Goal: Contribute content: Contribute content

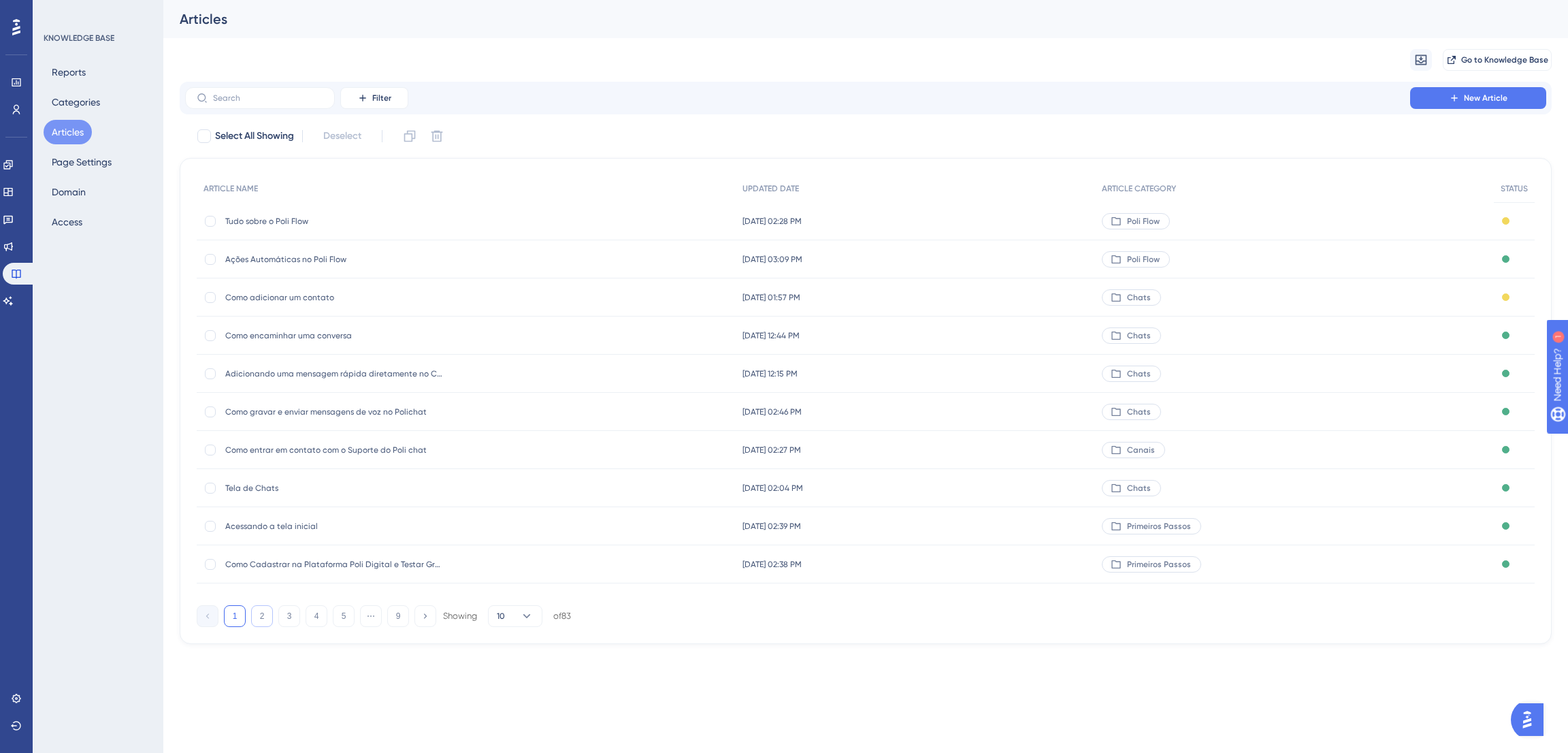
click at [257, 622] on button "2" at bounding box center [262, 616] width 22 height 22
click at [284, 615] on button "3" at bounding box center [289, 616] width 22 height 22
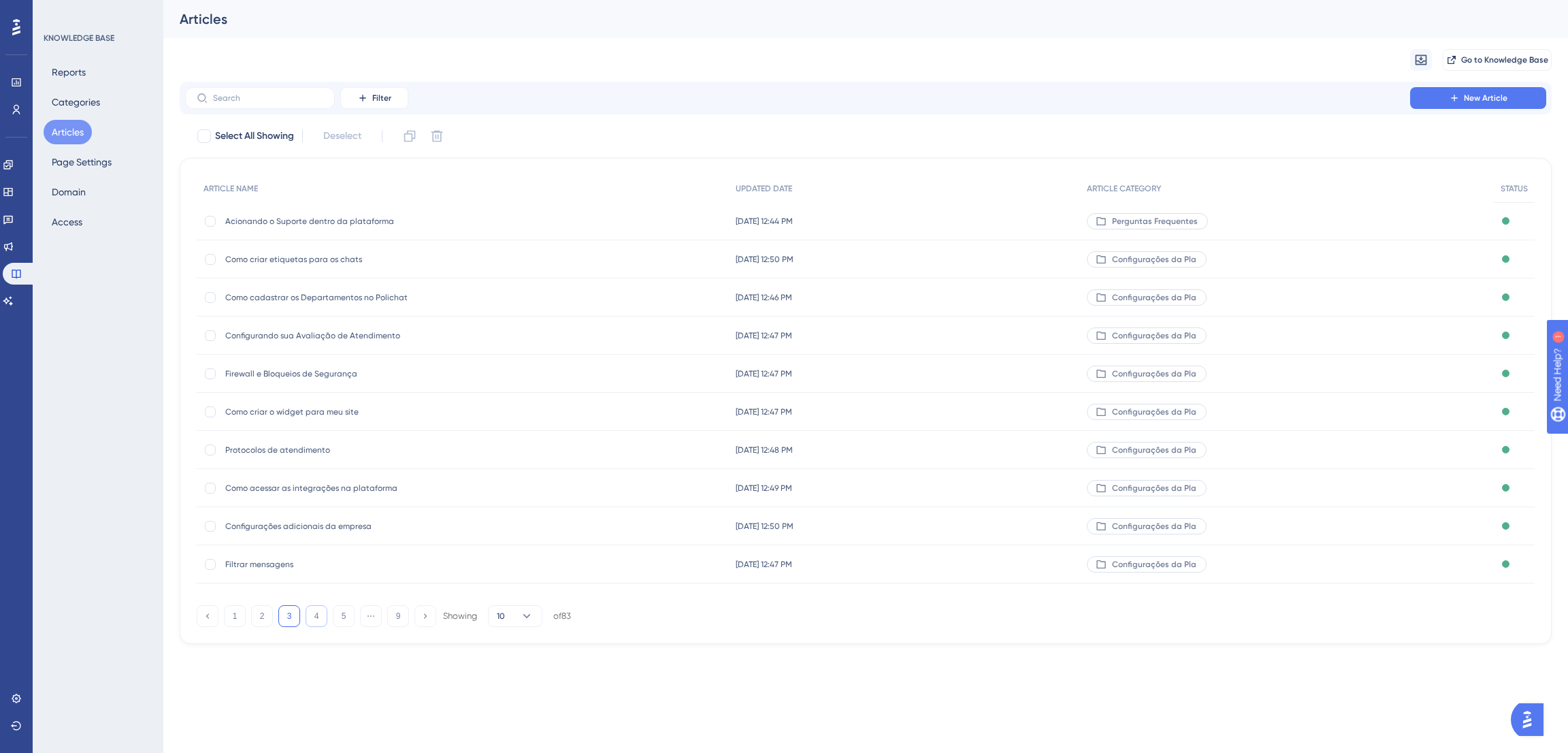
click at [321, 610] on button "4" at bounding box center [317, 616] width 22 height 22
click at [344, 616] on button "5" at bounding box center [343, 616] width 22 height 22
click at [340, 614] on button "6" at bounding box center [343, 616] width 22 height 22
click at [373, 413] on span "Como adicionar uma etiqueta em uma conversa" at bounding box center [334, 411] width 218 height 11
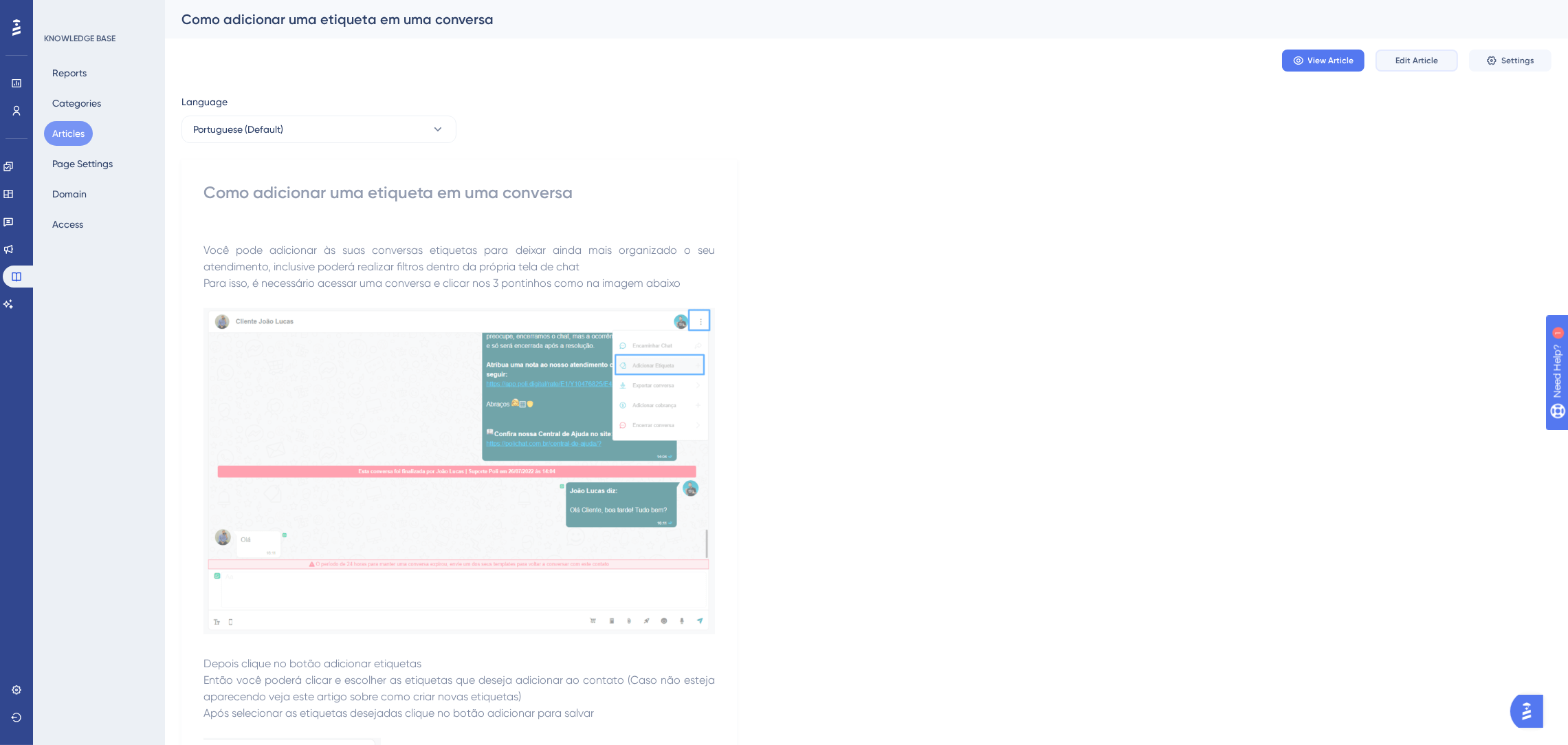
click at [1437, 62] on button "Edit Article" at bounding box center [1416, 60] width 82 height 22
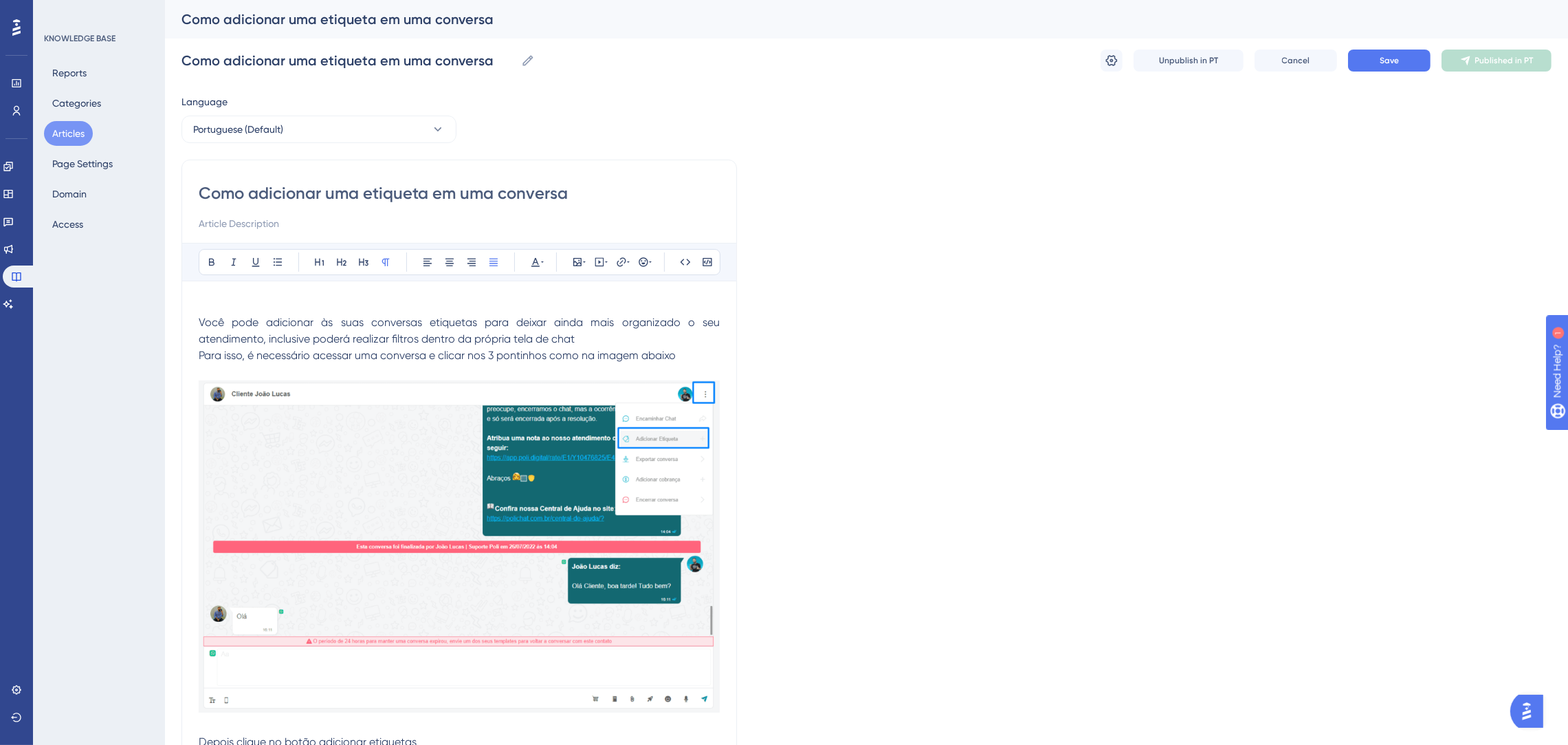
click at [662, 350] on span "Para isso, é necessário acessar uma conversa e clicar nos 3 pontinhos como na i…" at bounding box center [438, 355] width 477 height 13
drag, startPoint x: 685, startPoint y: 361, endPoint x: 675, endPoint y: 359, distance: 10.2
click at [675, 359] on p "Para isso, é necessário acessar uma conversa e clicar nos 3 pontinhos como na i…" at bounding box center [460, 356] width 521 height 17
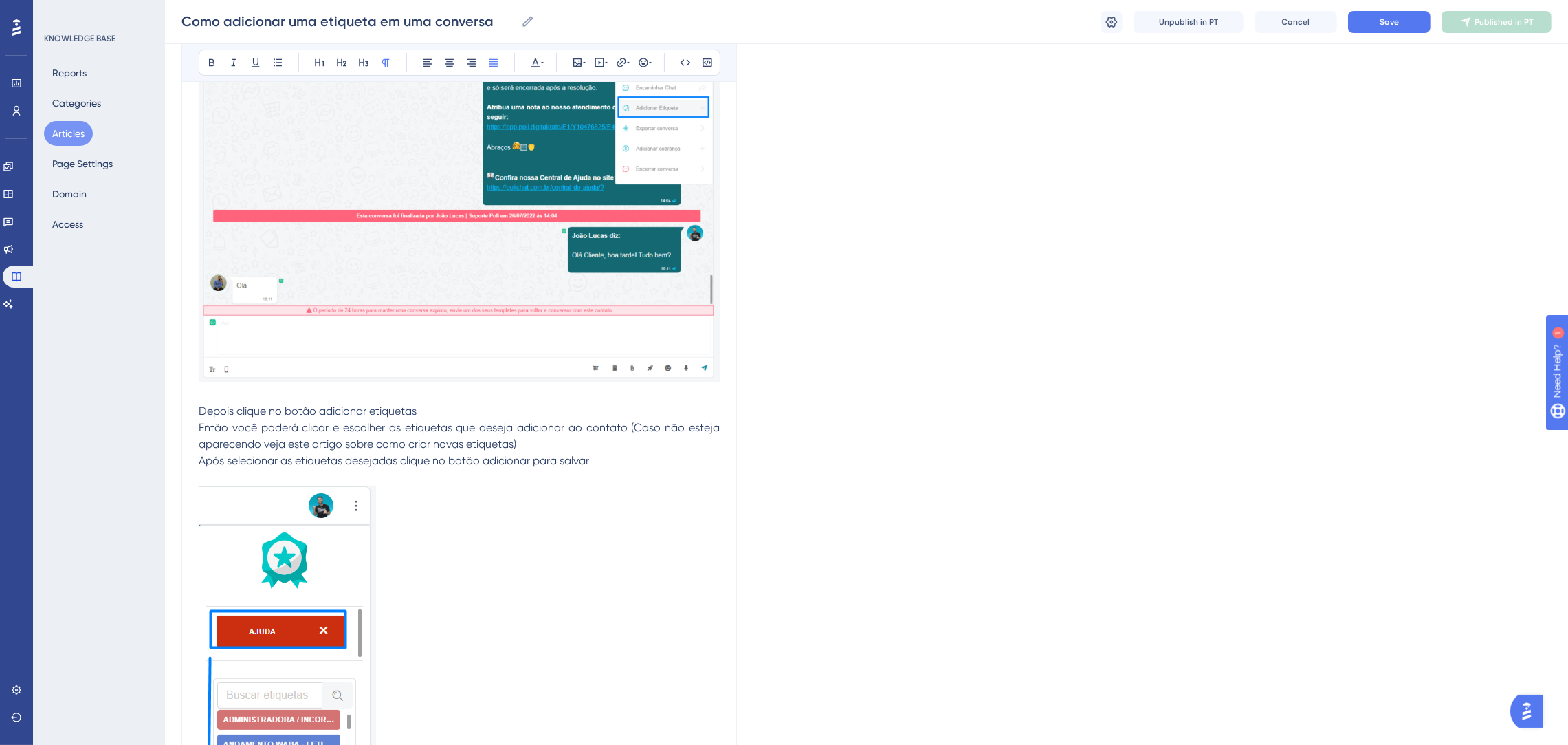
scroll to position [618, 0]
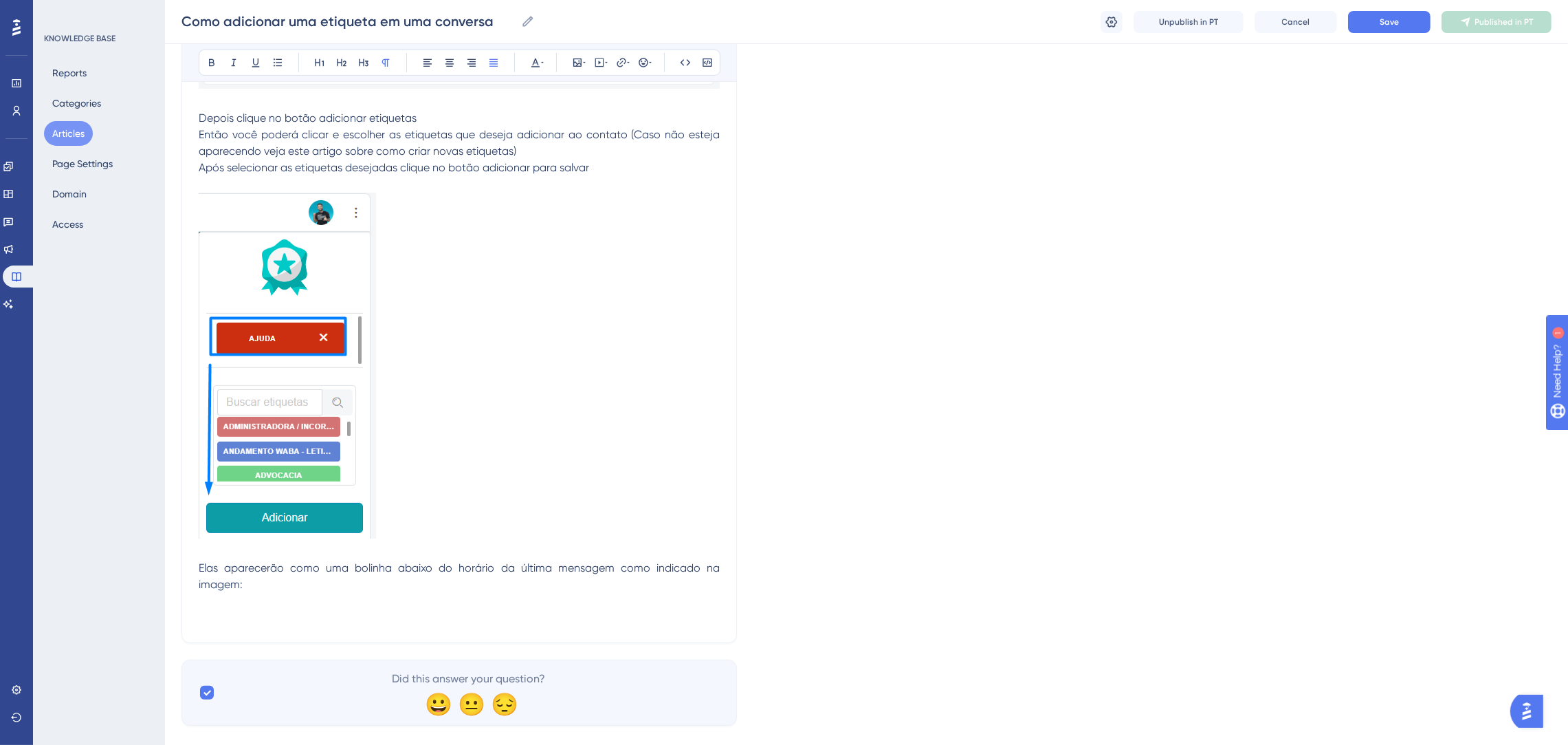
click at [611, 435] on p at bounding box center [460, 368] width 521 height 351
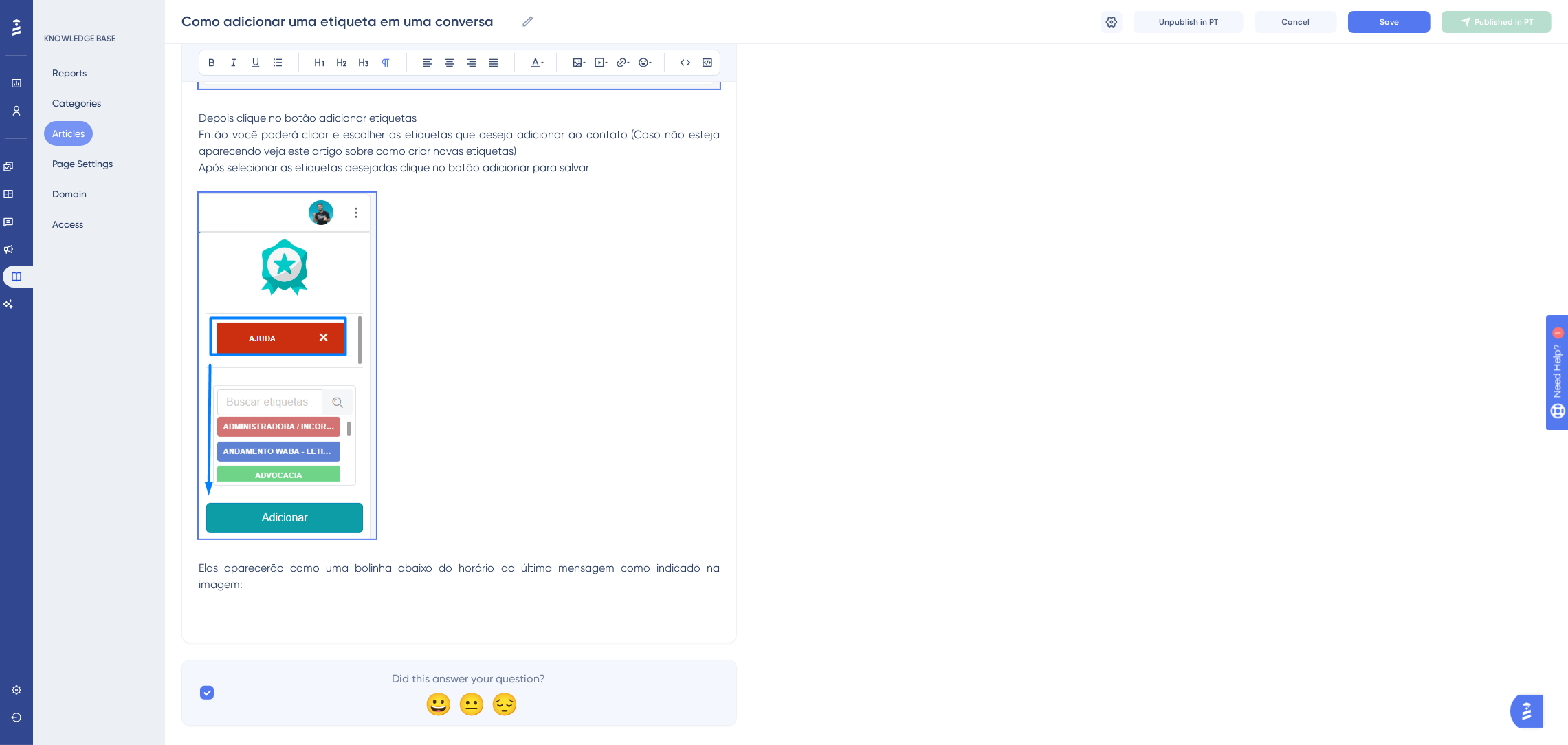
scroll to position [0, 0]
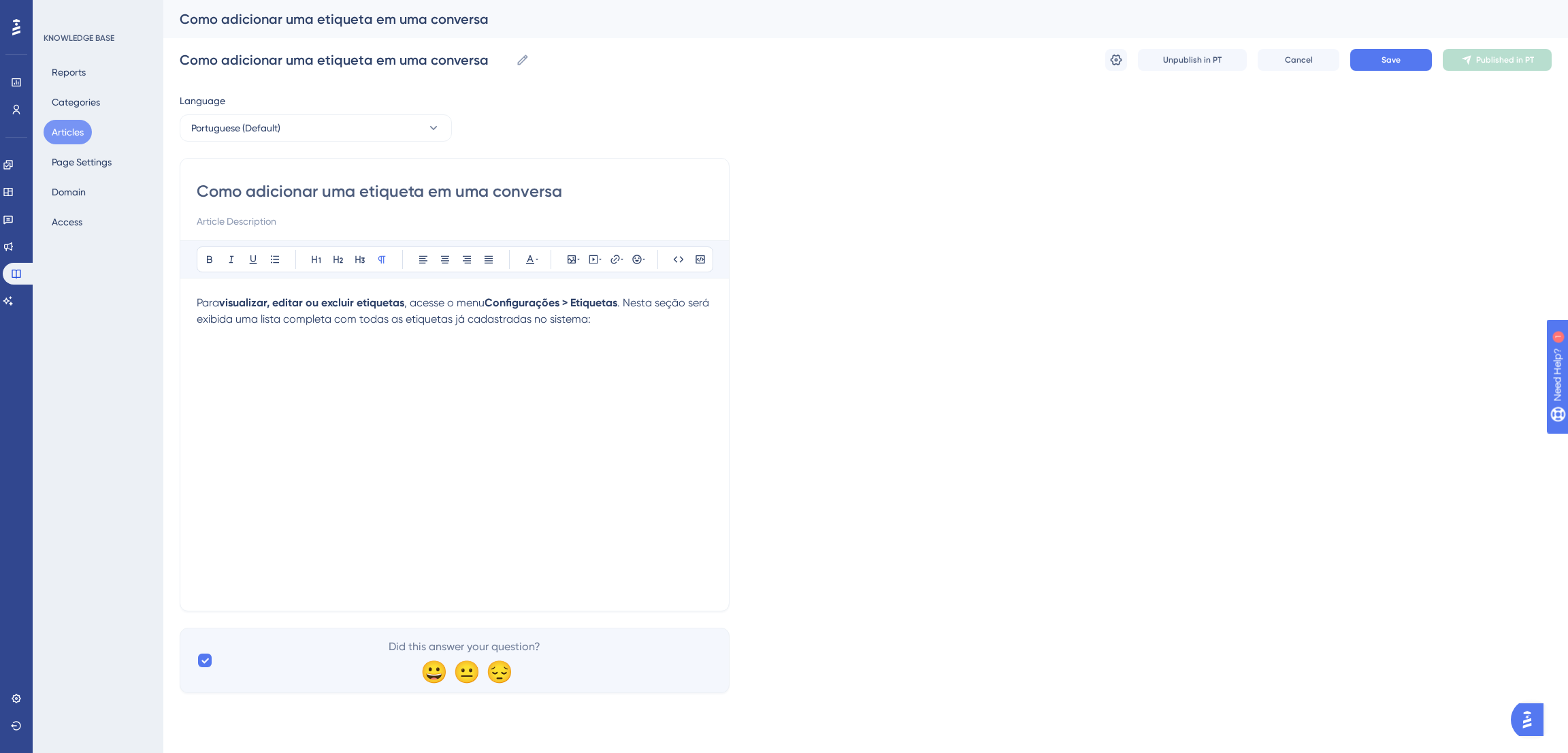
click at [640, 323] on p "Para visualizar, editar ou excluir etiquetas , acesse o menu Configurações > Et…" at bounding box center [455, 320] width 516 height 49
click at [640, 335] on p "Para visualizar, editar ou excluir etiquetas , acesse o menu Configurações > Et…" at bounding box center [455, 320] width 516 height 49
click at [616, 323] on p "Para visualizar, editar ou excluir etiquetas , acesse o menu Configurações > Et…" at bounding box center [455, 320] width 516 height 49
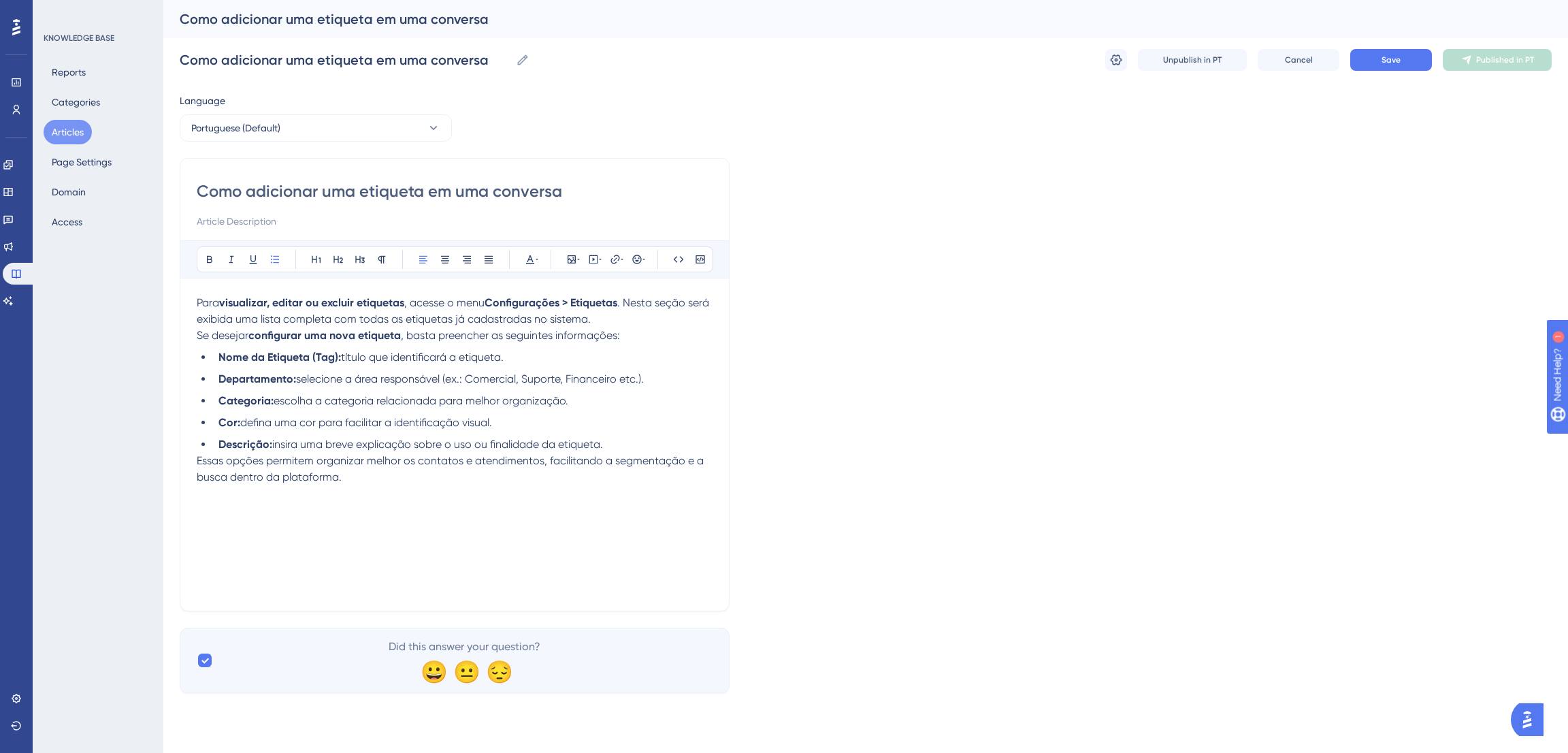
click at [625, 449] on li "Descrição: insira uma breve explicação sobre o uso ou finalidade da etiqueta." at bounding box center [463, 444] width 500 height 17
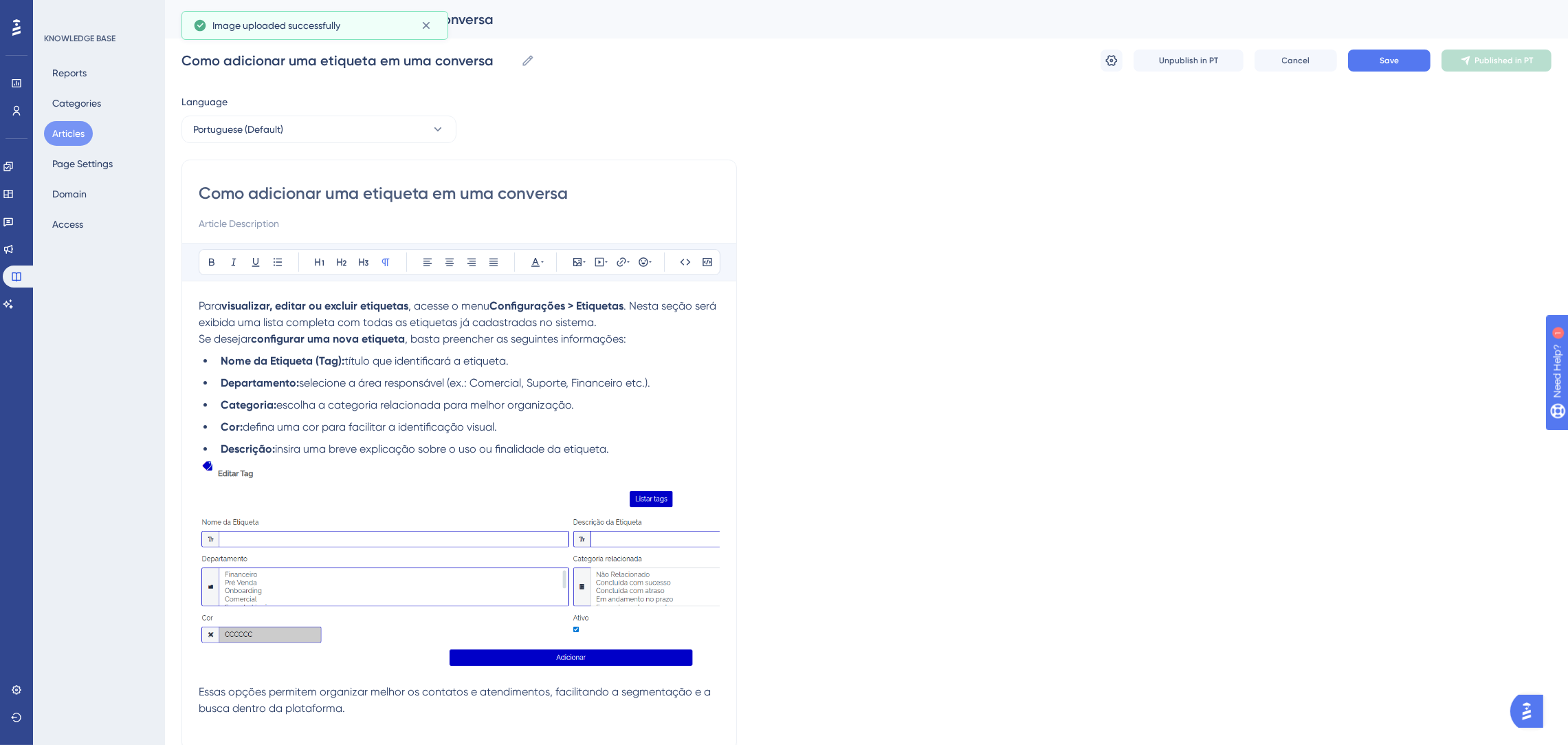
scroll to position [103, 0]
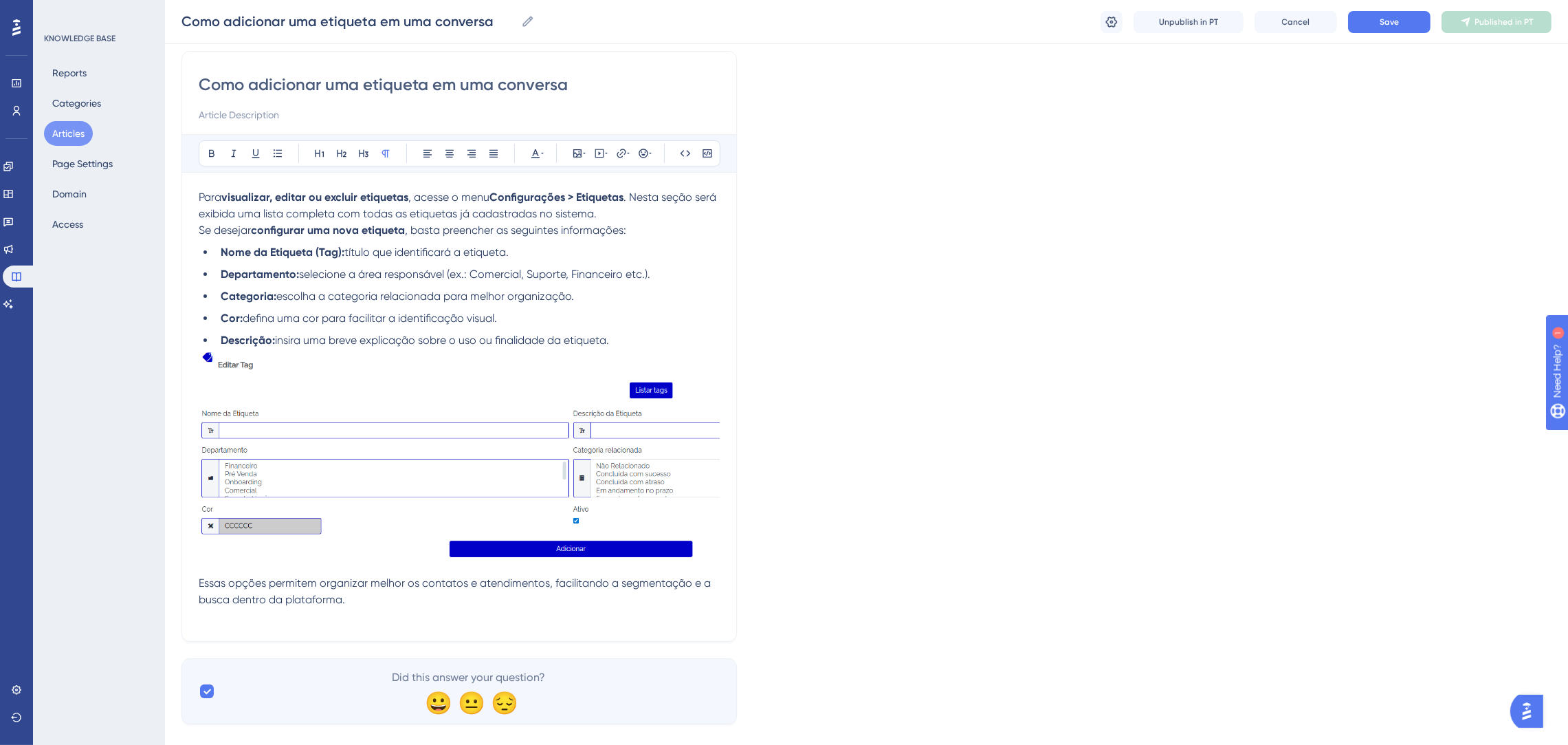
click at [406, 600] on p "Essas opções permitem organizar melhor os contatos e atendimentos, facilitando …" at bounding box center [460, 599] width 521 height 50
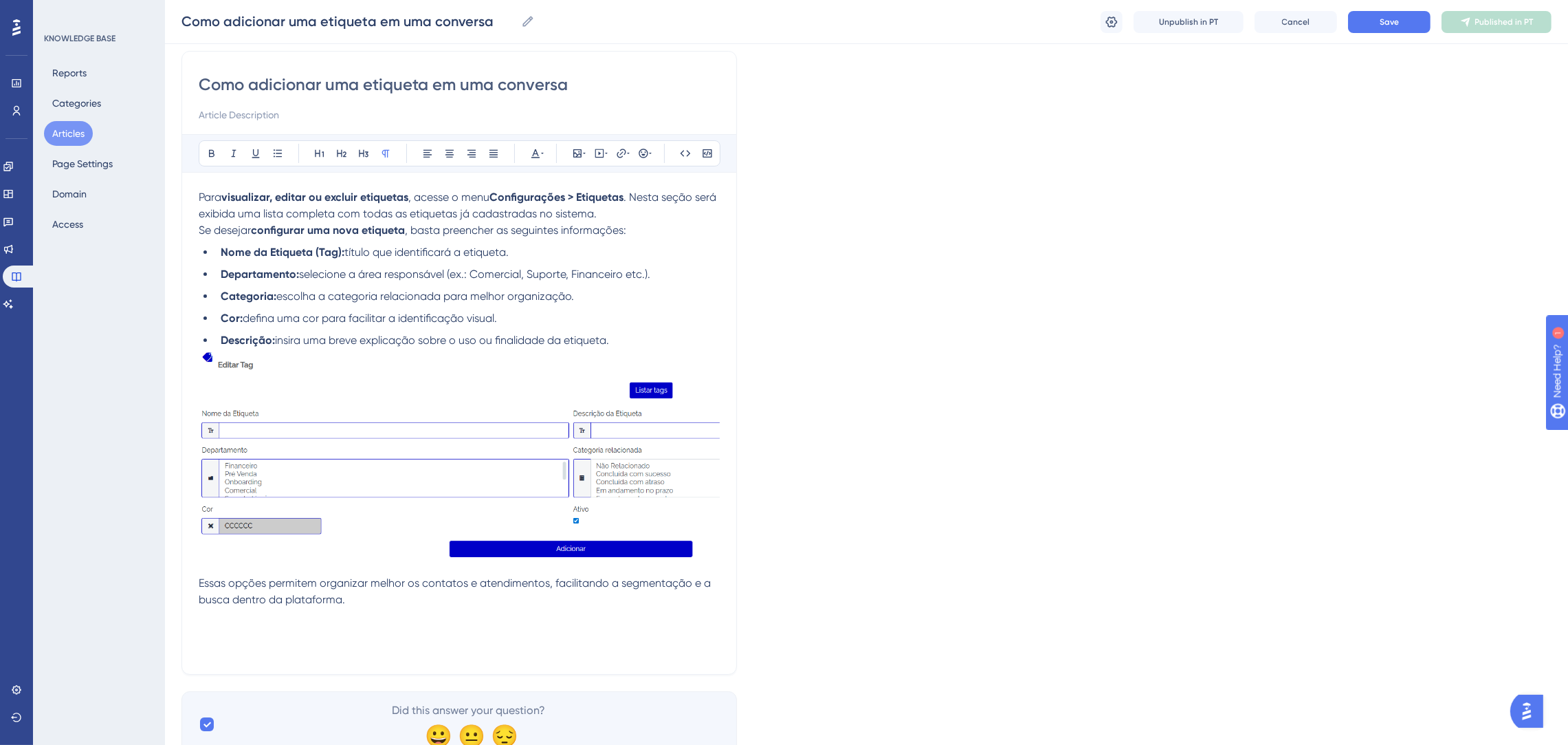
drag, startPoint x: 585, startPoint y: 87, endPoint x: 154, endPoint y: 46, distance: 432.9
click at [165, 46] on div "Performance Users Engagement Widgets Feedback Product Updates Knowledge Base AI…" at bounding box center [867, 338] width 1404 height 883
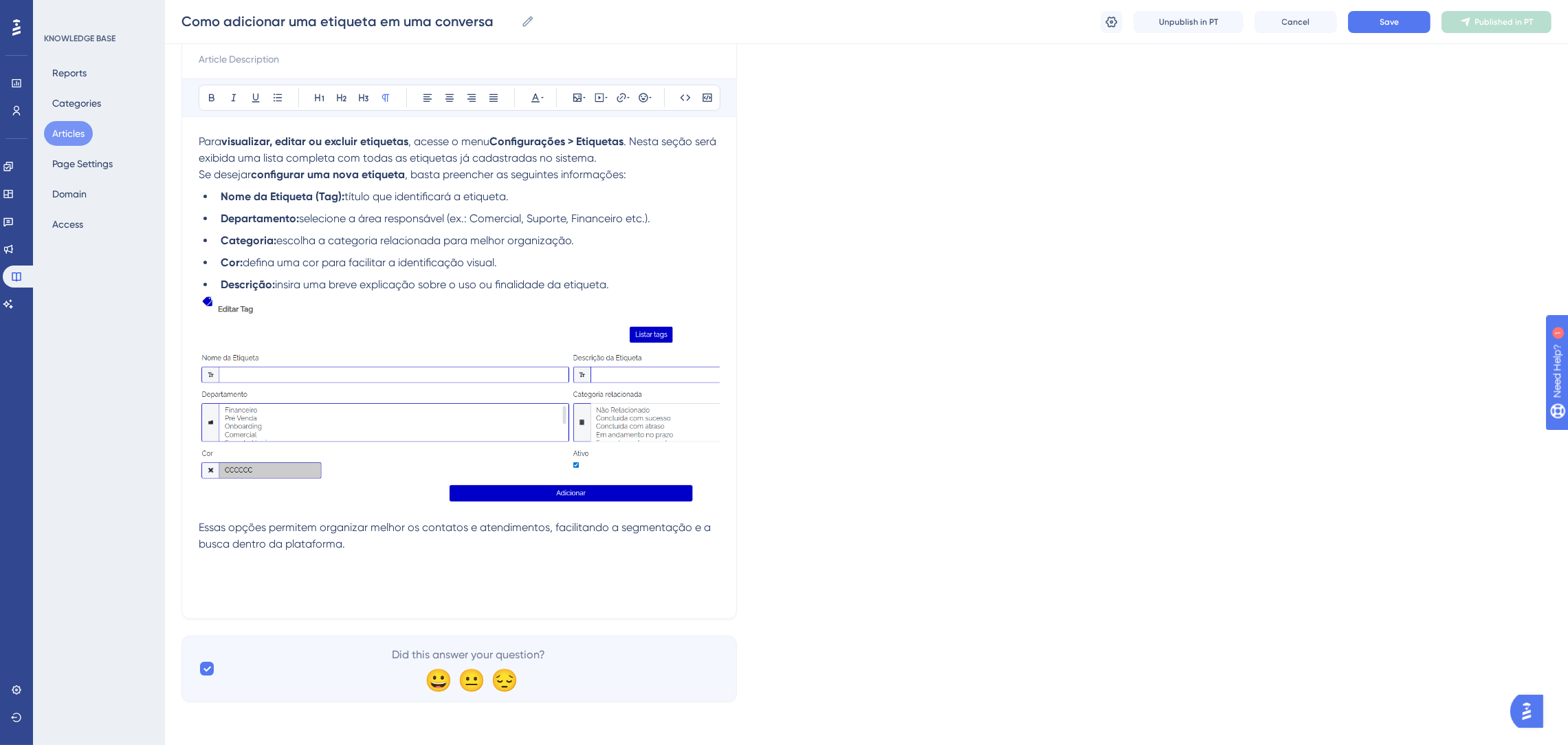
click at [406, 541] on p "Essas opções permitem organizar melhor os contatos e atendimentos, facilitando …" at bounding box center [460, 560] width 521 height 82
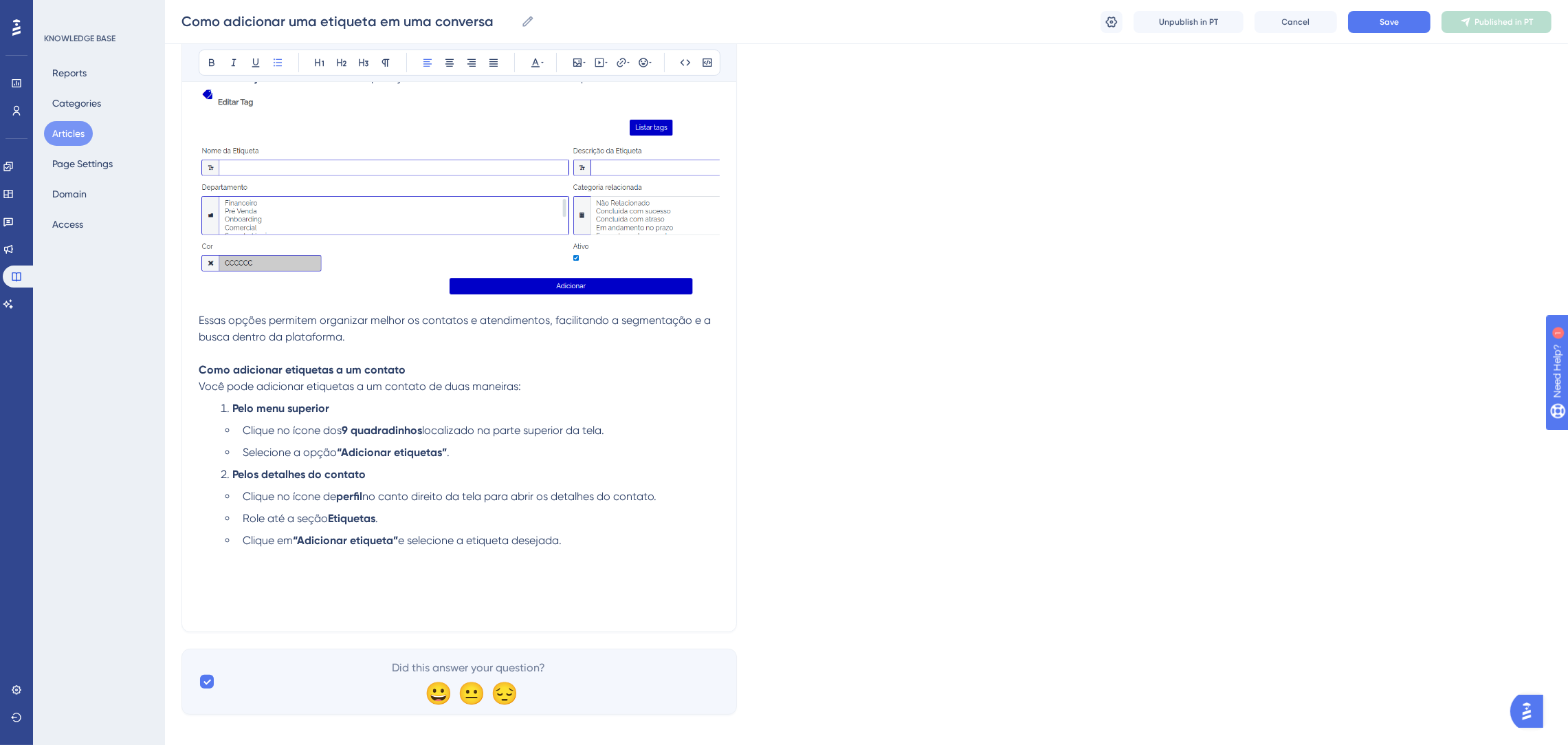
scroll to position [379, 0]
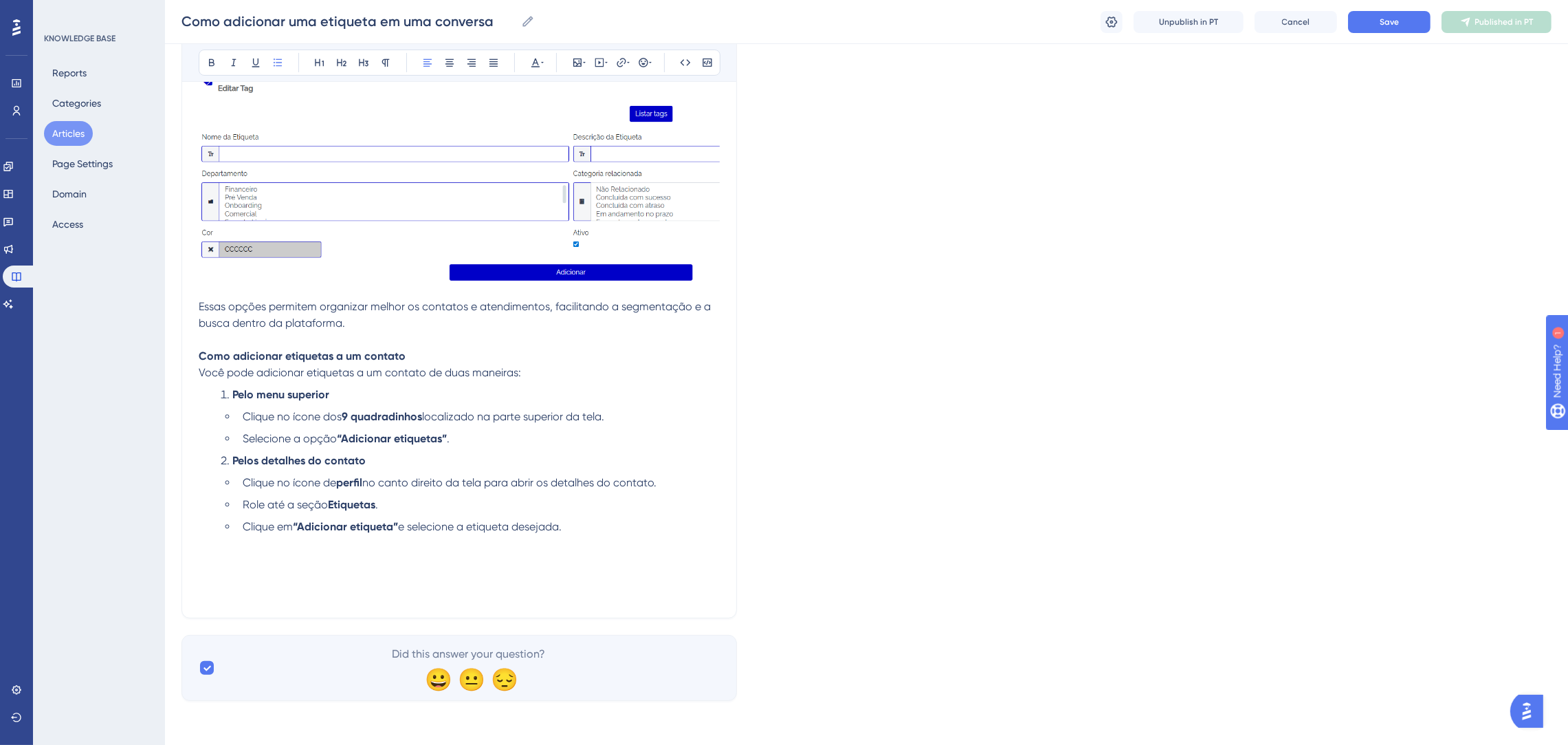
click at [588, 525] on li "Clique em “Adicionar etiqueta” e selecione a etiqueta desejada." at bounding box center [477, 526] width 482 height 17
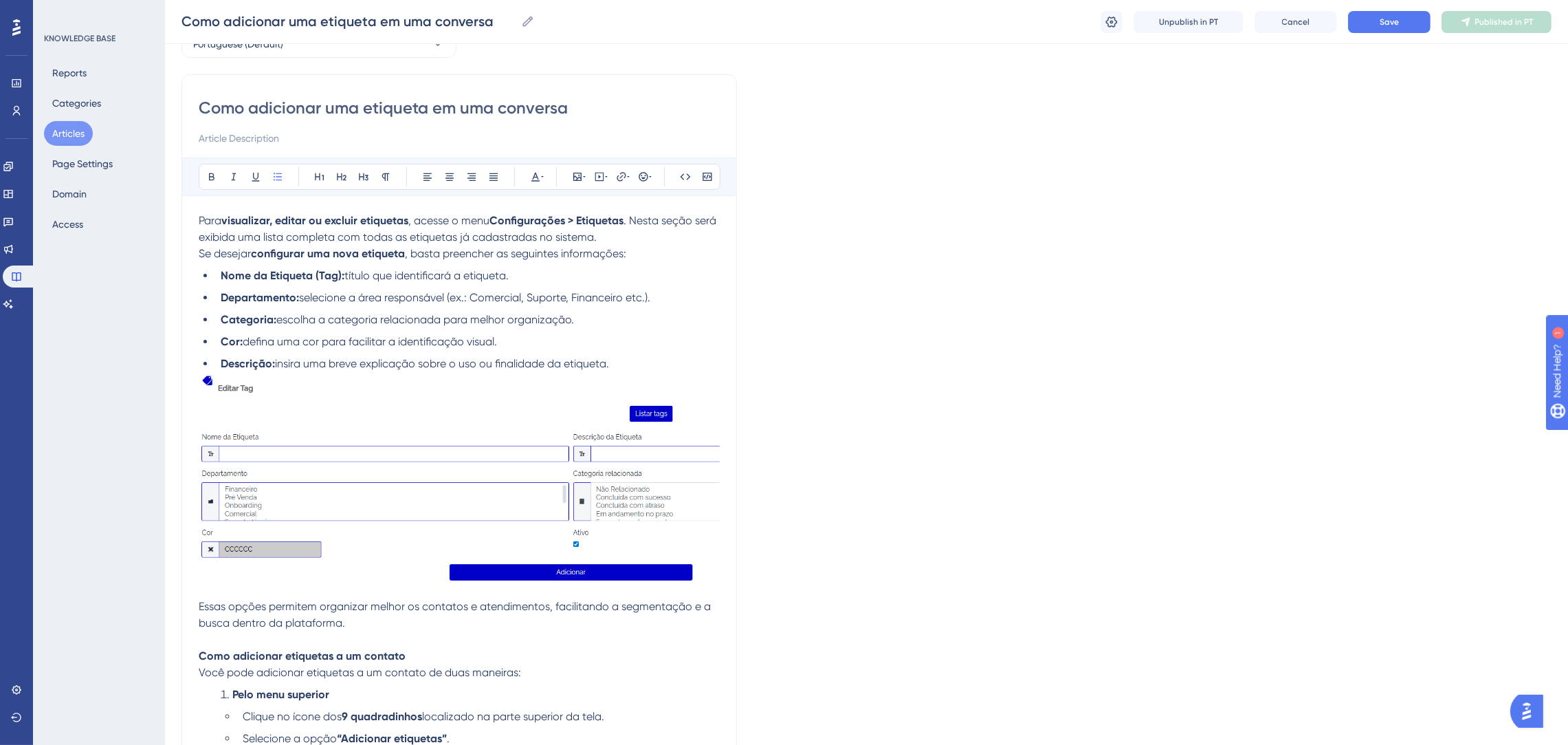
scroll to position [383, 0]
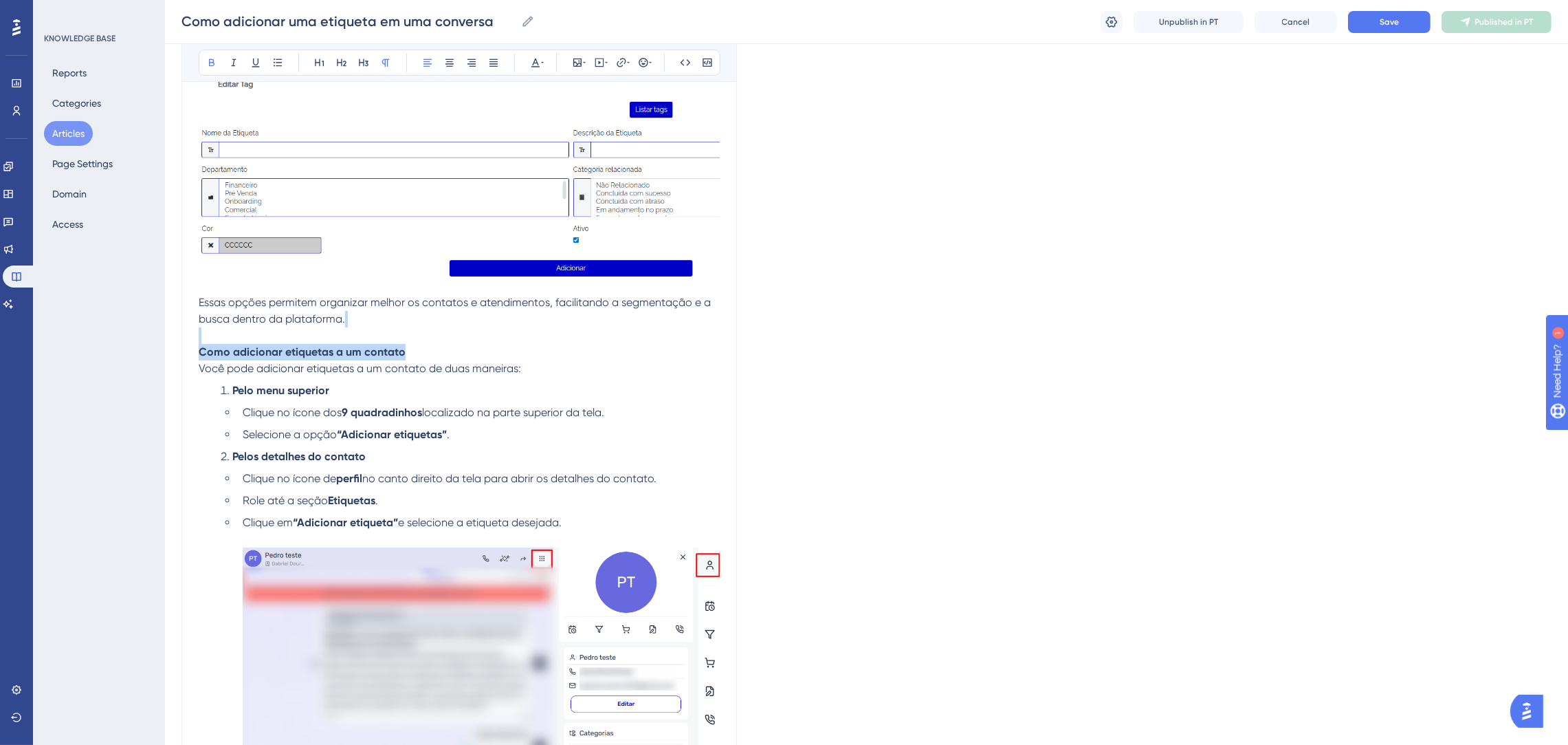
drag, startPoint x: 419, startPoint y: 342, endPoint x: 432, endPoint y: 346, distance: 13.6
click at [432, 346] on p "Essas opções permitem organizar melhor os contatos e atendimentos, facilitando …" at bounding box center [460, 327] width 521 height 66
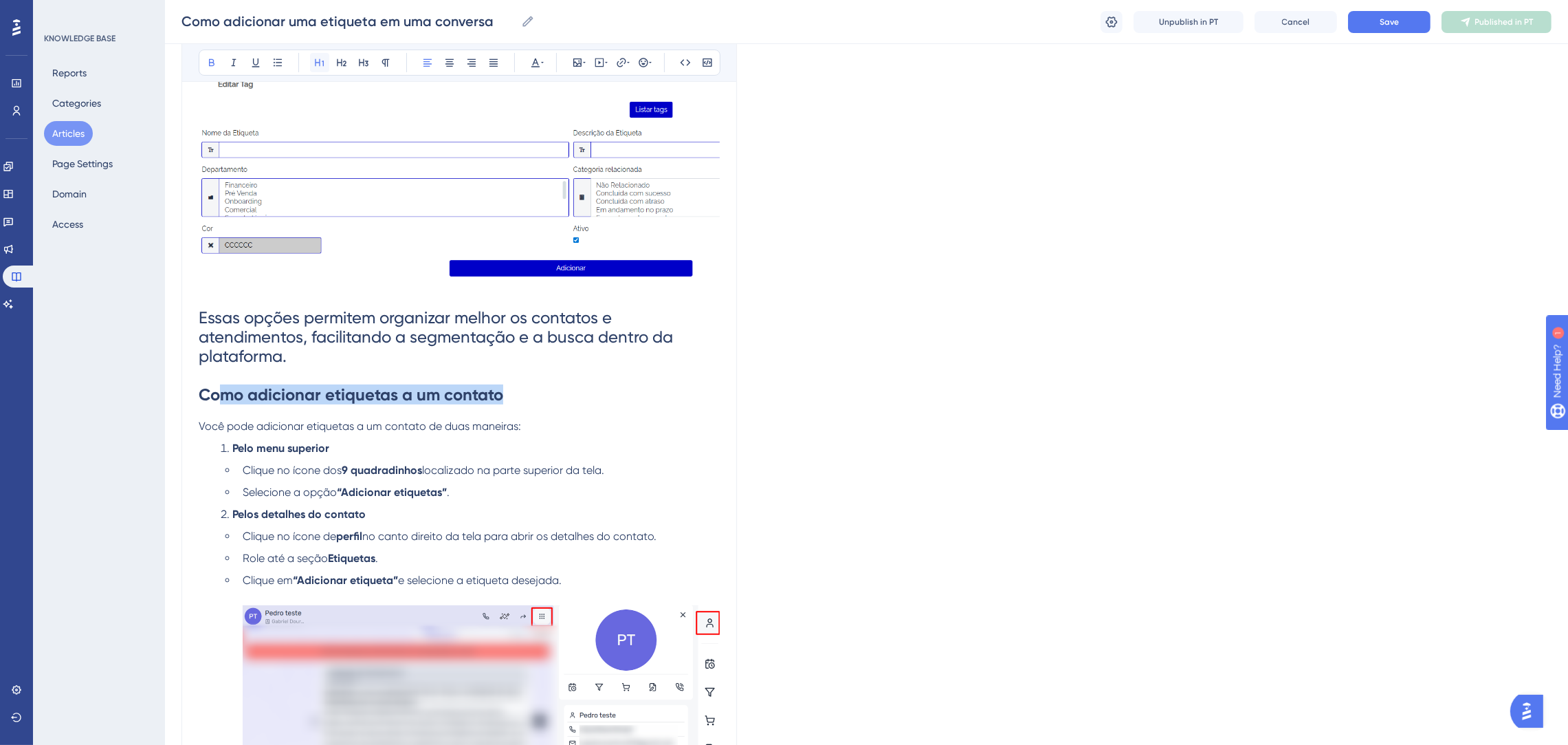
click at [318, 59] on icon at bounding box center [319, 62] width 11 height 11
click at [484, 380] on h1 "Essas opções permitem organizar melhor os contatos e atendimentos, facilitando …" at bounding box center [460, 356] width 521 height 124
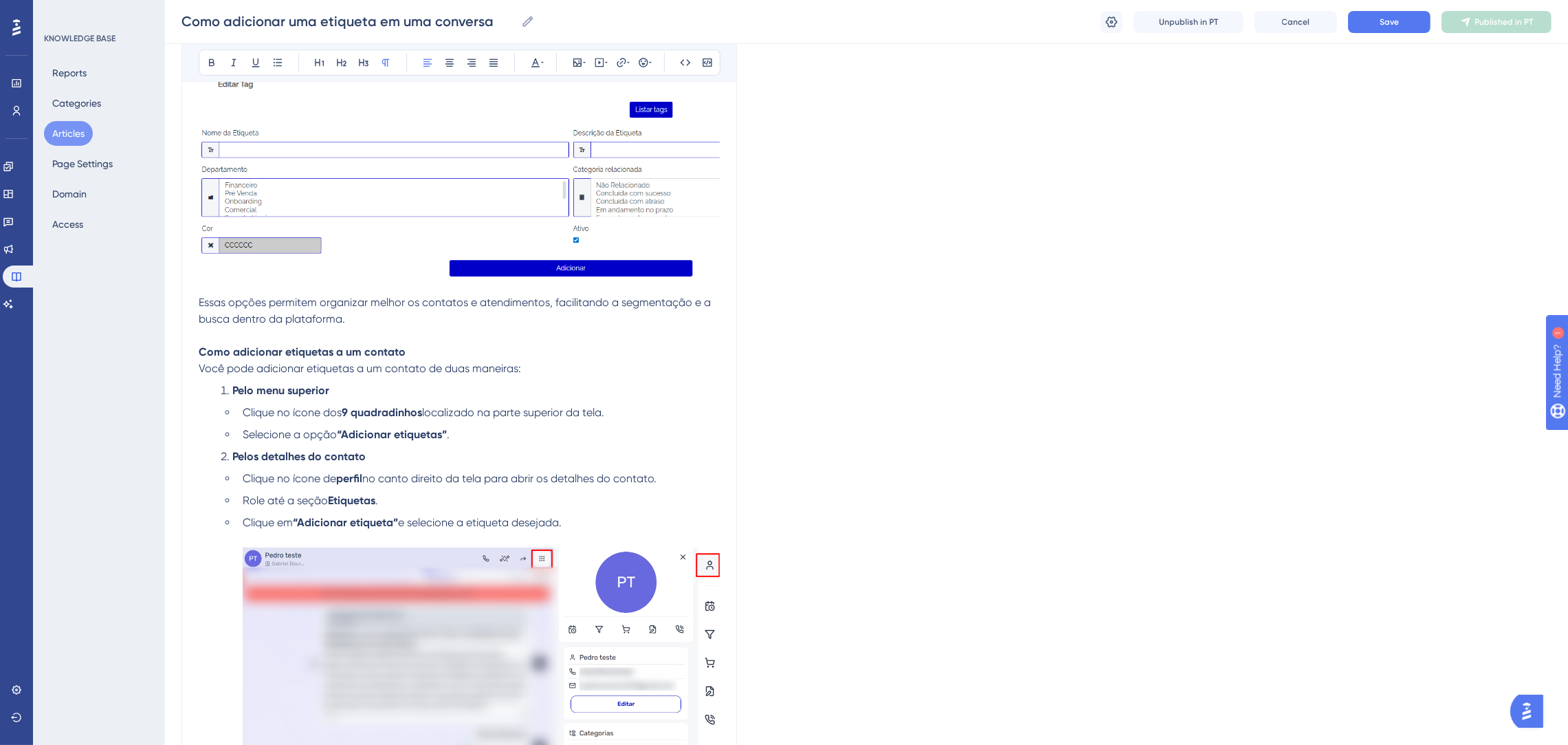
click at [493, 365] on span "Você pode adicionar etiquetas a um contato de duas maneiras:" at bounding box center [361, 368] width 323 height 13
click at [453, 339] on p "Essas opções permitem organizar melhor os contatos e atendimentos, facilitando …" at bounding box center [460, 327] width 521 height 66
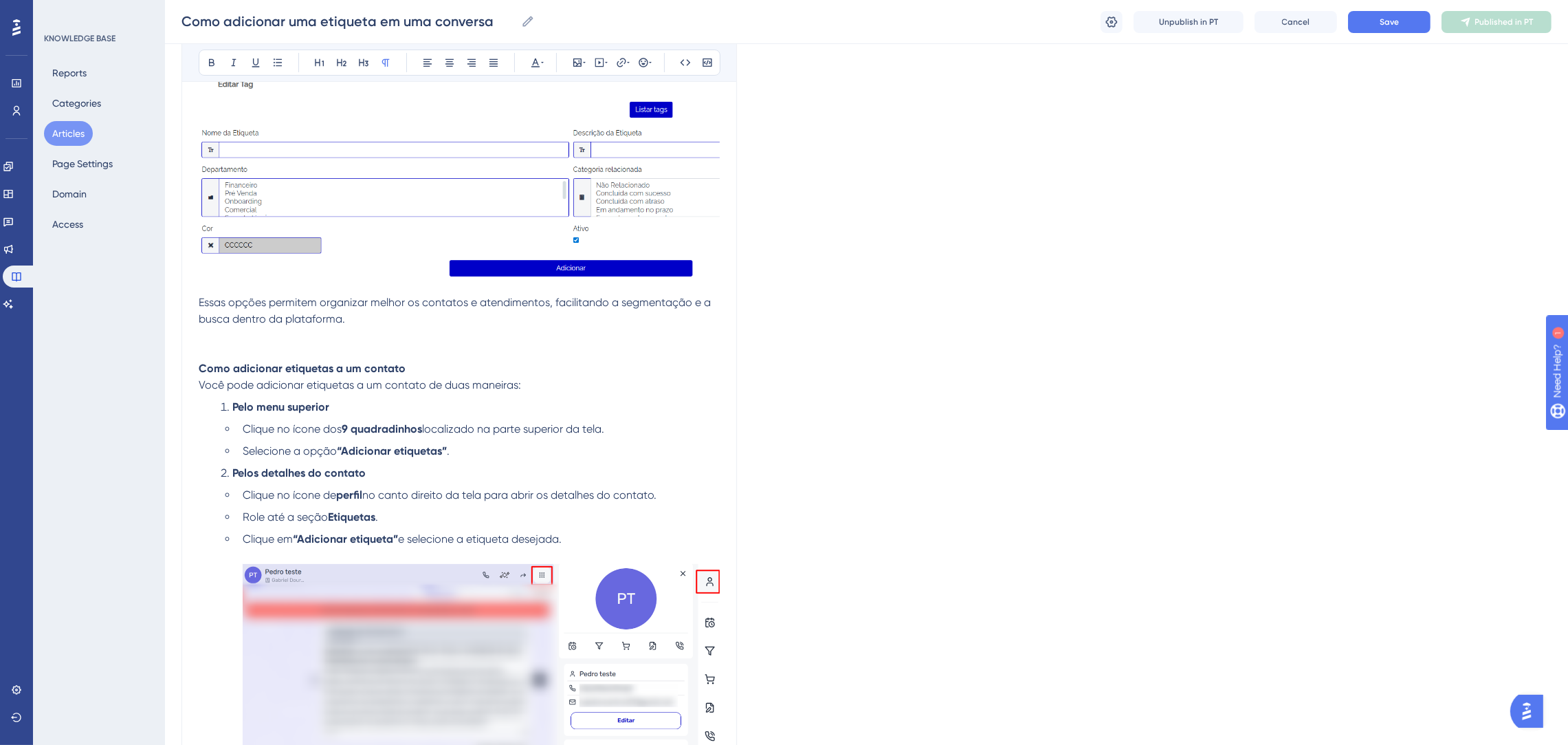
drag, startPoint x: 453, startPoint y: 340, endPoint x: 427, endPoint y: 346, distance: 26.7
click at [455, 335] on p "Essas opções permitem organizar melhor os contatos e atendimentos, facilitando …" at bounding box center [460, 319] width 521 height 50
drag, startPoint x: 444, startPoint y: 376, endPoint x: 174, endPoint y: 361, distance: 270.4
click at [174, 361] on div "Performance Users Engagement Widgets Feedback Product Updates Knowledge Base AI…" at bounding box center [867, 333] width 1404 height 1434
click at [178, 363] on div "Performance Users Engagement Widgets Feedback Product Updates Knowledge Base AI…" at bounding box center [867, 333] width 1404 height 1434
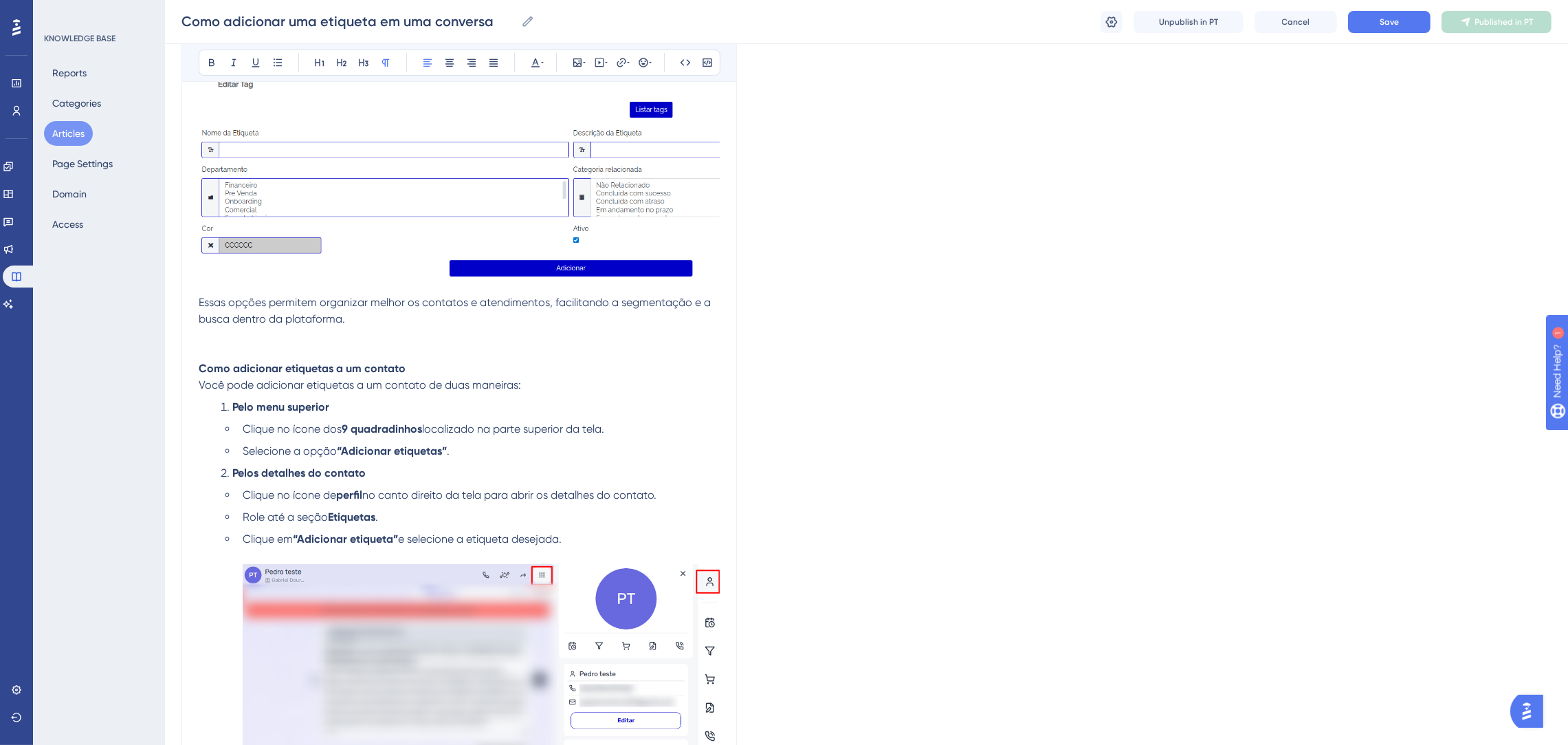
drag, startPoint x: 194, startPoint y: 366, endPoint x: 244, endPoint y: 359, distance: 50.5
click at [244, 359] on div "Como adicionar uma etiqueta em uma conversa Bold Italic Underline Bullet Point …" at bounding box center [459, 358] width 556 height 1175
click at [445, 361] on p "Como adicionar etiquetas a um contato" at bounding box center [460, 360] width 521 height 33
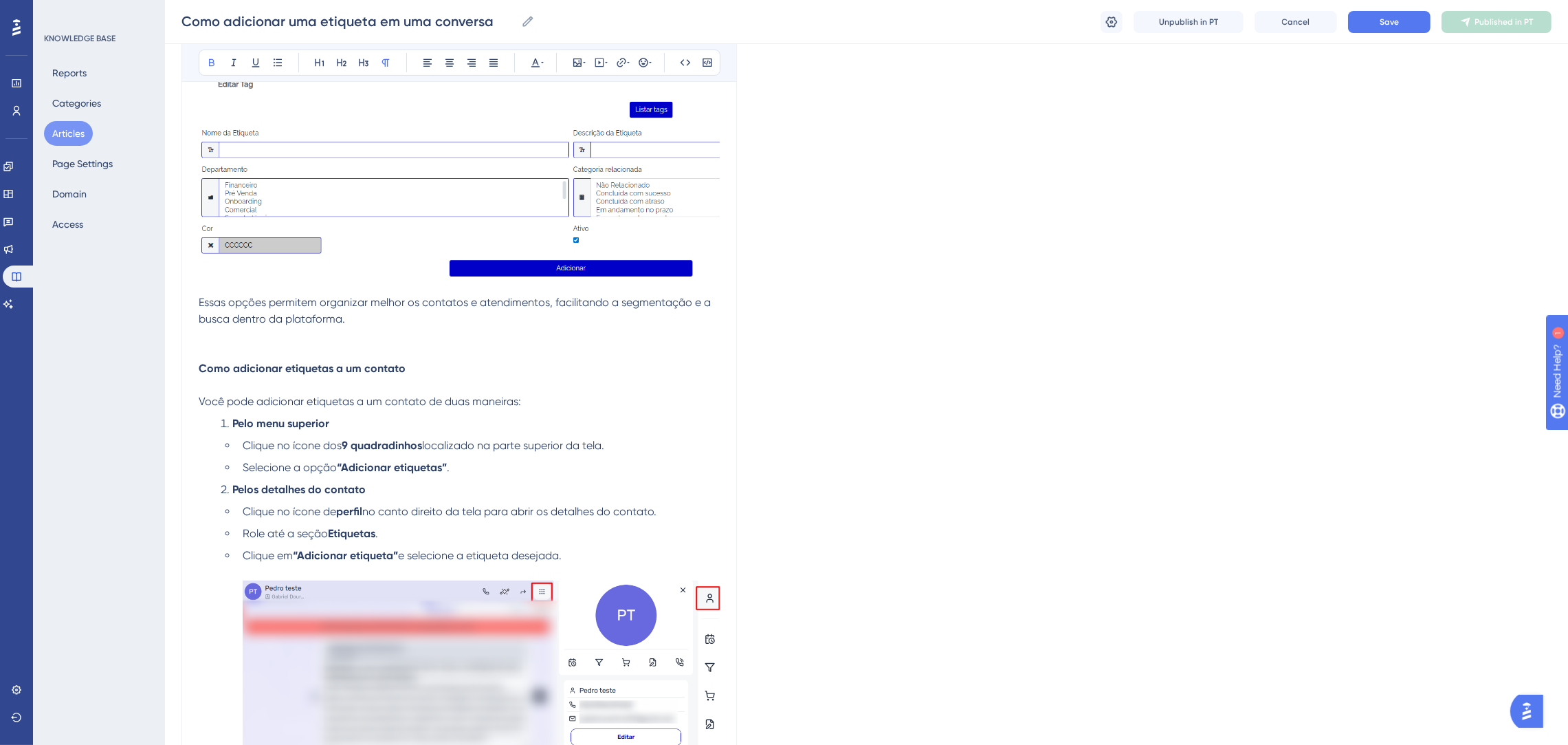
click at [445, 361] on p "Como adicionar etiquetas a um contato" at bounding box center [460, 360] width 521 height 33
drag, startPoint x: 402, startPoint y: 365, endPoint x: 126, endPoint y: 366, distance: 276.0
click at [165, 366] on div "Performance Users Engagement Widgets Feedback Product Updates Knowledge Base AI…" at bounding box center [867, 341] width 1404 height 1449
click at [323, 59] on icon at bounding box center [319, 62] width 11 height 11
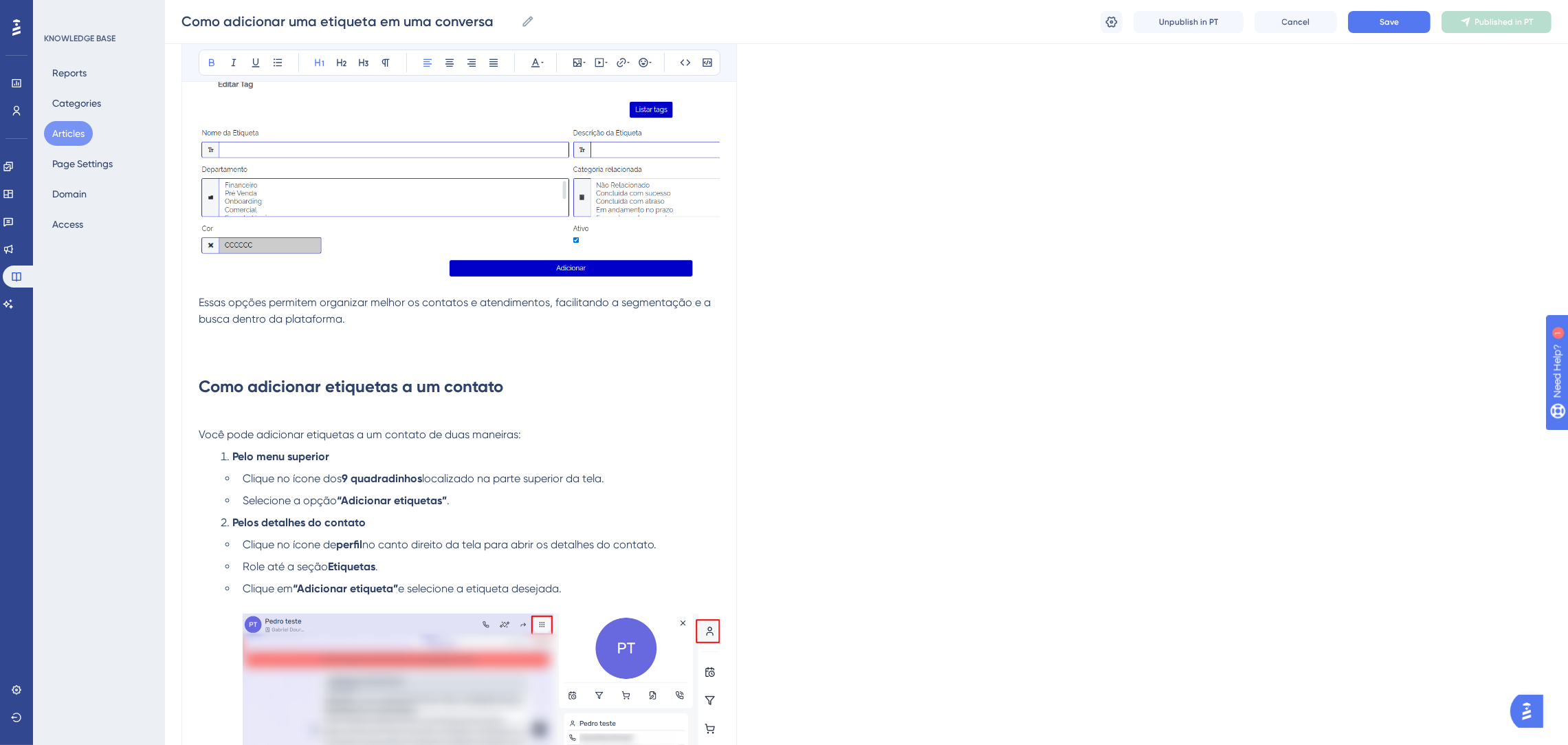
click at [619, 369] on h1 "Como adicionar etiquetas a um contato" at bounding box center [460, 376] width 521 height 66
drag, startPoint x: 584, startPoint y: 385, endPoint x: 172, endPoint y: 397, distance: 412.2
click at [172, 397] on div "Performance Users Engagement Widgets Feedback Product Updates Knowledge Base AI…" at bounding box center [867, 358] width 1404 height 1483
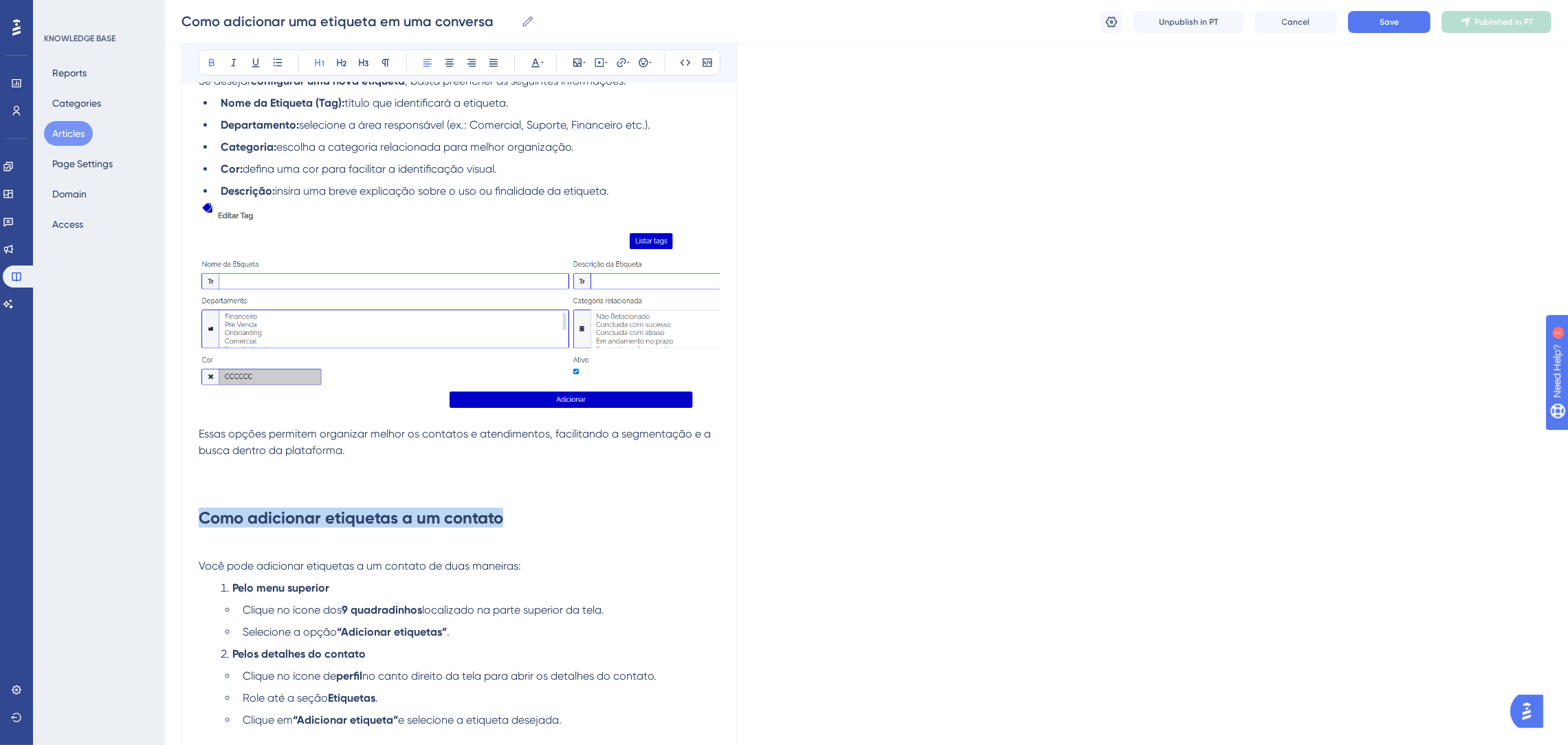
scroll to position [73, 0]
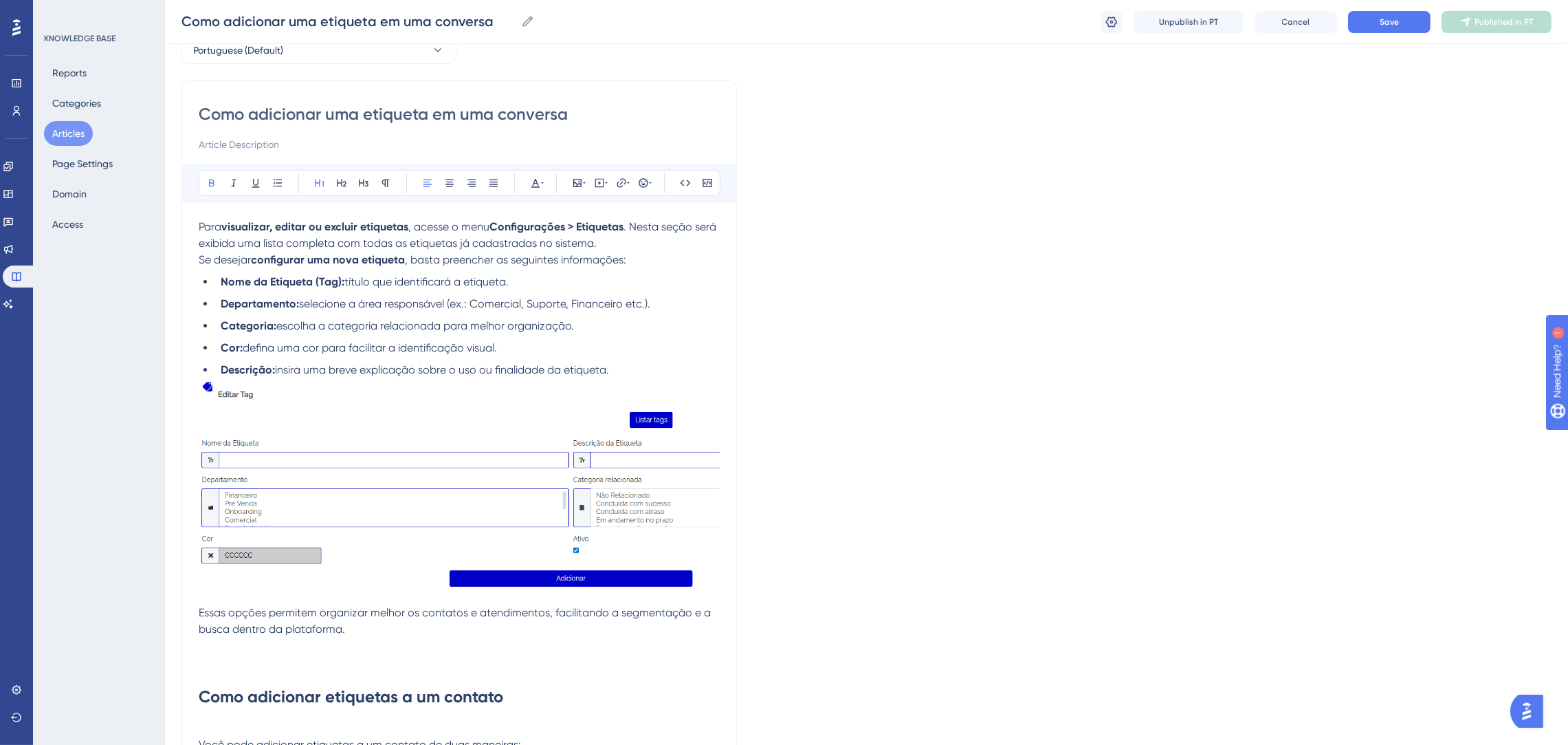
click at [203, 223] on span "Para" at bounding box center [210, 226] width 23 height 13
click at [199, 223] on span "Para" at bounding box center [210, 226] width 23 height 13
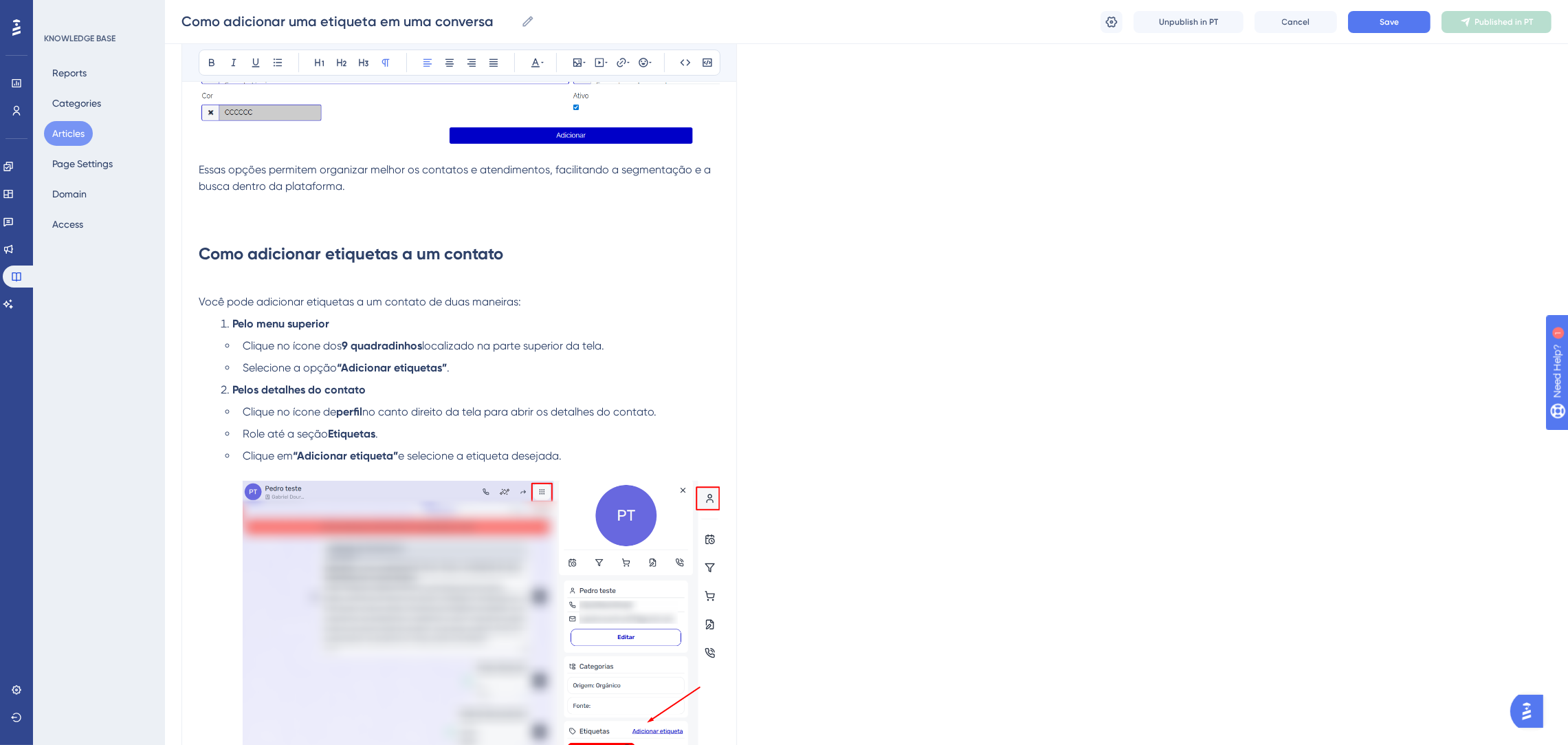
scroll to position [515, 0]
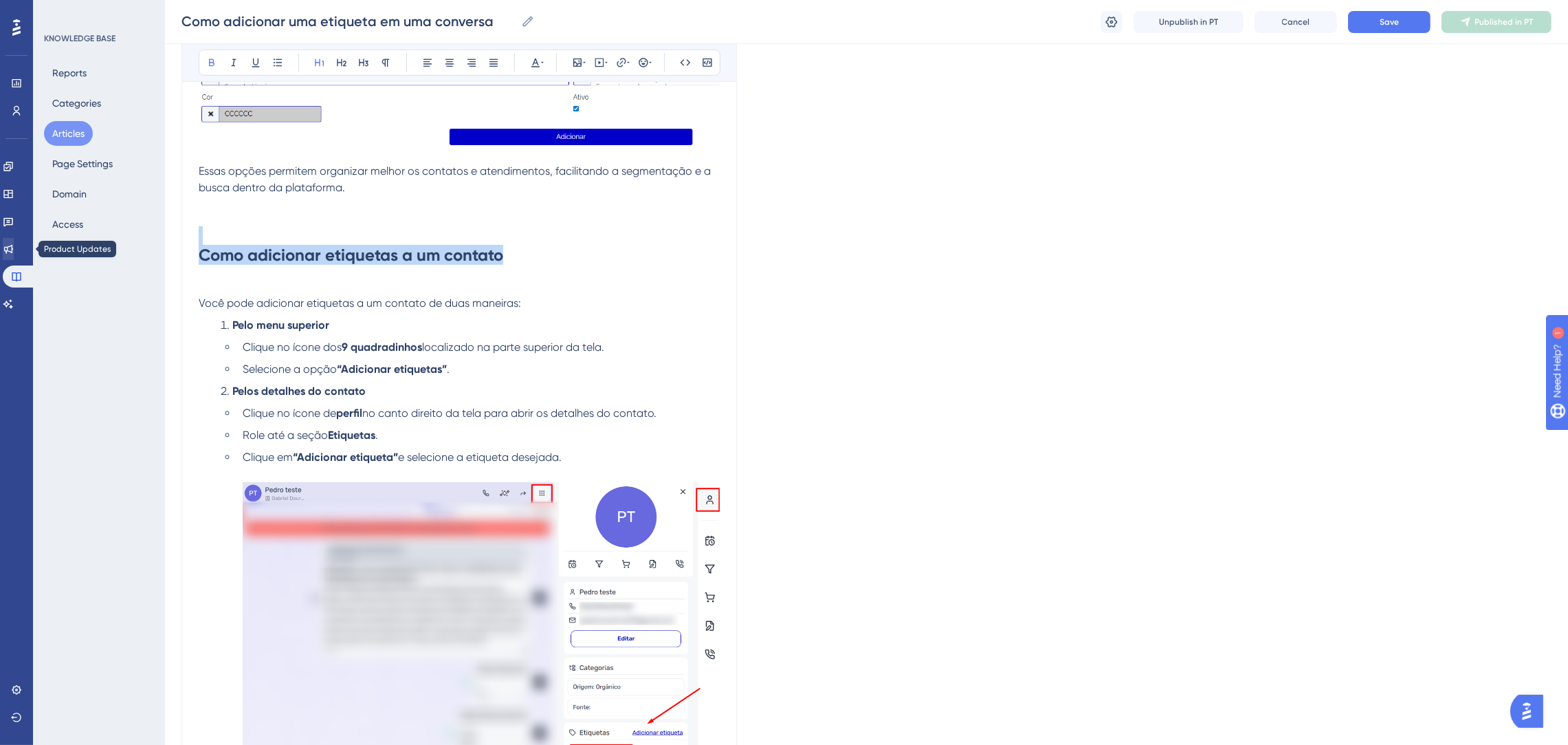
drag, startPoint x: 523, startPoint y: 253, endPoint x: 28, endPoint y: 243, distance: 495.1
click at [165, 243] on div "Performance Users Engagement Widgets Feedback Product Updates Knowledge Base AI…" at bounding box center [867, 226] width 1404 height 1483
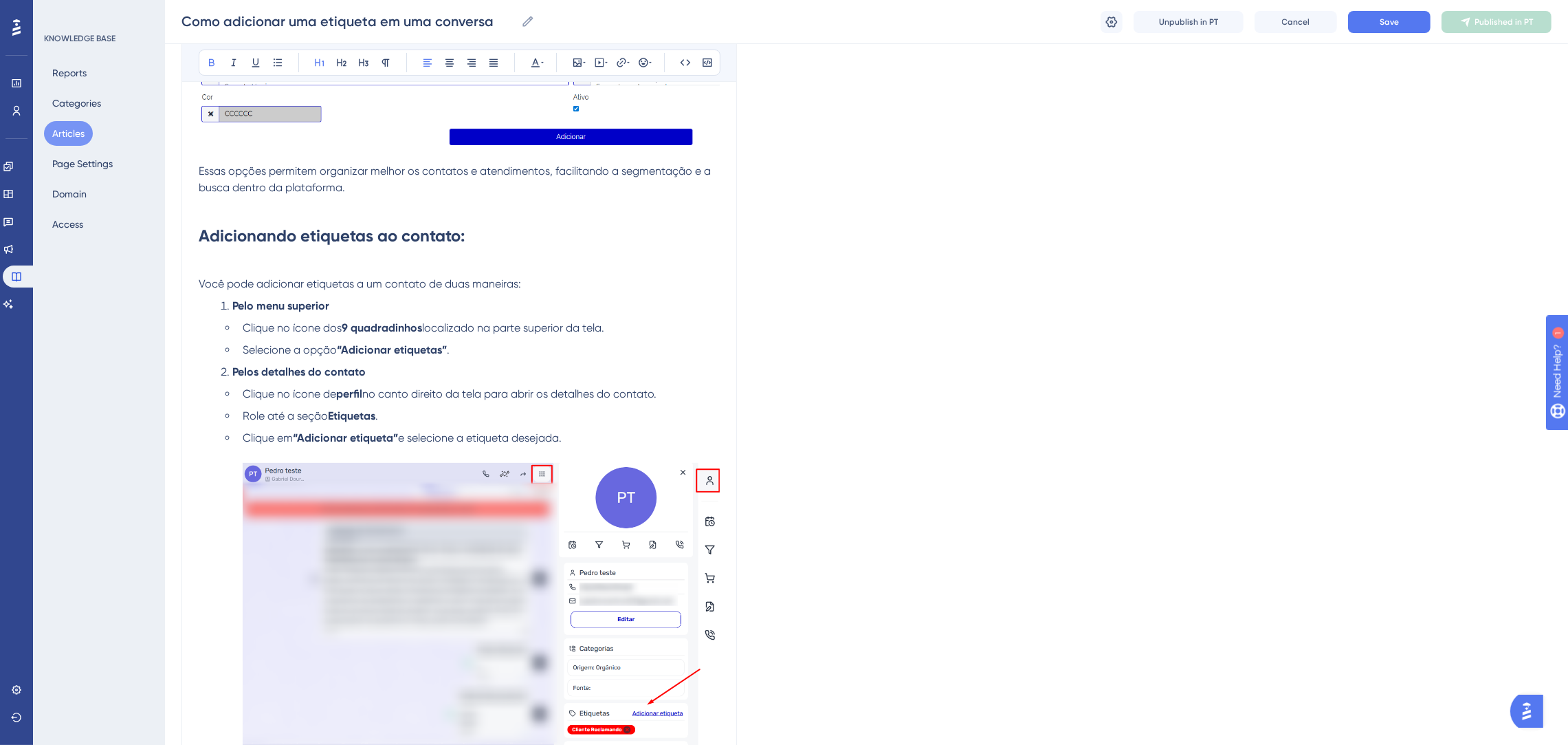
click at [500, 240] on h1 "Adicionando etiquetas ao contato:" at bounding box center [460, 235] width 521 height 47
drag, startPoint x: 217, startPoint y: 222, endPoint x: 175, endPoint y: 222, distance: 42.0
click at [175, 222] on div "Performance Users Engagement Widgets Feedback Product Updates Knowledge Base AI…" at bounding box center [867, 216] width 1404 height 1463
click at [541, 66] on icon at bounding box center [542, 62] width 3 height 11
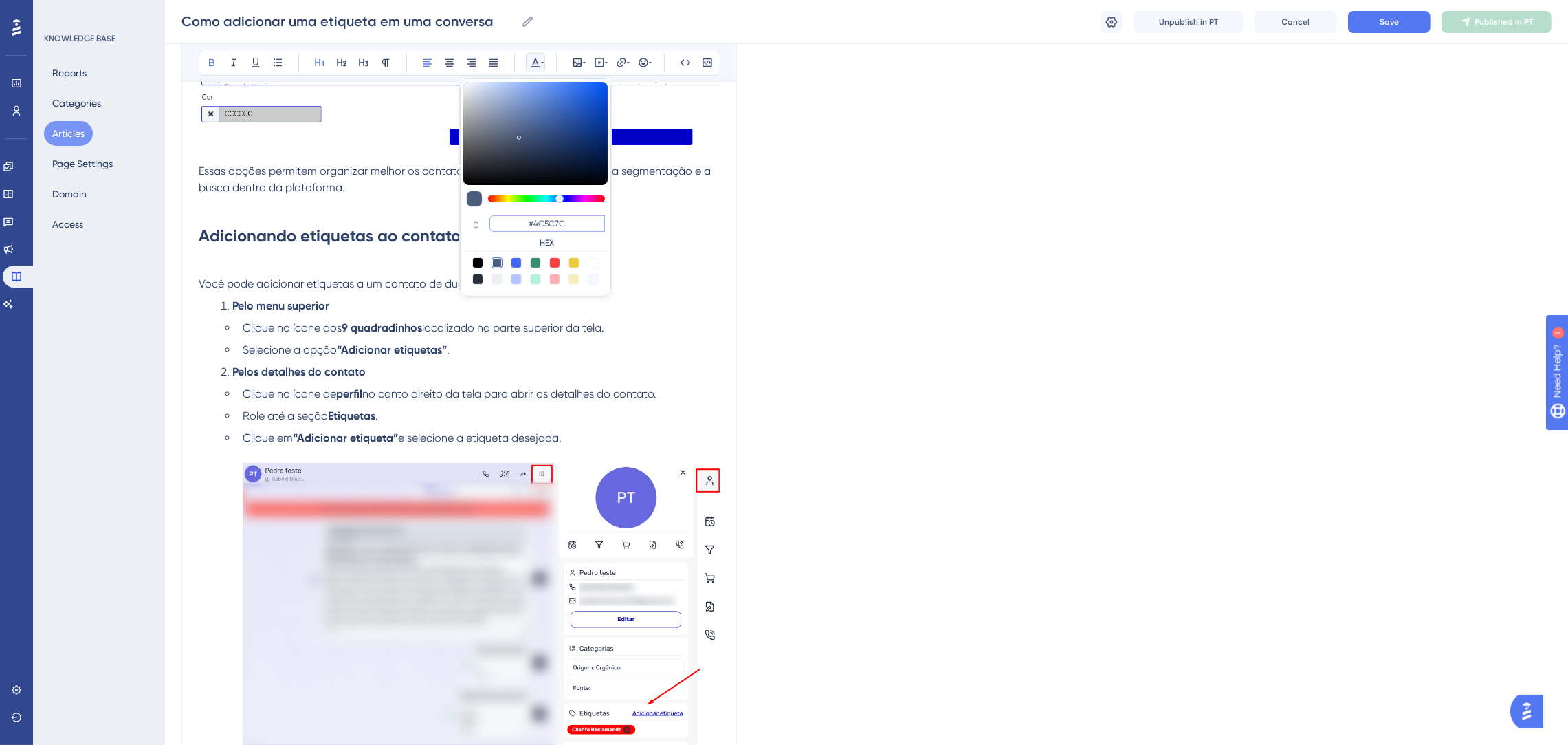
drag, startPoint x: 580, startPoint y: 217, endPoint x: 525, endPoint y: 221, distance: 55.1
click at [525, 221] on input "#4C5C7C" at bounding box center [547, 223] width 116 height 17
click at [578, 219] on input "#000000" at bounding box center [547, 223] width 116 height 17
click at [578, 219] on input "#000077" at bounding box center [547, 223] width 116 height 17
type input "#0000FF"
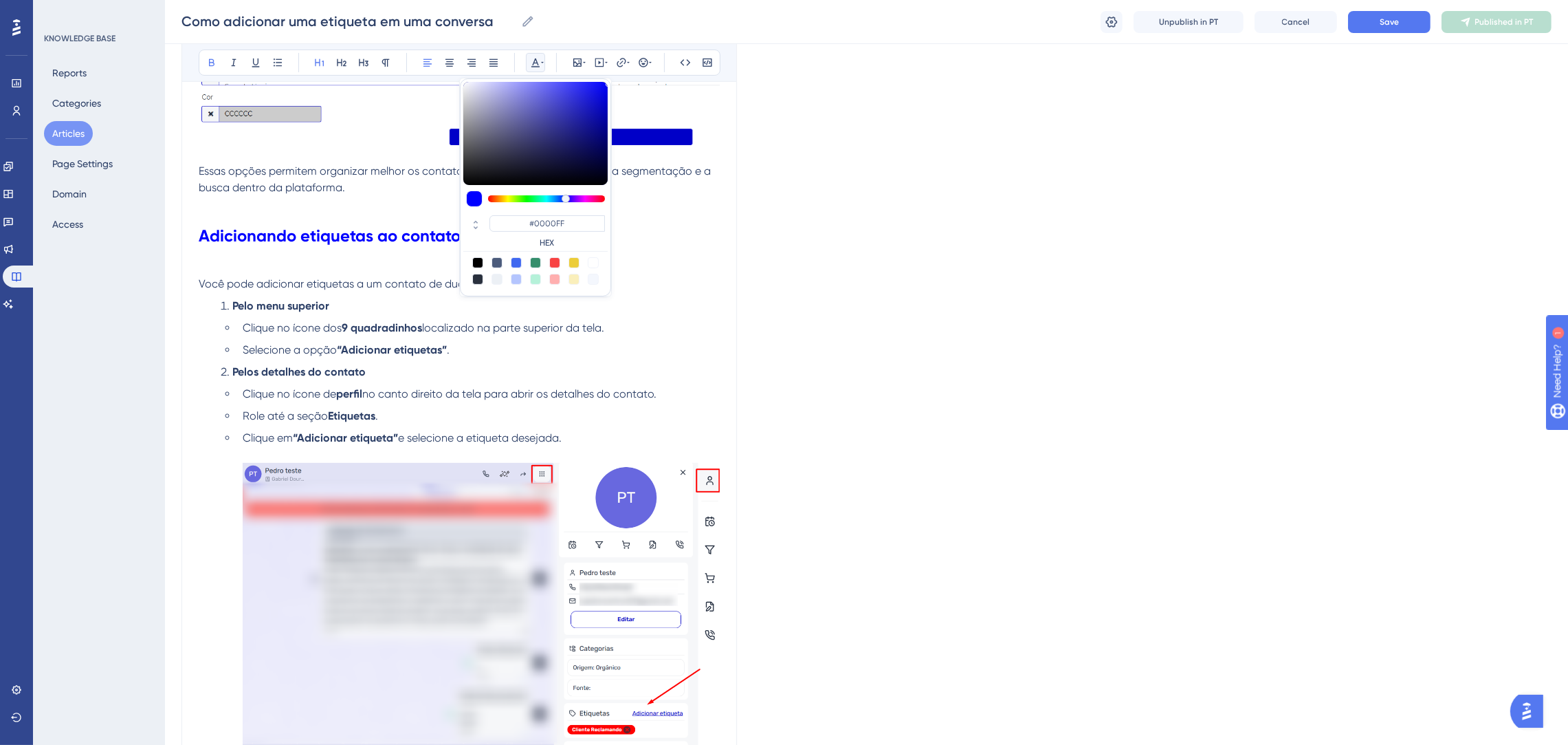
click at [699, 343] on li "Selecione a opção “Adicionar etiquetas” ." at bounding box center [477, 350] width 482 height 17
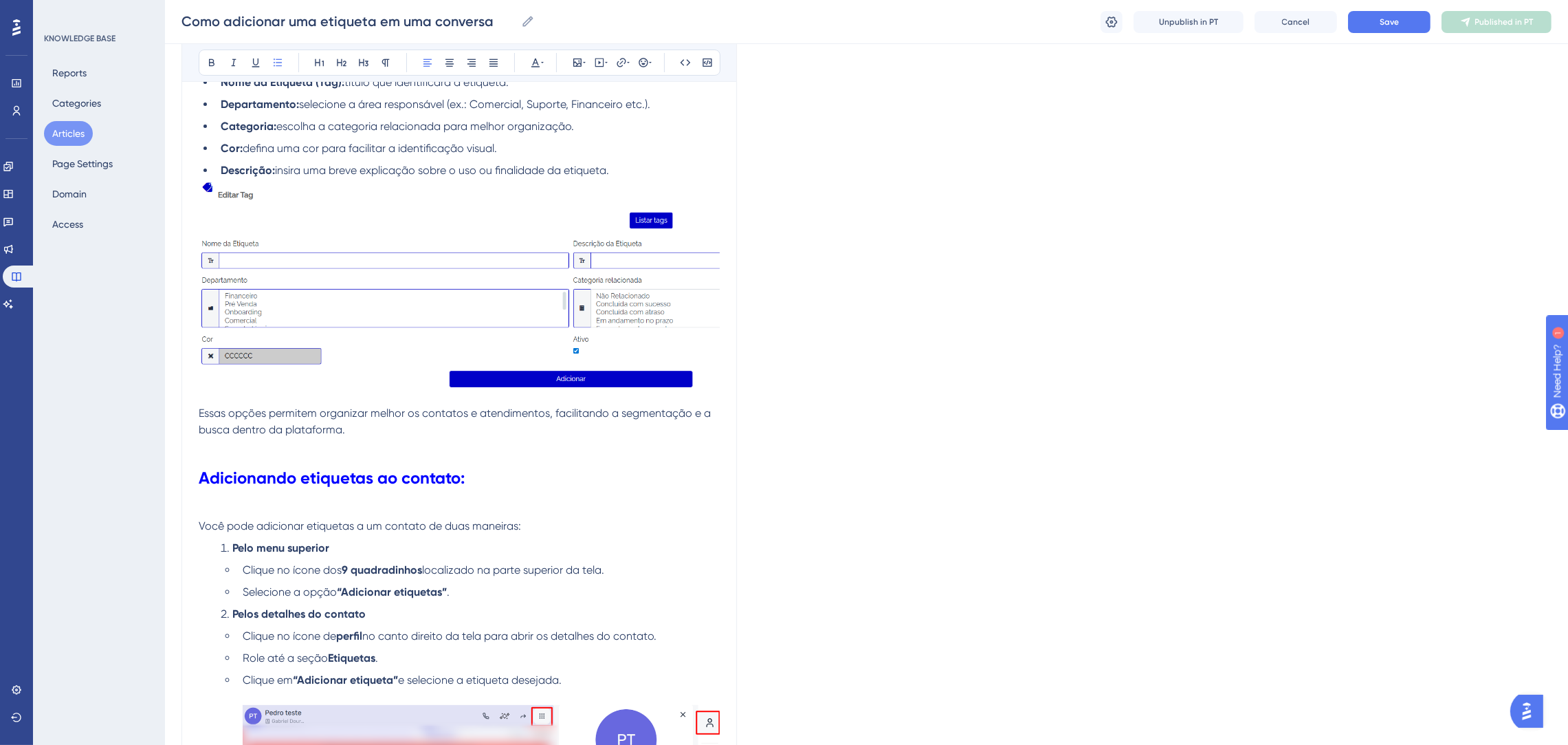
scroll to position [309, 0]
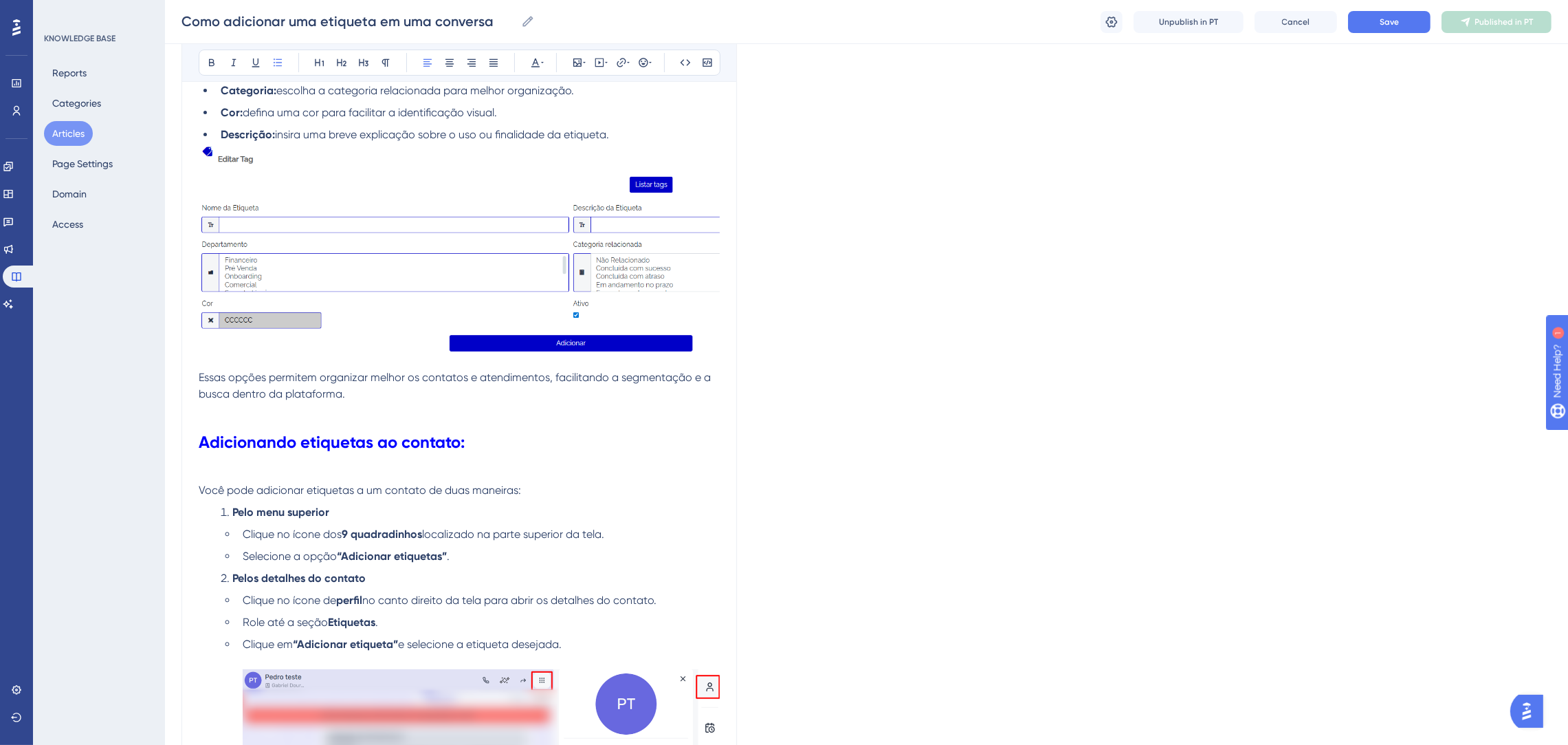
drag, startPoint x: 192, startPoint y: 440, endPoint x: 401, endPoint y: 516, distance: 222.4
click at [401, 516] on div "Como adicionar uma etiqueta em uma conversa Bold Italic Underline Bullet Point …" at bounding box center [459, 448] width 556 height 1205
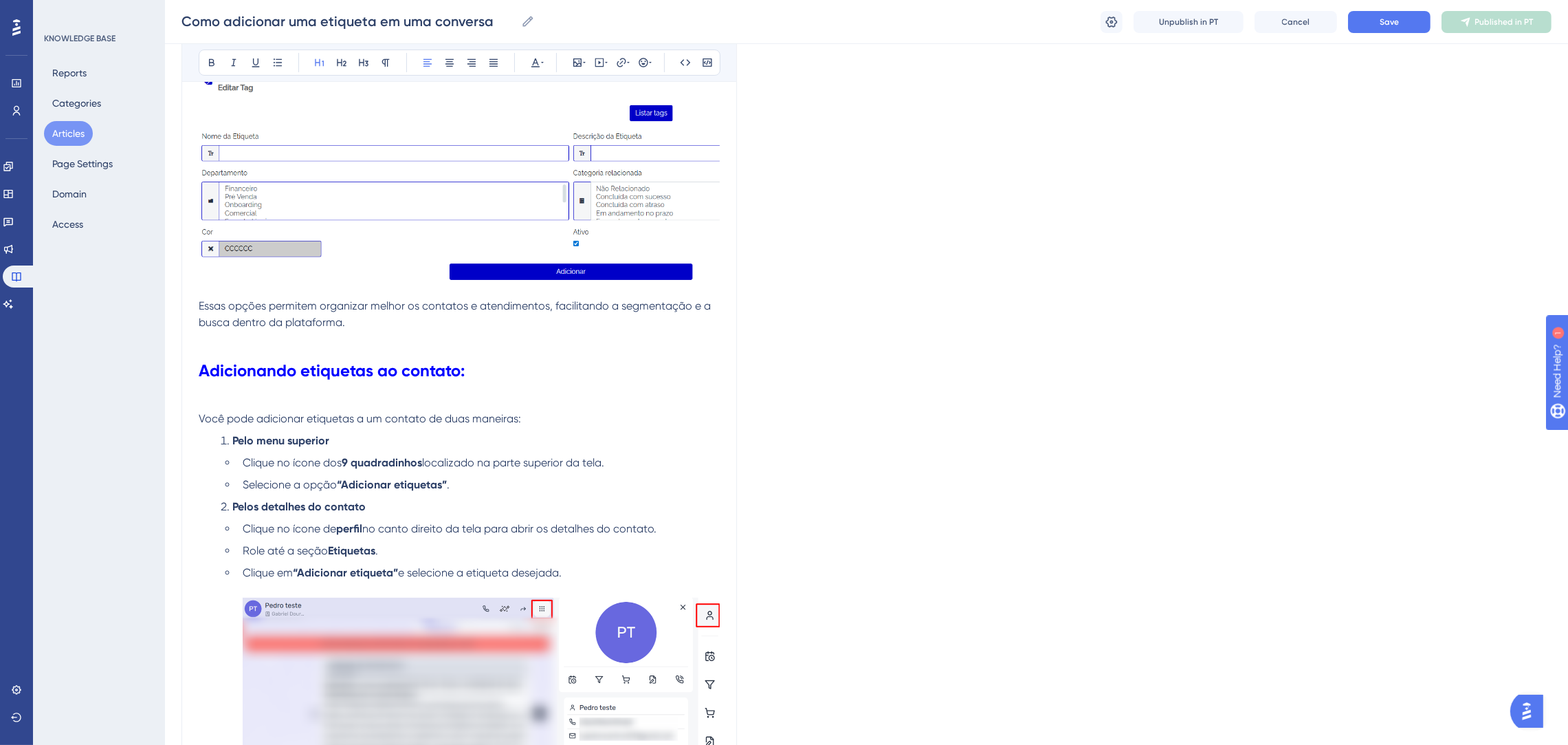
scroll to position [722, 0]
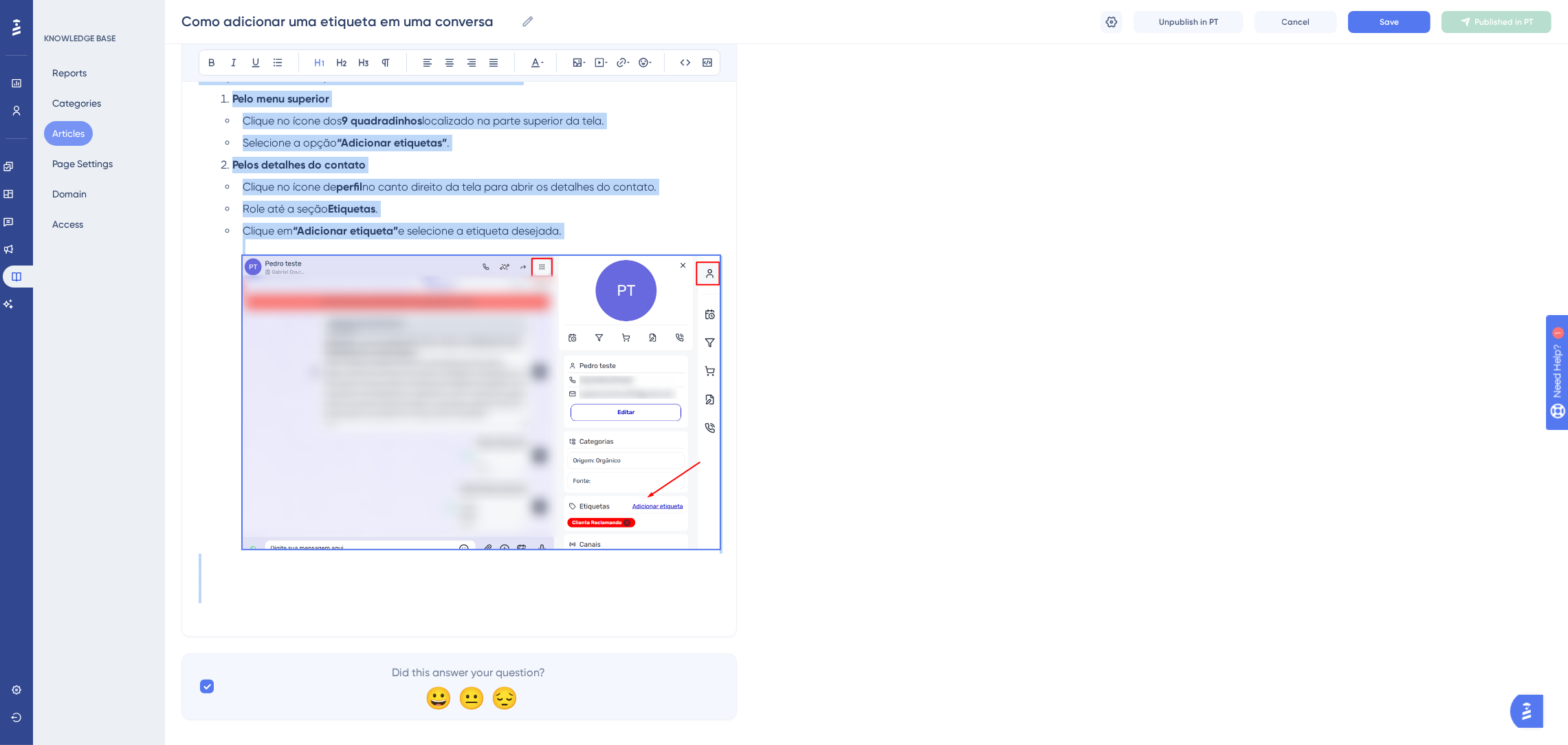
drag, startPoint x: 200, startPoint y: 431, endPoint x: 687, endPoint y: 606, distance: 517.5
click at [687, 606] on div "Para visualizar, editar ou excluir etiquetas , acesse o menu Configurações > Et…" at bounding box center [460, 94] width 521 height 1049
copy div "Adicionando etiquetas ao contato: Você pode adicionar etiquetas a um contato de…"
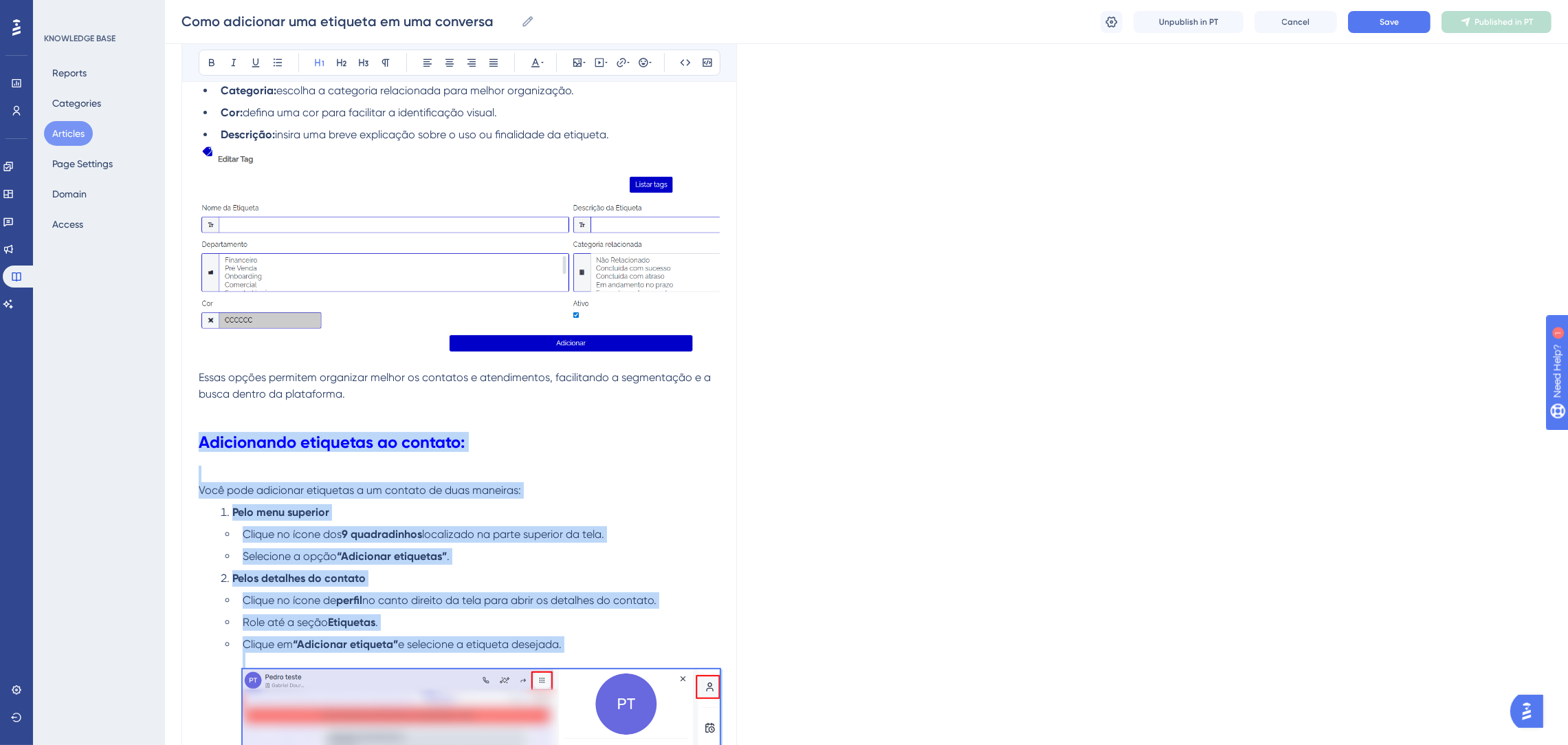
click at [603, 458] on h1 "Adicionando etiquetas ao contato:" at bounding box center [460, 442] width 521 height 47
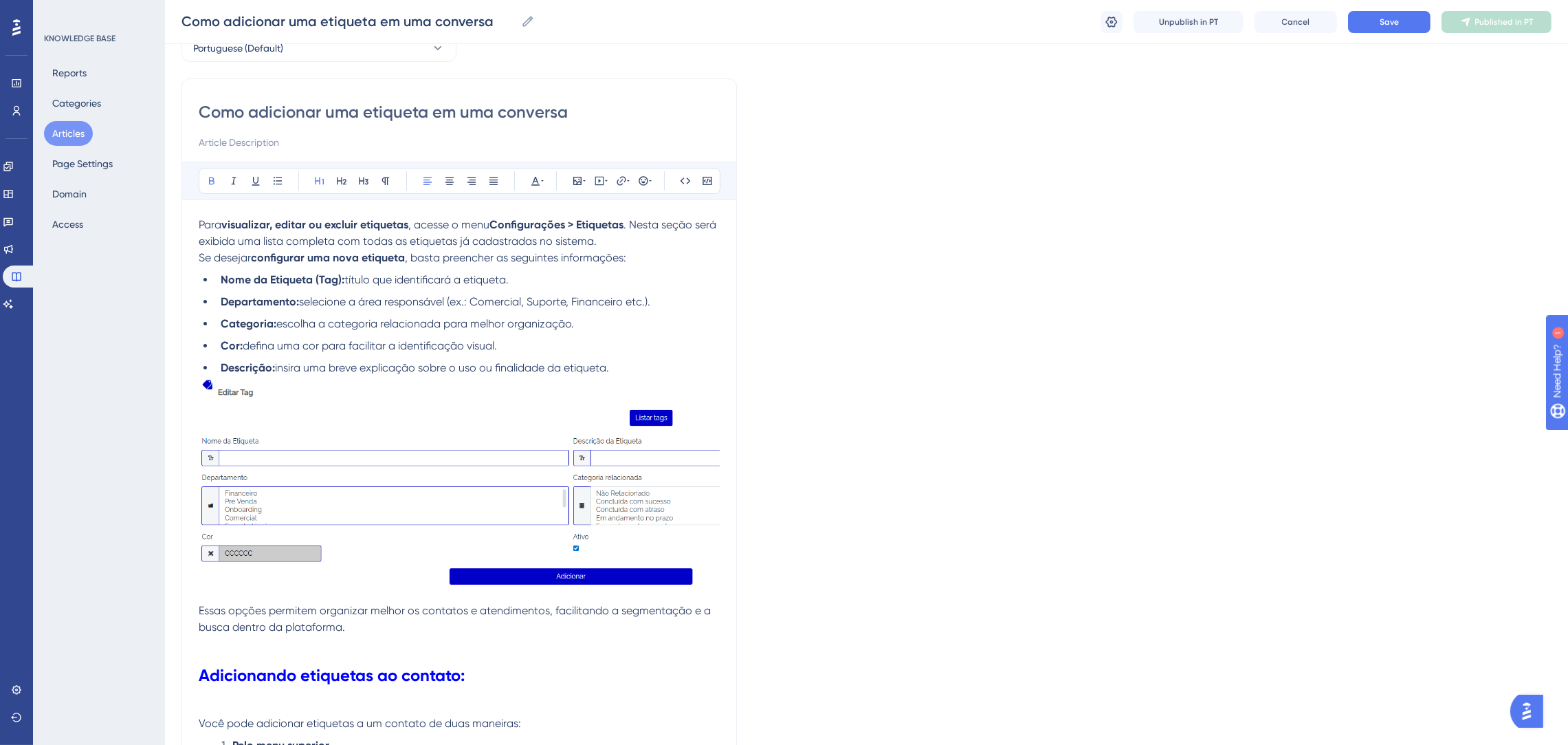
scroll to position [0, 0]
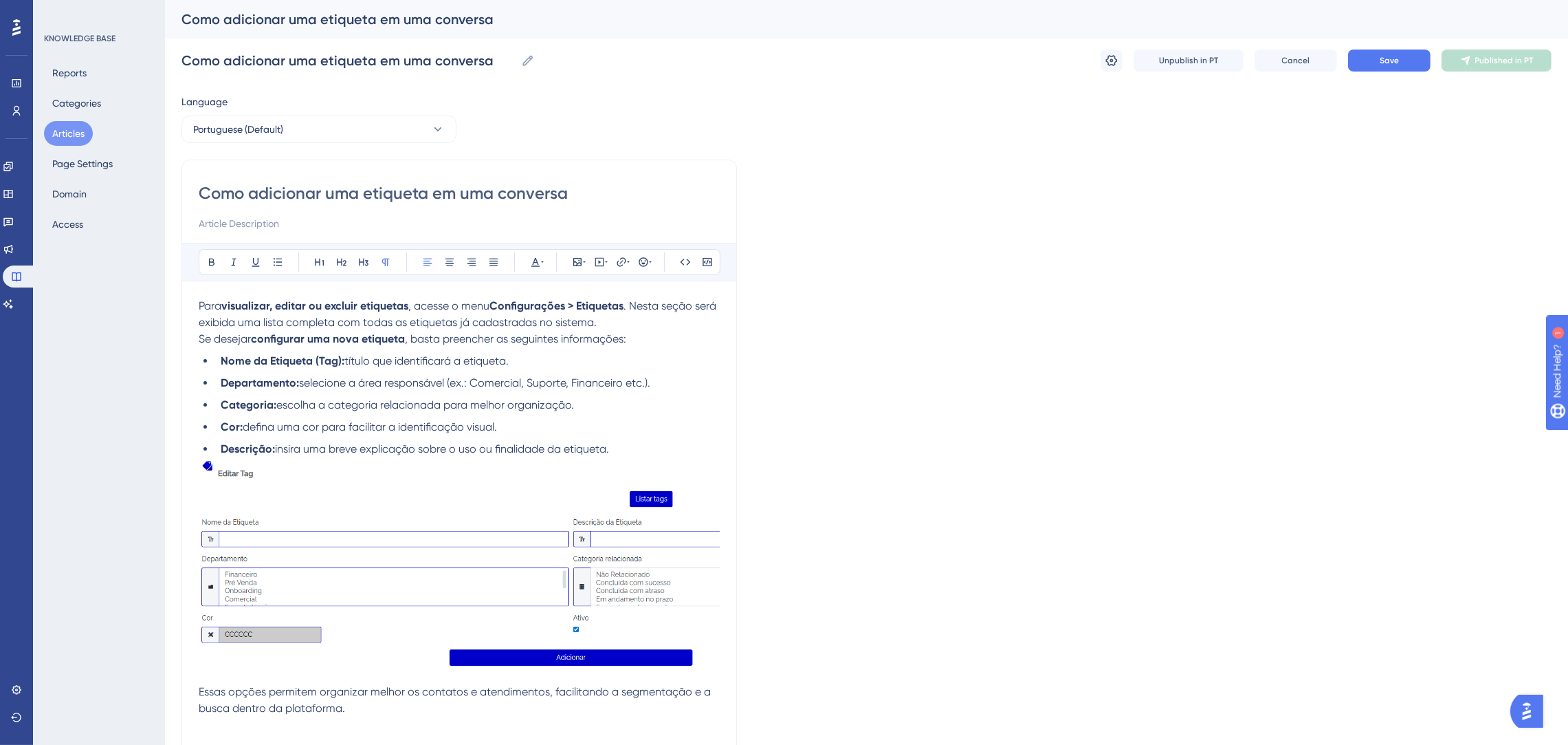
click at [199, 305] on span "Para" at bounding box center [210, 305] width 23 height 13
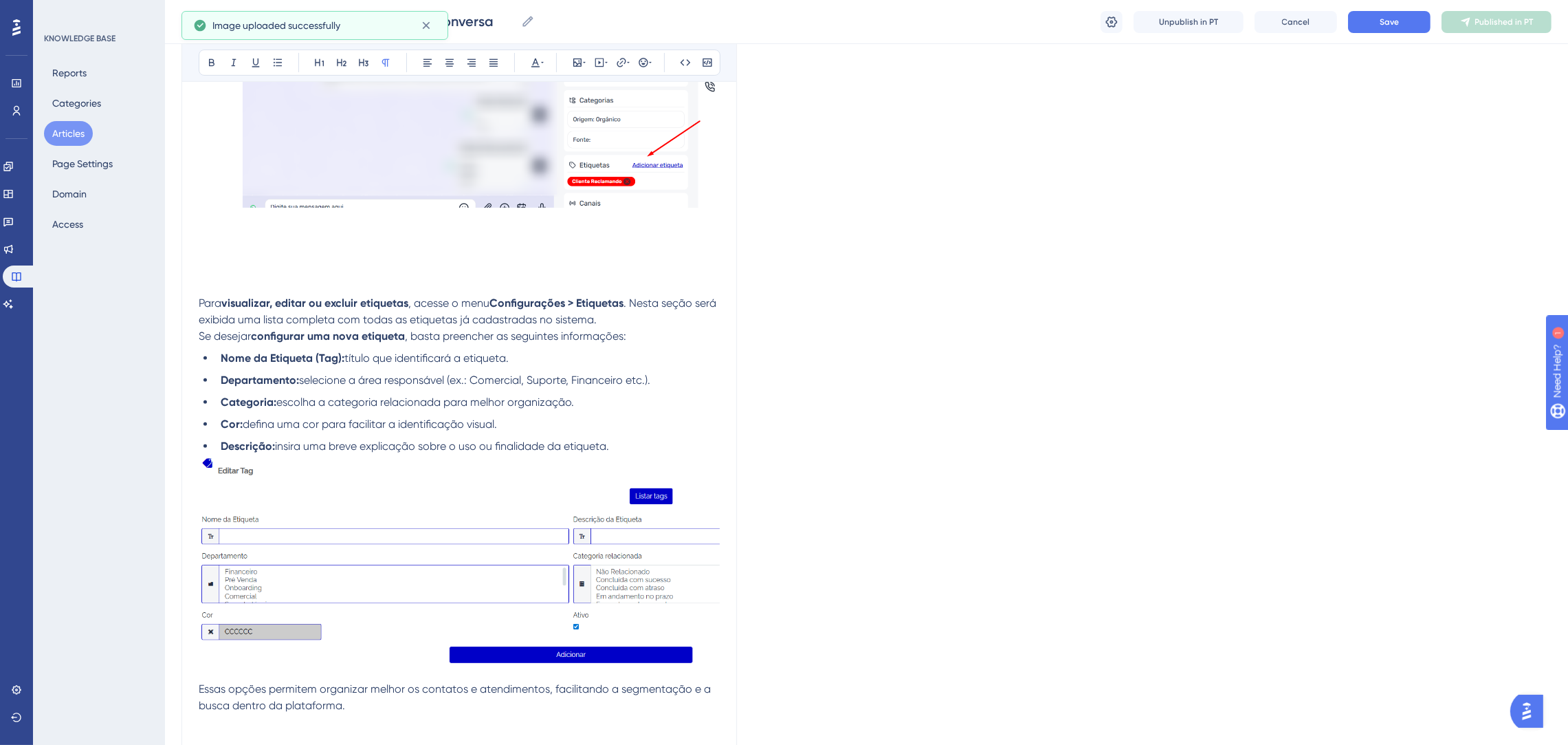
scroll to position [412, 0]
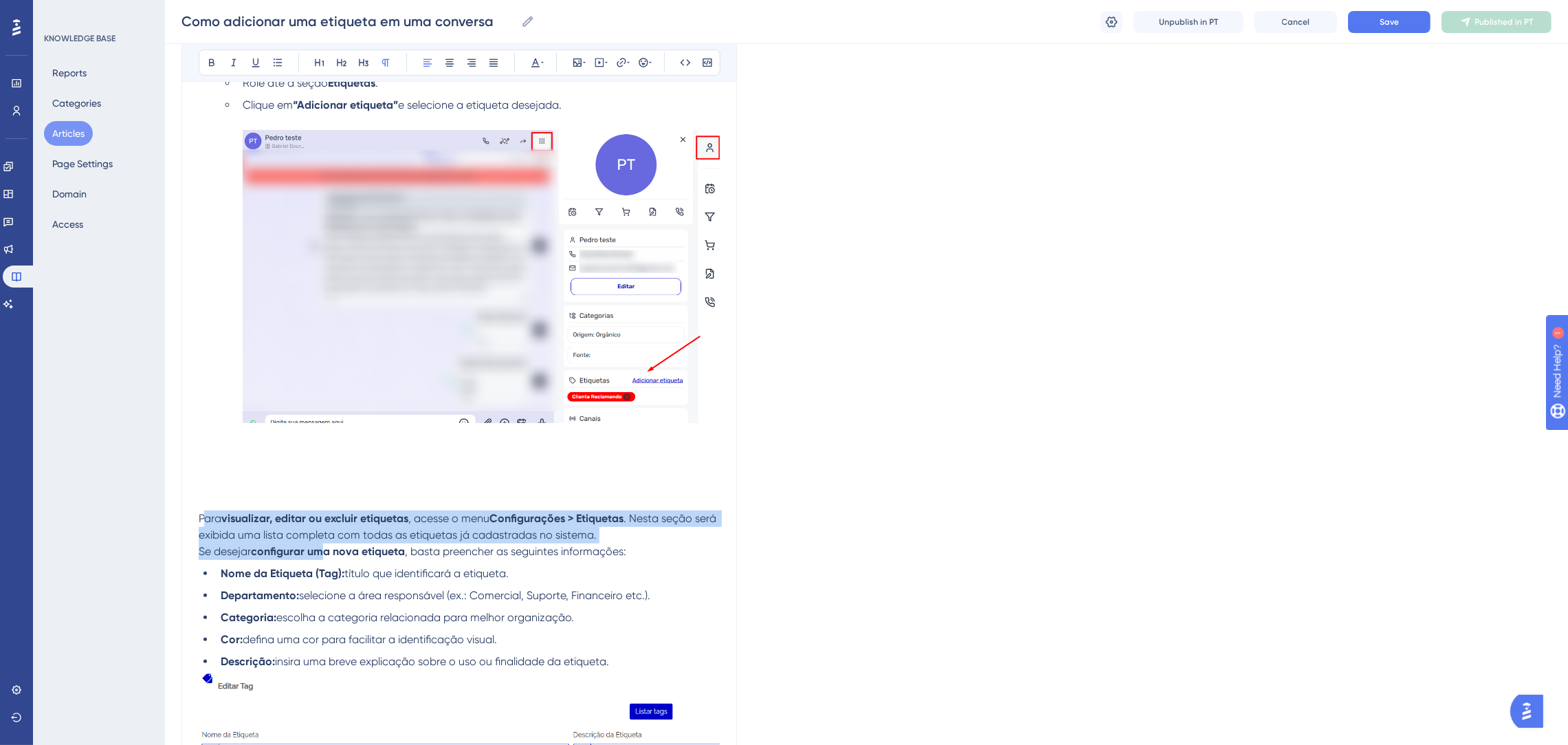
drag, startPoint x: 203, startPoint y: 516, endPoint x: 316, endPoint y: 544, distance: 116.4
click at [318, 545] on div "Adicionando etiquetas ao contato: Você pode adicionar etiquetas a um contato de…" at bounding box center [460, 719] width 521 height 1679
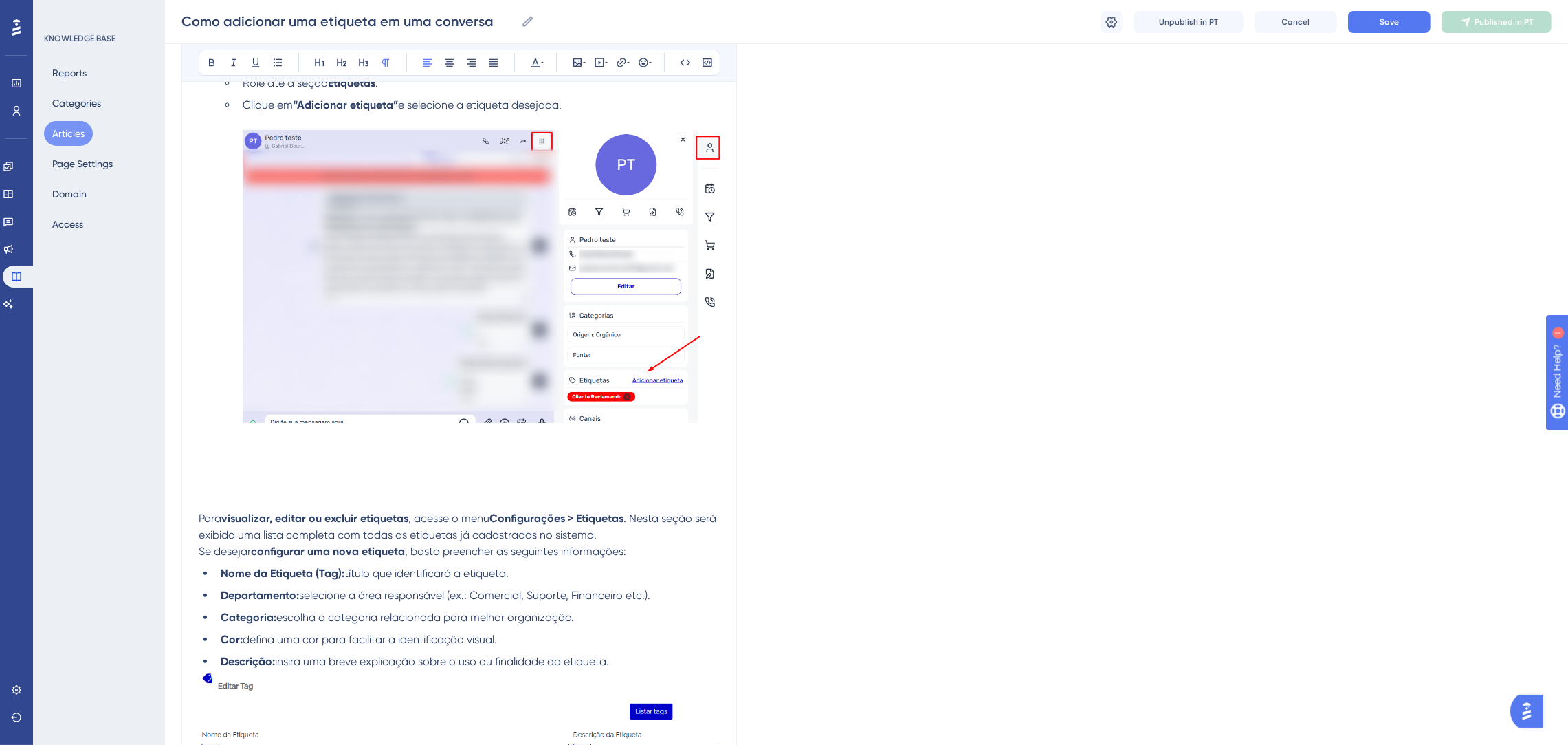
click at [195, 518] on div "Como adicionar uma etiqueta em uma conversa Bold Italic Underline Bullet Point …" at bounding box center [459, 659] width 556 height 1835
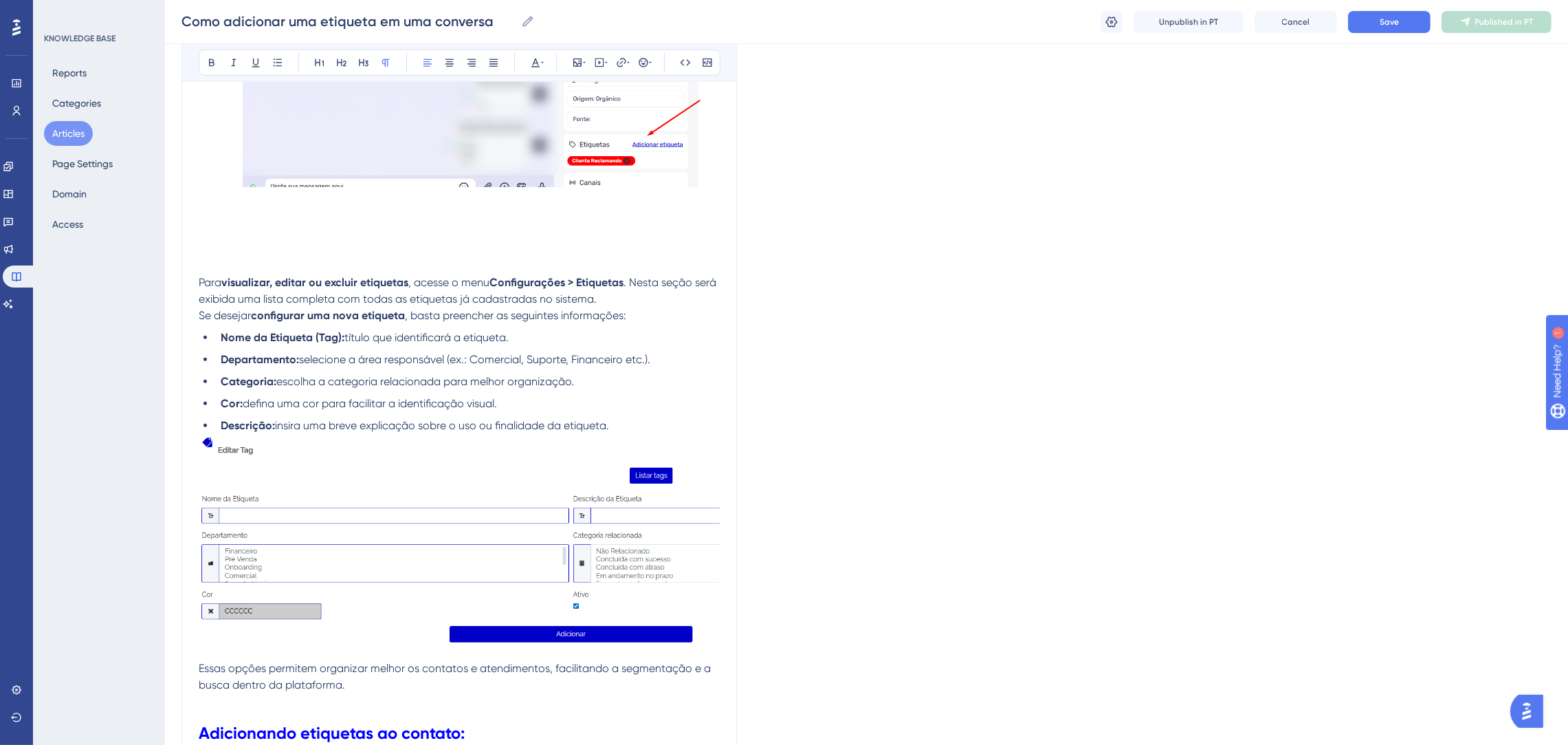
scroll to position [722, 0]
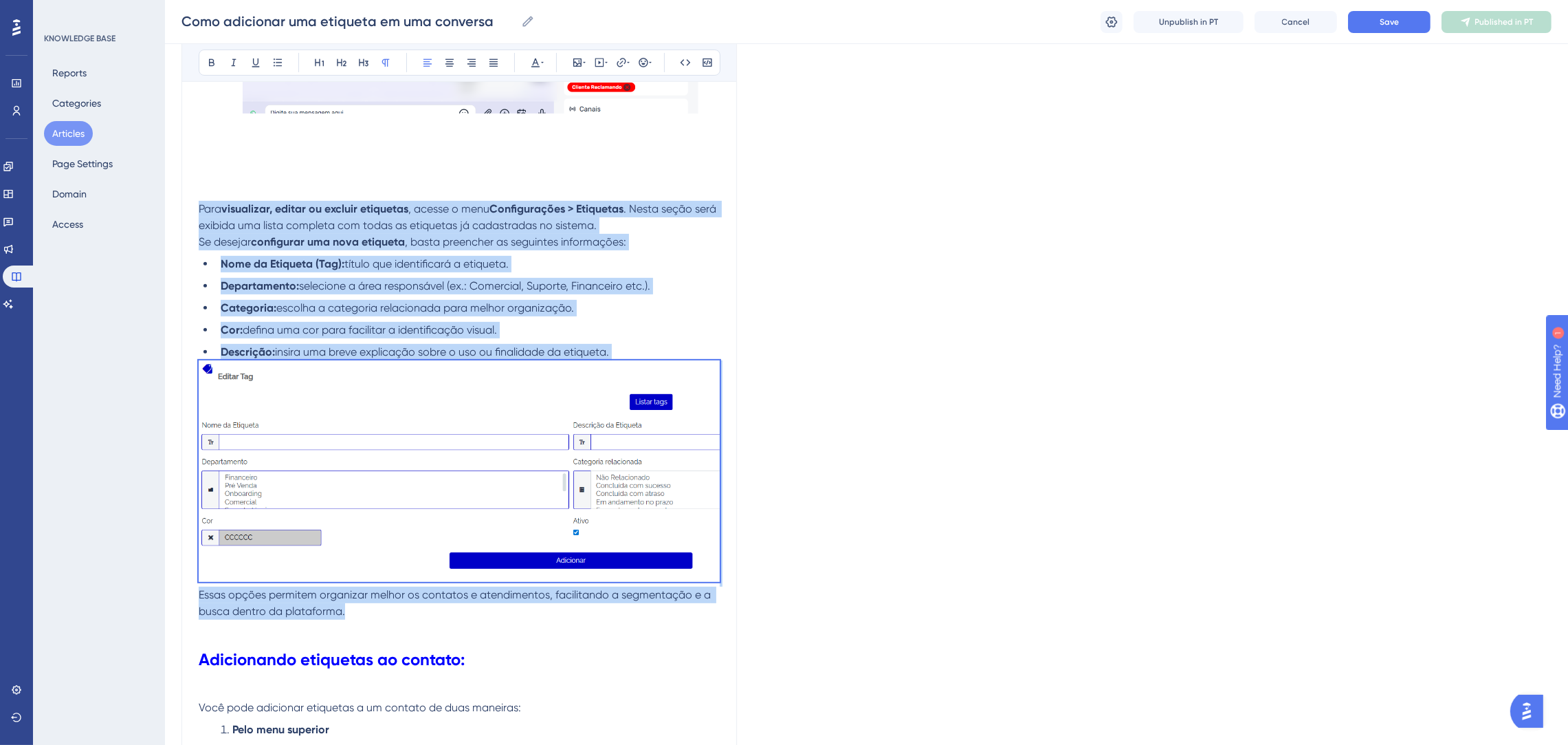
drag, startPoint x: 199, startPoint y: 517, endPoint x: 585, endPoint y: 615, distance: 398.2
click at [585, 615] on div "Adicionando etiquetas ao contato: Você pode adicionar etiquetas a um contato de…" at bounding box center [460, 409] width 521 height 1679
copy div "Para visualizar, editar ou excluir etiquetas , acesse o menu Configurações > Et…"
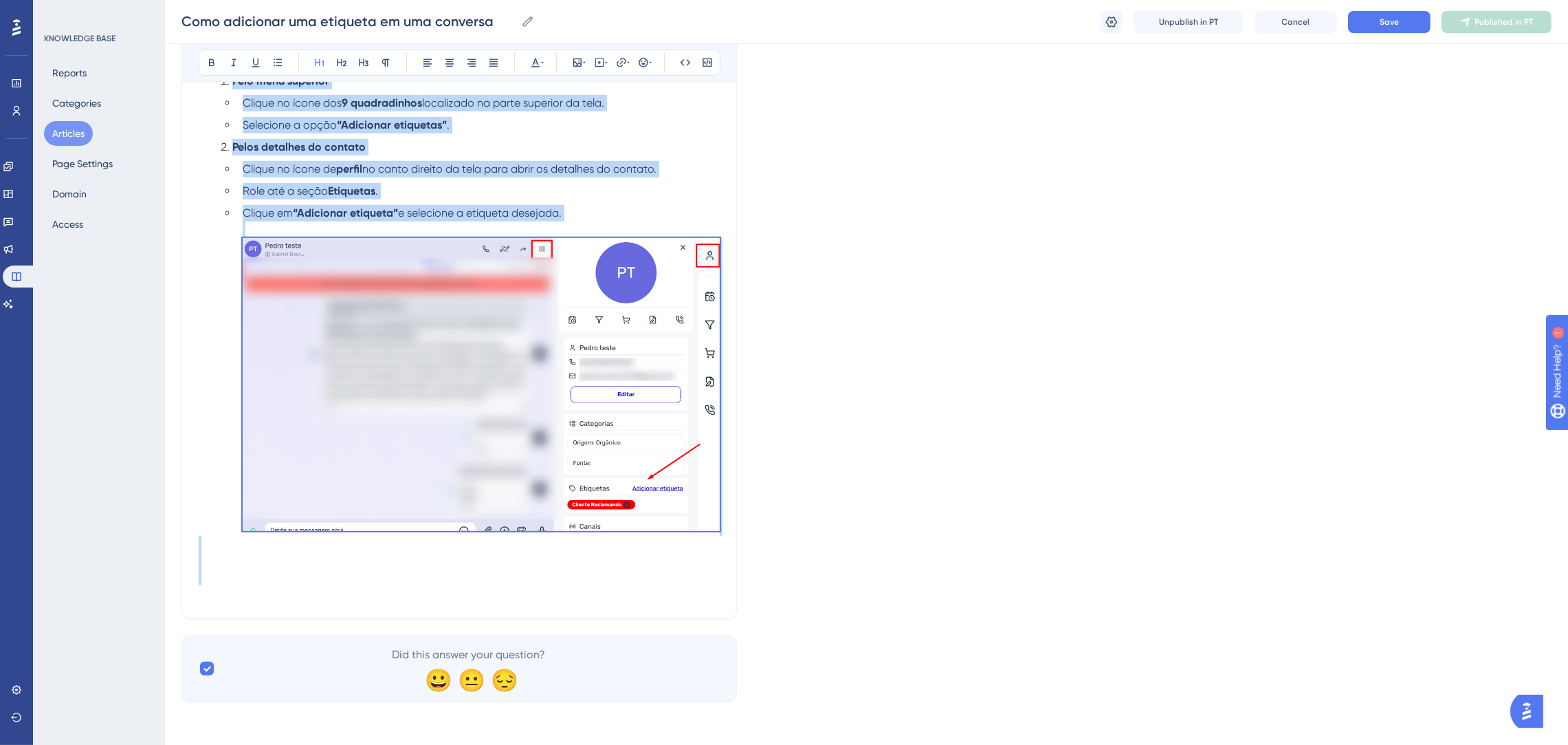
drag, startPoint x: 201, startPoint y: 253, endPoint x: 694, endPoint y: 608, distance: 607.5
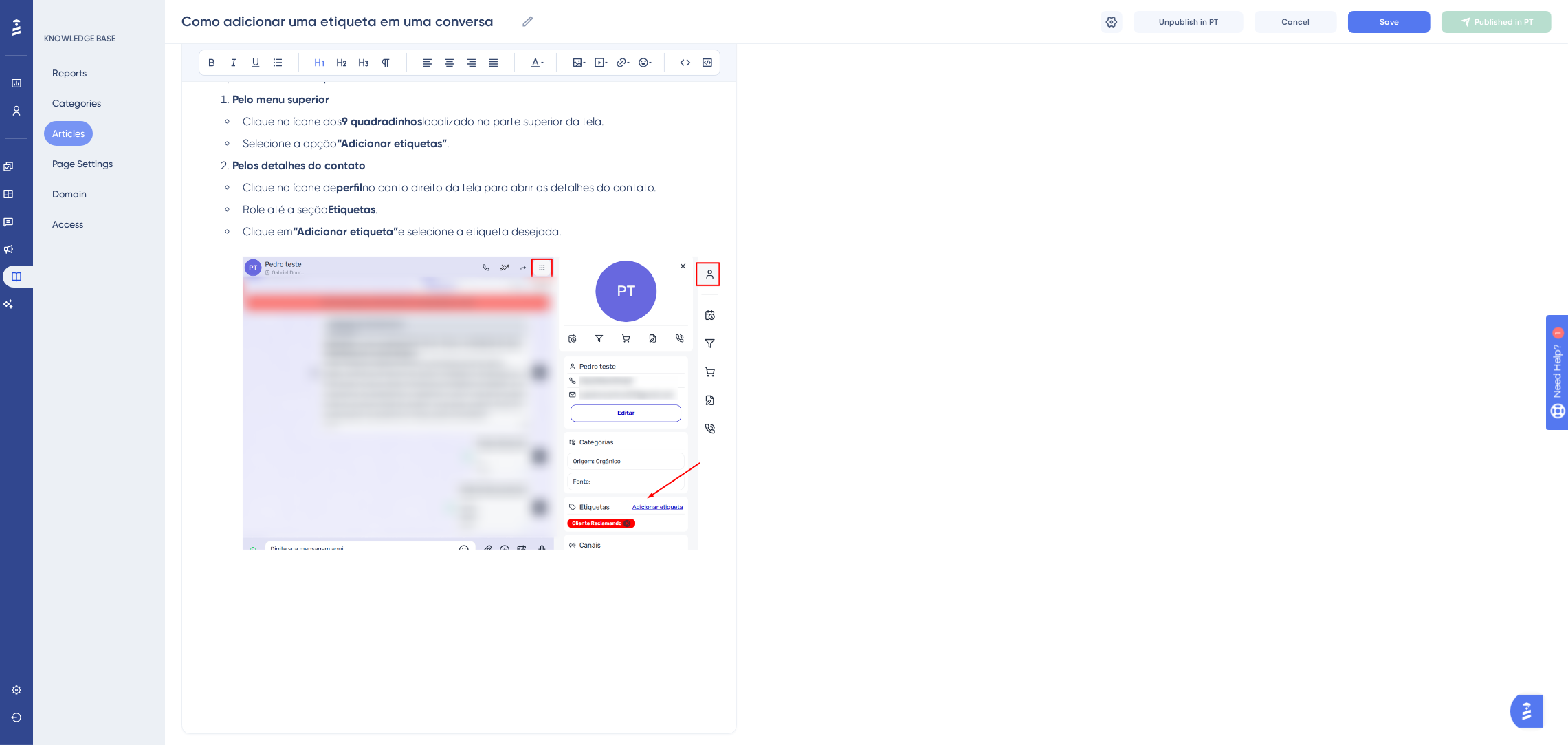
scroll to position [401, 0]
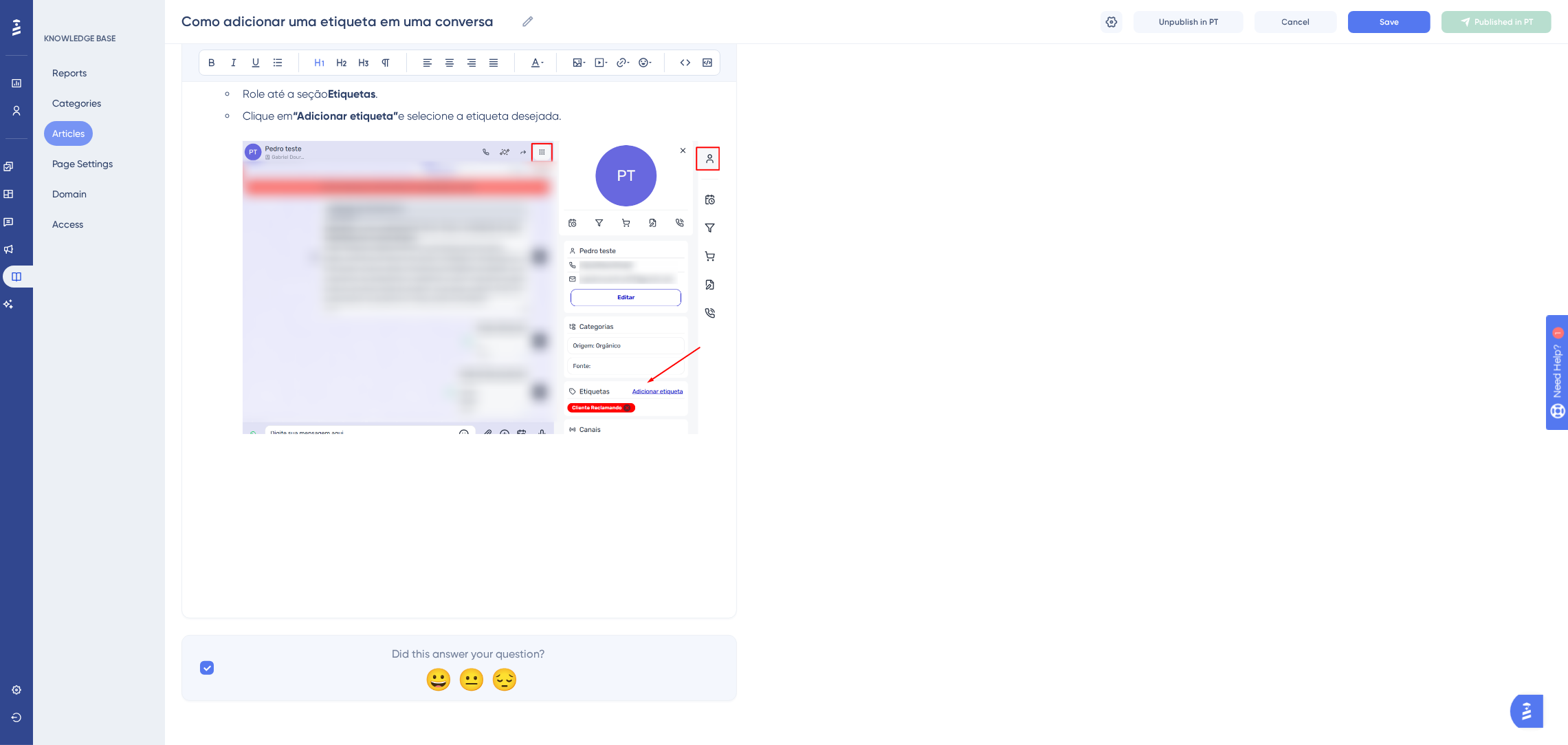
click at [373, 496] on p at bounding box center [460, 496] width 521 height 116
click at [363, 479] on p at bounding box center [460, 496] width 521 height 116
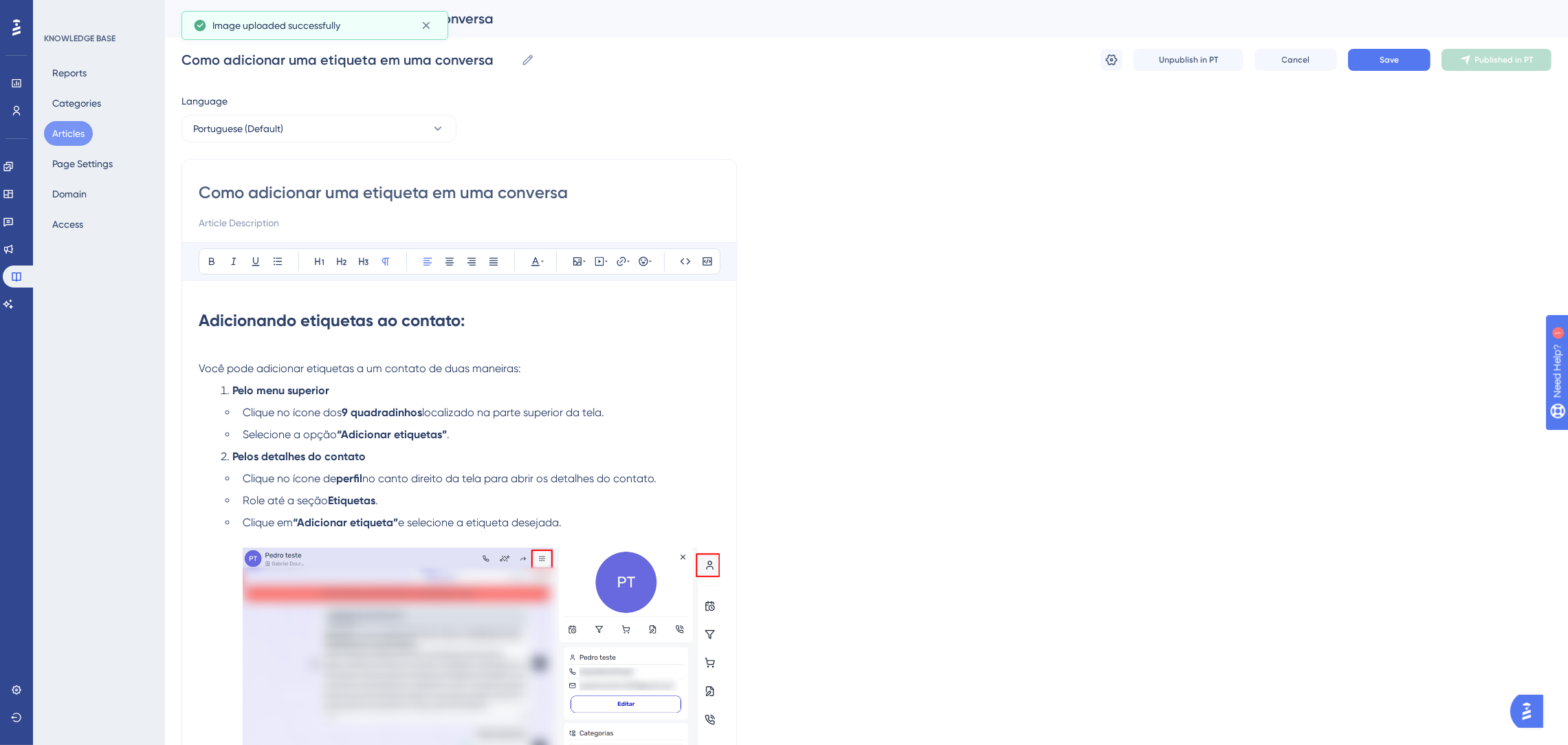
scroll to position [0, 0]
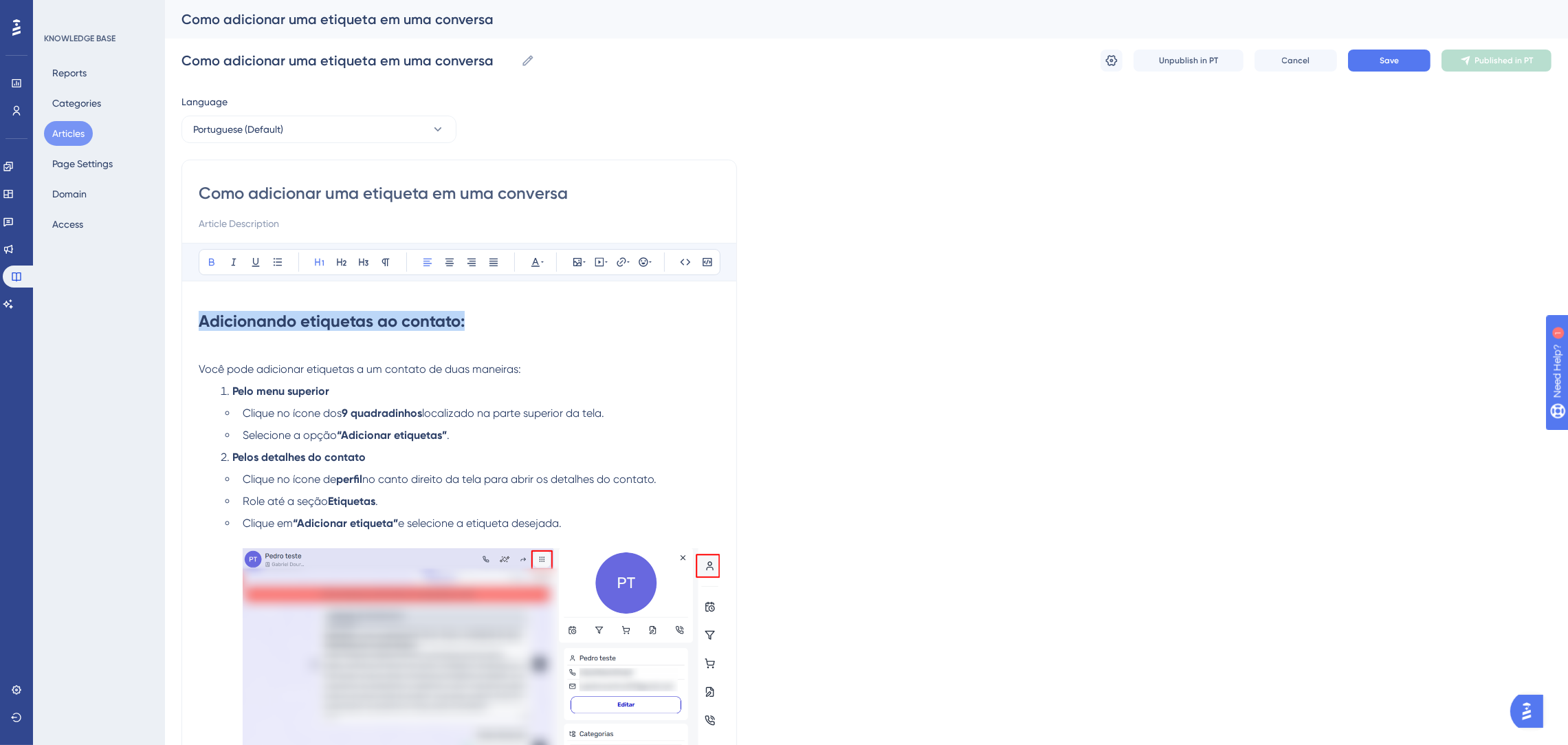
drag, startPoint x: 491, startPoint y: 321, endPoint x: 197, endPoint y: 332, distance: 294.2
click at [543, 265] on icon at bounding box center [542, 262] width 3 height 11
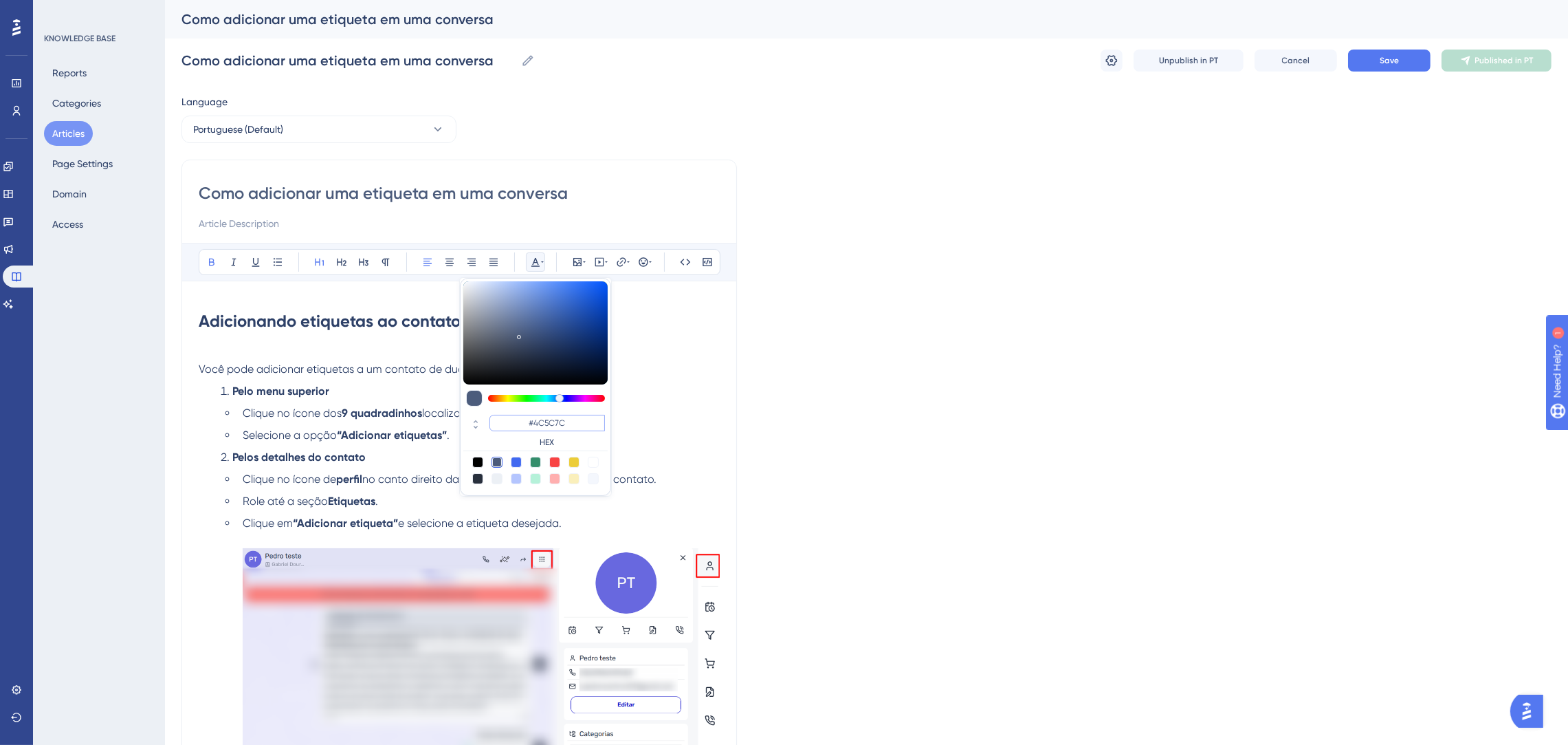
drag, startPoint x: 569, startPoint y: 429, endPoint x: 527, endPoint y: 426, distance: 42.1
click at [527, 426] on input "#4C5C7C" at bounding box center [547, 423] width 116 height 17
click at [583, 420] on input "#000000" at bounding box center [547, 423] width 116 height 17
type input "#0000FF"
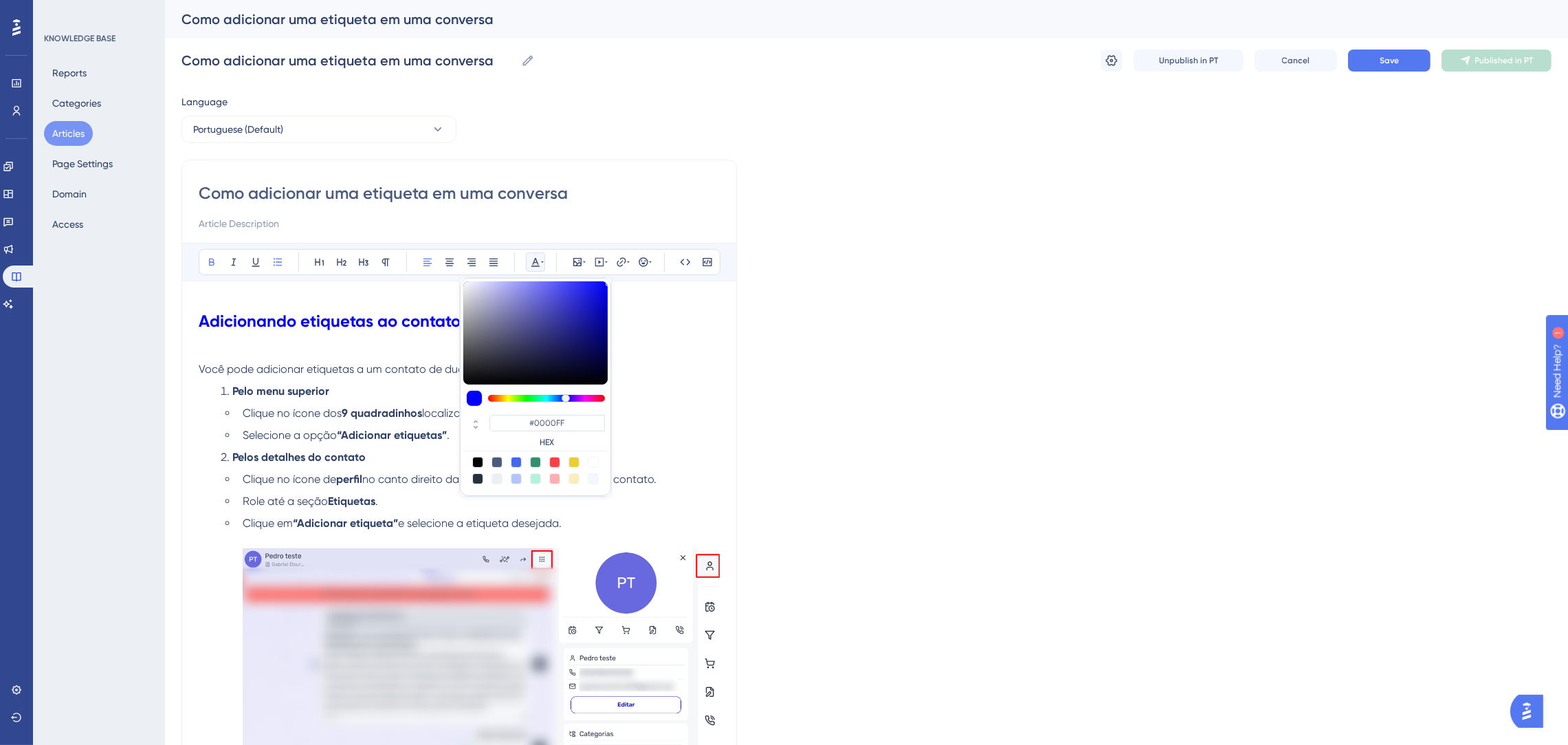
click at [657, 385] on li "Pelo menu superior" at bounding box center [468, 391] width 505 height 17
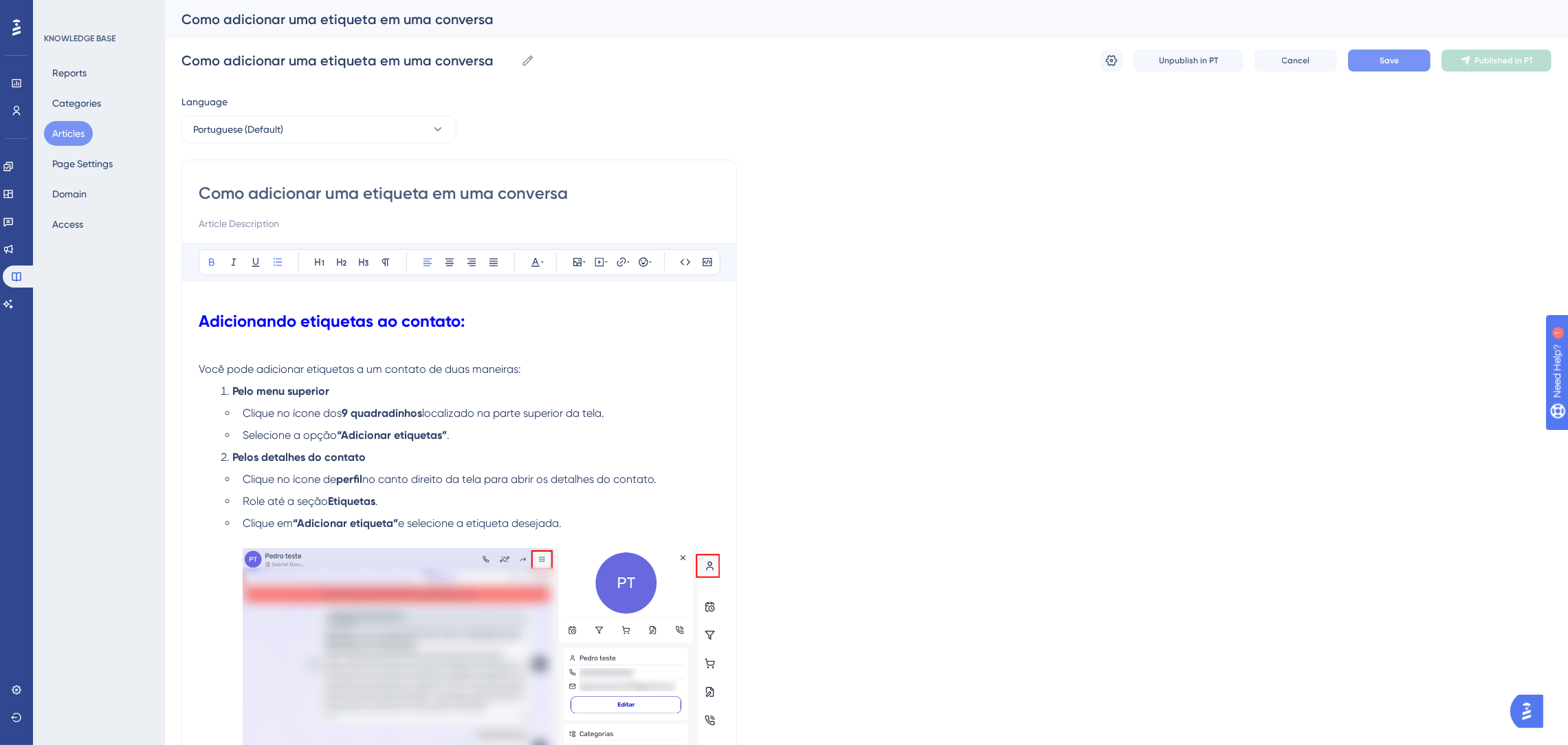
click at [1383, 58] on span "Save" at bounding box center [1389, 60] width 19 height 11
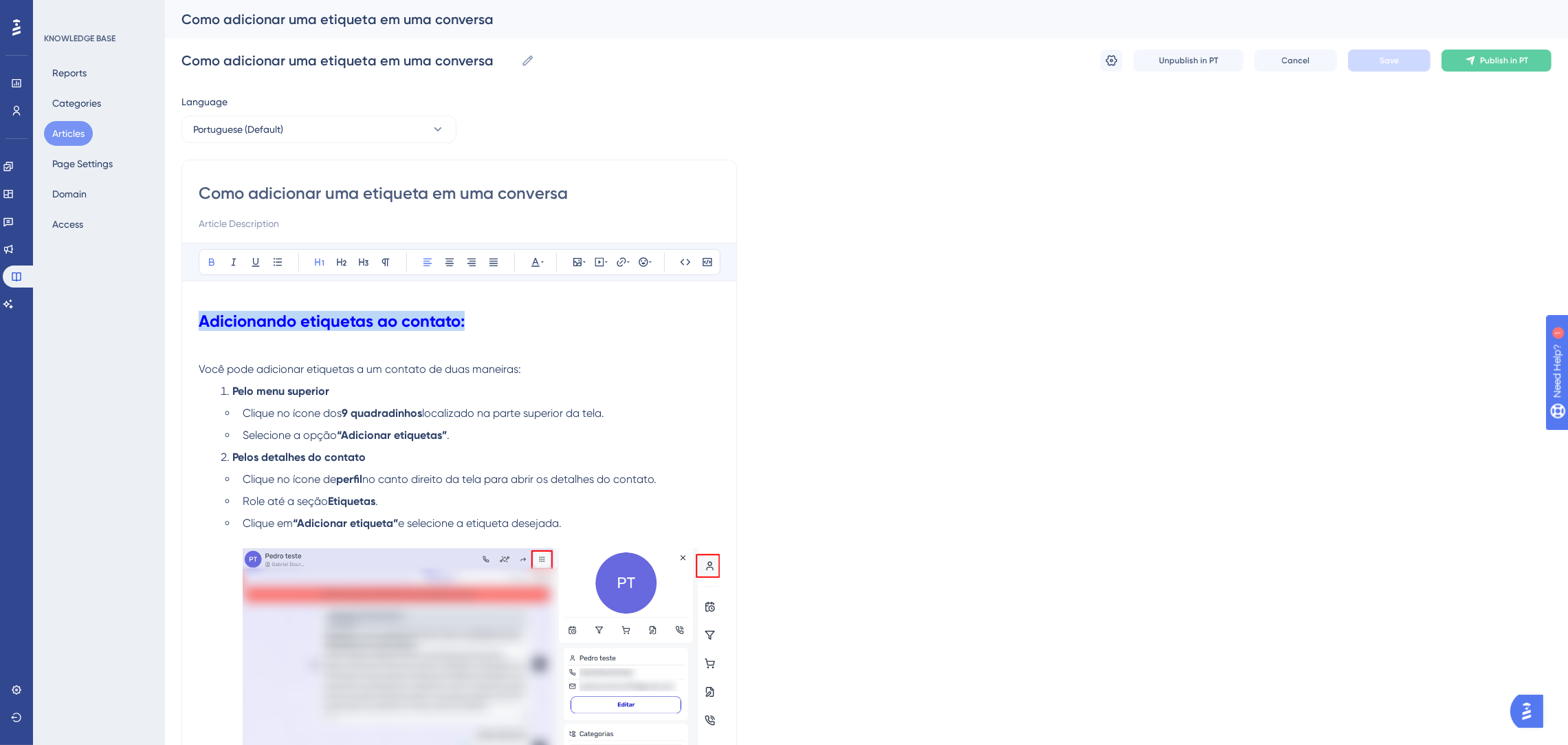
drag, startPoint x: 512, startPoint y: 320, endPoint x: 180, endPoint y: 288, distance: 333.5
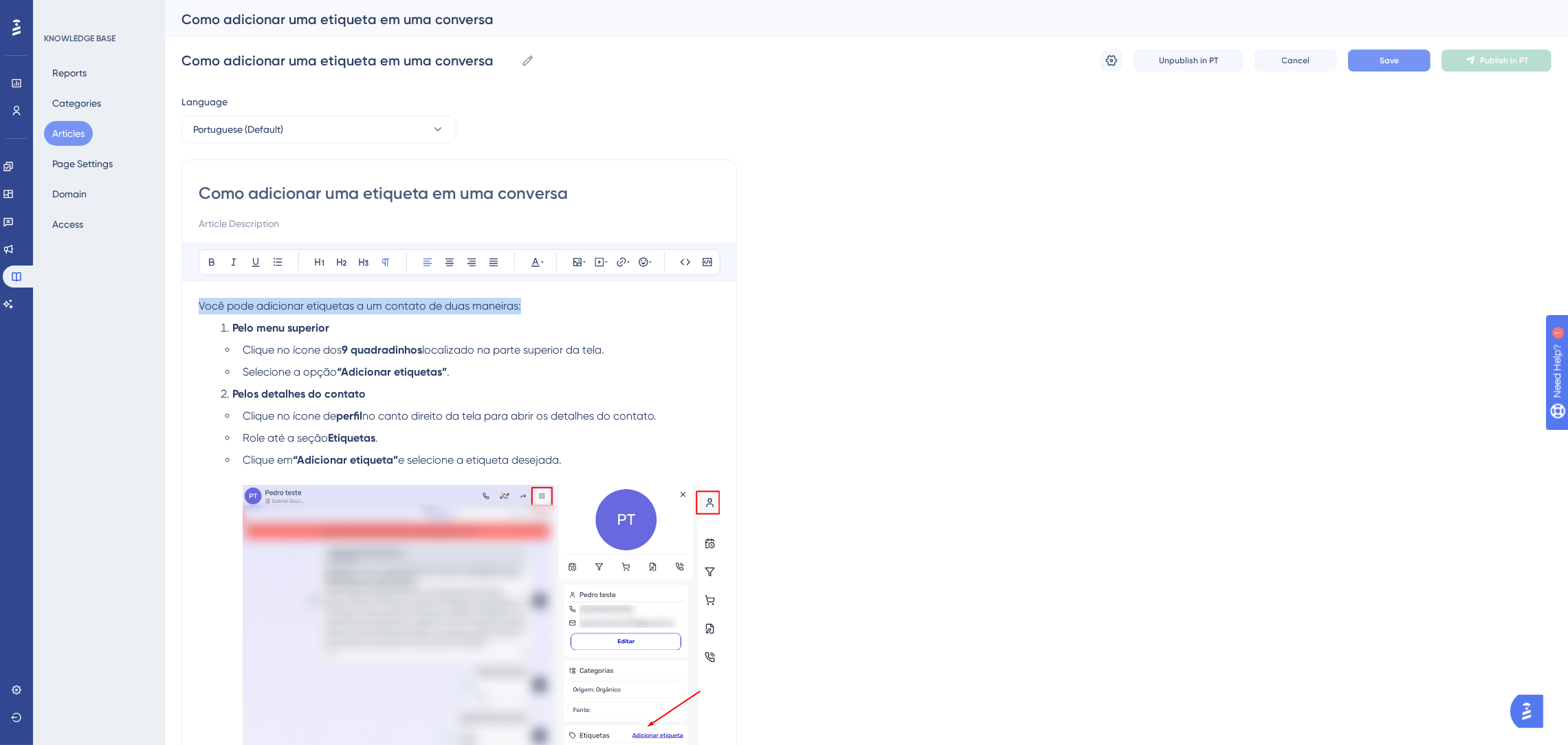
drag, startPoint x: 569, startPoint y: 310, endPoint x: 145, endPoint y: 293, distance: 424.3
click at [165, 293] on div "Performance Users Engagement Widgets Feedback Product Updates Knowledge Base AI…" at bounding box center [867, 734] width 1404 height 1469
click at [345, 260] on icon at bounding box center [341, 262] width 11 height 11
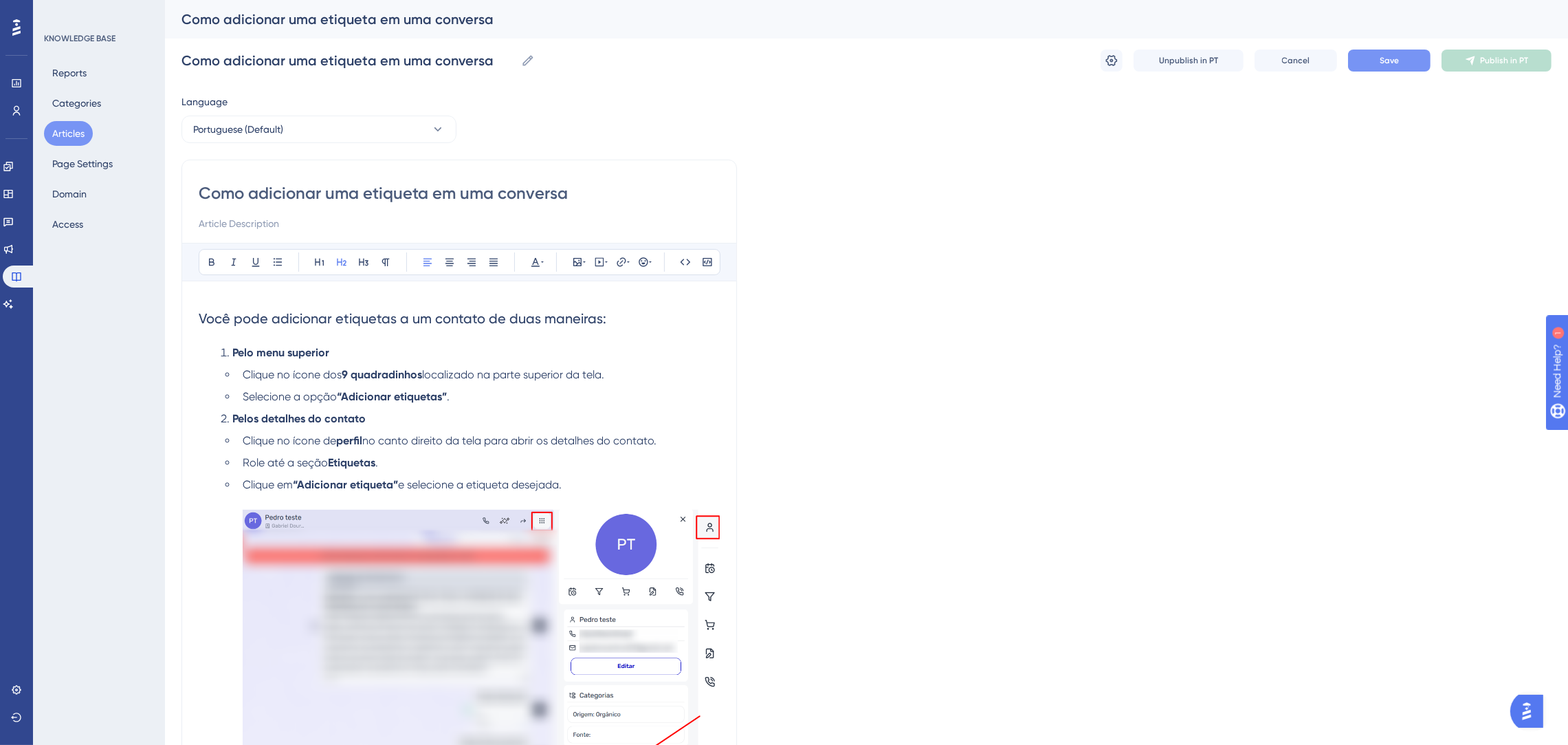
click at [559, 379] on span "localizado na parte superior da tela." at bounding box center [513, 373] width 182 height 13
click at [1409, 59] on button "Save" at bounding box center [1389, 60] width 82 height 22
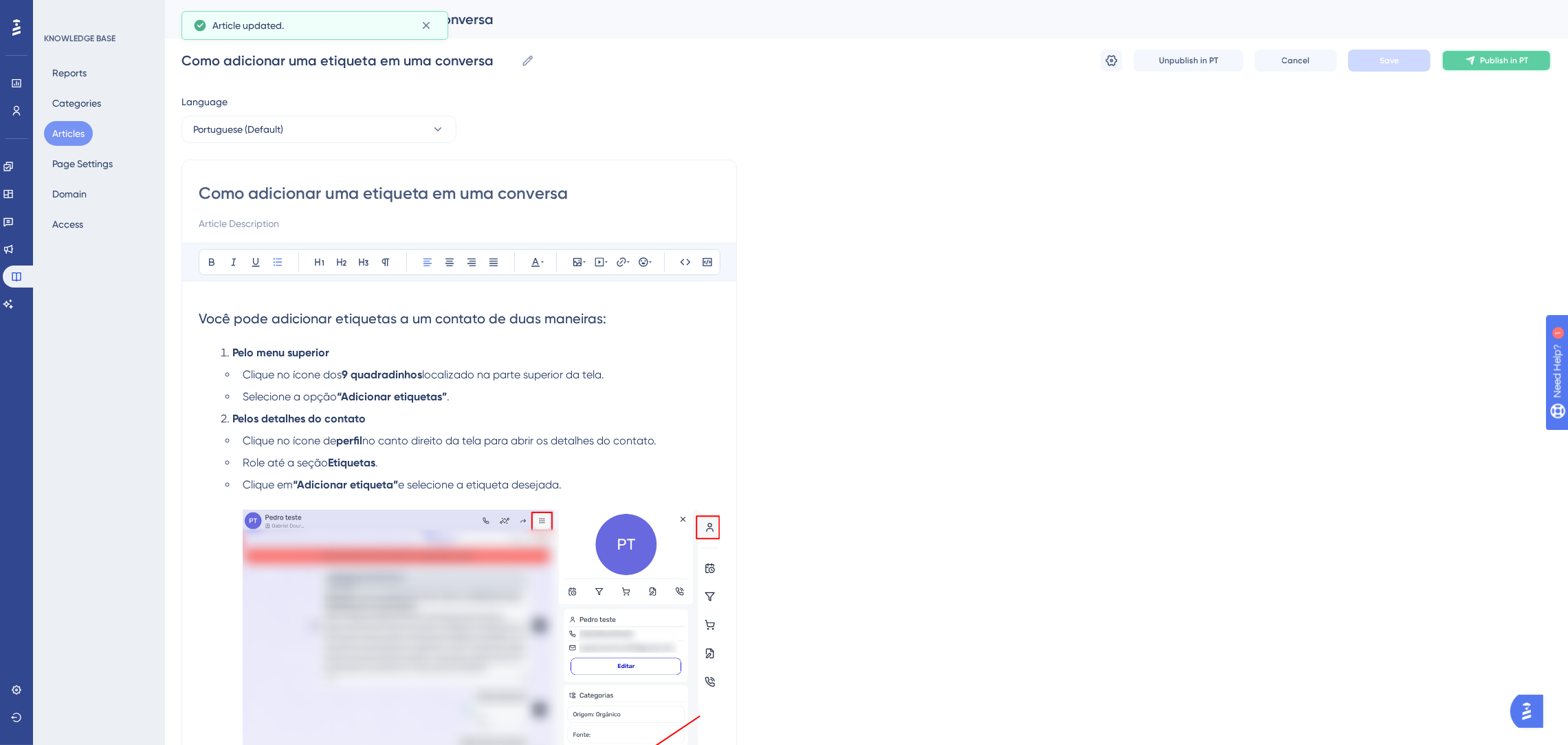
click at [1520, 64] on span "Publish in PT" at bounding box center [1505, 60] width 49 height 11
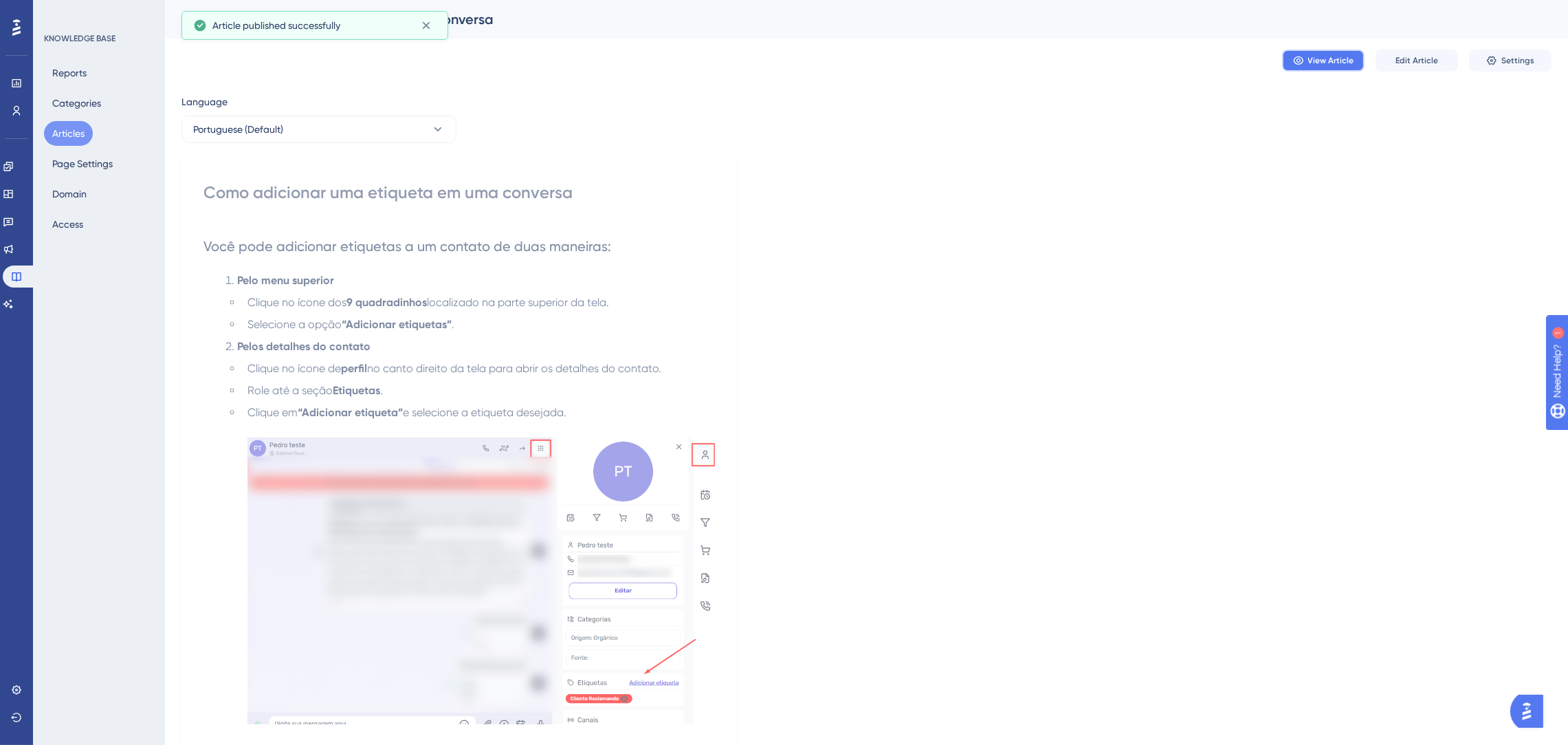
click at [1319, 67] on button "View Article" at bounding box center [1323, 60] width 82 height 22
click at [65, 134] on button "Articles" at bounding box center [67, 133] width 49 height 25
click at [1426, 67] on button "Edit Article" at bounding box center [1416, 60] width 82 height 22
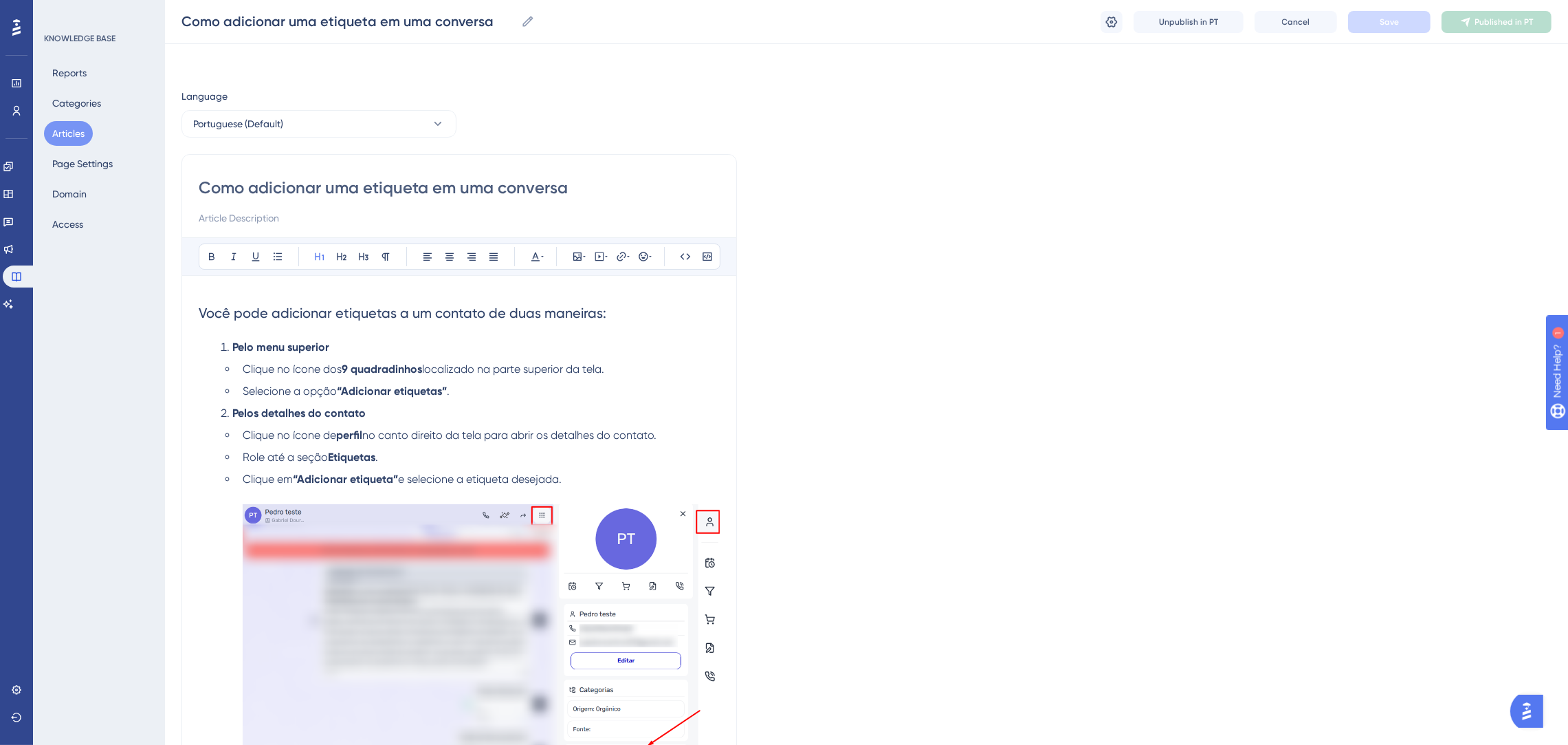
scroll to position [106, 0]
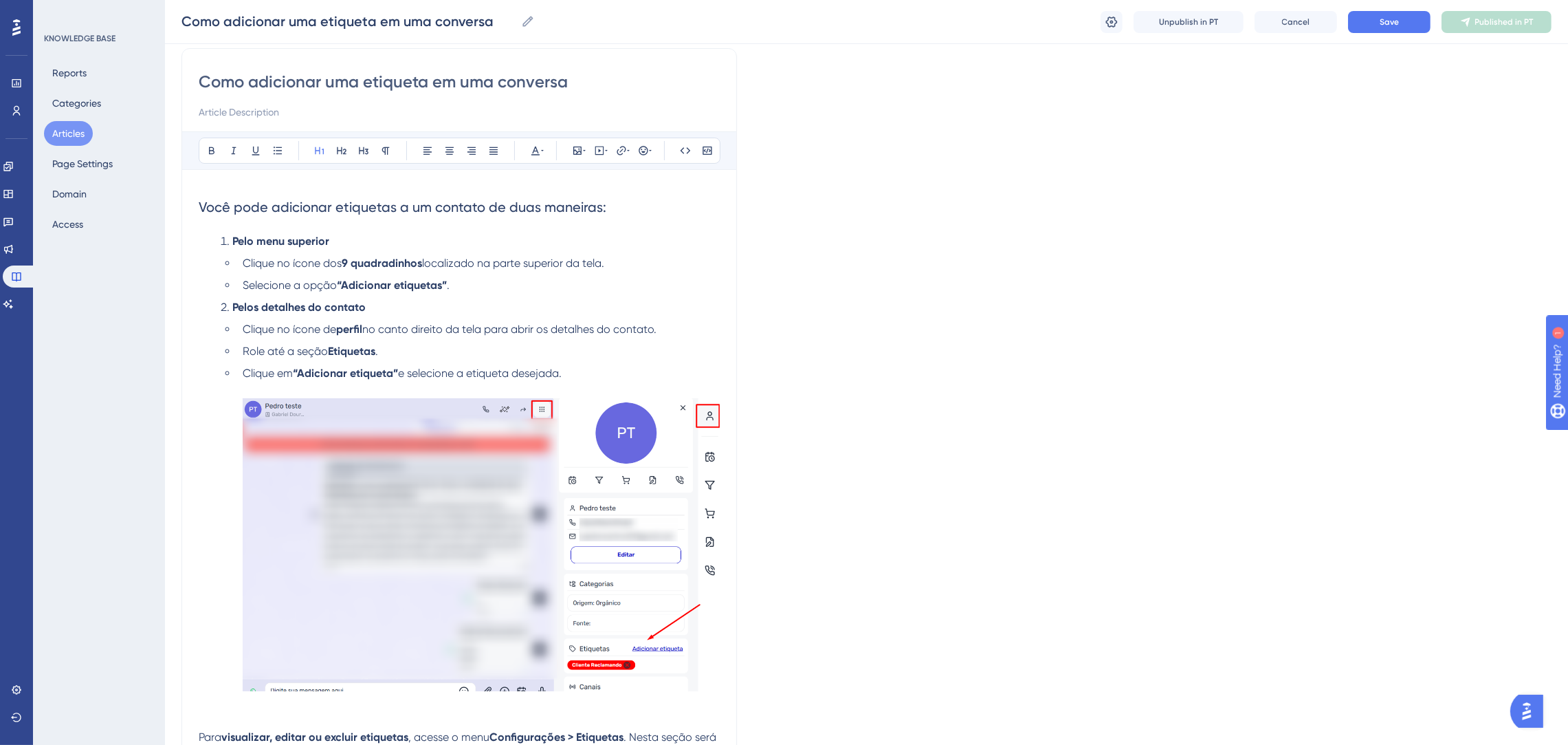
click at [320, 86] on input "Como adicionar uma etiqueta em uma conversa" at bounding box center [460, 81] width 521 height 22
type input "Como adicionar ou uma etiqueta em uma conversa"
type input "Como adicionar ou remover uma etiqueta em uma conversa"
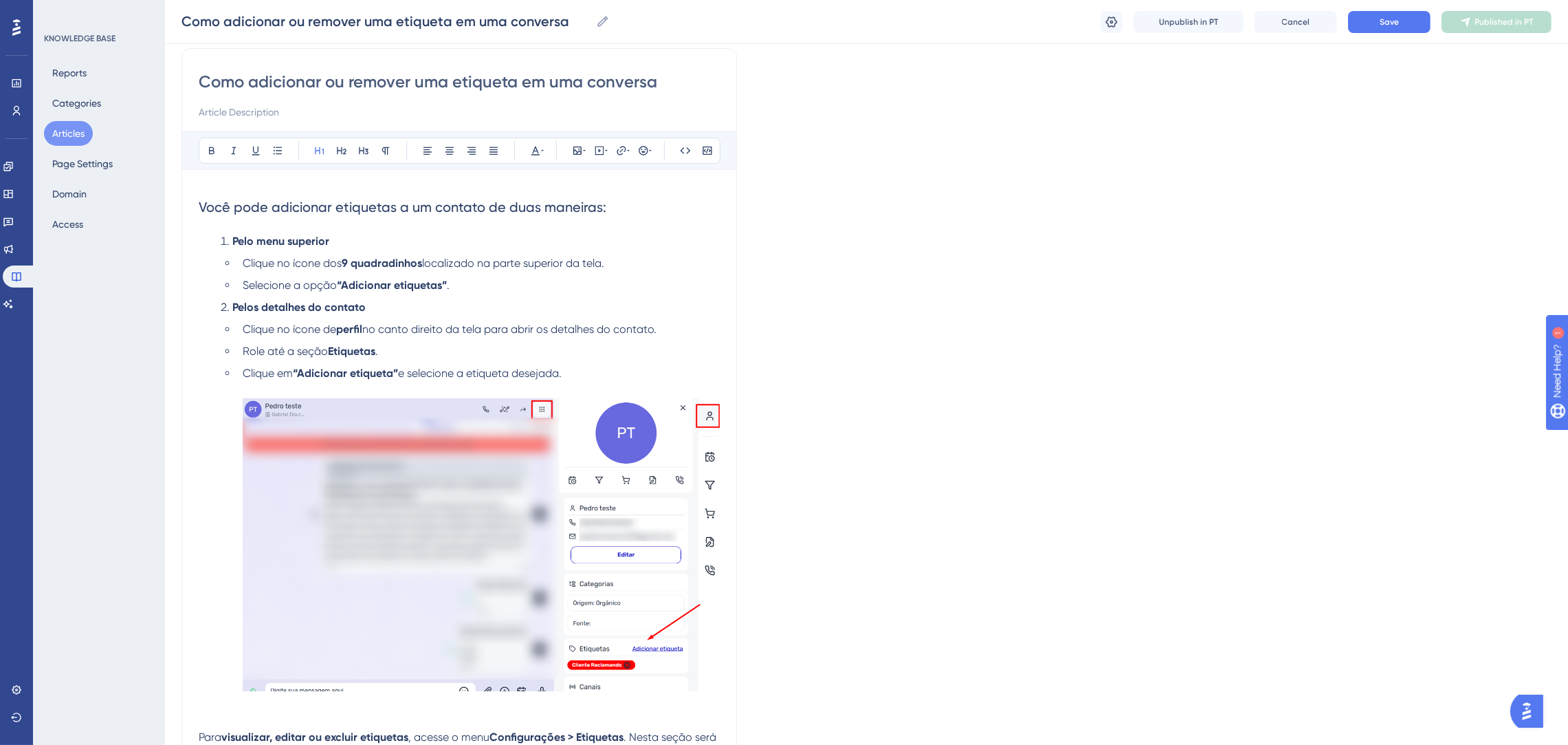
drag, startPoint x: 344, startPoint y: 78, endPoint x: 325, endPoint y: 77, distance: 19.0
click at [325, 77] on input "Como adicionar ou remover uma etiqueta em uma conversa" at bounding box center [460, 81] width 521 height 22
type input "Como adicionar remover uma etiqueta em uma conversa"
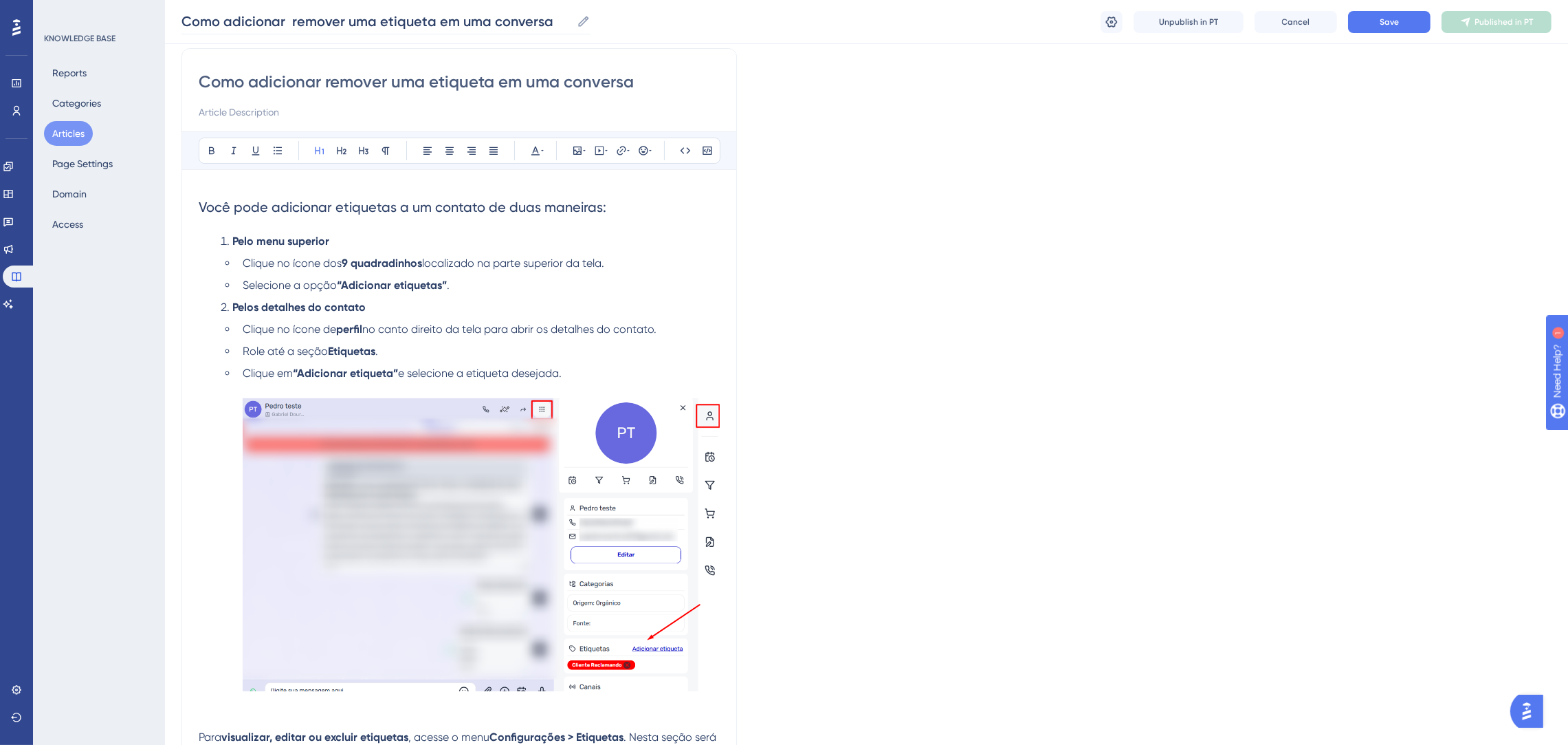
type input "Como adicionar remover uma etiqueta em uma conversa"
type input "Como adicionar, remover uma etiqueta em uma conversa"
click at [392, 80] on input "Como adicionar, remover uma etiqueta em uma conversa" at bounding box center [460, 81] width 521 height 22
type input "Como adicionar, remover ou uma etiqueta em uma conversa"
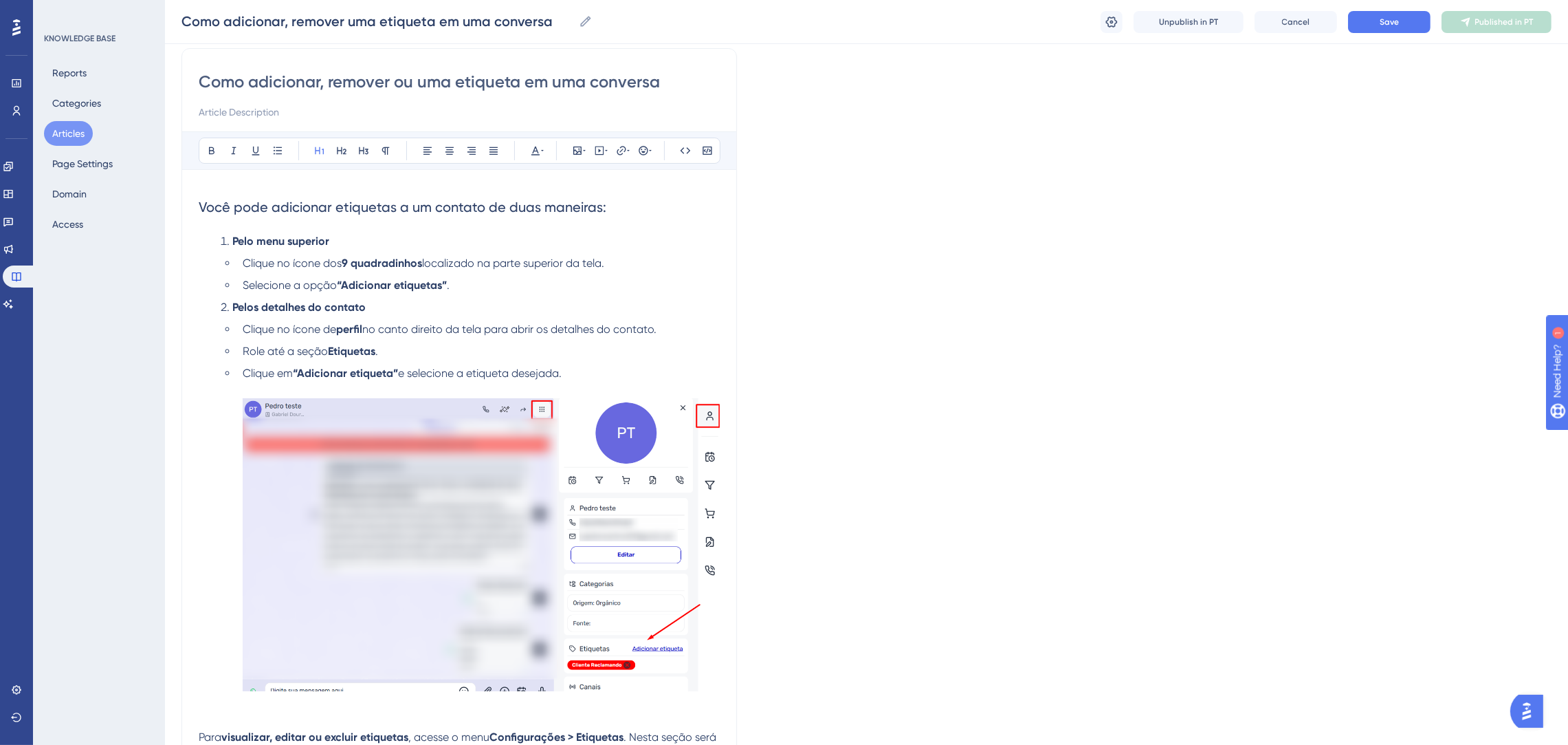
type input "Como adicionar, remover ou uma etiqueta em uma conversa"
type input "Como adicionar, remover ou editar uma etiqueta em uma conversa"
click at [683, 108] on input at bounding box center [460, 112] width 521 height 17
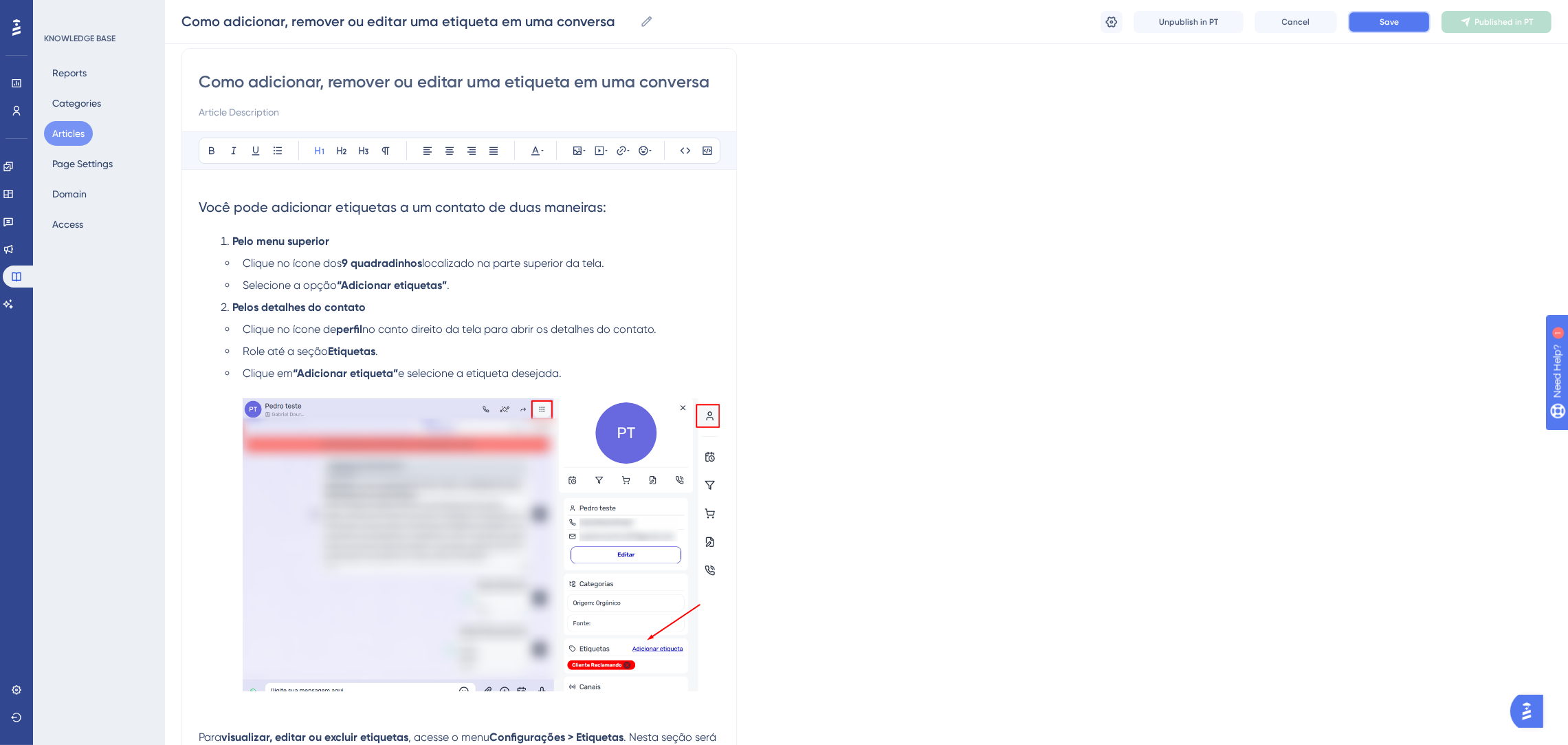
click at [1389, 17] on span "Save" at bounding box center [1389, 22] width 19 height 11
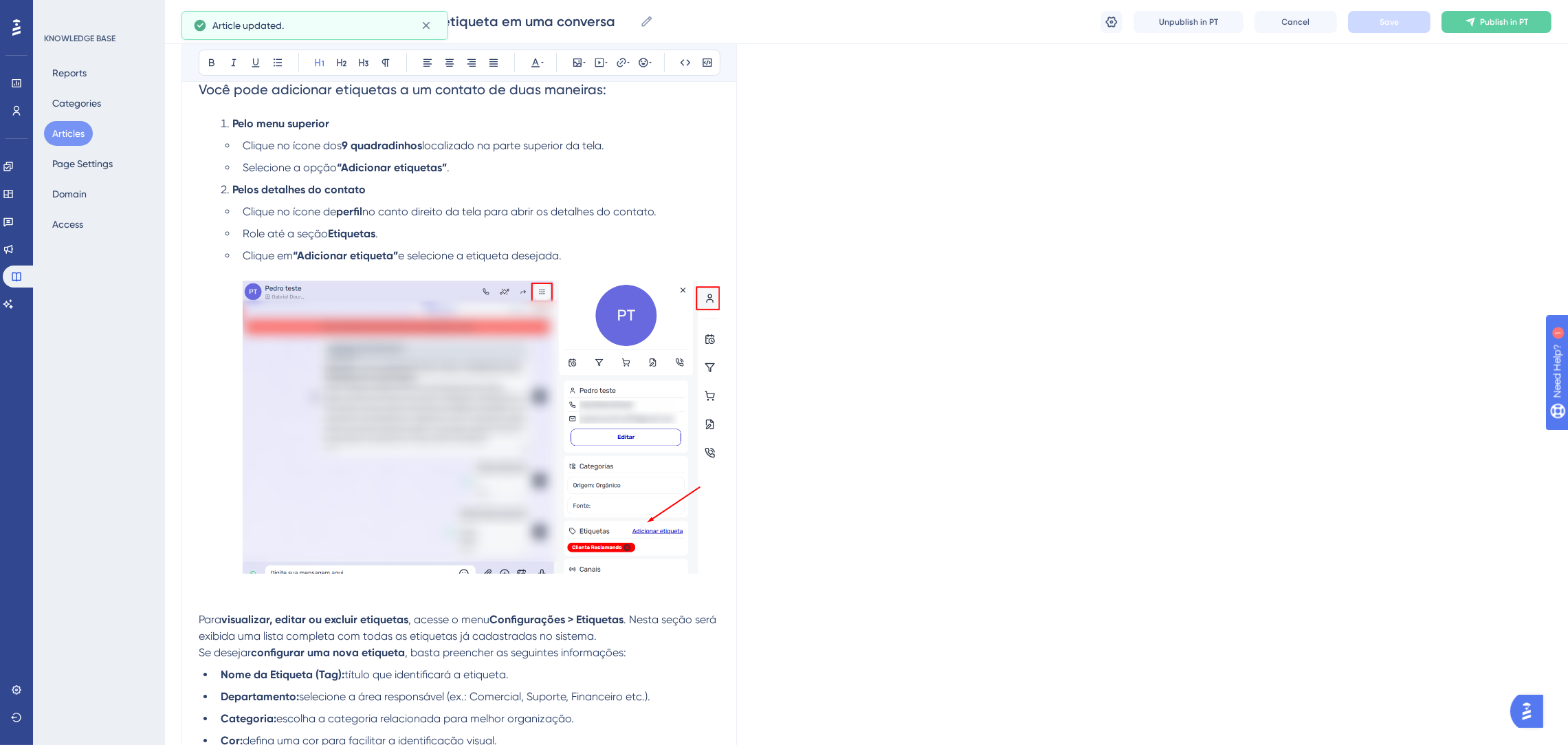
scroll to position [415, 0]
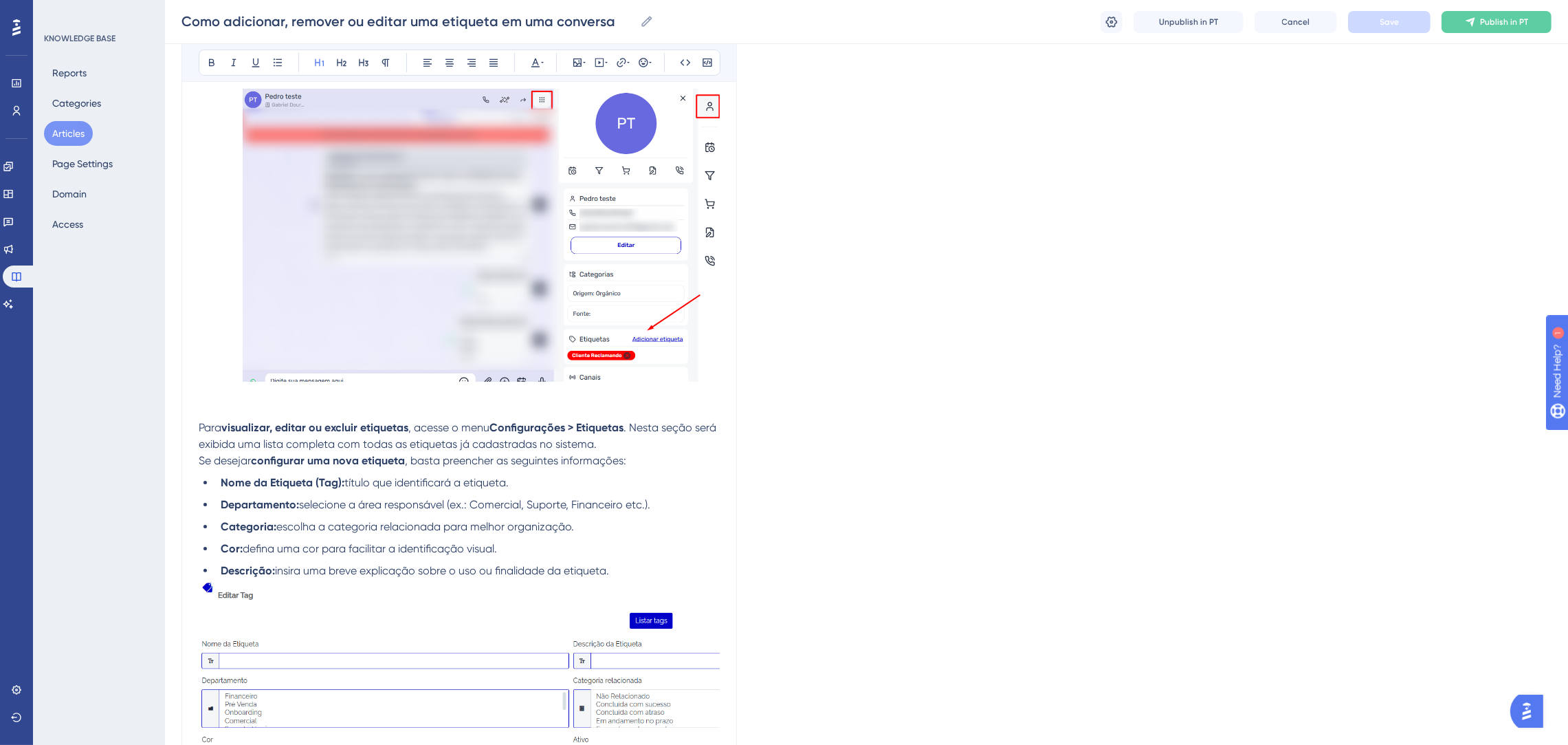
click at [695, 408] on p "Para visualizar, editar ou excluir etiquetas , acesse o menu Configurações > Et…" at bounding box center [460, 419] width 521 height 66
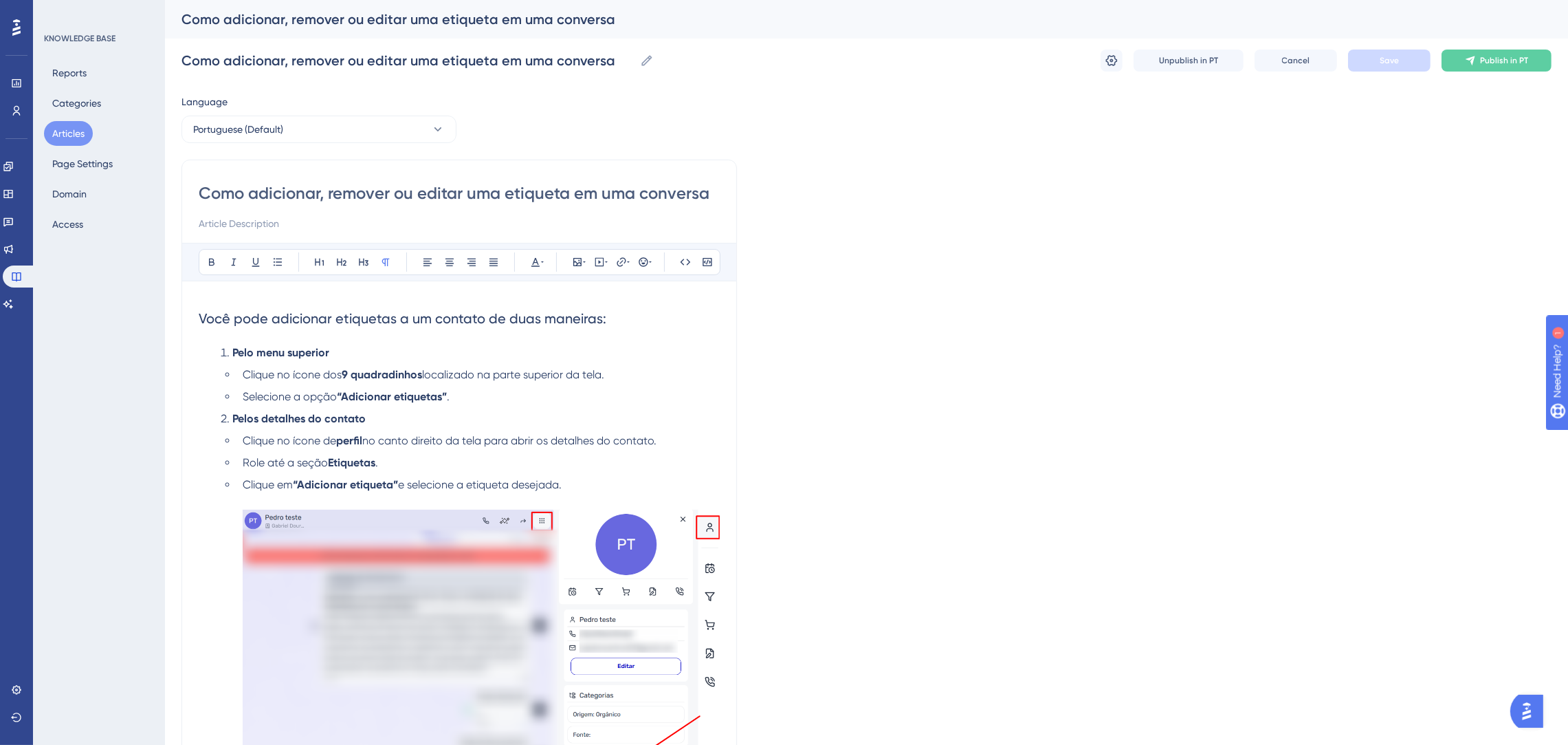
scroll to position [103, 0]
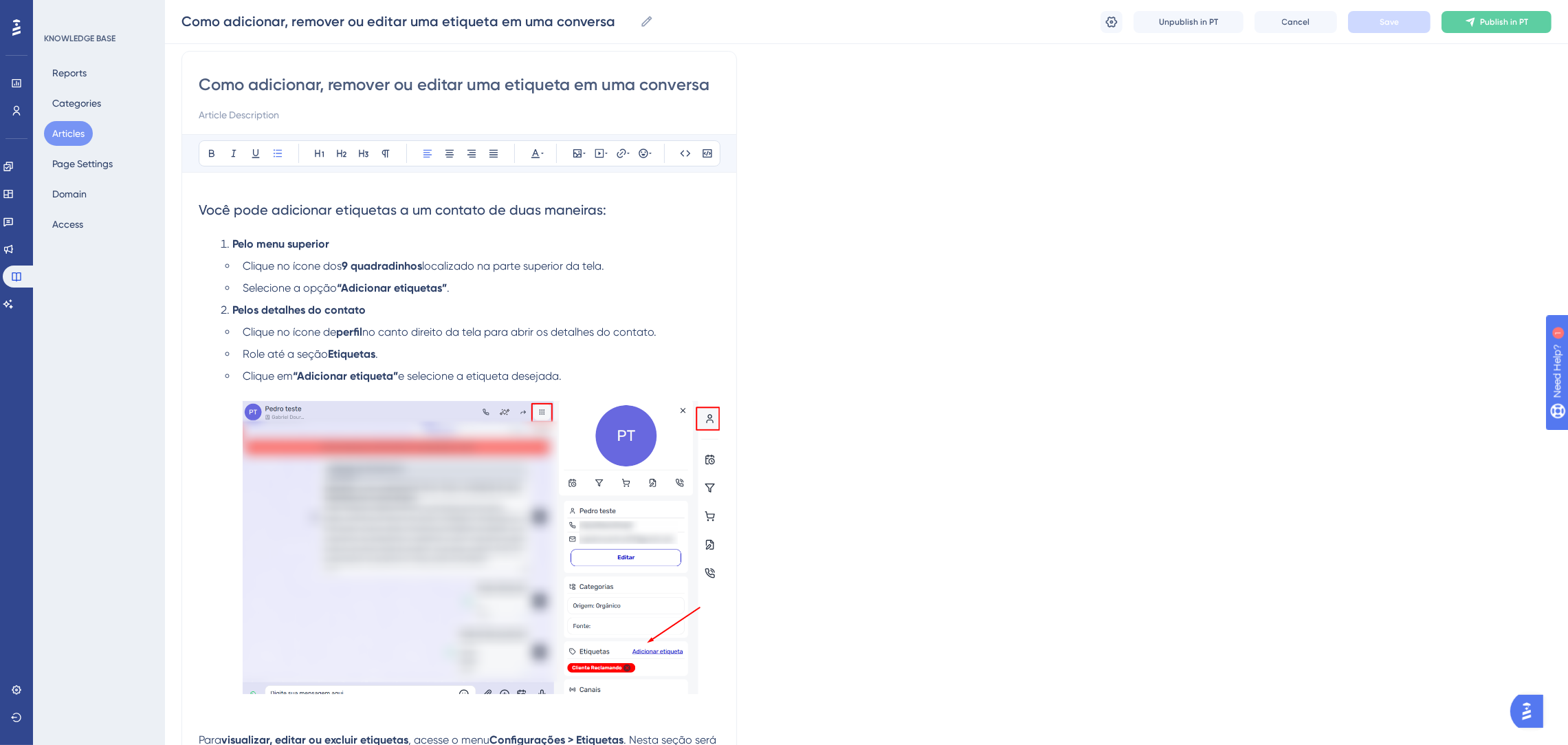
click at [612, 379] on li "Clique em “Adicionar etiqueta” e selecione a etiqueta desejada." at bounding box center [477, 533] width 482 height 331
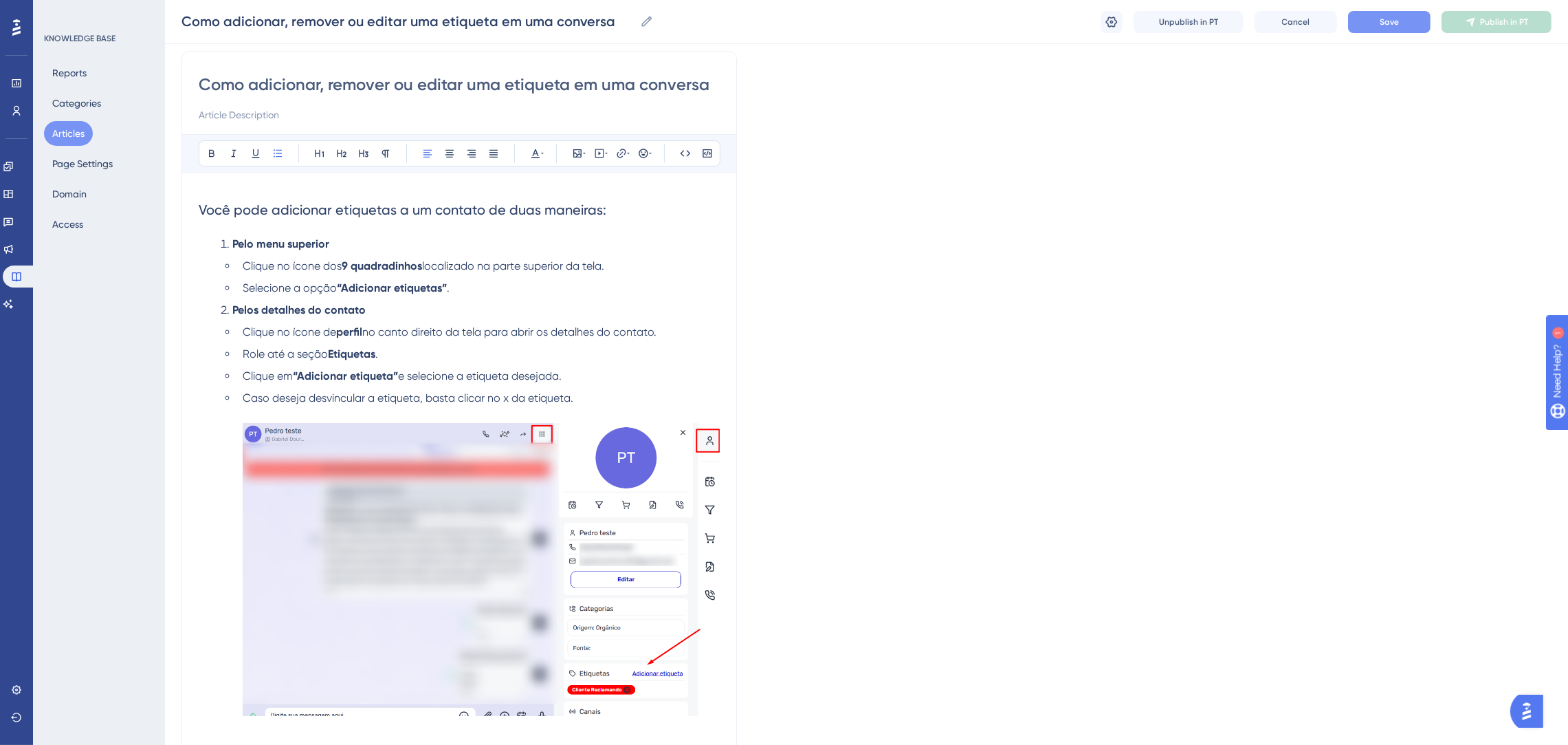
click at [592, 374] on li "Clique em “Adicionar etiqueta” e selecione a etiqueta desejada." at bounding box center [477, 375] width 482 height 17
click at [589, 401] on li "Caso deseja desvincular a etiqueta, basta clicar no x da etiqueta." at bounding box center [477, 556] width 482 height 331
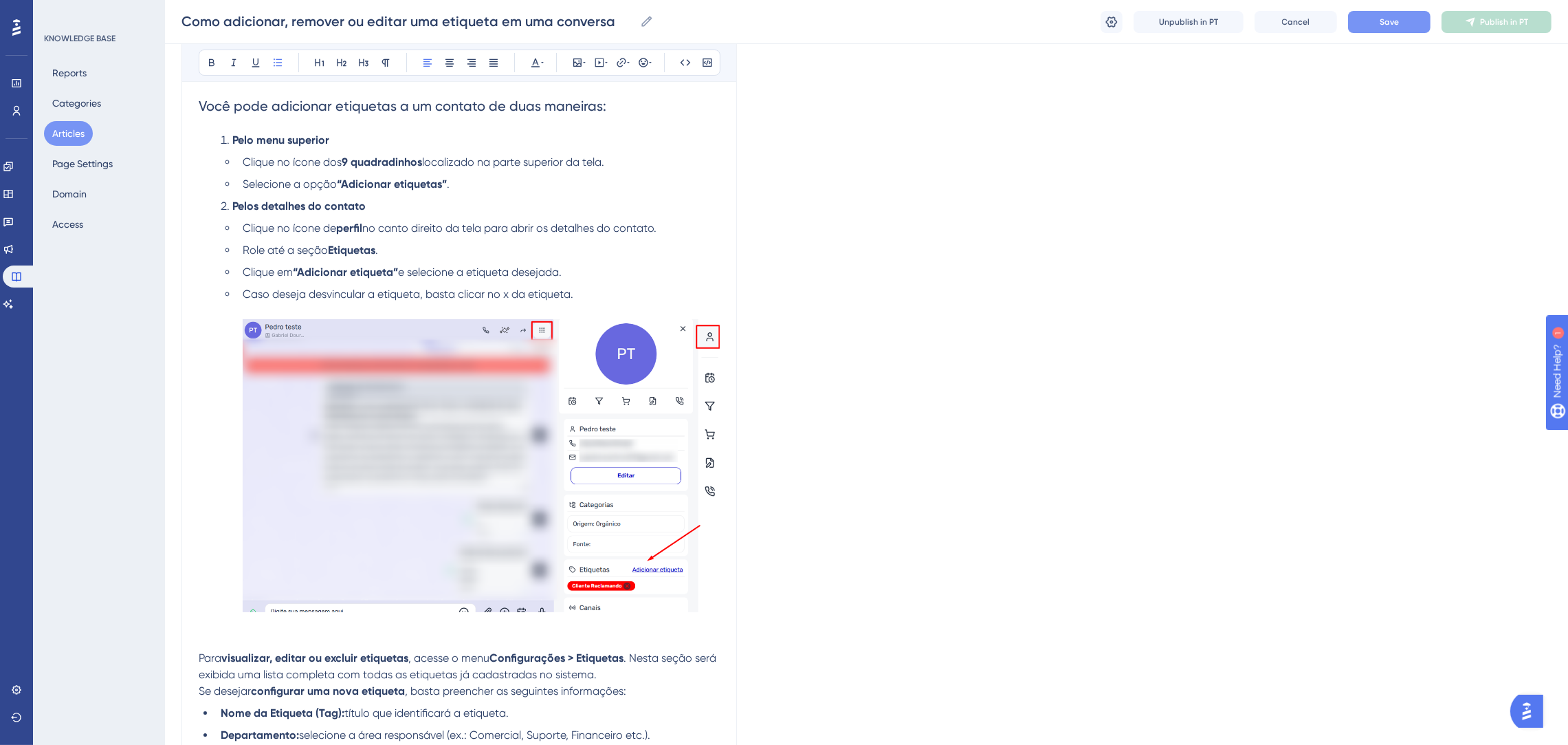
scroll to position [206, 0]
click at [1396, 18] on span "Save" at bounding box center [1389, 22] width 19 height 11
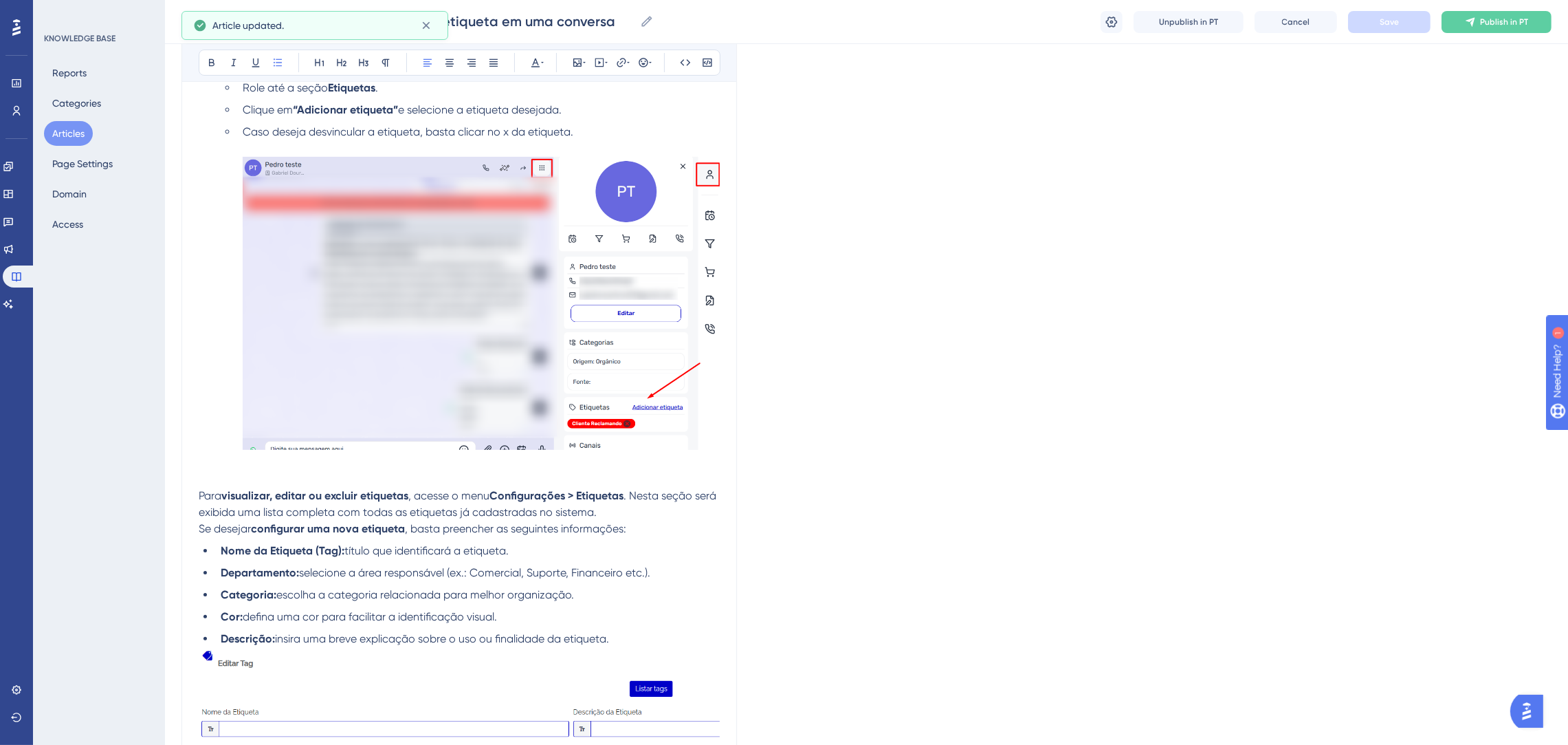
scroll to position [103, 0]
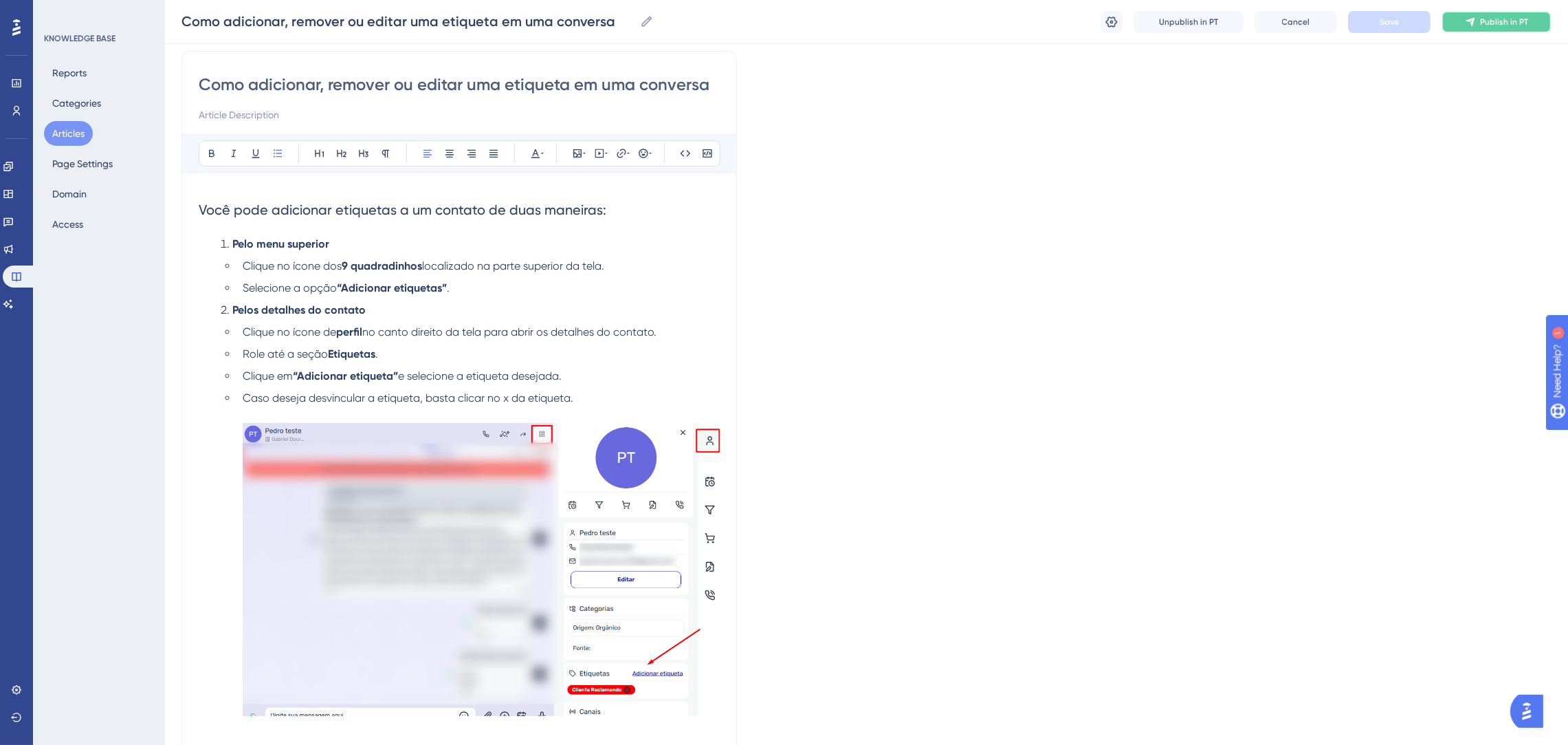
click at [1499, 26] on span "Publish in PT" at bounding box center [1505, 22] width 49 height 11
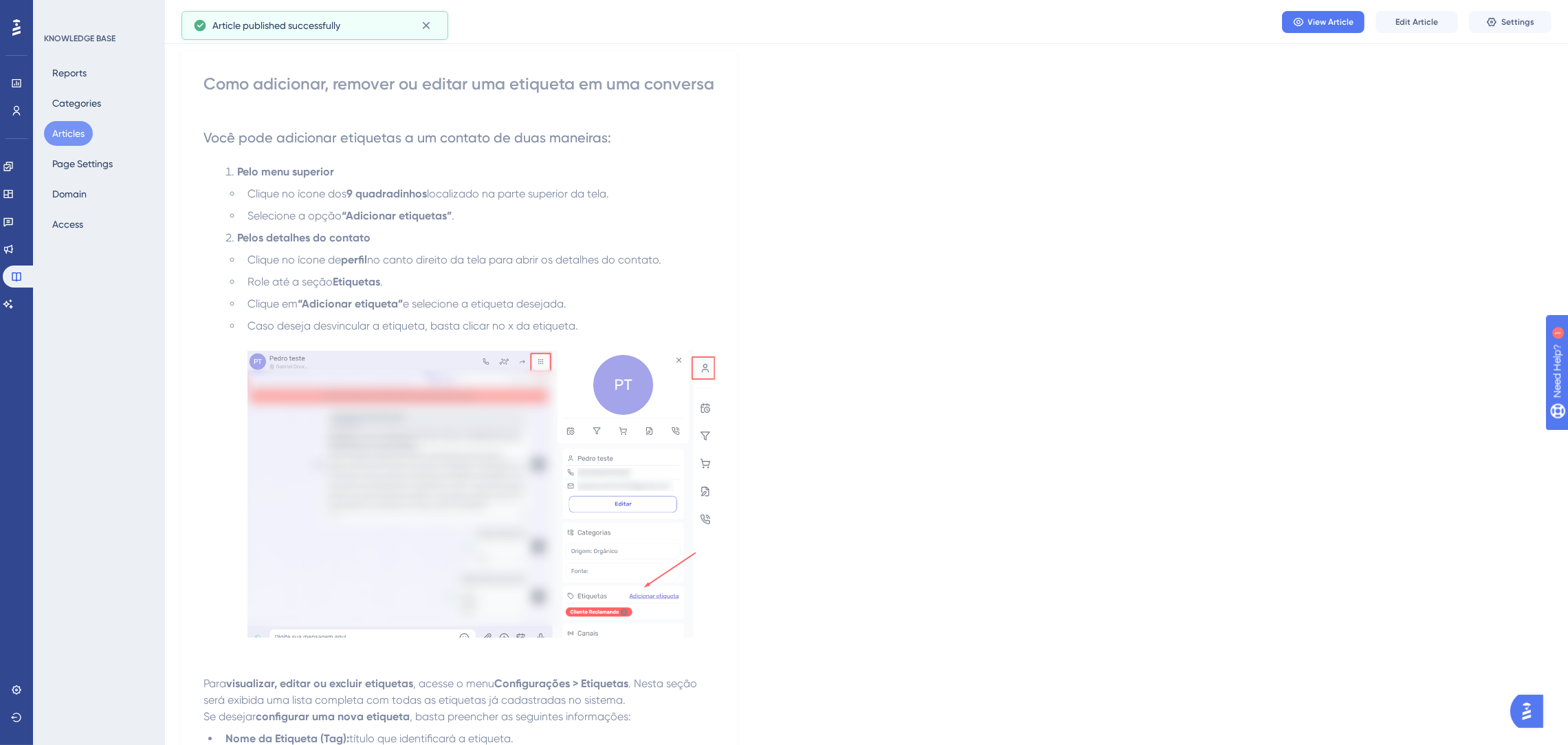
click at [58, 144] on button "Articles" at bounding box center [67, 133] width 49 height 25
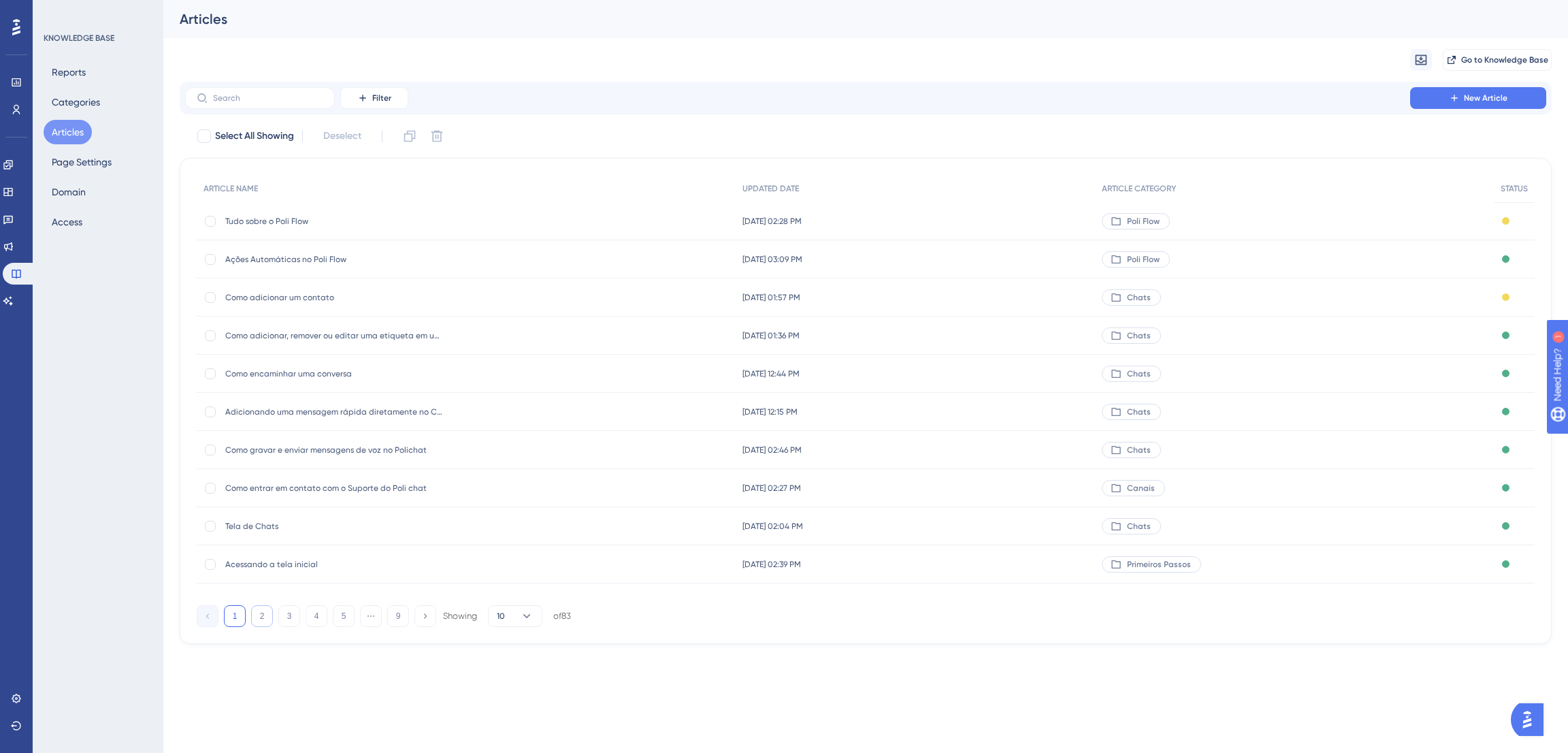
click at [261, 619] on button "2" at bounding box center [262, 616] width 22 height 22
click at [288, 605] on button "3" at bounding box center [289, 616] width 22 height 22
click at [316, 615] on button "4" at bounding box center [317, 616] width 22 height 22
click at [353, 615] on button "5" at bounding box center [343, 616] width 22 height 22
click at [341, 615] on button "6" at bounding box center [343, 616] width 22 height 22
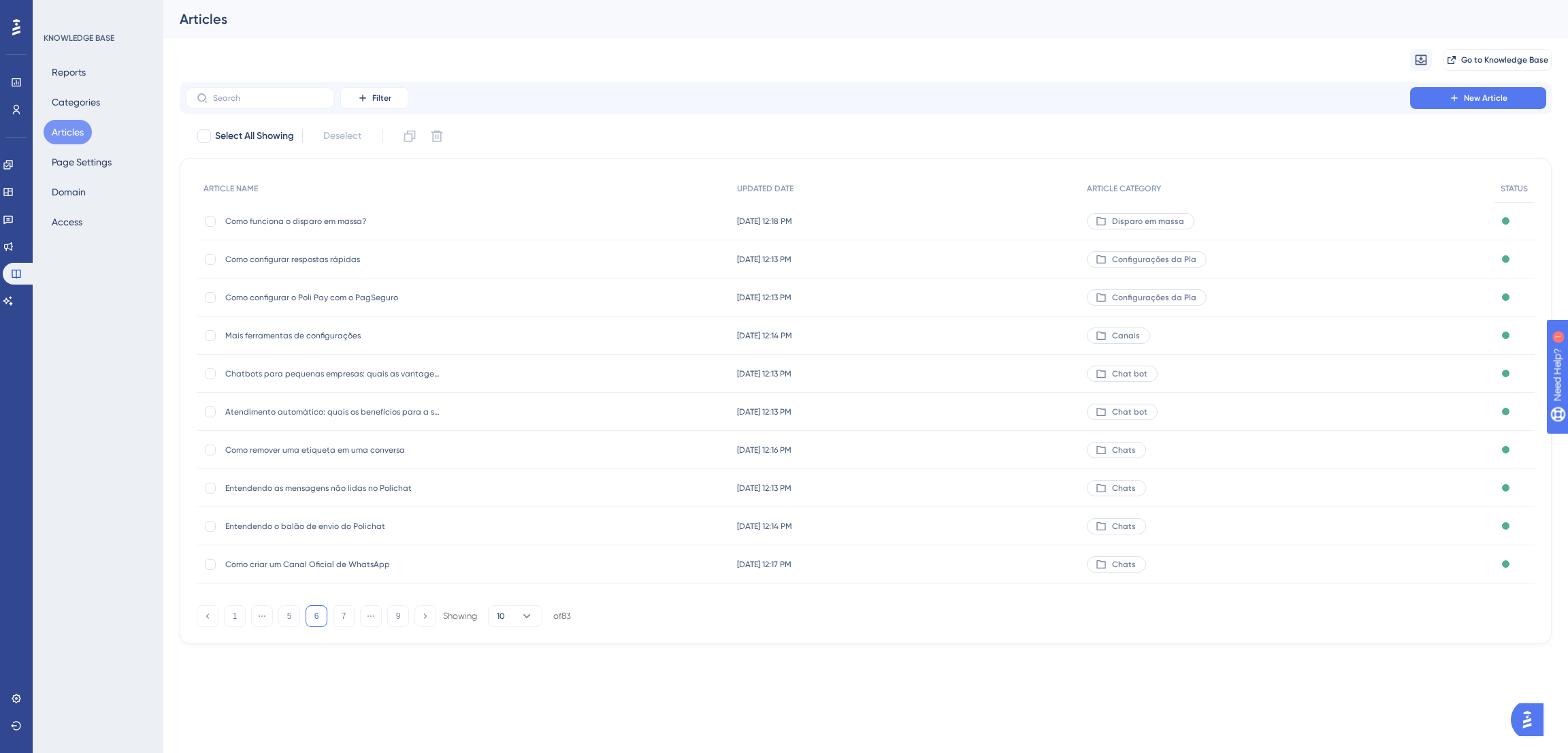
click at [360, 446] on span "Como remover uma etiqueta em uma conversa" at bounding box center [334, 449] width 218 height 11
click at [352, 616] on button "5" at bounding box center [343, 616] width 22 height 22
click at [340, 614] on button "6" at bounding box center [343, 616] width 22 height 22
click at [210, 448] on div at bounding box center [210, 449] width 11 height 11
click at [440, 132] on icon at bounding box center [437, 136] width 12 height 12
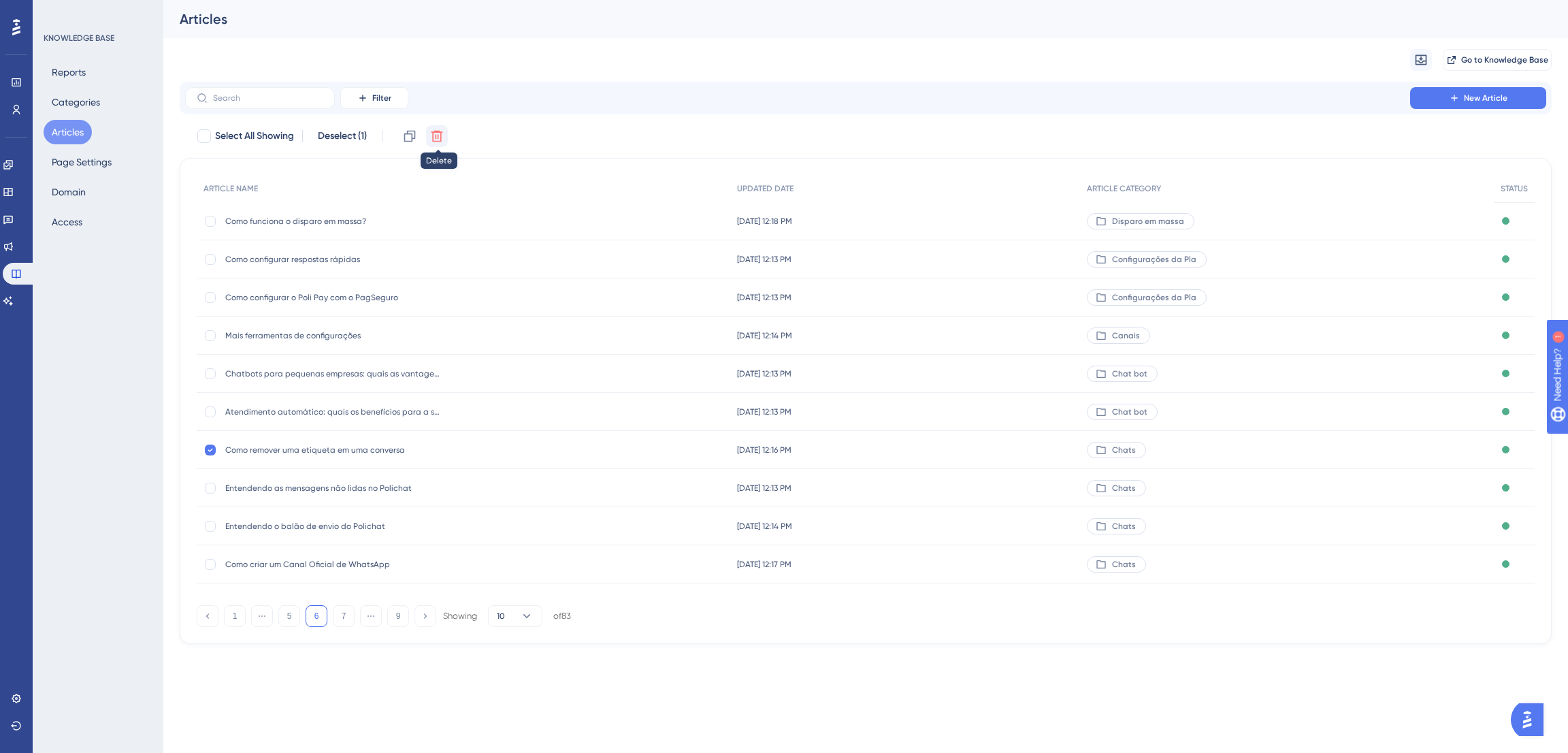
checkbox input "false"
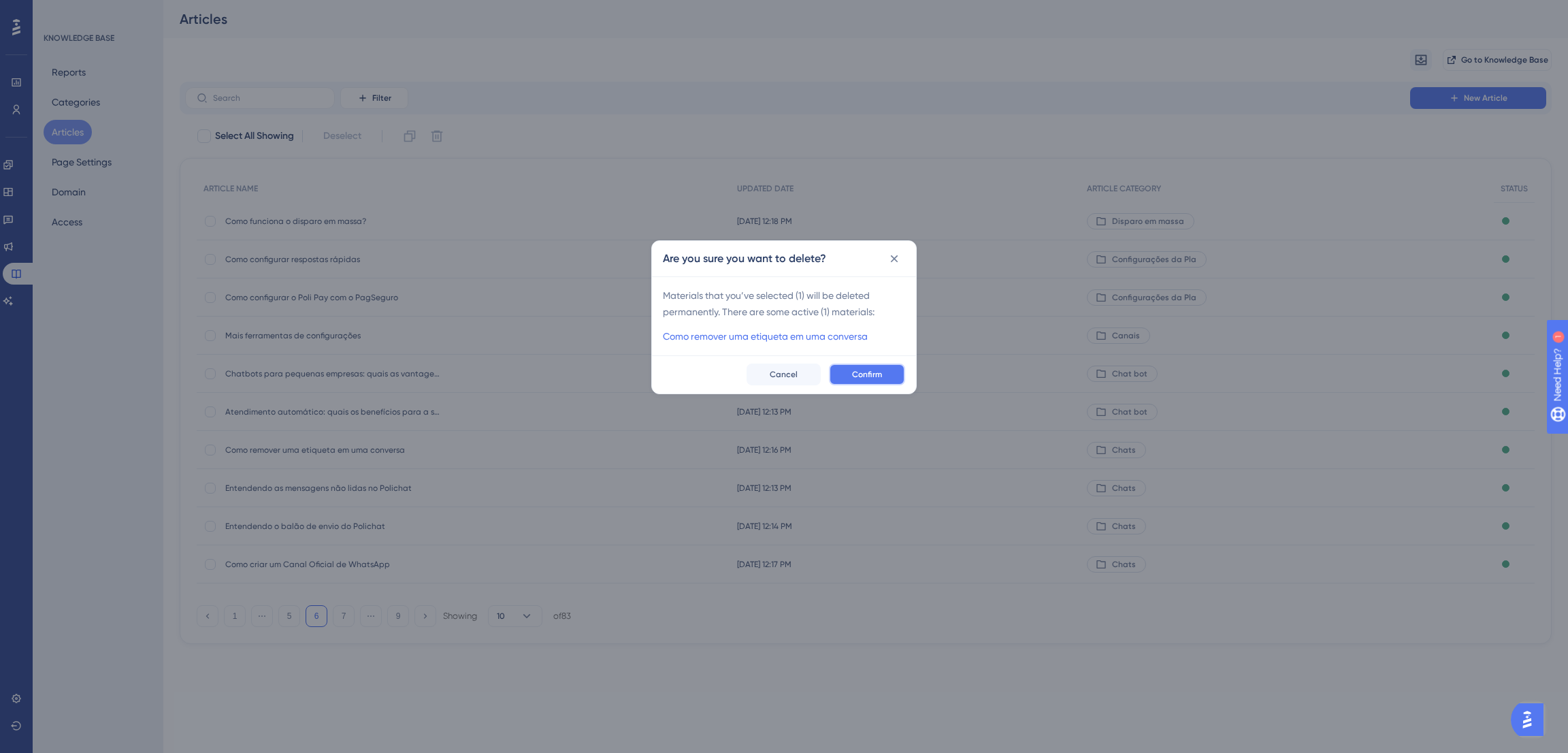
click at [885, 375] on button "Confirm" at bounding box center [867, 375] width 76 height 22
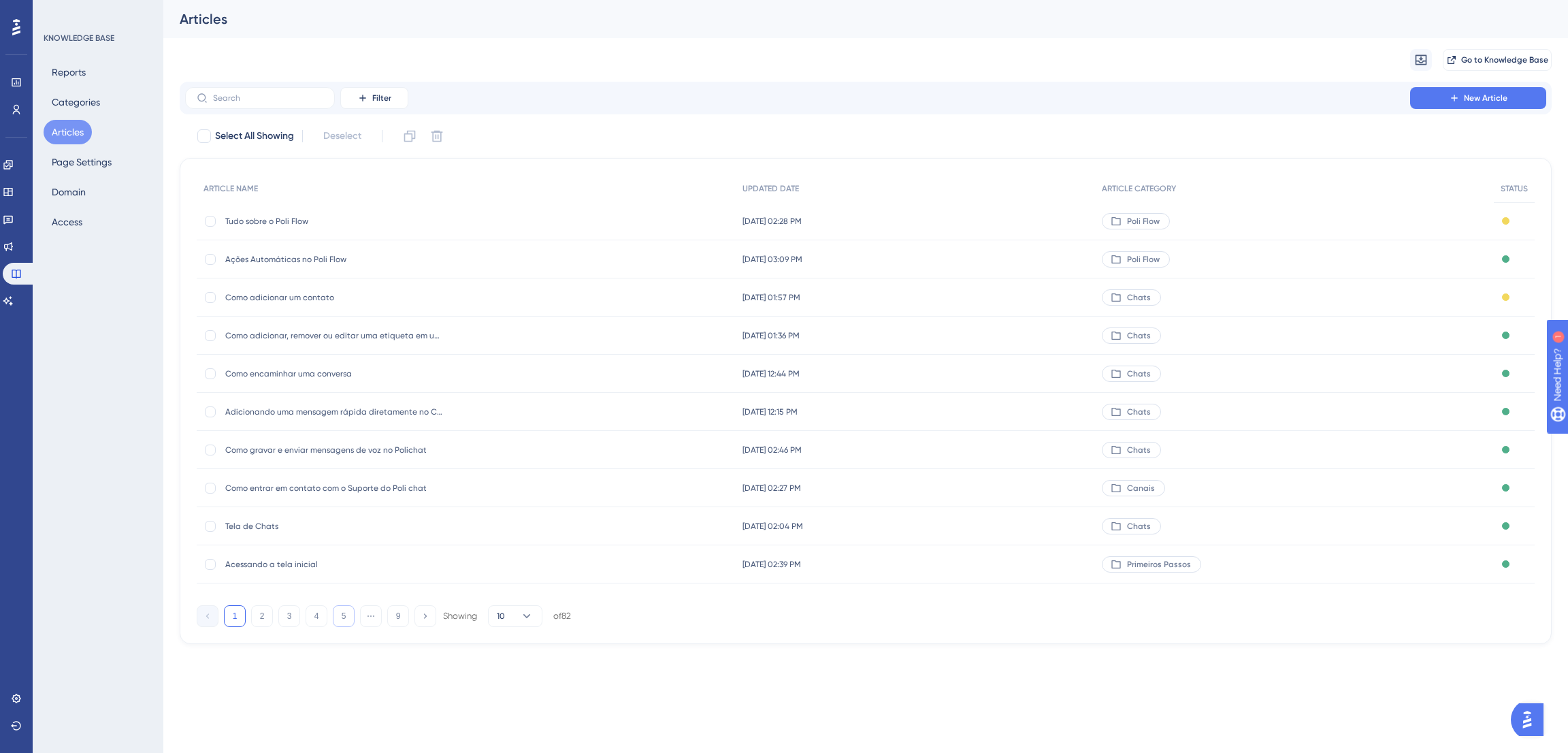
click at [346, 618] on button "5" at bounding box center [343, 616] width 22 height 22
click at [346, 620] on button "6" at bounding box center [343, 616] width 22 height 22
click at [291, 622] on button "5" at bounding box center [289, 616] width 22 height 22
click at [309, 618] on button "5" at bounding box center [317, 616] width 22 height 22
click at [238, 615] on button "1" at bounding box center [234, 616] width 22 height 22
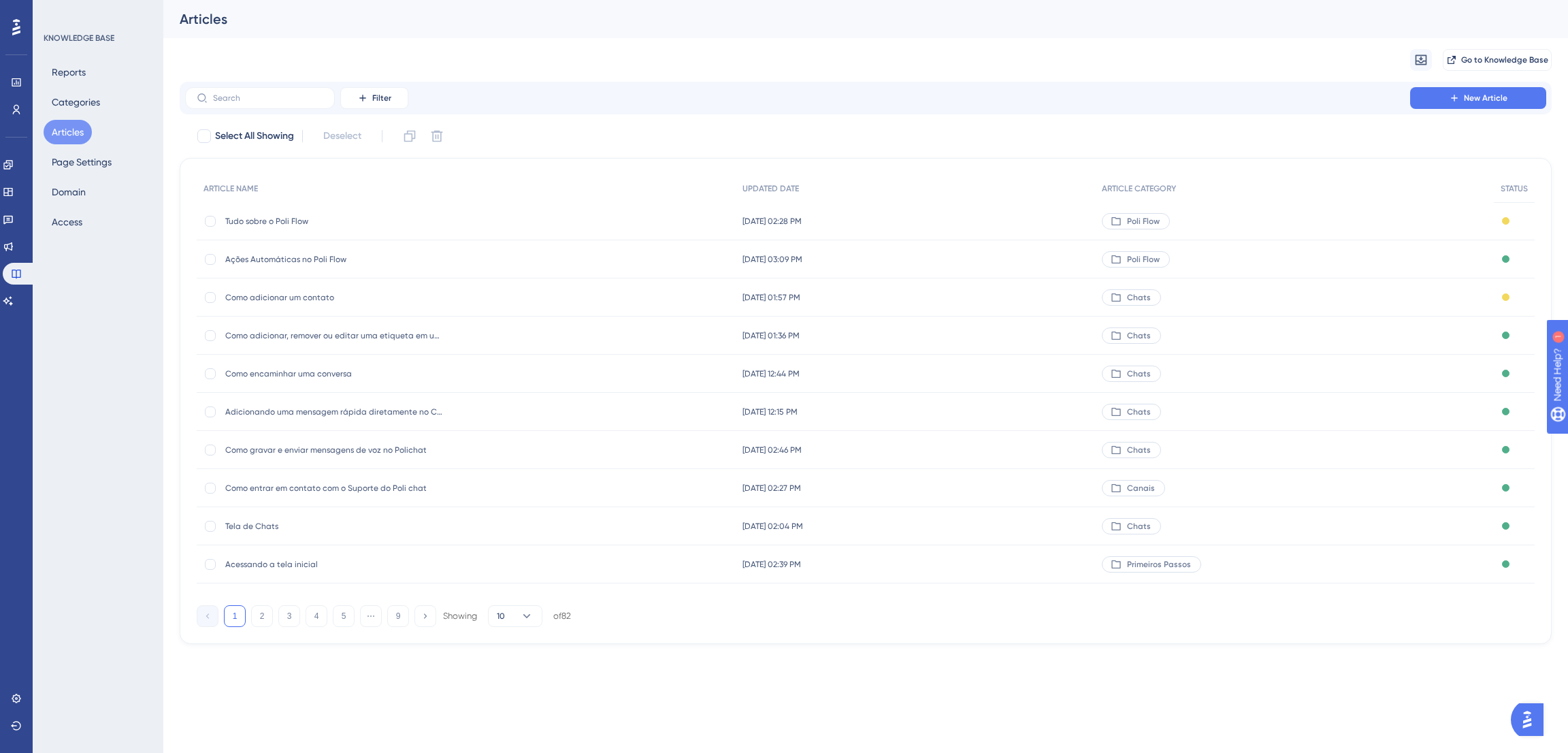
click at [255, 521] on span "Tela de Chats" at bounding box center [334, 526] width 218 height 11
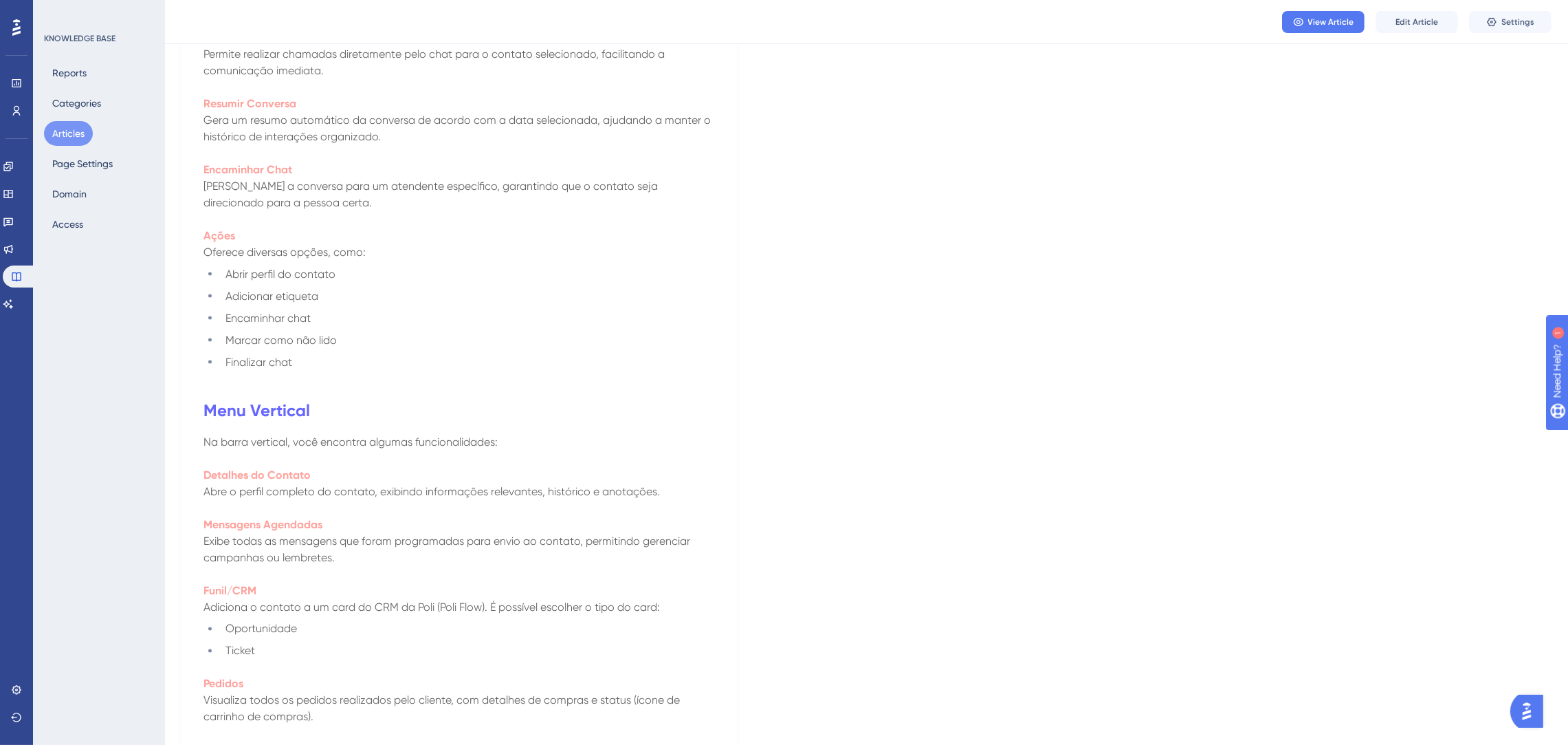
scroll to position [3560, 0]
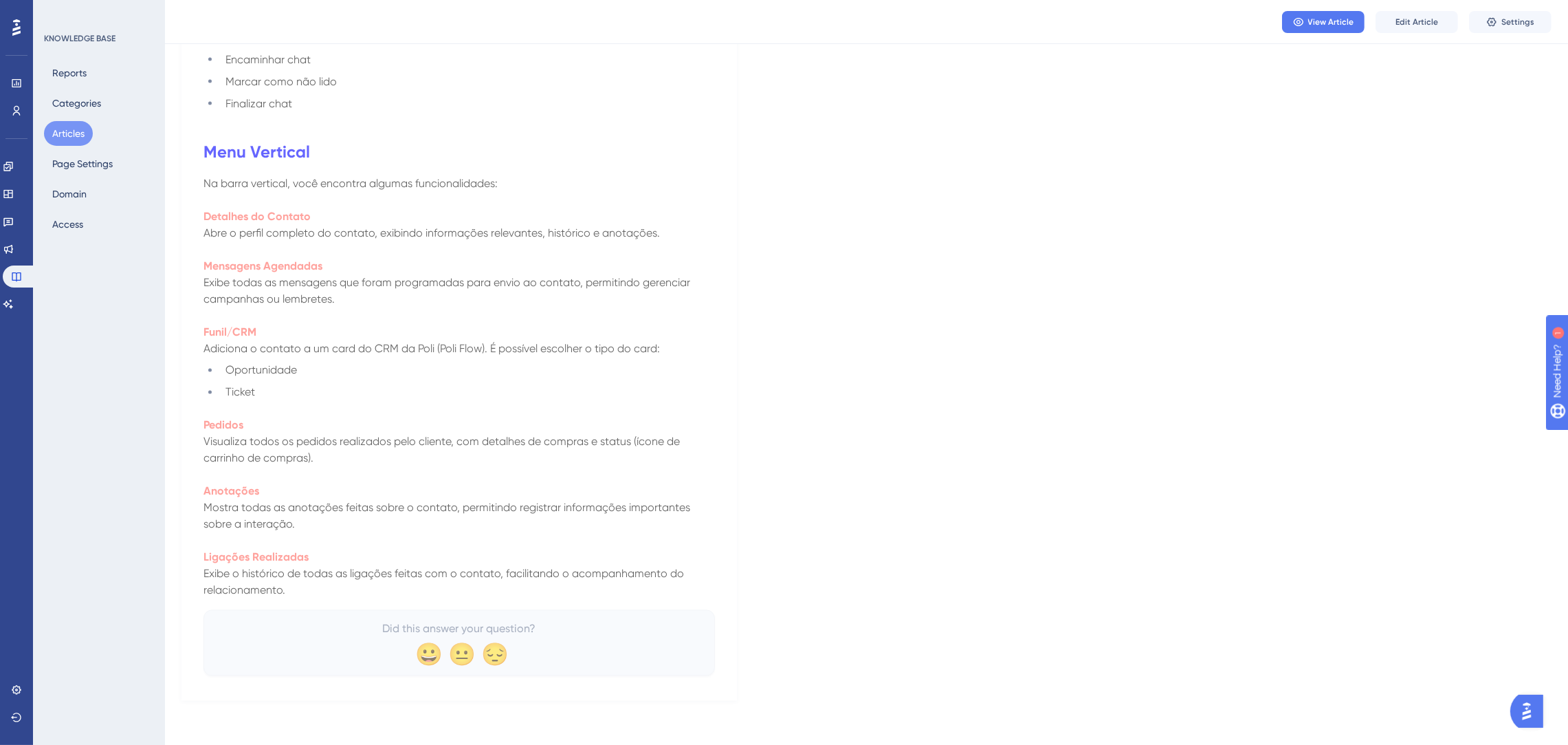
click at [75, 137] on button "Articles" at bounding box center [67, 133] width 49 height 25
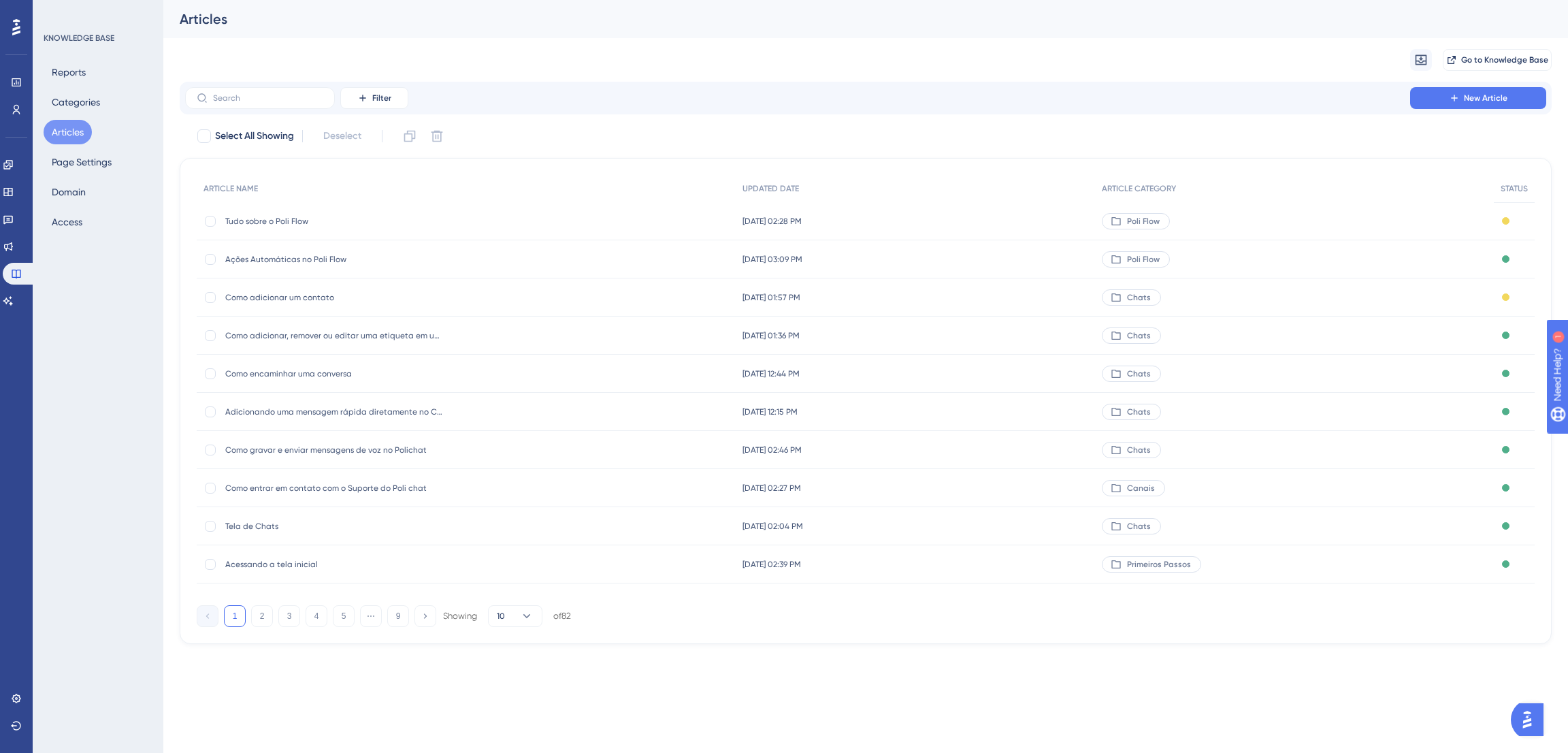
click at [309, 560] on span "Acessando a tela inicial" at bounding box center [334, 564] width 218 height 11
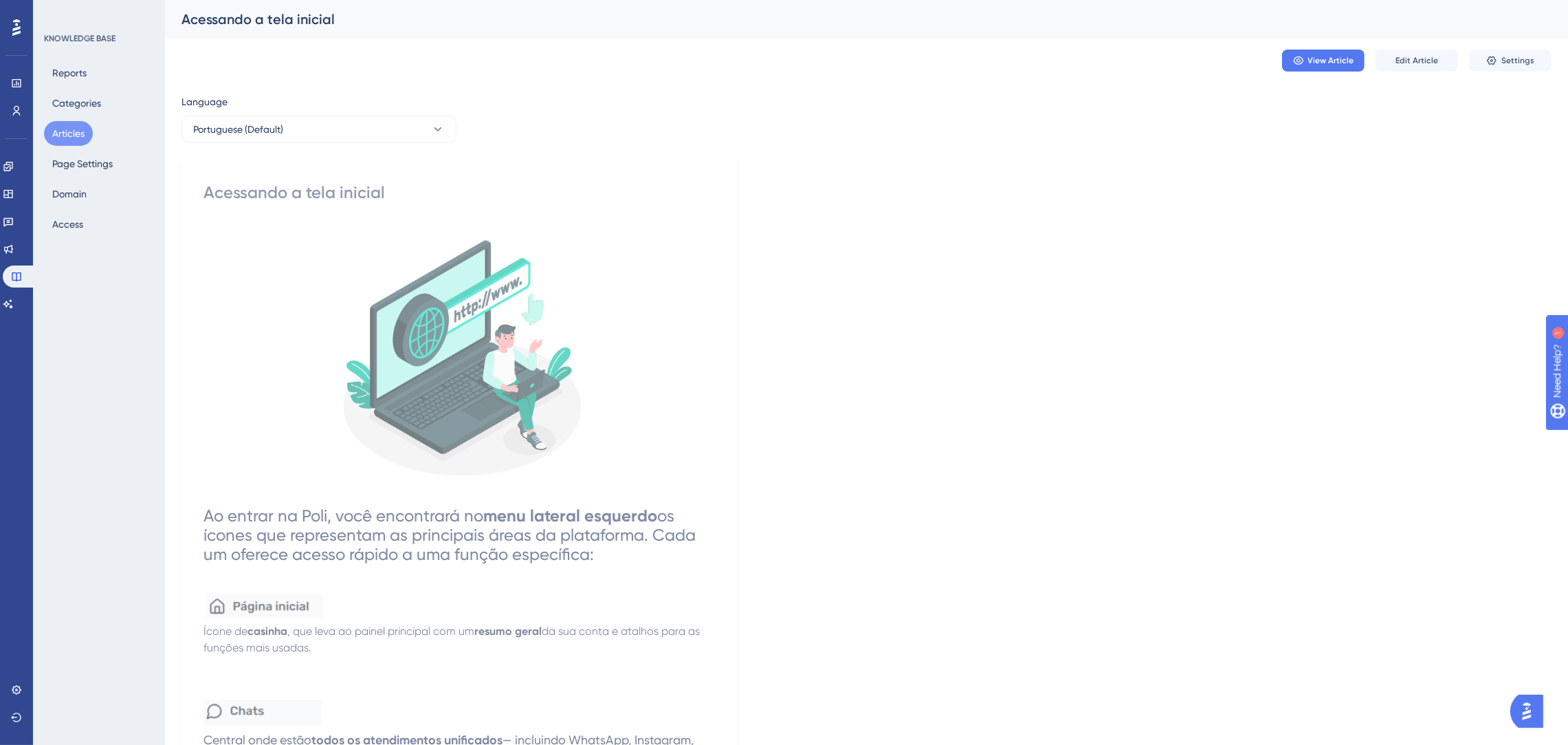
click at [58, 141] on button "Articles" at bounding box center [67, 133] width 49 height 25
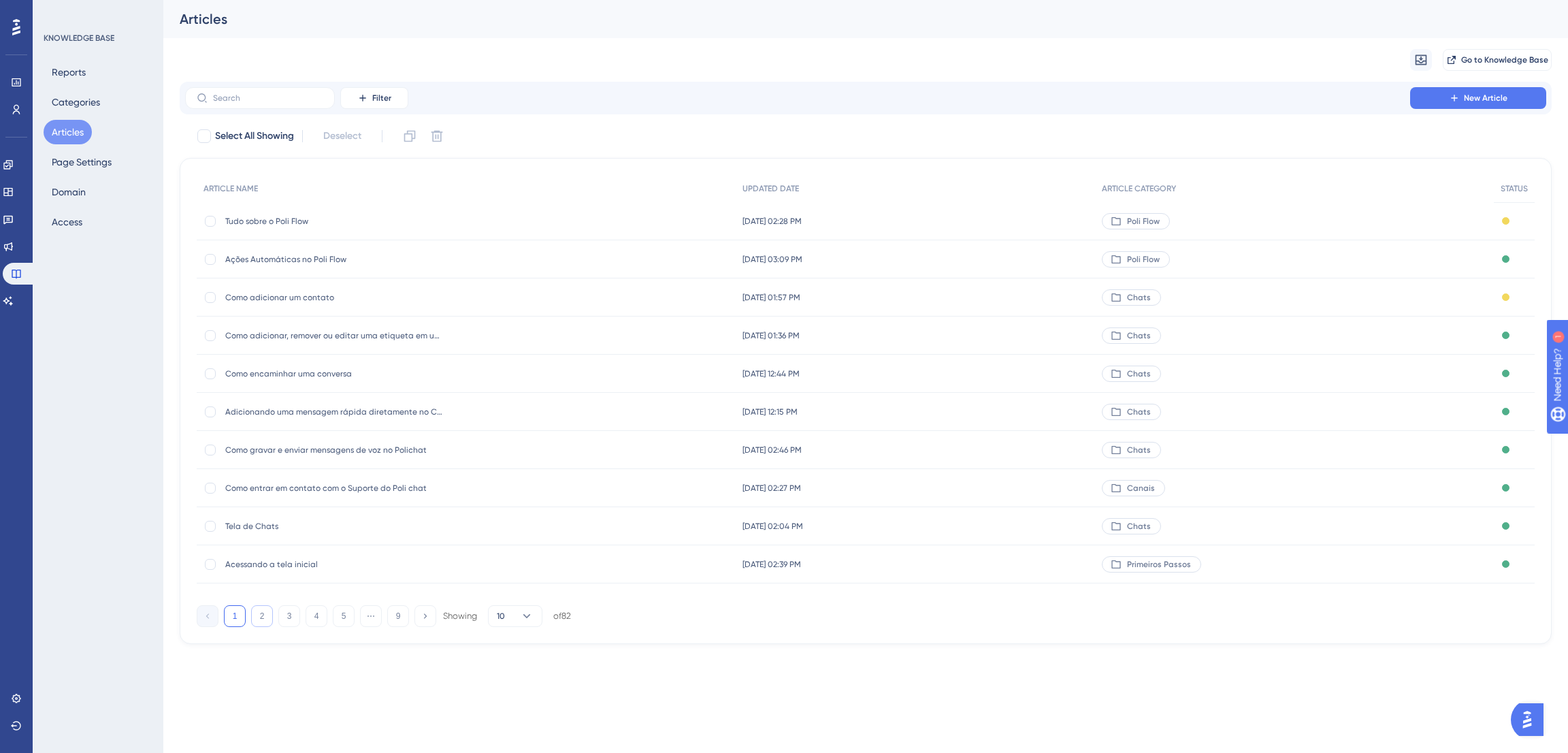
click at [256, 615] on button "2" at bounding box center [262, 616] width 22 height 22
click at [237, 619] on button "1" at bounding box center [234, 616] width 22 height 22
click at [312, 299] on span "Como adicionar um contato" at bounding box center [334, 297] width 218 height 11
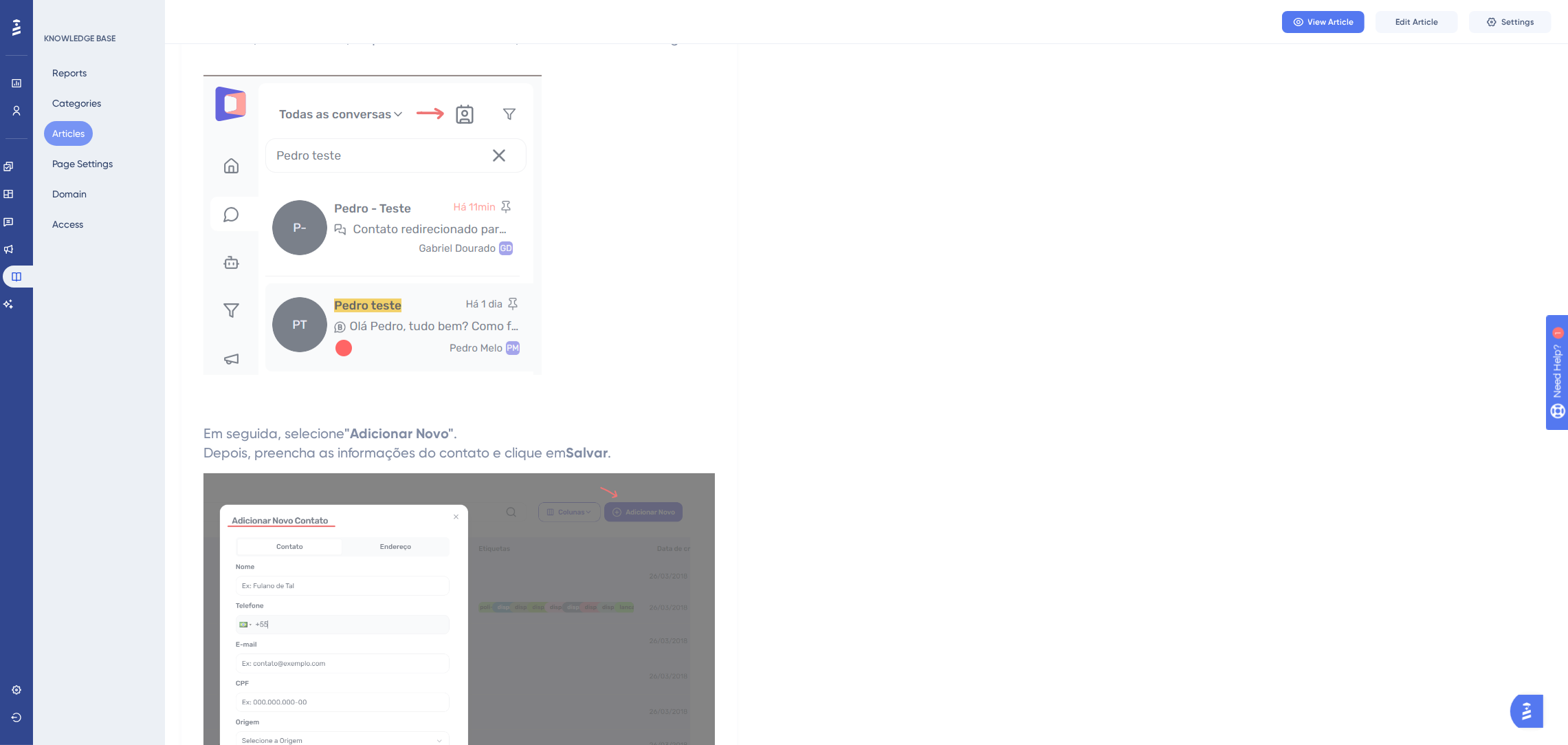
scroll to position [160, 0]
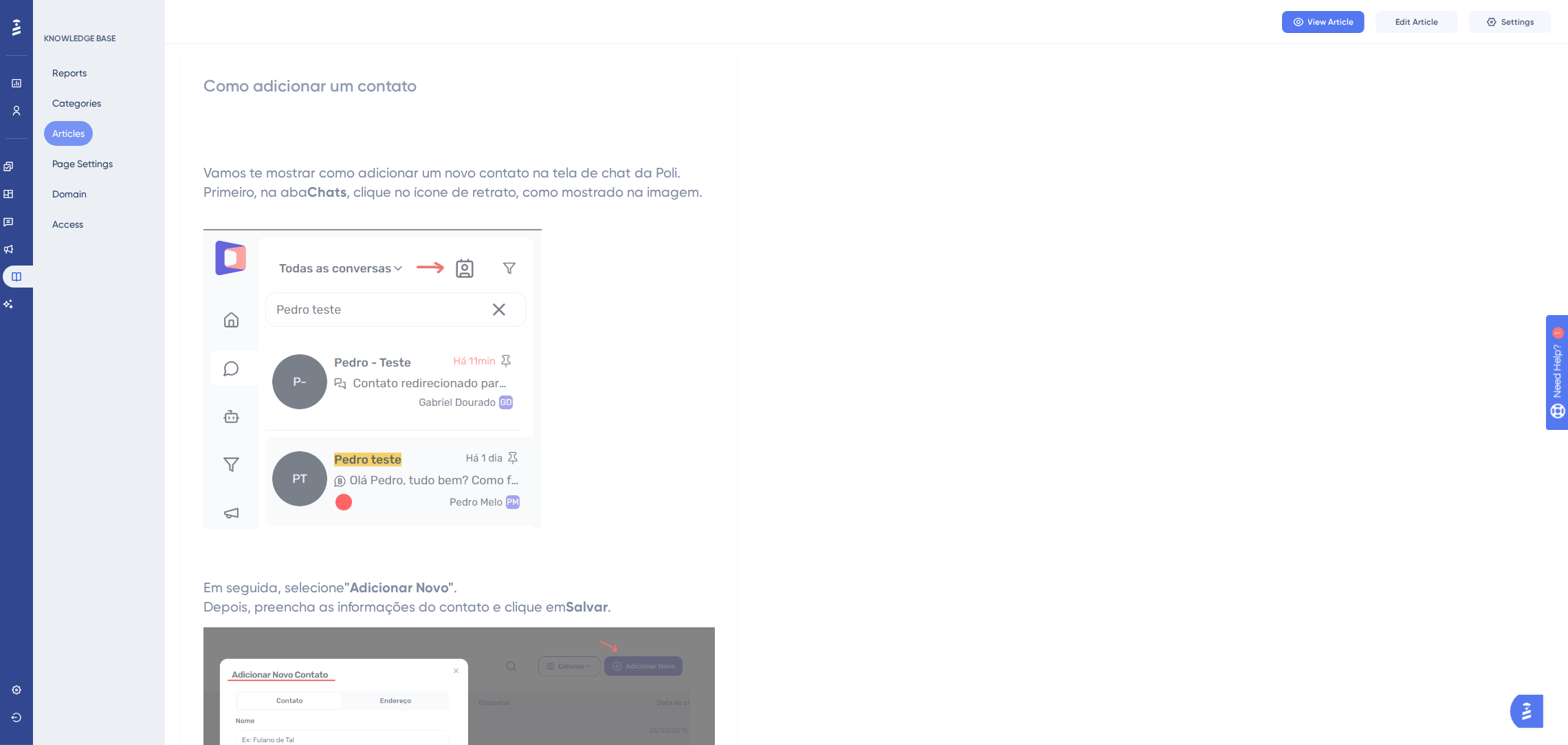
click at [65, 127] on button "Articles" at bounding box center [67, 133] width 49 height 25
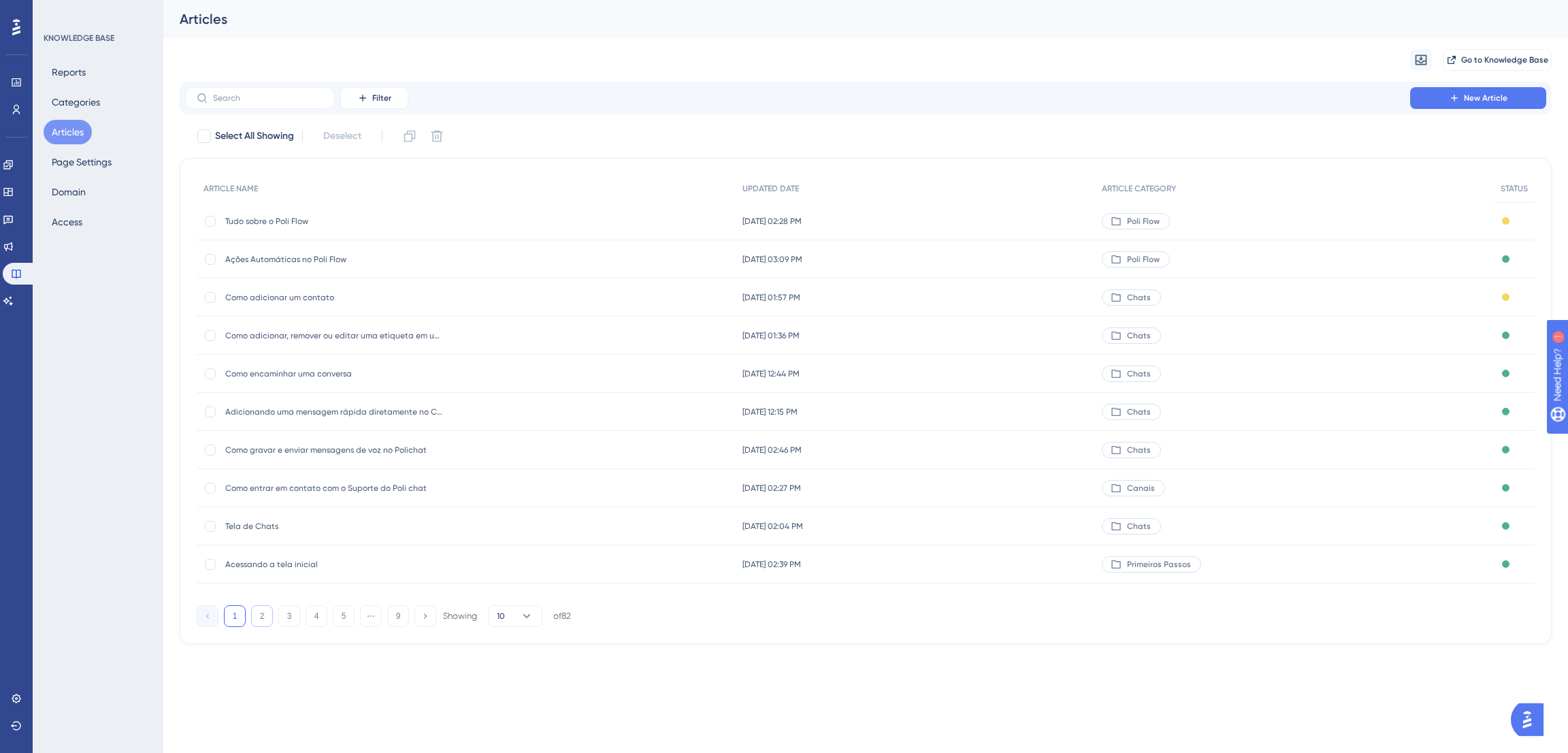
click at [258, 617] on button "2" at bounding box center [262, 616] width 22 height 22
click at [283, 620] on button "3" at bounding box center [289, 616] width 22 height 22
click at [346, 618] on button "5" at bounding box center [343, 616] width 22 height 22
click at [348, 568] on span "Como ativar o modo noturno no Polichat" at bounding box center [334, 564] width 218 height 11
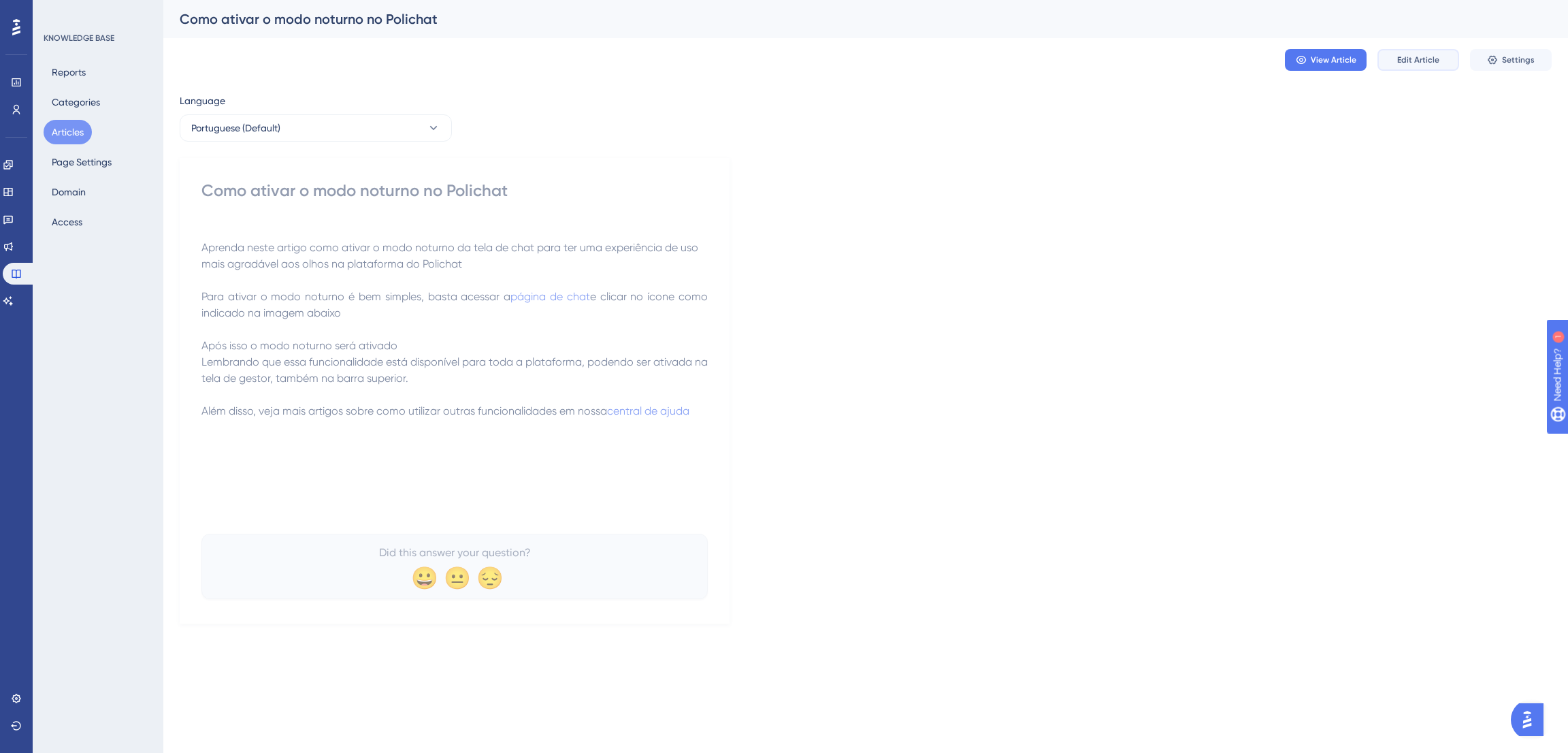
click at [1402, 58] on span "Edit Article" at bounding box center [1418, 60] width 42 height 11
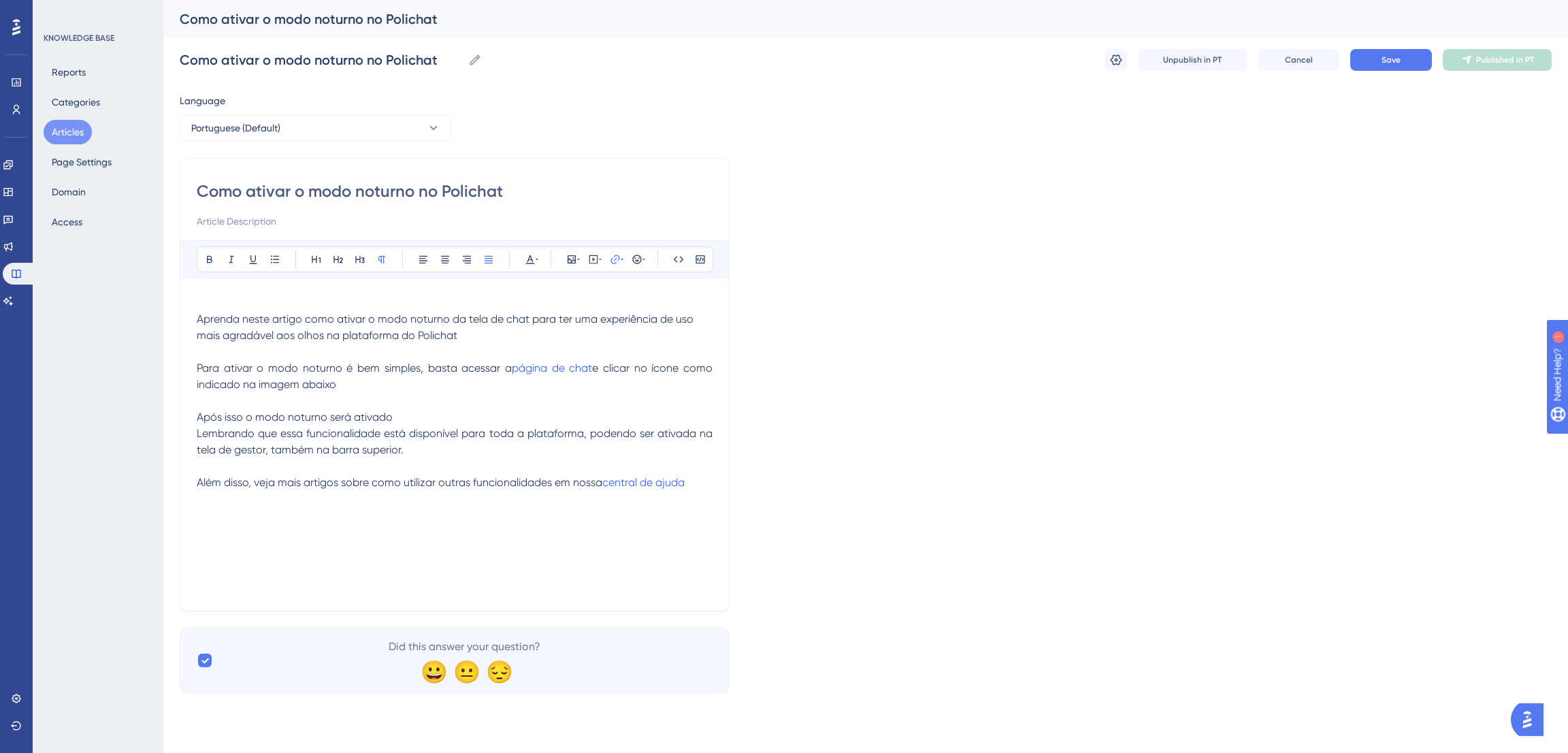
click at [379, 537] on div "Aprenda neste artigo como ativar o modo noturno da tela de chat para ter uma ex…" at bounding box center [455, 444] width 516 height 299
click at [199, 486] on span "Além disso, veja mais artigos sobre como utilizar outras funcionalidades em nos…" at bounding box center [400, 481] width 406 height 13
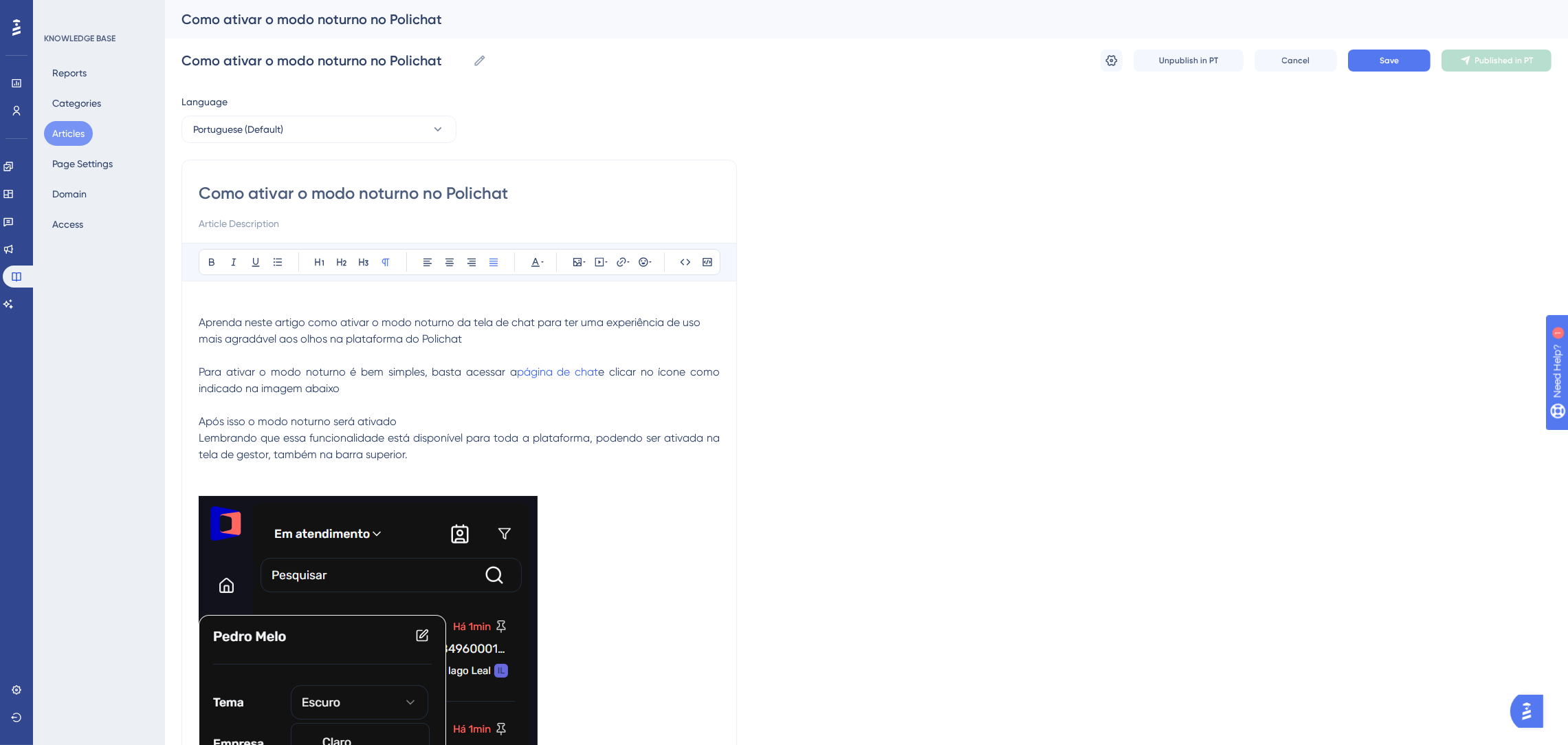
click at [505, 400] on p at bounding box center [460, 405] width 521 height 17
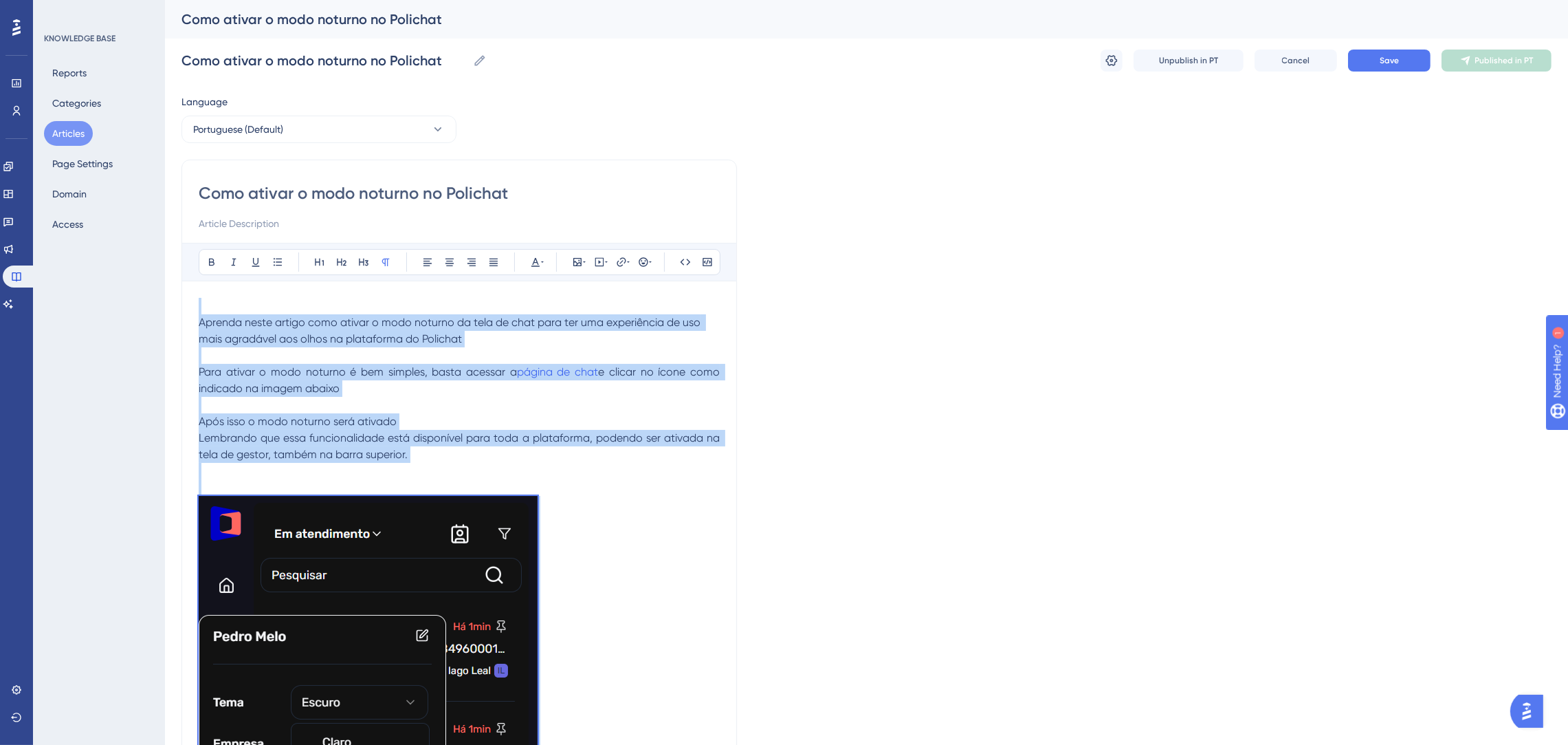
click at [536, 412] on p at bounding box center [460, 405] width 521 height 17
drag, startPoint x: 382, startPoint y: 385, endPoint x: 183, endPoint y: 326, distance: 207.6
click at [183, 326] on div "Como ativar o modo noturno no Polichat Bold Italic Underline Bullet Point Headi…" at bounding box center [459, 659] width 556 height 999
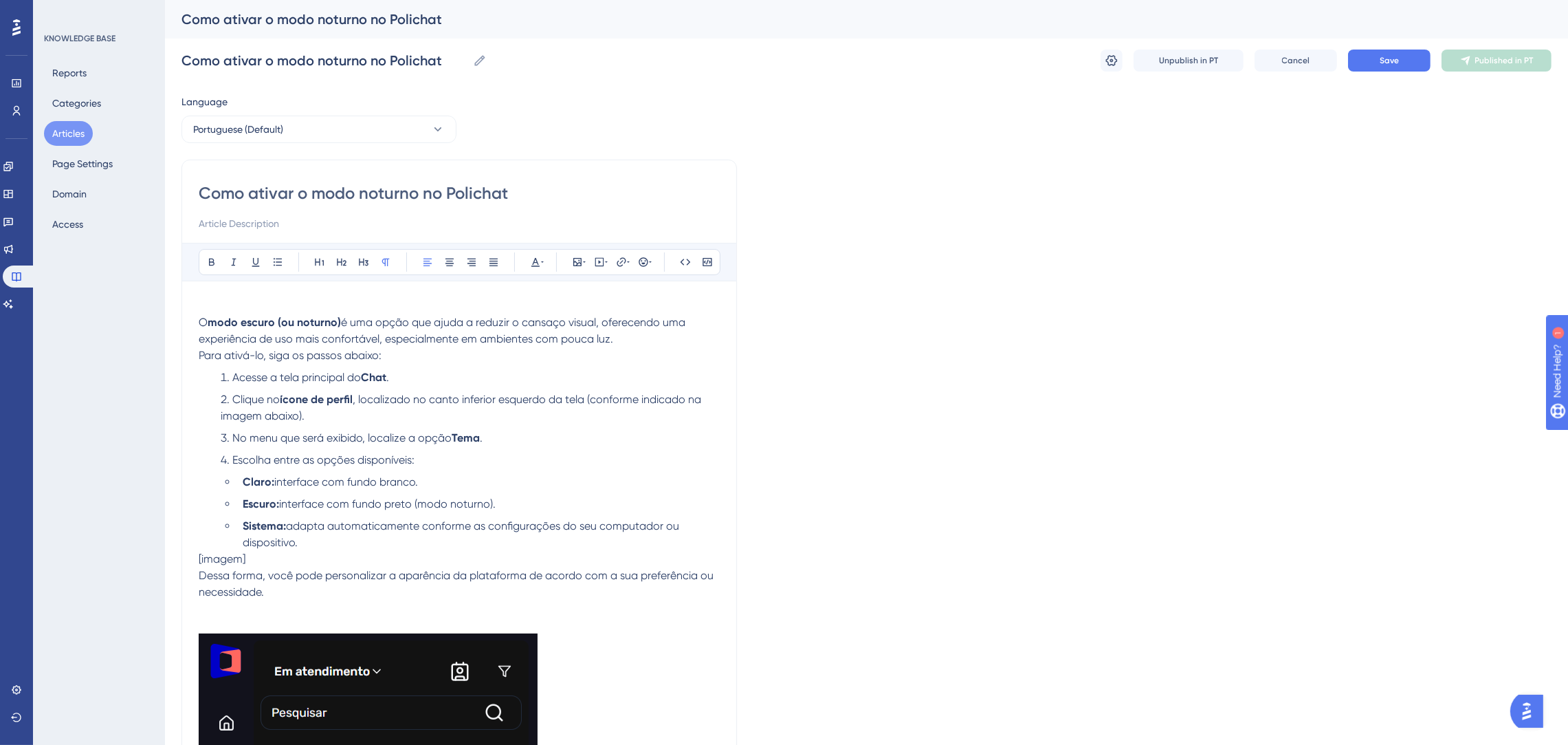
click at [406, 372] on li "Acesse a tela principal do Chat ." at bounding box center [468, 377] width 505 height 17
click at [626, 334] on p "O modo escuro (ou noturno) é uma opção que ajuda a reduzir o cansaço visual, of…" at bounding box center [460, 330] width 521 height 33
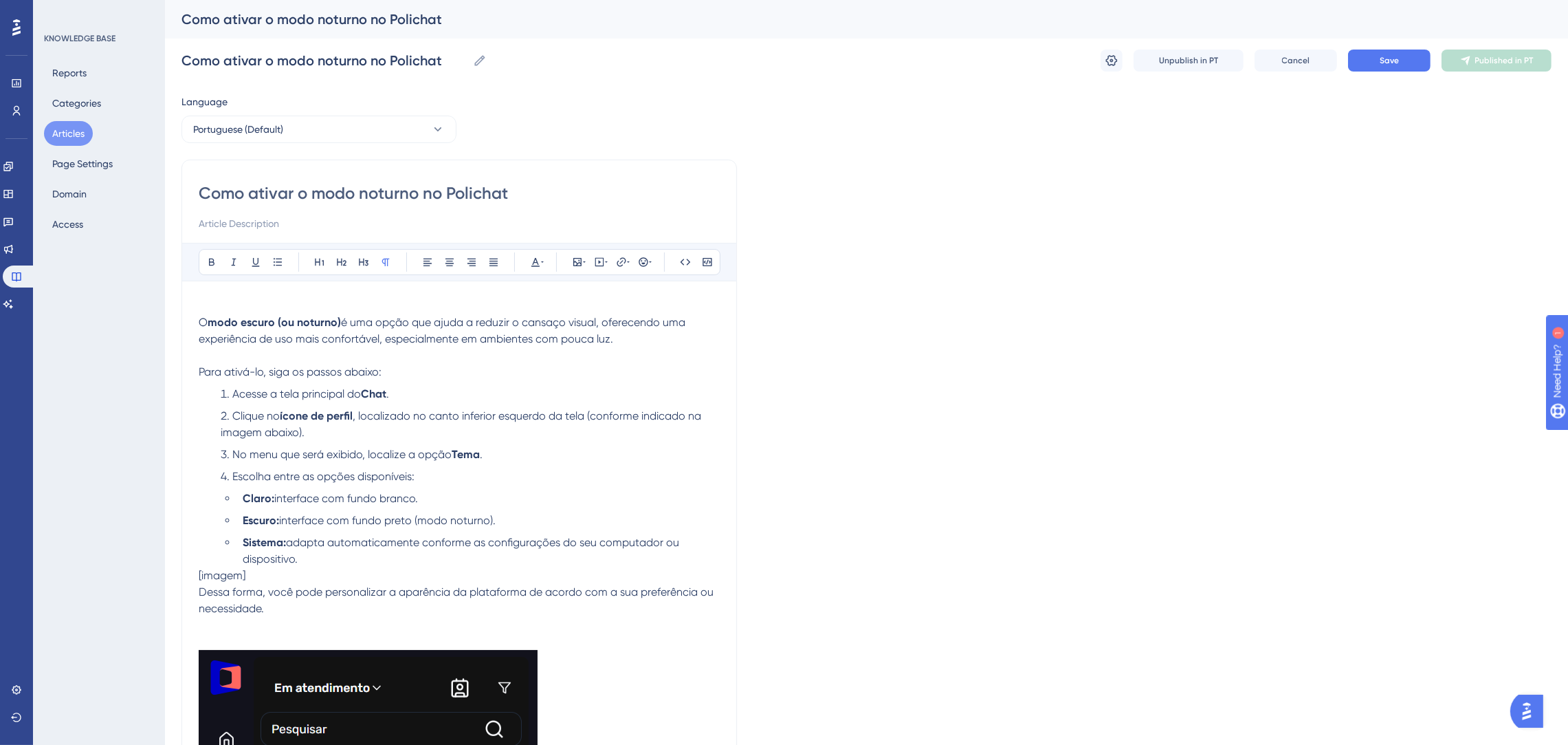
click at [568, 360] on p at bounding box center [460, 356] width 521 height 17
drag, startPoint x: 465, startPoint y: 363, endPoint x: 132, endPoint y: 359, distance: 333.0
click at [165, 359] on div "Performance Users Engagement Widgets Feedback Product Updates Knowledge Base AI…" at bounding box center [867, 708] width 1404 height 1417
drag, startPoint x: 408, startPoint y: 369, endPoint x: 197, endPoint y: 366, distance: 211.0
click at [197, 366] on div "Como ativar o modo noturno no Polichat Bold Italic Underline Bullet Point Headi…" at bounding box center [459, 735] width 556 height 1152
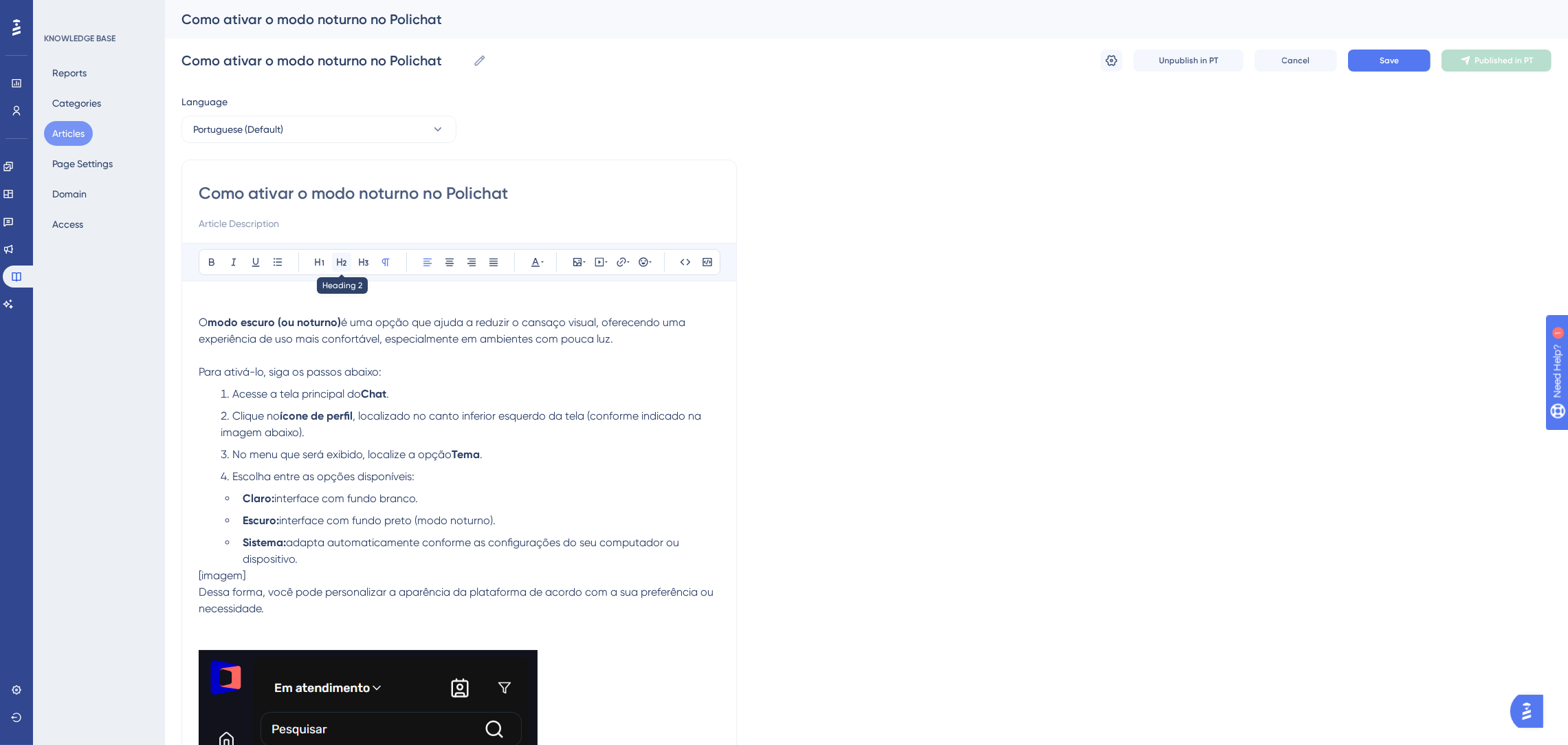
click at [345, 267] on icon at bounding box center [341, 262] width 11 height 11
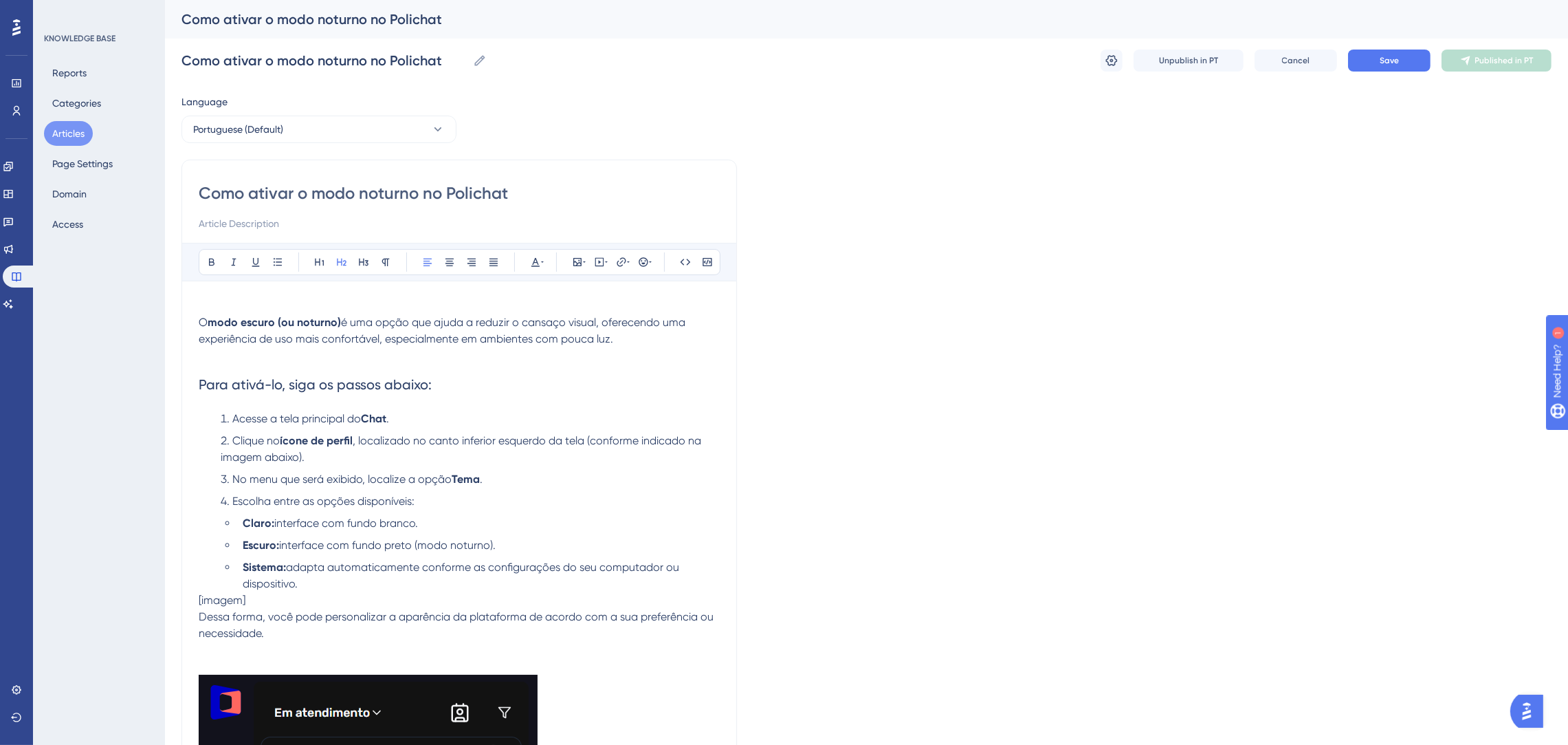
click at [490, 398] on h2 "Para ativá-lo, siga os passos abaixo:" at bounding box center [460, 384] width 521 height 42
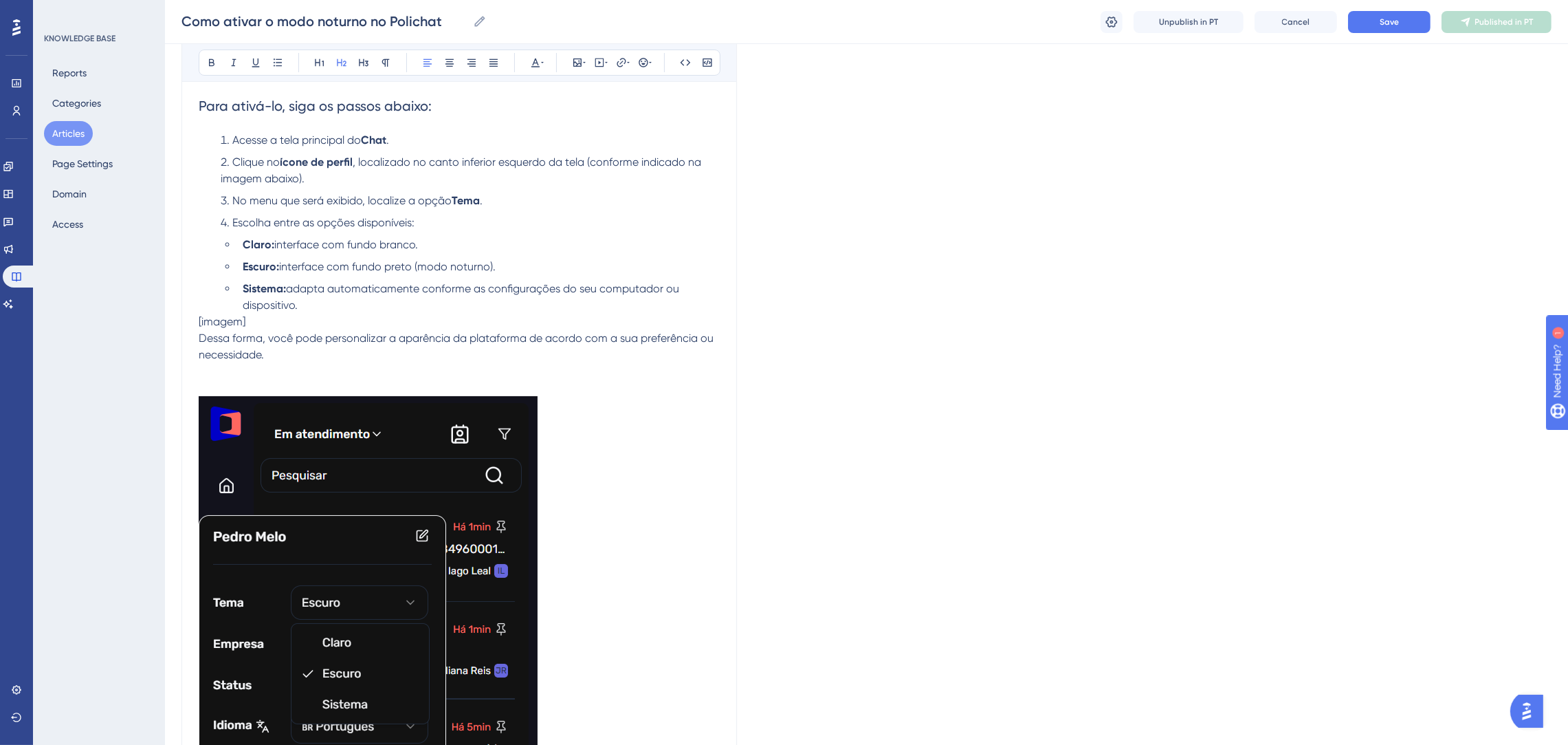
scroll to position [309, 0]
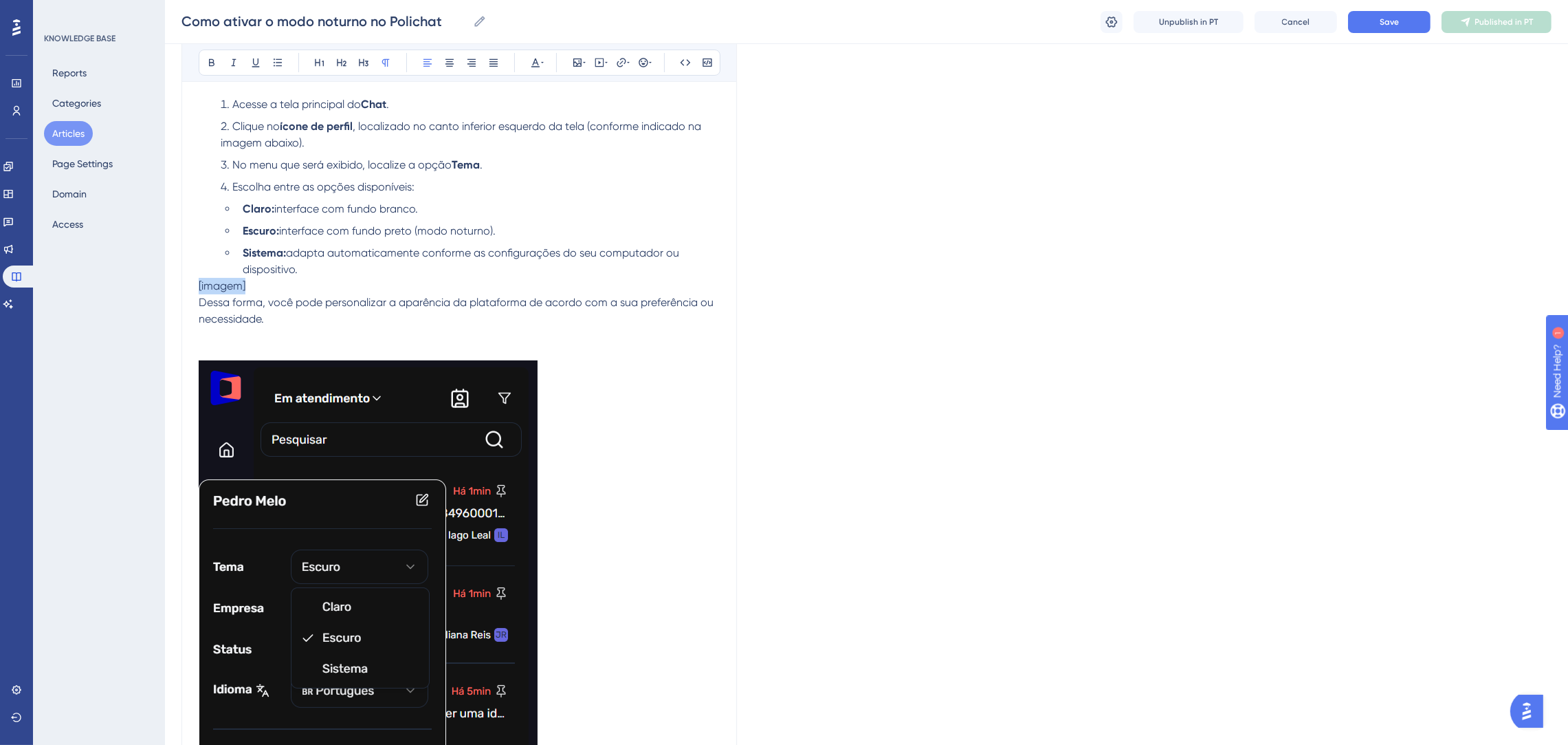
drag, startPoint x: 419, startPoint y: 289, endPoint x: 174, endPoint y: 288, distance: 245.0
click at [174, 288] on div "Performance Users Engagement Widgets Feedback Product Updates Knowledge Base AI…" at bounding box center [867, 408] width 1404 height 1436
click at [489, 484] on img at bounding box center [368, 673] width 339 height 624
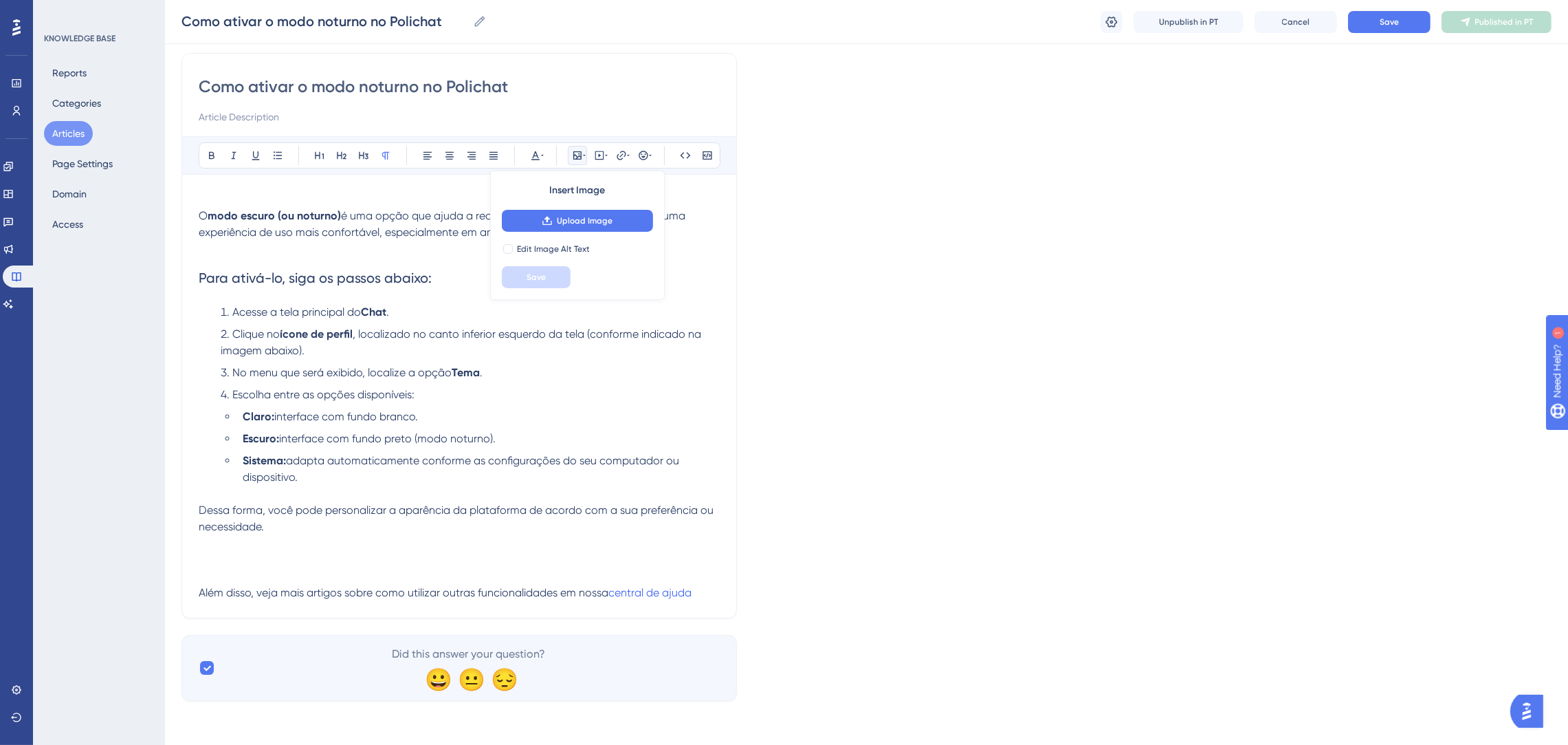
scroll to position [101, 0]
click at [350, 488] on p at bounding box center [460, 493] width 521 height 17
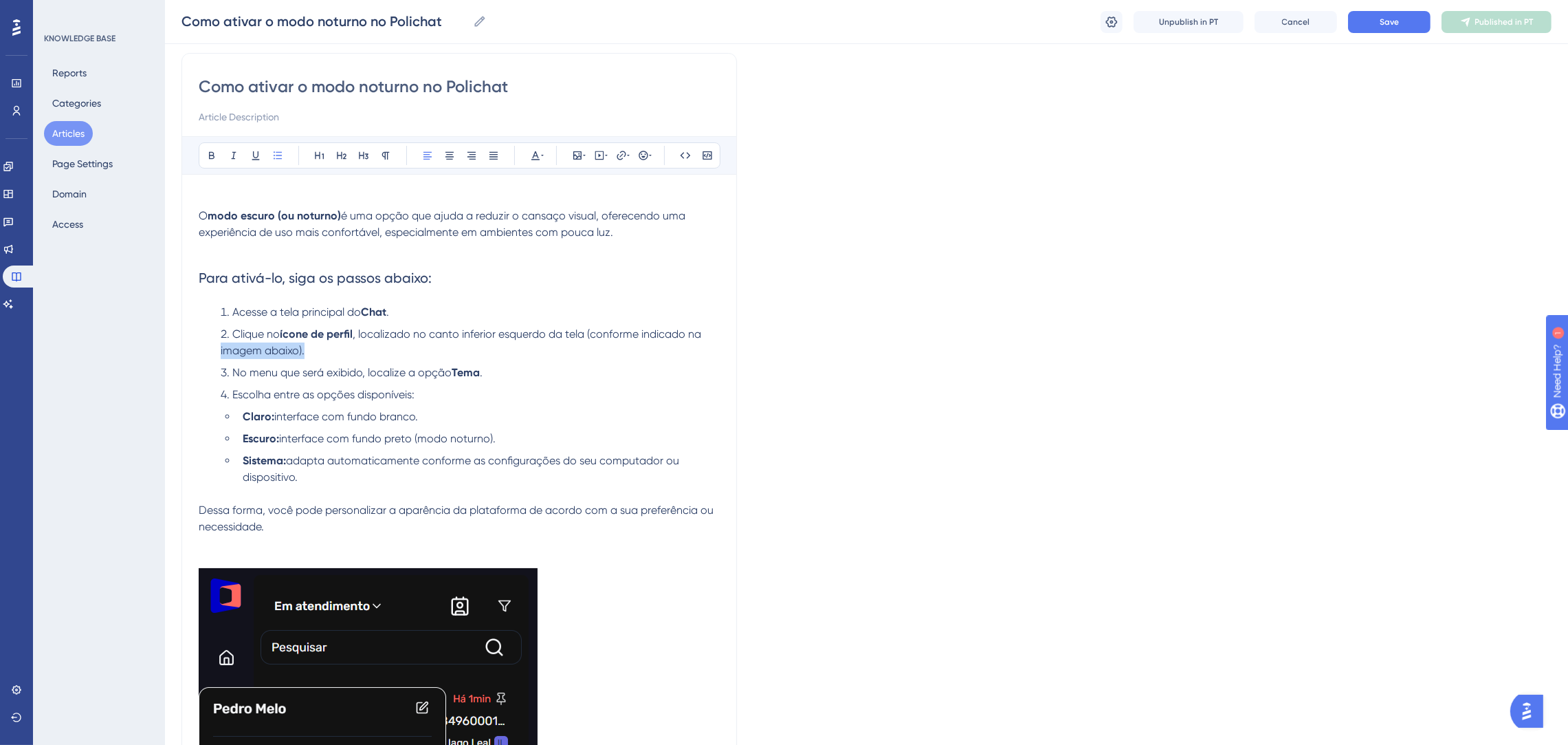
drag, startPoint x: 367, startPoint y: 357, endPoint x: 167, endPoint y: 344, distance: 200.4
click at [167, 344] on div "Performance Users Engagement Widgets Feedback Product Updates Knowledge Base AI…" at bounding box center [867, 616] width 1404 height 1436
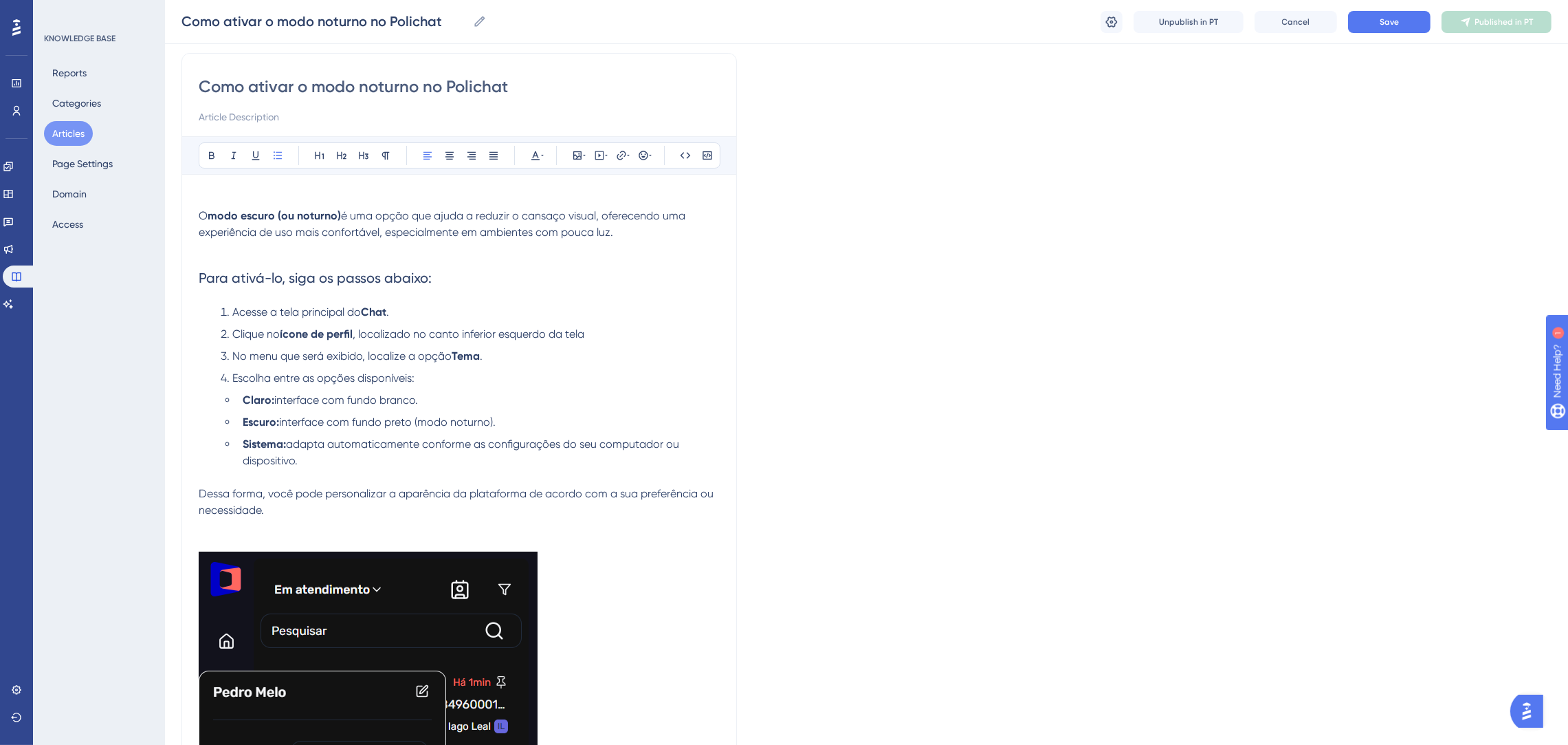
drag, startPoint x: 588, startPoint y: 331, endPoint x: 702, endPoint y: 331, distance: 114.0
click at [702, 331] on li "Clique no ícone de perfil , localizado no canto inferior esquerdo da tela" at bounding box center [468, 334] width 505 height 17
click at [575, 473] on p at bounding box center [460, 477] width 521 height 17
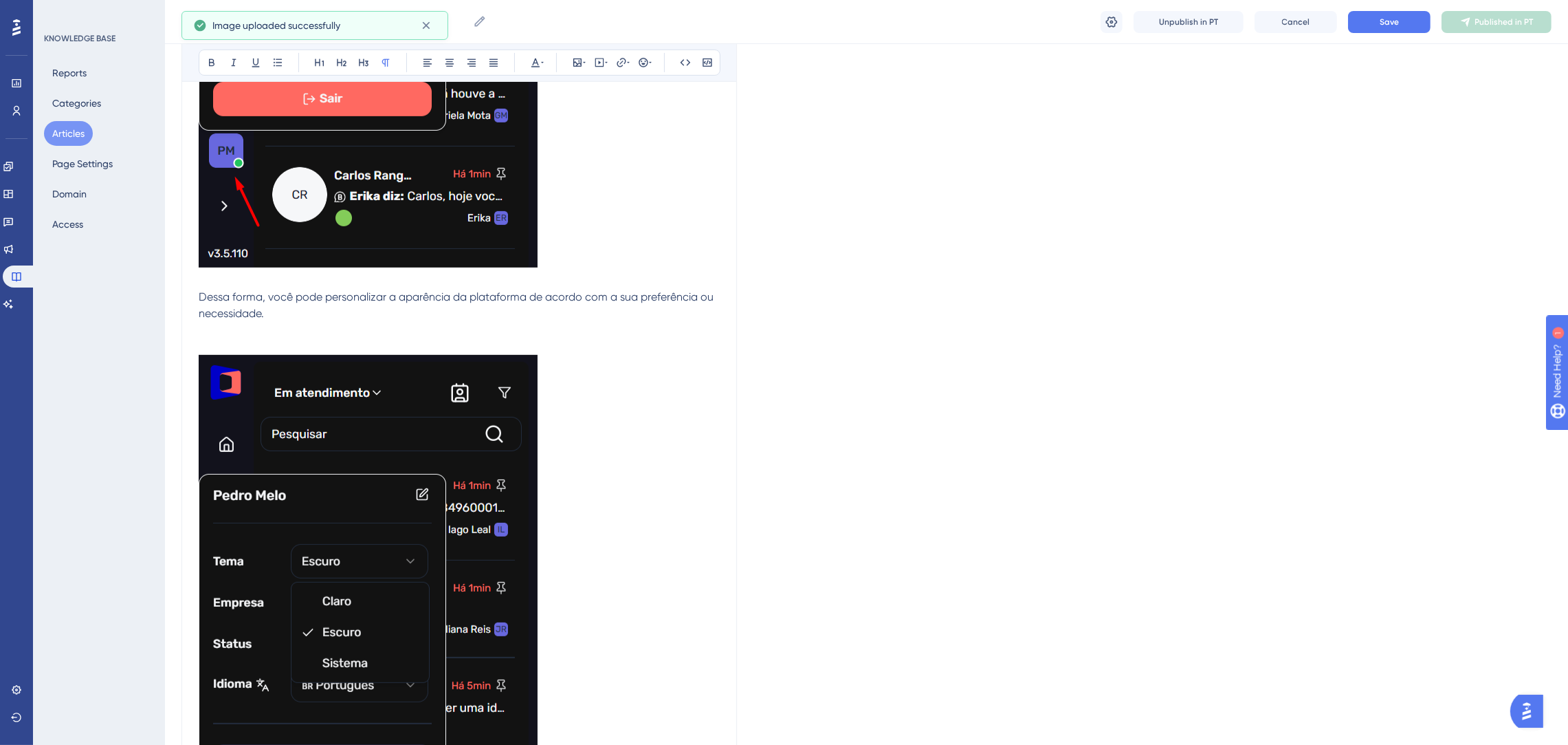
click at [423, 541] on img at bounding box center [368, 667] width 339 height 624
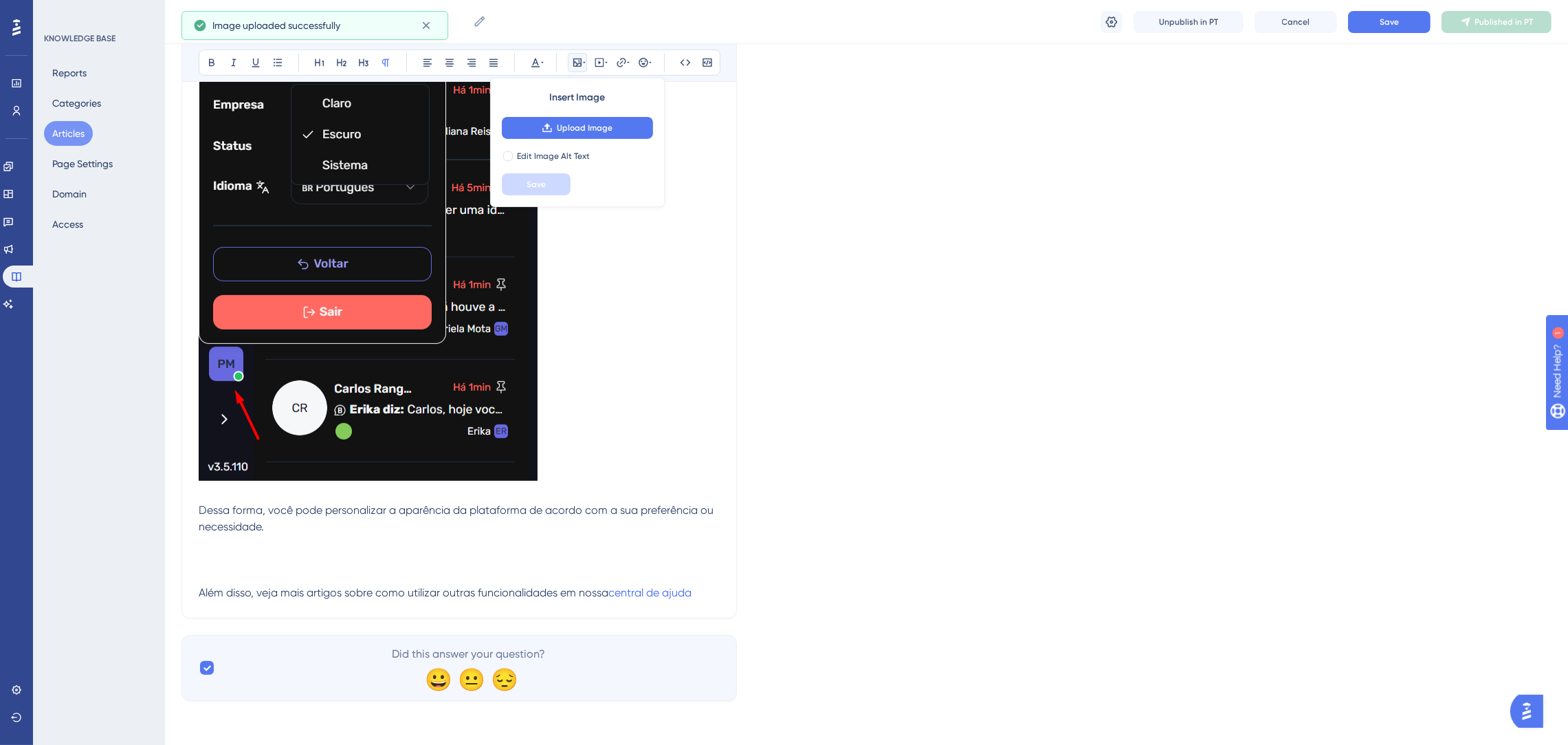
scroll to position [712, 0]
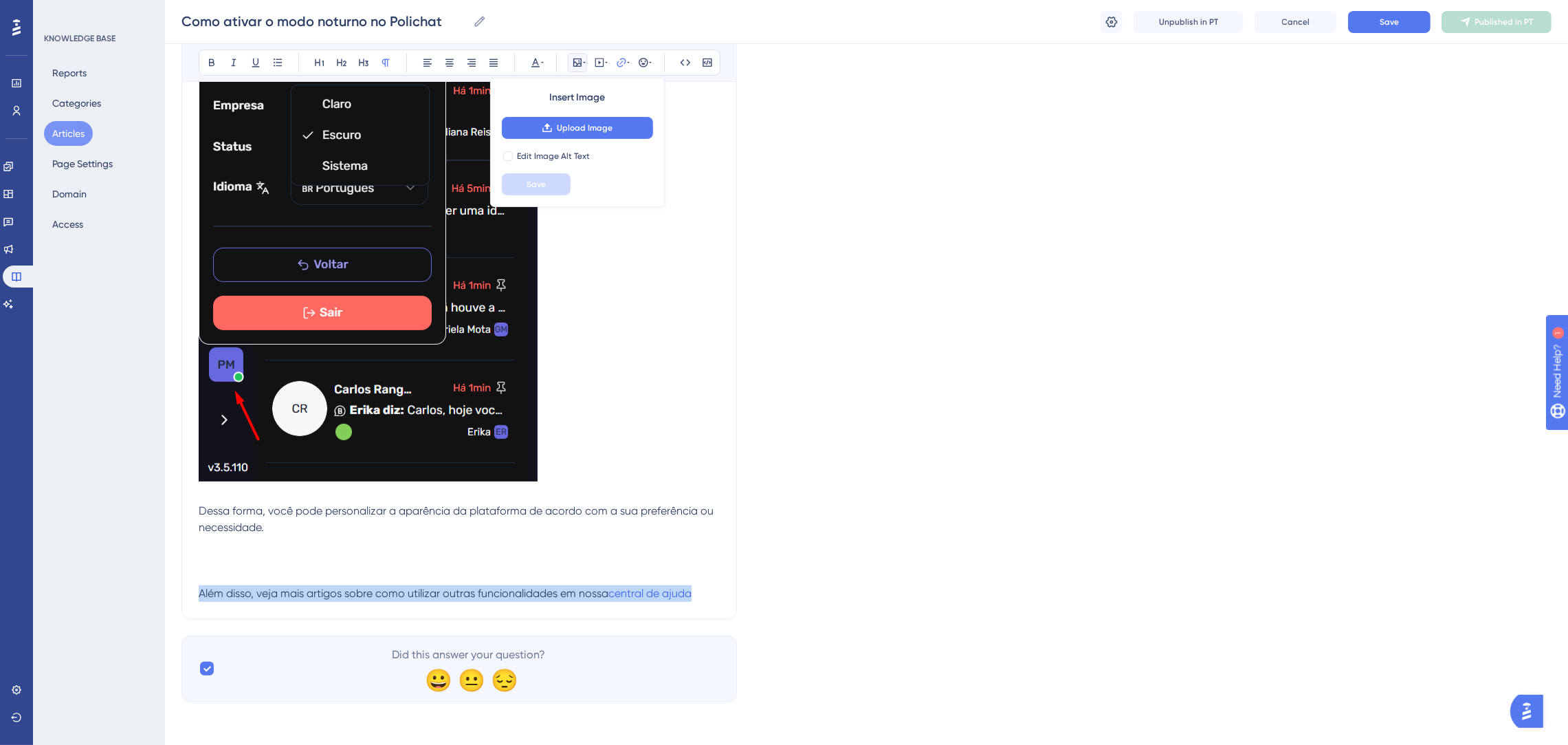
drag, startPoint x: 200, startPoint y: 590, endPoint x: 737, endPoint y: 591, distance: 537.0
click at [737, 591] on div "Language Portuguese (Default) Como ativar o modo noturno no Polichat Bold Itali…" at bounding box center [866, 39] width 1370 height 1326
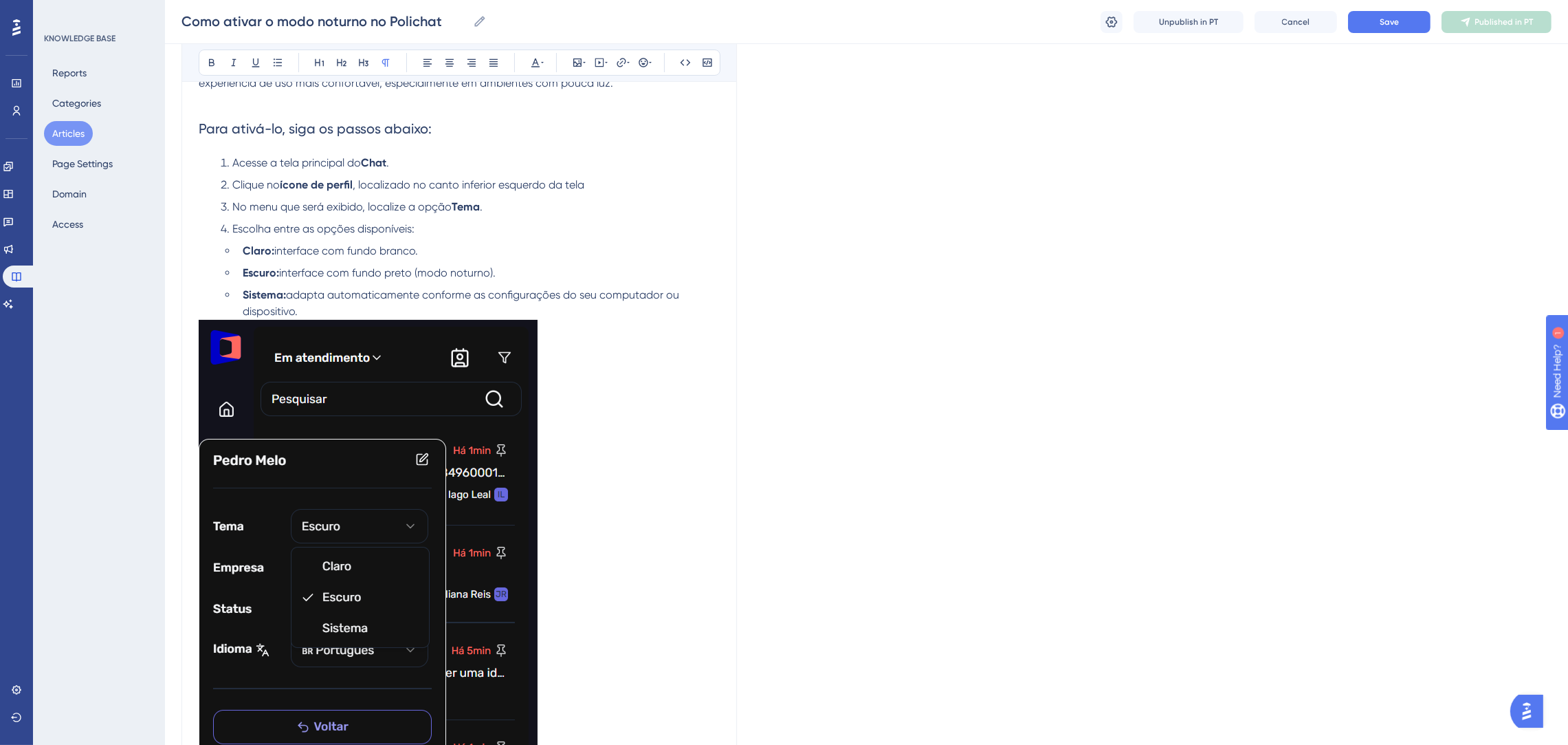
scroll to position [148, 0]
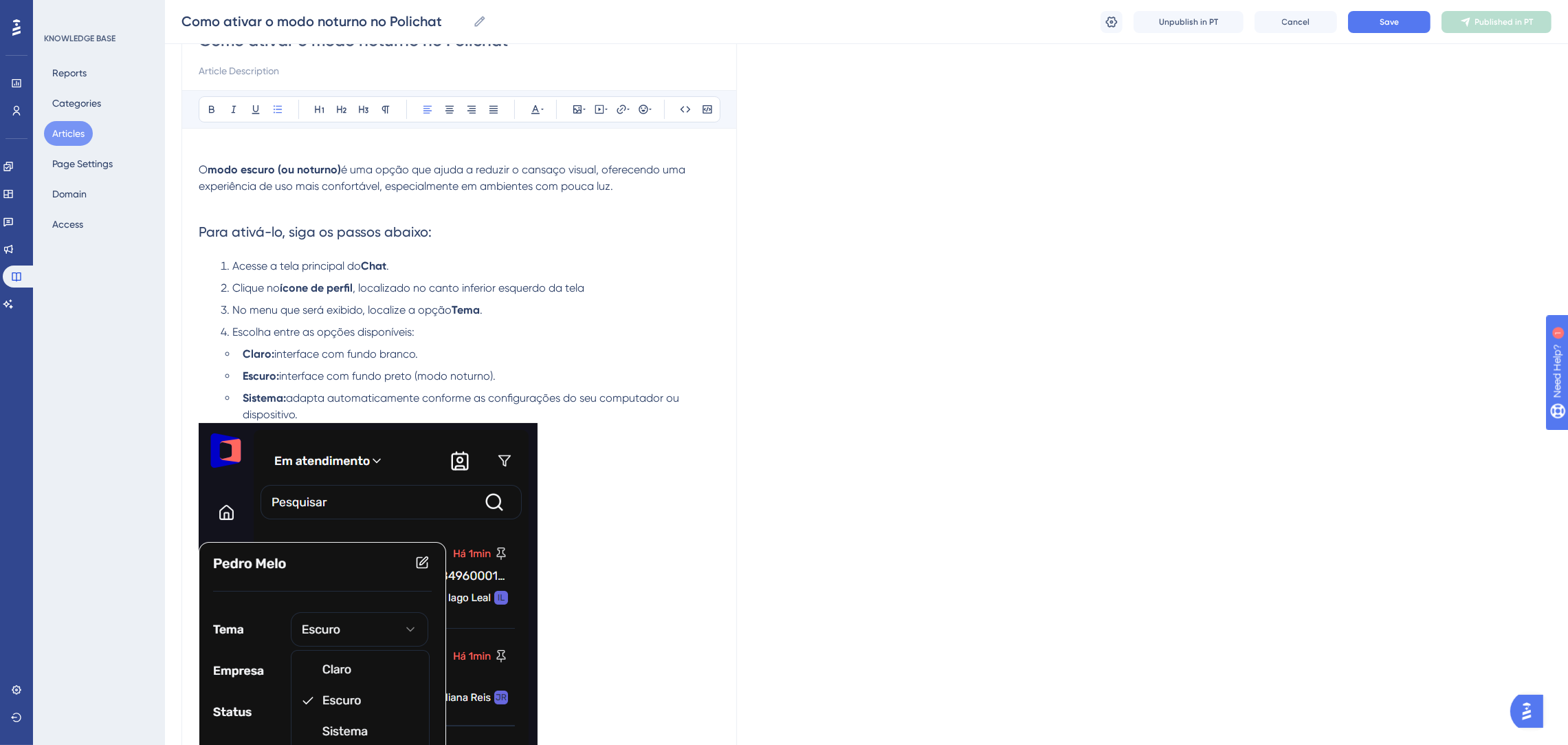
click at [360, 408] on li "Sistema: adapta automaticamente conforme as configurações do seu computador ou …" at bounding box center [477, 406] width 482 height 33
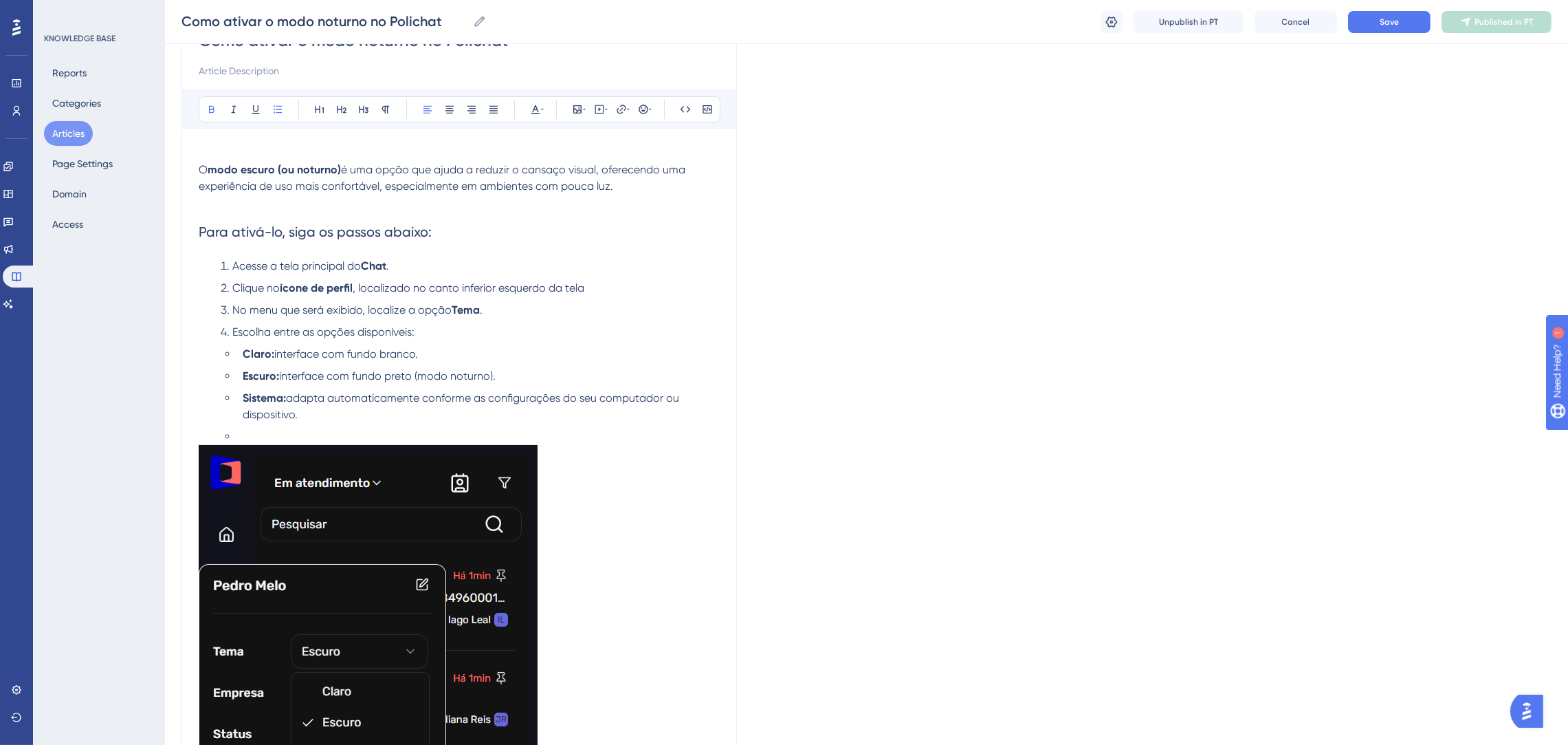
click at [381, 264] on strong "Chat" at bounding box center [373, 266] width 26 height 13
click at [395, 266] on li "Acesse a tela principal do Chat ." at bounding box center [468, 266] width 505 height 17
drag, startPoint x: 401, startPoint y: 260, endPoint x: 366, endPoint y: 262, distance: 35.1
click at [366, 262] on li "Acesse a tela principal do Chat ." at bounding box center [468, 266] width 505 height 17
click at [624, 111] on icon at bounding box center [621, 109] width 11 height 11
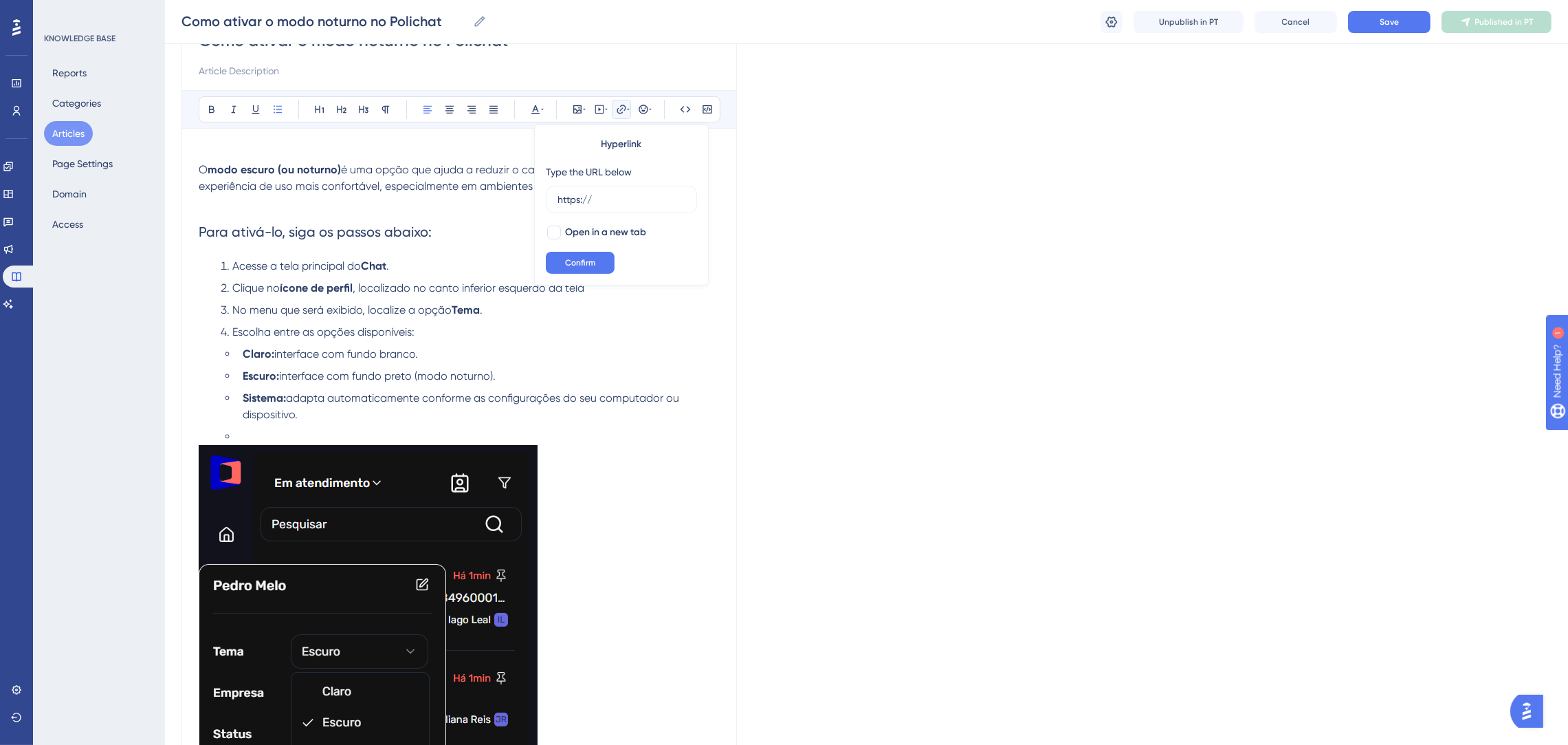
drag, startPoint x: 620, startPoint y: 202, endPoint x: 539, endPoint y: 202, distance: 81.0
click at [539, 202] on div "Hyperlink Type the URL below https:// Open in a new tab Confirm" at bounding box center [621, 205] width 174 height 160
type input "https://spa.poli.digital/"
click at [599, 261] on button "Confirm" at bounding box center [579, 263] width 68 height 22
click at [469, 268] on li "Acesse a tela principal do Chat ." at bounding box center [468, 266] width 505 height 17
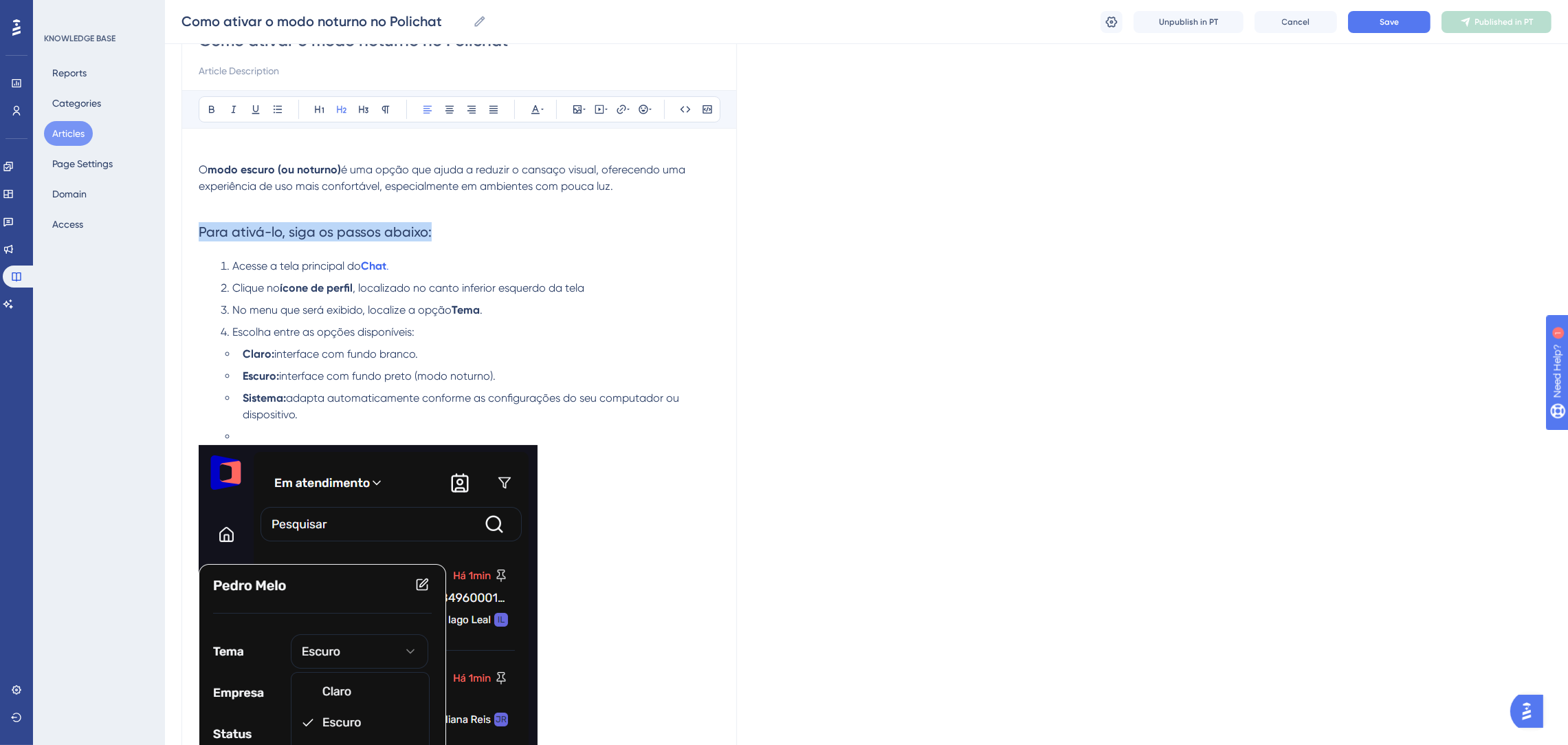
drag, startPoint x: 399, startPoint y: 228, endPoint x: 172, endPoint y: 228, distance: 227.0
click at [172, 228] on div "Performance Users Engagement Widgets Feedback Product Updates Knowledge Base AI…" at bounding box center [867, 557] width 1404 height 1409
click at [532, 109] on icon at bounding box center [535, 109] width 11 height 11
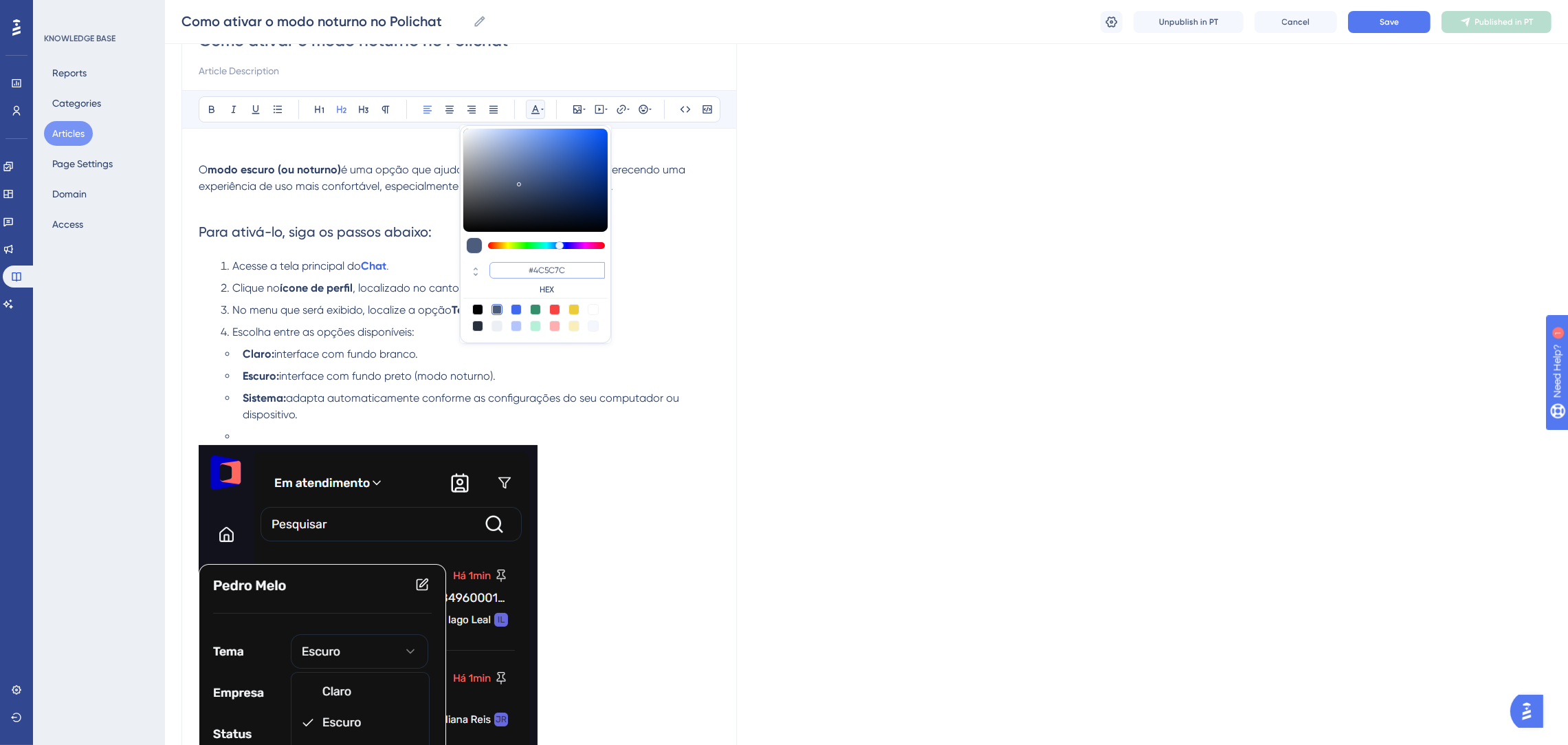
drag, startPoint x: 575, startPoint y: 270, endPoint x: 514, endPoint y: 257, distance: 62.4
click at [514, 257] on div "#4C5C7C HEX" at bounding box center [535, 234] width 152 height 218
click at [568, 267] on input "#000000" at bounding box center [547, 269] width 116 height 17
type input "#0000FF"
click at [683, 295] on li "Clique no ícone de perfil , localizado no canto inferior esquerdo da tela" at bounding box center [468, 288] width 505 height 17
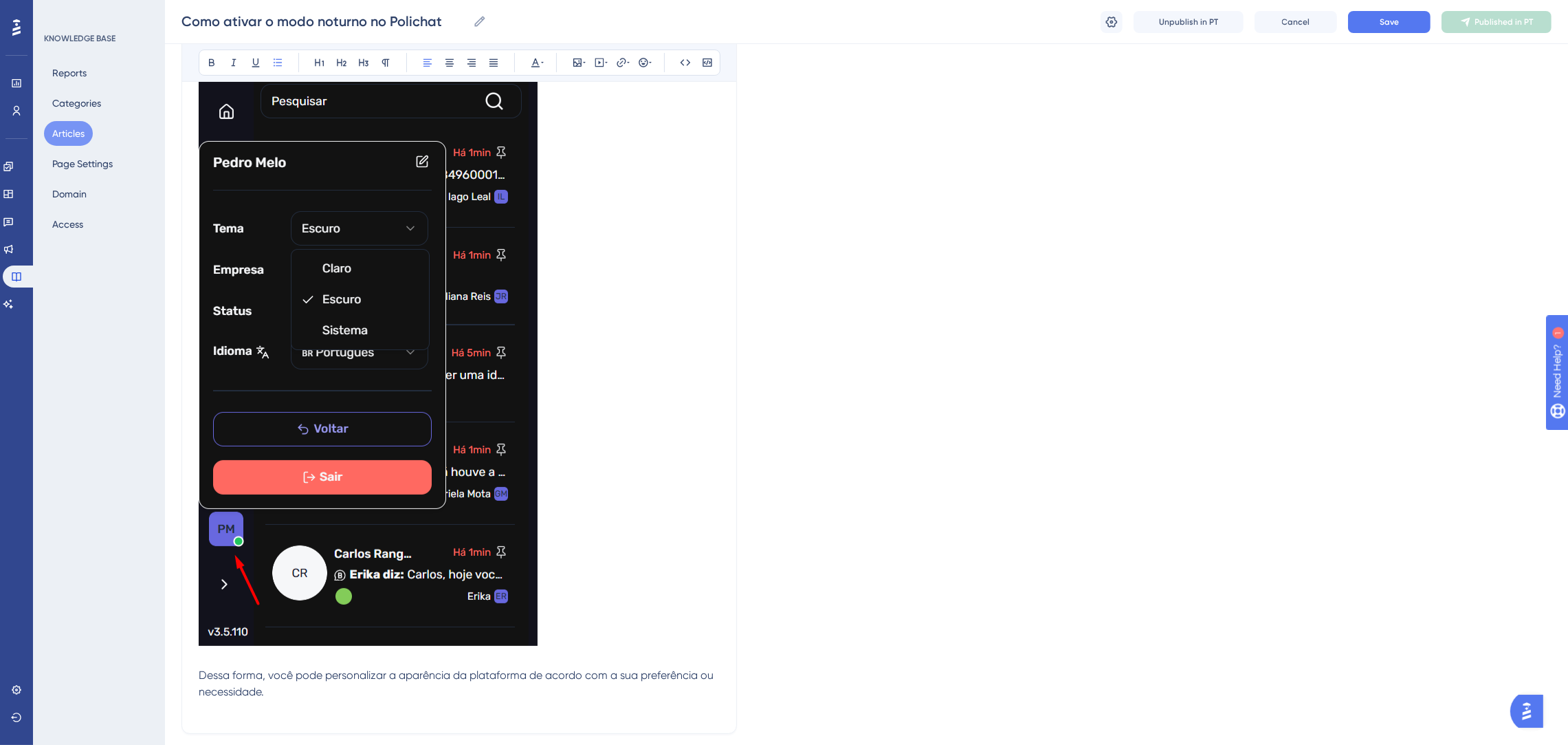
scroll to position [686, 0]
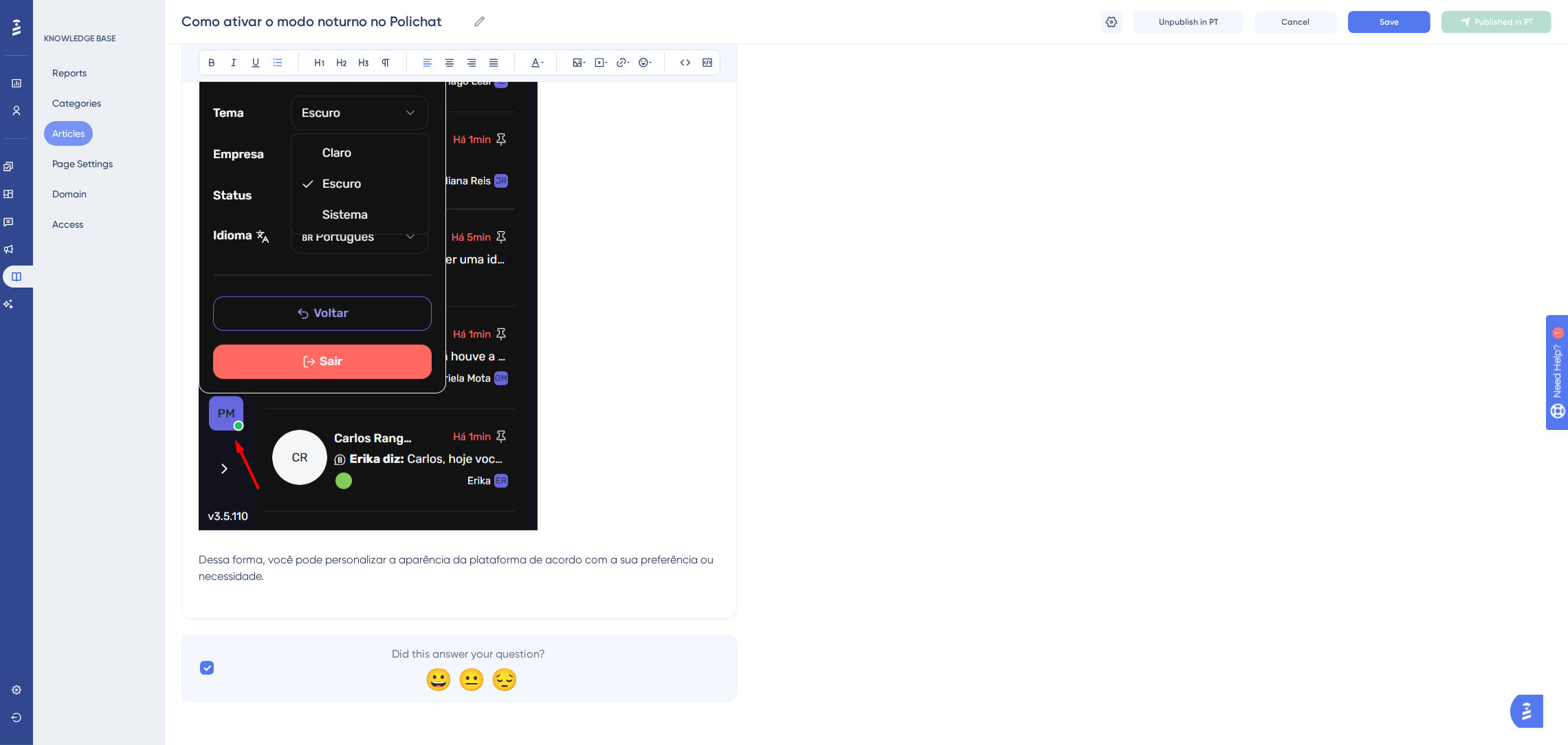
click at [316, 561] on span "Dessa forma, você pode personalizar a aparência da plataforma de acordo com a s…" at bounding box center [458, 568] width 518 height 30
click at [451, 575] on p "Dessa forma, você pode personalizar a aparência da plataforma de acordo com a s…" at bounding box center [460, 577] width 521 height 50
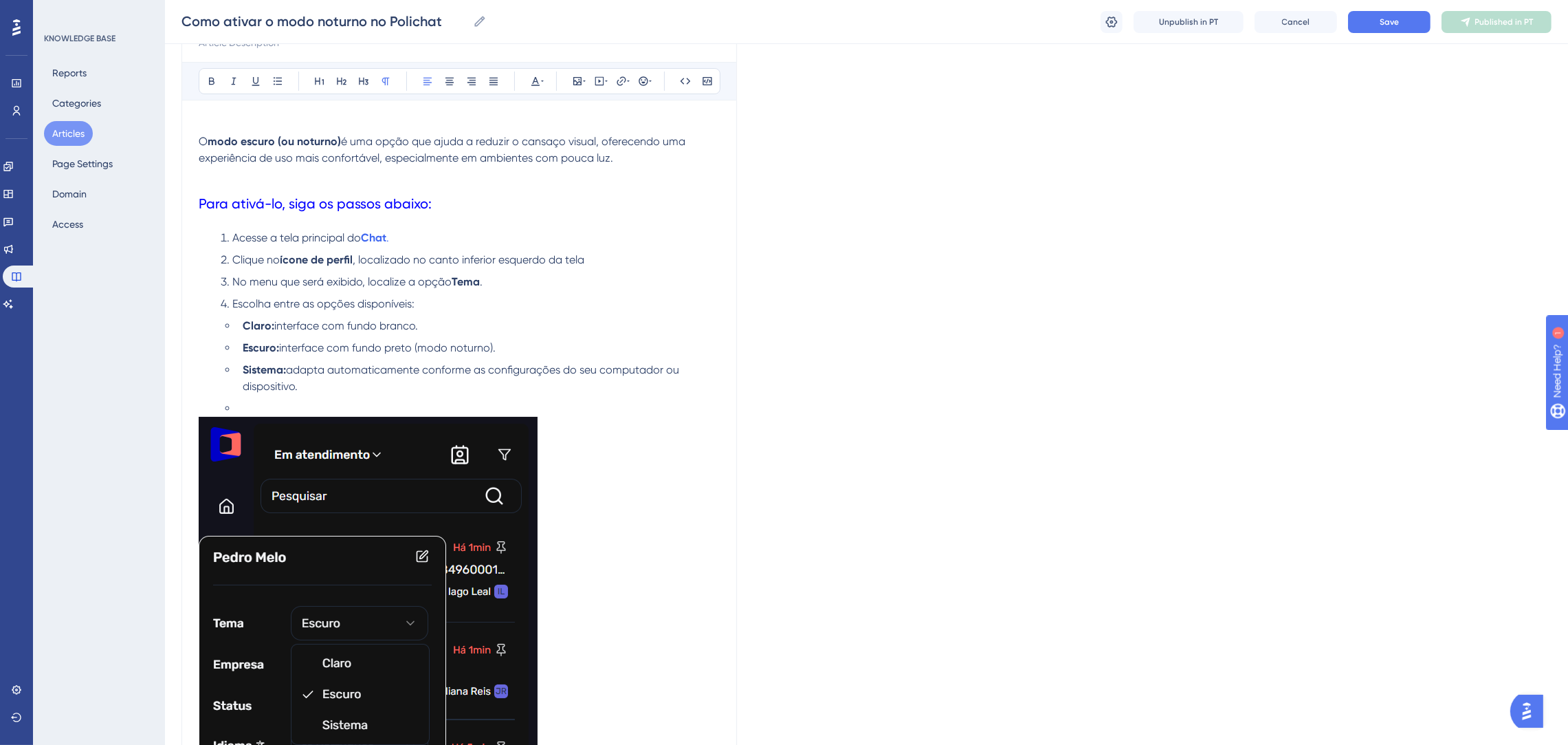
scroll to position [206, 0]
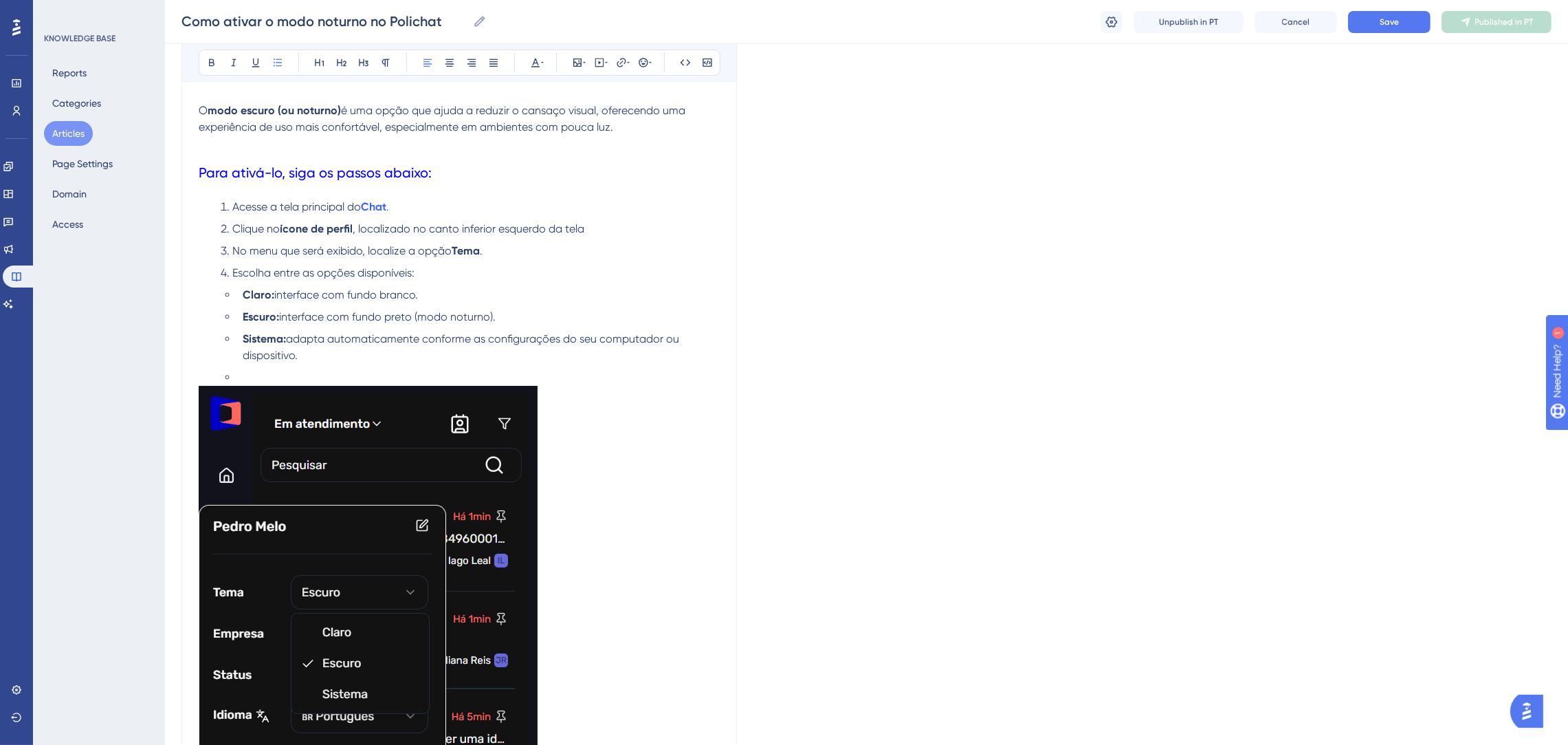
click at [568, 364] on li "Sistema: adapta automaticamente conforme as configurações do seu computador ou …" at bounding box center [477, 347] width 482 height 33
drag, startPoint x: 568, startPoint y: 365, endPoint x: 216, endPoint y: 352, distance: 352.2
click at [216, 352] on li "Claro: interface com fundo branco. Escuro: interface com fundo preto (modo notu…" at bounding box center [468, 336] width 505 height 99
click at [512, 322] on li "Escuro: interface com fundo preto (modo noturno)." at bounding box center [477, 317] width 482 height 17
drag, startPoint x: 548, startPoint y: 367, endPoint x: 114, endPoint y: 356, distance: 434.1
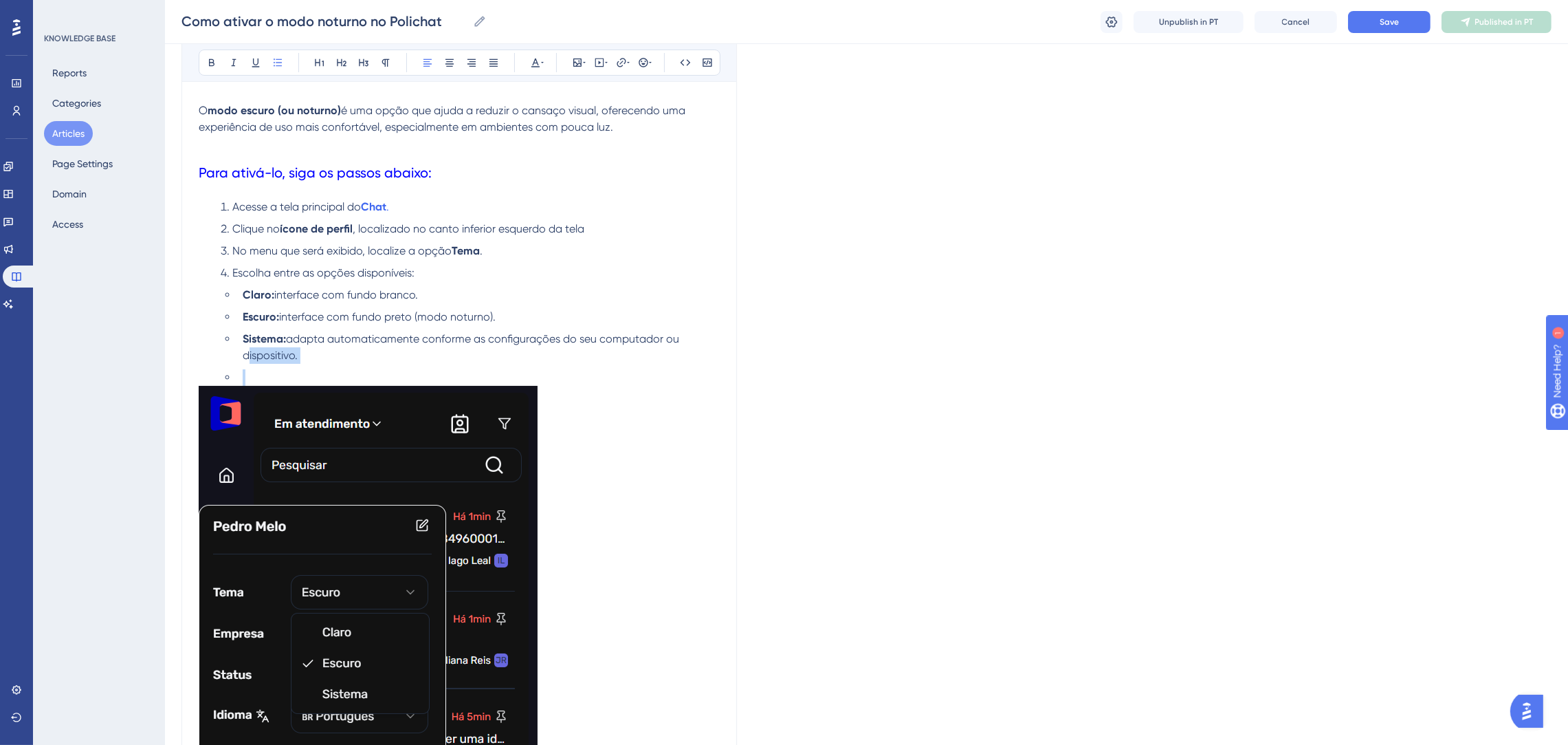
click at [165, 356] on div "Performance Users Engagement Widgets Feedback Product Updates Knowledge Base AI…" at bounding box center [867, 498] width 1404 height 1409
click at [530, 343] on span "adapta automaticamente conforme as configurações do seu computador ou dispositi…" at bounding box center [463, 347] width 440 height 30
drag, startPoint x: 358, startPoint y: 392, endPoint x: 350, endPoint y: 380, distance: 14.4
click at [352, 388] on img at bounding box center [368, 697] width 339 height 624
click at [348, 377] on li at bounding box center [477, 377] width 482 height 17
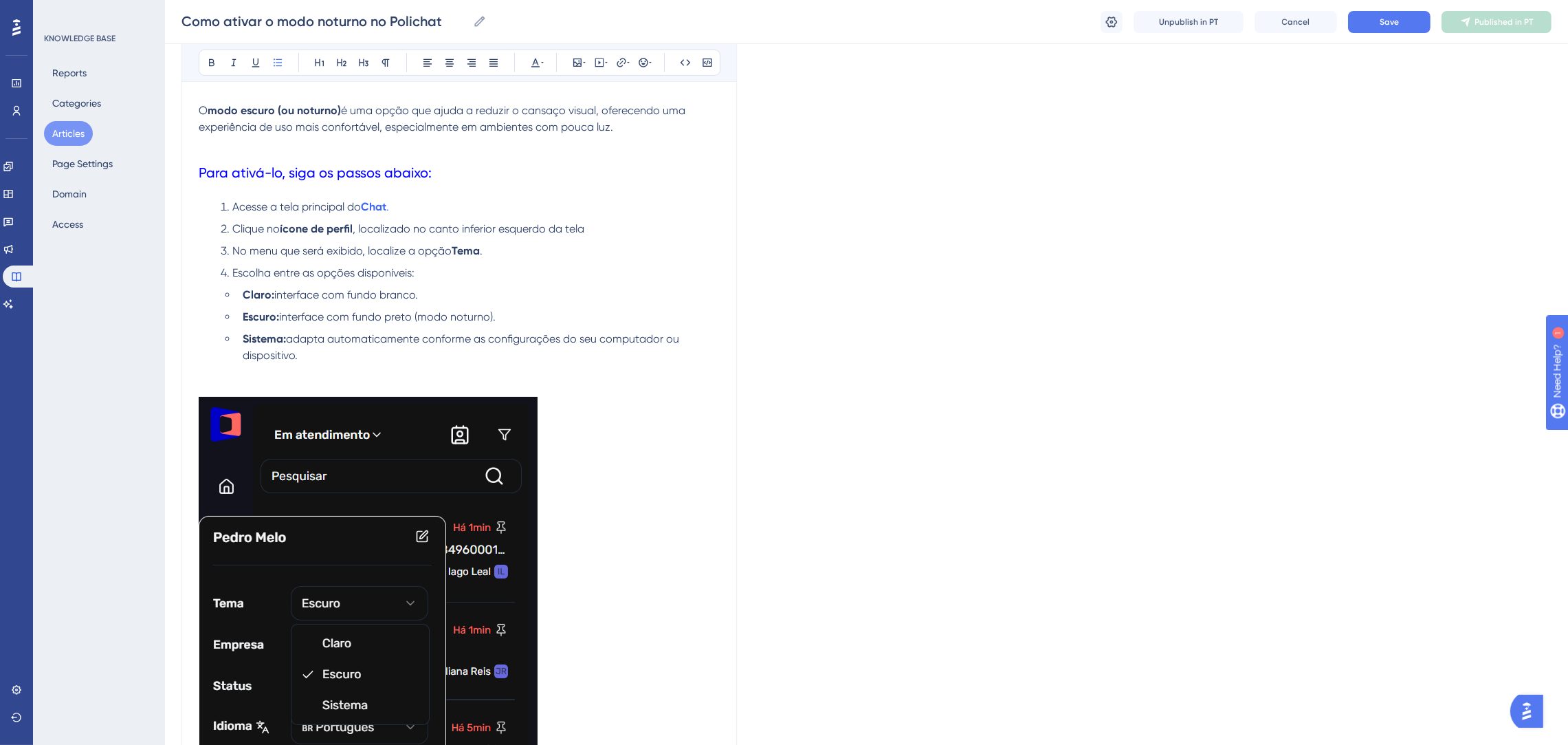
click at [492, 298] on li "Claro: interface com fundo branco." at bounding box center [477, 294] width 482 height 17
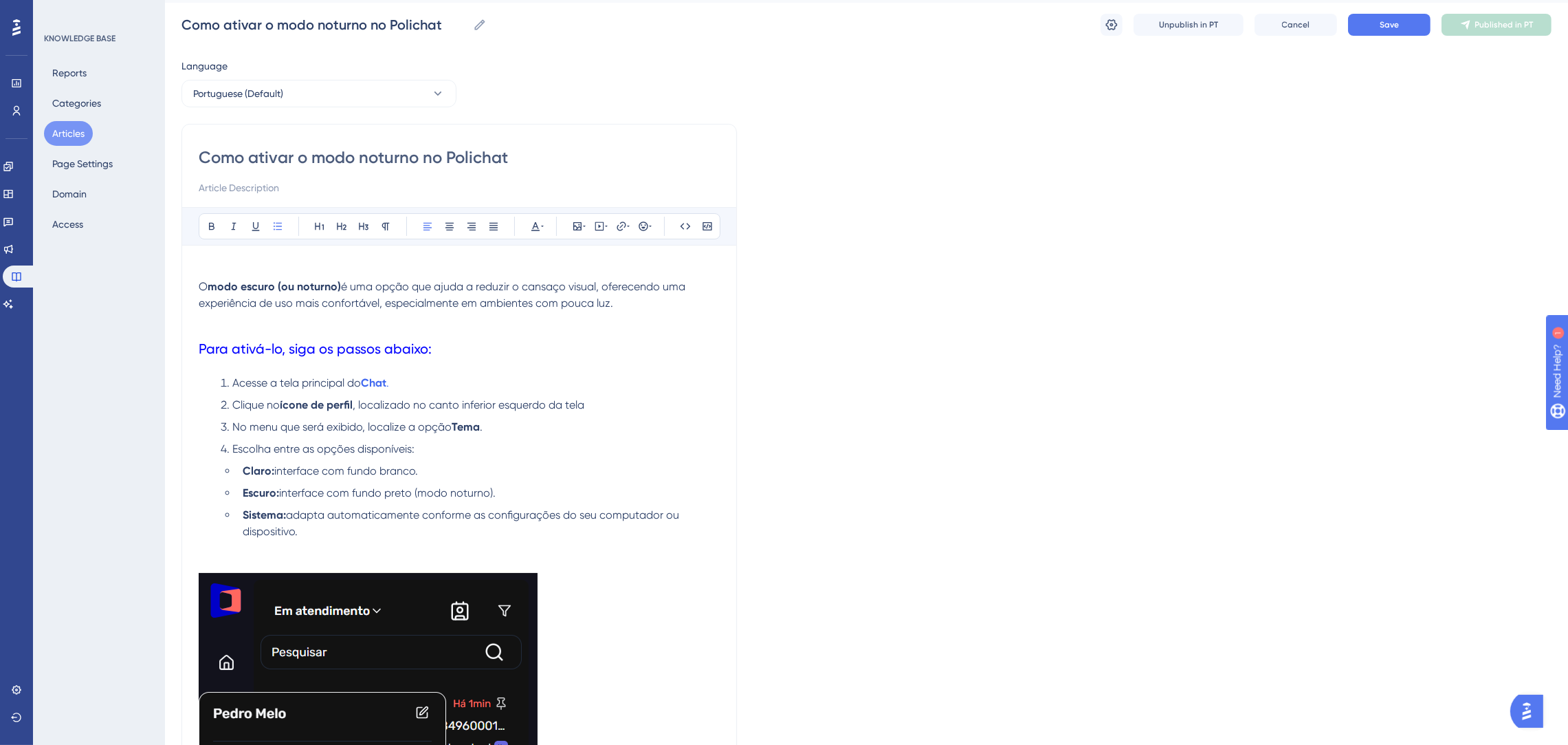
scroll to position [0, 0]
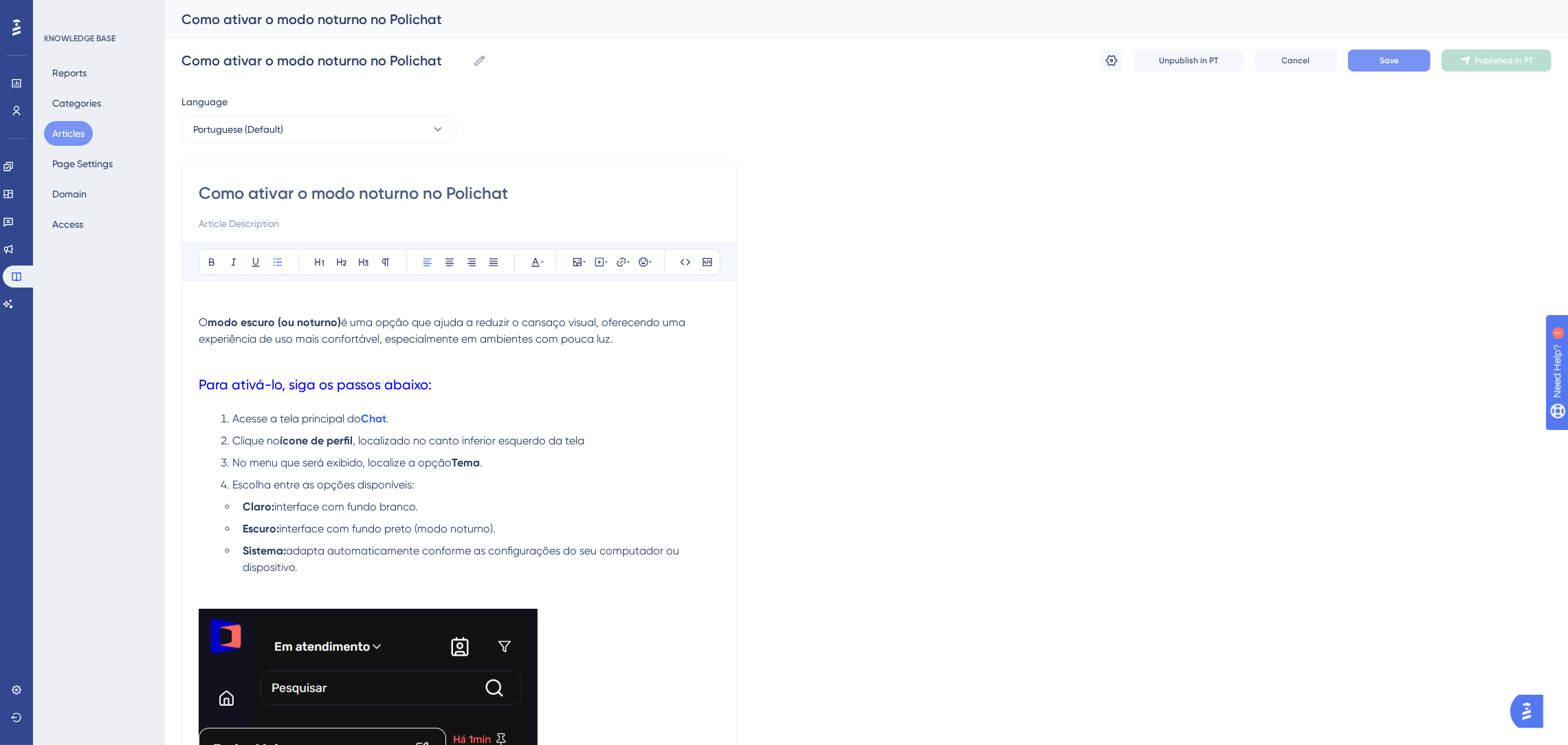
drag, startPoint x: 1384, startPoint y: 44, endPoint x: 1382, endPoint y: 51, distance: 7.3
click at [1383, 46] on div "Como ativar o modo noturno no Polichat Como ativar o modo noturno no Polichat U…" at bounding box center [866, 60] width 1370 height 44
click at [1382, 55] on span "Save" at bounding box center [1389, 60] width 19 height 11
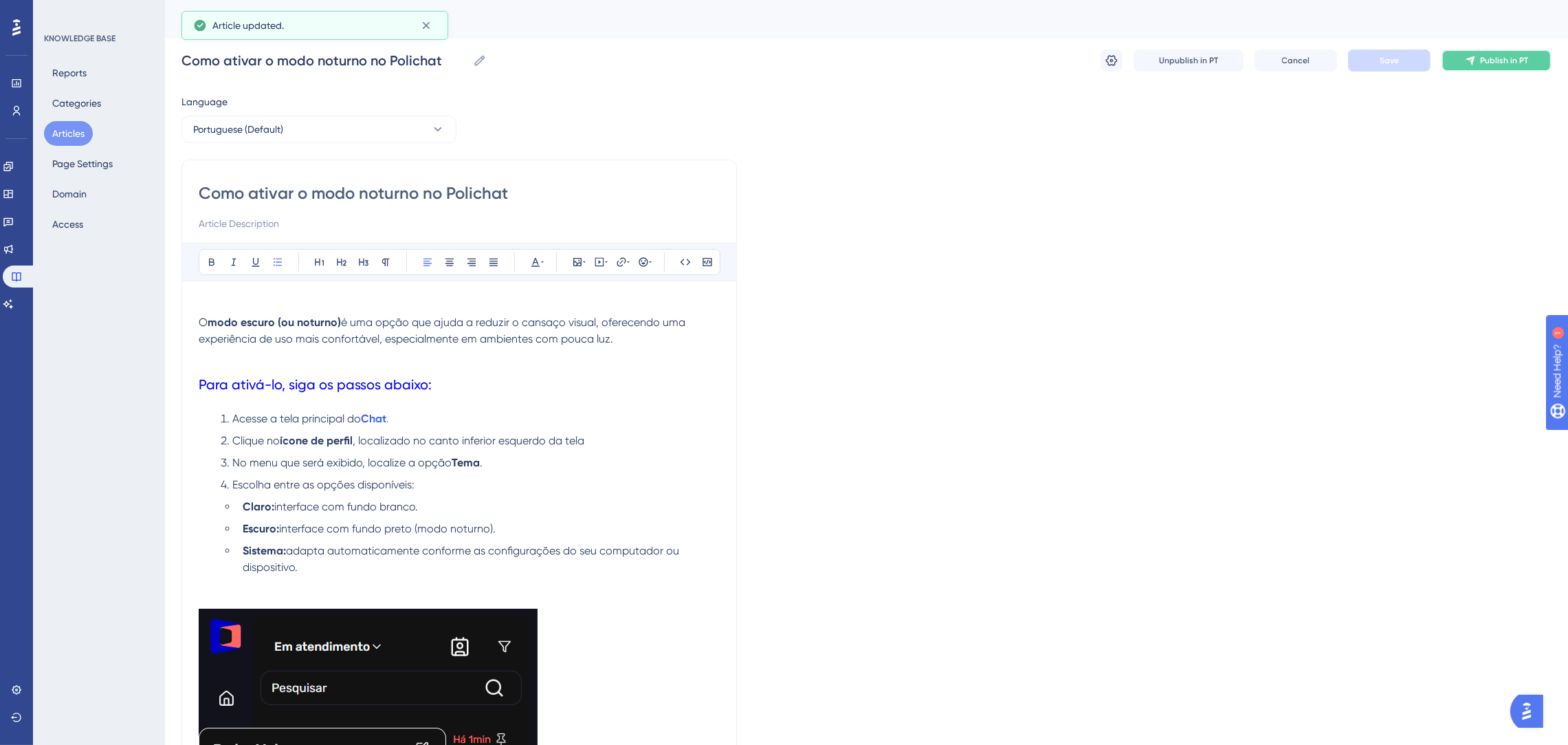
click at [1528, 68] on button "Publish in PT" at bounding box center [1497, 60] width 110 height 22
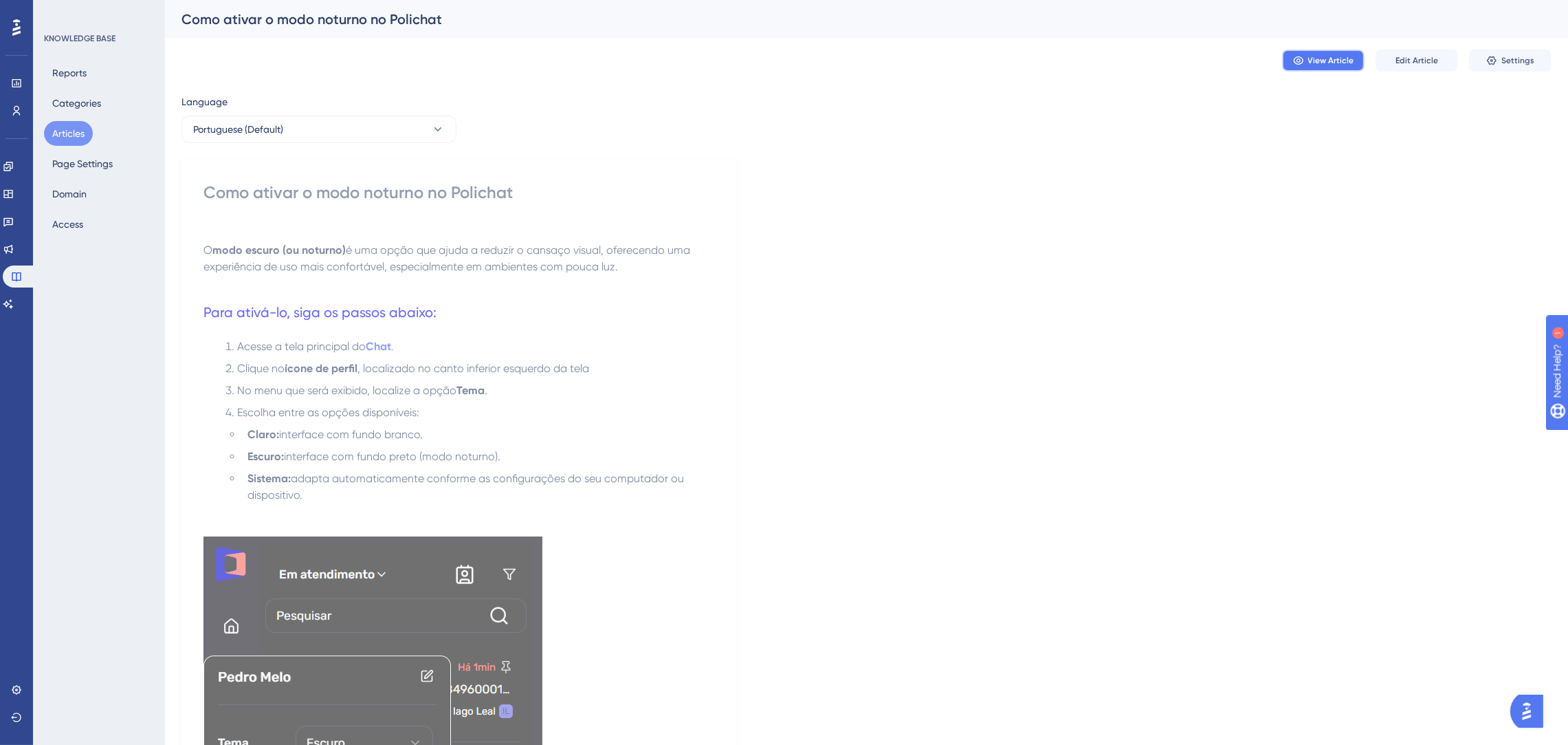
click at [1338, 61] on span "View Article" at bounding box center [1331, 60] width 47 height 11
click at [63, 141] on button "Articles" at bounding box center [67, 133] width 49 height 25
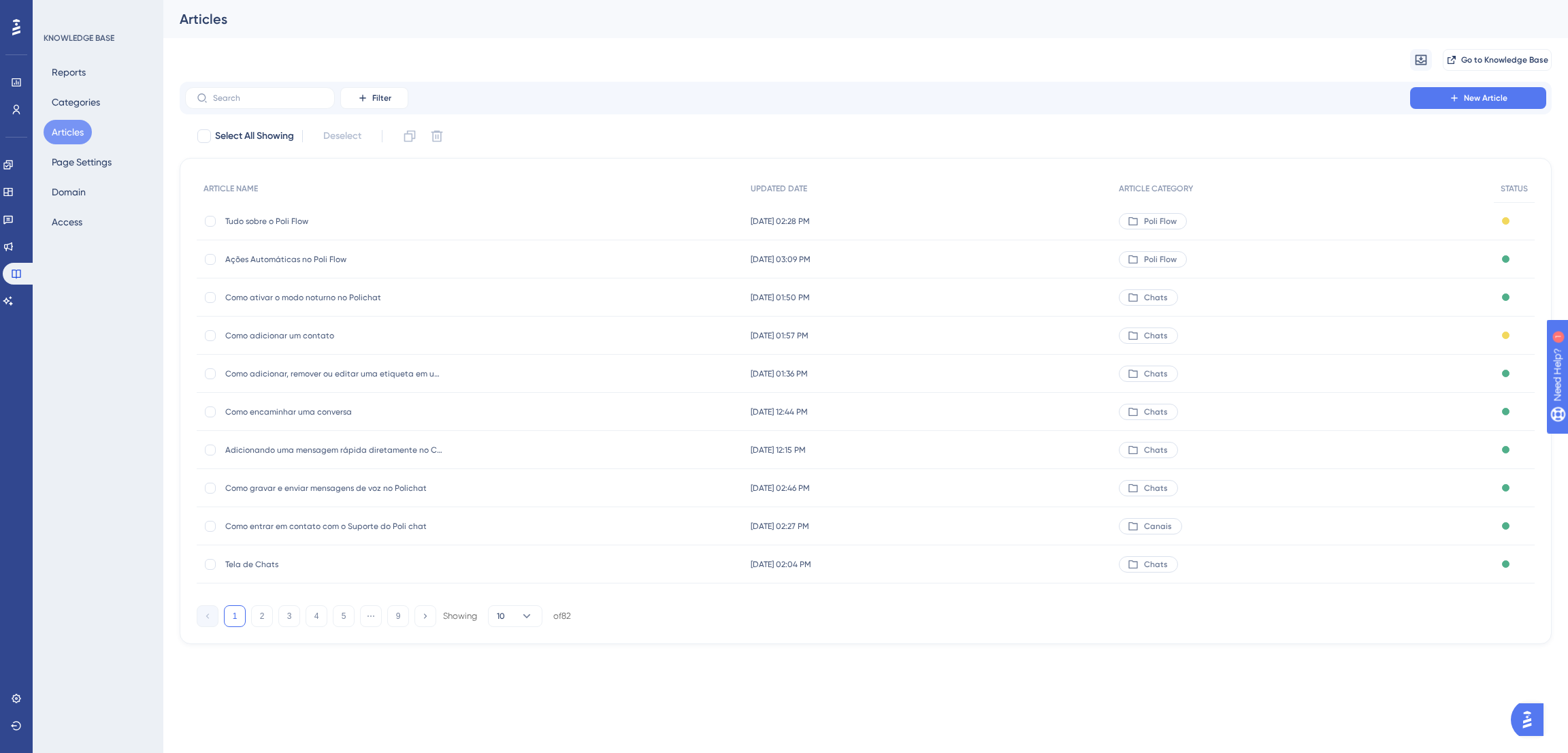
click at [233, 613] on button "1" at bounding box center [234, 616] width 22 height 22
click at [253, 616] on button "2" at bounding box center [262, 616] width 22 height 22
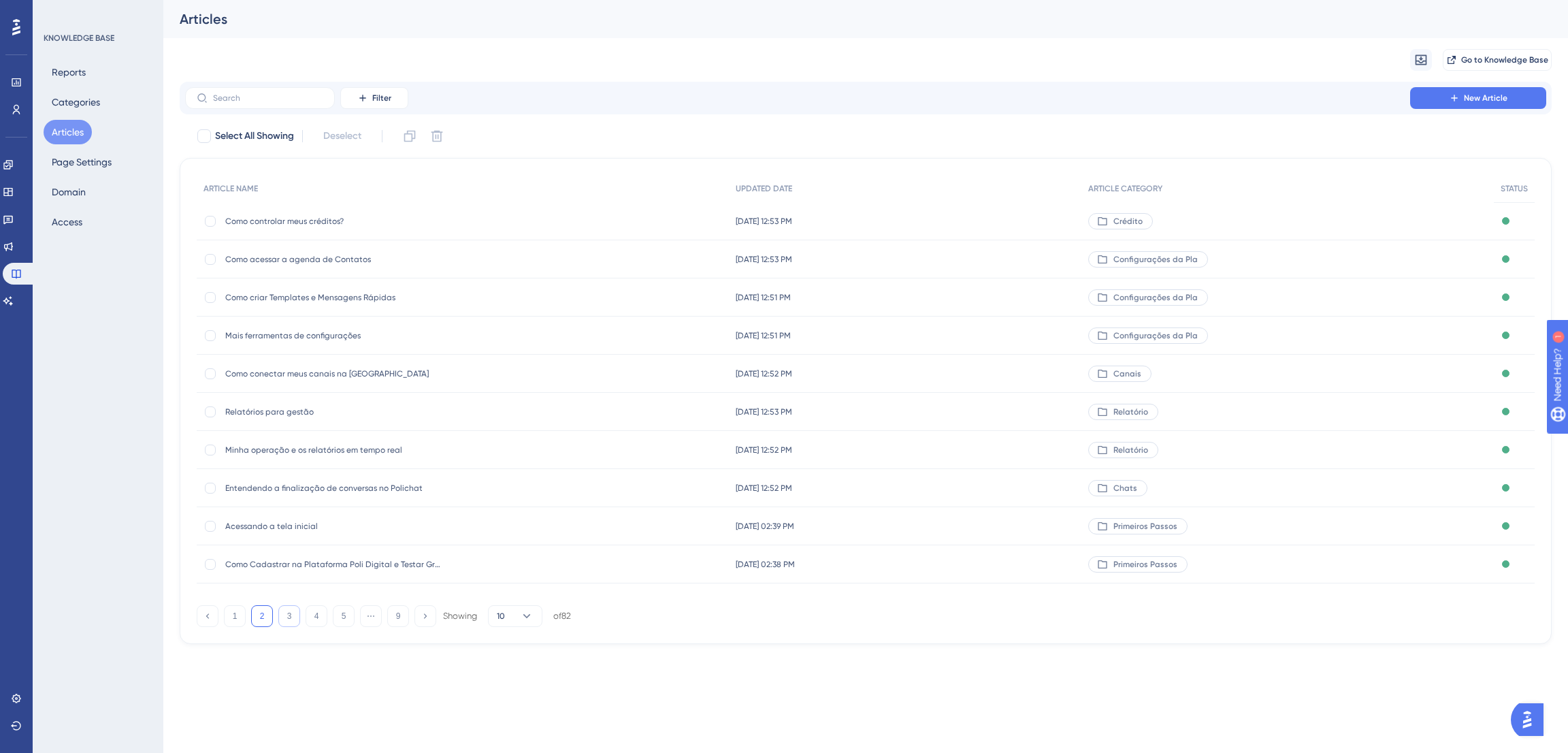
click at [292, 620] on button "3" at bounding box center [289, 616] width 22 height 22
click at [312, 614] on button "4" at bounding box center [317, 616] width 22 height 22
click at [342, 617] on button "5" at bounding box center [343, 616] width 22 height 22
click at [212, 563] on div at bounding box center [210, 564] width 11 height 11
click at [439, 134] on icon at bounding box center [437, 136] width 12 height 12
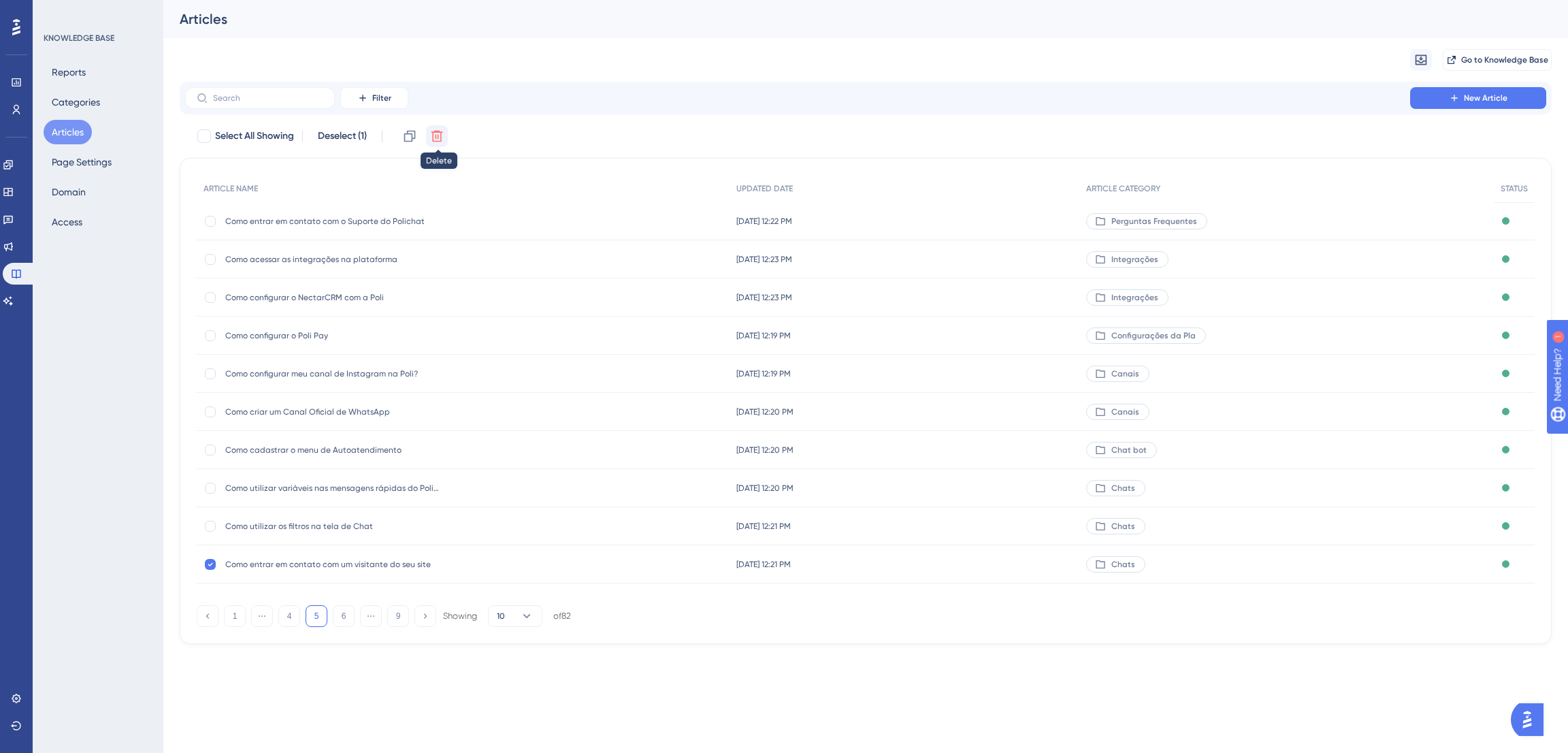
checkbox input "false"
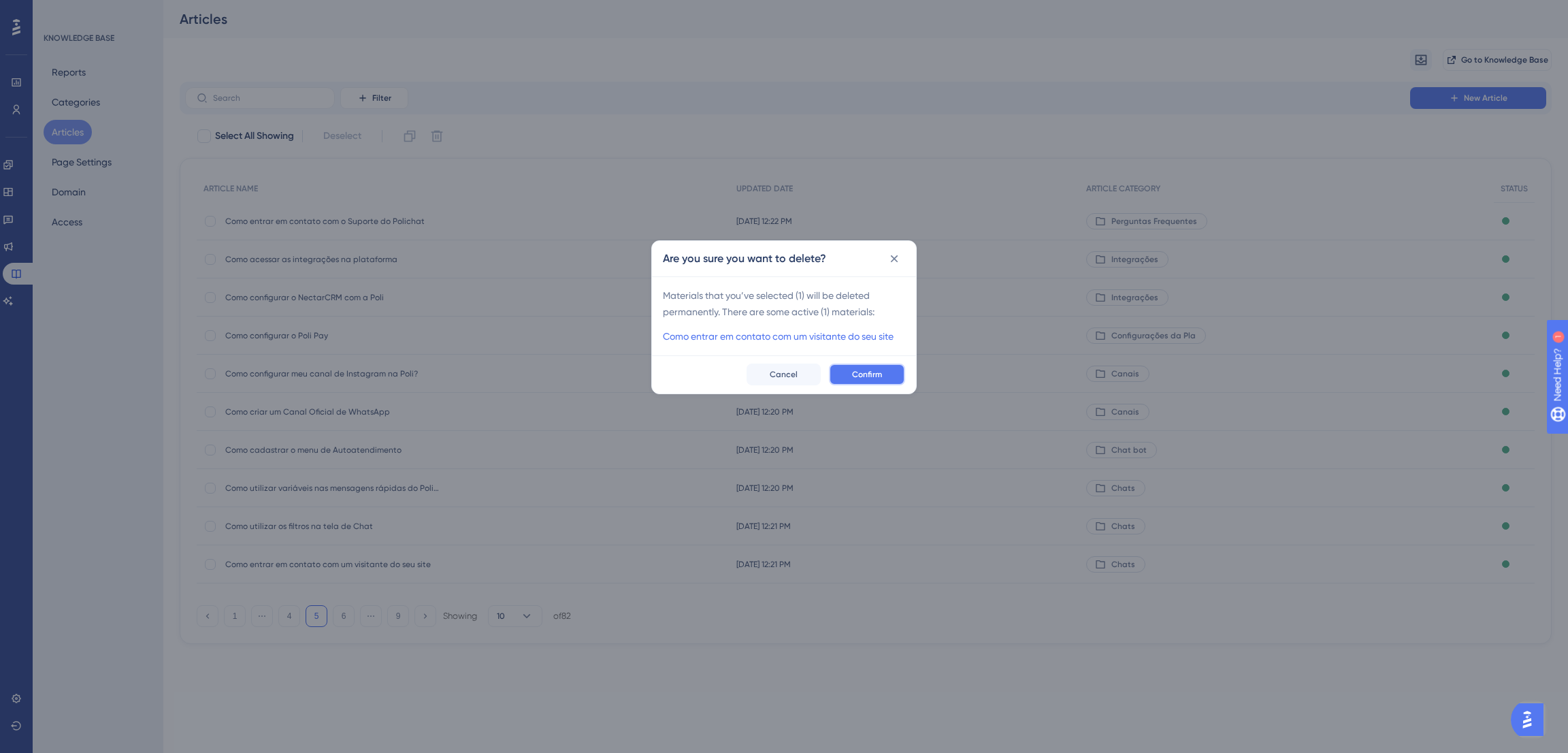
click at [869, 375] on span "Confirm" at bounding box center [867, 374] width 30 height 11
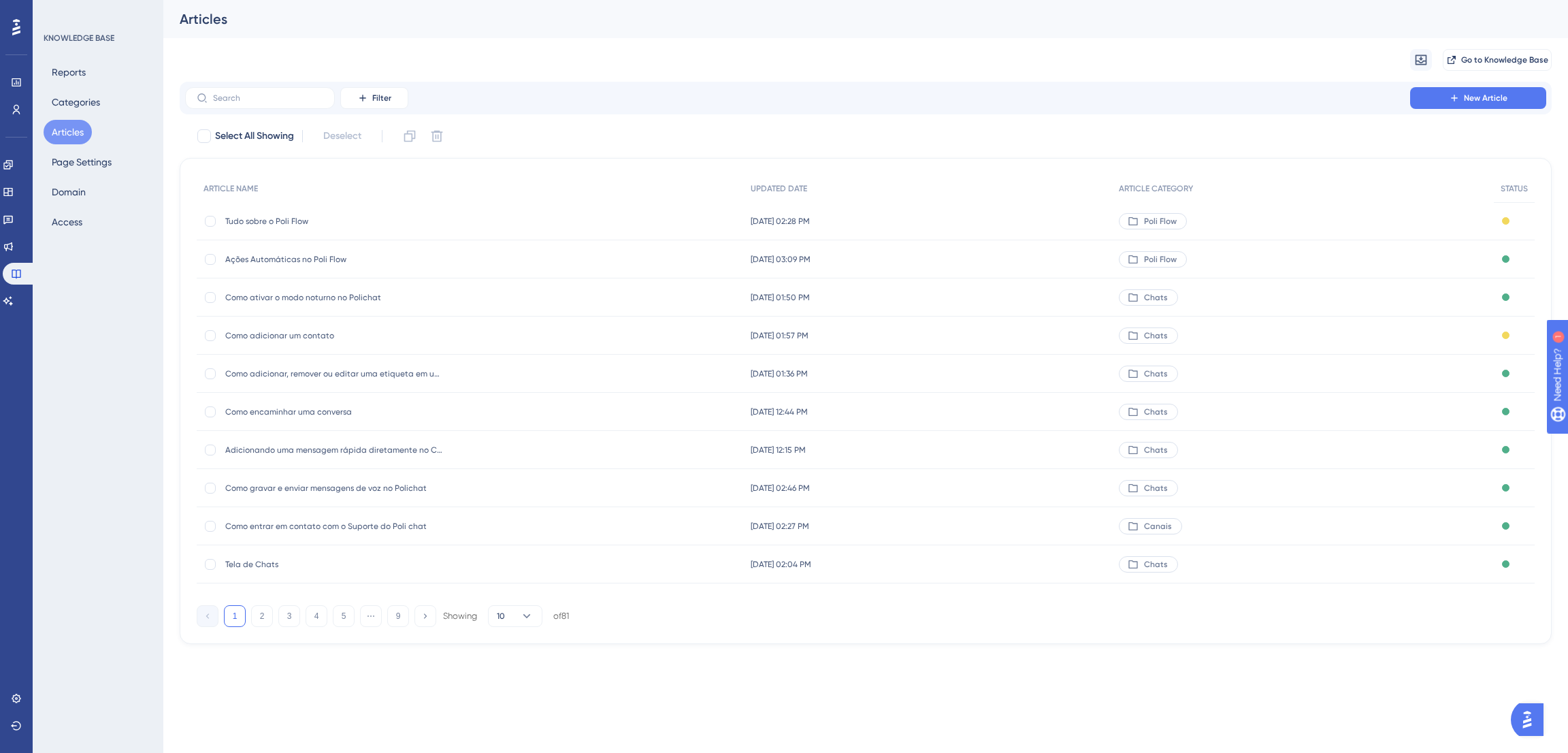
click at [1067, 342] on div "15 de ago. de 2025 01:57 PM 15 de ago. de 2025 01:57 PM" at bounding box center [929, 335] width 369 height 38
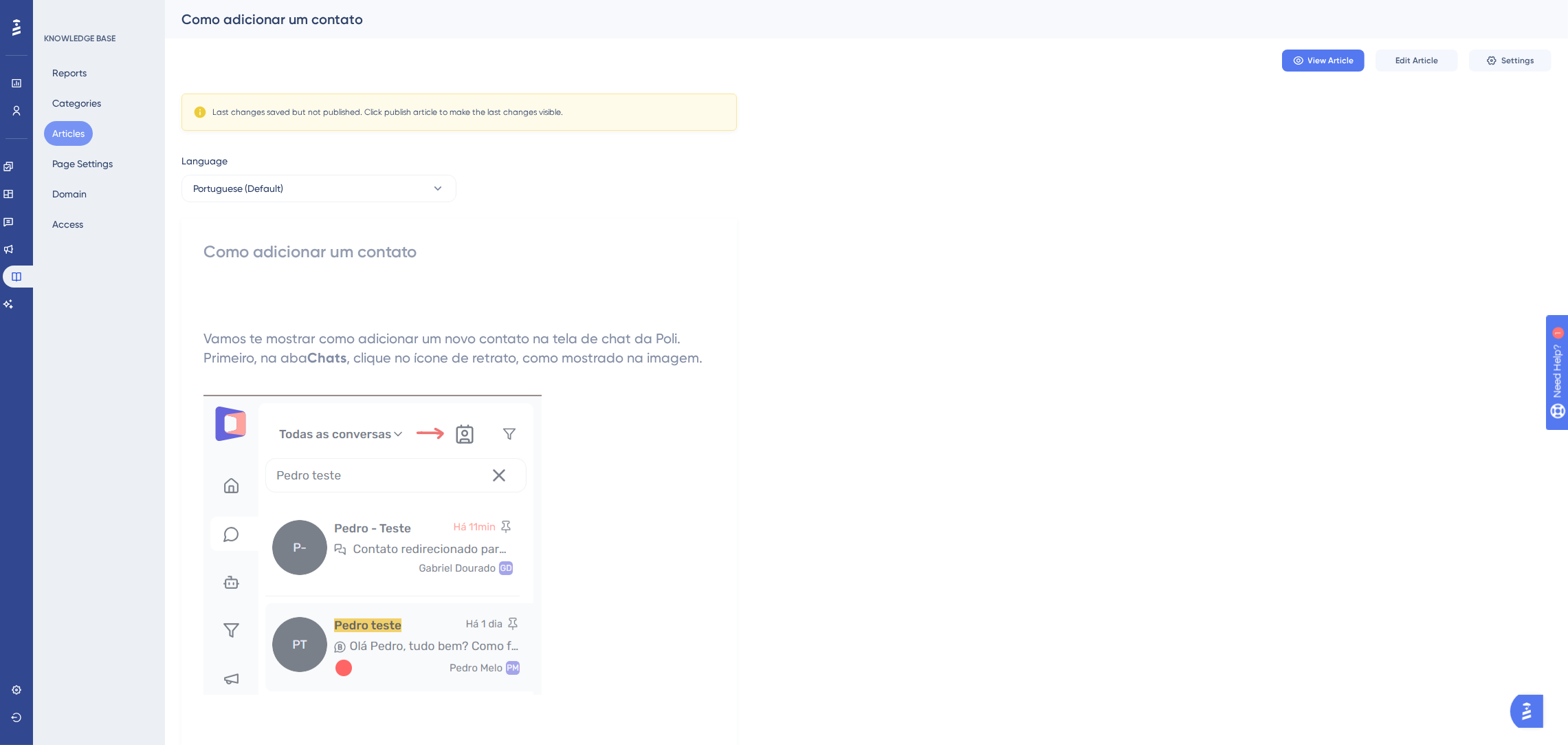
click at [513, 109] on div "Last changes saved but not published. Click publish article to make the last ch…" at bounding box center [387, 112] width 351 height 11
click at [1431, 55] on span "Edit Article" at bounding box center [1416, 60] width 43 height 11
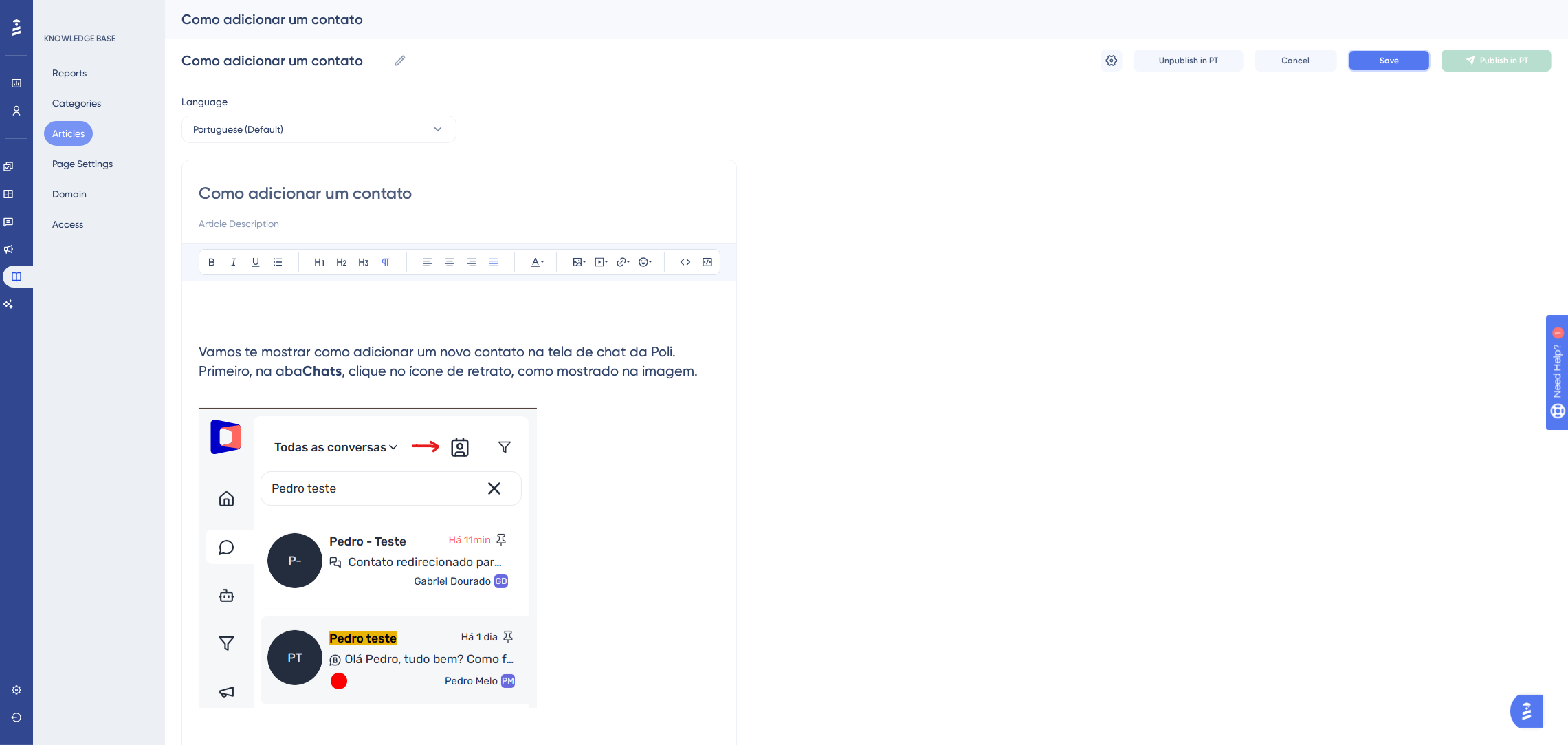
click at [1398, 61] on span "Save" at bounding box center [1389, 60] width 19 height 11
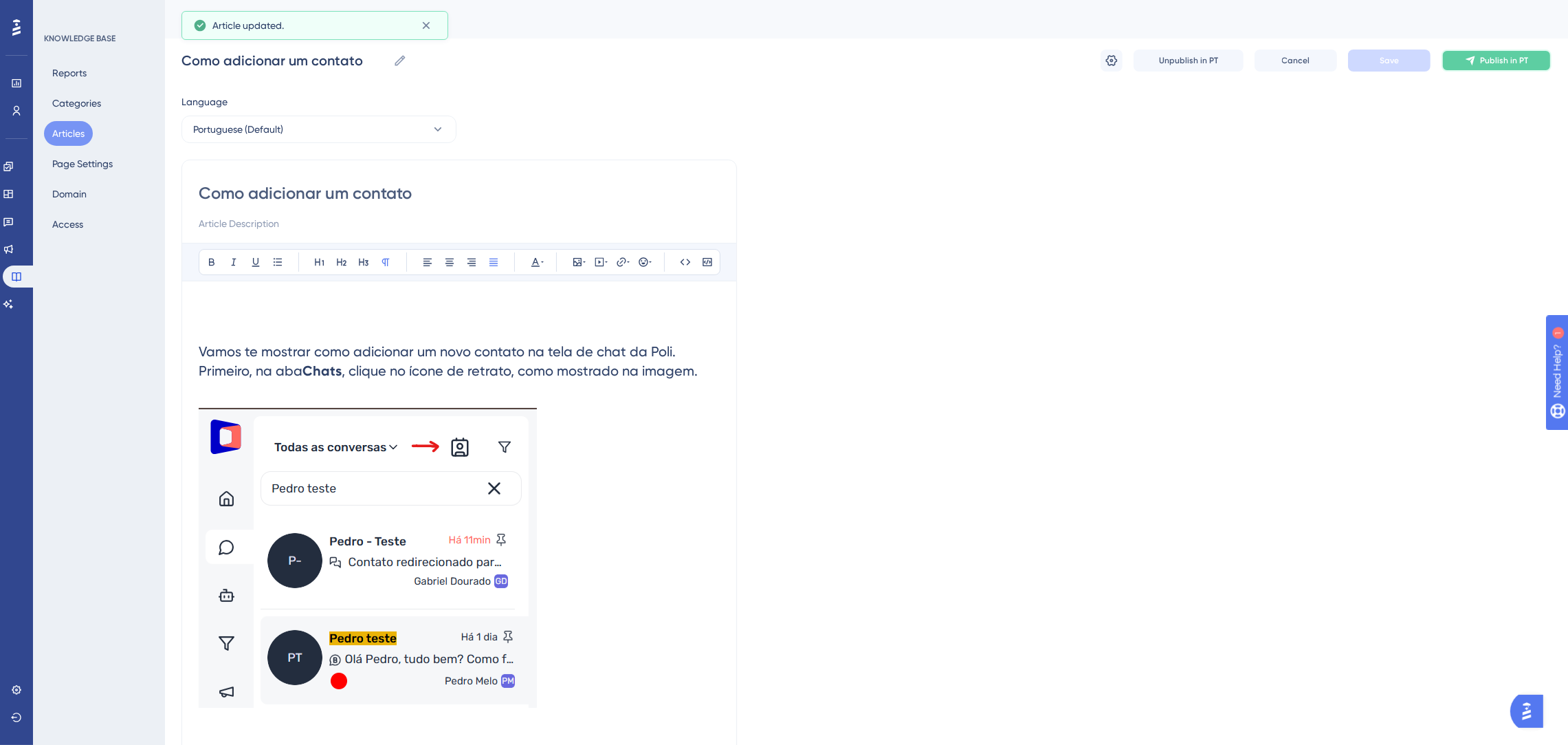
click at [1469, 53] on button "Publish in PT" at bounding box center [1497, 60] width 110 height 22
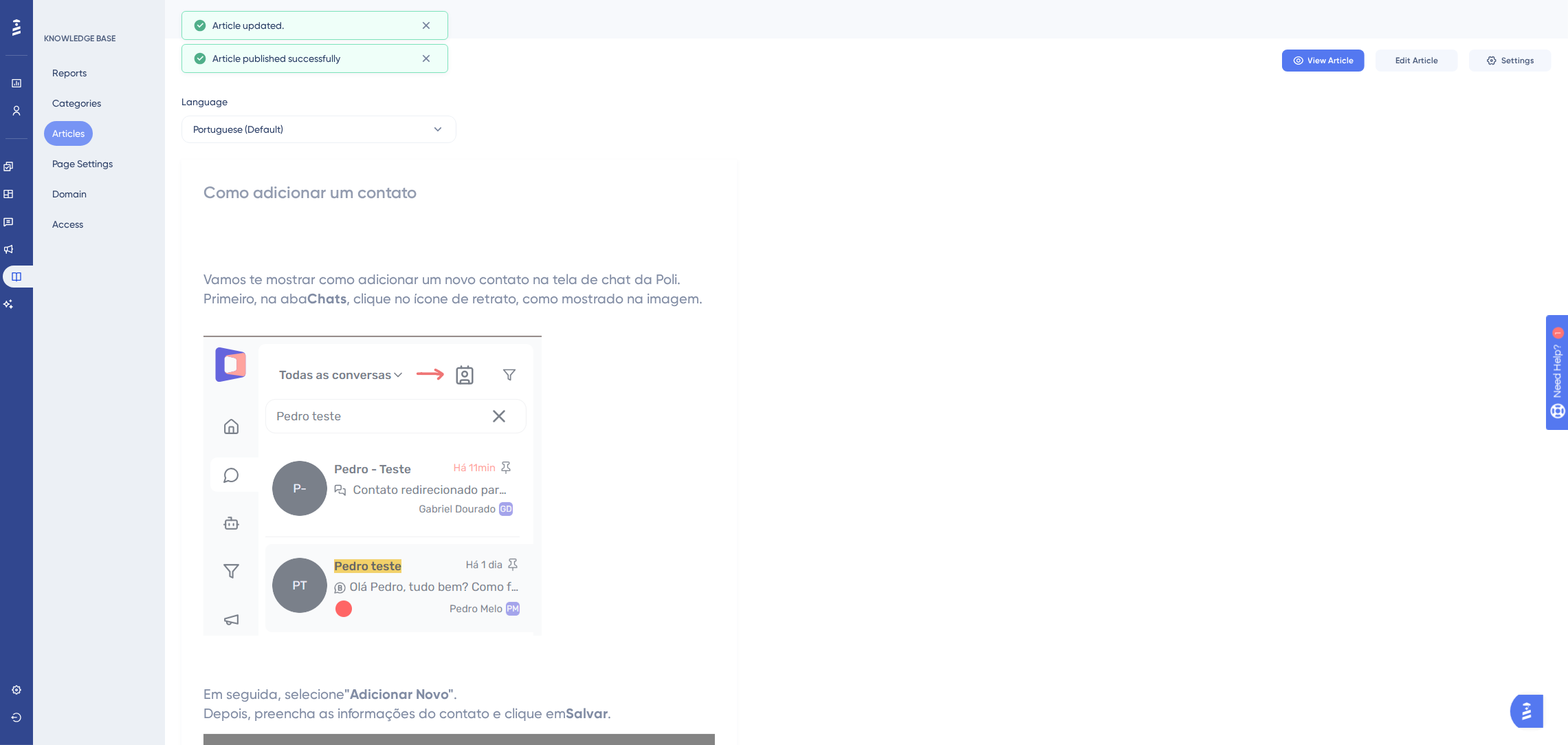
click at [73, 136] on button "Articles" at bounding box center [67, 133] width 49 height 25
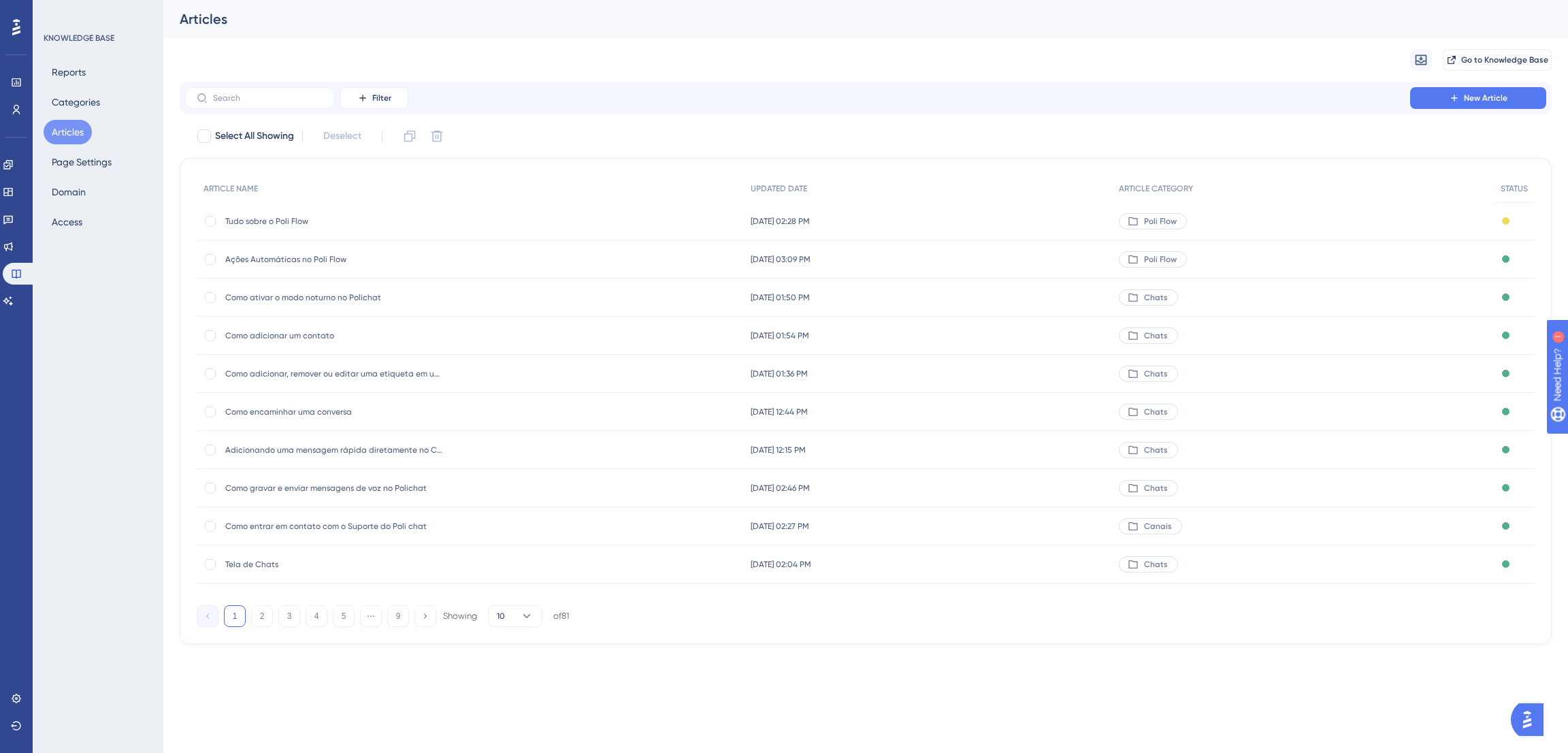
click at [923, 209] on div "15 de ago. de 2025 02:28 PM 15 de ago. de 2025 02:28 PM" at bounding box center [929, 221] width 369 height 38
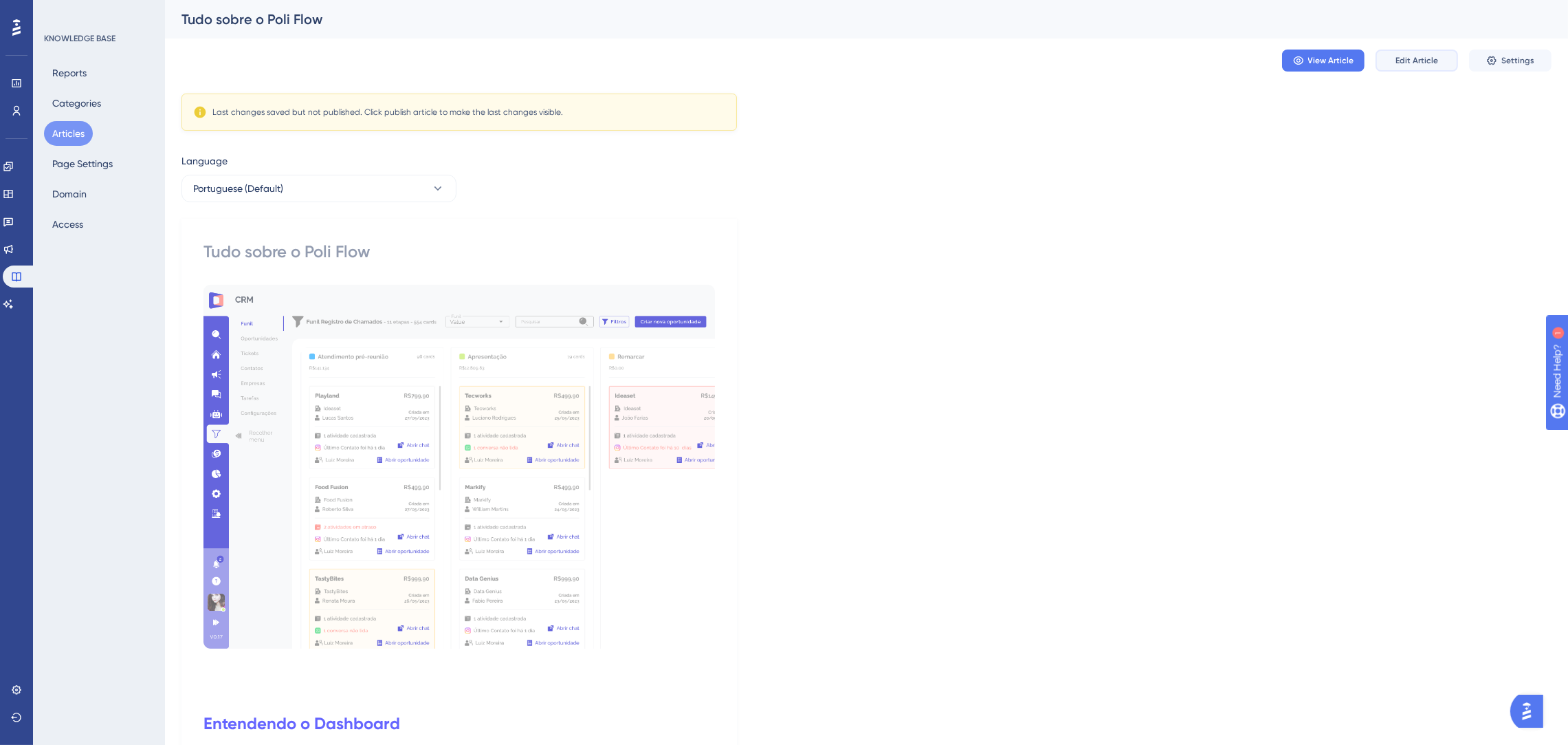
click at [1404, 63] on span "Edit Article" at bounding box center [1416, 60] width 43 height 11
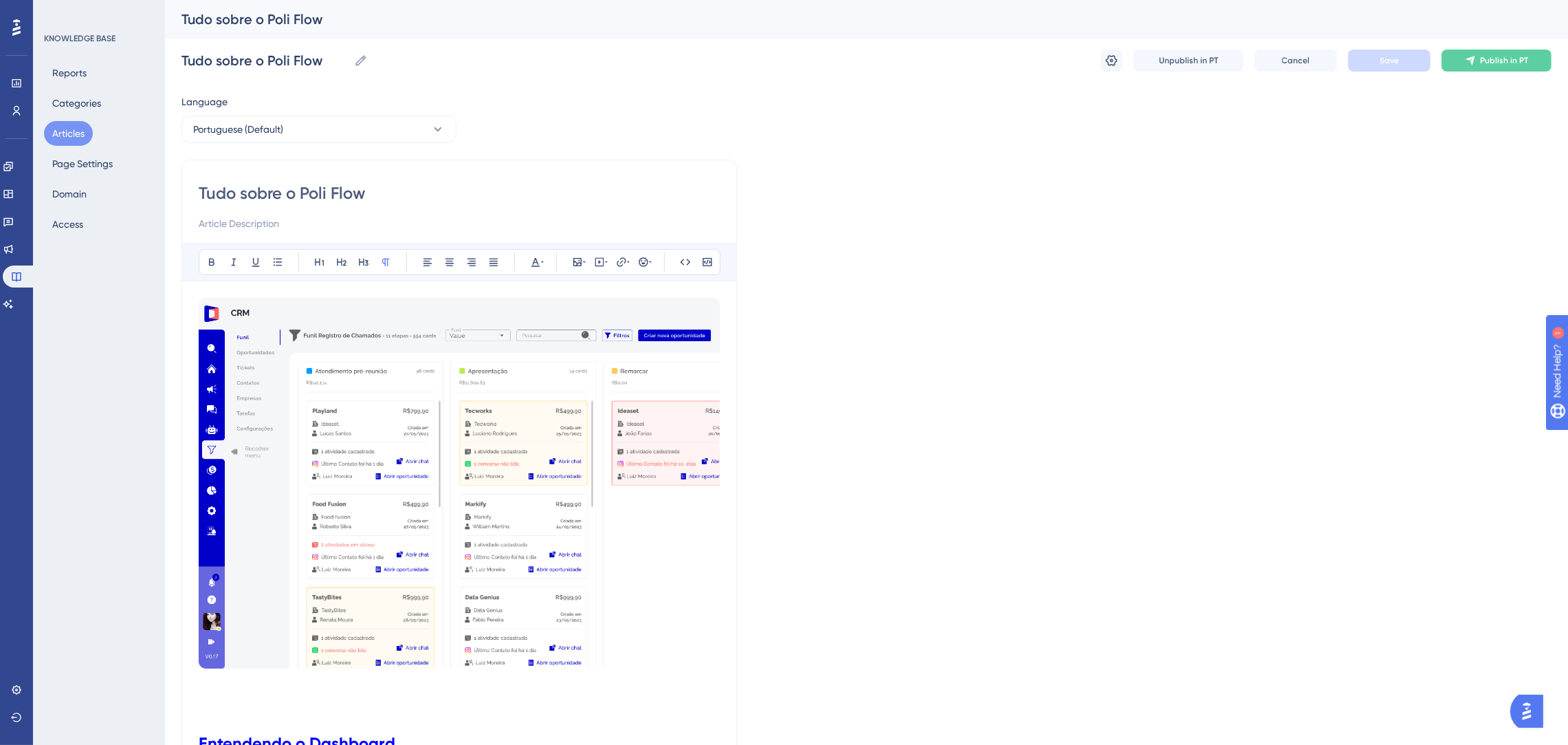
scroll to position [14716, 0]
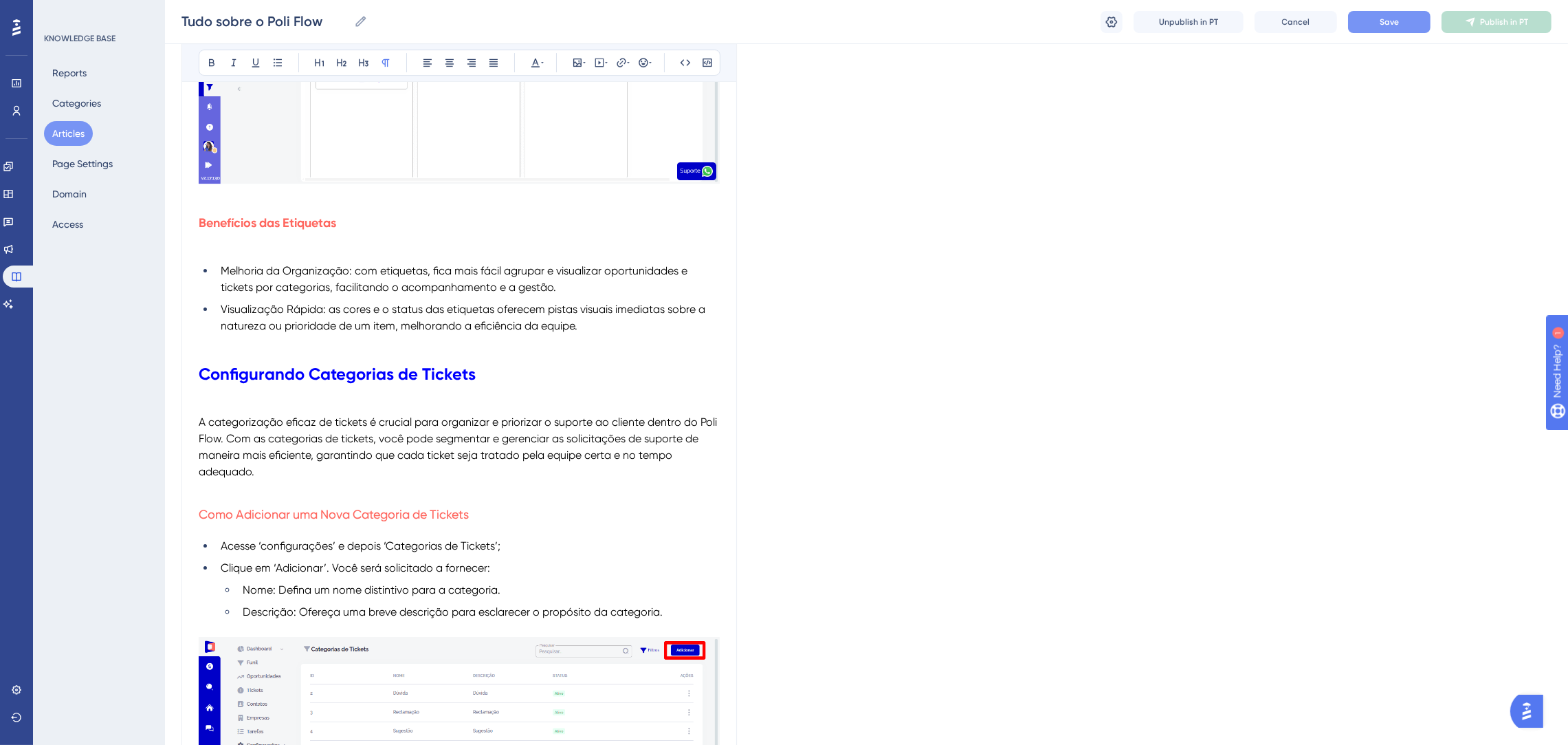
click at [1388, 22] on span "Save" at bounding box center [1389, 22] width 19 height 11
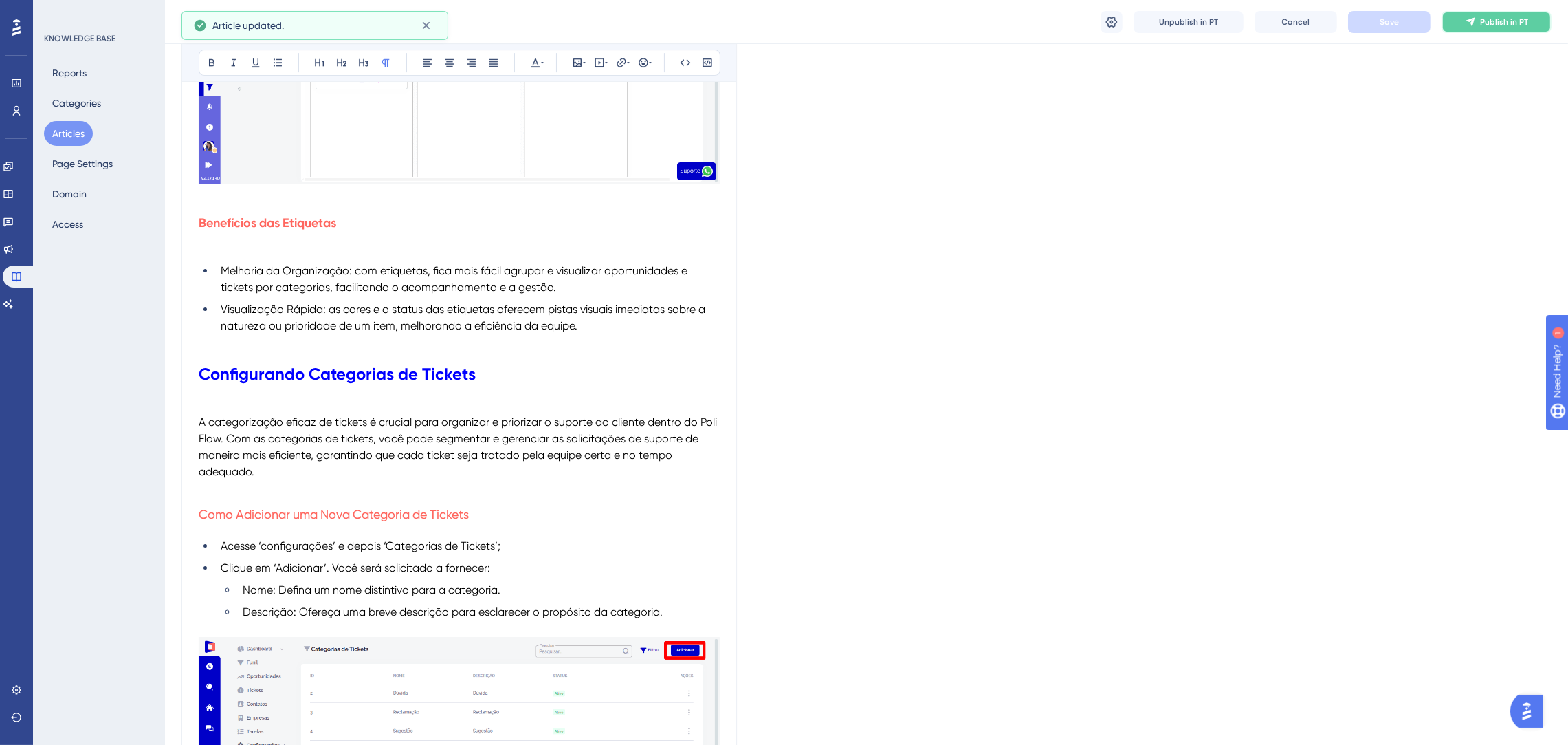
click at [1480, 19] on button "Publish in PT" at bounding box center [1497, 22] width 110 height 22
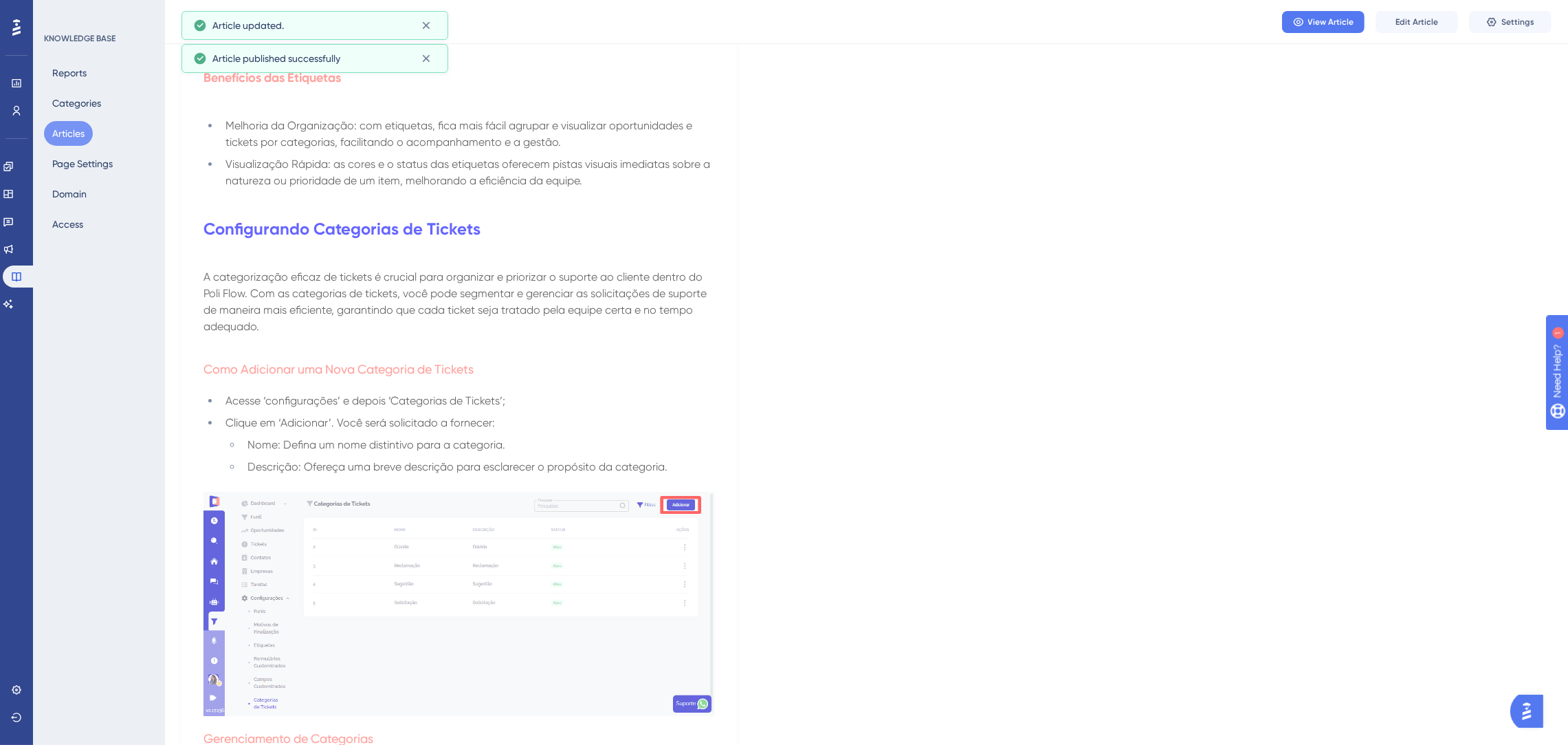
click at [71, 129] on button "Articles" at bounding box center [67, 133] width 49 height 25
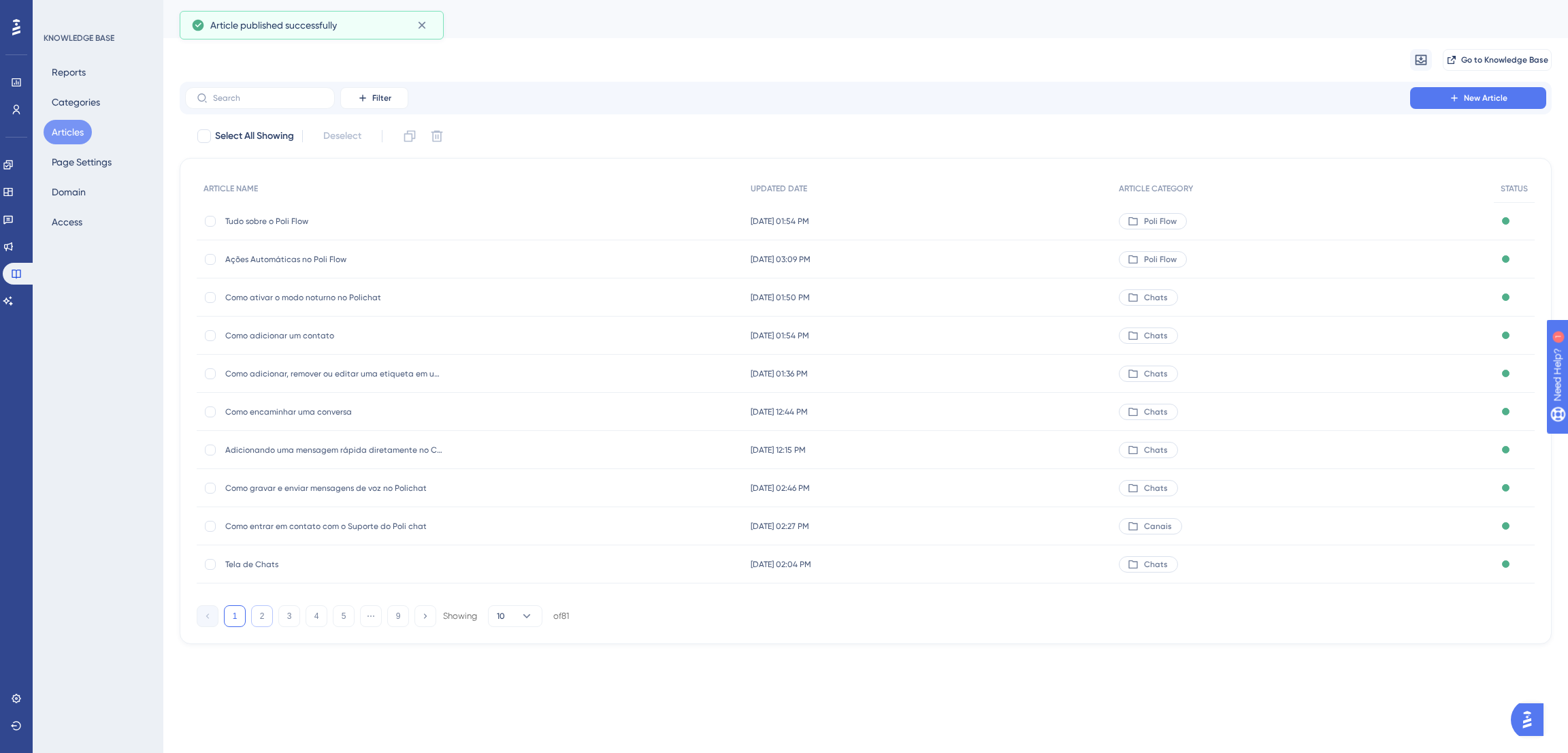
click at [256, 622] on button "2" at bounding box center [262, 616] width 22 height 22
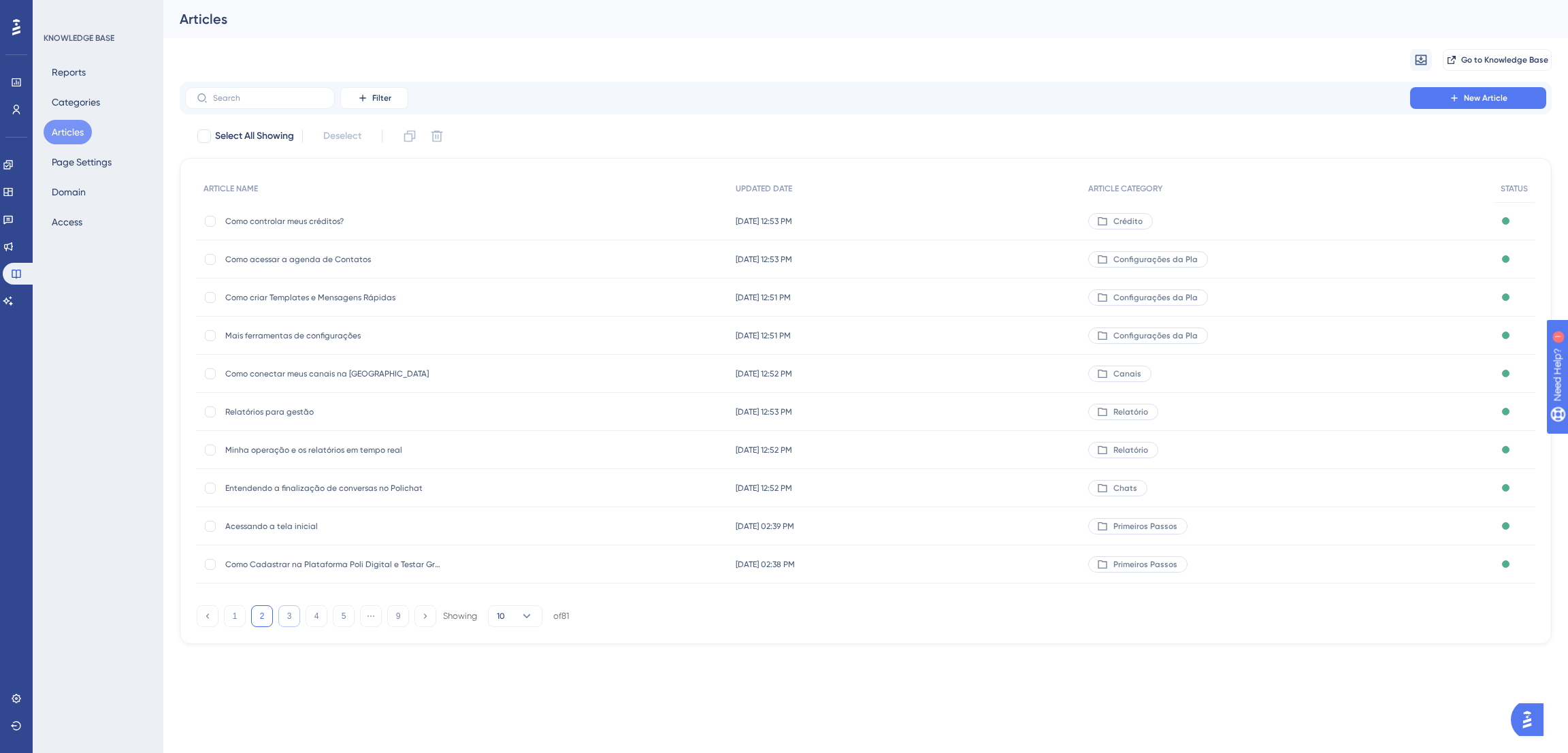
click at [283, 613] on button "3" at bounding box center [289, 616] width 22 height 22
click at [253, 618] on button "2" at bounding box center [262, 616] width 22 height 22
click at [241, 617] on button "1" at bounding box center [234, 616] width 22 height 22
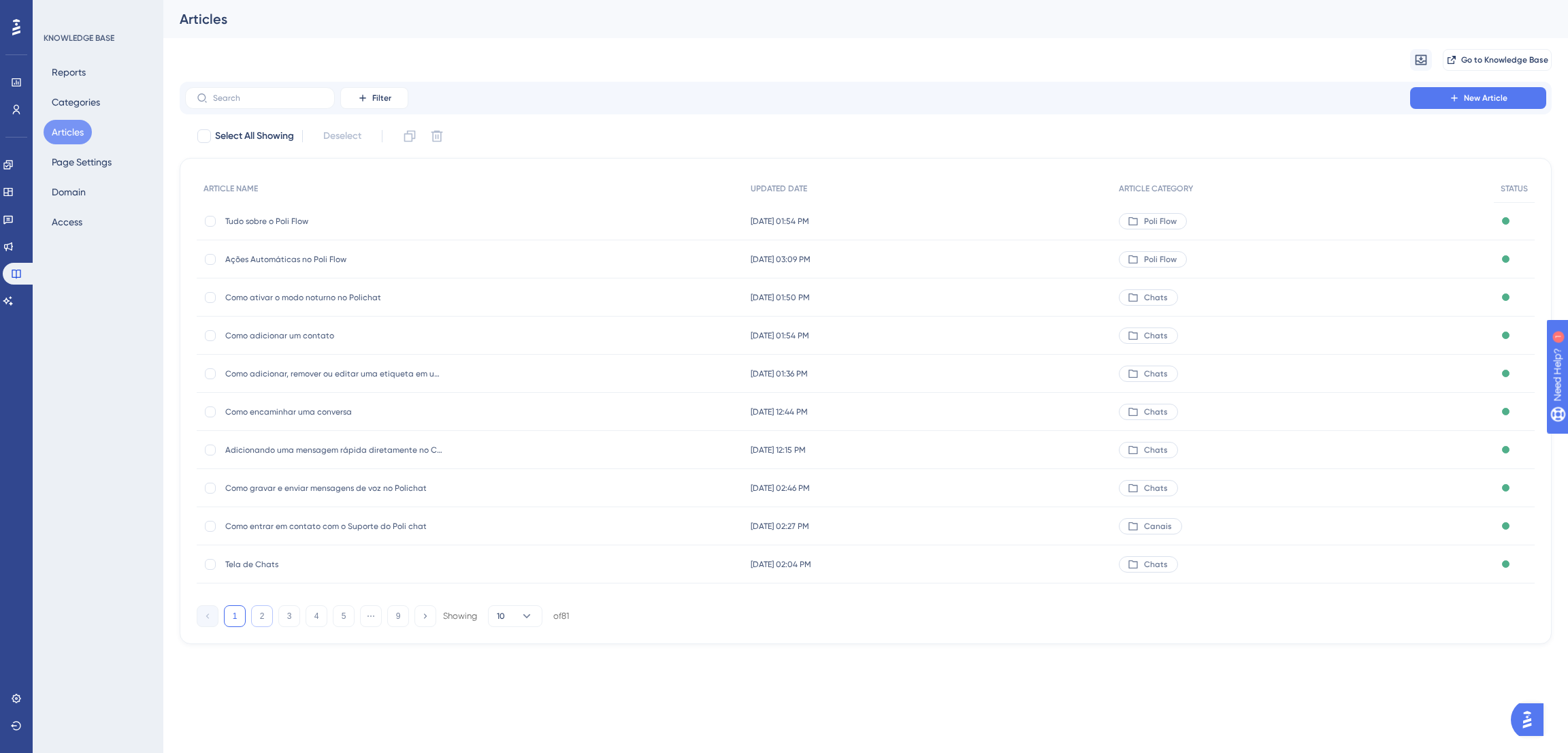
click at [259, 613] on button "2" at bounding box center [262, 616] width 22 height 22
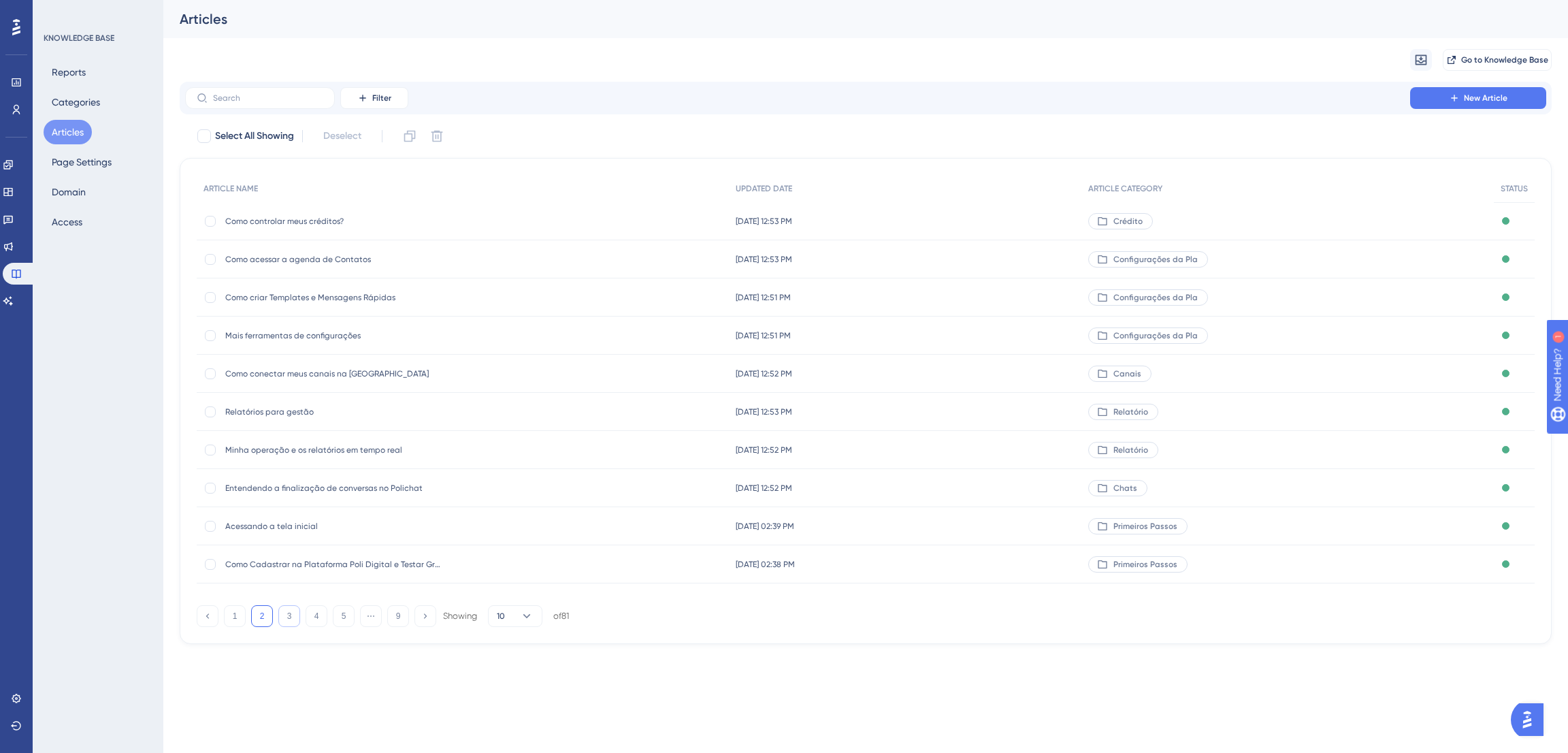
click at [283, 610] on button "3" at bounding box center [289, 616] width 22 height 22
click at [320, 612] on button "4" at bounding box center [317, 616] width 22 height 22
click at [344, 615] on button "5" at bounding box center [343, 616] width 22 height 22
click at [346, 562] on span "Como utilizar os filtros na tela de Chat" at bounding box center [334, 564] width 218 height 11
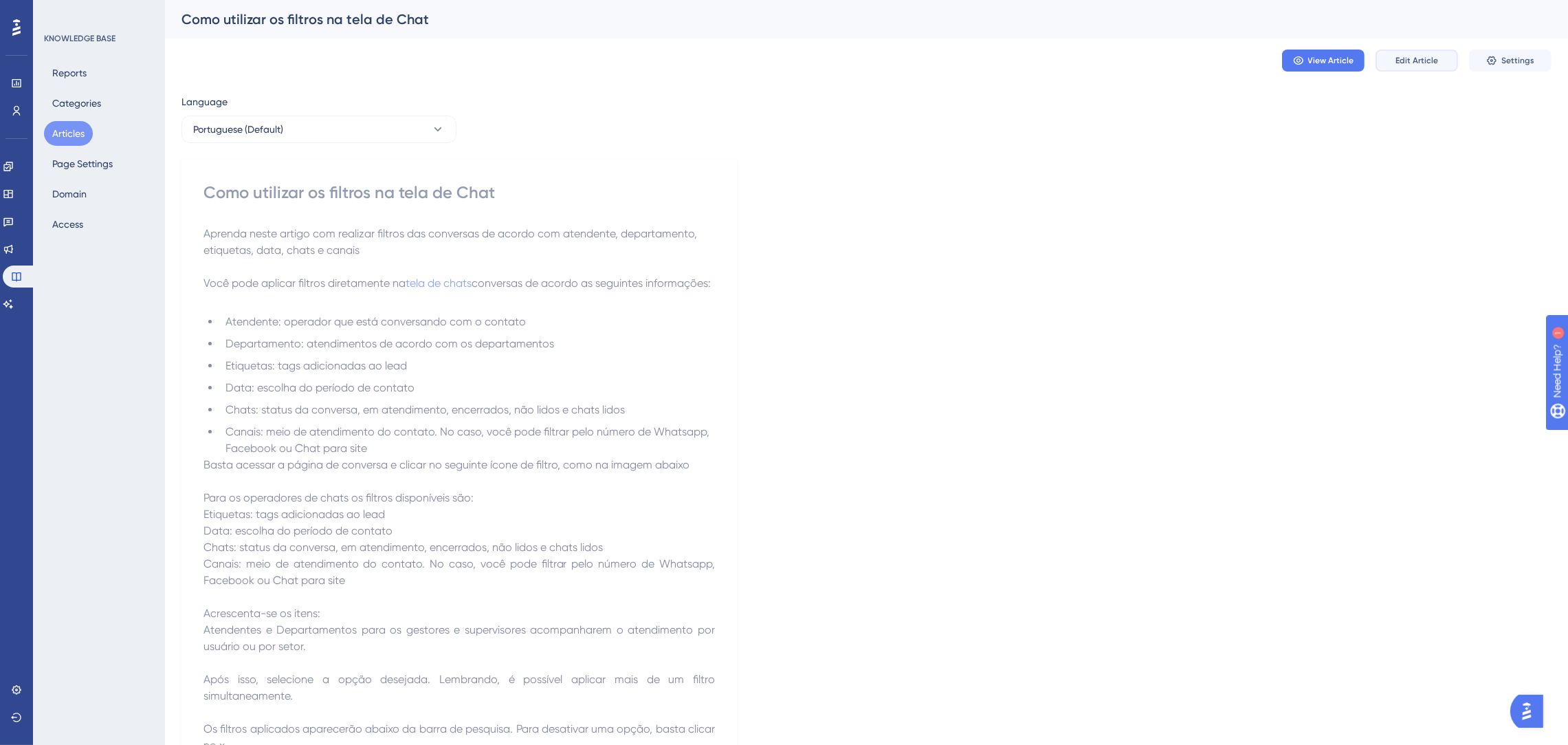
click at [1402, 70] on button "Edit Article" at bounding box center [1416, 60] width 82 height 22
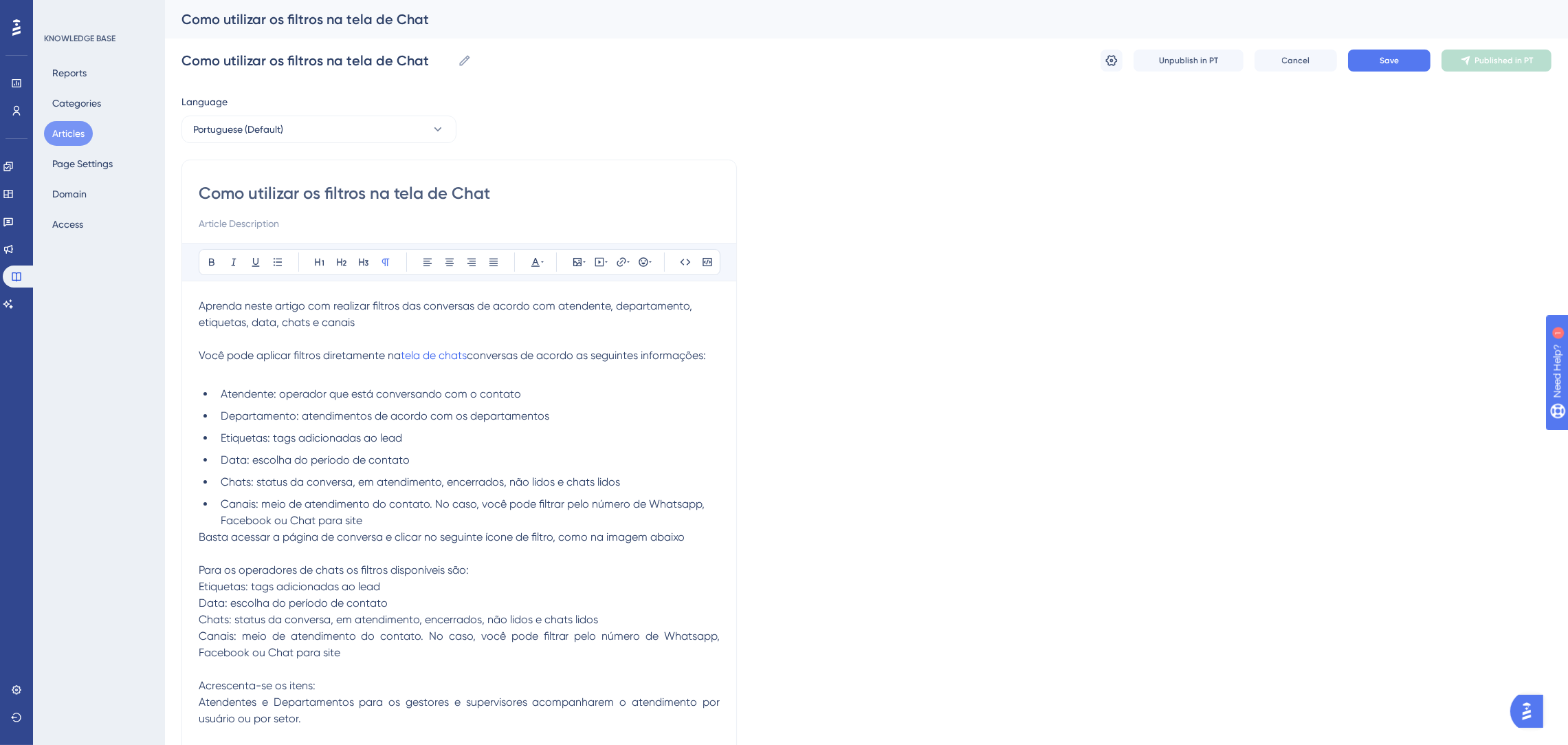
click at [345, 314] on p "Aprenda neste artigo com realizar filtros das conversas de acordo com atendente…" at bounding box center [460, 314] width 521 height 33
click at [372, 324] on p "Aprenda neste artigo com realizar filtros das conversas de acordo com atendente…" at bounding box center [460, 314] width 521 height 33
click at [380, 357] on span "Você pode aplicar filtros diretamente na" at bounding box center [300, 355] width 202 height 13
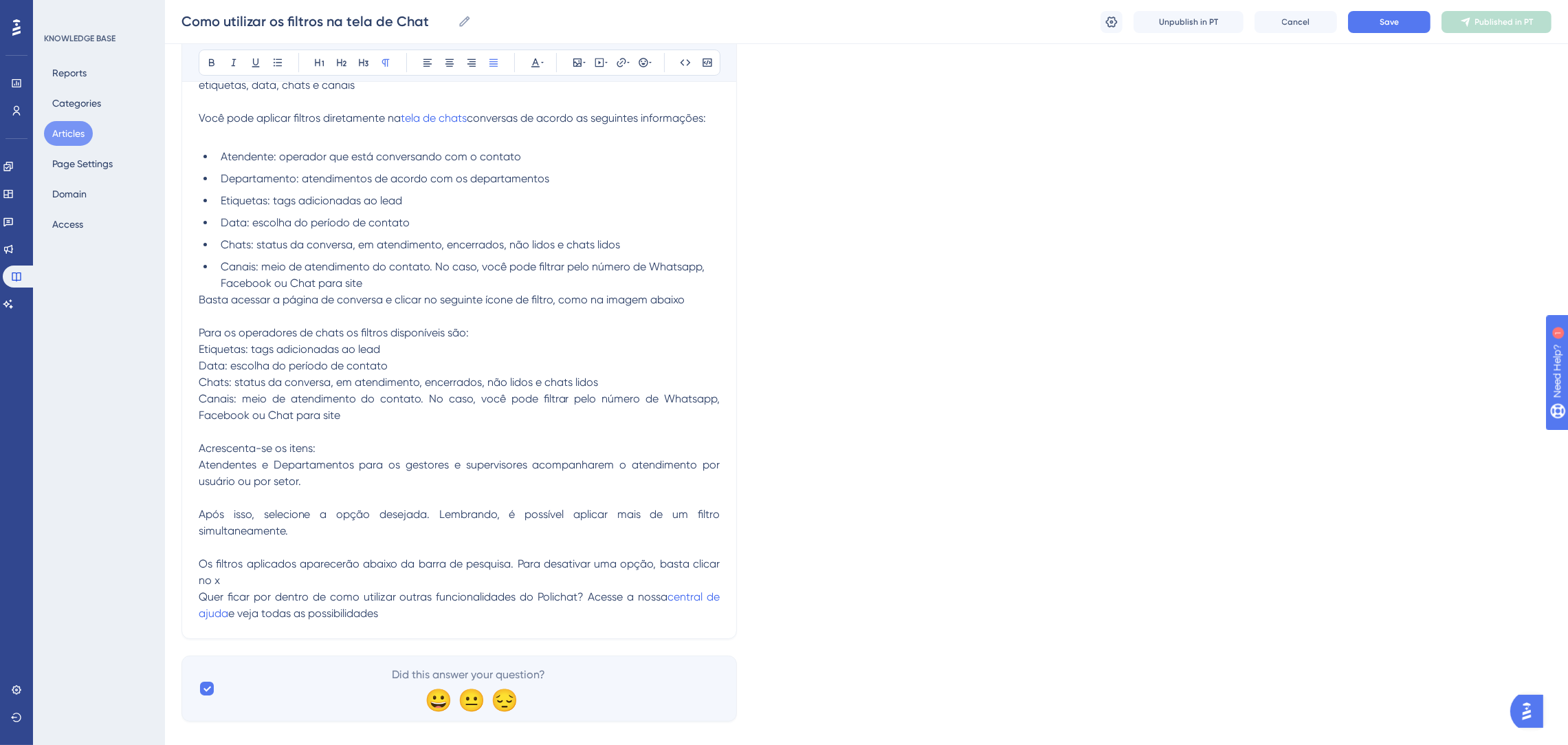
scroll to position [253, 0]
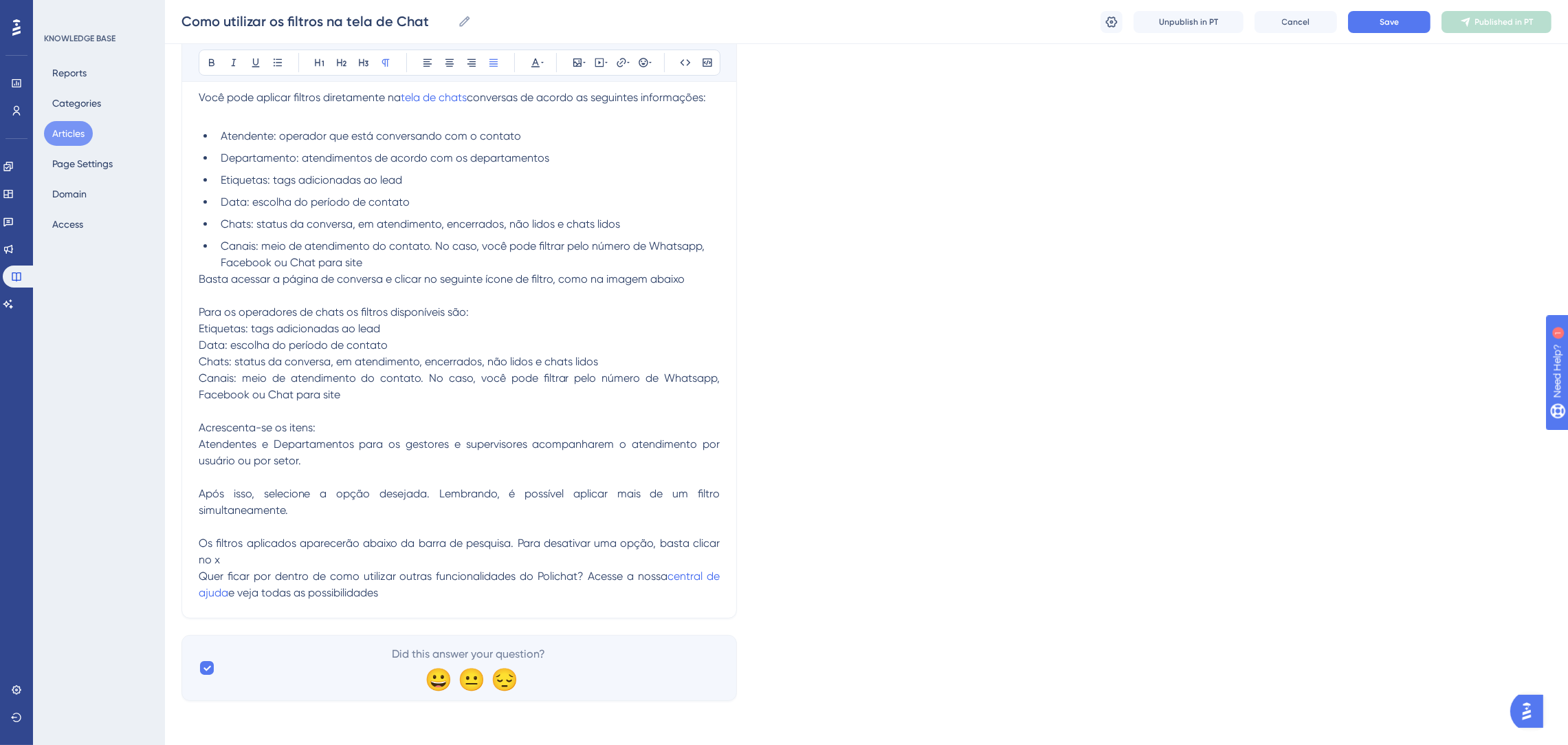
click at [349, 449] on span "Atendentes e Departamentos para os gestores e supervisores acompanharem o atend…" at bounding box center [461, 452] width 524 height 30
click at [428, 599] on p "Quer ficar por dentro de como utilizar outras funcionalidades do Polichat? Aces…" at bounding box center [460, 584] width 521 height 33
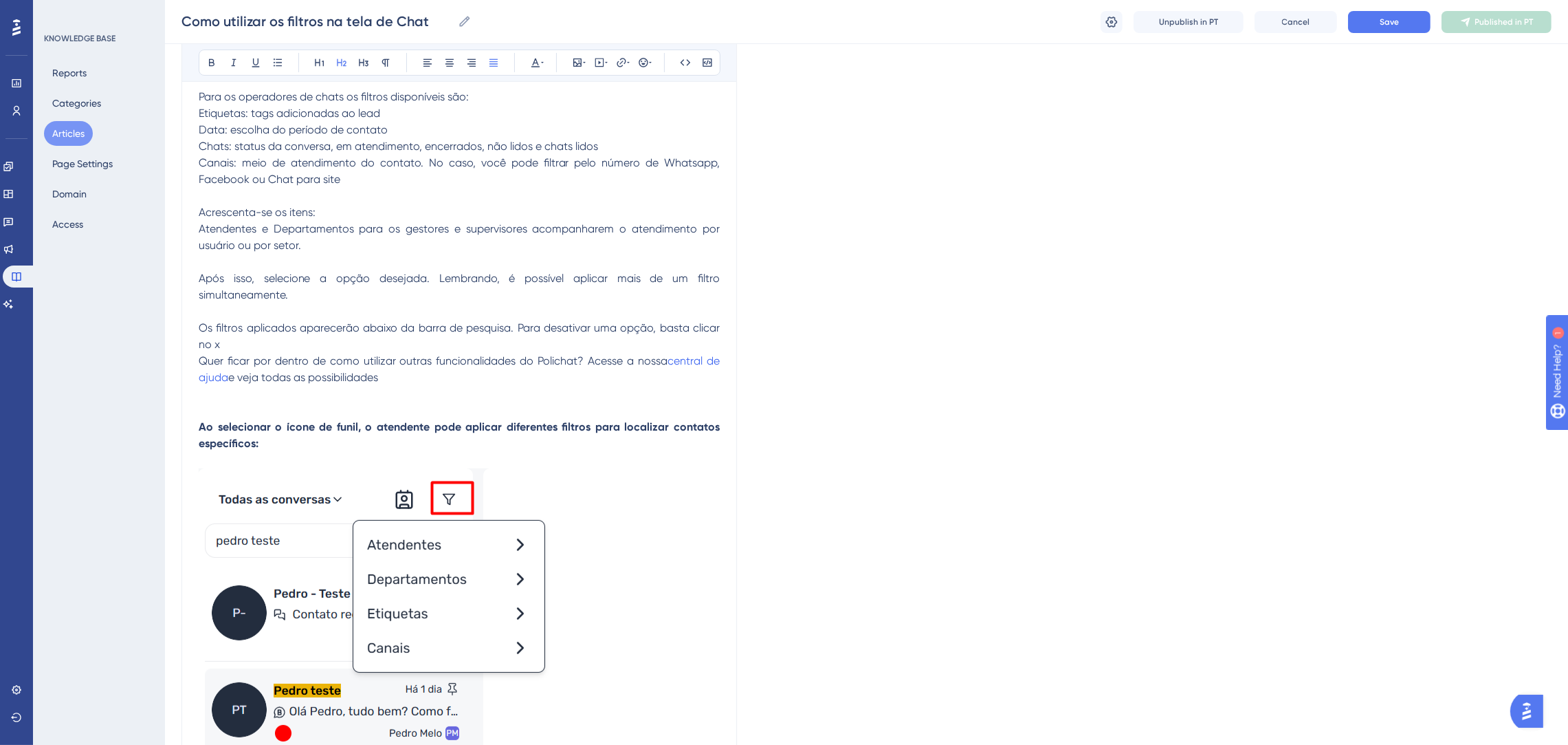
scroll to position [262, 0]
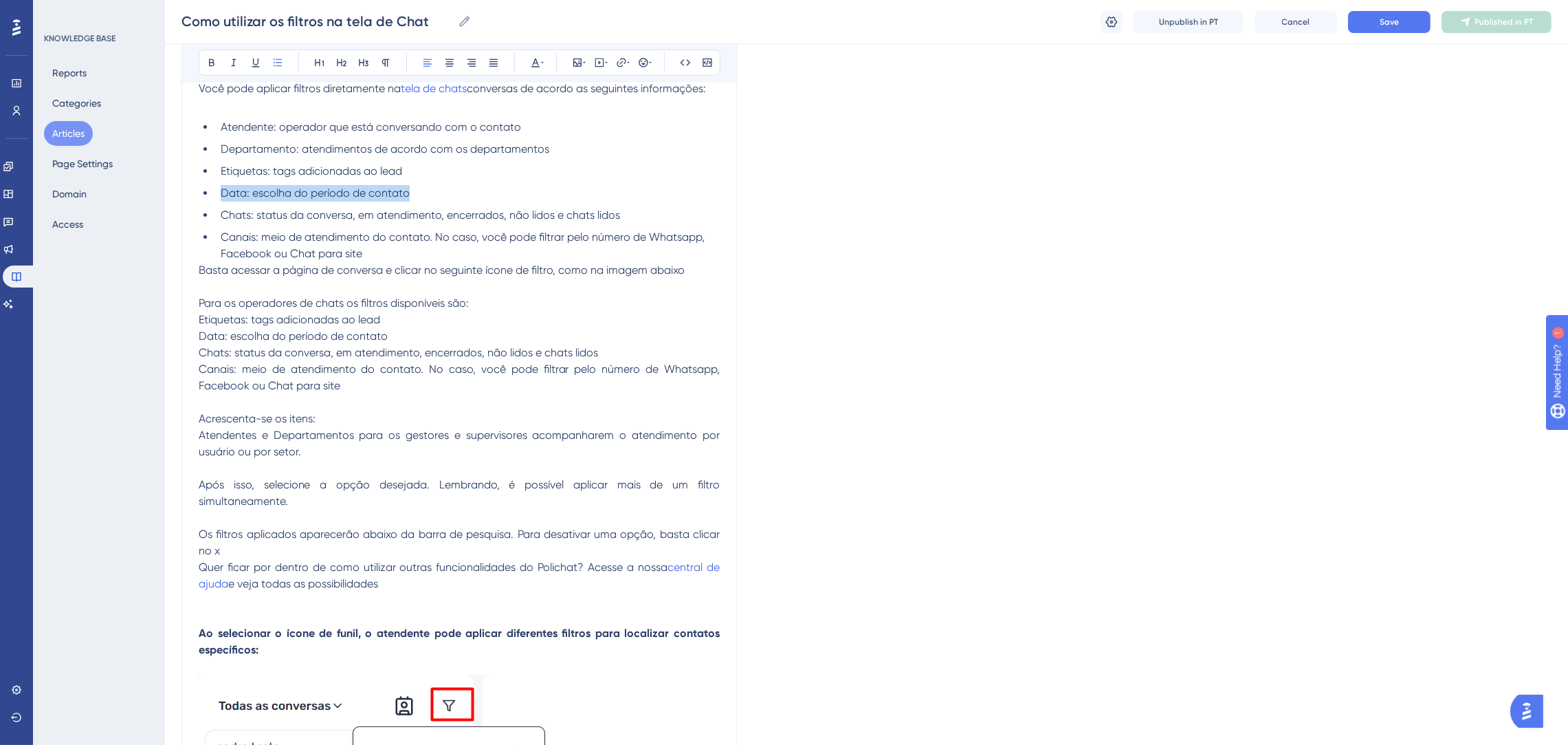
drag, startPoint x: 419, startPoint y: 189, endPoint x: 187, endPoint y: 185, distance: 232.0
click at [187, 185] on div "Como utilizar os filtros na tela de Chat Bold Italic Underline Bullet Point Hea…" at bounding box center [459, 565] width 556 height 1344
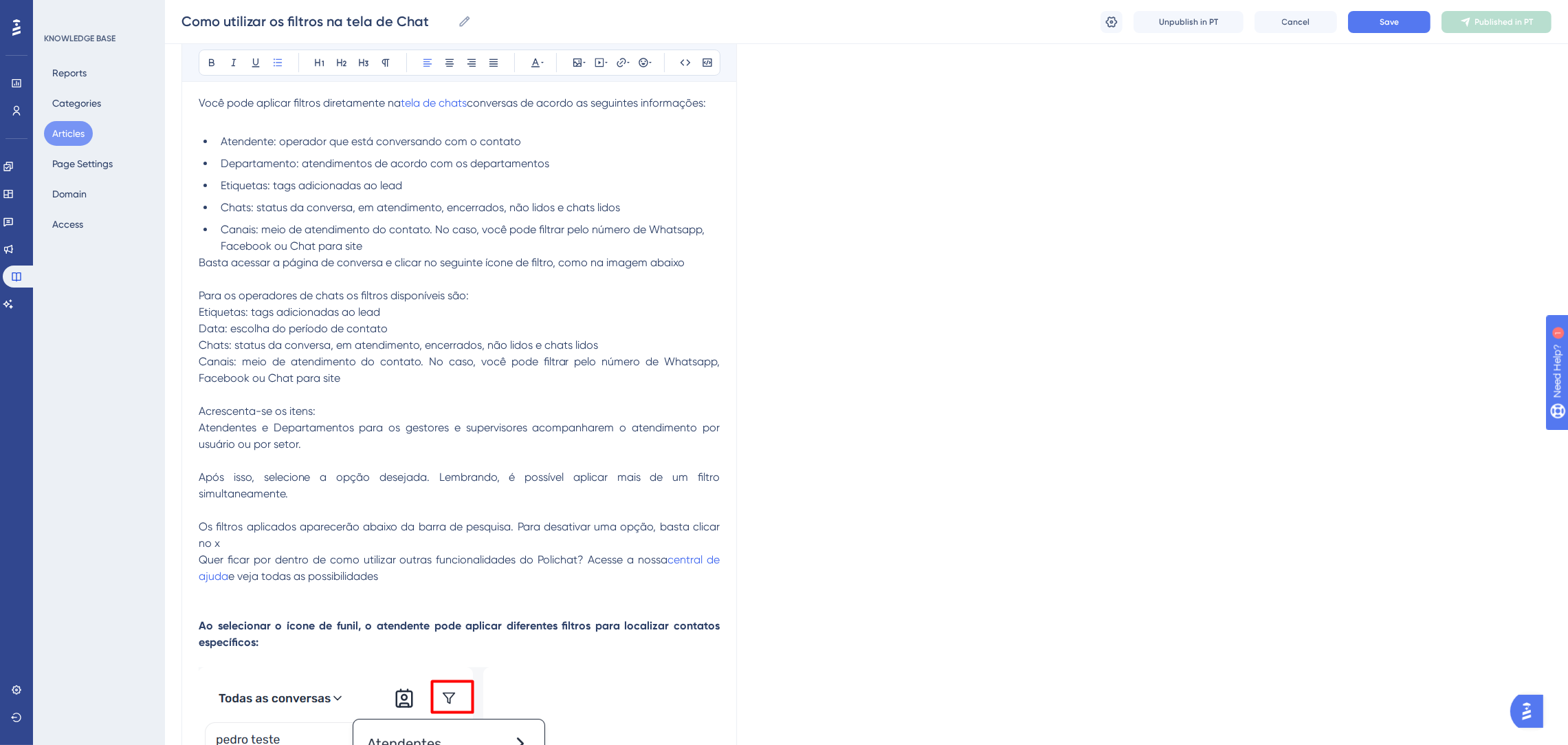
scroll to position [136, 0]
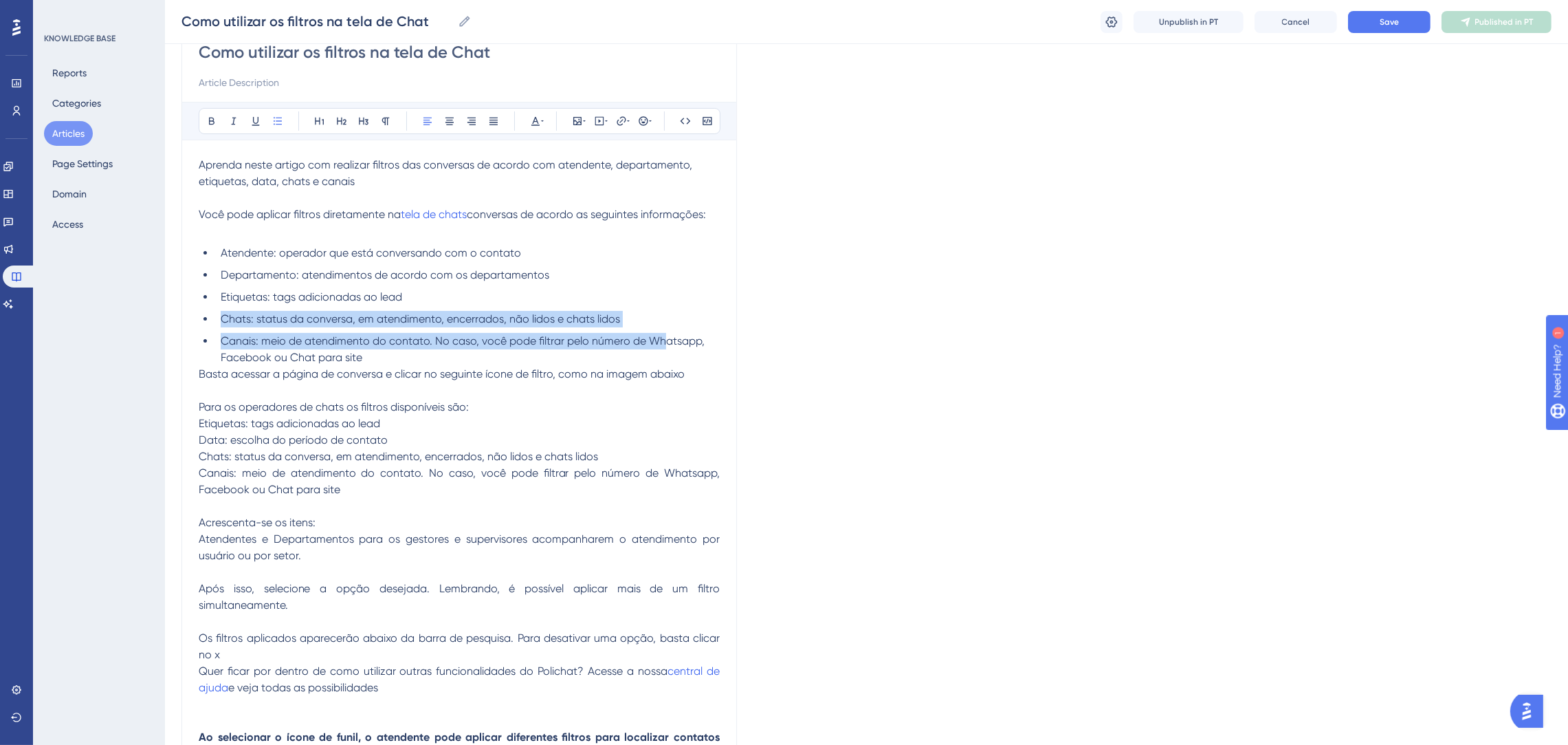
drag, startPoint x: 665, startPoint y: 327, endPoint x: 200, endPoint y: 325, distance: 465.0
click at [200, 325] on ul "Atendente: operador que está conversando com o contato Departamento: atendiment…" at bounding box center [460, 305] width 521 height 121
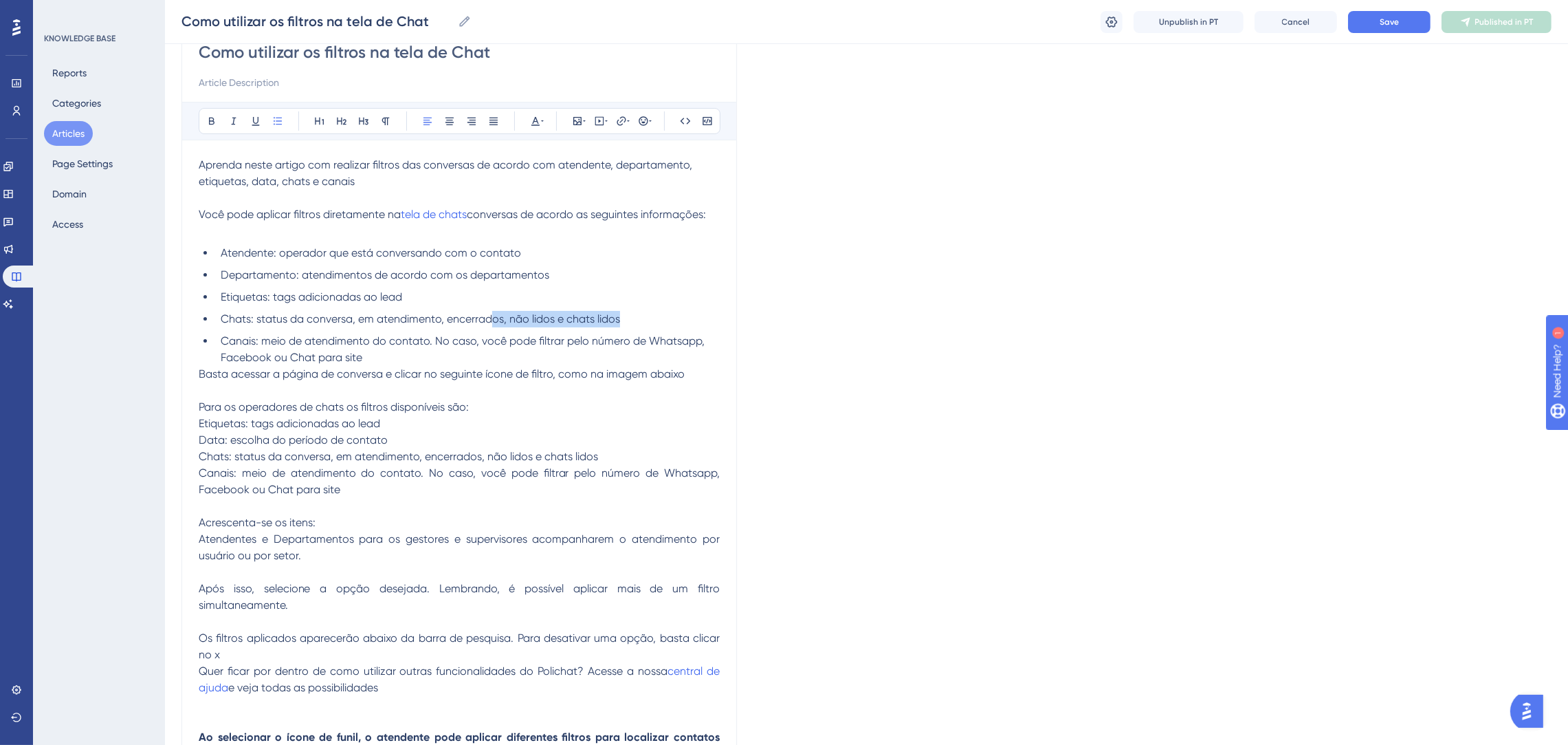
drag, startPoint x: 651, startPoint y: 317, endPoint x: 489, endPoint y: 325, distance: 162.2
click at [489, 325] on li "Chats: status da conversa, em atendimento, encerrados, não lidos e chats lidos" at bounding box center [468, 319] width 505 height 17
click at [579, 339] on span "Canais: meio de atendimento do contato. No caso, você pode filtrar pelo número …" at bounding box center [464, 349] width 486 height 30
drag, startPoint x: 632, startPoint y: 321, endPoint x: 115, endPoint y: 327, distance: 517.0
click at [165, 327] on div "Performance Users Engagement Widgets Feedback Product Updates Knowledge Base AI…" at bounding box center [867, 655] width 1404 height 1581
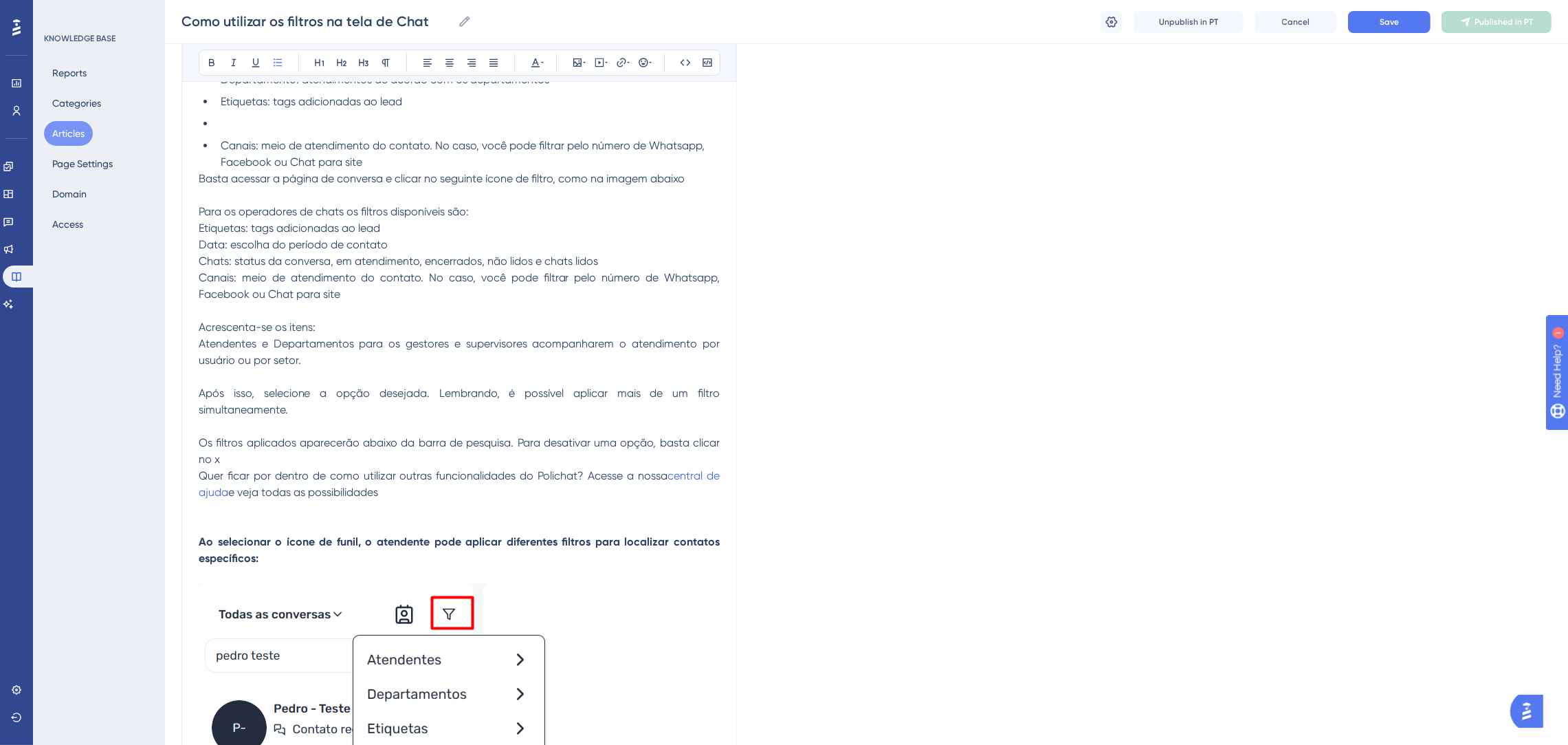
scroll to position [239, 0]
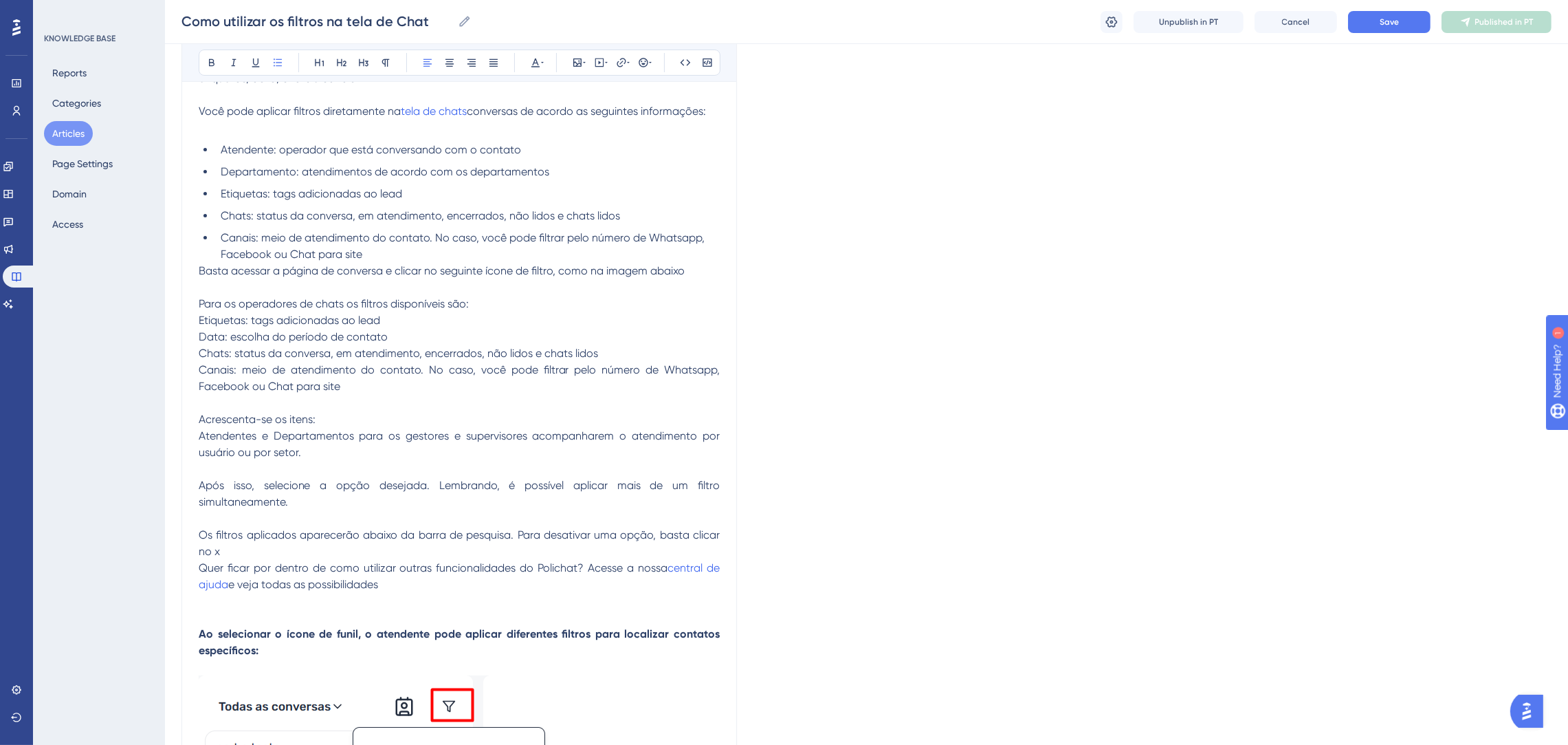
click at [520, 230] on li "Canais: meio de atendimento do contato. No caso, você pode filtrar pelo número …" at bounding box center [468, 246] width 505 height 33
click at [517, 253] on li "Canais: meio de atendimento do contato. No caso, você pode filtrar pelo número …" at bounding box center [468, 246] width 505 height 33
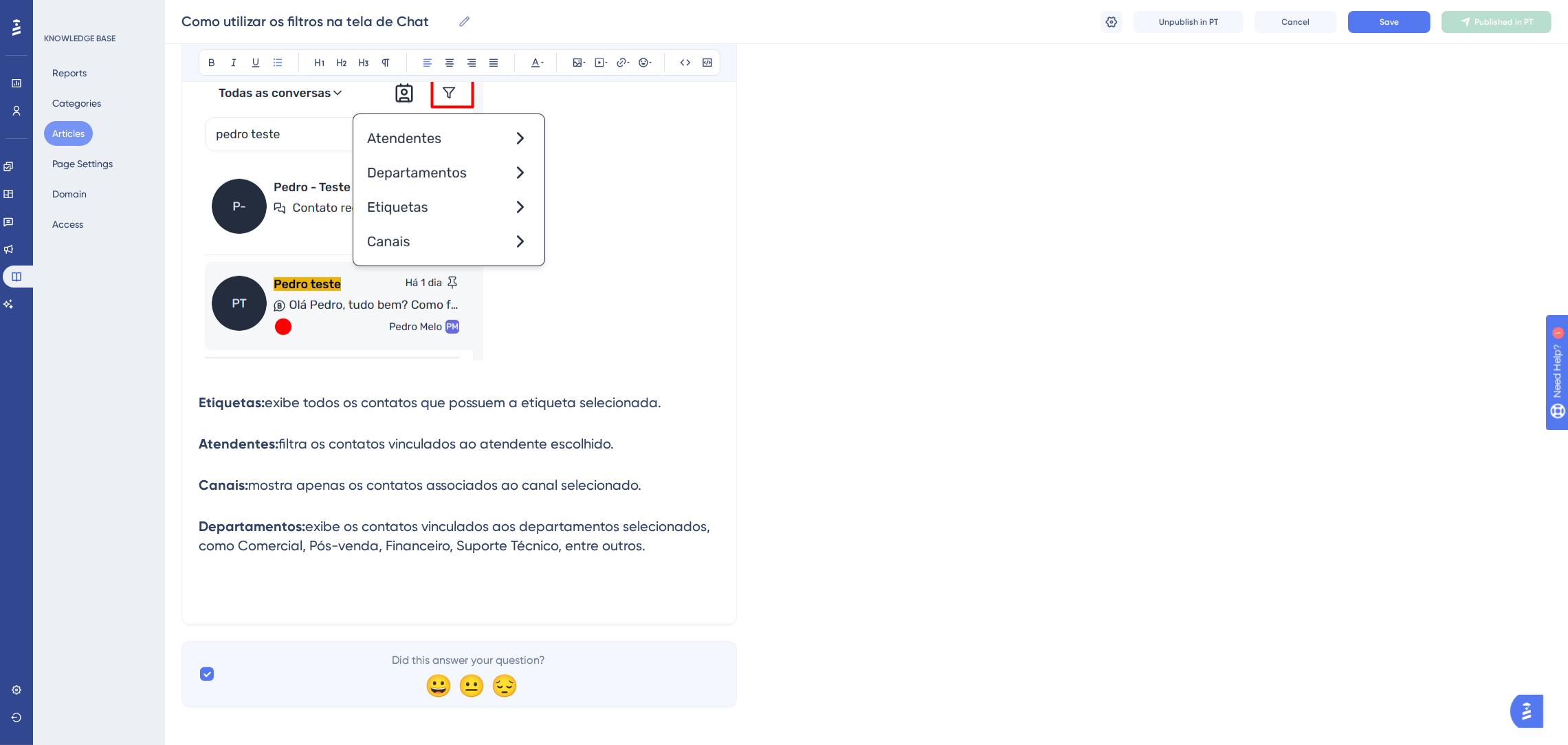
scroll to position [858, 0]
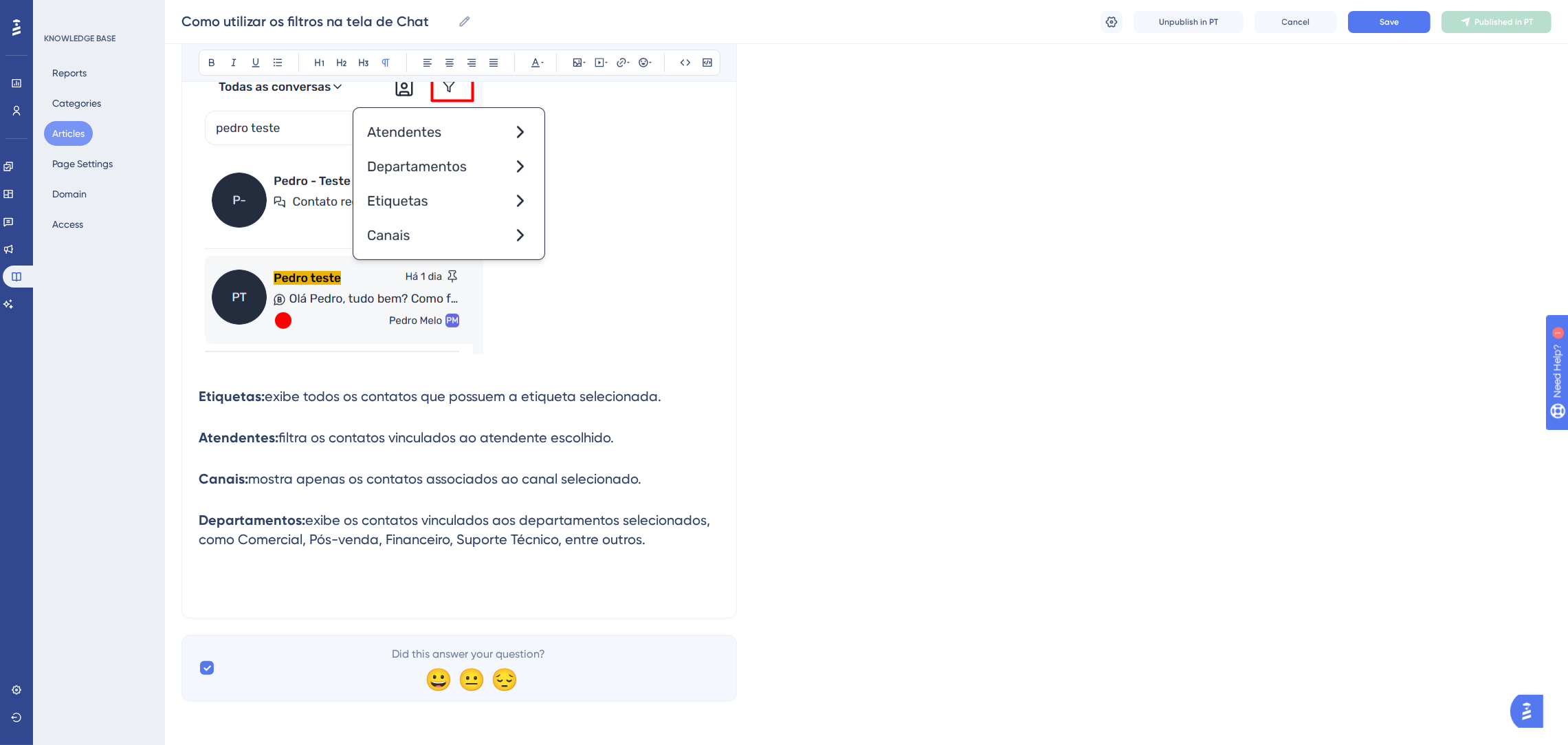
drag, startPoint x: 610, startPoint y: 351, endPoint x: 225, endPoint y: 153, distance: 432.9
click at [225, 153] on p at bounding box center [460, 207] width 521 height 303
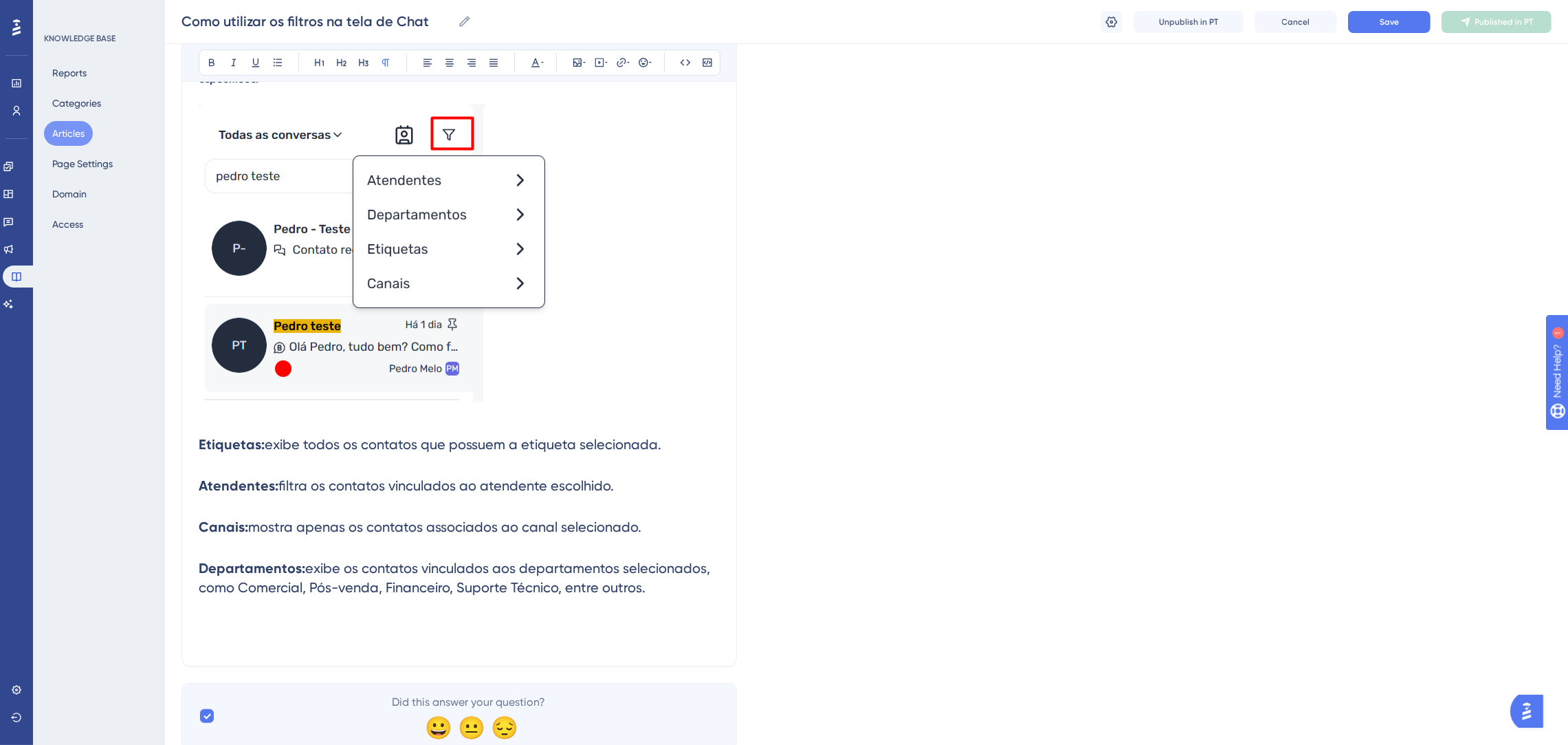
scroll to position [651, 0]
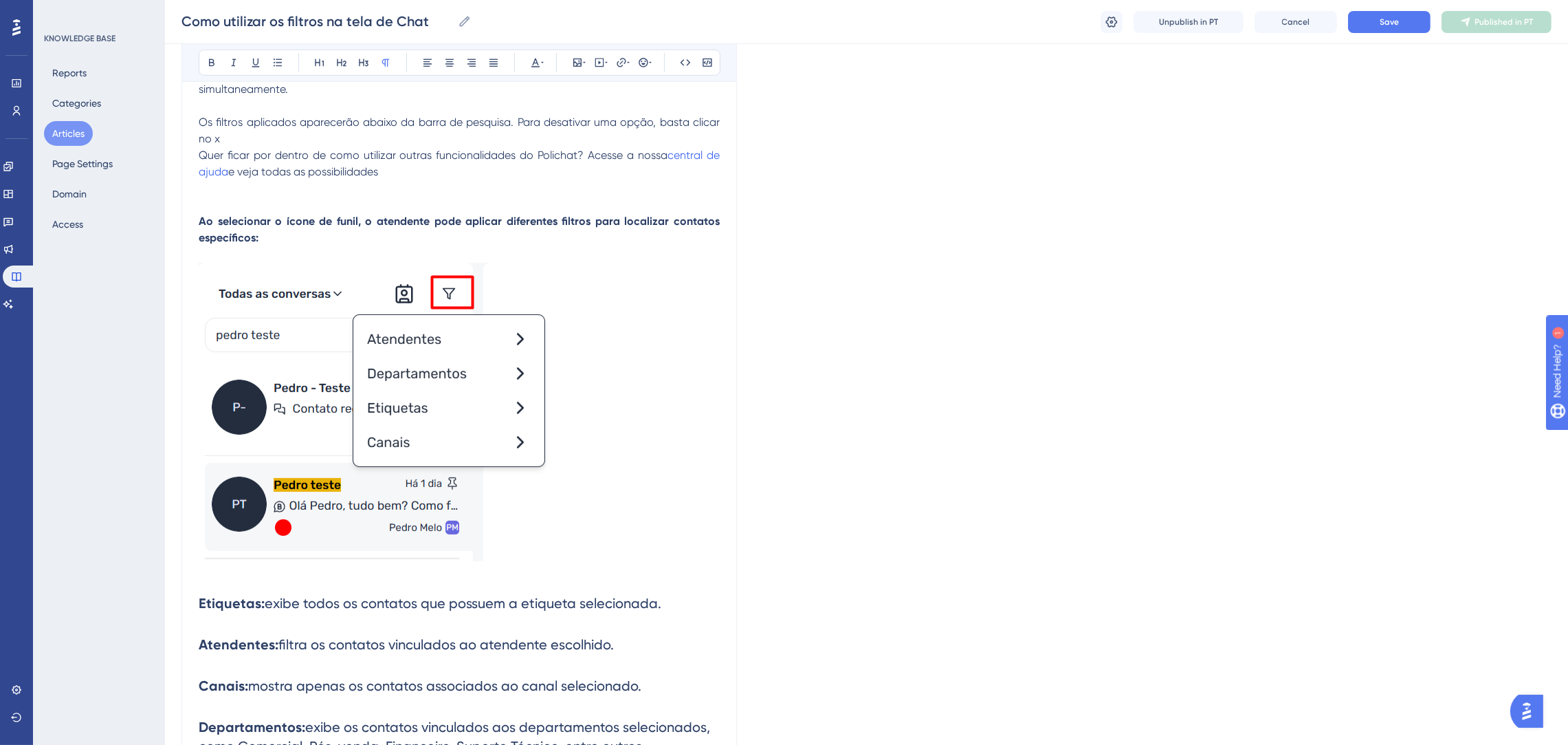
drag, startPoint x: 622, startPoint y: 445, endPoint x: 286, endPoint y: 268, distance: 379.8
click at [286, 268] on p at bounding box center [460, 414] width 521 height 303
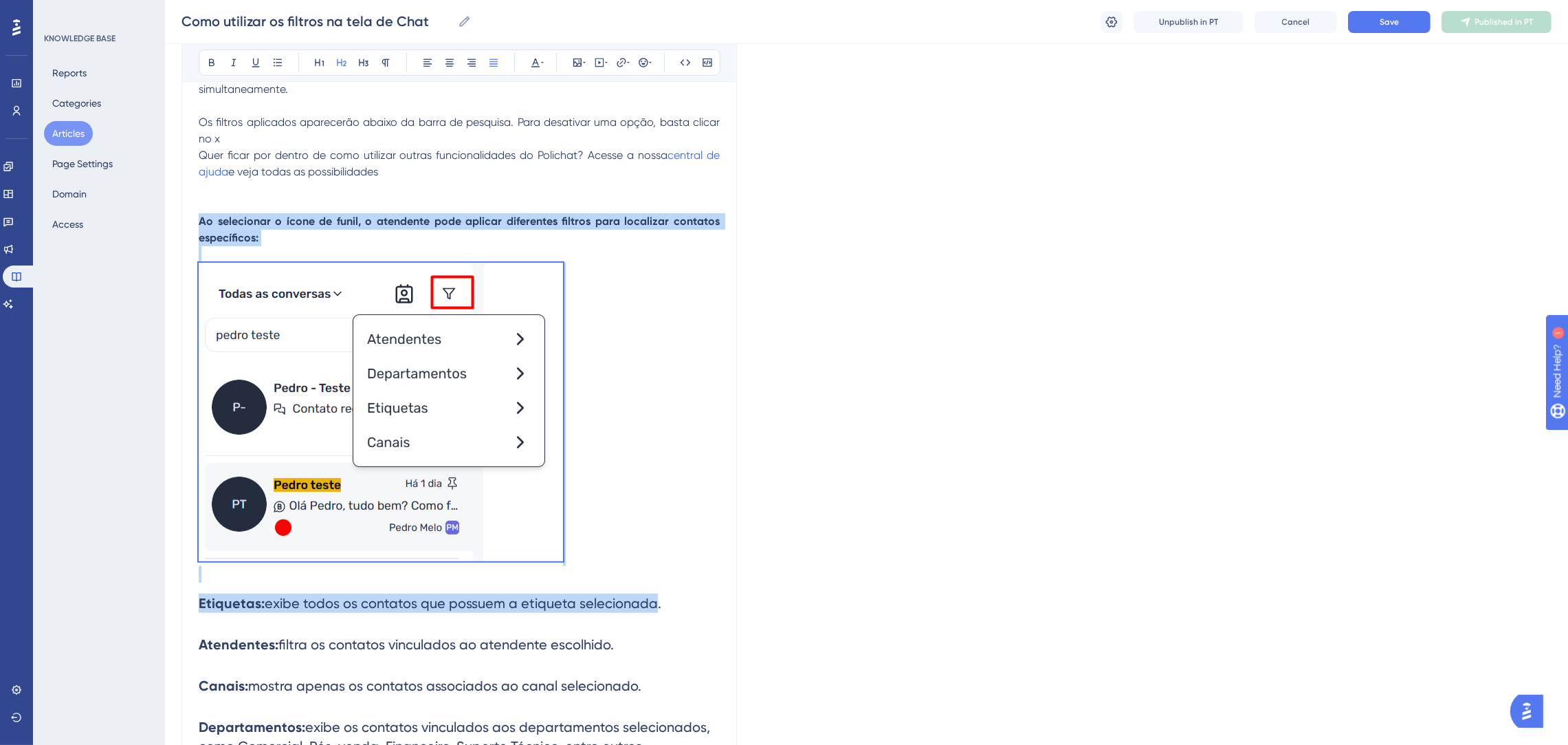
drag, startPoint x: 647, startPoint y: 595, endPoint x: 188, endPoint y: 218, distance: 594.0
click at [188, 218] on div "Como utilizar os filtros na tela de Chat Bold Italic Underline Bullet Point Hea…" at bounding box center [459, 163] width 556 height 1323
copy div "Ao selecionar o ícone de funil, o atendente pode aplicar diferentes filtros par…"
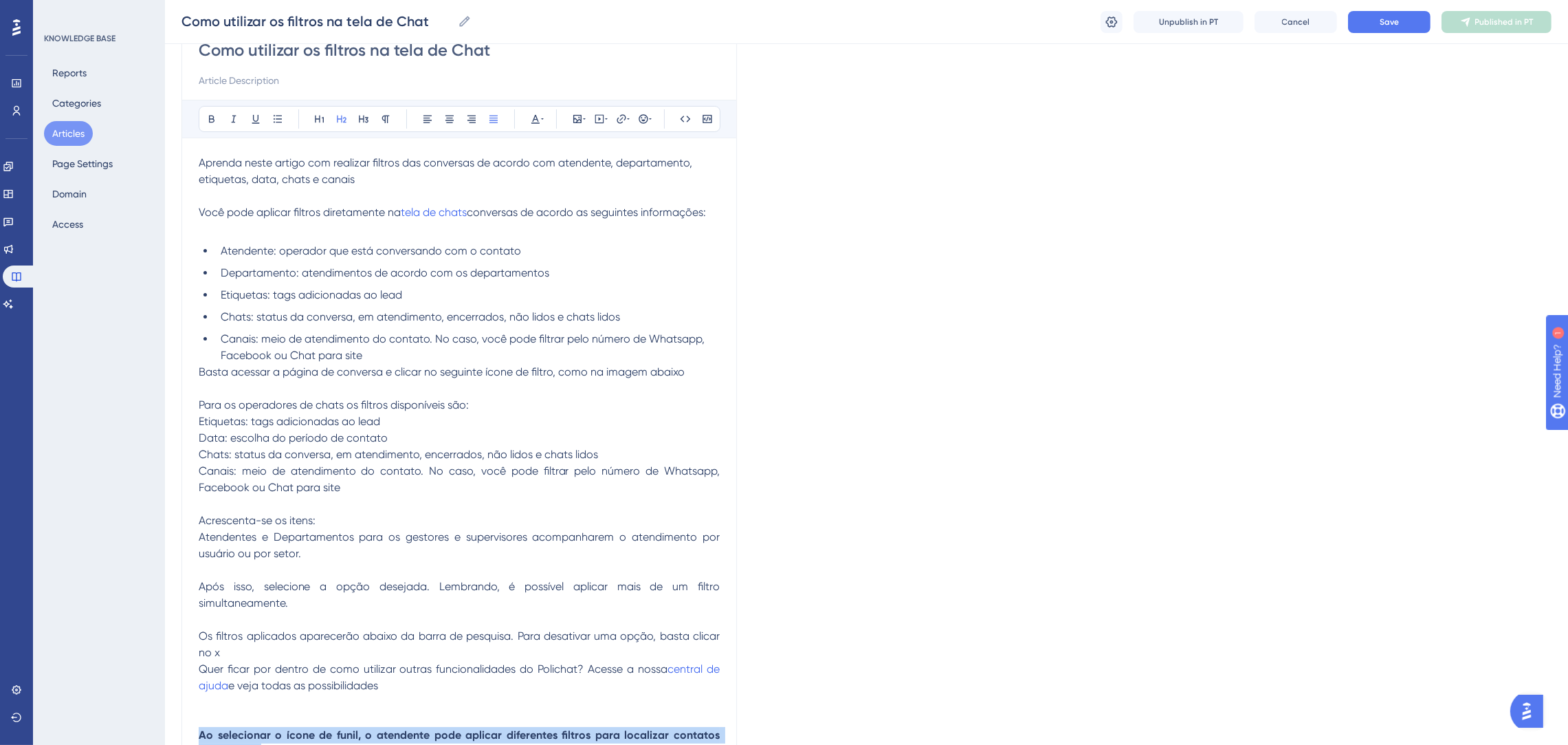
scroll to position [136, 0]
click at [468, 364] on li "Canais: meio de atendimento do contato. No caso, você pode filtrar pelo número …" at bounding box center [468, 349] width 505 height 33
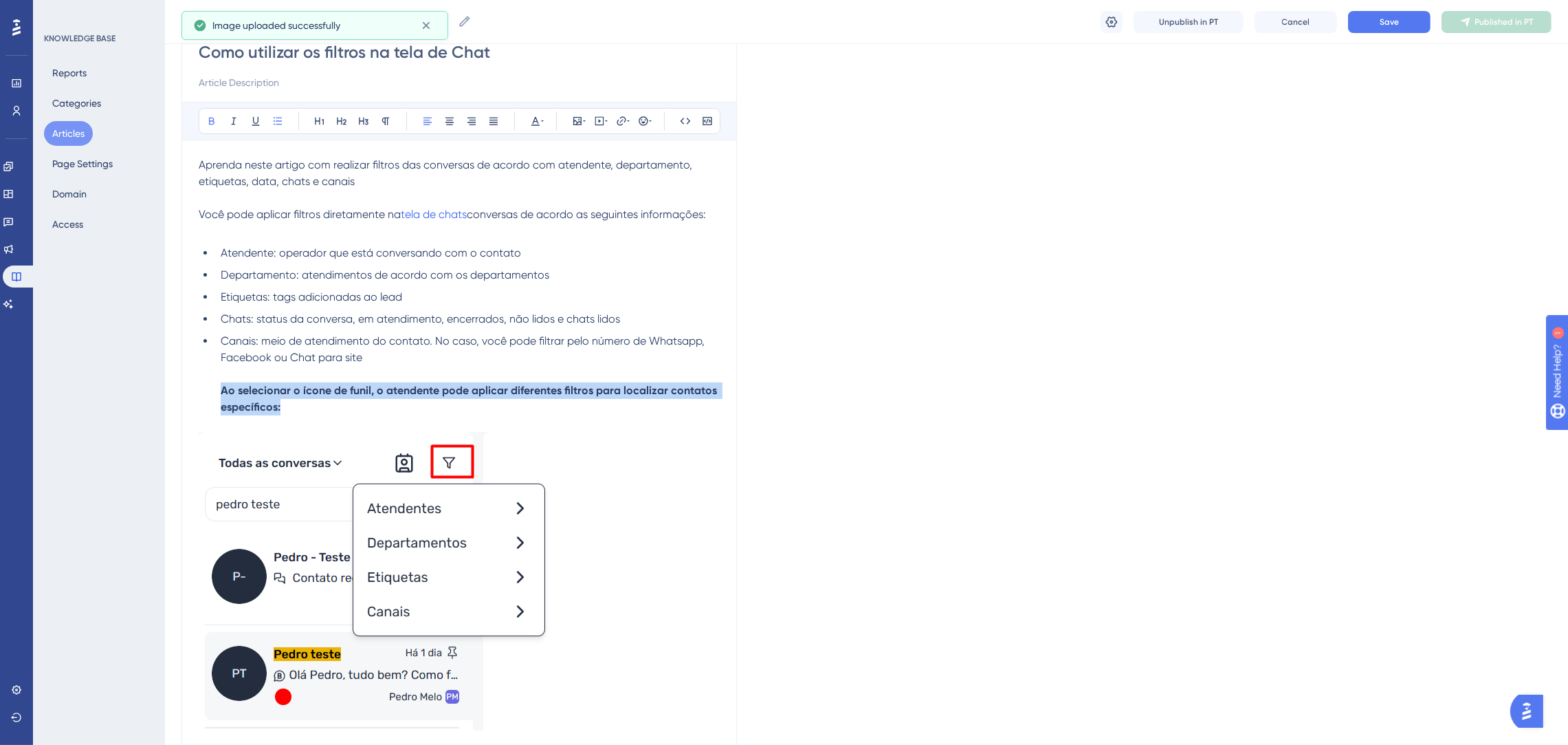
drag, startPoint x: 261, startPoint y: 394, endPoint x: 327, endPoint y: 412, distance: 68.4
click at [327, 412] on li "Canais: meio de atendimento do contato. No caso, você pode filtrar pelo número …" at bounding box center [468, 373] width 505 height 82
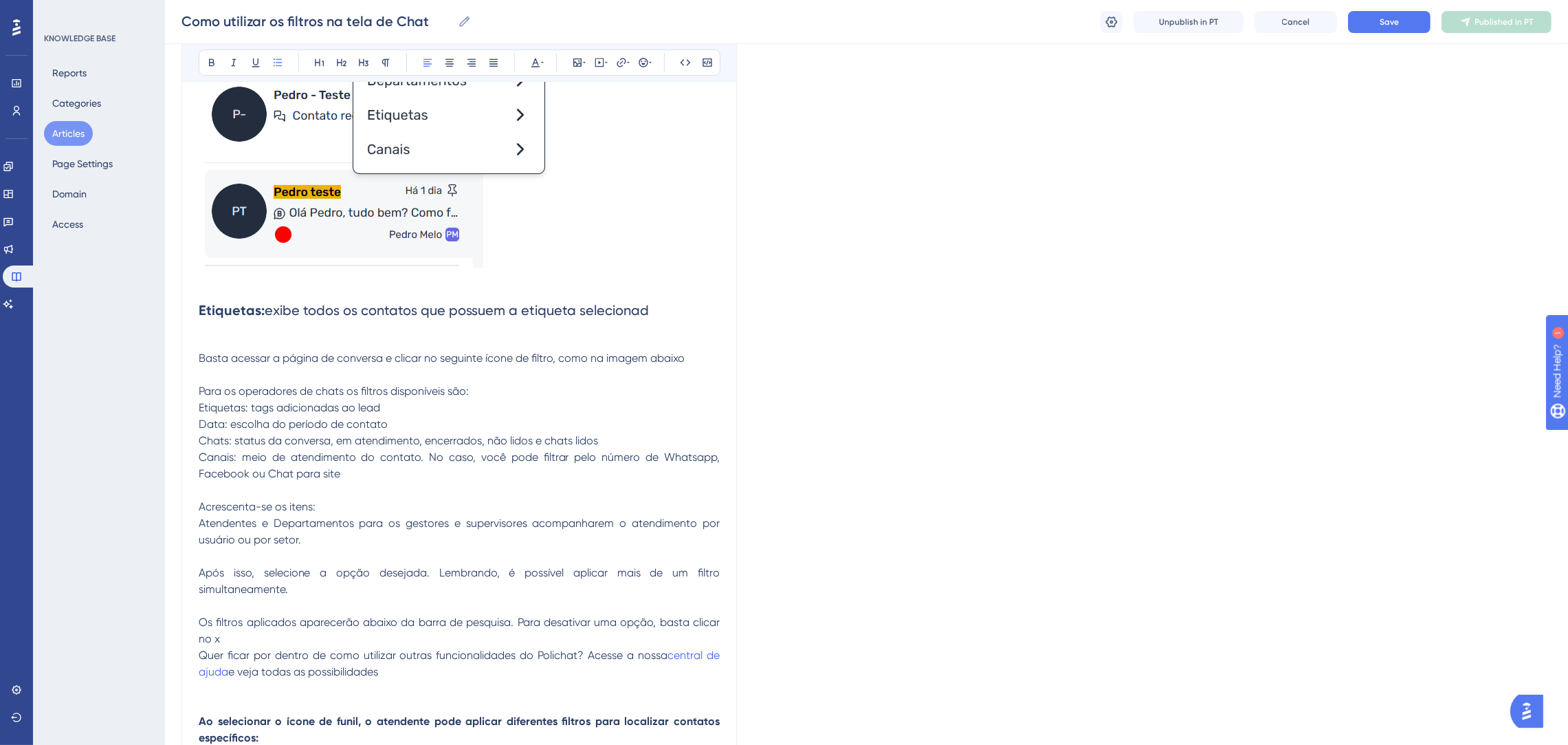
scroll to position [445, 0]
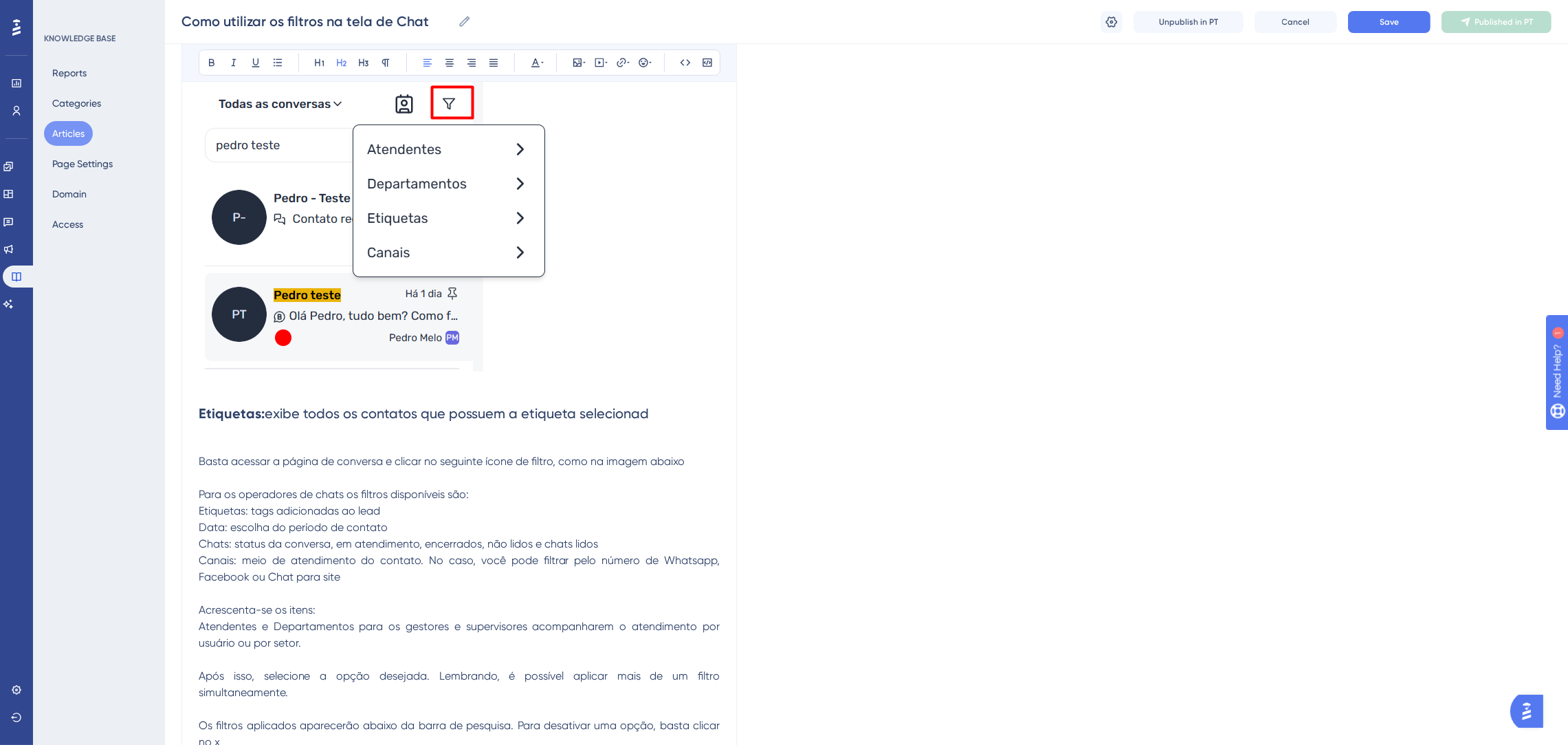
drag, startPoint x: 250, startPoint y: 410, endPoint x: 676, endPoint y: 409, distance: 426.0
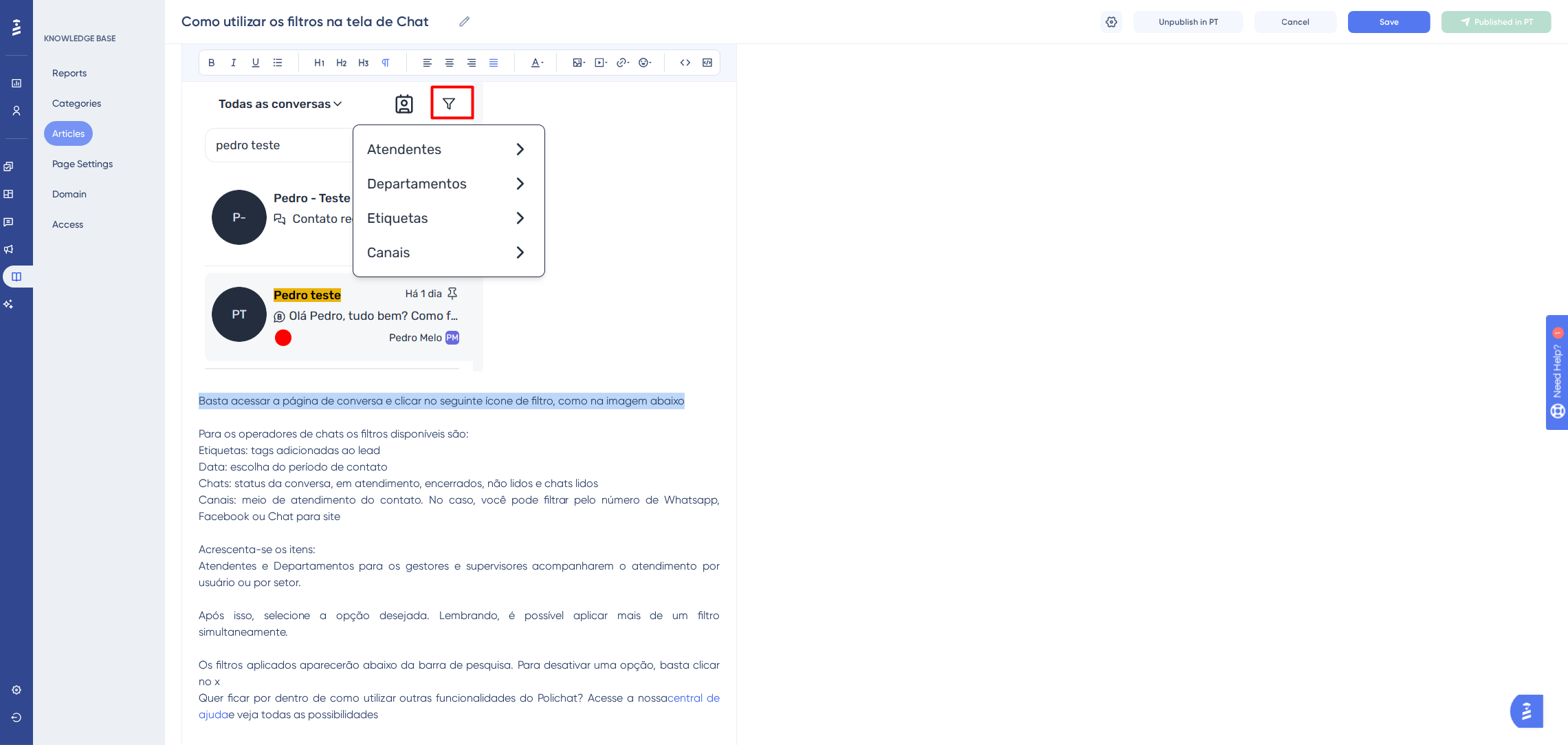
drag, startPoint x: 689, startPoint y: 403, endPoint x: 123, endPoint y: 401, distance: 566.0
click at [165, 401] on div "Performance Users Engagement Widgets Feedback Product Updates Knowledge Base AI…" at bounding box center [867, 513] width 1404 height 1917
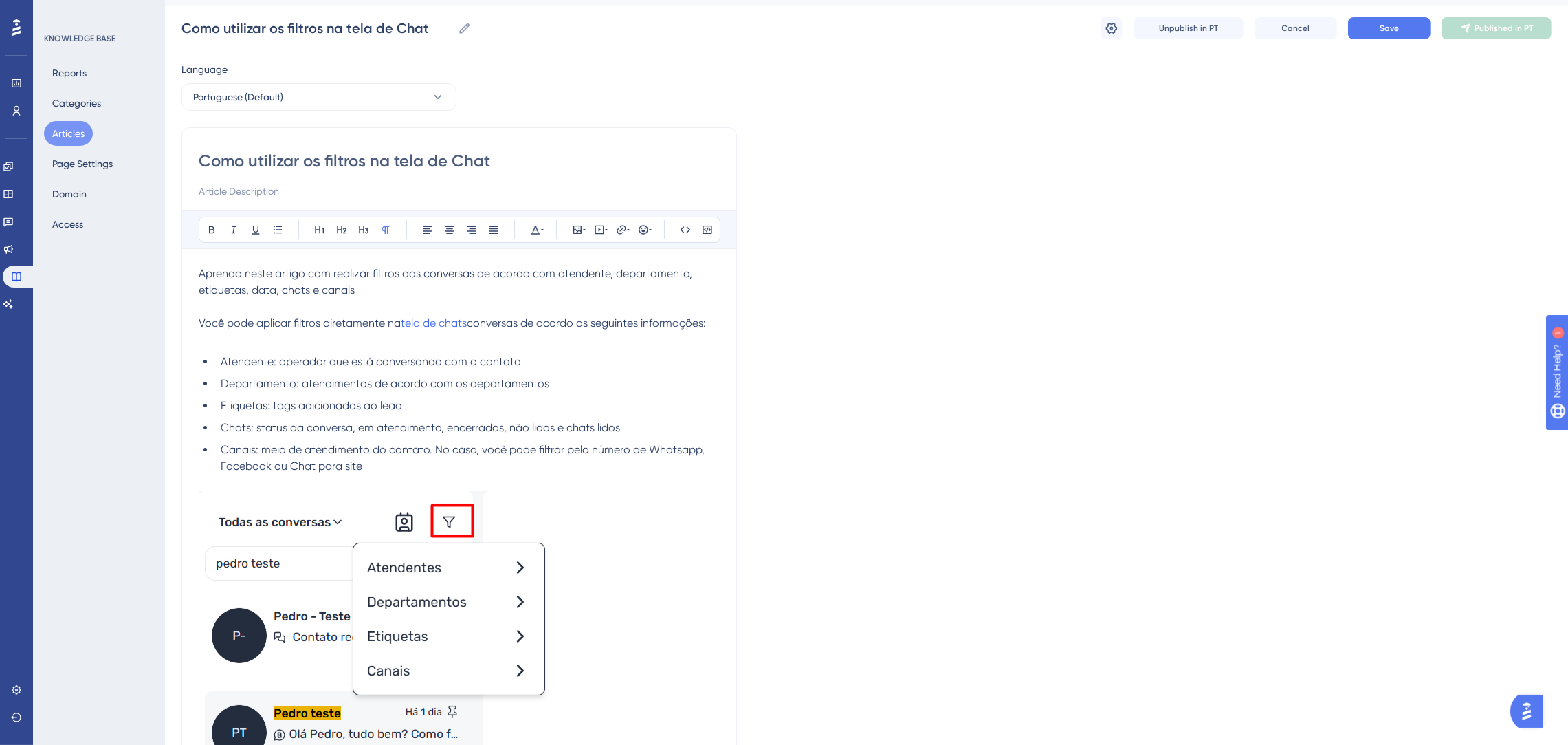
scroll to position [0, 0]
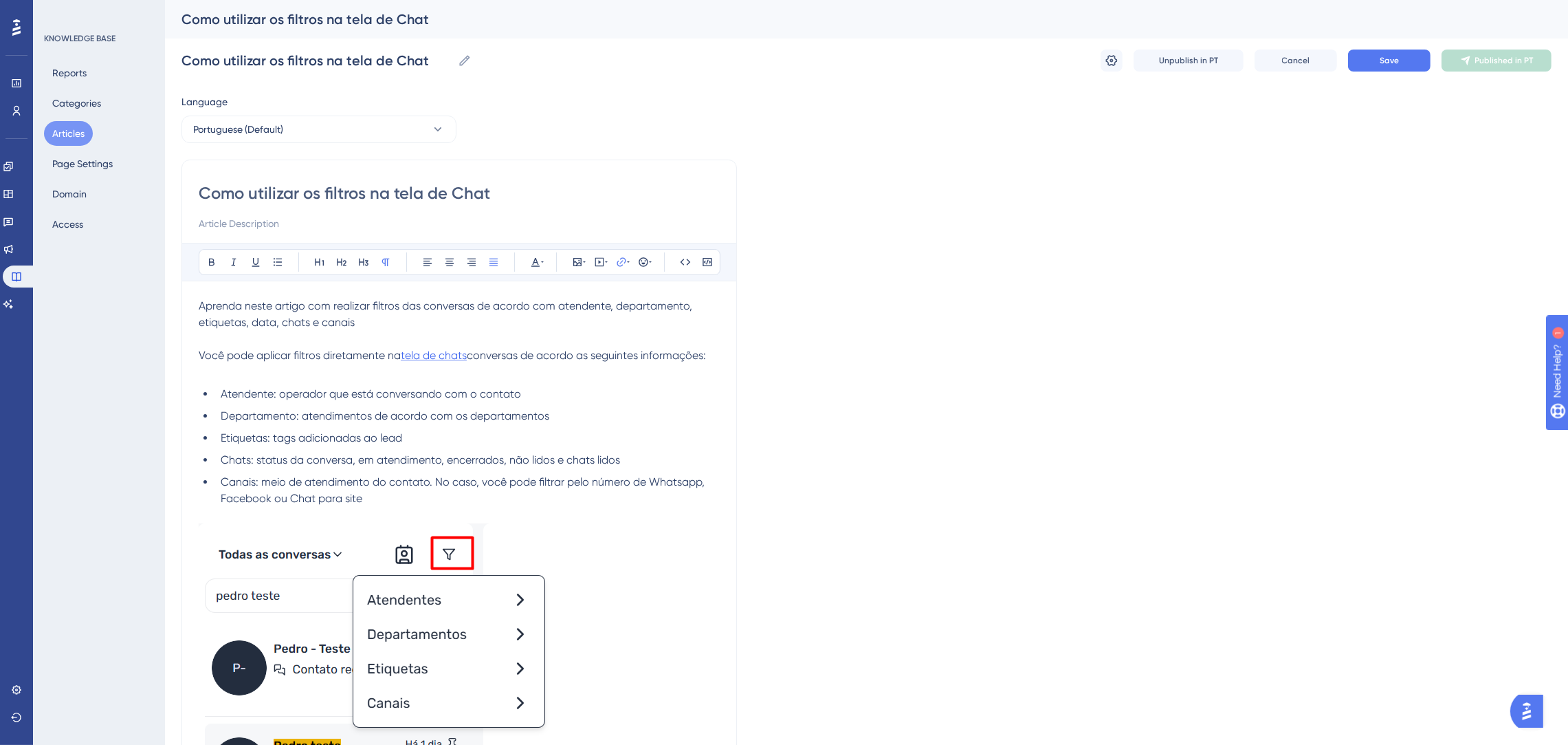
click at [451, 356] on span "tela de chats" at bounding box center [434, 355] width 66 height 13
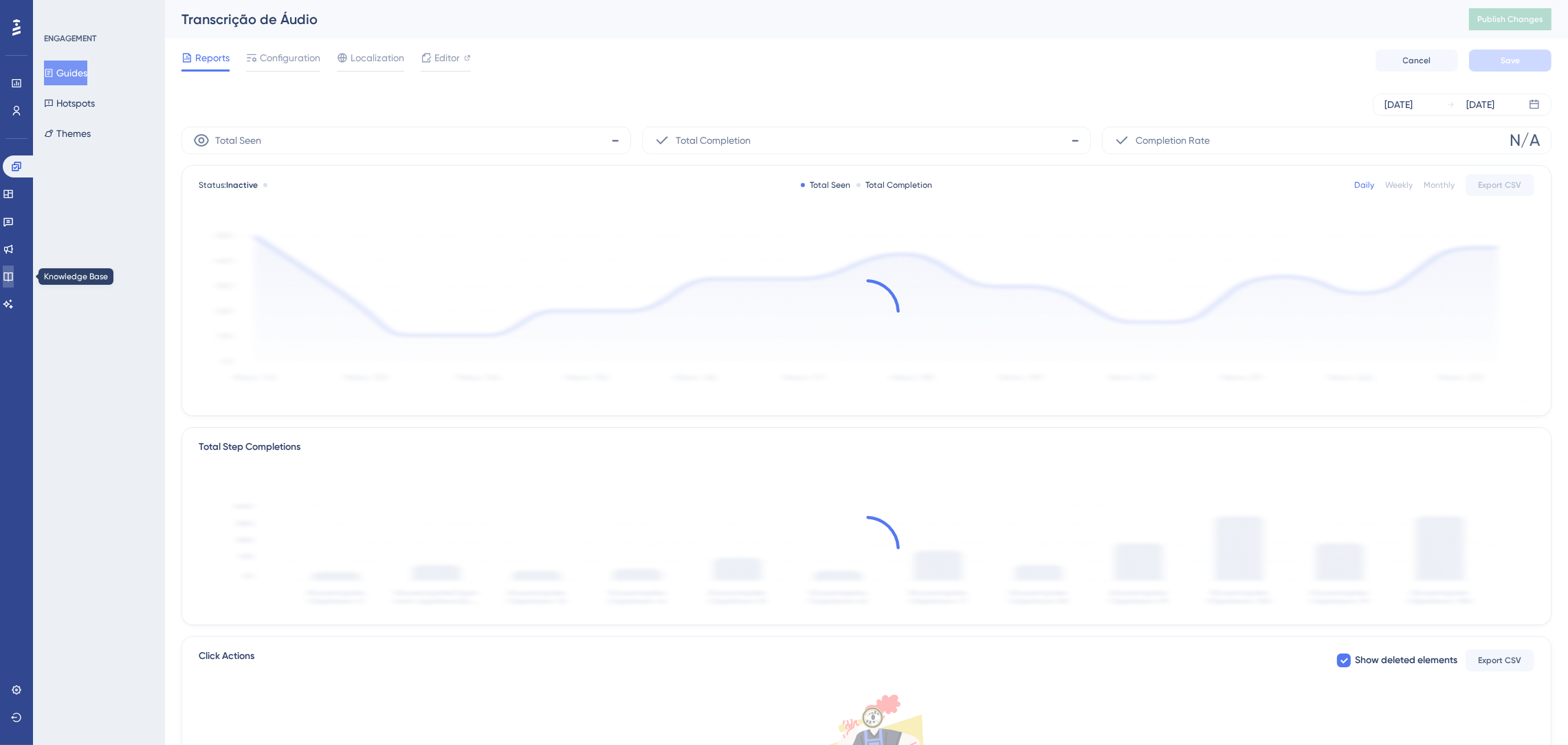
click at [12, 273] on icon at bounding box center [7, 276] width 9 height 9
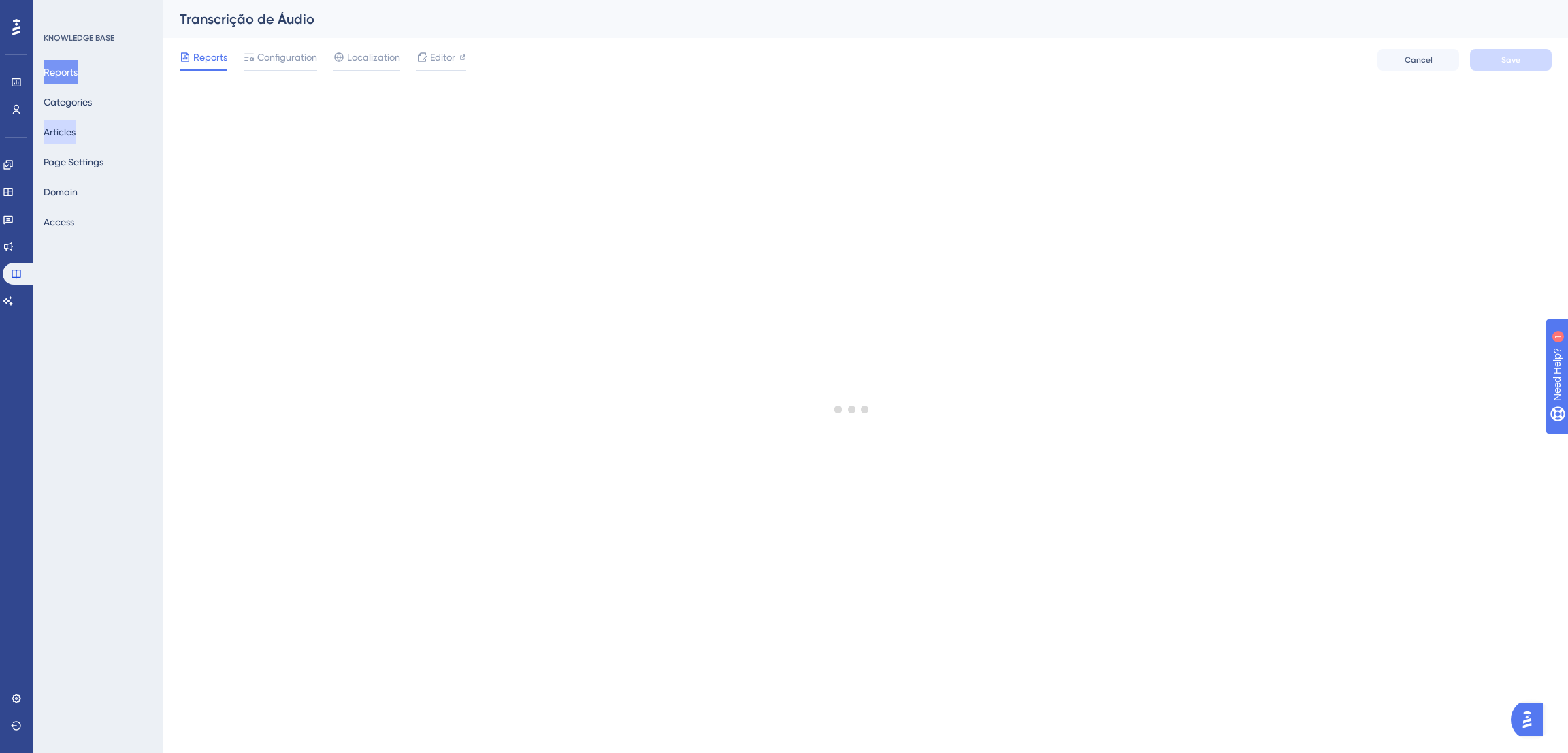
click at [76, 128] on button "Articles" at bounding box center [59, 131] width 32 height 25
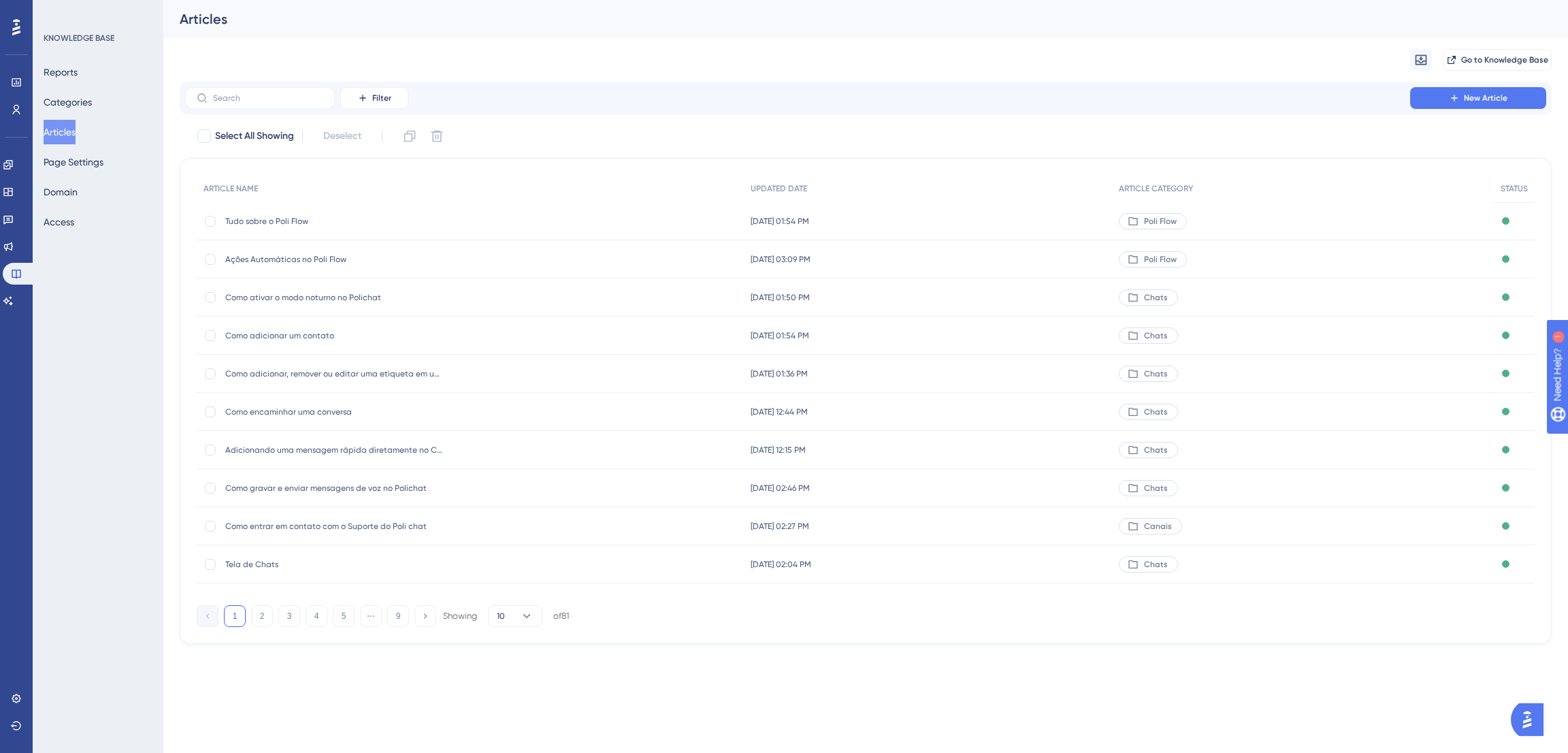
click at [267, 568] on span "Tela de Chats" at bounding box center [334, 564] width 218 height 11
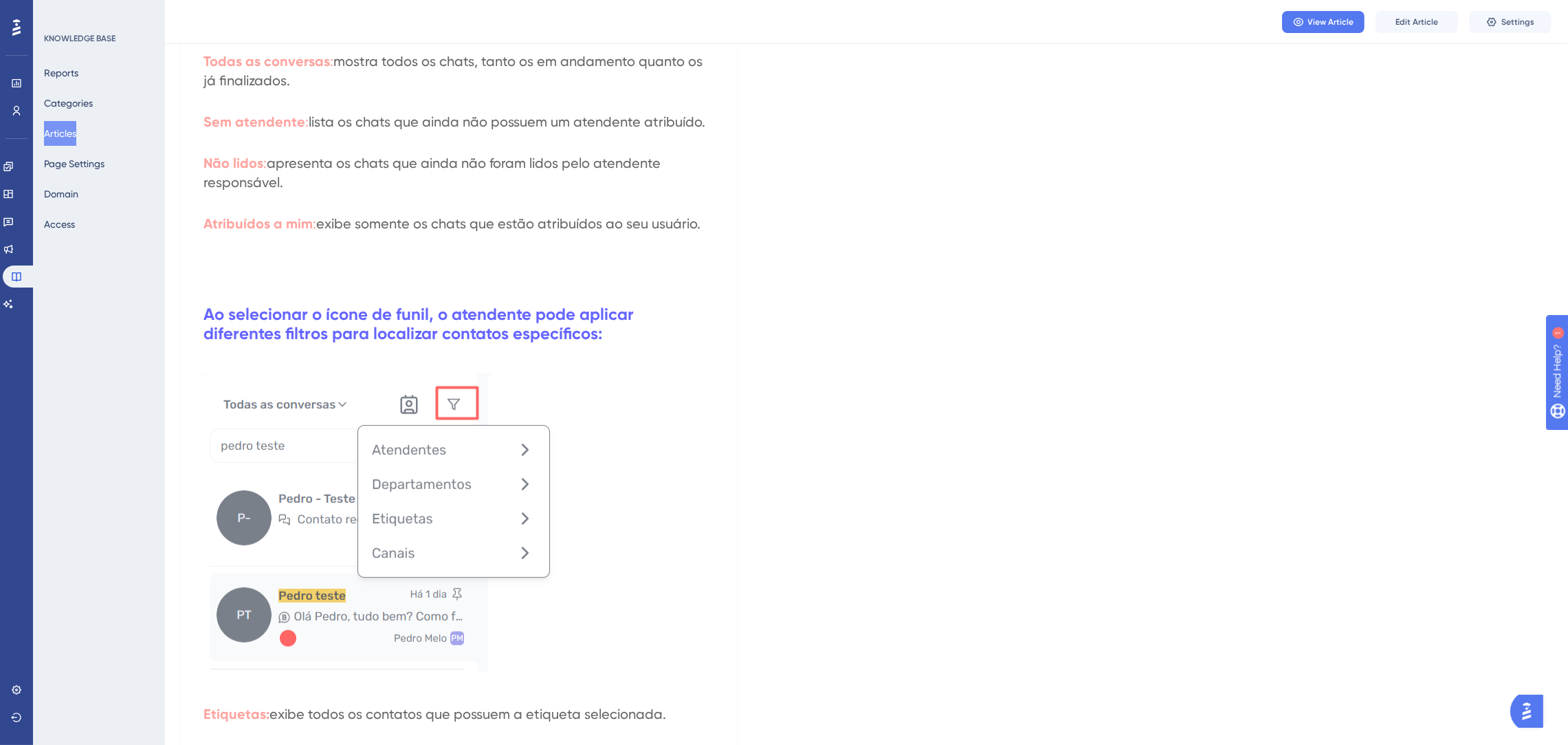
scroll to position [1340, 0]
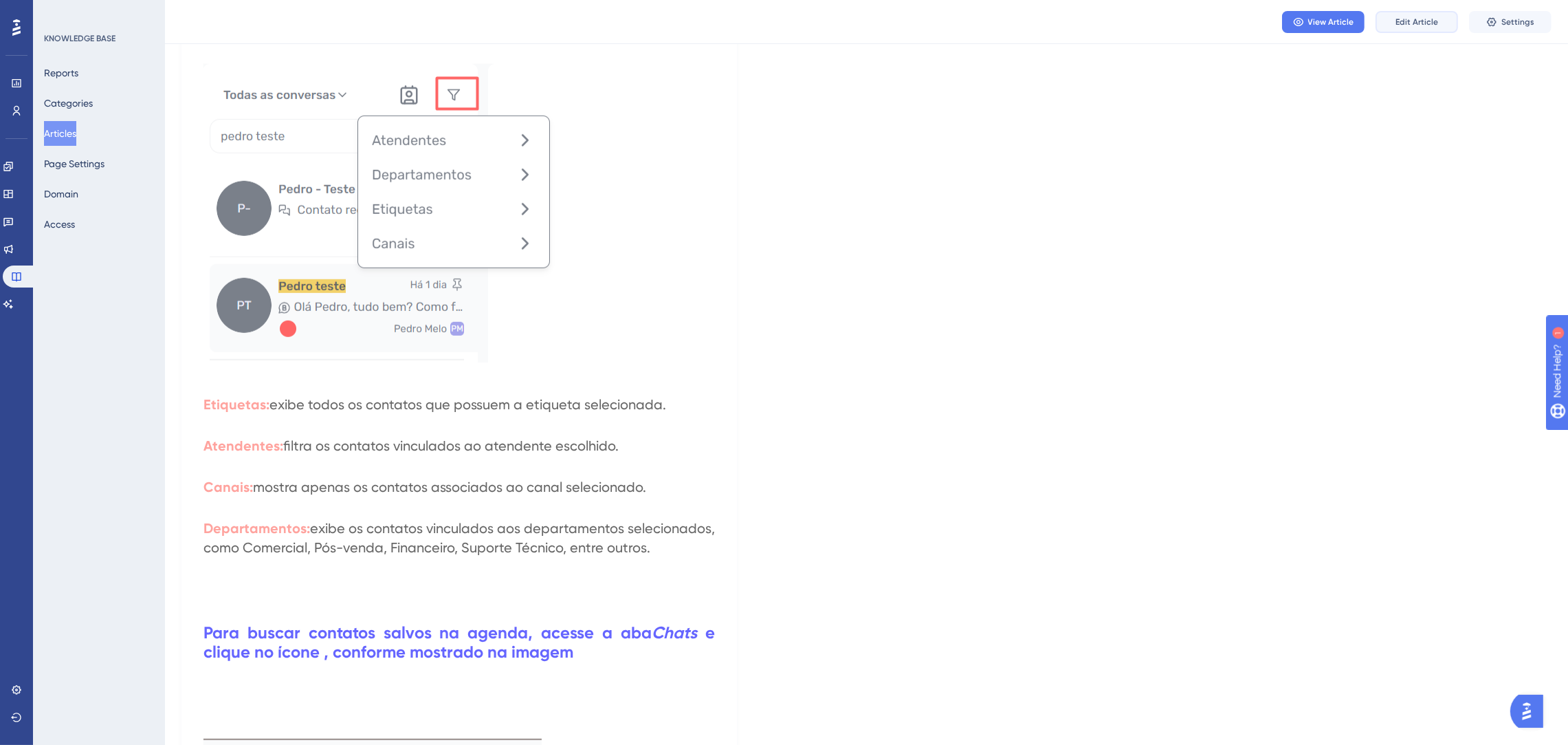
click at [1390, 22] on button "Edit Article" at bounding box center [1416, 22] width 82 height 22
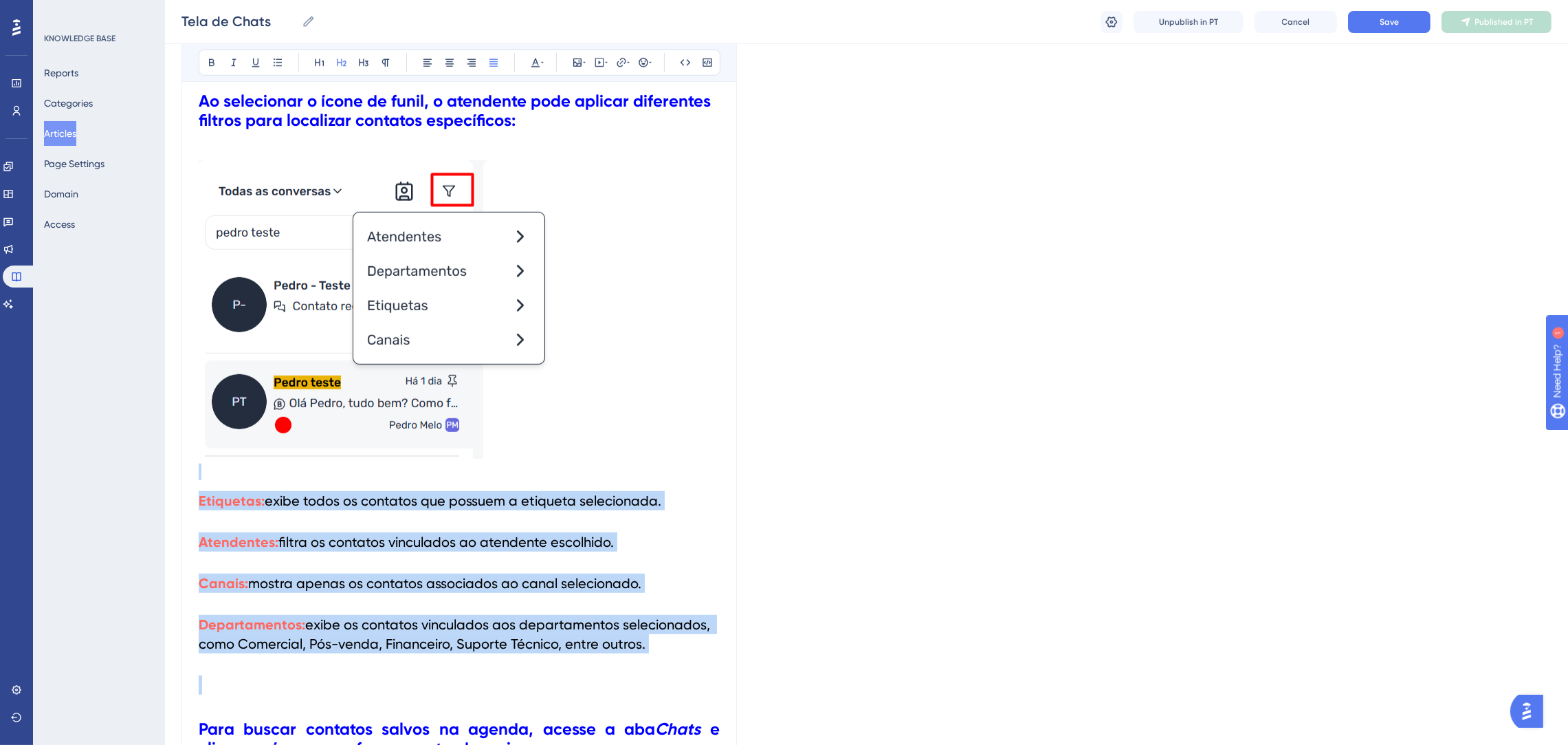
scroll to position [899, 0]
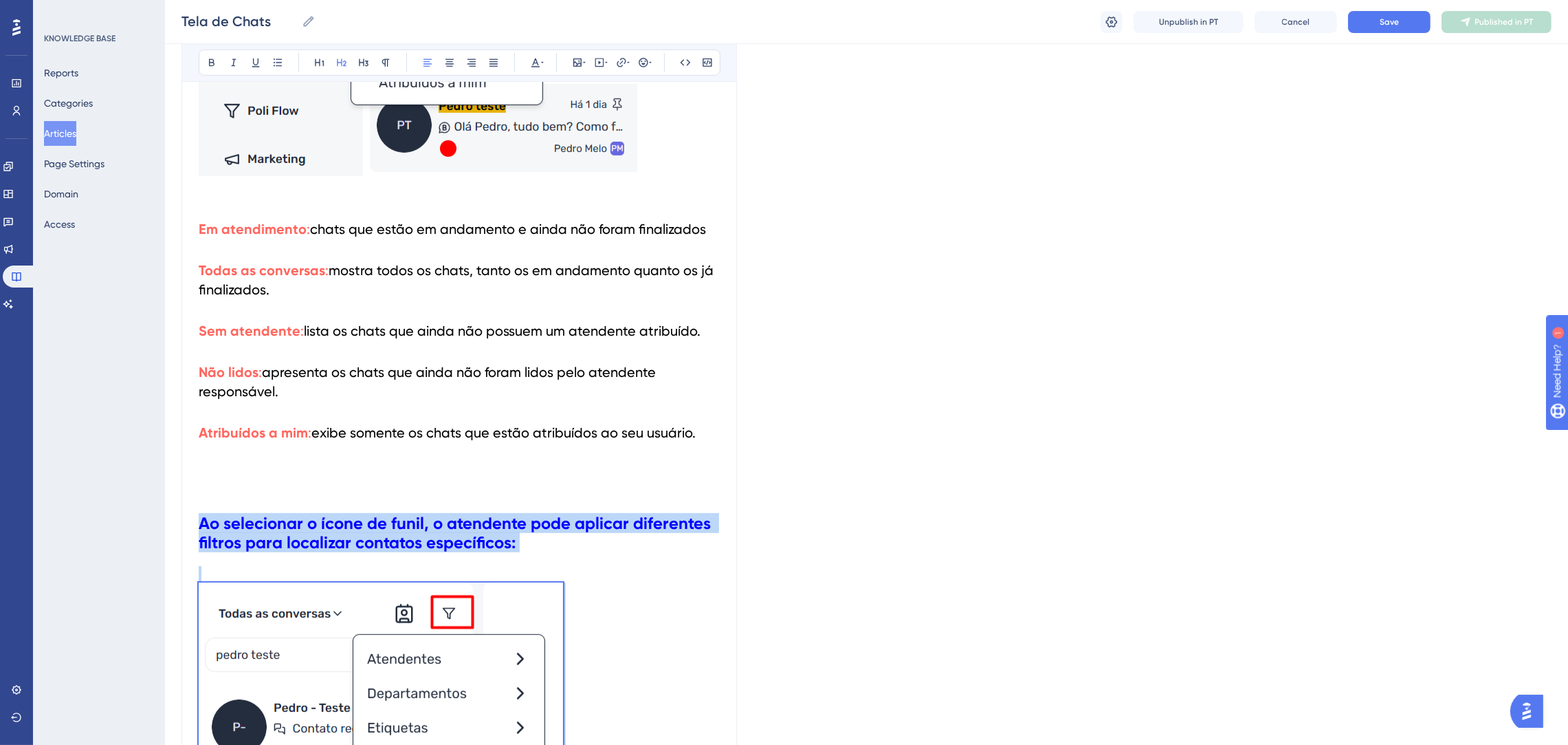
drag, startPoint x: 568, startPoint y: 462, endPoint x: 176, endPoint y: 511, distance: 395.1
copy div "Ao selecionar o ícone de funil, o atendente pode aplicar diferentes filtros par…"
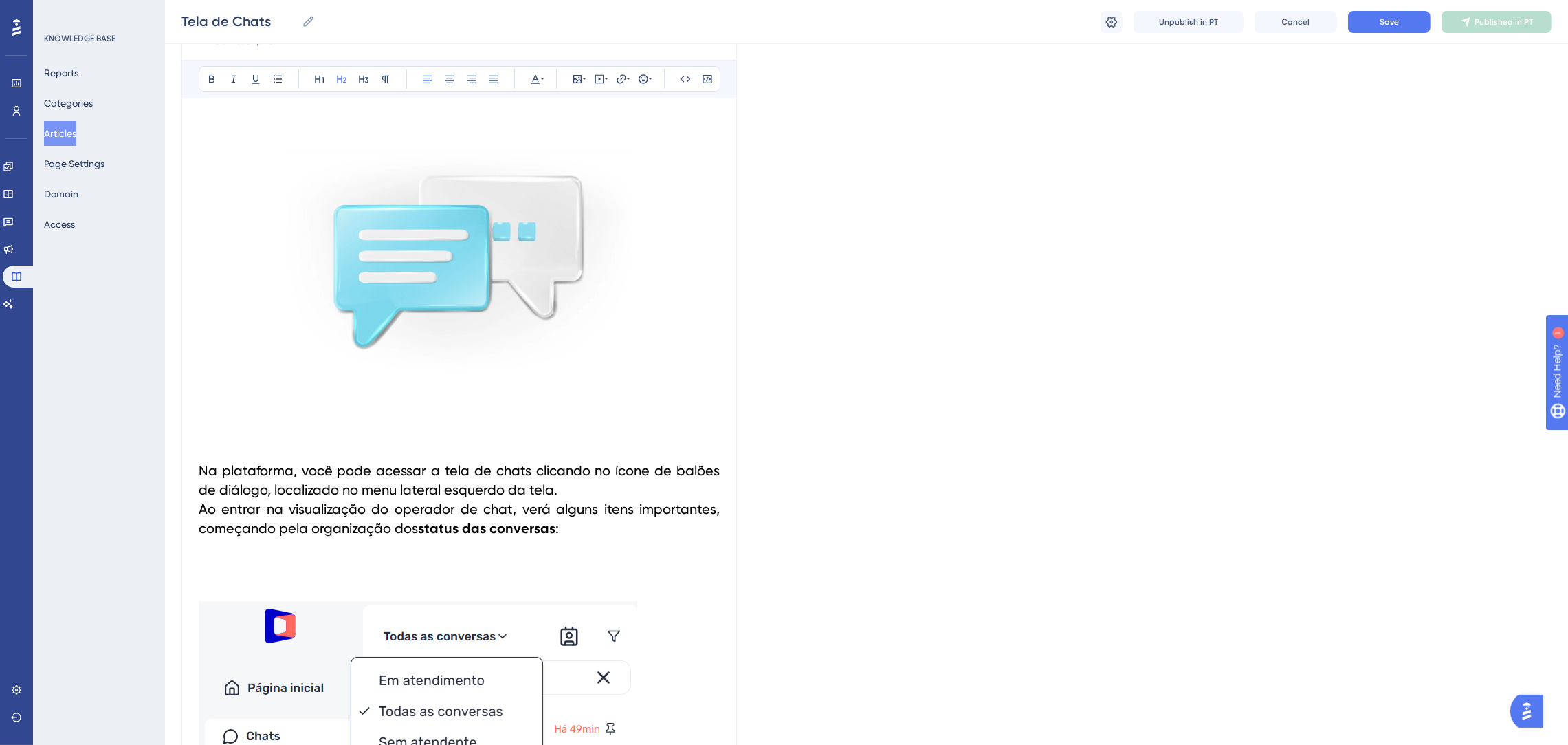
scroll to position [0, 0]
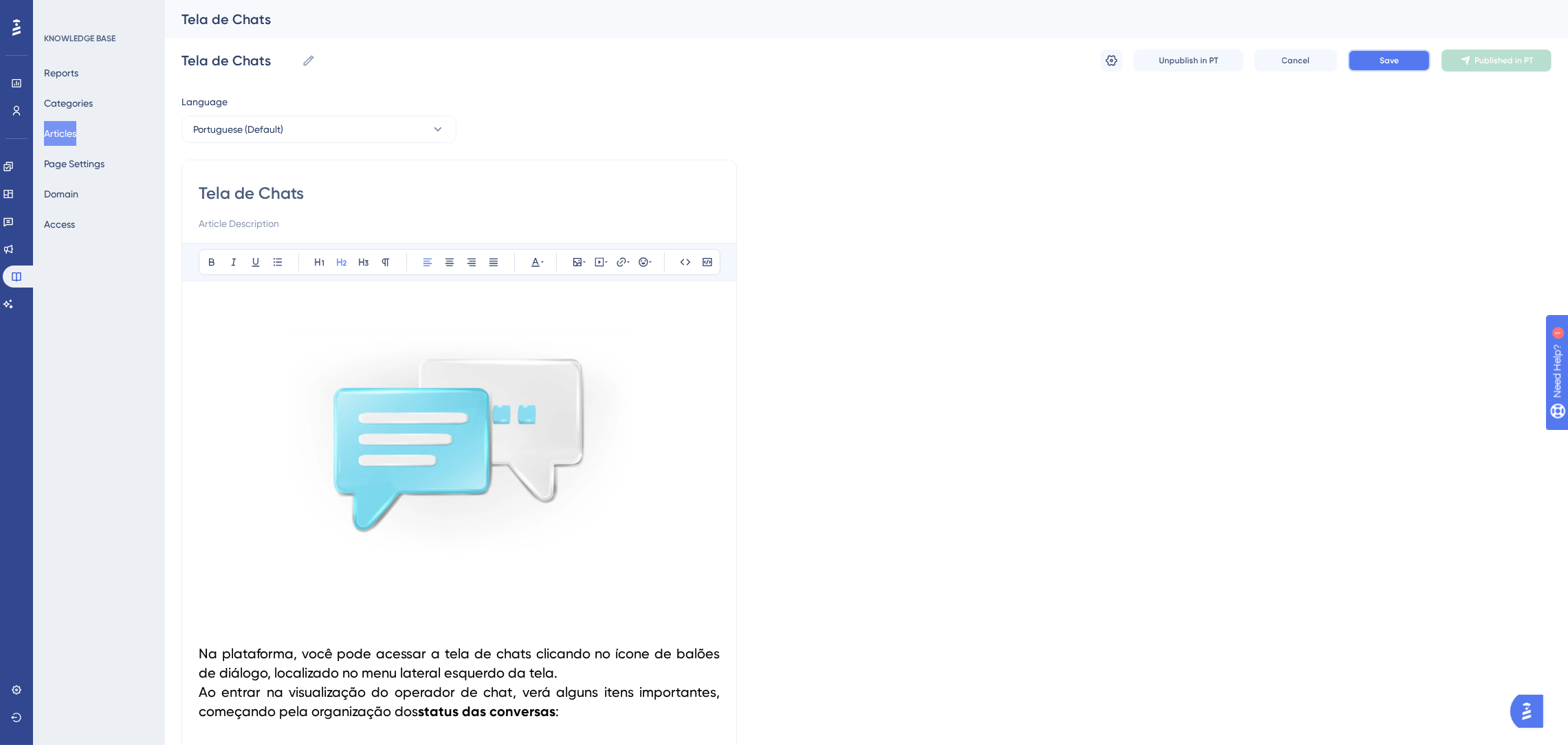
click at [1398, 55] on span "Save" at bounding box center [1389, 60] width 19 height 11
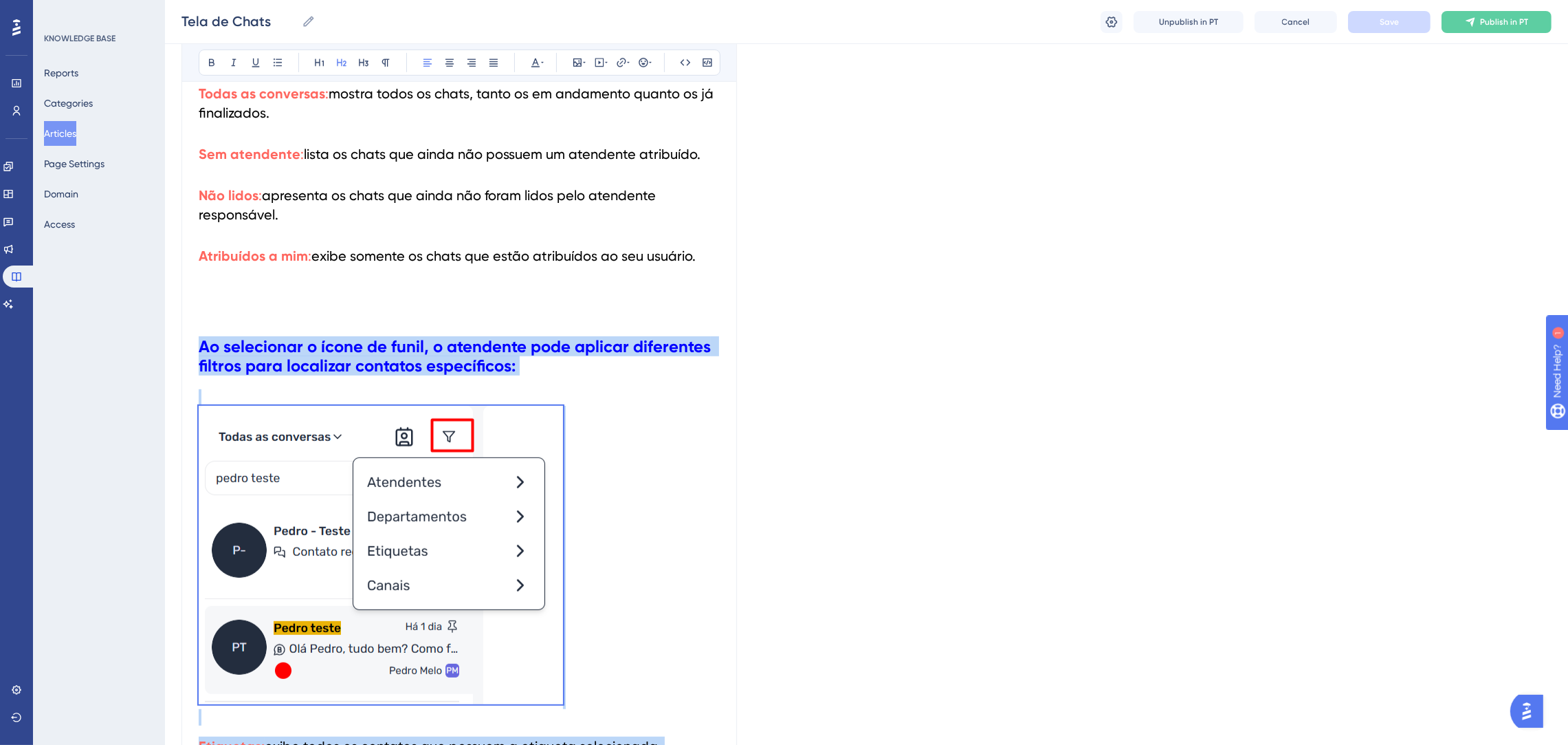
scroll to position [1134, 0]
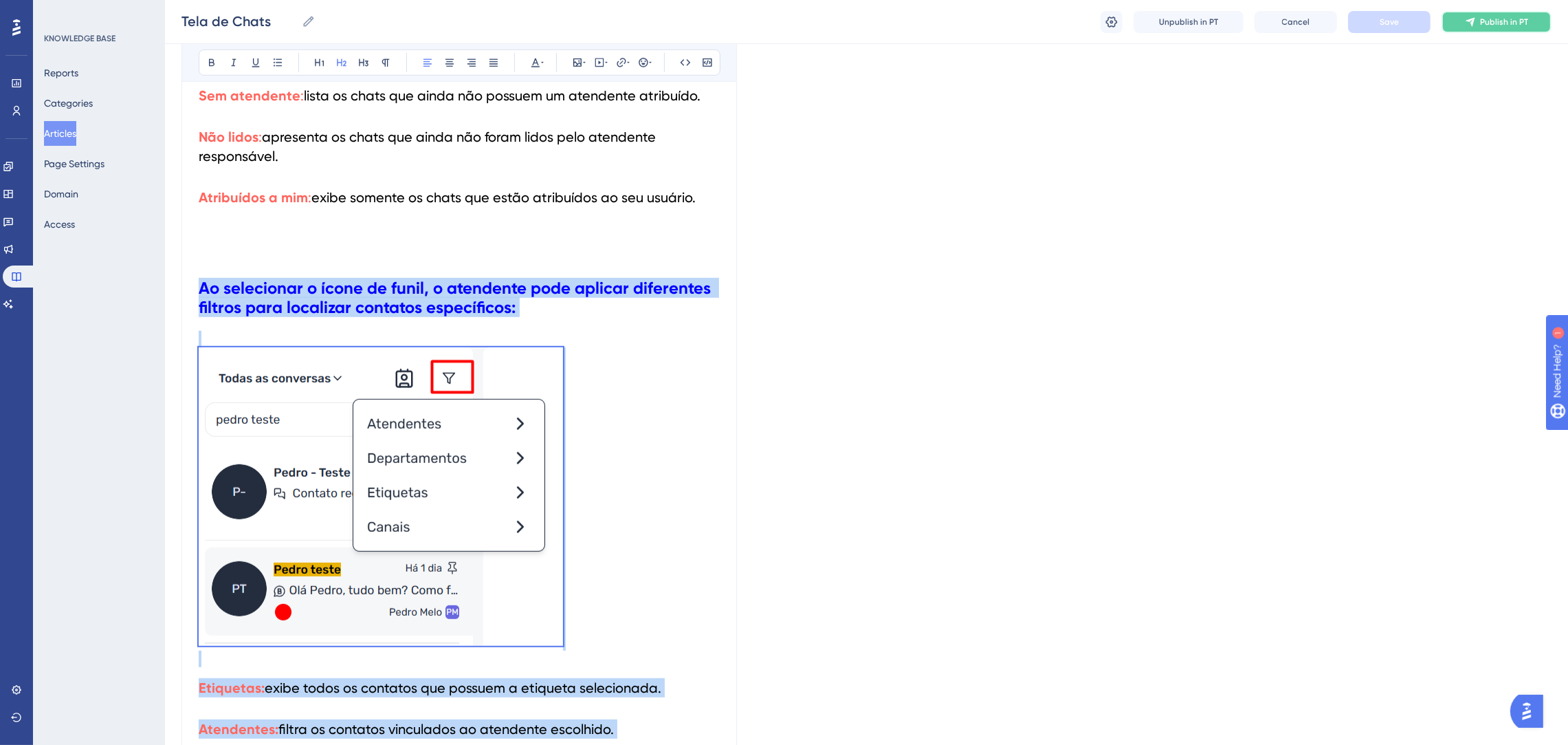
click at [1535, 24] on button "Publish in PT" at bounding box center [1497, 22] width 110 height 22
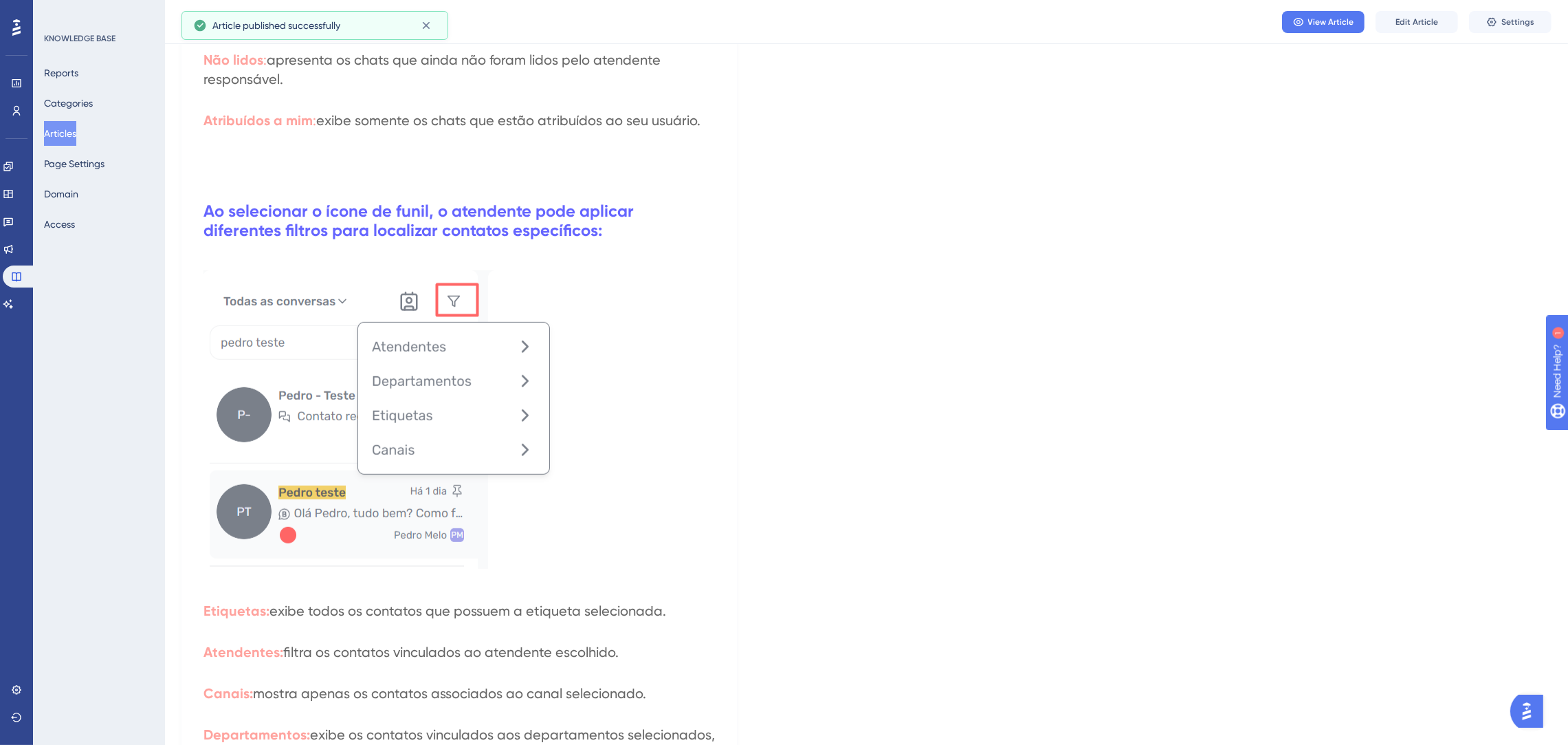
click at [76, 130] on button "Articles" at bounding box center [59, 133] width 33 height 25
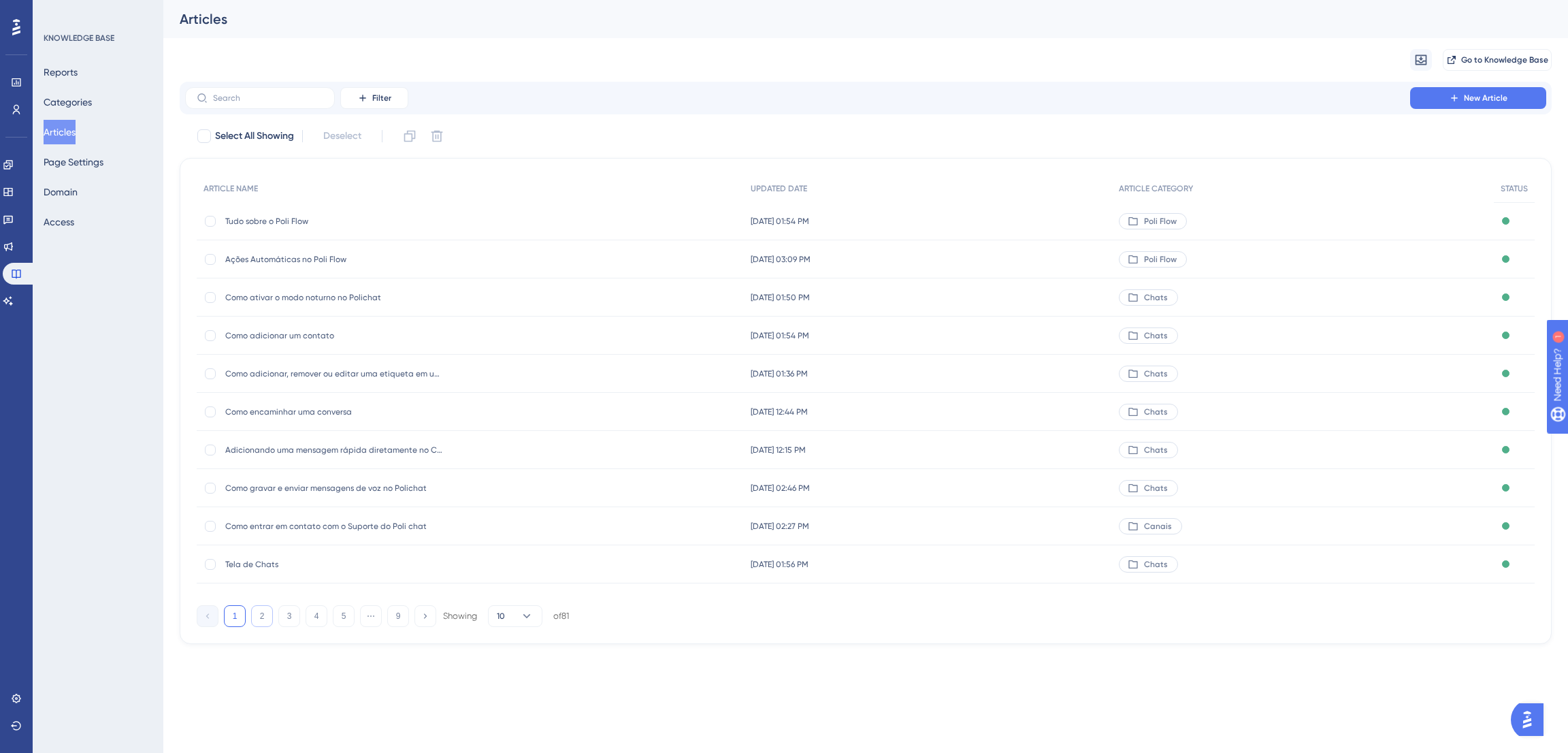
click at [263, 610] on button "2" at bounding box center [262, 616] width 22 height 22
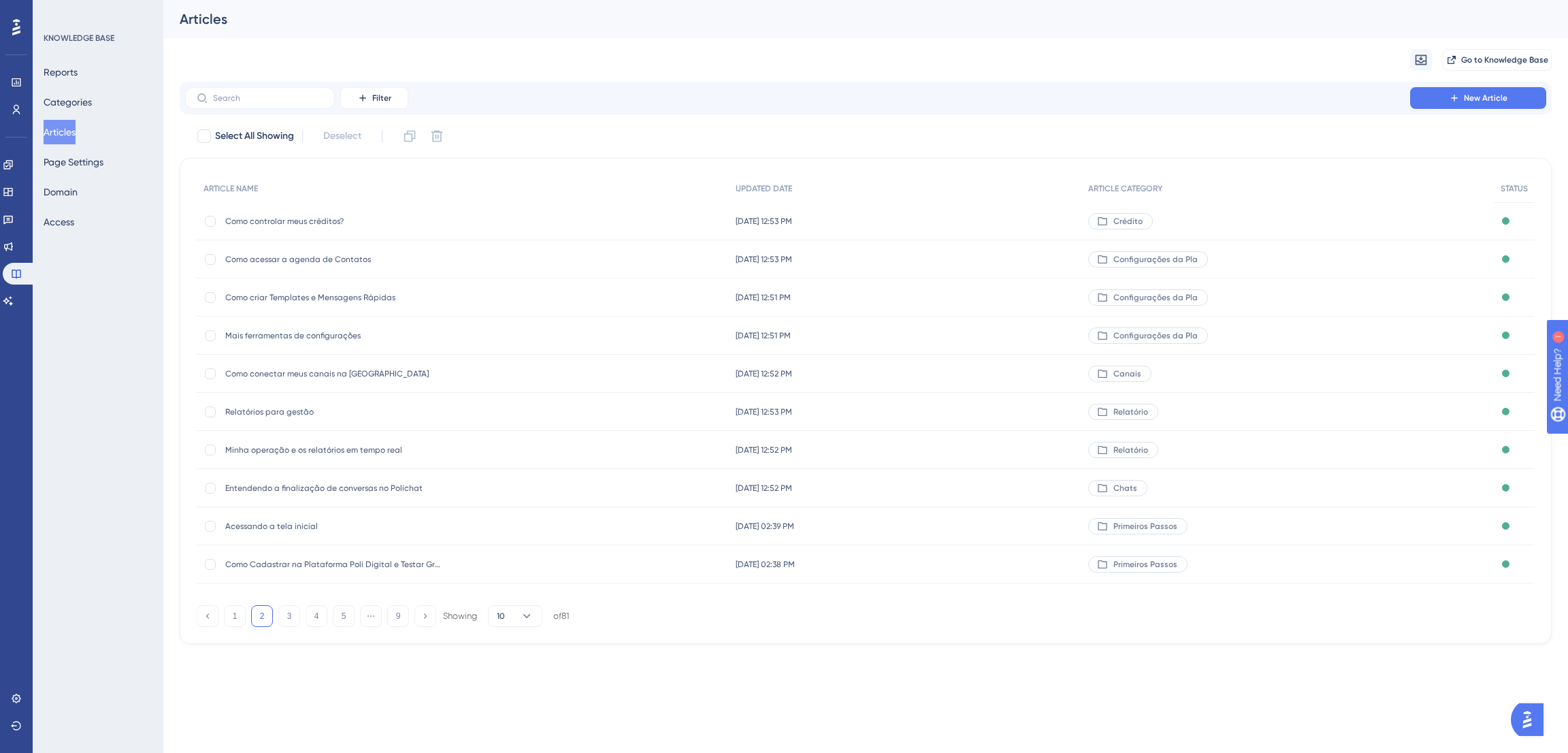
click at [369, 486] on span "Entendendo a finalização de conversas no Polichat" at bounding box center [334, 487] width 218 height 11
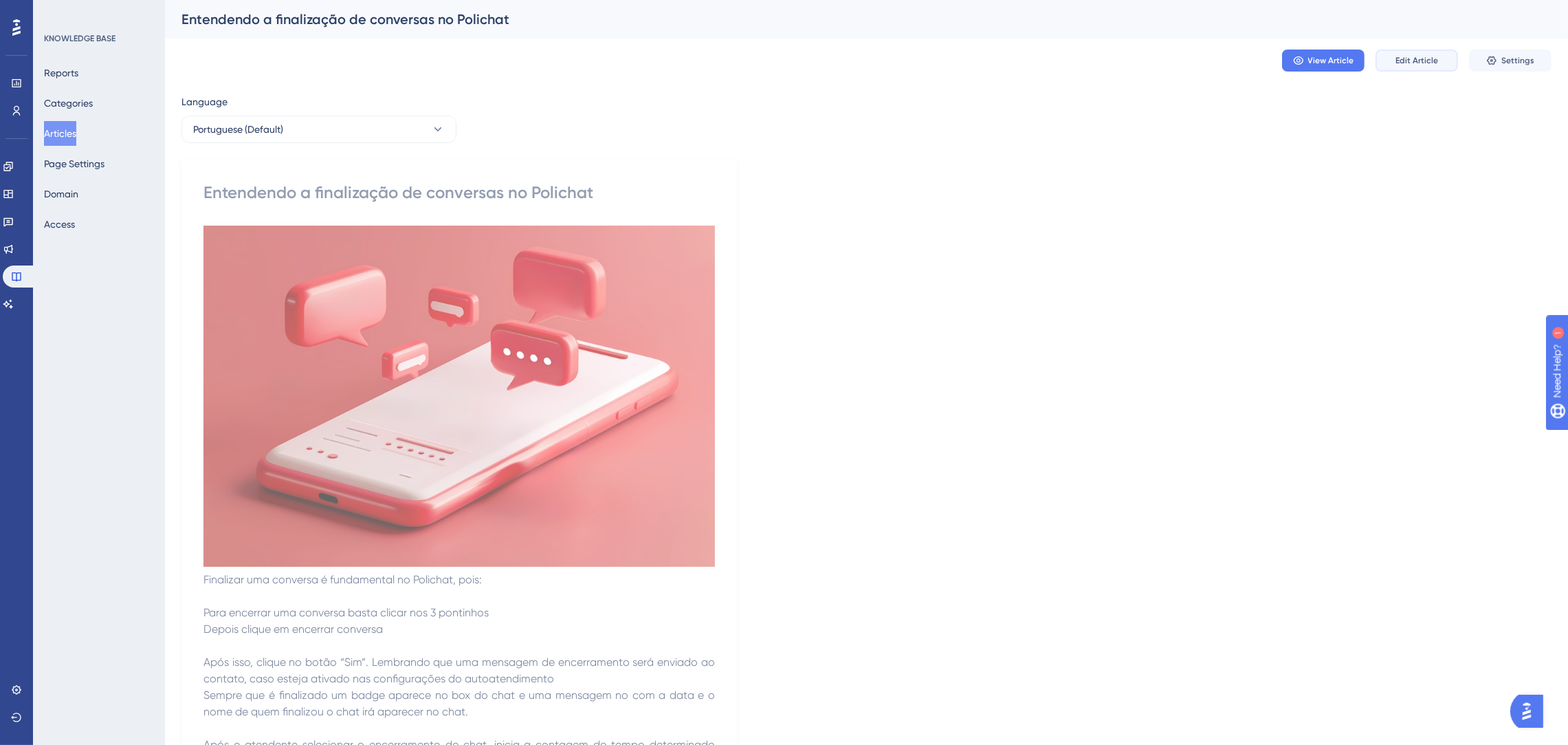
click at [1402, 59] on span "Edit Article" at bounding box center [1416, 60] width 43 height 11
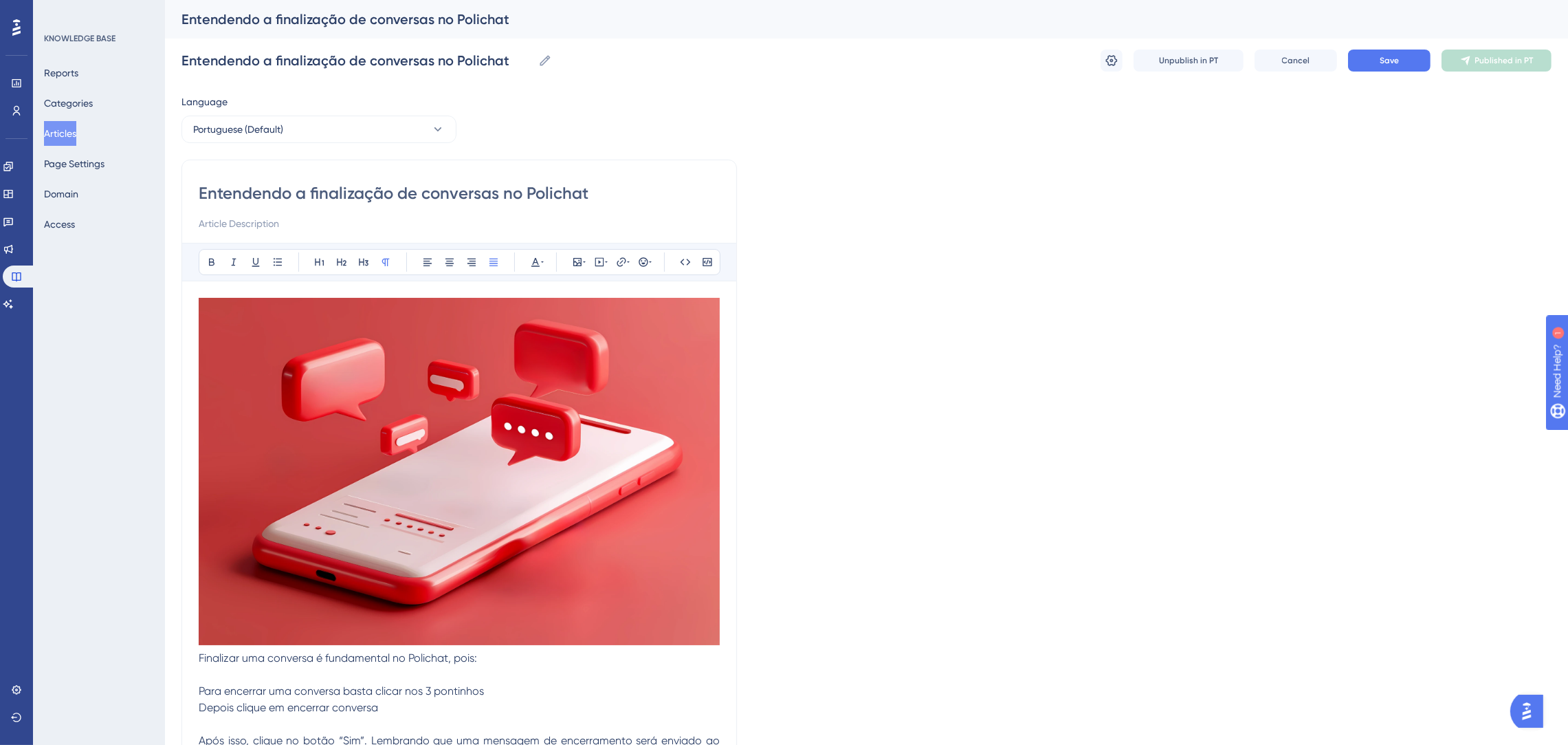
scroll to position [324, 0]
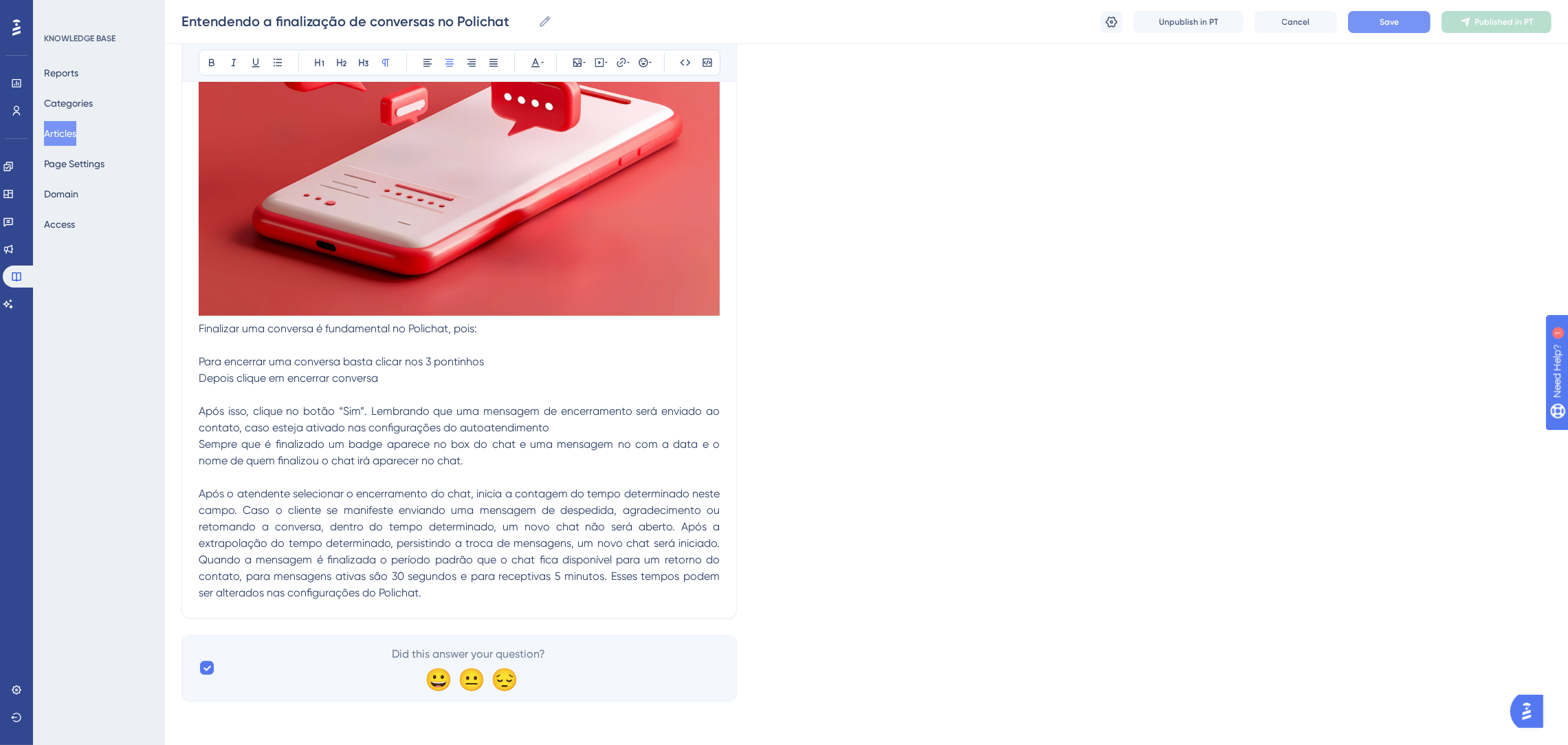
click at [1411, 22] on button "Save" at bounding box center [1389, 22] width 82 height 22
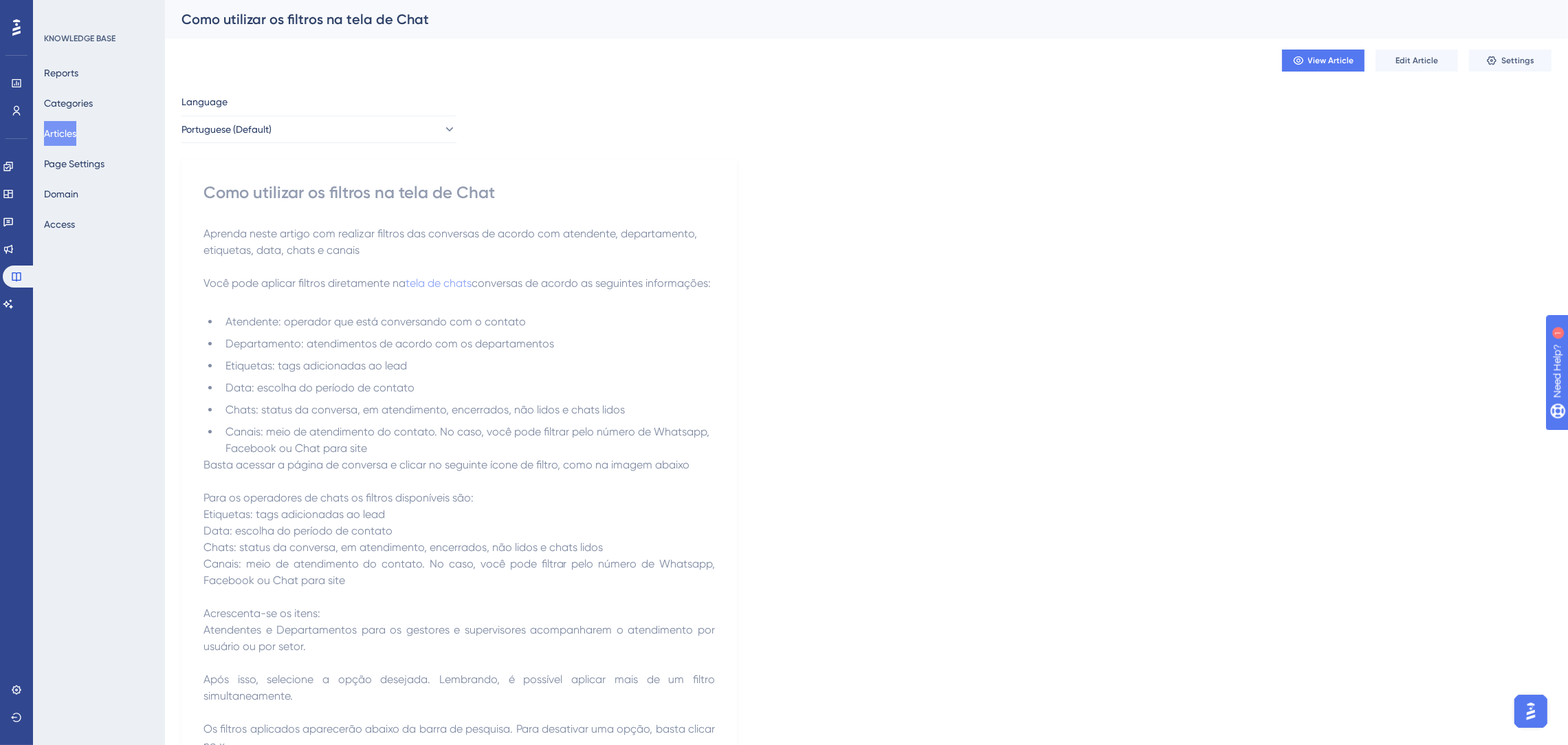
click at [534, 391] on ul "Atendente: operador que está conversando com o contato Departamento: atendiment…" at bounding box center [459, 385] width 511 height 143
click at [1299, 64] on icon at bounding box center [1299, 60] width 10 height 8
click at [1387, 57] on button "Edit Article" at bounding box center [1416, 60] width 82 height 22
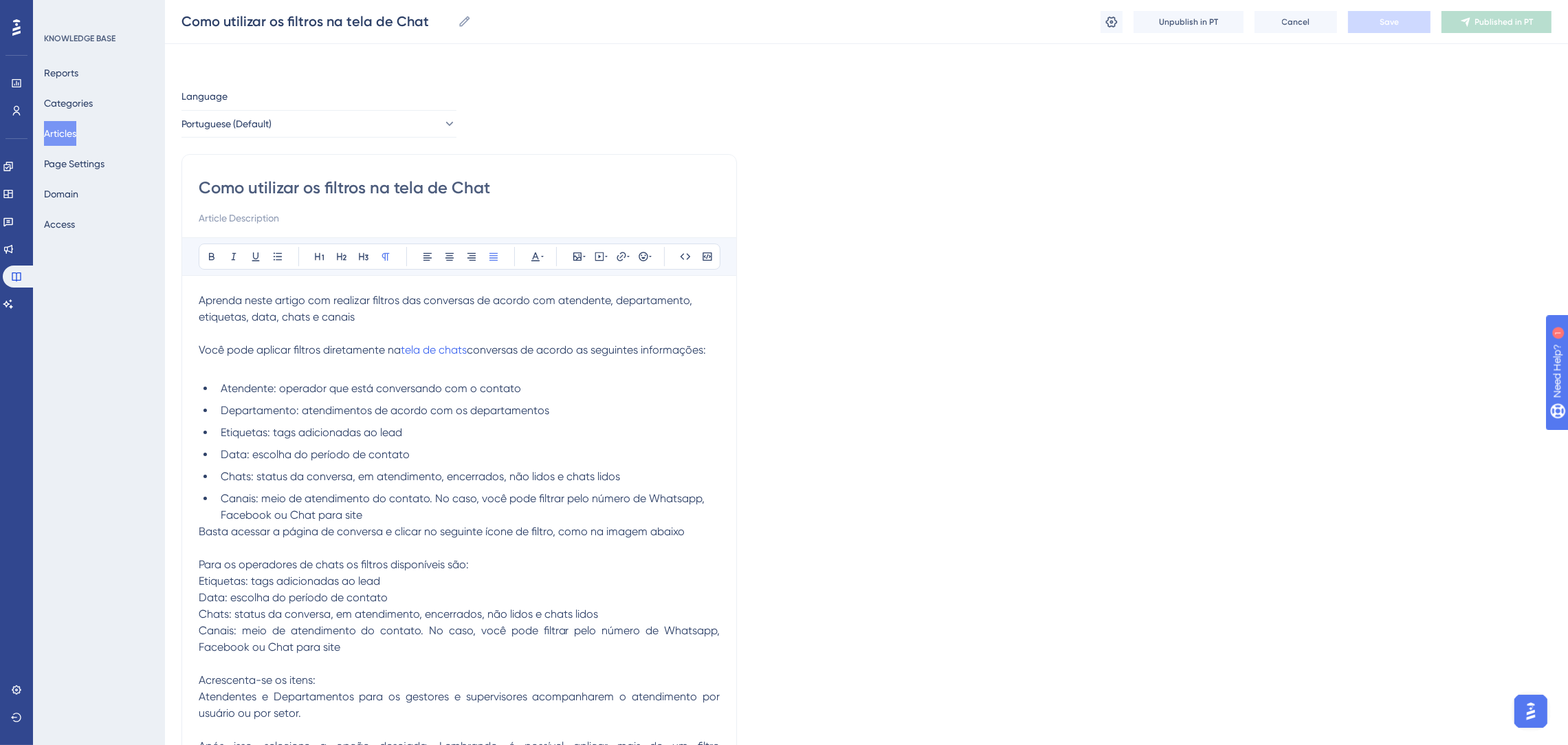
scroll to position [96, 0]
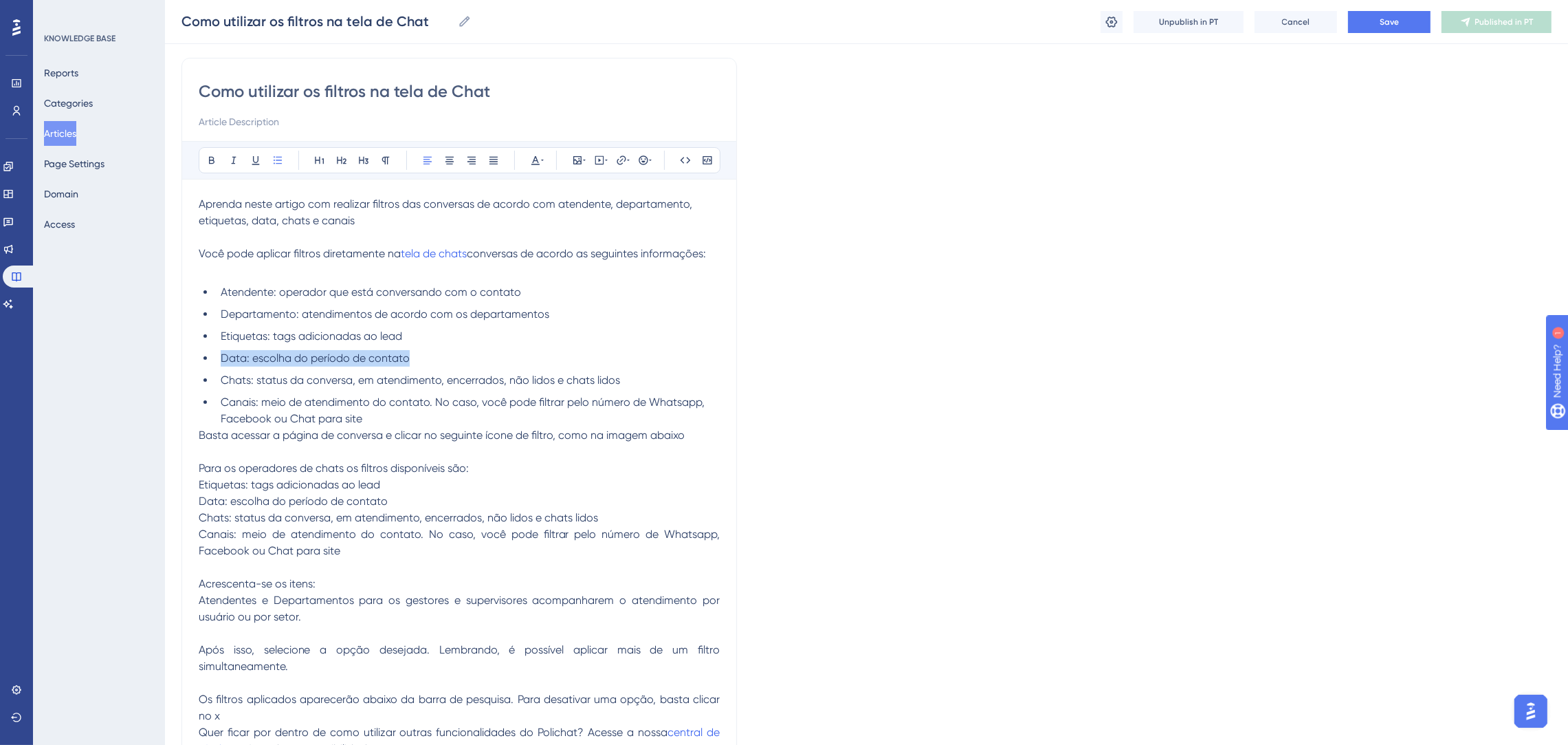
drag, startPoint x: 463, startPoint y: 361, endPoint x: 94, endPoint y: 361, distance: 369.0
click at [165, 361] on div "Performance Users Engagement Widgets Feedback Product Updates Knowledge Base AI…" at bounding box center [867, 391] width 1404 height 975
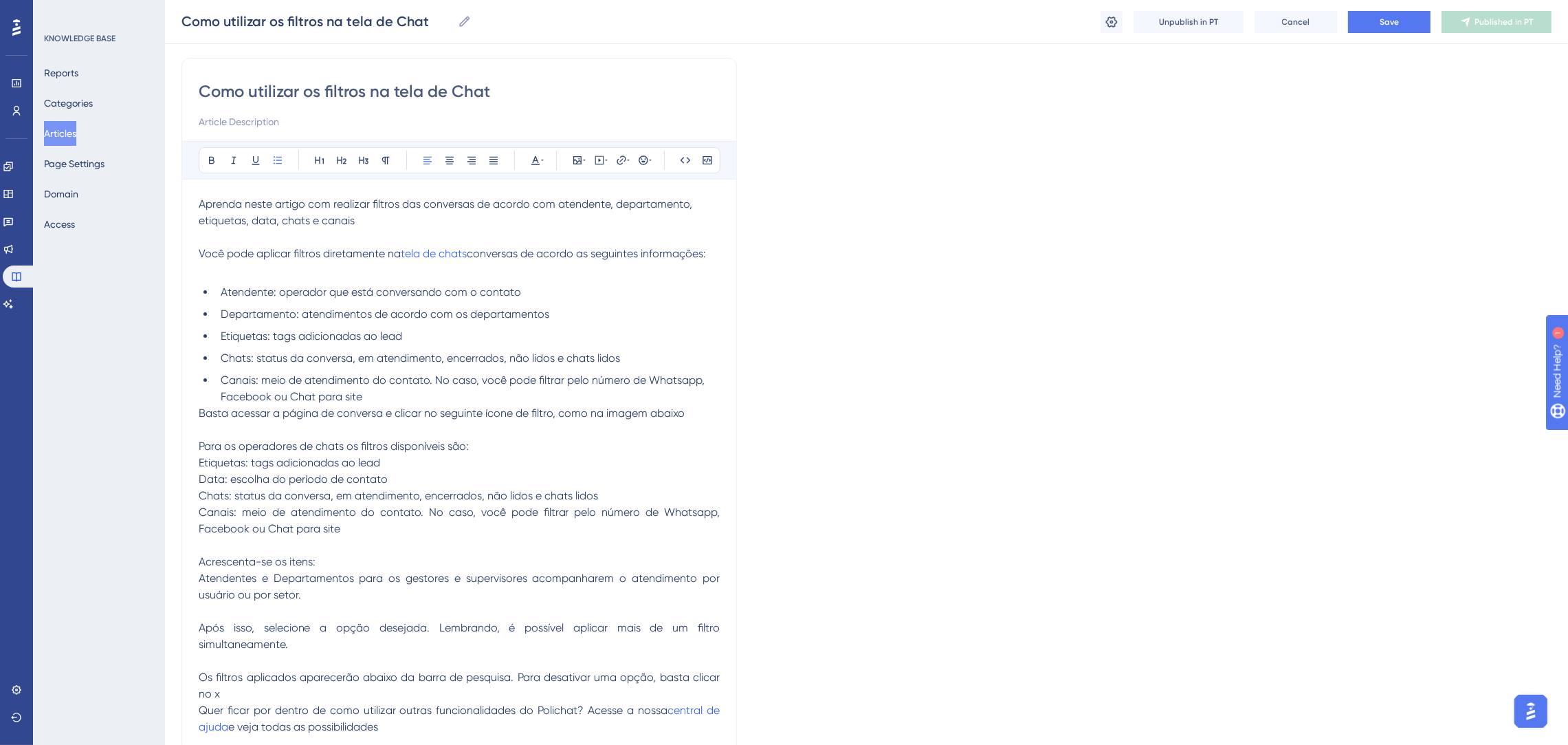
click at [458, 398] on li "Canais: meio de atendimento do contato. No caso, você pode filtrar pelo número …" at bounding box center [468, 388] width 505 height 33
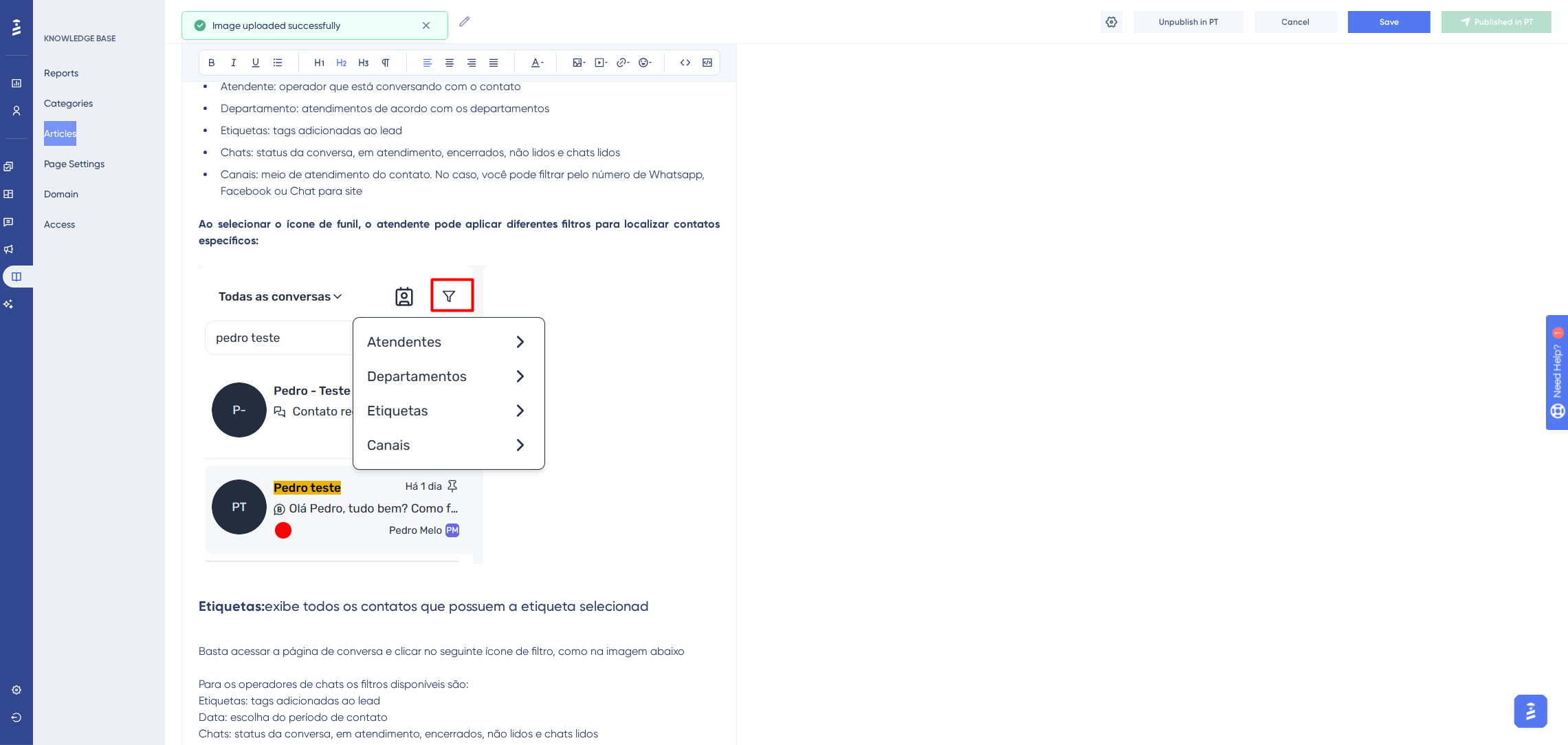
scroll to position [302, 0]
drag, startPoint x: 721, startPoint y: 233, endPoint x: 209, endPoint y: 240, distance: 512.0
click at [165, 231] on div "Performance Users Engagement Widgets Feedback Product Updates Knowledge Base AI…" at bounding box center [867, 396] width 1404 height 1397
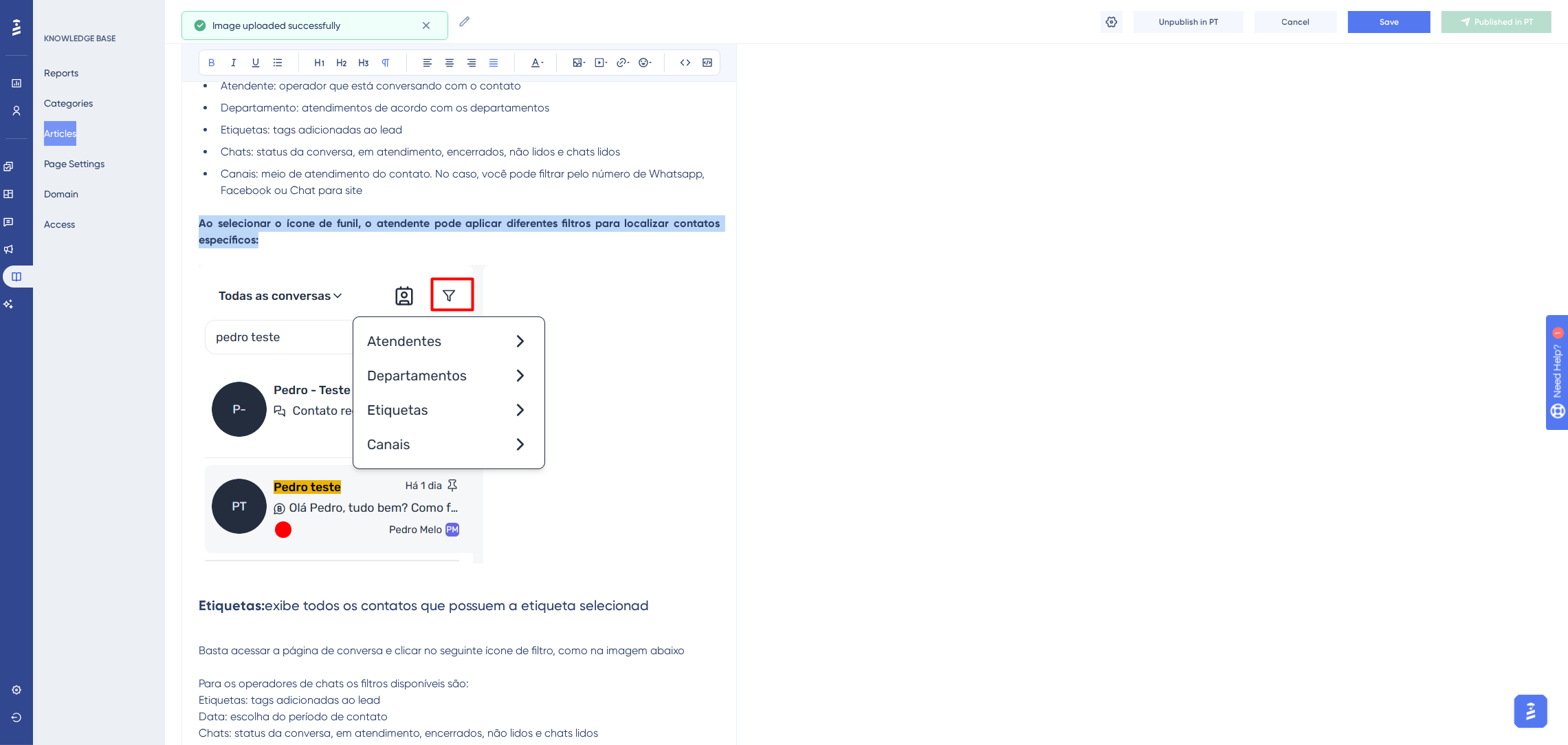
drag, startPoint x: 311, startPoint y: 245, endPoint x: 199, endPoint y: 223, distance: 114.1
click at [199, 223] on p "Ao selecionar o ícone de funil, o atendente pode aplicar diferentes filtros par…" at bounding box center [460, 231] width 521 height 33
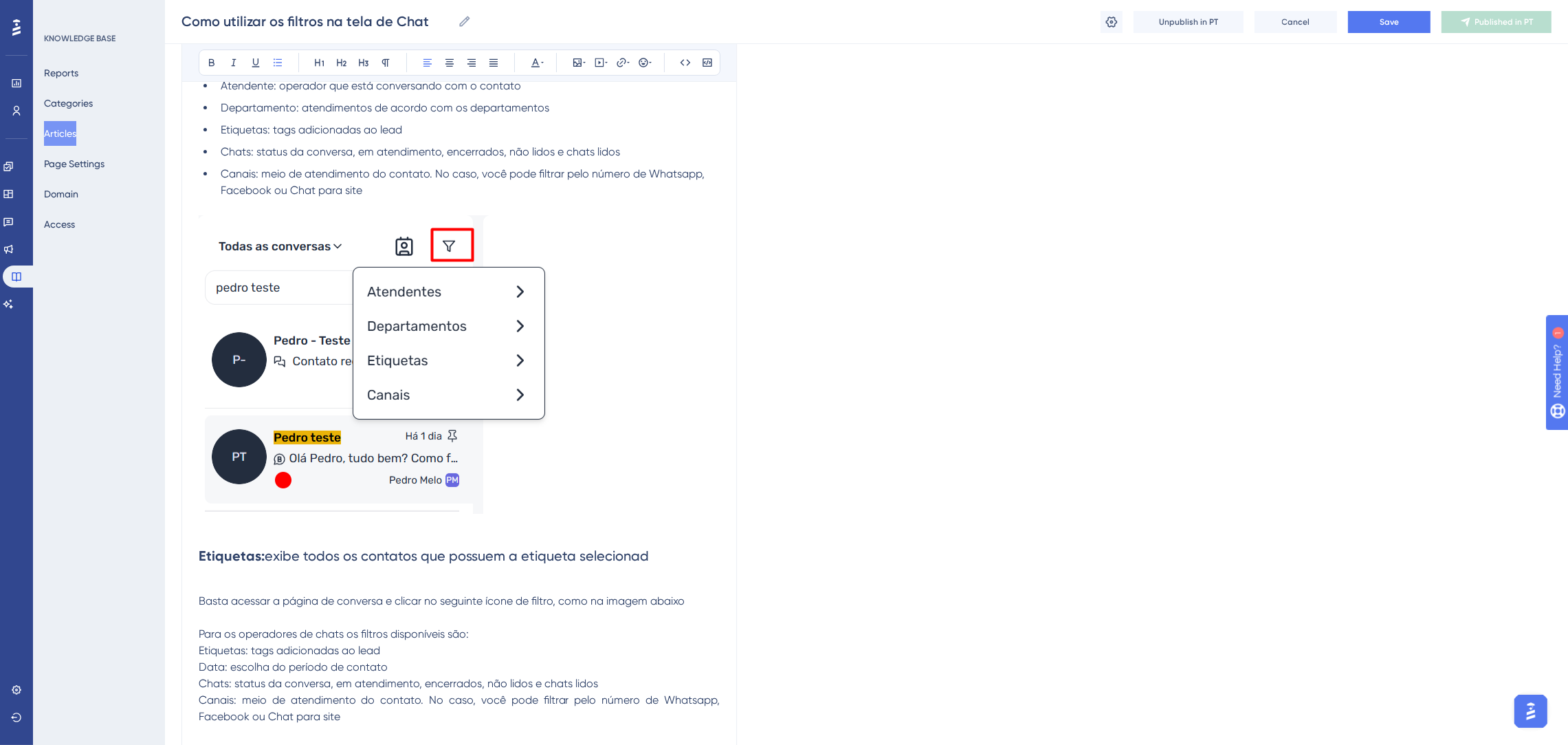
scroll to position [509, 0]
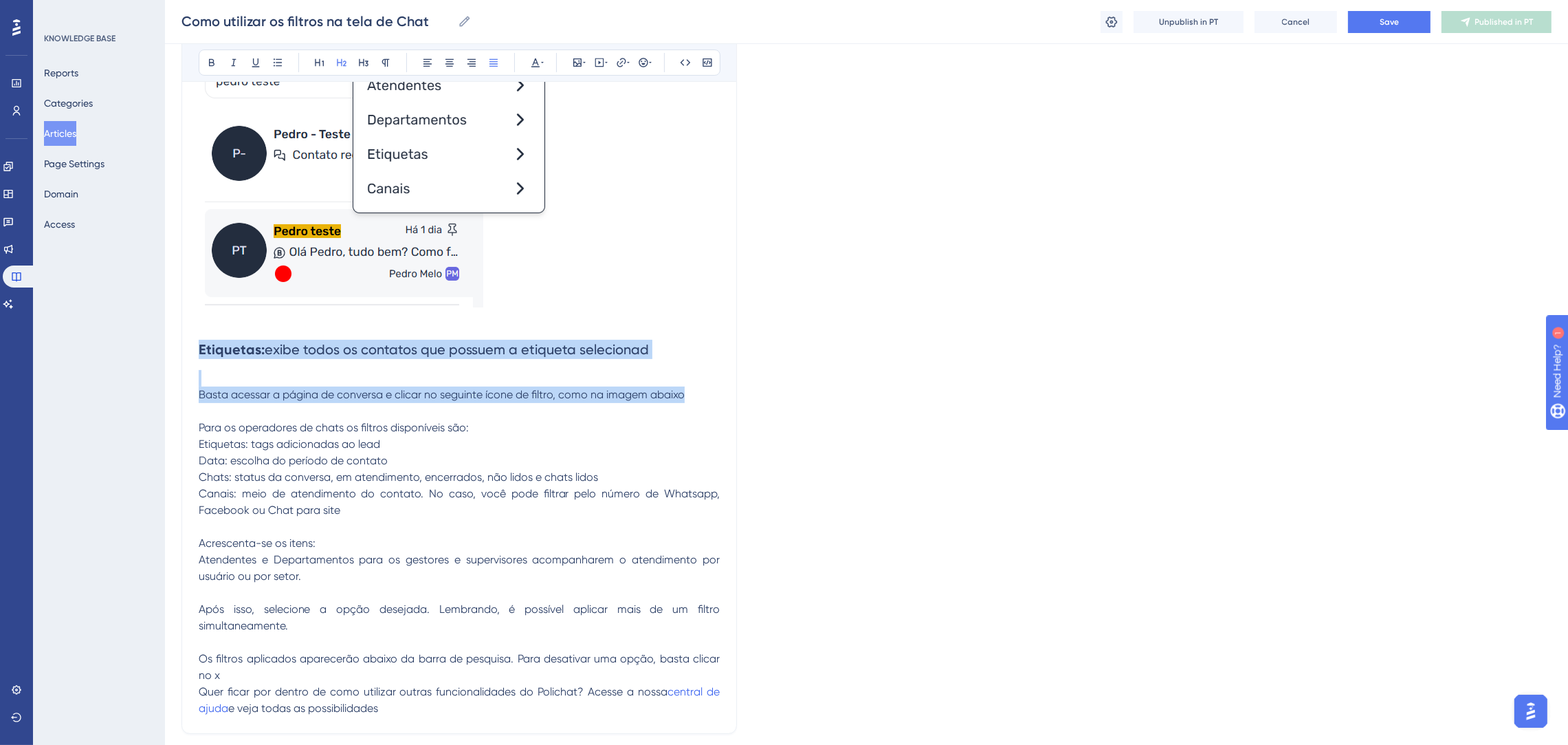
drag, startPoint x: 225, startPoint y: 345, endPoint x: 700, endPoint y: 401, distance: 478.3
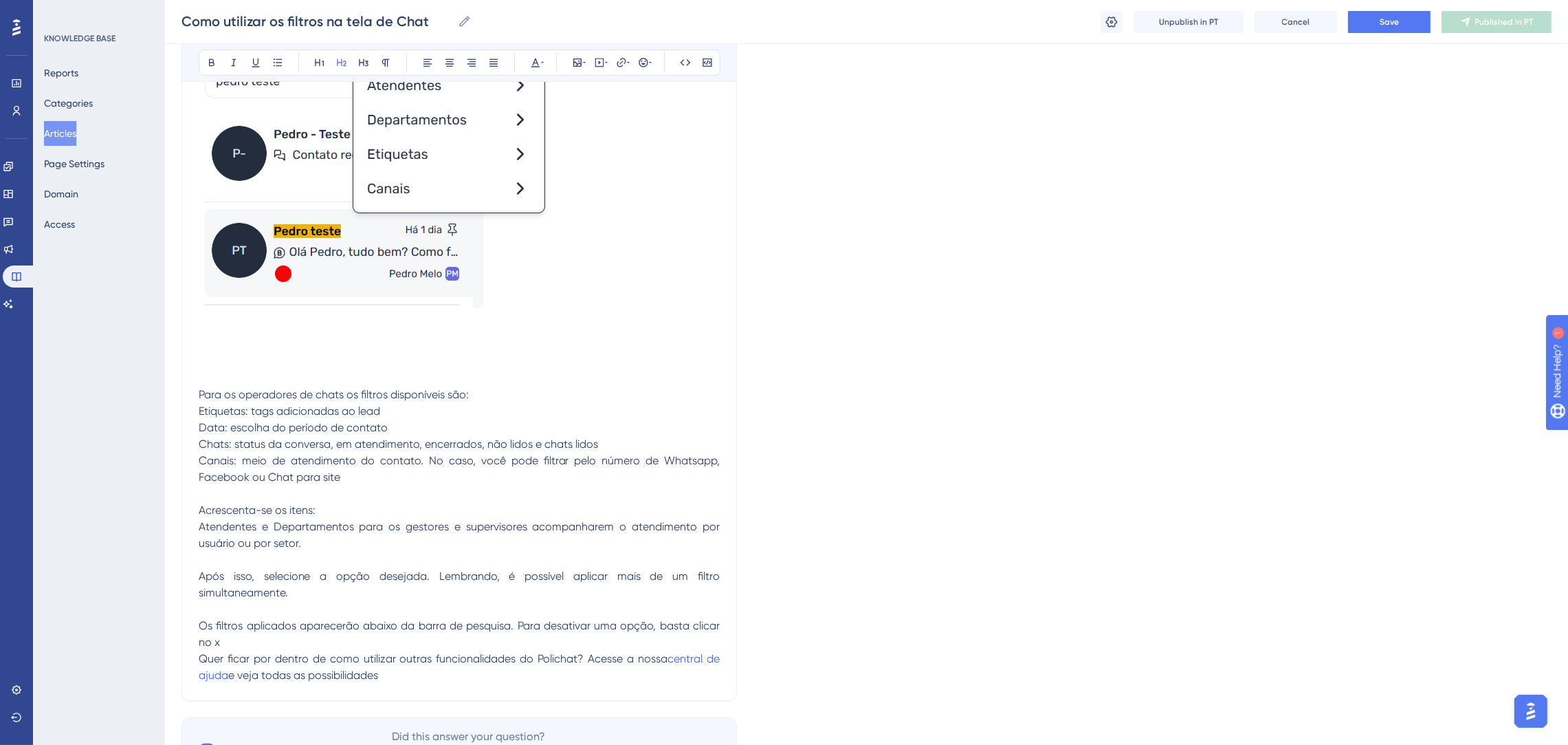
click at [449, 361] on h2 at bounding box center [460, 350] width 521 height 42
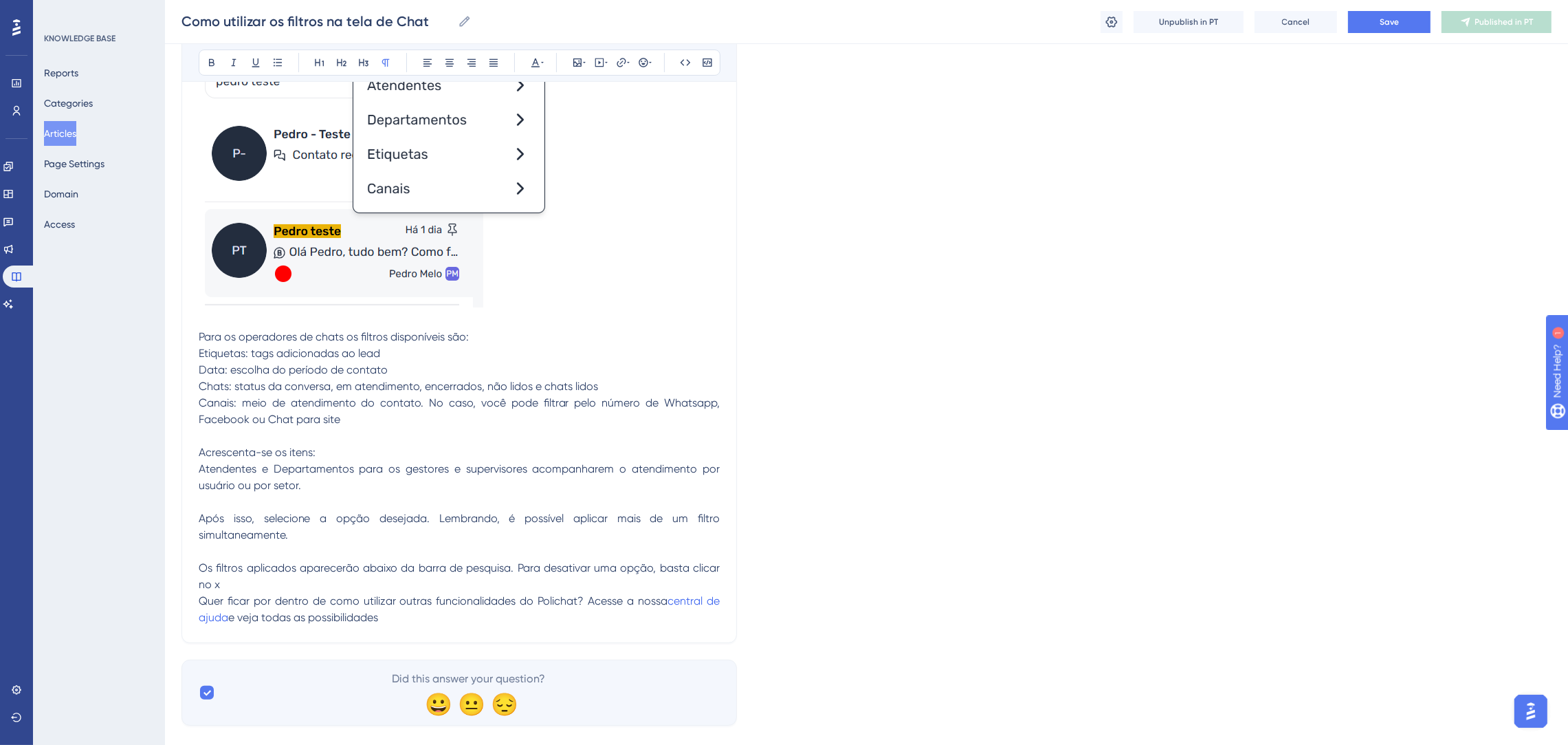
click at [511, 342] on p "Para os operadores de chats os filtros disponíveis são:" at bounding box center [460, 337] width 521 height 17
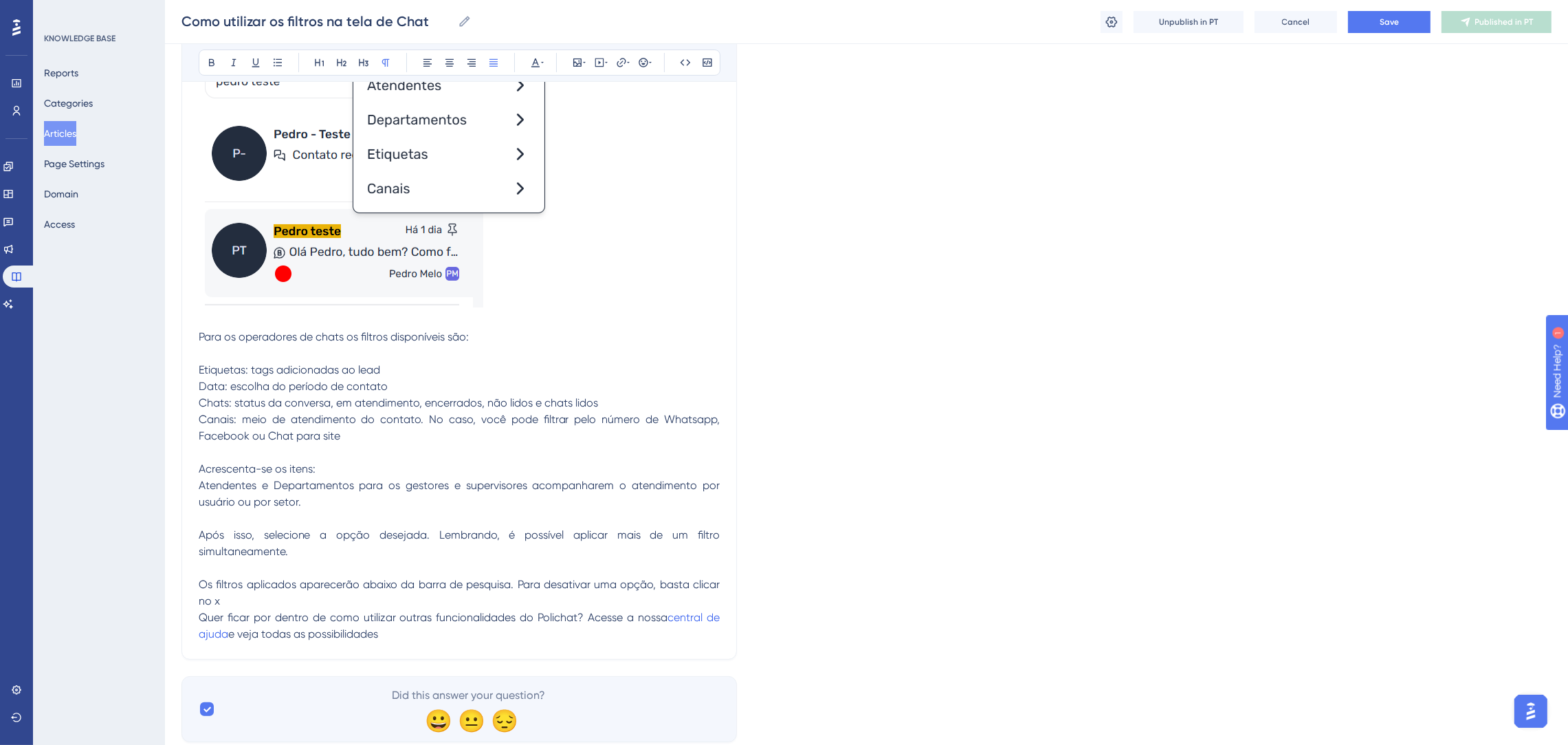
click at [506, 369] on p "Etiquetas: tags adicionadas ao lead Data: escolha do período de contato Chats: …" at bounding box center [460, 402] width 521 height 82
drag, startPoint x: 458, startPoint y: 392, endPoint x: 66, endPoint y: 390, distance: 392.0
click at [165, 390] on div "Performance Users Engagement Widgets Feedback Product Updates Knowledge Base AI…" at bounding box center [867, 127] width 1404 height 1273
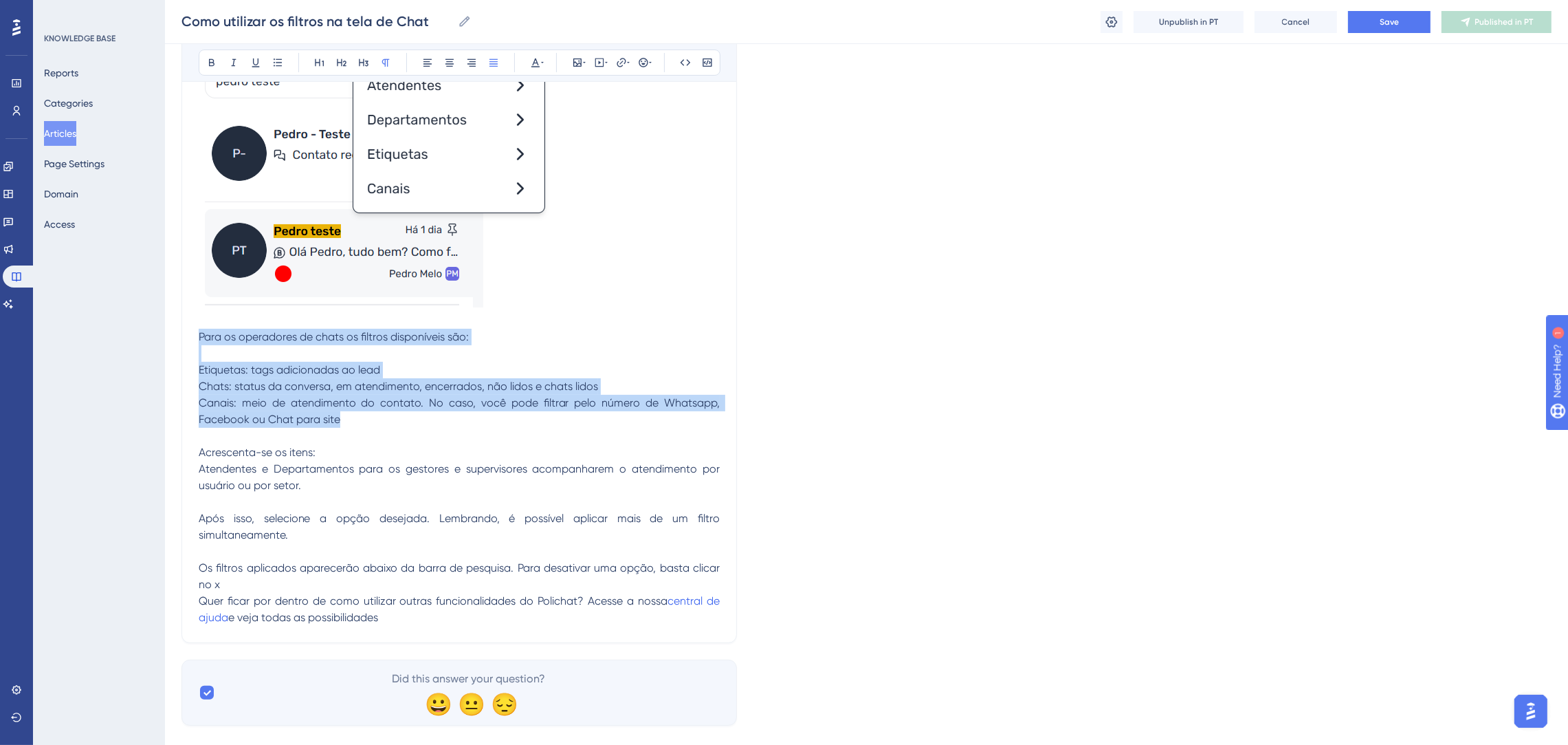
drag, startPoint x: 449, startPoint y: 426, endPoint x: 139, endPoint y: 345, distance: 320.4
click at [165, 345] on div "Performance Users Engagement Widgets Feedback Product Updates Knowledge Base AI…" at bounding box center [867, 119] width 1404 height 1256
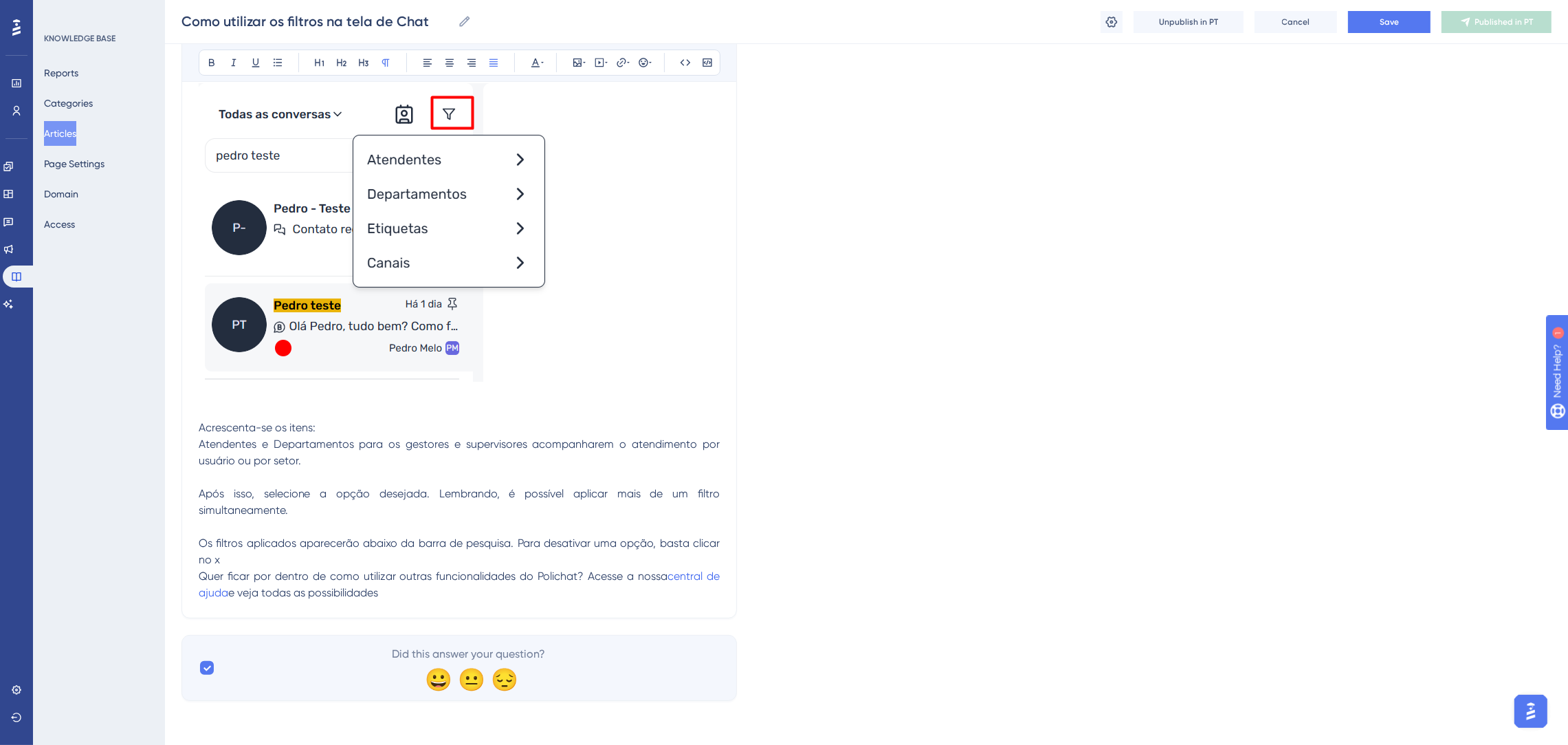
scroll to position [435, 0]
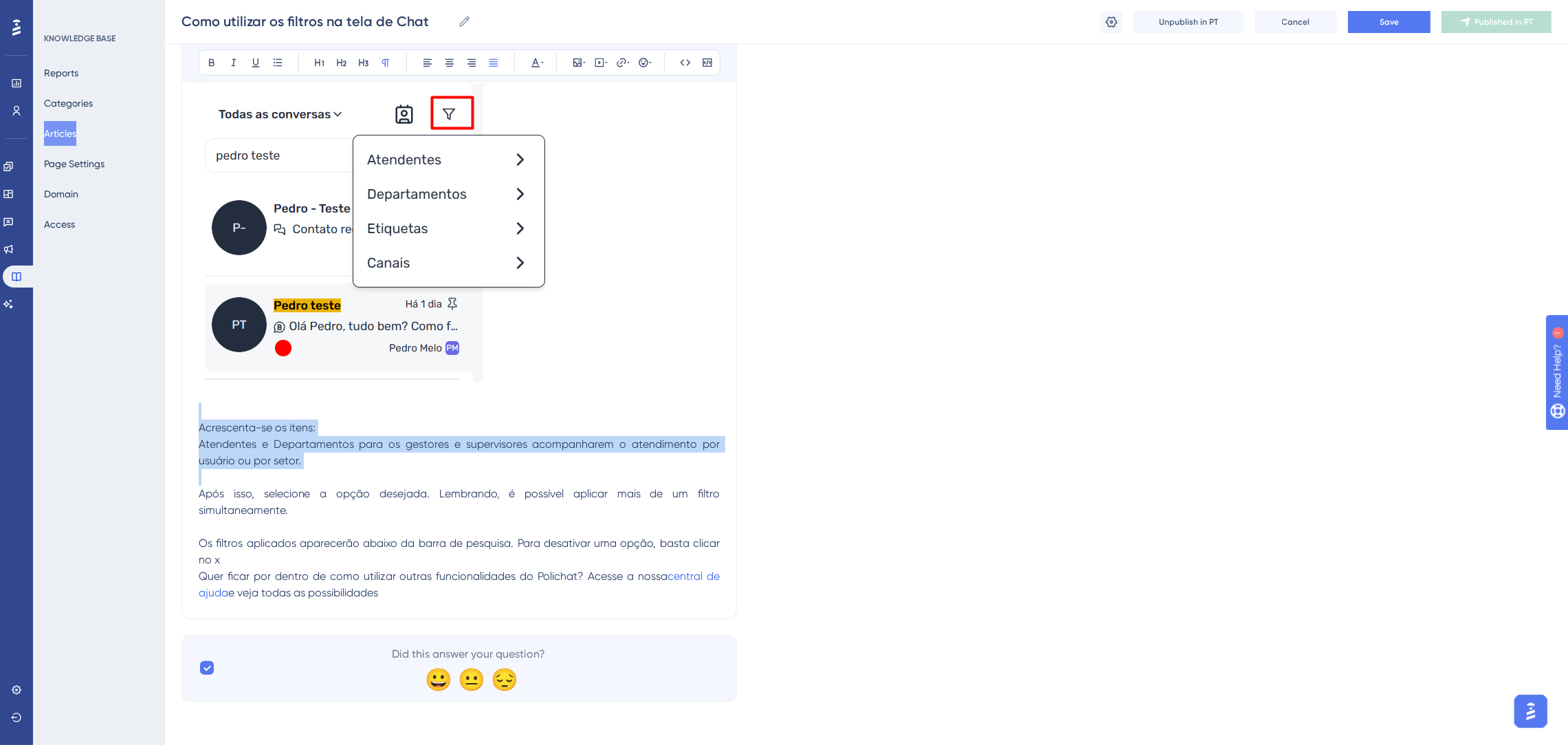
drag, startPoint x: 372, startPoint y: 471, endPoint x: 172, endPoint y: 415, distance: 207.7
click at [172, 415] on div "Performance Users Engagement Widgets Feedback Product Updates Knowledge Base AI…" at bounding box center [867, 144] width 1404 height 1157
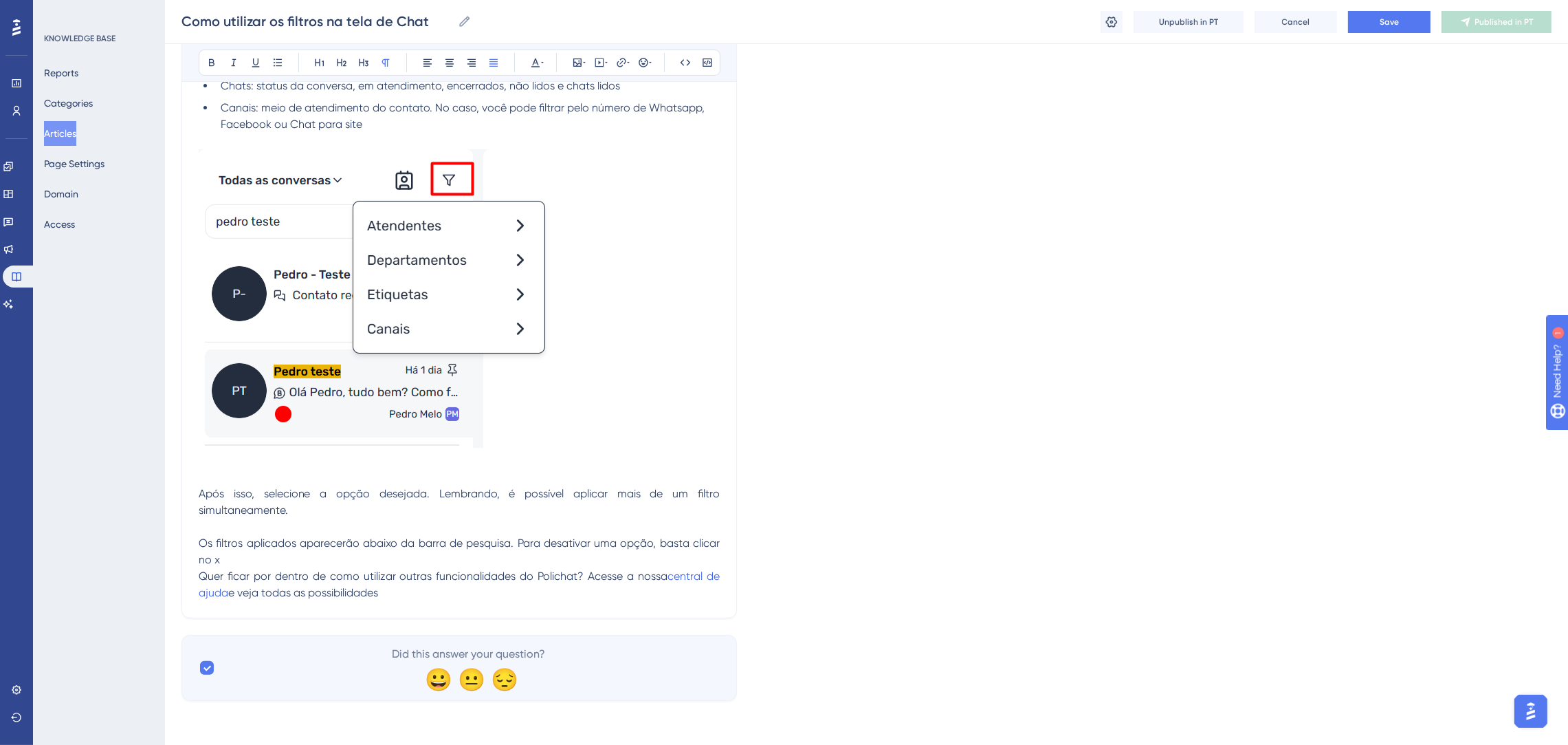
scroll to position [352, 0]
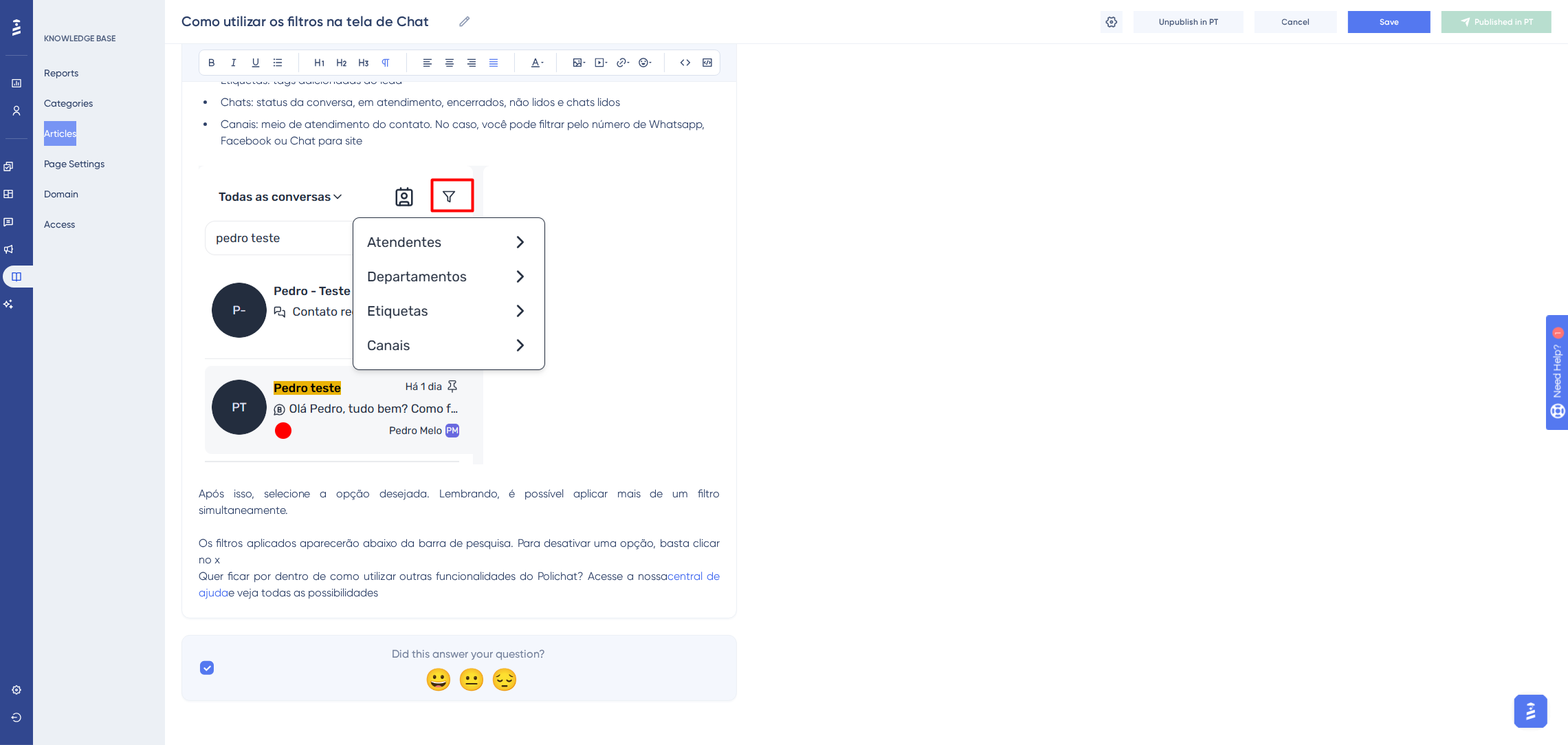
click at [315, 546] on span "Os filtros aplicados aparecerão abaixo da barra de pesquisa. Para desativar uma…" at bounding box center [461, 551] width 524 height 30
click at [307, 561] on p "Os filtros aplicados aparecerão abaixo da barra de pesquisa. Para desativar uma…" at bounding box center [460, 551] width 521 height 33
drag, startPoint x: 382, startPoint y: 591, endPoint x: 108, endPoint y: 575, distance: 274.5
click at [165, 575] on div "Performance Users Engagement Widgets Feedback Product Updates Knowledge Base AI…" at bounding box center [867, 185] width 1404 height 1075
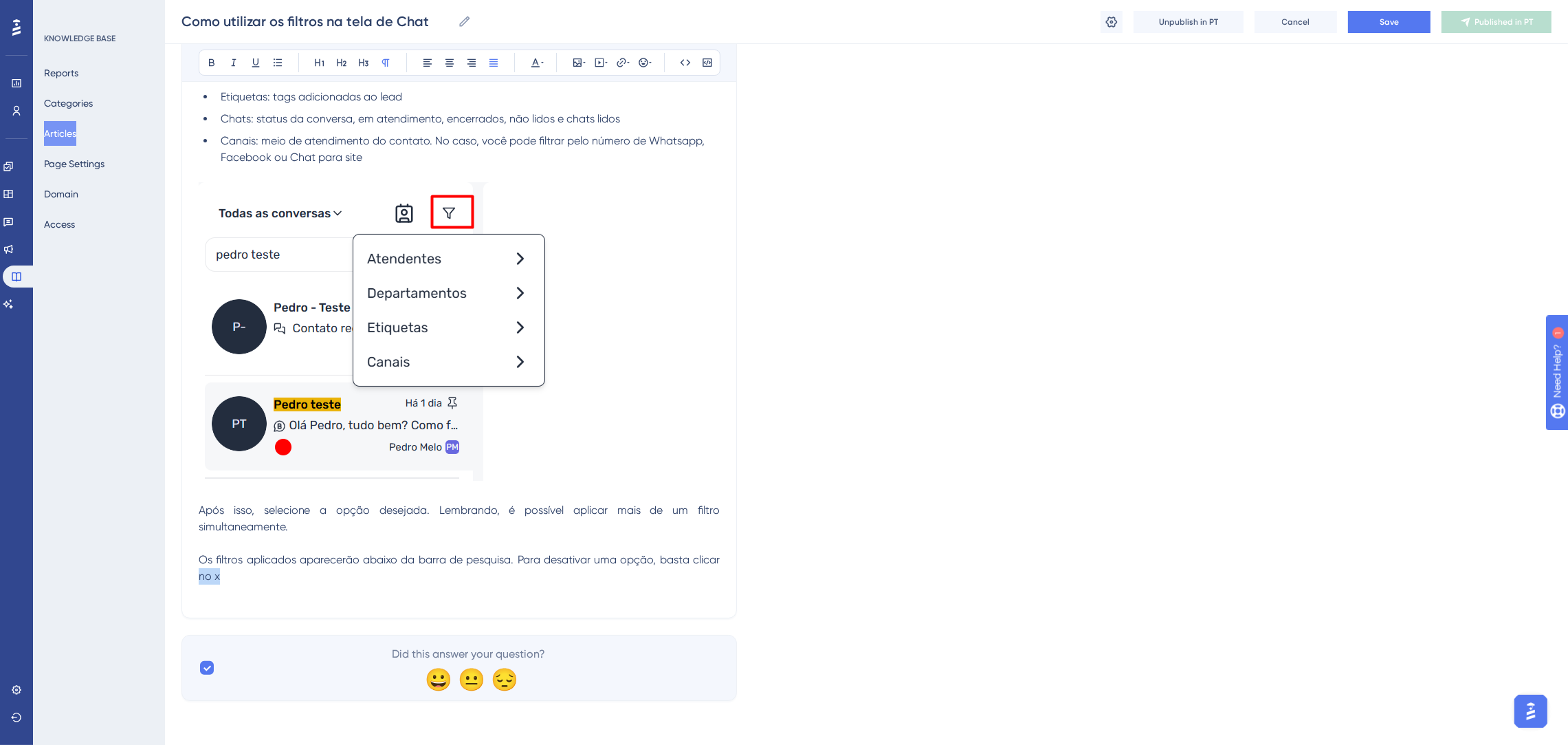
scroll to position [336, 0]
click at [384, 593] on p at bounding box center [460, 592] width 521 height 17
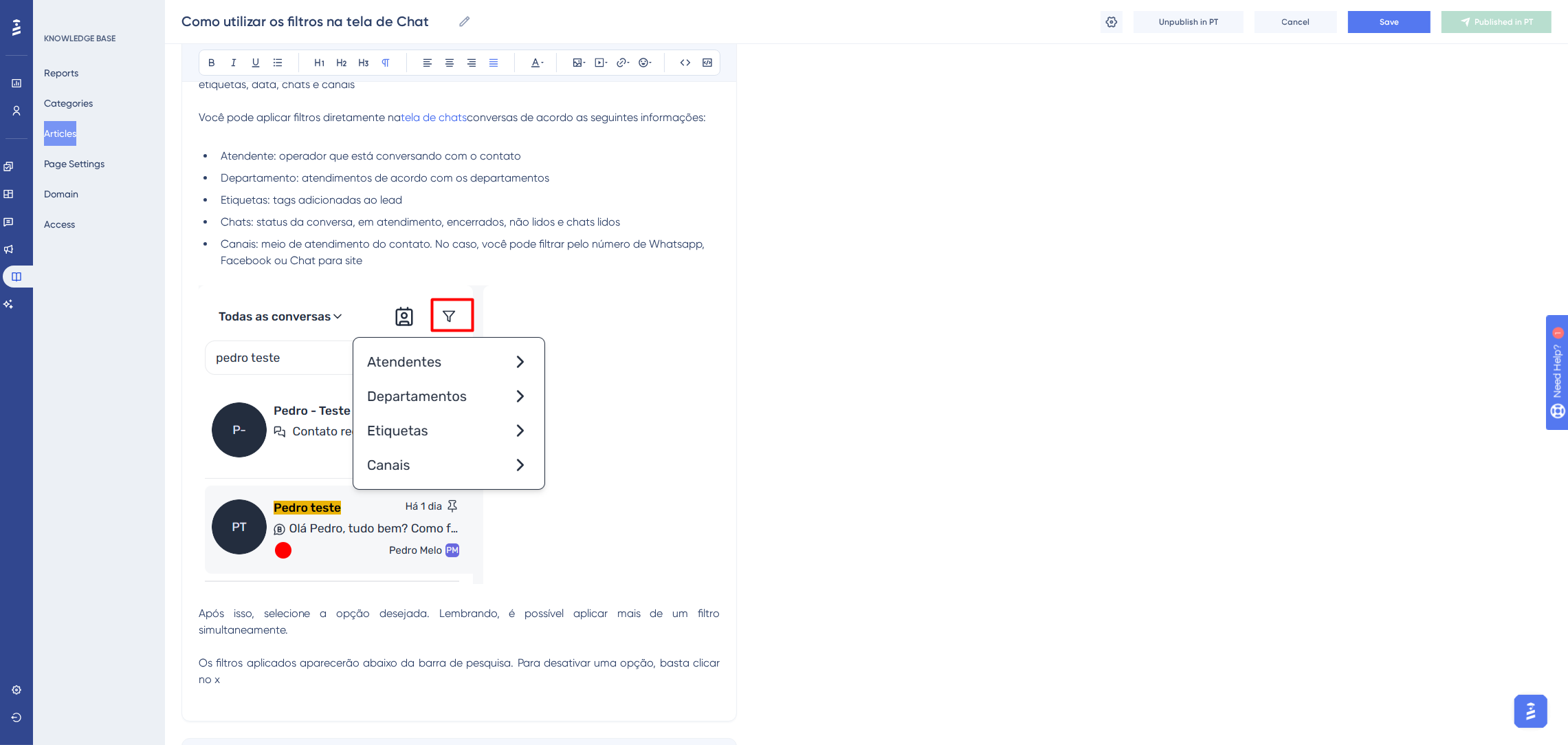
scroll to position [130, 0]
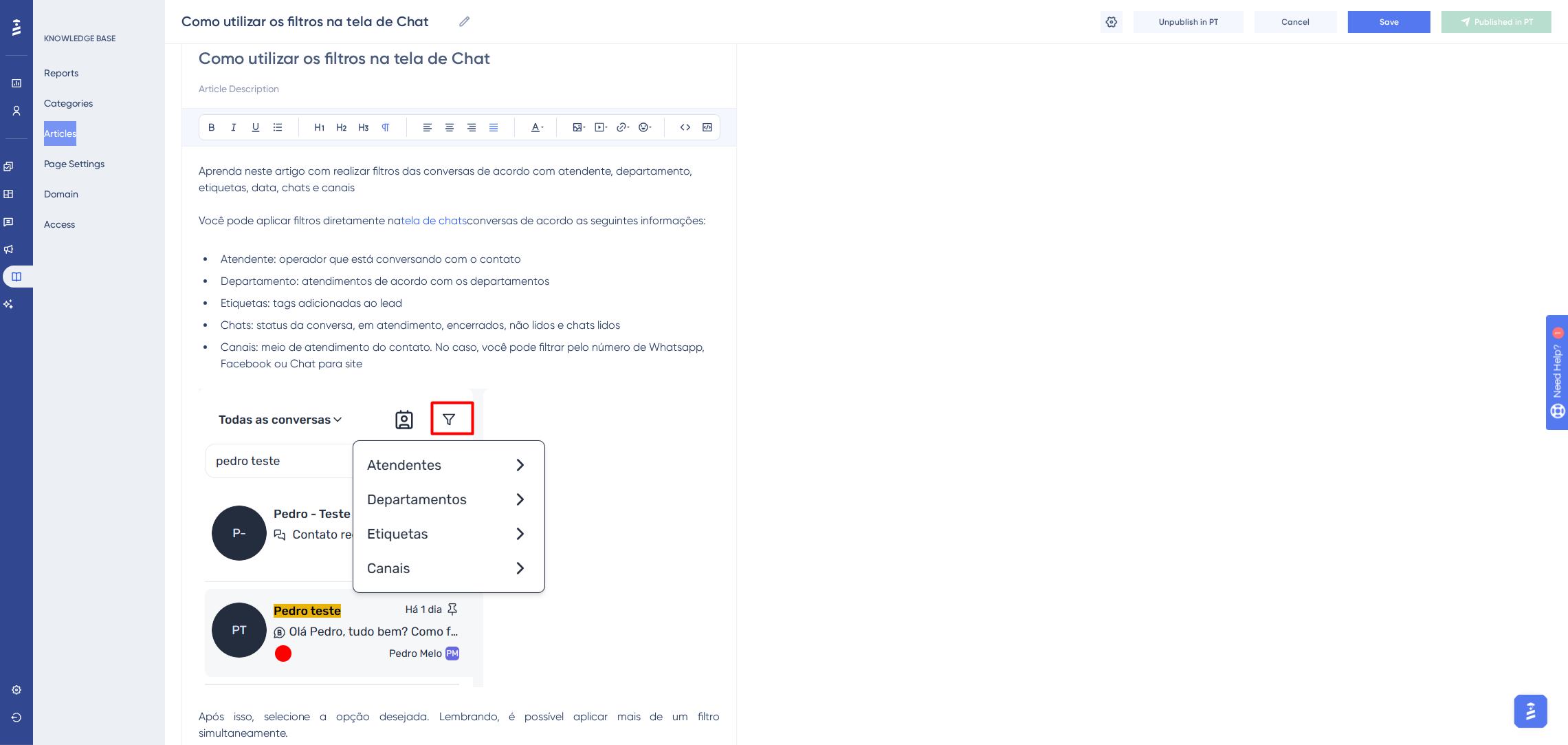
drag, startPoint x: 197, startPoint y: 218, endPoint x: 610, endPoint y: 219, distance: 413.0
click at [610, 219] on div "Como utilizar os filtros na tela de Chat Bold Italic Underline Bullet Point Hea…" at bounding box center [459, 424] width 556 height 799
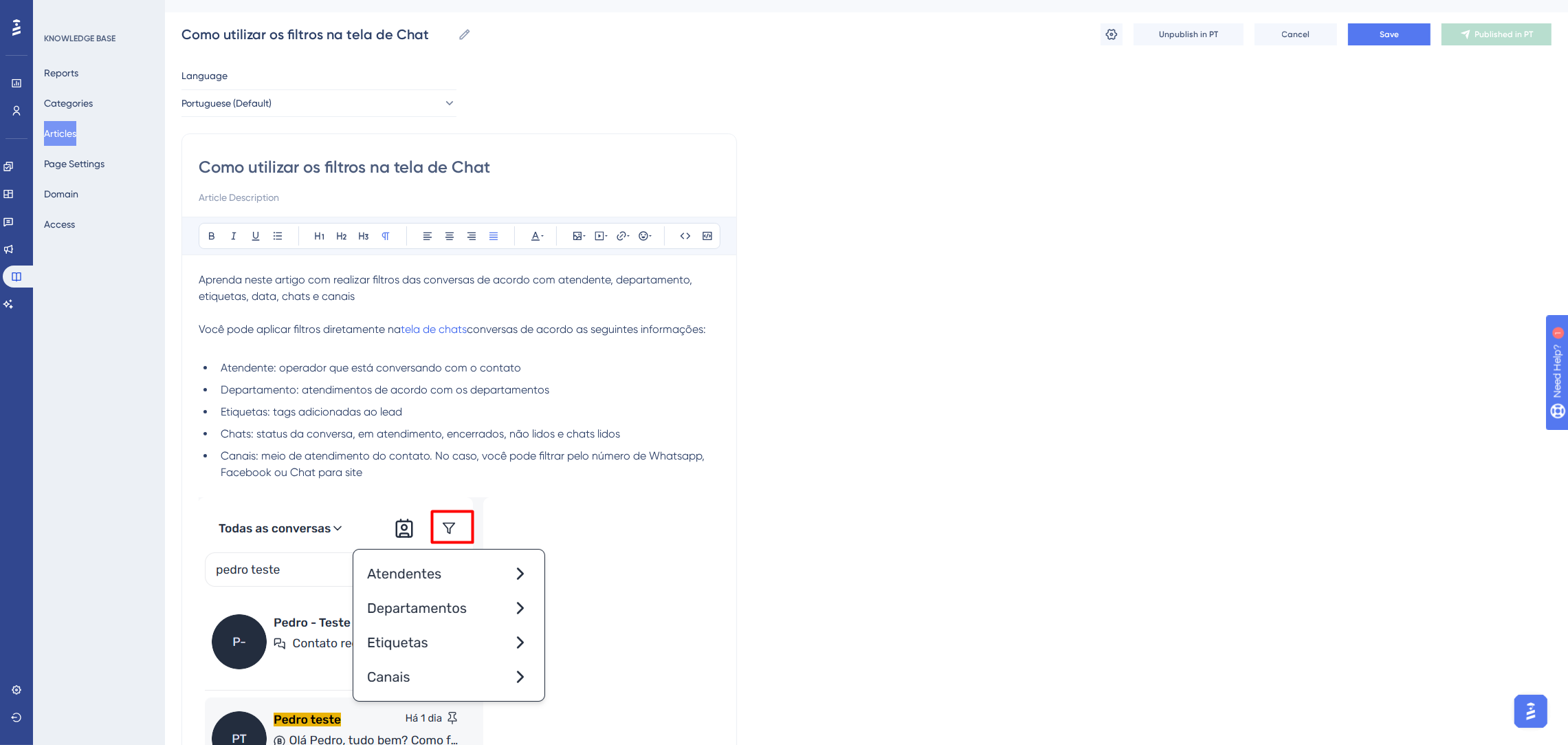
scroll to position [0, 0]
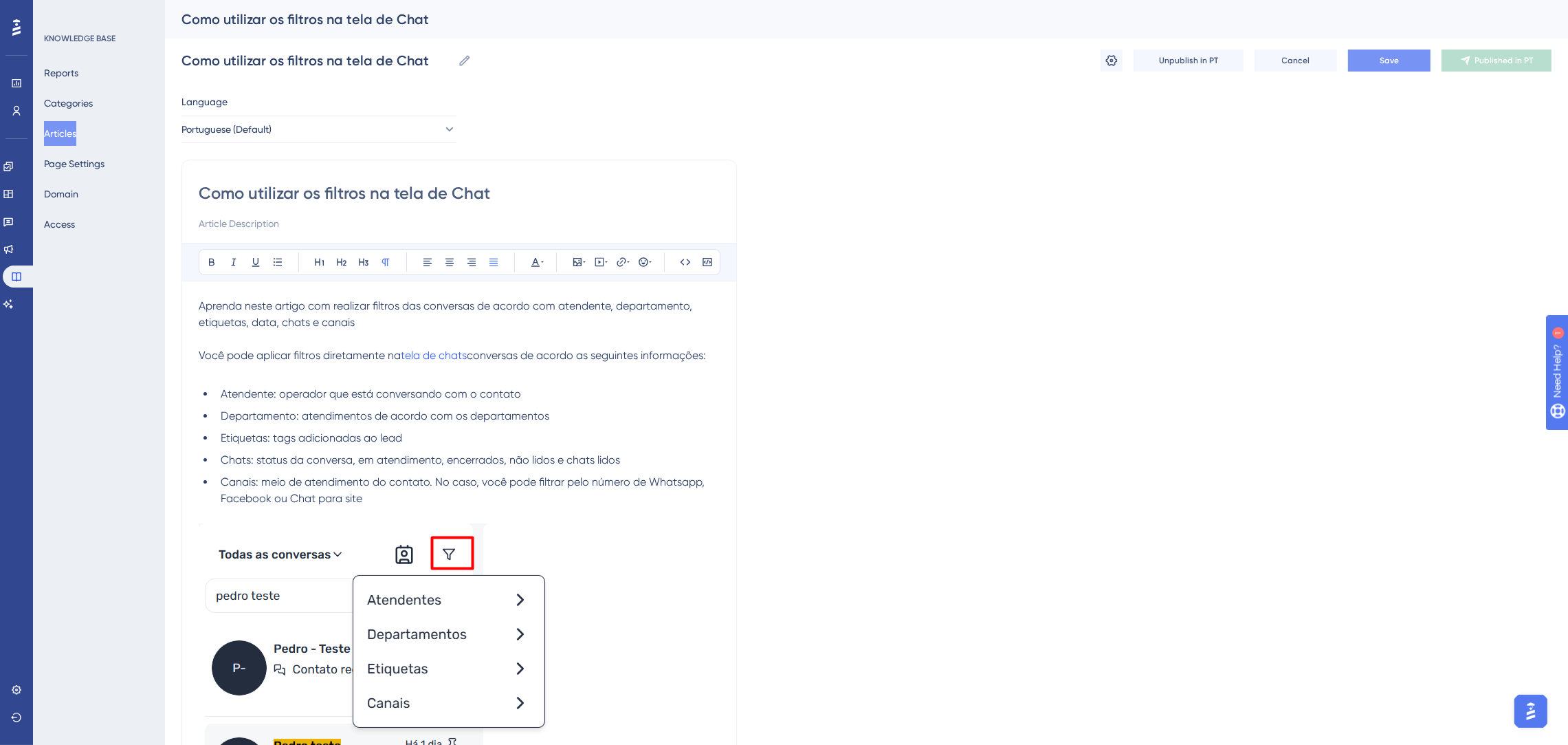
click at [1398, 57] on span "Save" at bounding box center [1389, 60] width 19 height 11
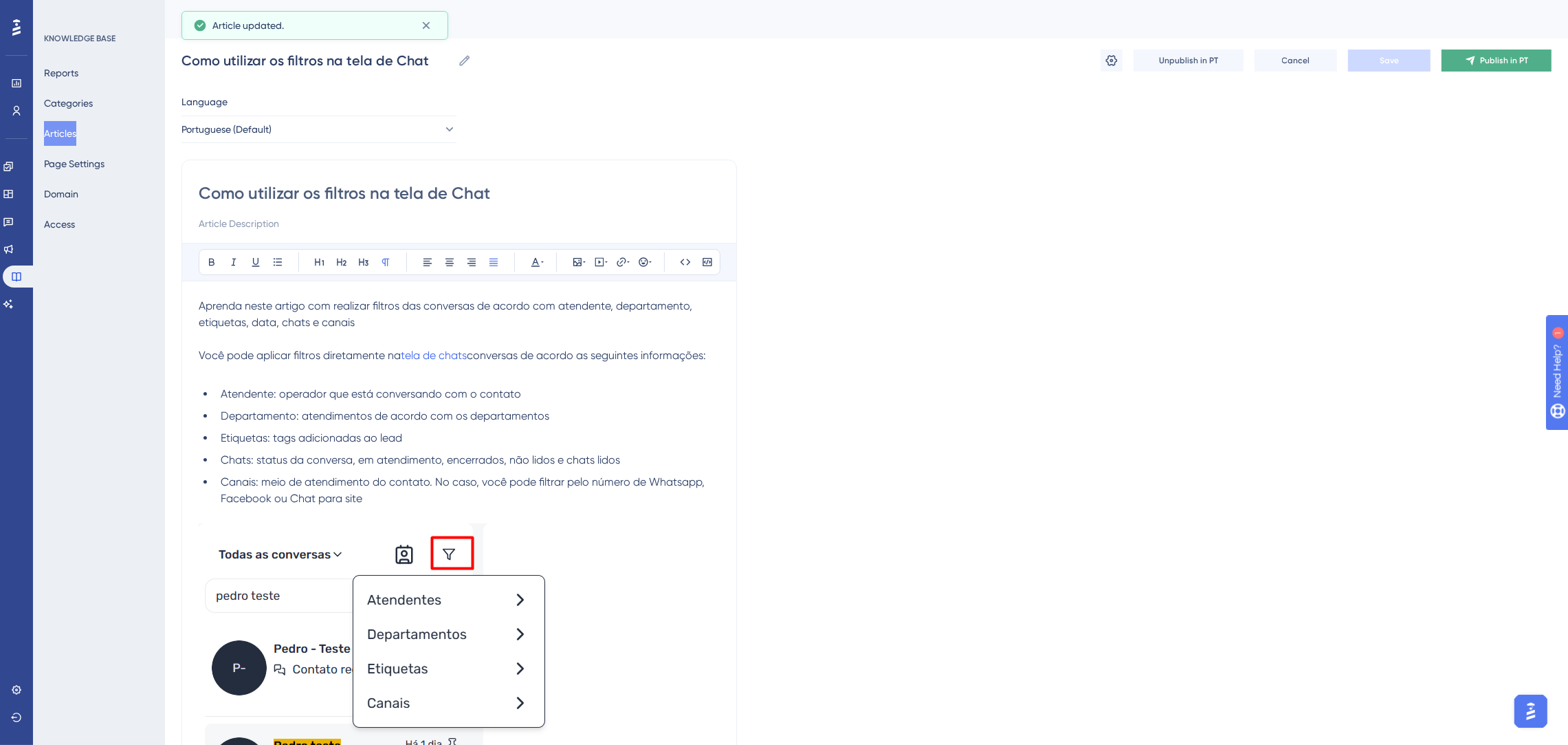
click at [1472, 66] on button "Publish in PT" at bounding box center [1497, 60] width 110 height 22
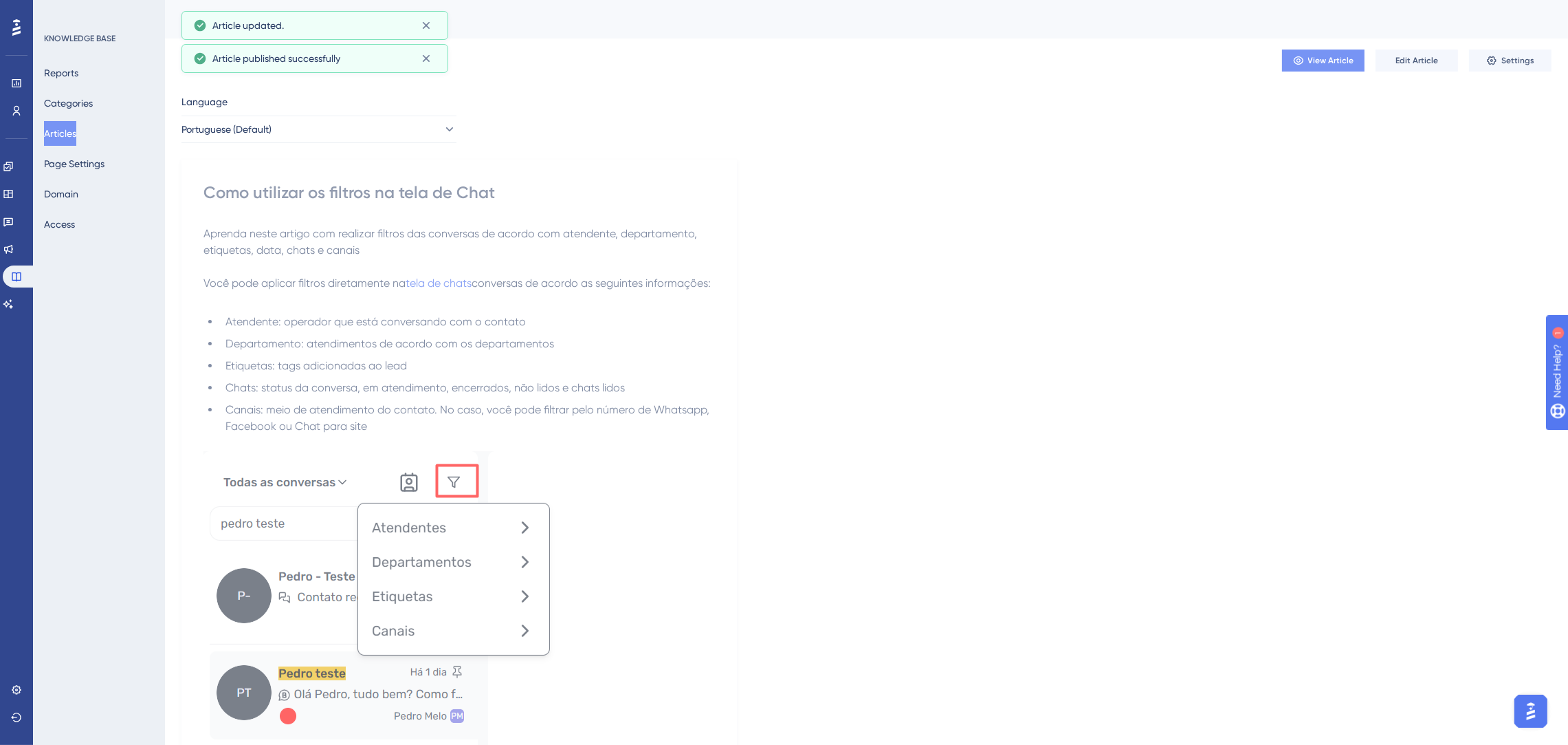
click at [1307, 59] on button "View Article" at bounding box center [1323, 60] width 82 height 22
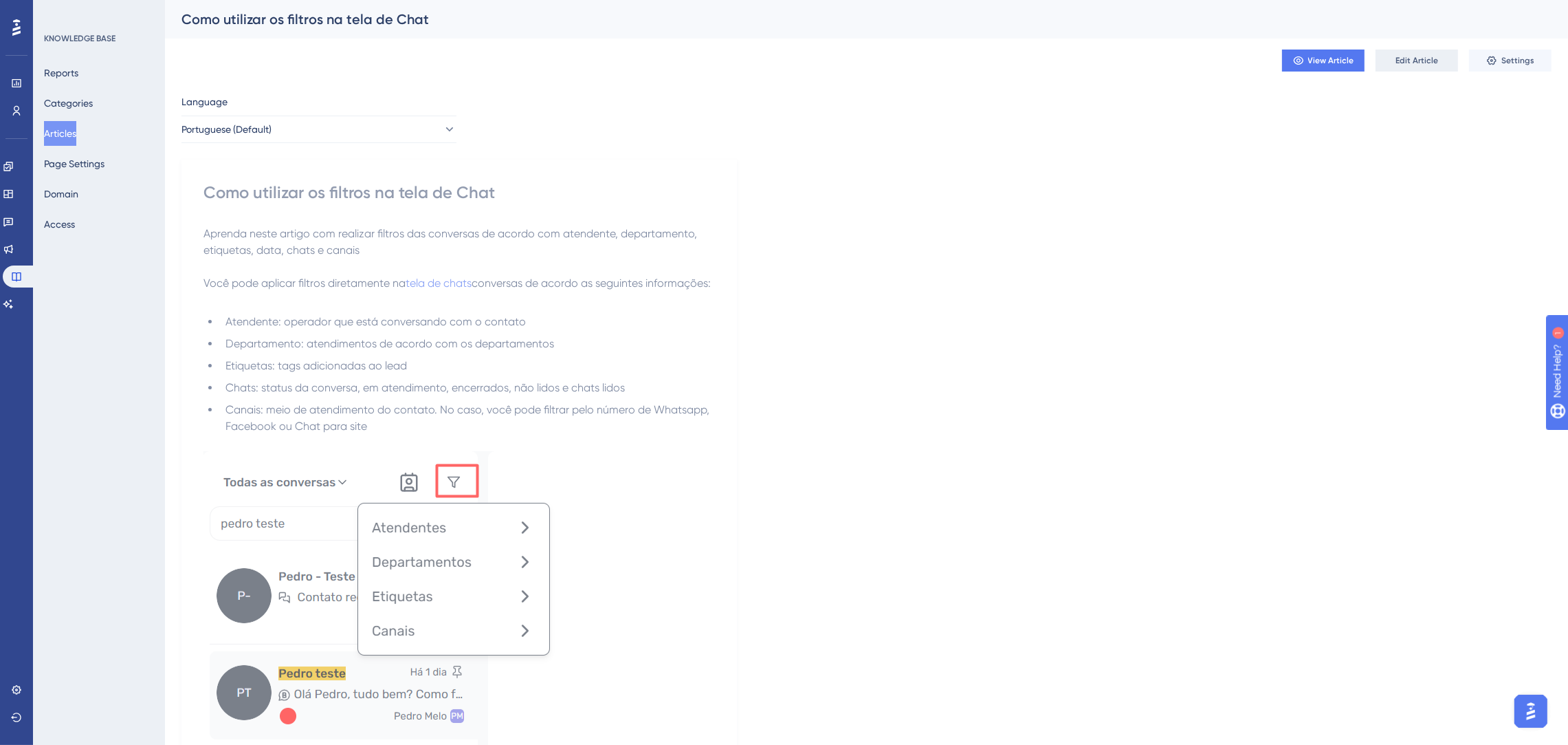
click at [1412, 55] on span "Edit Article" at bounding box center [1416, 60] width 43 height 11
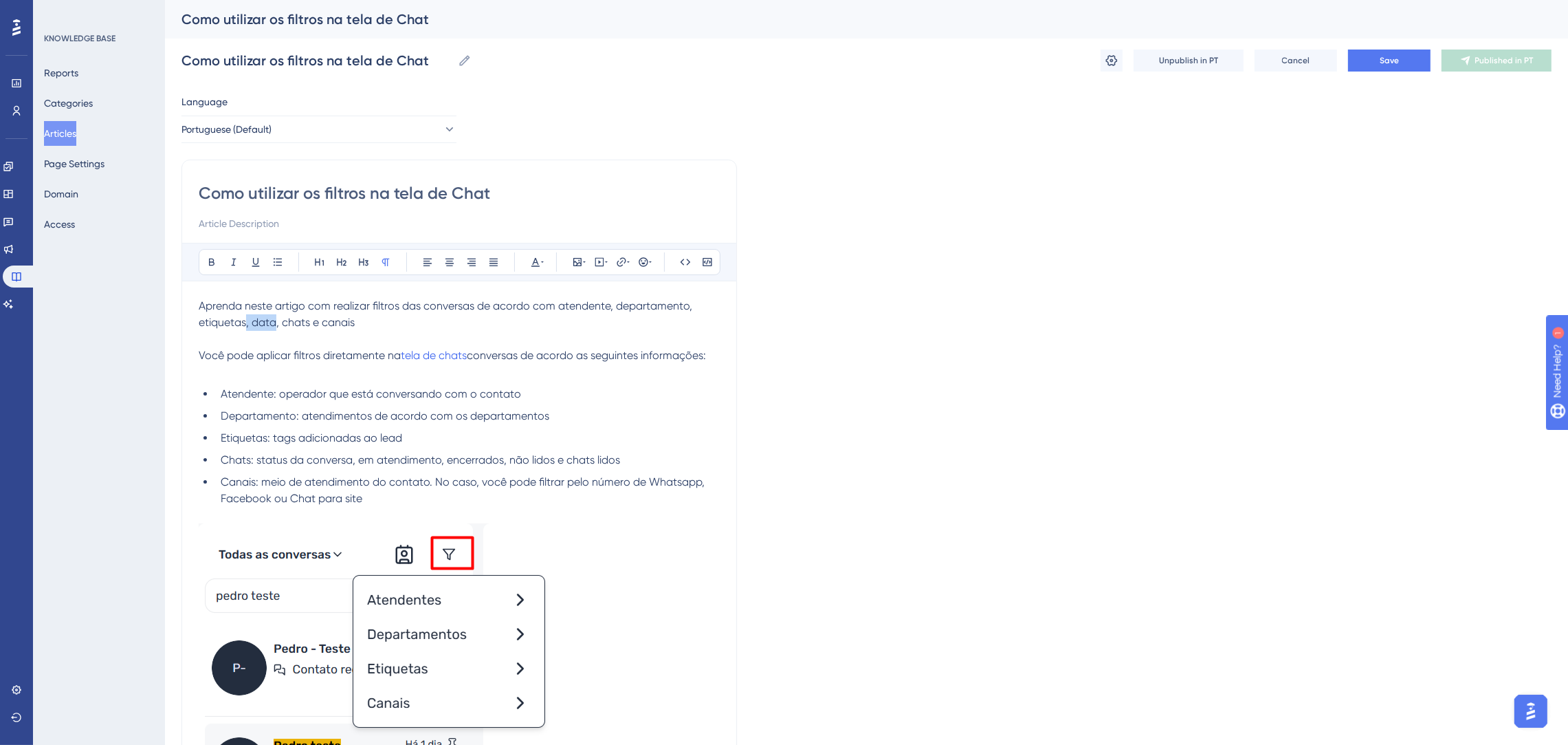
drag, startPoint x: 275, startPoint y: 323, endPoint x: 246, endPoint y: 324, distance: 29.0
click at [246, 324] on span "Aprenda neste artigo com realizar filtros das conversas de acordo com atendente…" at bounding box center [447, 314] width 496 height 30
click at [460, 339] on p at bounding box center [460, 339] width 521 height 17
click at [1404, 66] on button "Save" at bounding box center [1389, 60] width 82 height 22
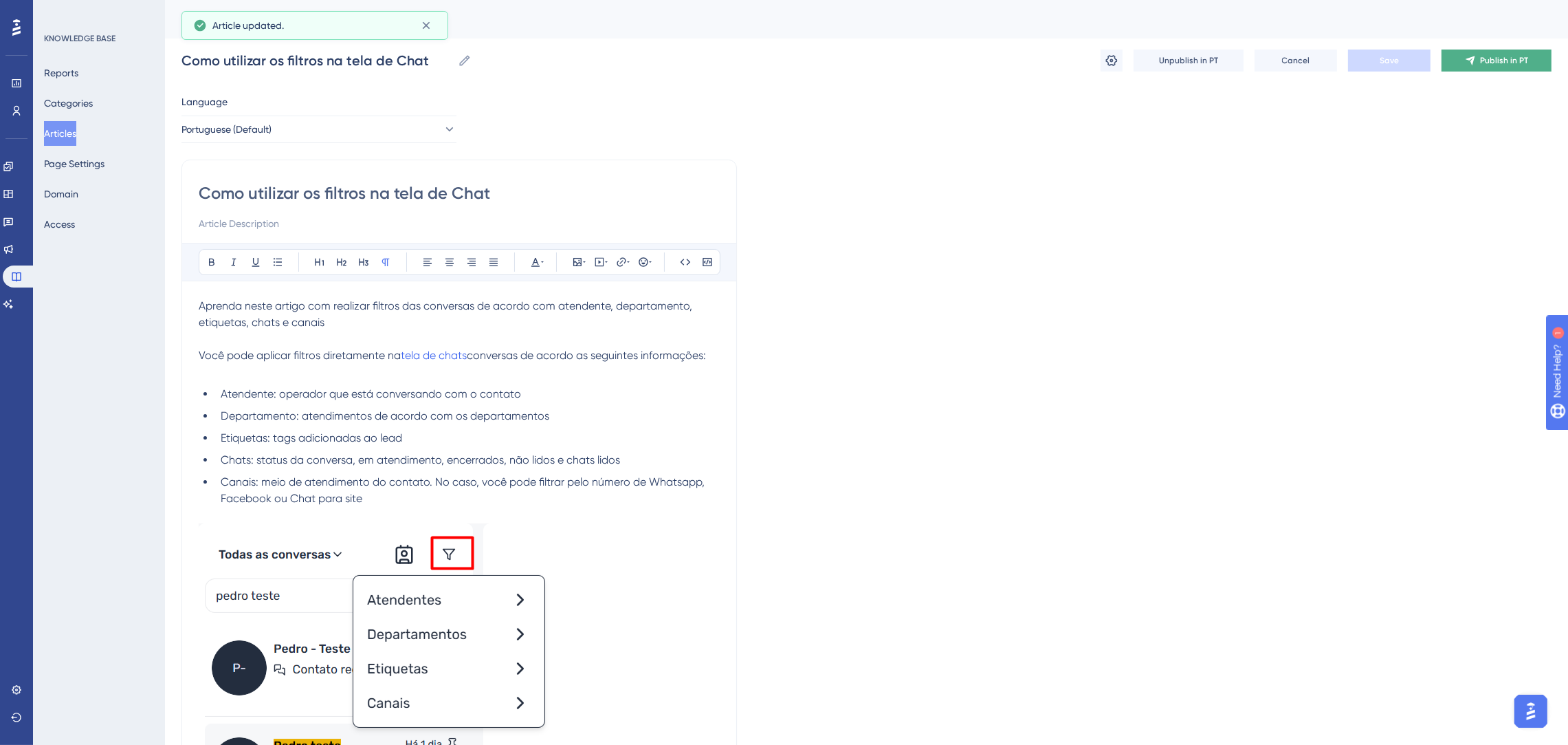
click at [1460, 63] on button "Publish in PT" at bounding box center [1497, 60] width 110 height 22
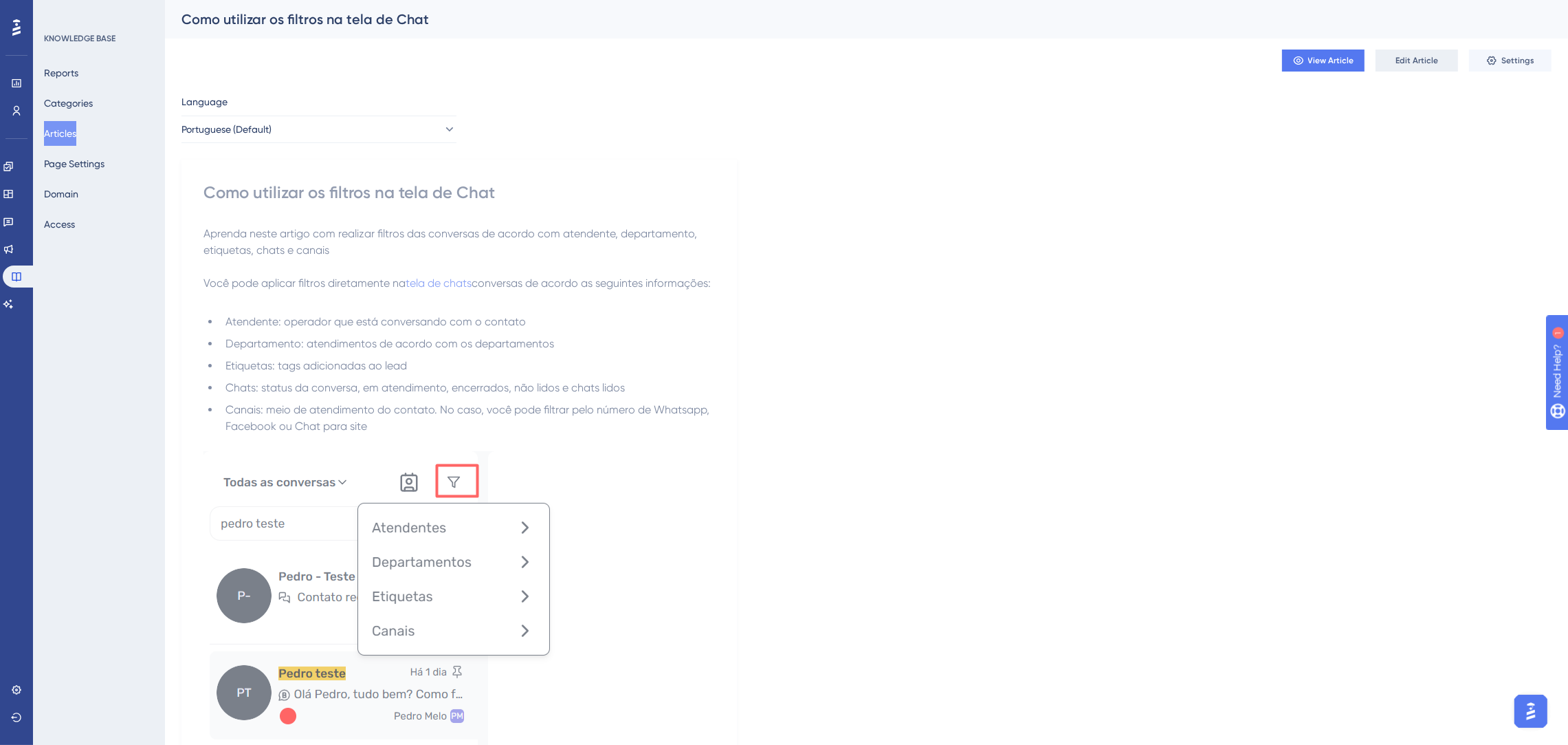
click at [1410, 57] on span "Edit Article" at bounding box center [1416, 60] width 43 height 11
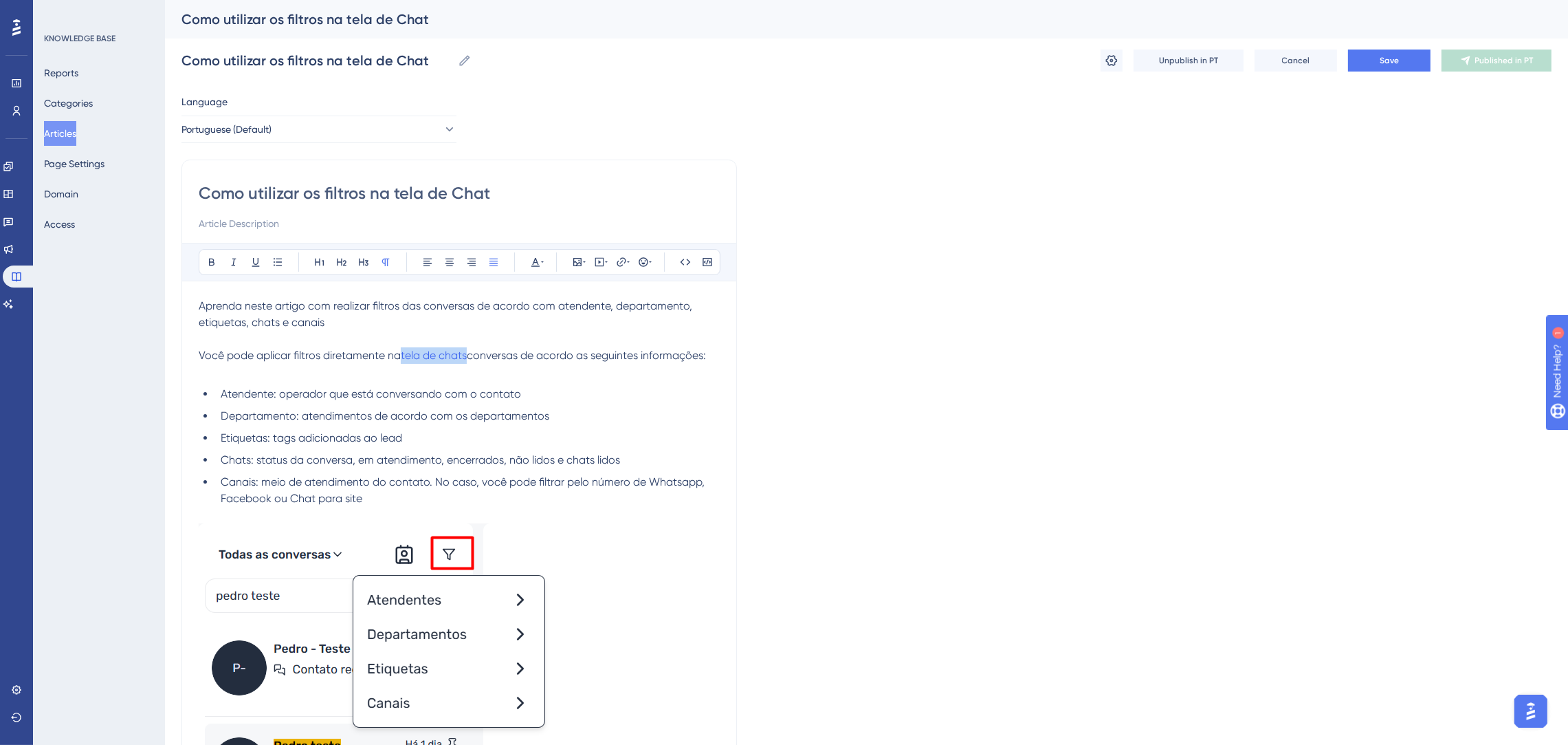
drag, startPoint x: 470, startPoint y: 354, endPoint x: 399, endPoint y: 354, distance: 71.0
click at [399, 354] on p "Você pode aplicar filtros diretamente na tela de chats conversas de acordo as s…" at bounding box center [460, 356] width 521 height 17
click at [614, 268] on button at bounding box center [621, 262] width 19 height 19
drag, startPoint x: 633, startPoint y: 352, endPoint x: 513, endPoint y: 338, distance: 120.8
click at [513, 338] on div "Bold Italic Underline Bullet Point Heading 1 Heading 2 Heading 3 Normal Align L…" at bounding box center [460, 592] width 521 height 699
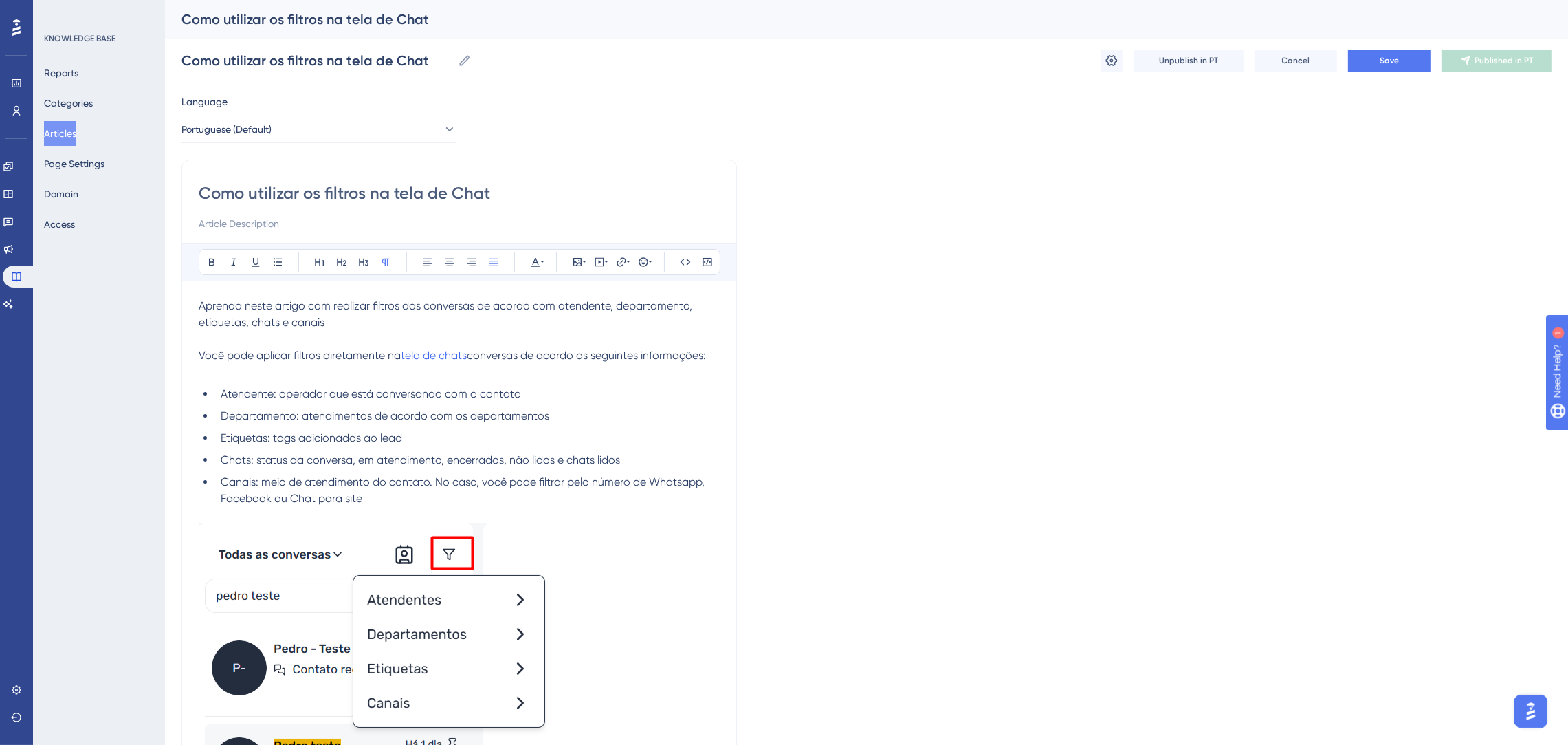
click at [637, 400] on li "Atendente: operador que está conversando com o contato" at bounding box center [468, 393] width 505 height 17
drag, startPoint x: 472, startPoint y: 360, endPoint x: 403, endPoint y: 357, distance: 69.1
click at [403, 357] on p "Você pode aplicar filtros diretamente na tela de chats conversas de acordo as s…" at bounding box center [460, 356] width 521 height 17
type input "https://spa.poli.digital/chat"
click at [582, 421] on span "Confirm" at bounding box center [580, 415] width 31 height 11
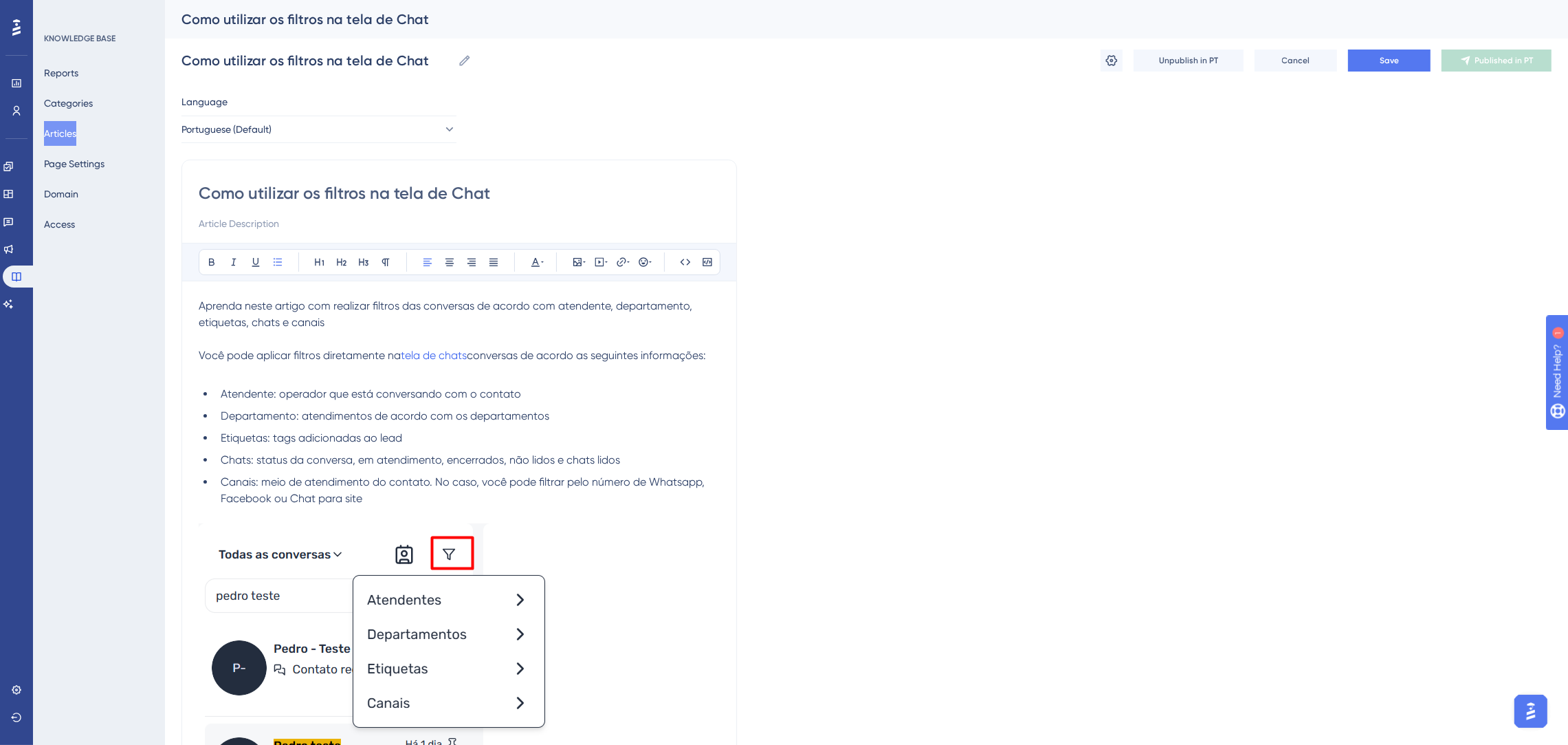
click at [579, 389] on li "Atendente: operador que está conversando com o contato" at bounding box center [468, 393] width 505 height 17
click at [470, 376] on p at bounding box center [460, 372] width 521 height 17
drag, startPoint x: 472, startPoint y: 355, endPoint x: 405, endPoint y: 356, distance: 67.0
click at [405, 356] on p "Você pode aplicar filtros diretamente na tela de chats conversas de acordo as s…" at bounding box center [460, 356] width 521 height 17
click at [774, 378] on div "Language Portuguese (Default) Como utilizar os filtros na tela de Chat Bold Ita…" at bounding box center [866, 567] width 1370 height 948
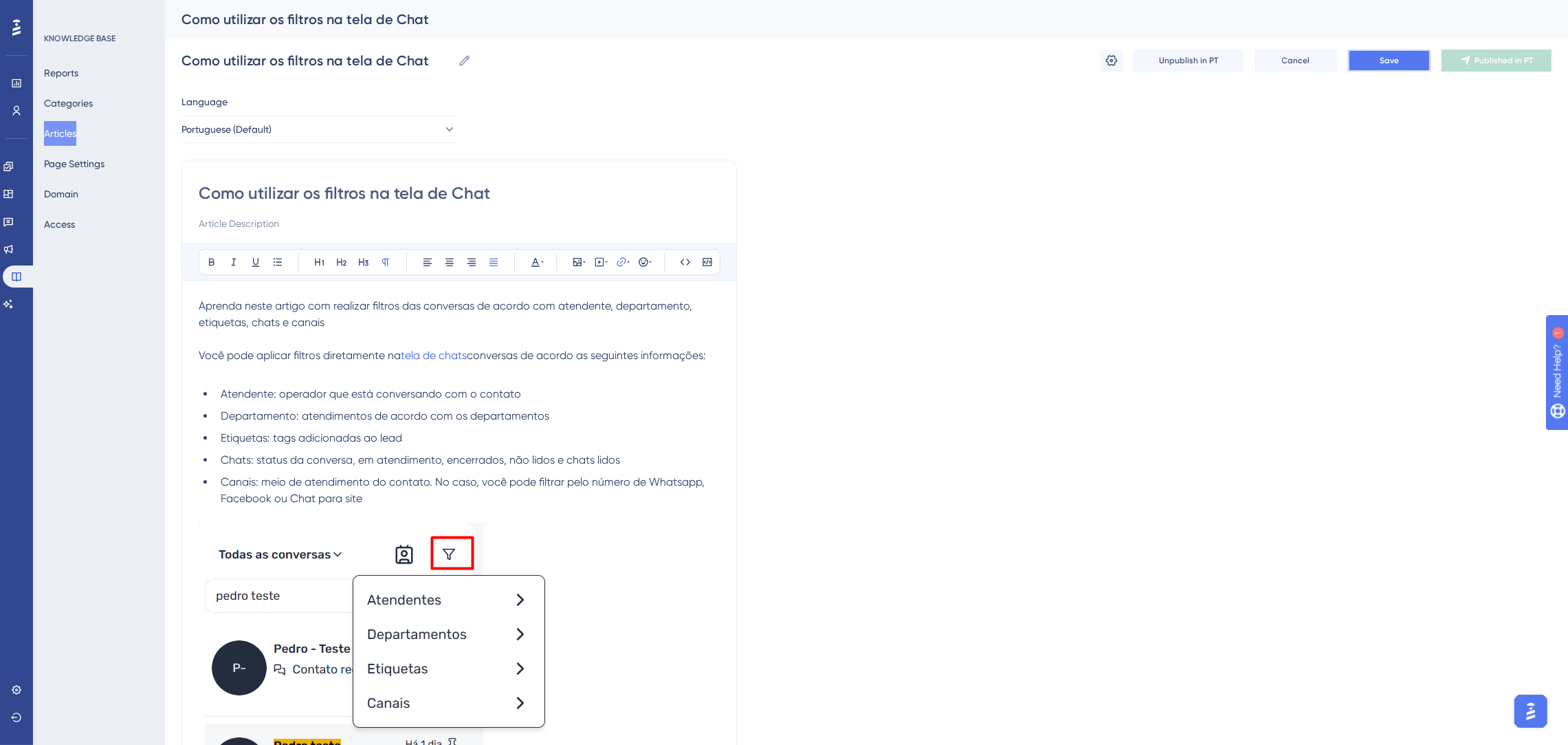
click at [1386, 55] on span "Save" at bounding box center [1389, 60] width 19 height 11
click at [1495, 64] on span "Publish in PT" at bounding box center [1505, 60] width 49 height 11
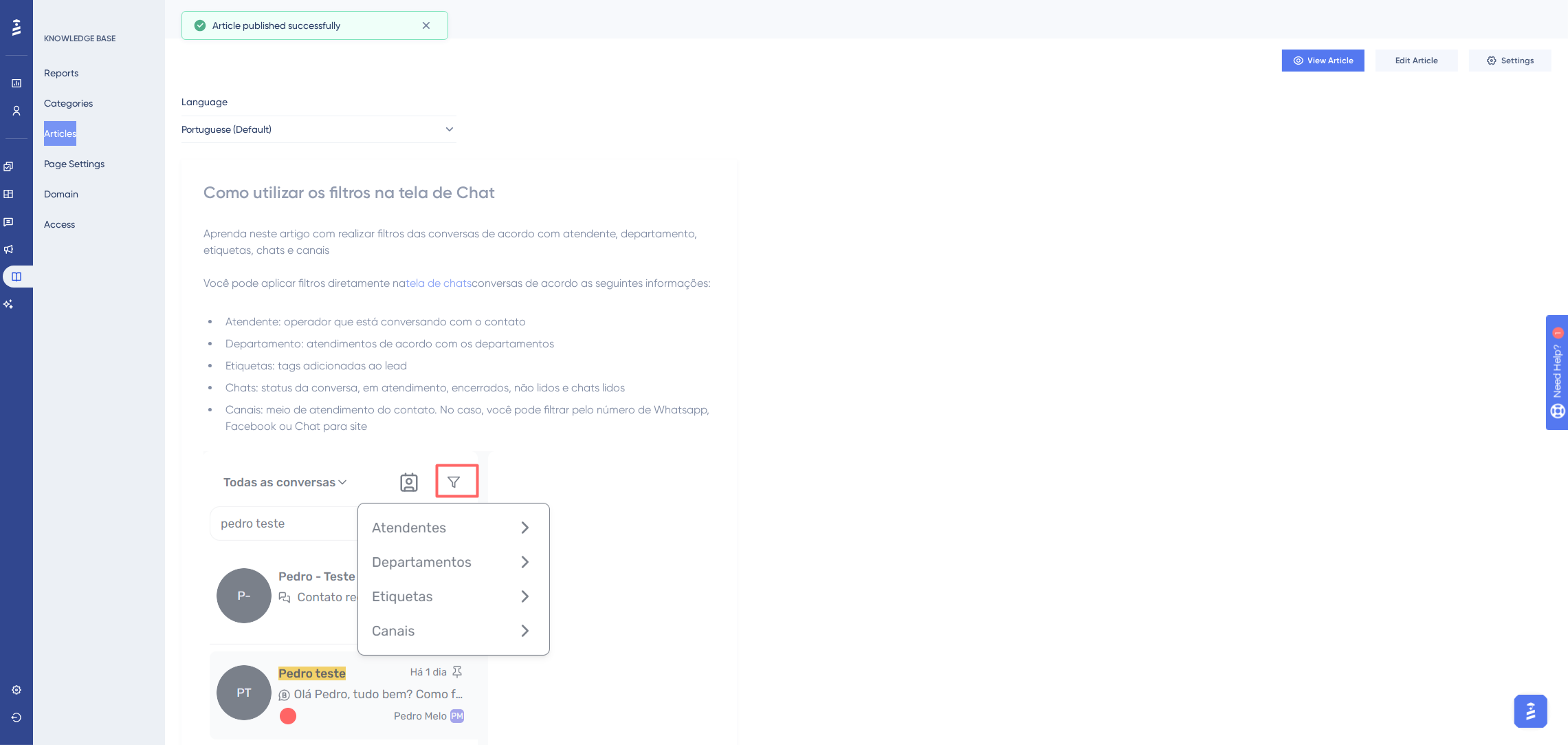
click at [76, 138] on button "Articles" at bounding box center [59, 133] width 33 height 25
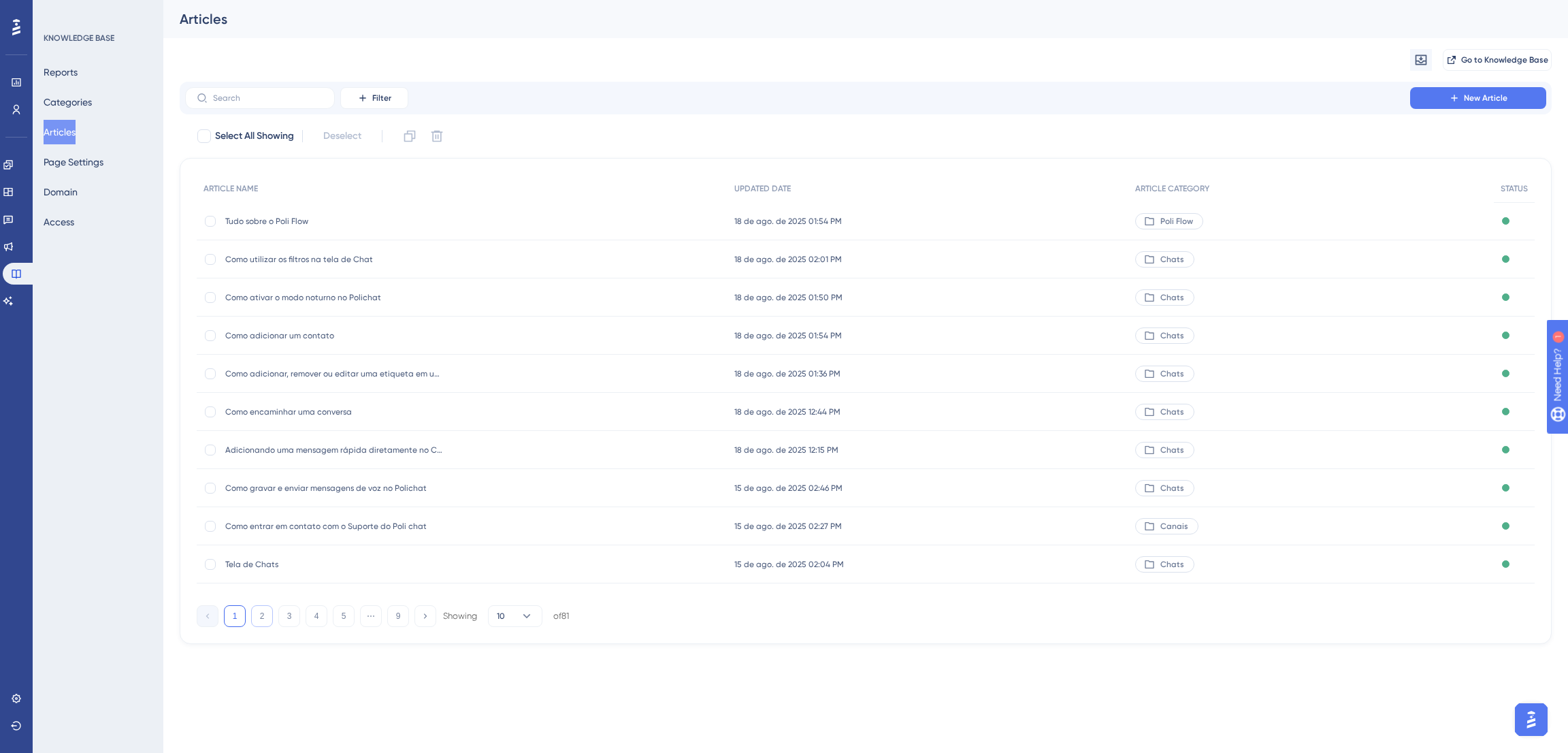
click at [259, 618] on button "2" at bounding box center [262, 616] width 22 height 22
click at [291, 613] on button "3" at bounding box center [289, 616] width 22 height 22
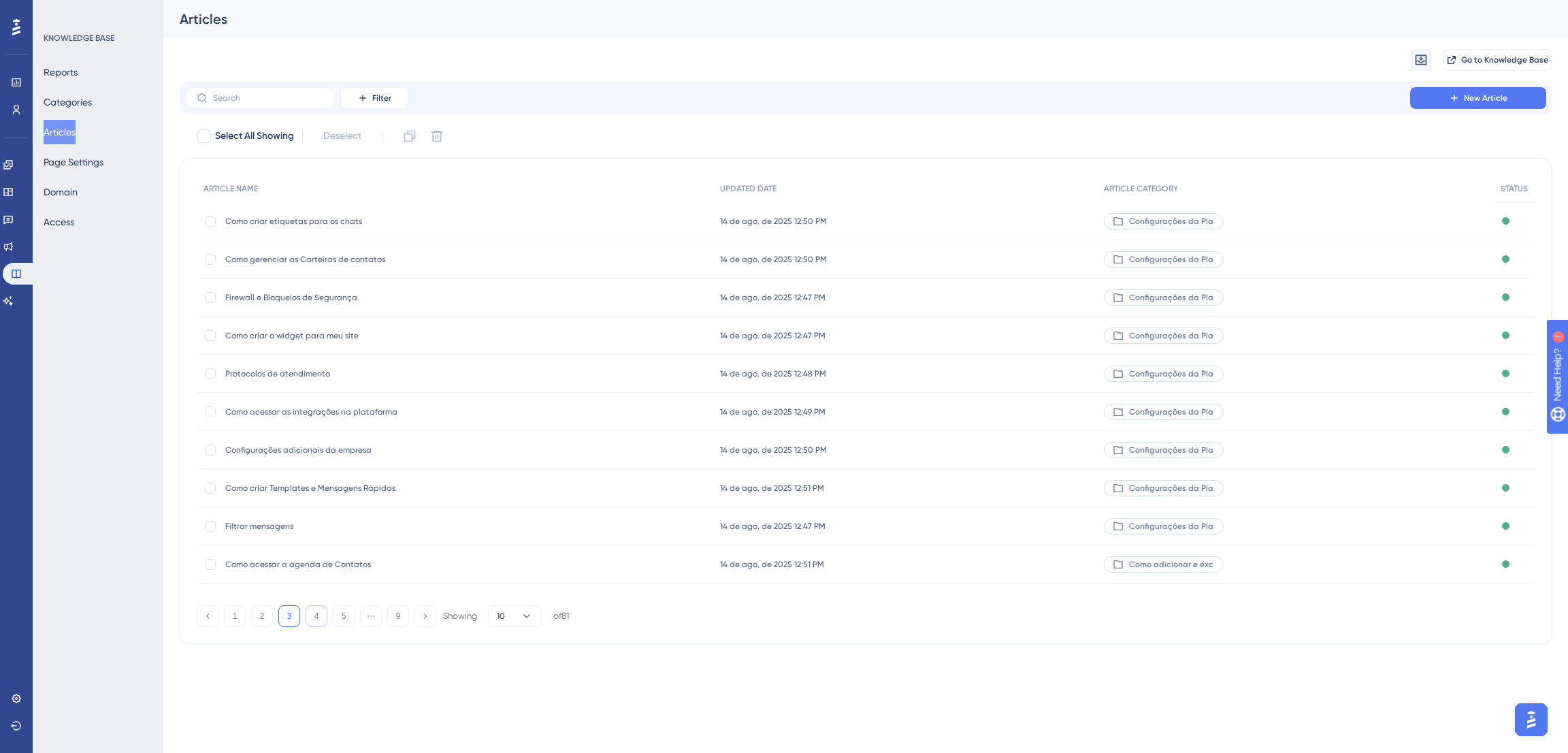
click at [322, 610] on button "4" at bounding box center [317, 616] width 22 height 22
click at [338, 614] on button "5" at bounding box center [343, 616] width 22 height 22
click at [338, 614] on button "6" at bounding box center [343, 616] width 22 height 22
click at [338, 614] on button "7" at bounding box center [343, 616] width 22 height 22
click at [362, 613] on button "8" at bounding box center [371, 616] width 22 height 22
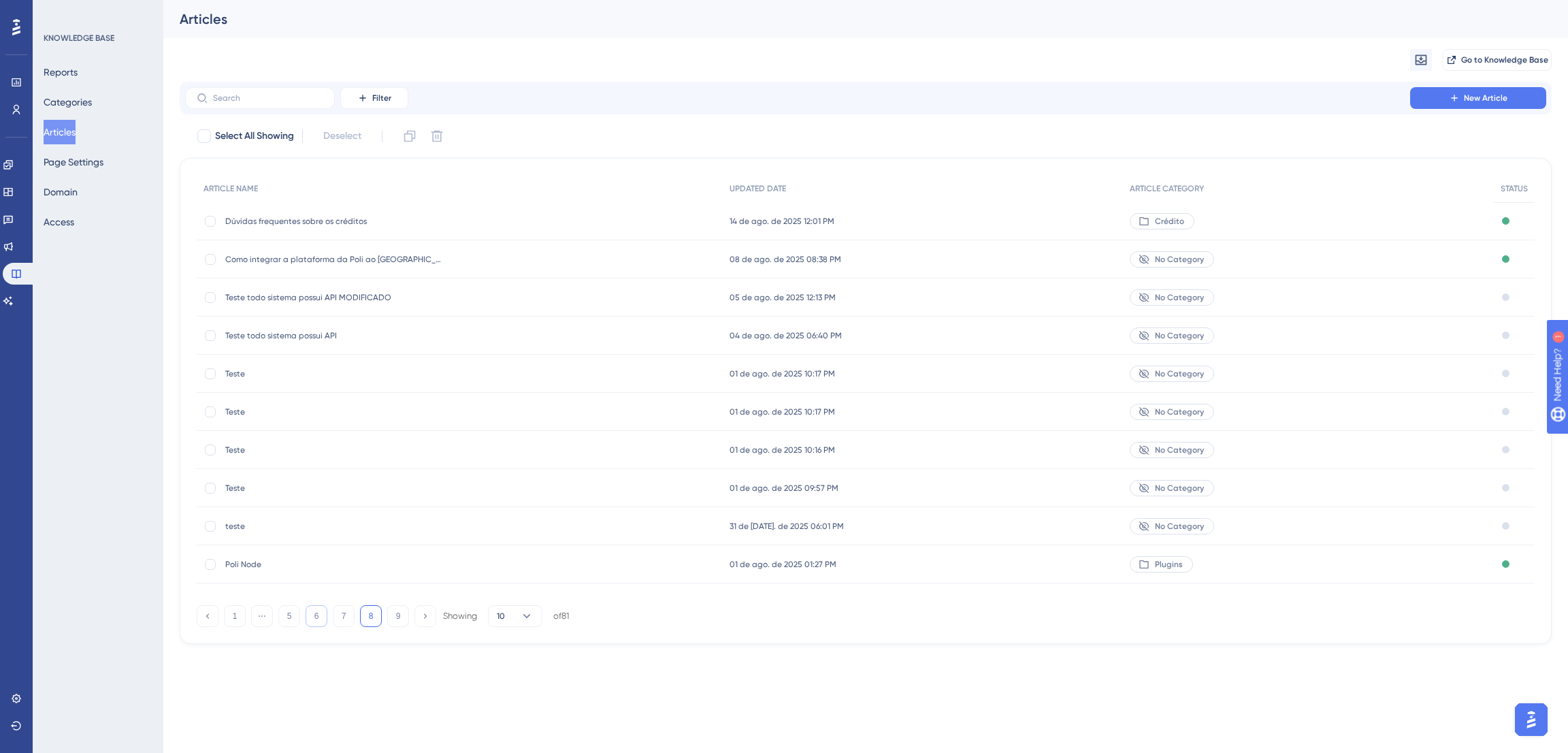
drag, startPoint x: 345, startPoint y: 620, endPoint x: 322, endPoint y: 617, distance: 23.2
click at [342, 620] on button "7" at bounding box center [343, 616] width 22 height 22
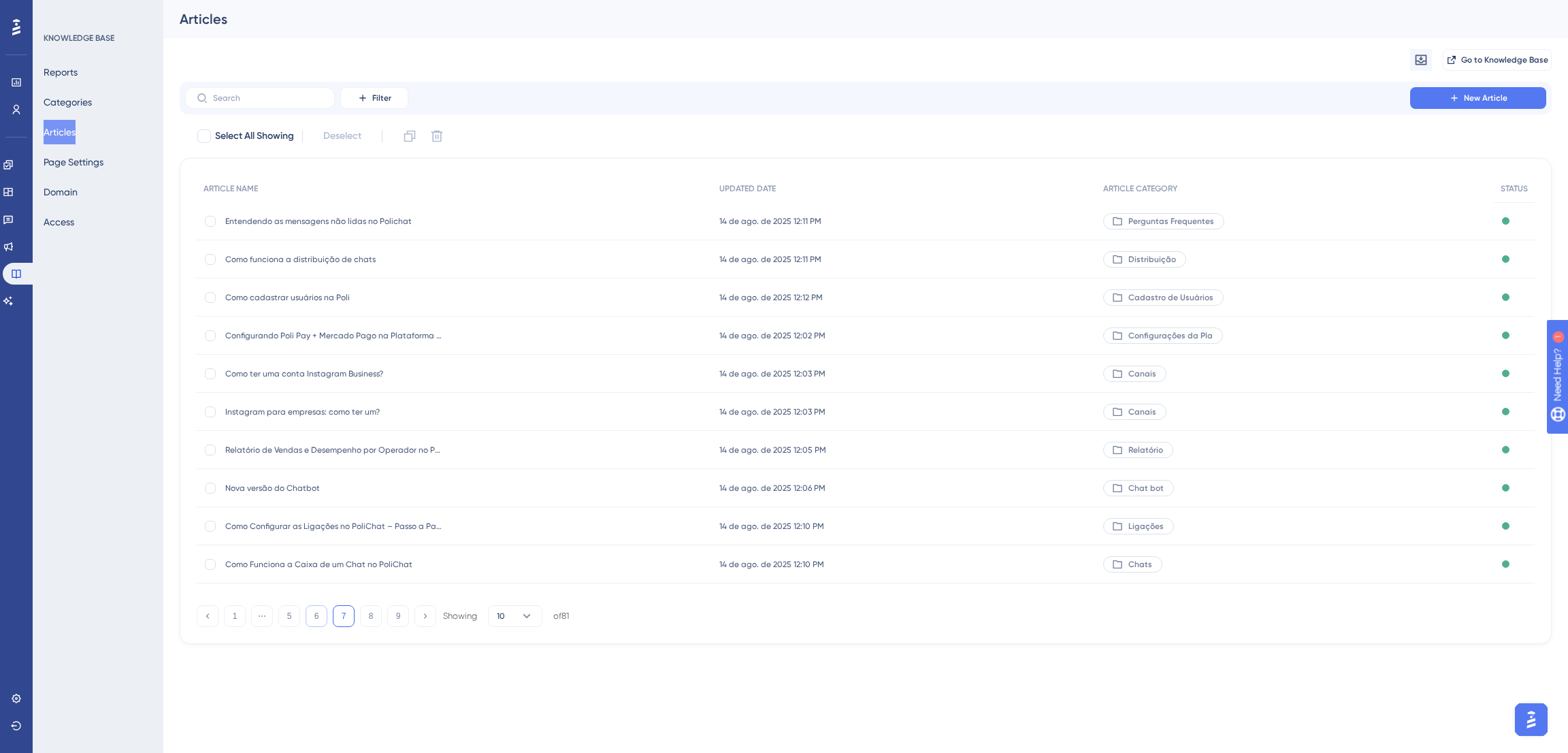
click at [318, 617] on button "6" at bounding box center [317, 616] width 22 height 22
click at [288, 615] on button "5" at bounding box center [289, 616] width 22 height 22
click at [288, 615] on button "4" at bounding box center [289, 616] width 22 height 22
click at [288, 615] on button "3" at bounding box center [289, 616] width 22 height 22
click at [271, 617] on button "2" at bounding box center [262, 616] width 22 height 22
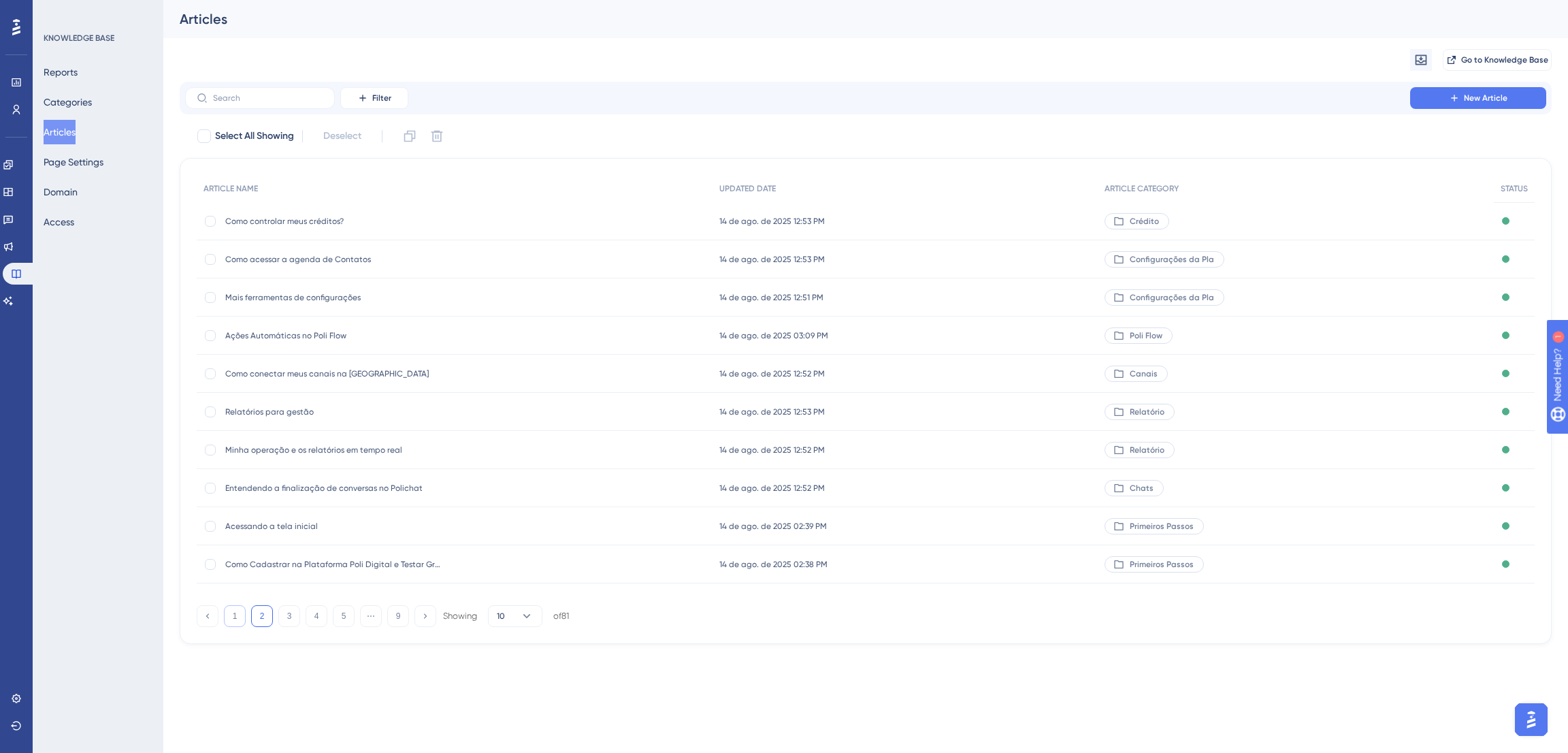
click at [243, 613] on button "1" at bounding box center [234, 616] width 22 height 22
click at [241, 613] on button "1" at bounding box center [234, 616] width 22 height 22
click at [263, 618] on button "2" at bounding box center [262, 616] width 22 height 22
click at [292, 613] on button "3" at bounding box center [289, 616] width 22 height 22
click at [314, 618] on button "4" at bounding box center [317, 616] width 22 height 22
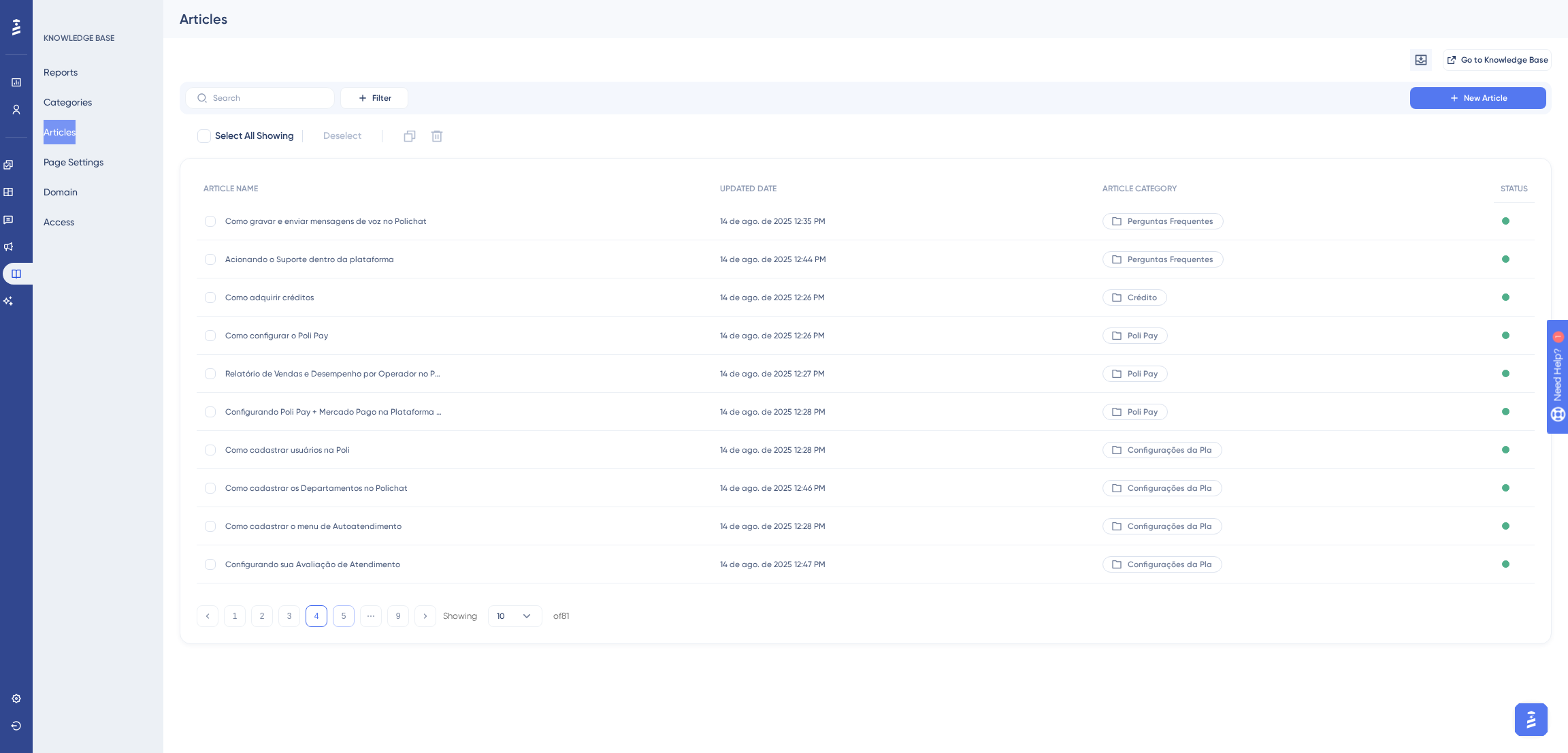
click at [350, 622] on button "5" at bounding box center [343, 616] width 22 height 22
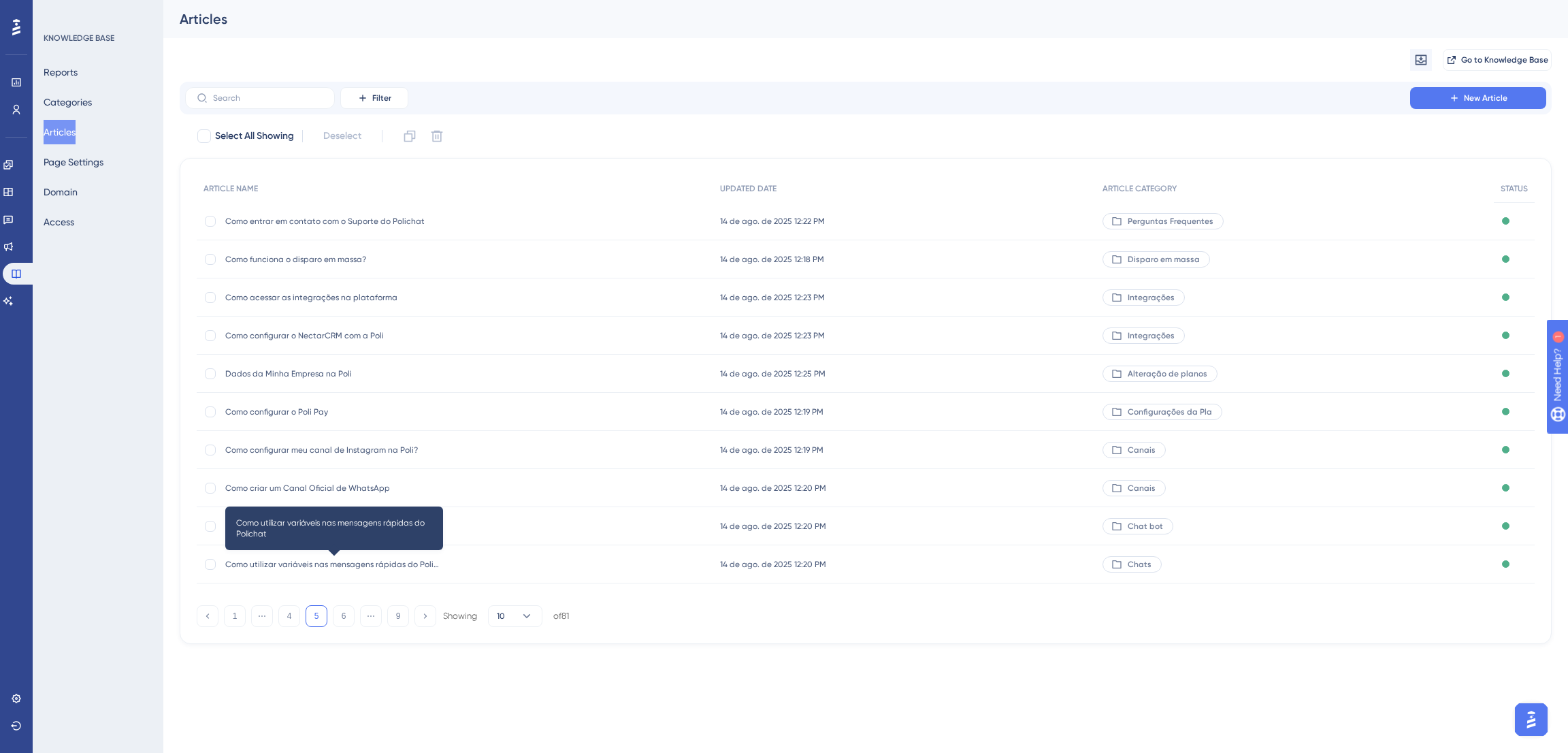
click at [350, 569] on span "Como utilizar variáveis nas mensagens rápidas do Polichat" at bounding box center [334, 564] width 218 height 11
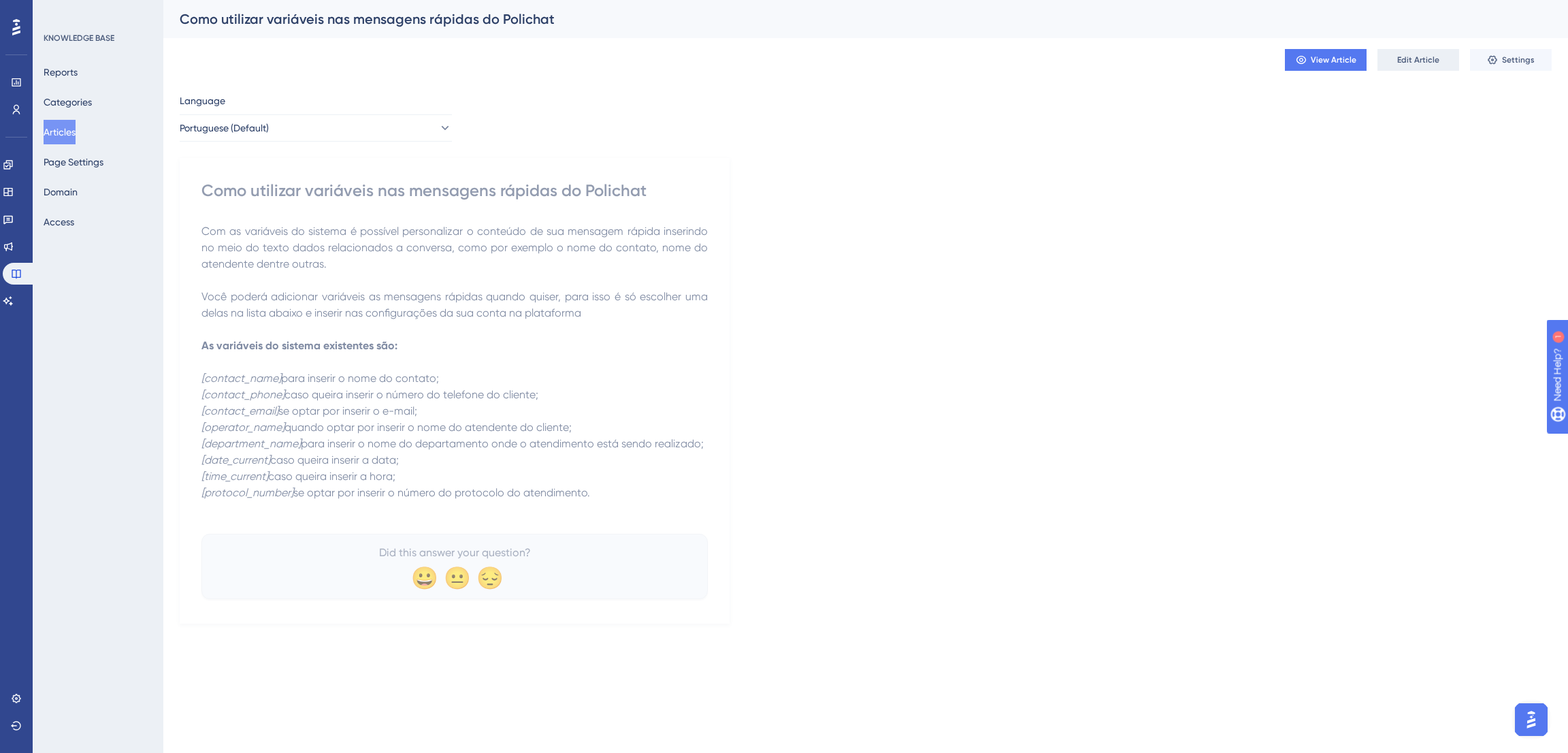
click at [1397, 68] on button "Edit Article" at bounding box center [1418, 60] width 81 height 22
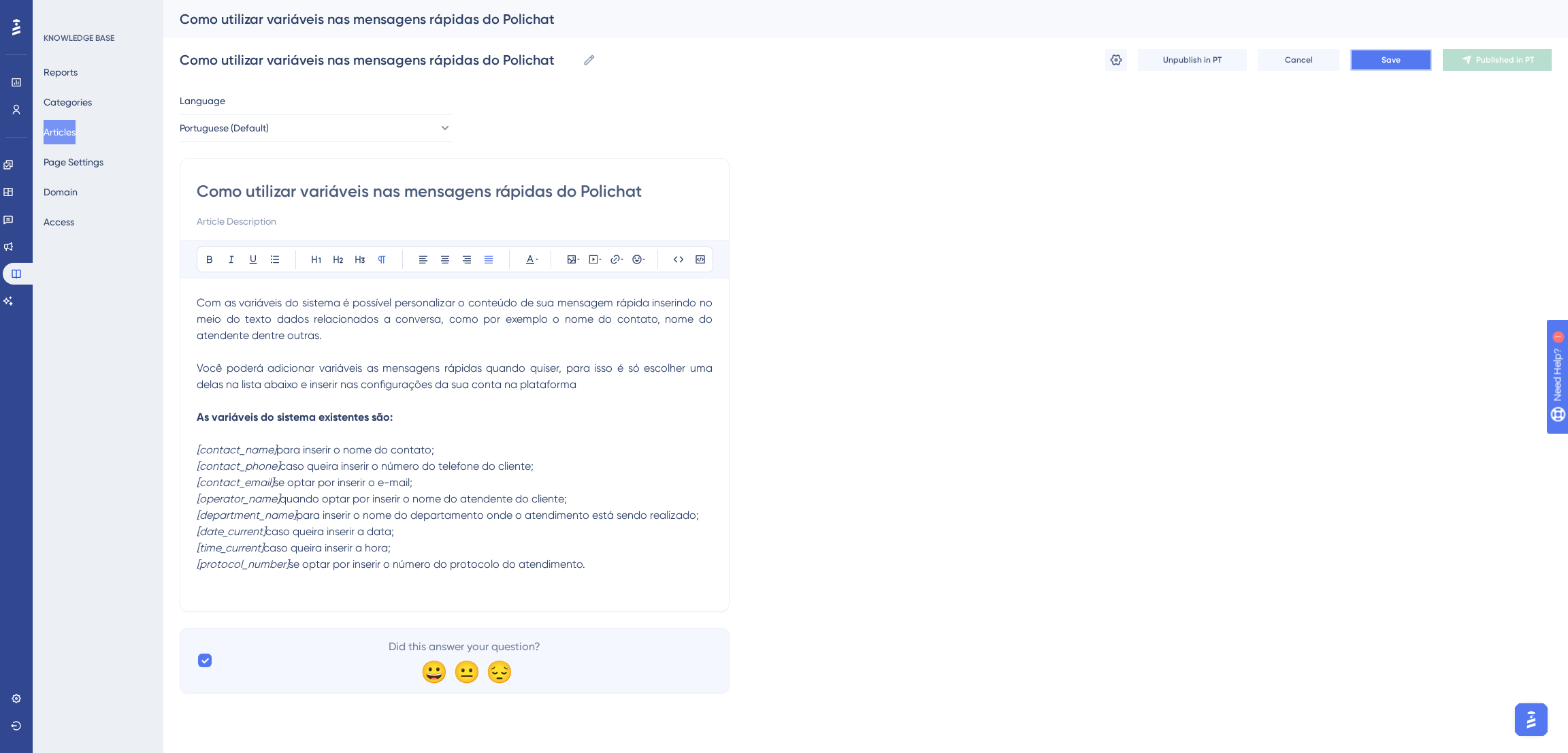
click at [1388, 59] on span "Save" at bounding box center [1391, 60] width 19 height 11
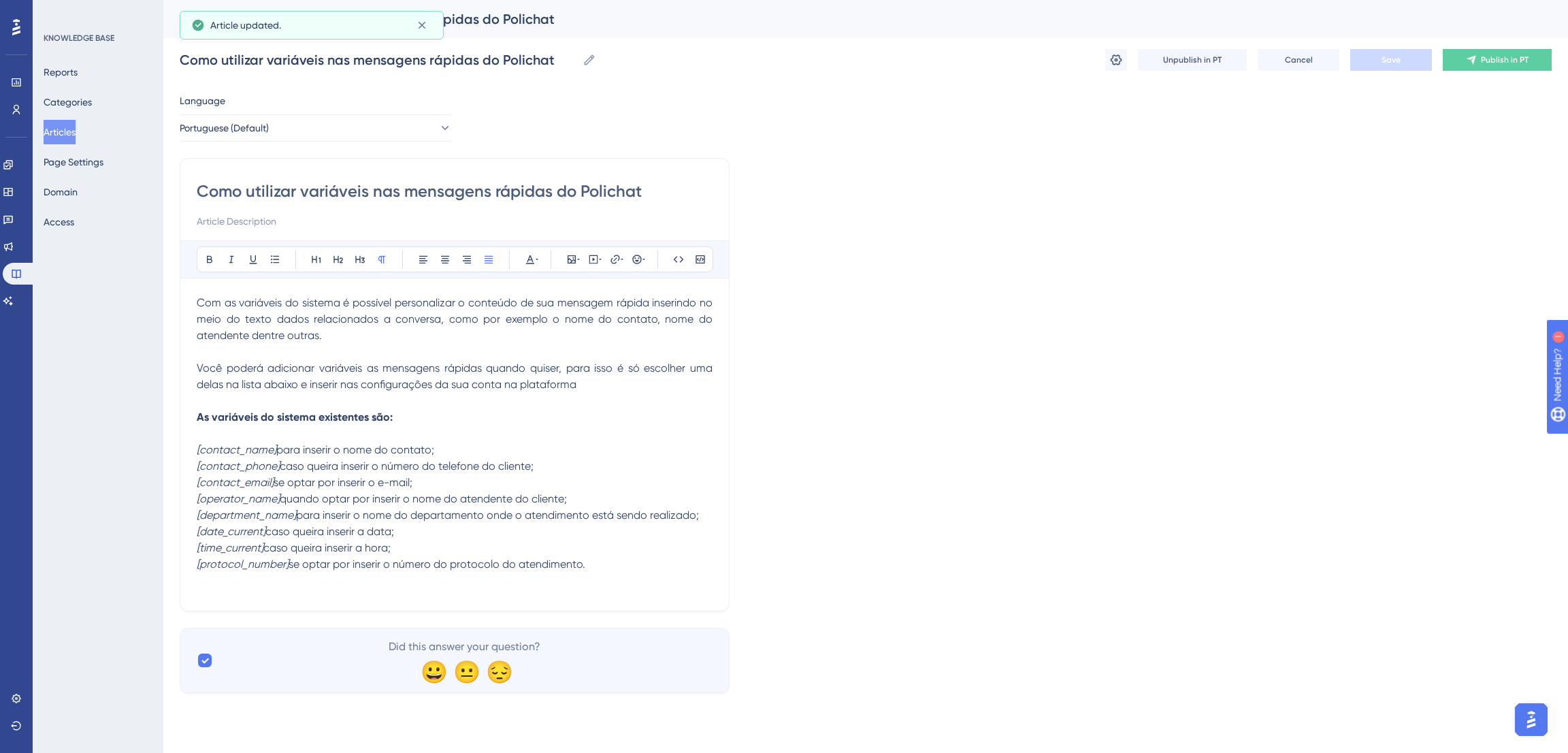
click at [70, 130] on button "Articles" at bounding box center [59, 131] width 32 height 25
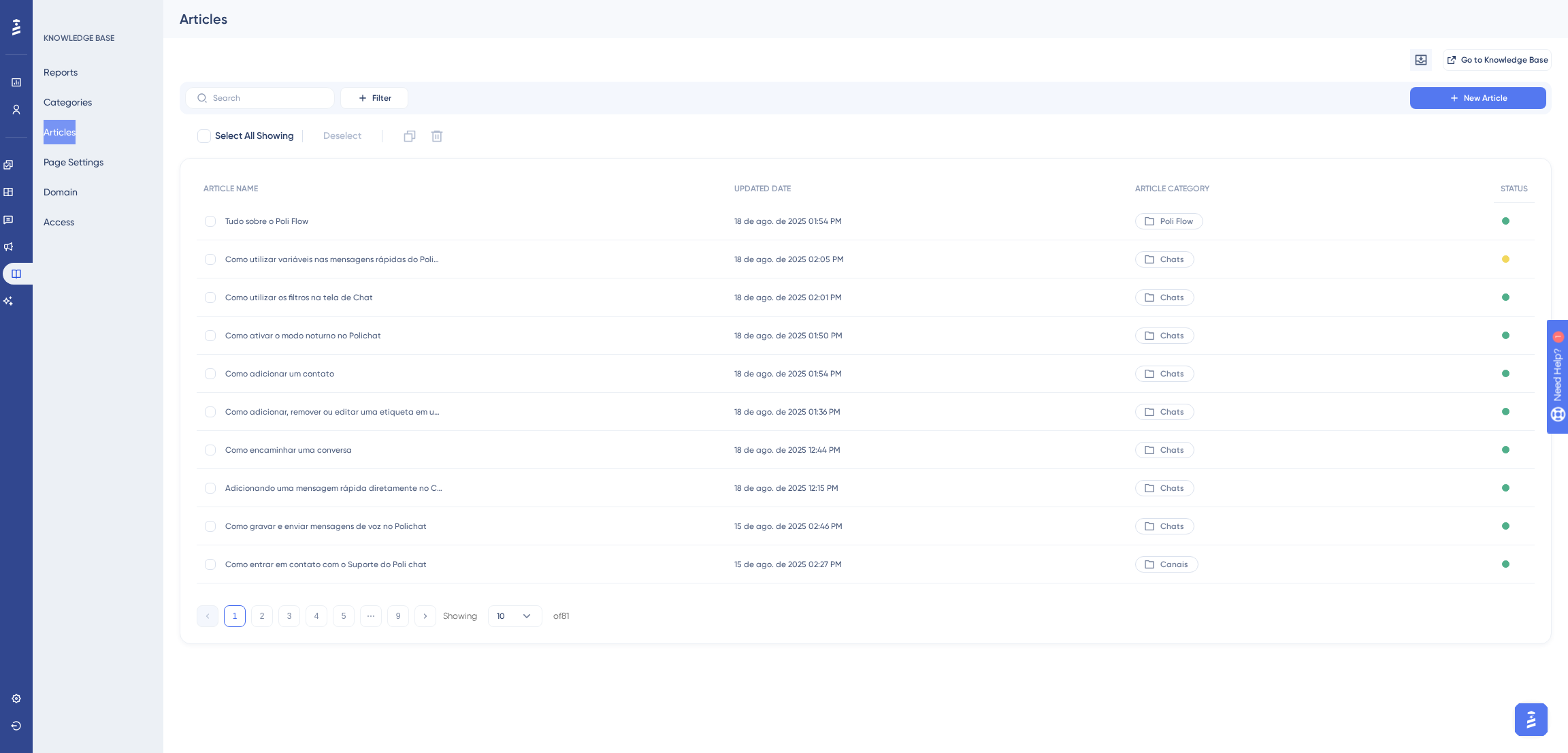
click at [885, 264] on div "18 de ago. de 2025 02:05 PM 18 de ago. de 2025 02:05 PM" at bounding box center [928, 259] width 401 height 38
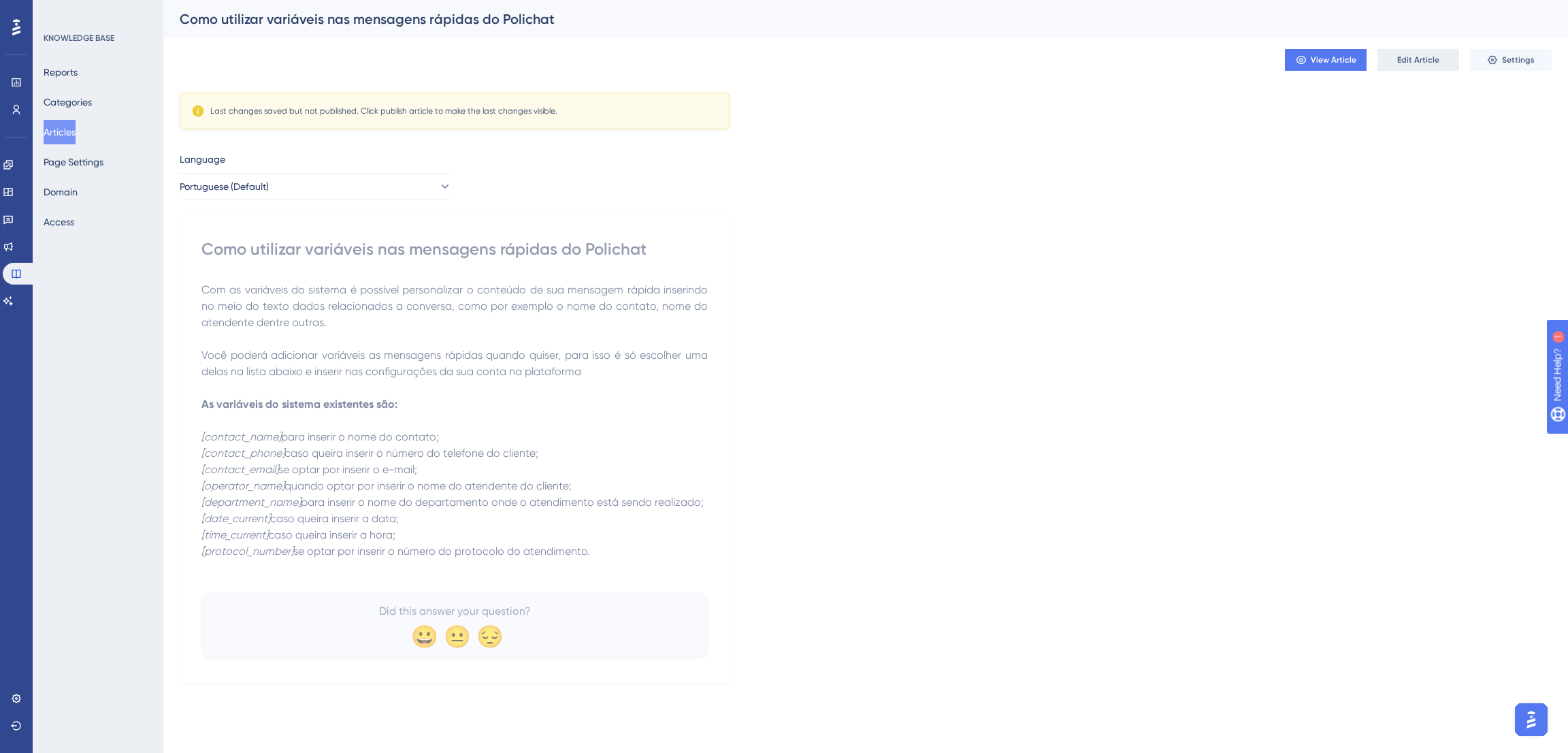
click at [1404, 59] on span "Edit Article" at bounding box center [1418, 60] width 42 height 11
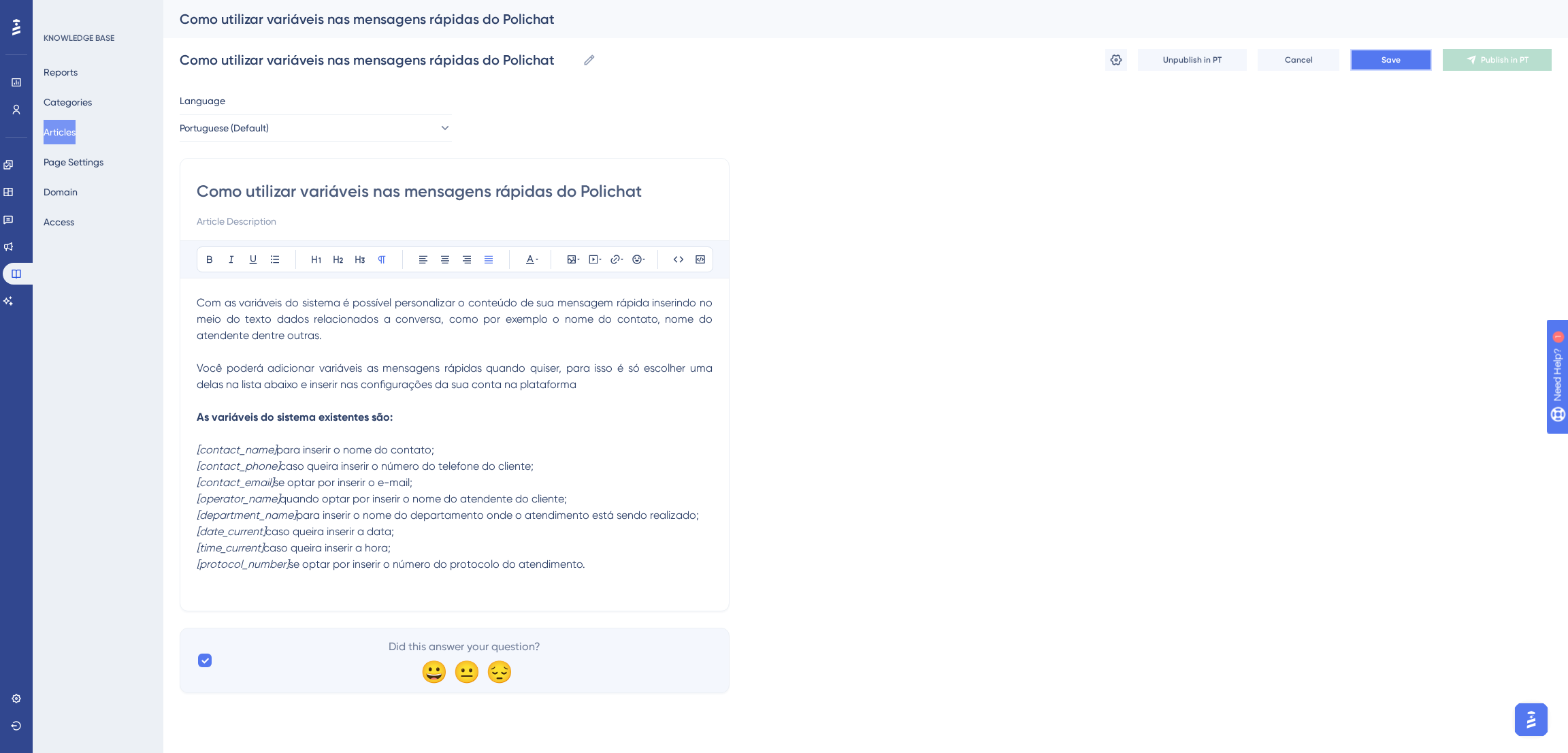
click at [1399, 68] on button "Save" at bounding box center [1391, 60] width 81 height 22
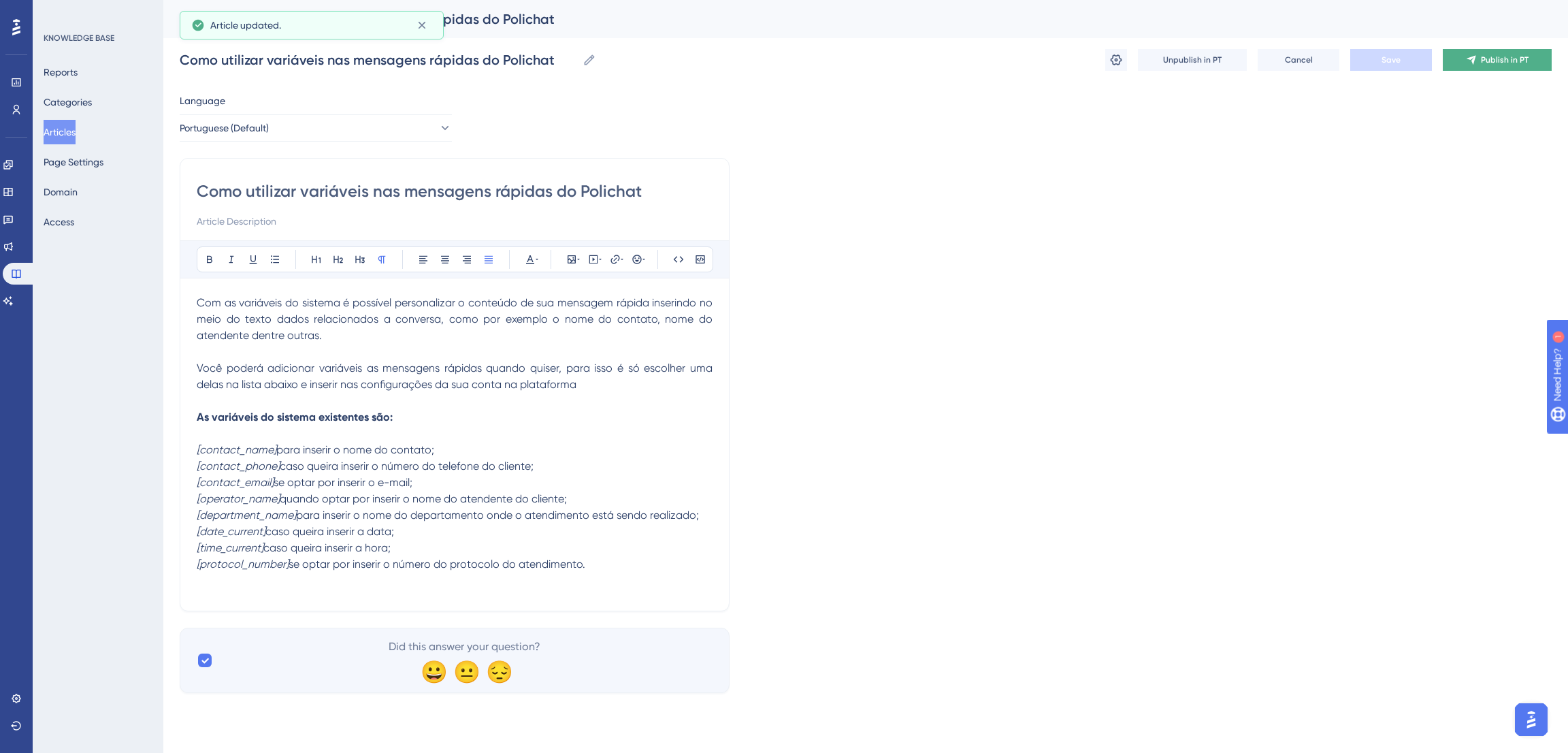
click at [1494, 68] on button "Publish in PT" at bounding box center [1497, 60] width 109 height 22
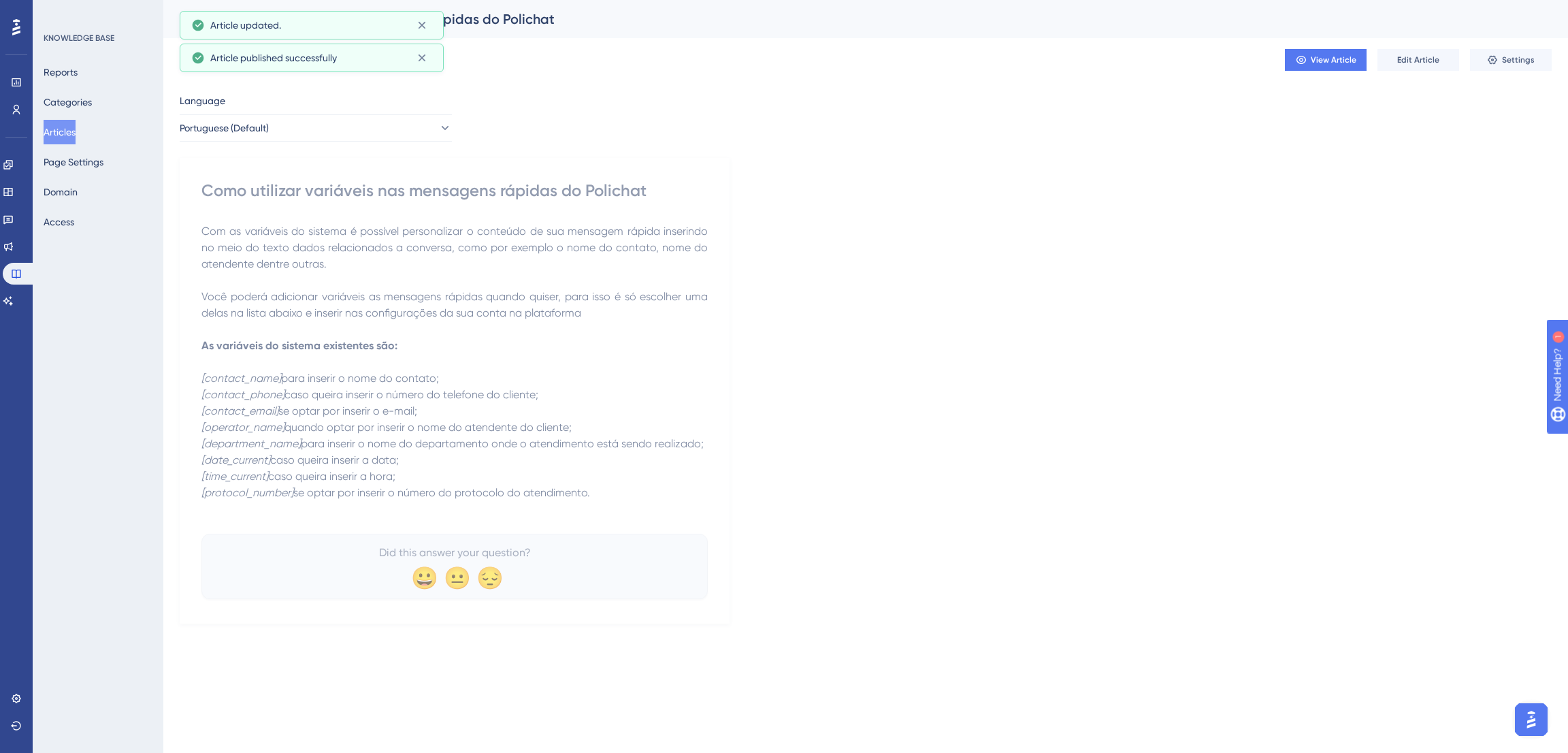
click at [72, 132] on button "Articles" at bounding box center [59, 131] width 32 height 25
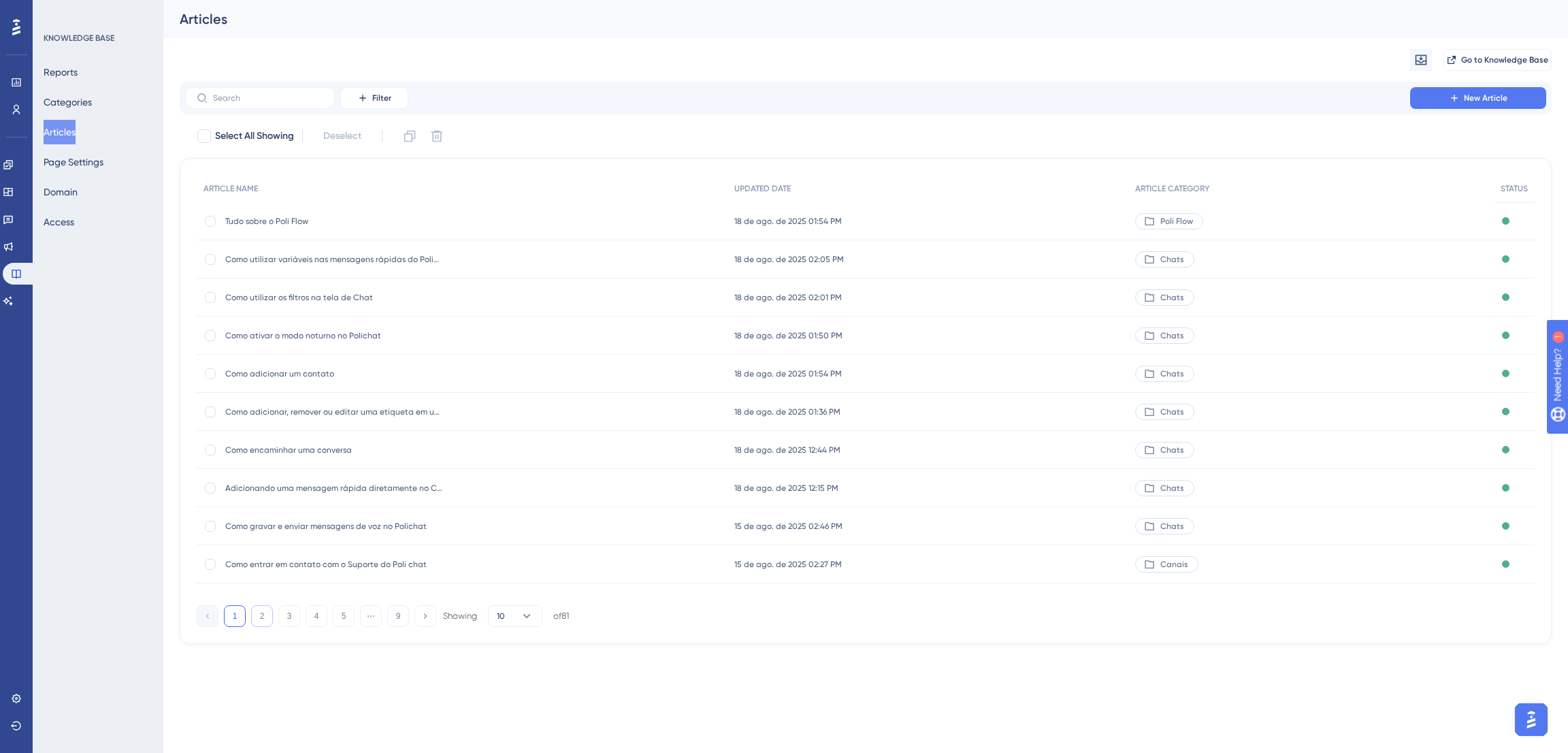
click at [266, 614] on button "2" at bounding box center [262, 616] width 22 height 22
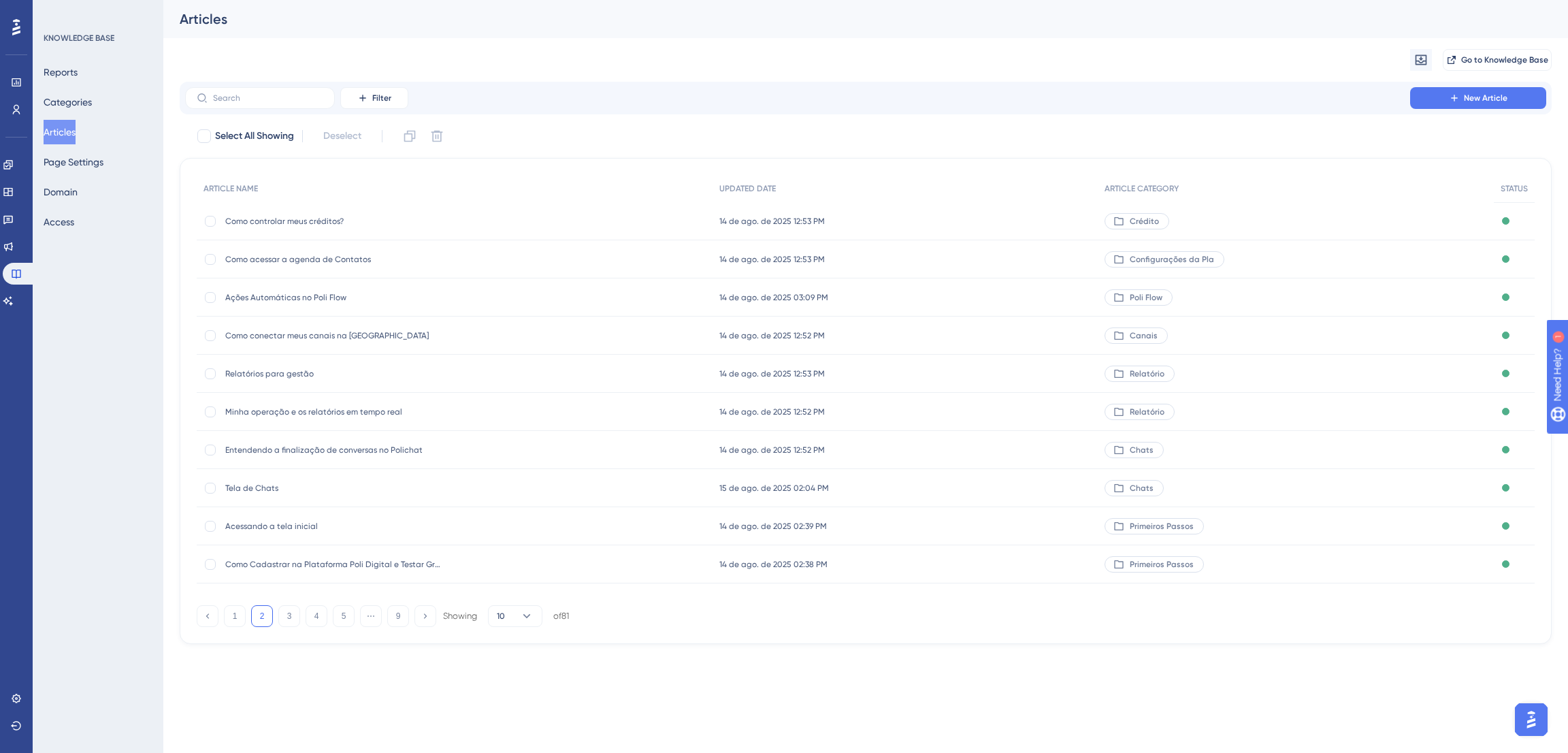
click at [260, 614] on button "2" at bounding box center [262, 616] width 22 height 22
click at [246, 614] on div "1 2 3 4 5 ⋯ 9 Showing 10 of 81" at bounding box center [383, 616] width 373 height 22
click at [242, 613] on button "1" at bounding box center [234, 616] width 22 height 22
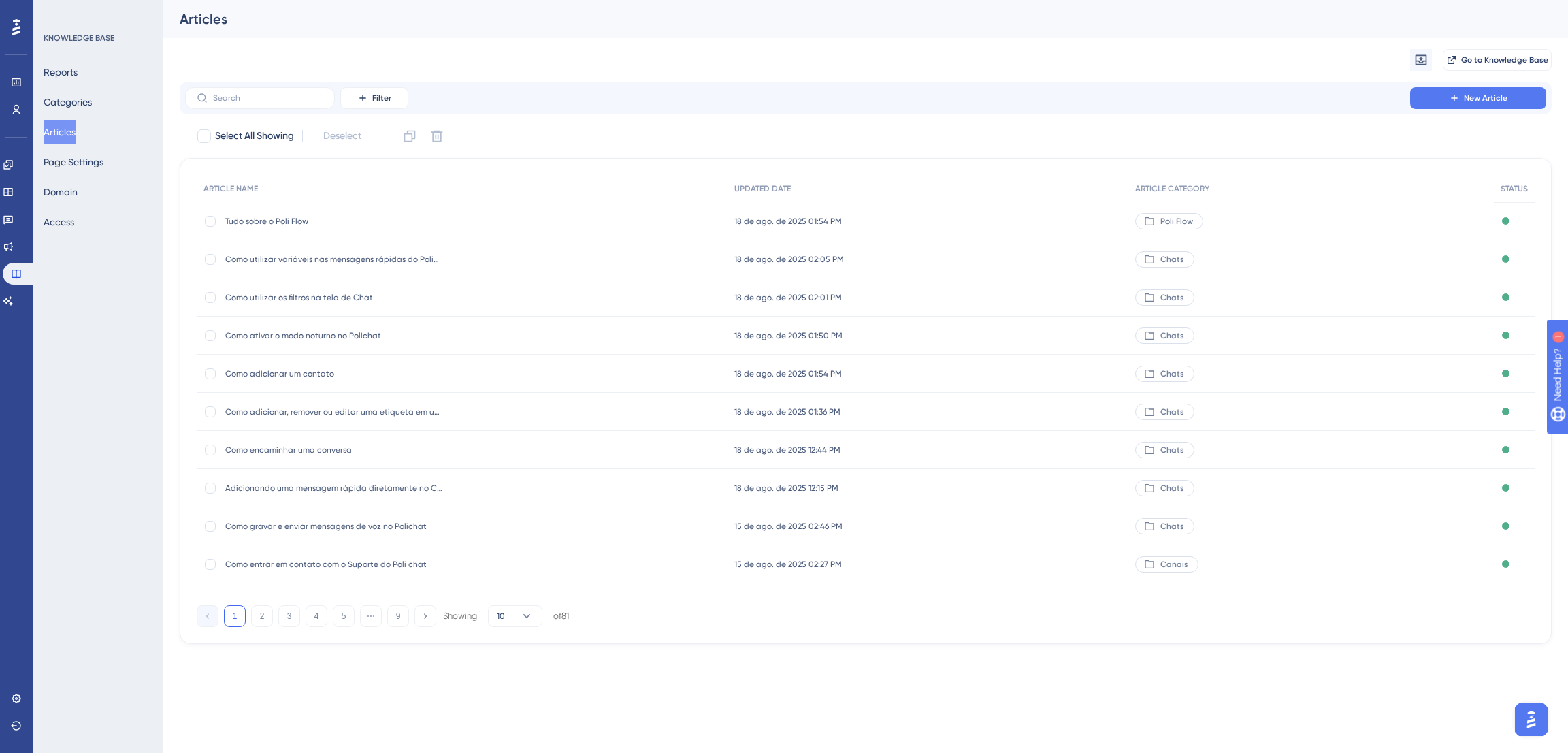
click at [316, 371] on span "Como adicionar um contato" at bounding box center [334, 374] width 218 height 11
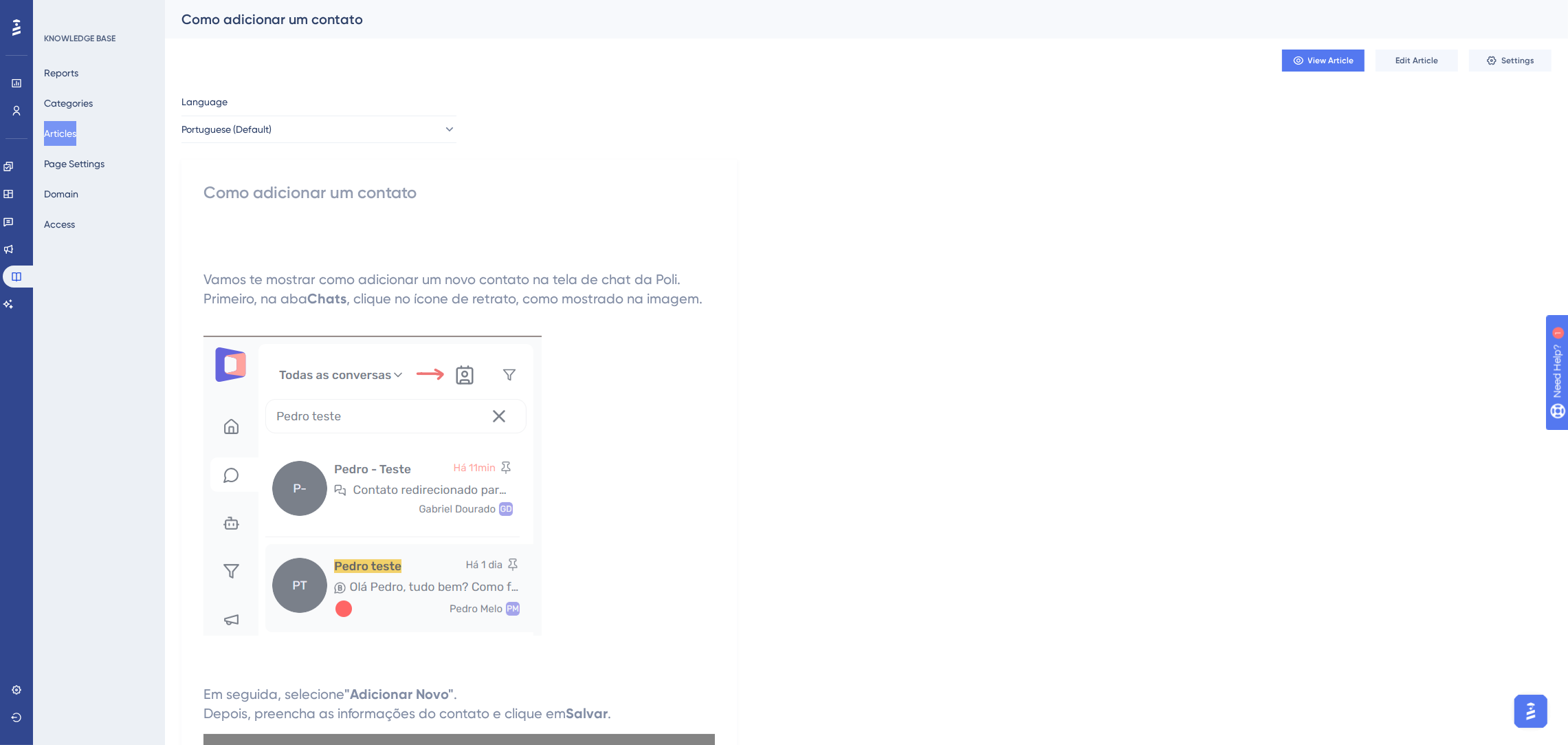
scroll to position [514, 0]
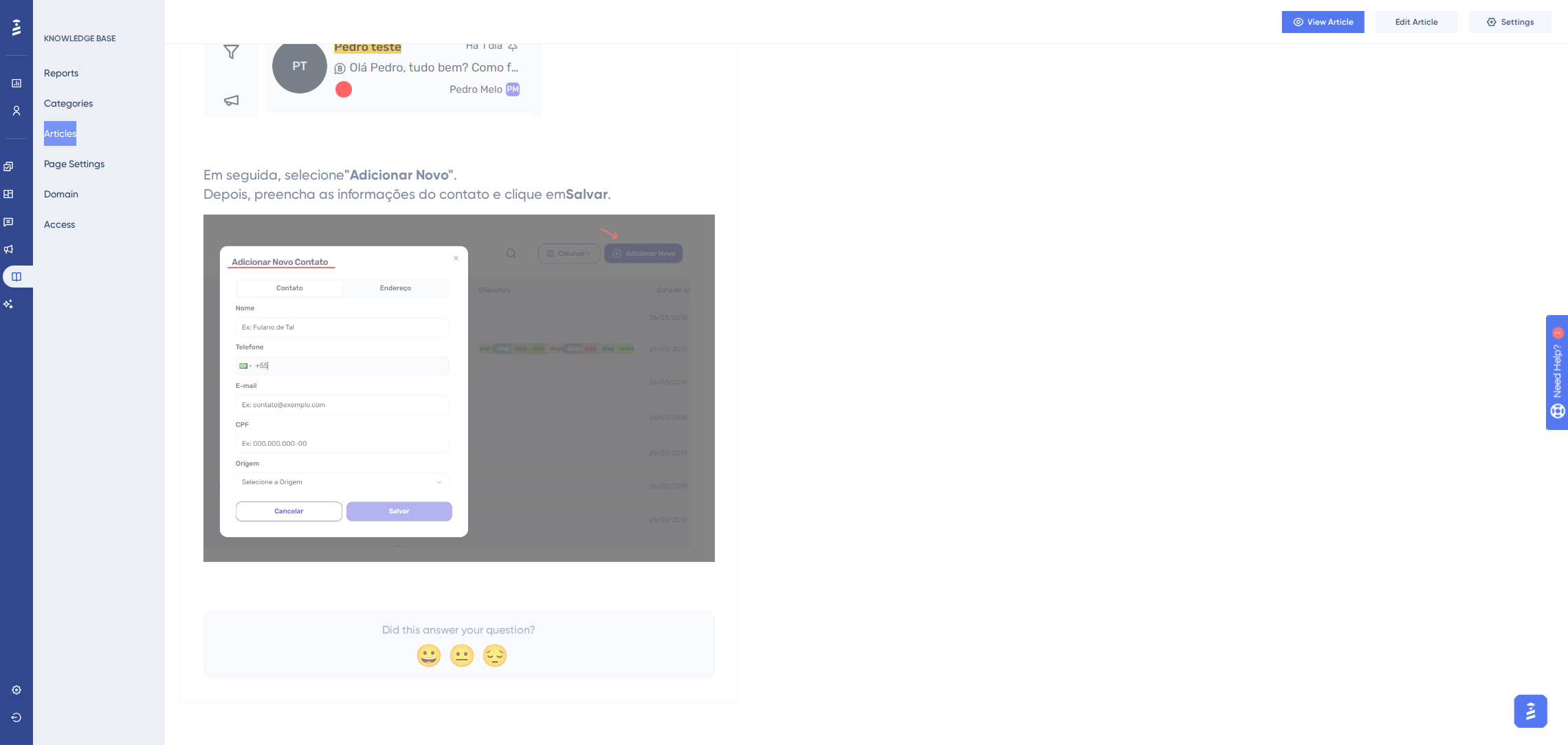
click at [59, 132] on button "Articles" at bounding box center [59, 133] width 33 height 25
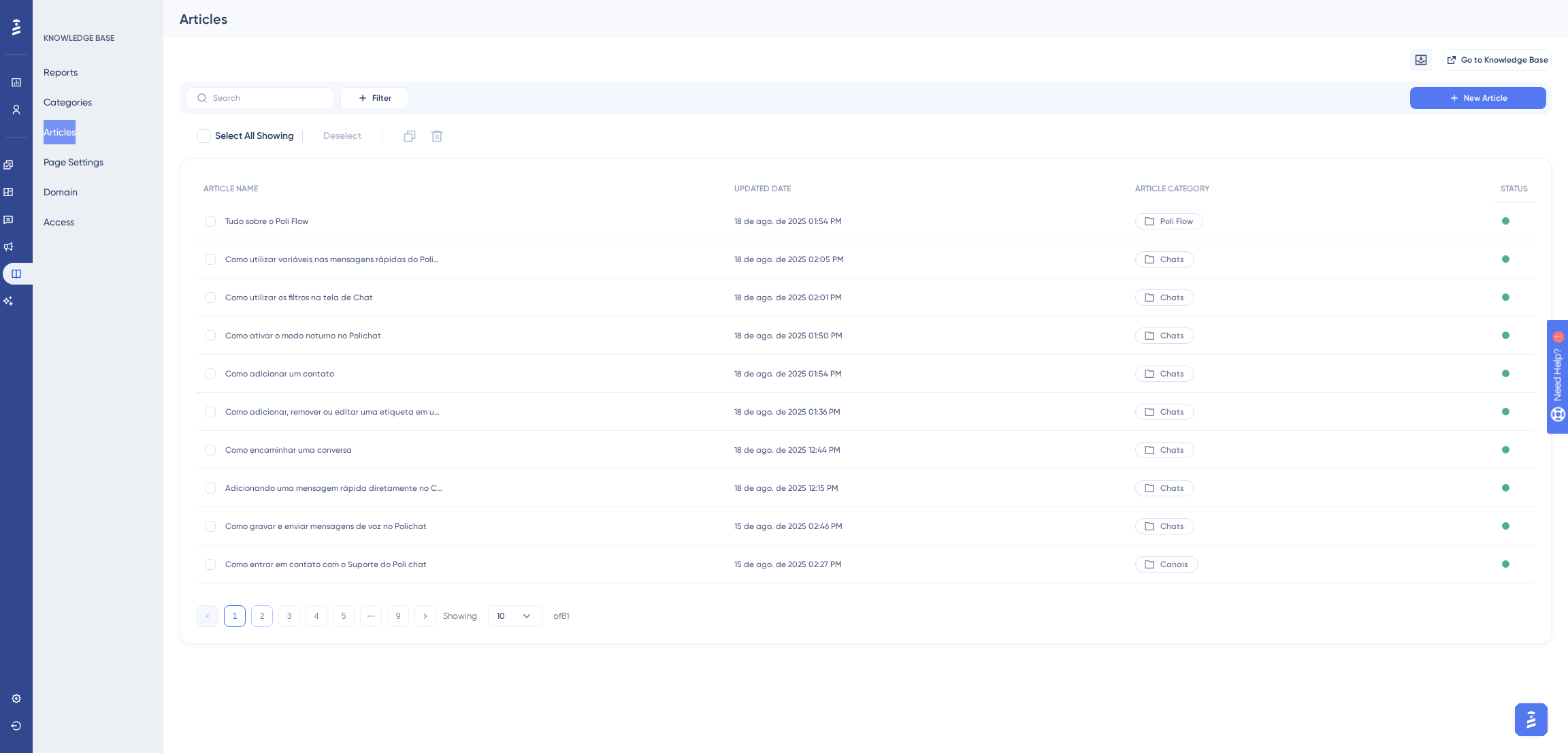
click at [258, 616] on button "2" at bounding box center [262, 616] width 22 height 22
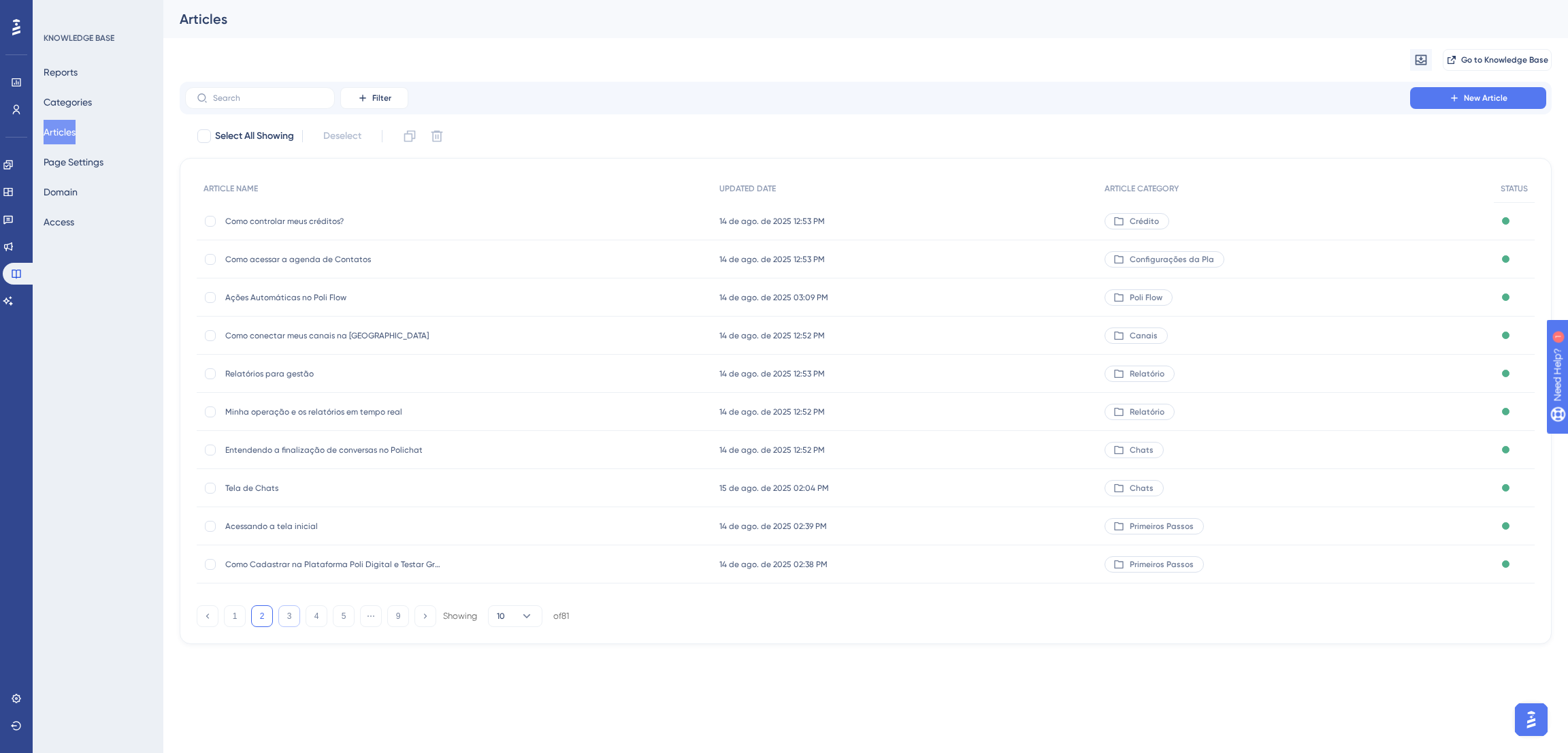
click at [282, 616] on button "3" at bounding box center [289, 616] width 22 height 22
click at [306, 621] on button "4" at bounding box center [317, 616] width 22 height 22
click at [354, 618] on button "5" at bounding box center [343, 616] width 22 height 22
click at [344, 613] on button "6" at bounding box center [343, 616] width 22 height 22
click at [344, 614] on button "7" at bounding box center [343, 616] width 22 height 22
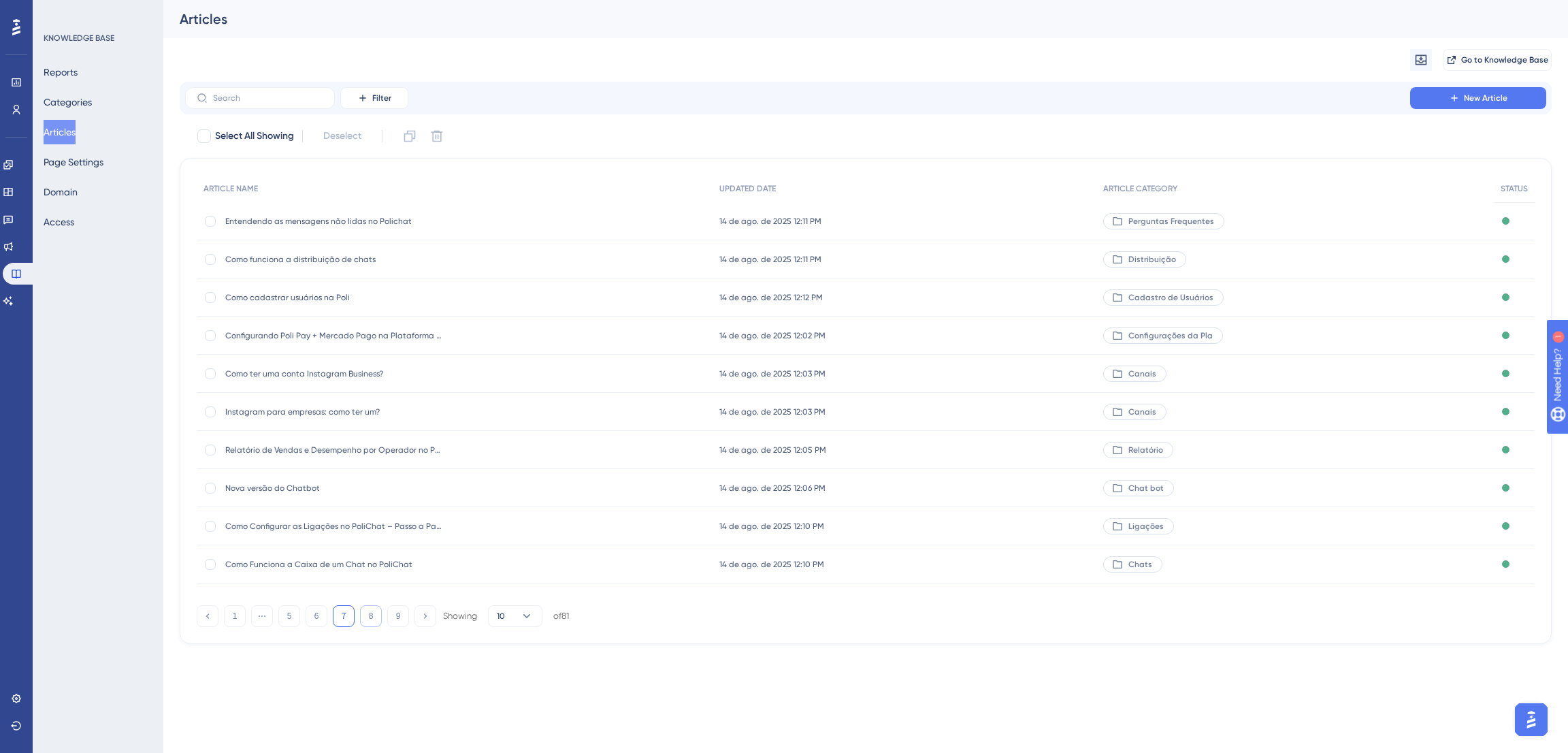
click at [366, 618] on button "8" at bounding box center [371, 616] width 22 height 22
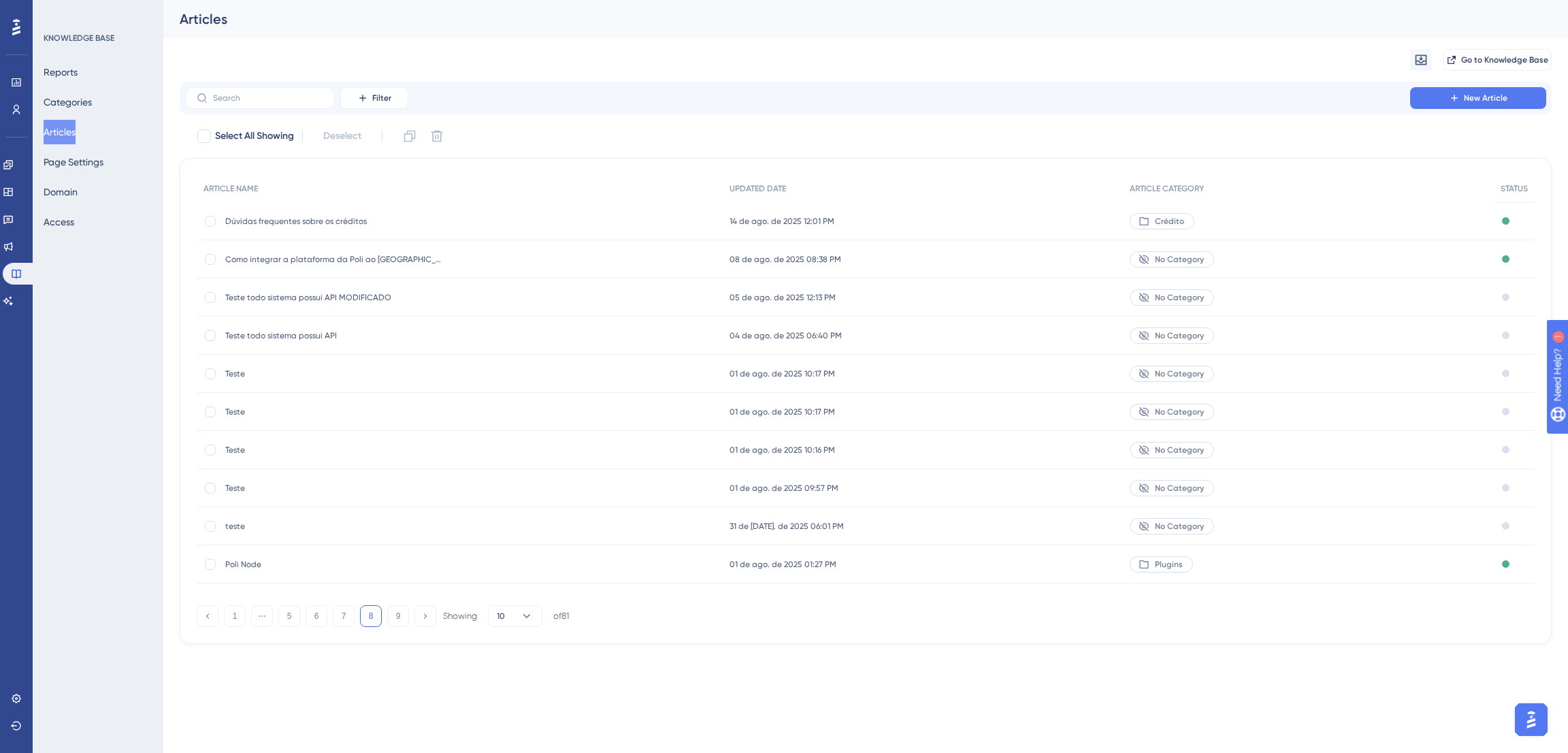
click at [328, 616] on div "1 ⋯ 5 6 7 8 9 Showing 10 of 81" at bounding box center [383, 616] width 373 height 22
click at [341, 616] on button "7" at bounding box center [343, 616] width 22 height 22
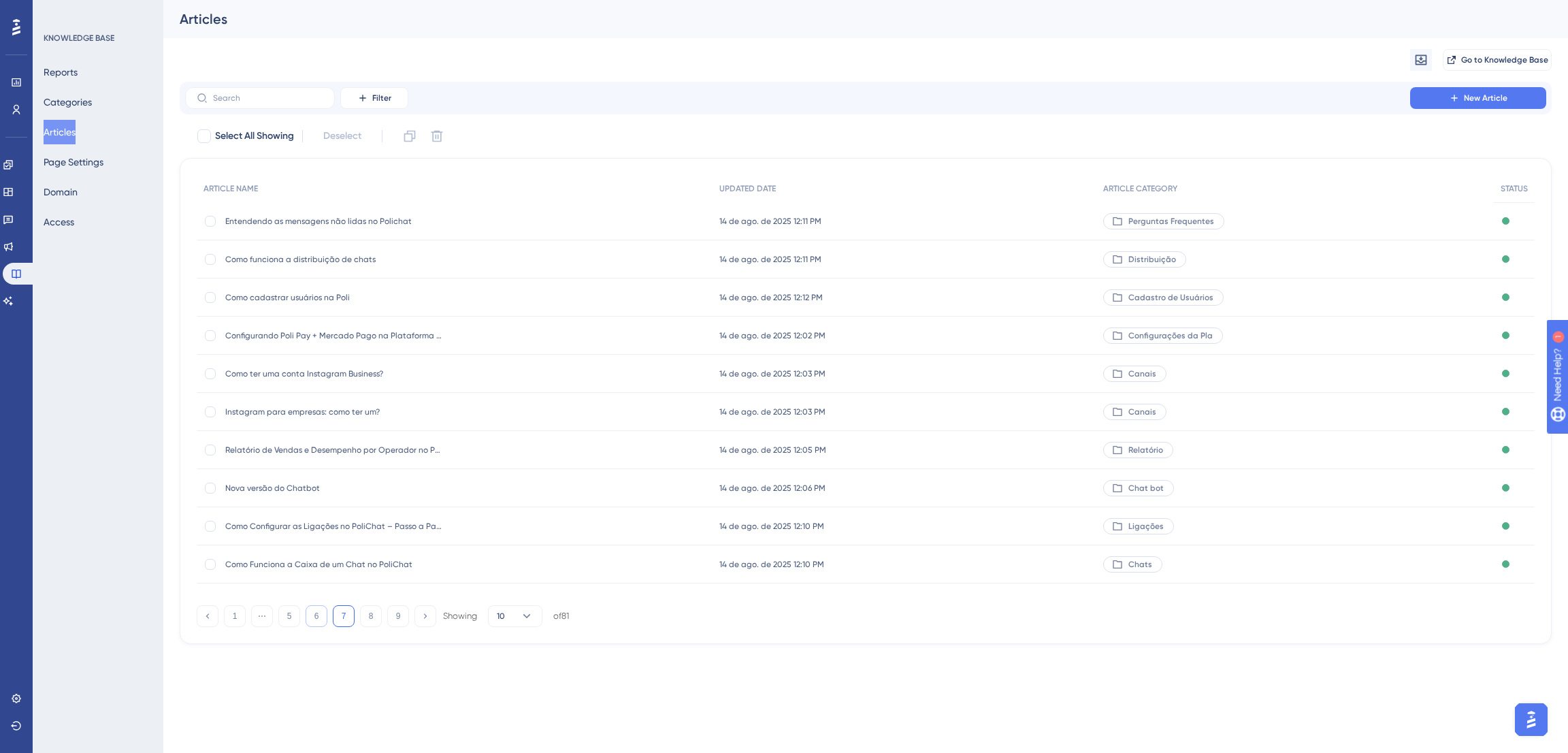
click at [317, 613] on button "6" at bounding box center [317, 616] width 22 height 22
click at [288, 613] on button "5" at bounding box center [289, 616] width 22 height 22
click at [280, 617] on button "4" at bounding box center [289, 616] width 22 height 22
click at [280, 617] on button "3" at bounding box center [289, 616] width 22 height 22
click at [268, 617] on button "2" at bounding box center [262, 616] width 22 height 22
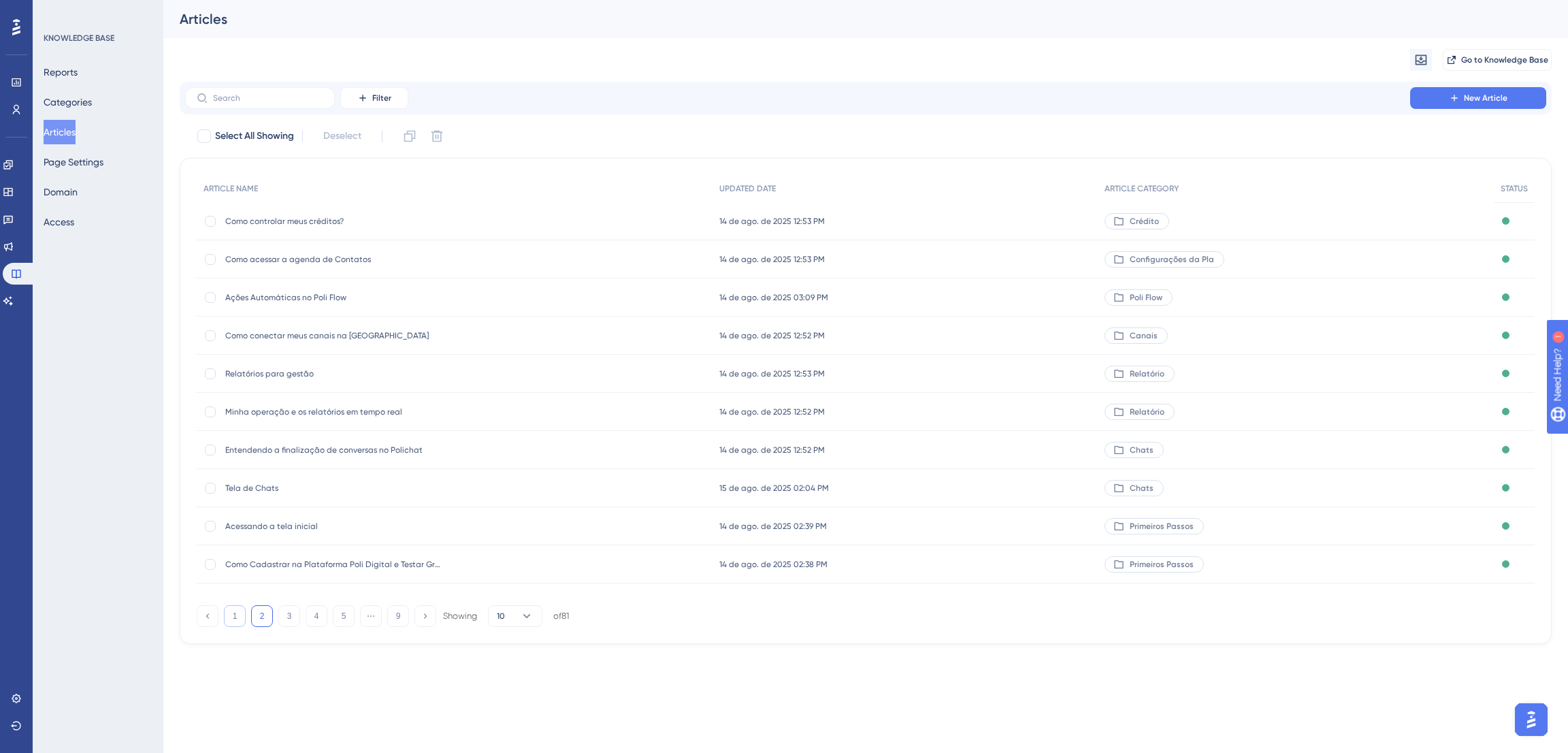
click at [235, 617] on button "1" at bounding box center [234, 616] width 22 height 22
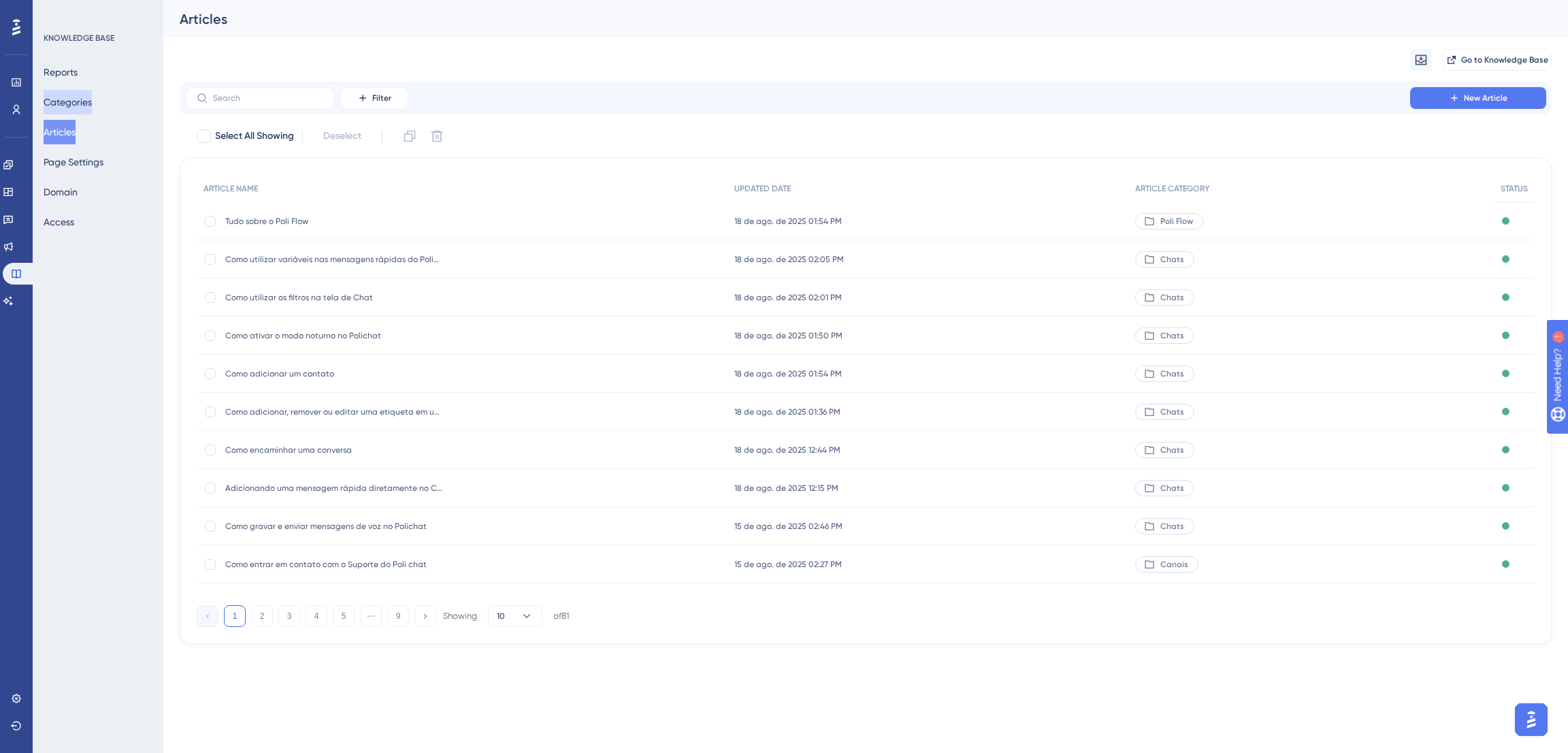
click at [59, 102] on button "Categories" at bounding box center [67, 102] width 48 height 25
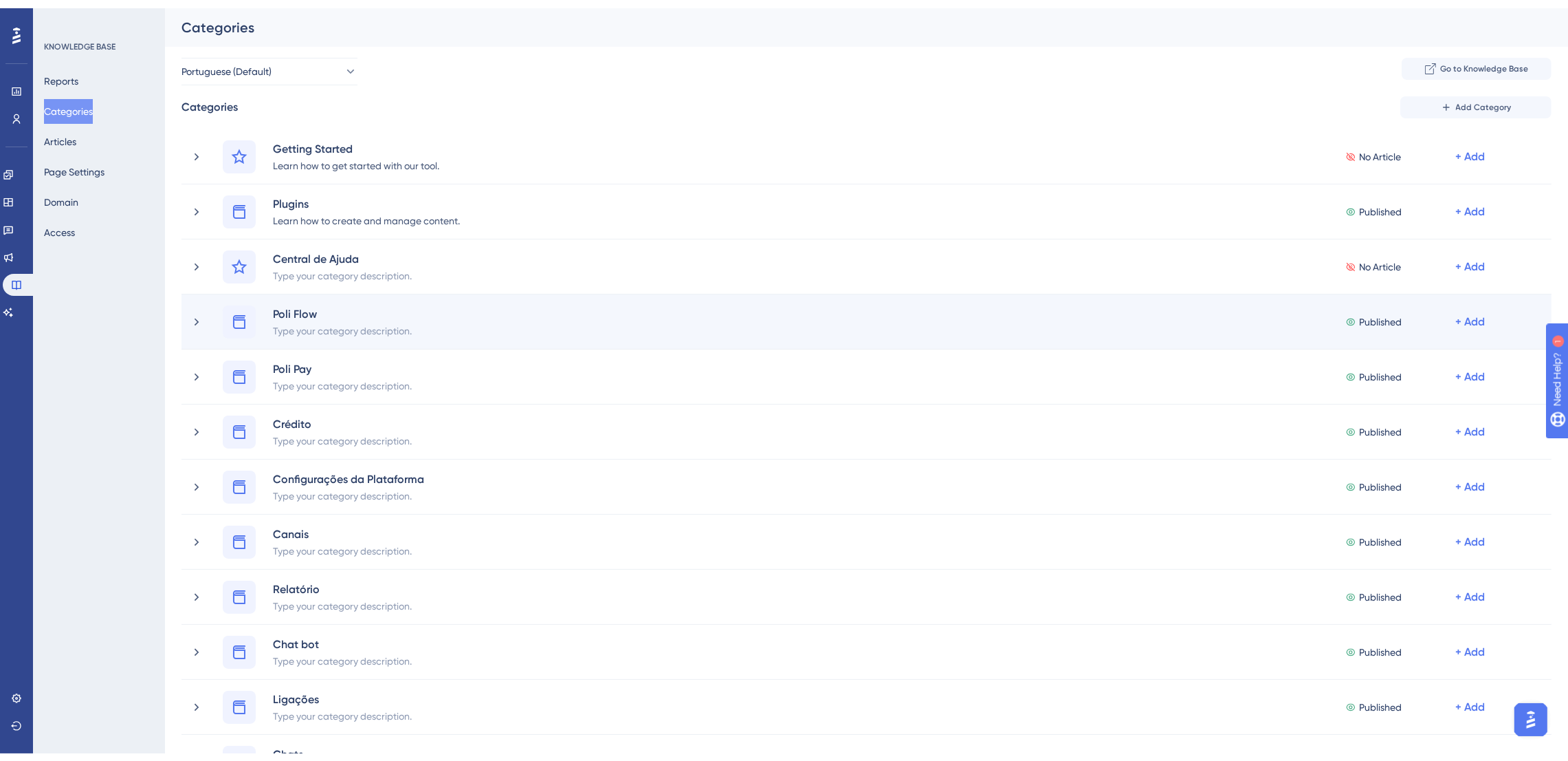
scroll to position [515, 0]
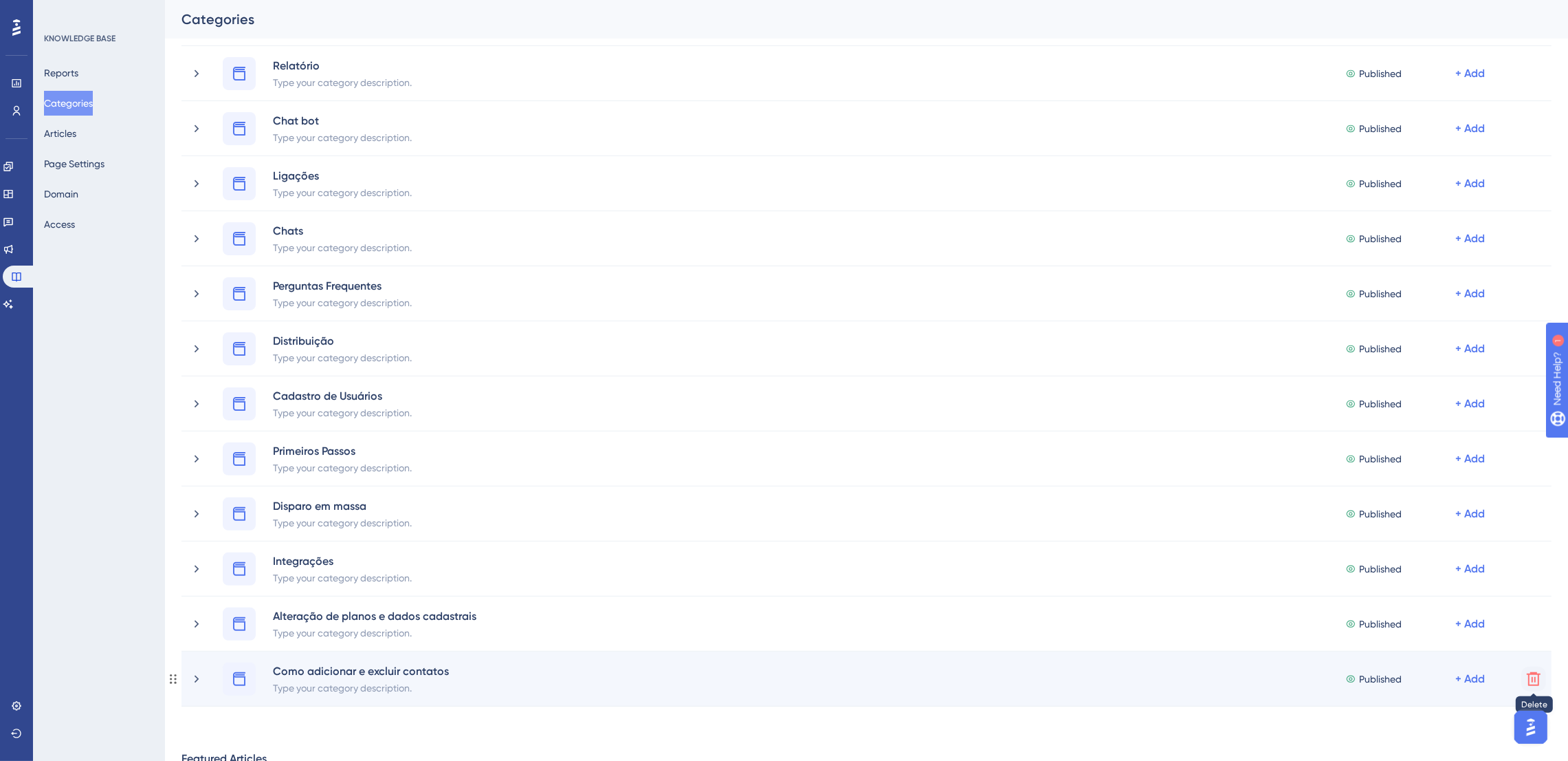
click at [1533, 678] on icon at bounding box center [1533, 679] width 17 height 17
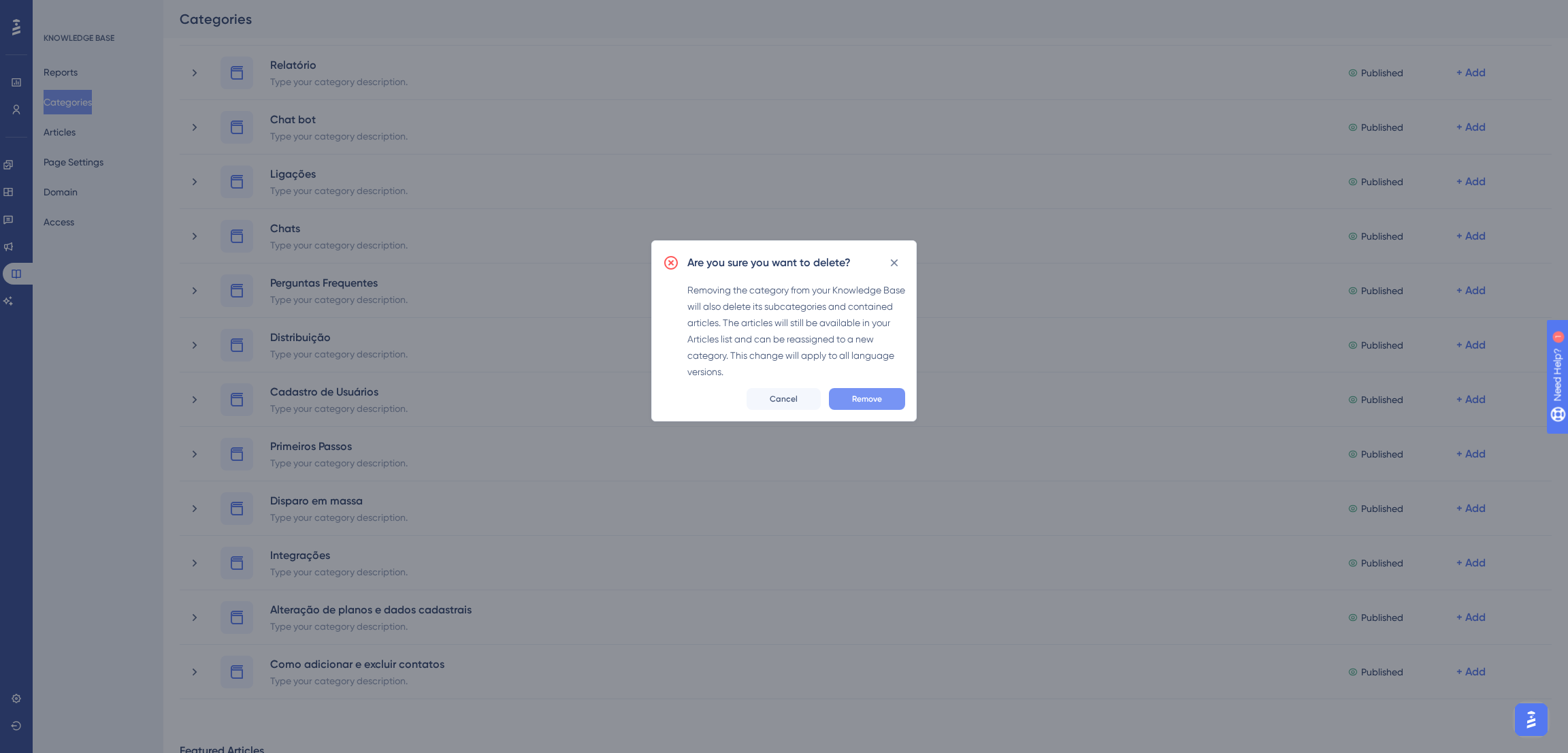
click at [877, 392] on button "Remove" at bounding box center [867, 399] width 76 height 22
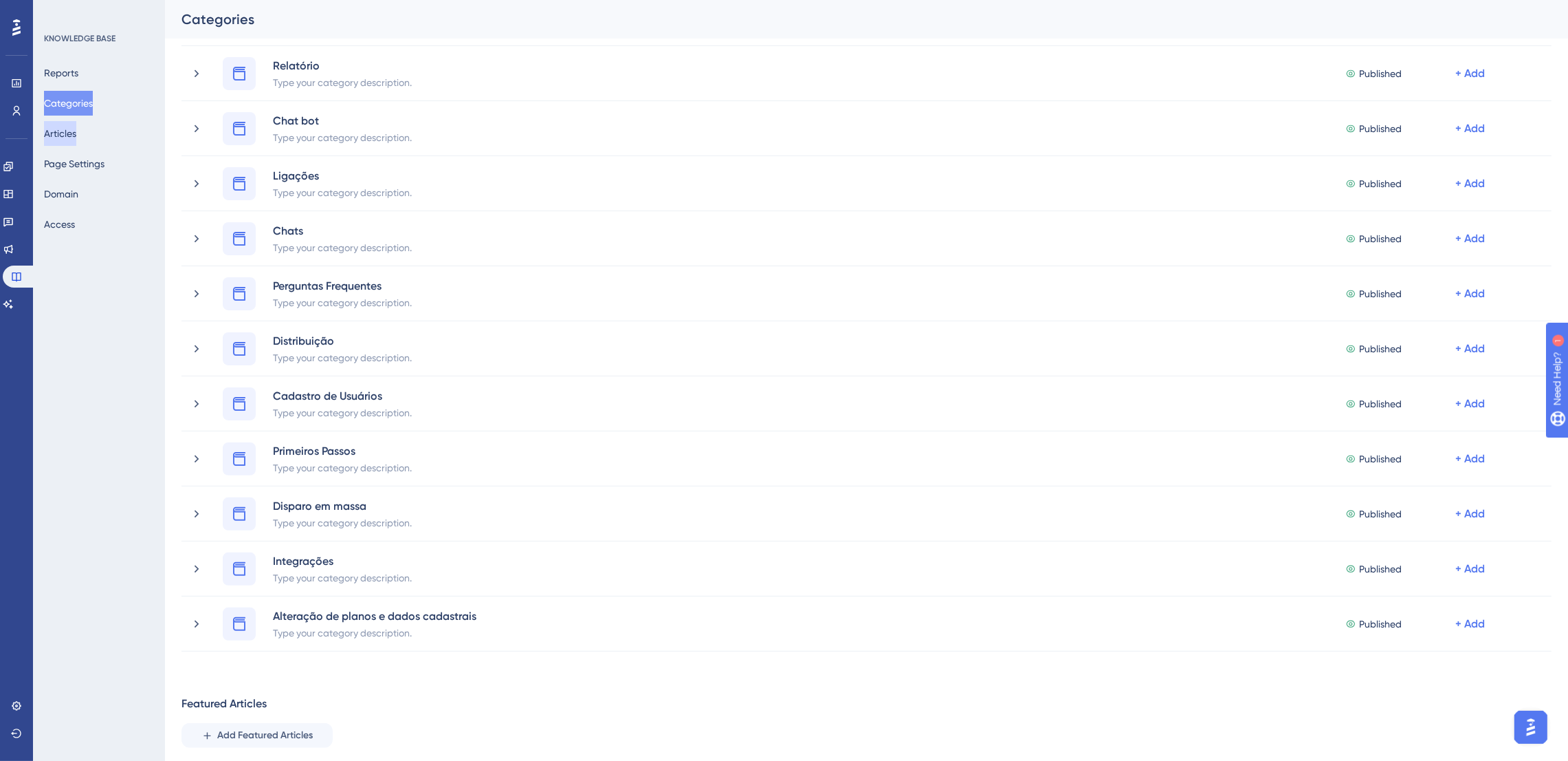
click at [68, 133] on button "Articles" at bounding box center [59, 133] width 33 height 25
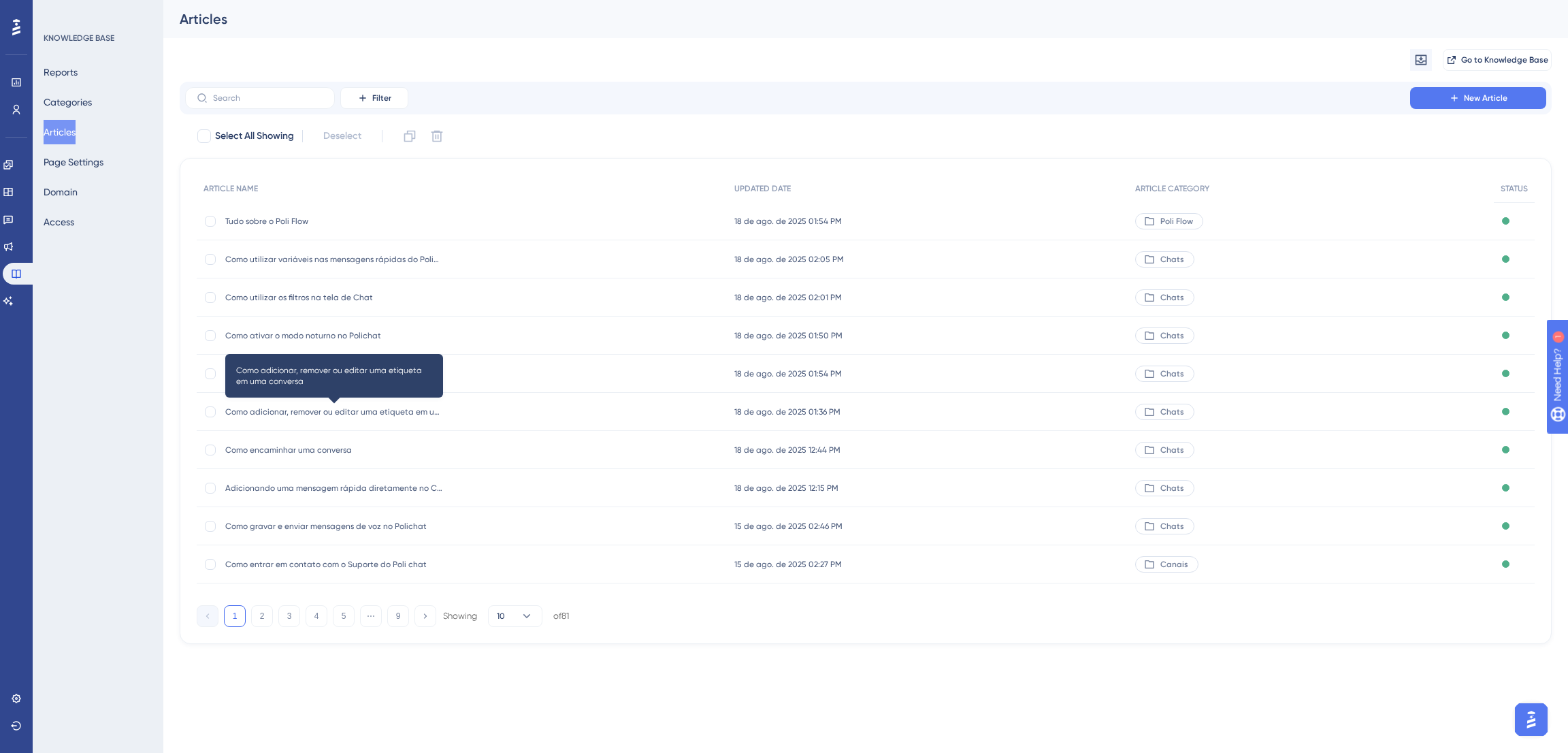
click at [361, 415] on span "Como adicionar, remover ou editar uma etiqueta em uma conversa" at bounding box center [334, 411] width 218 height 11
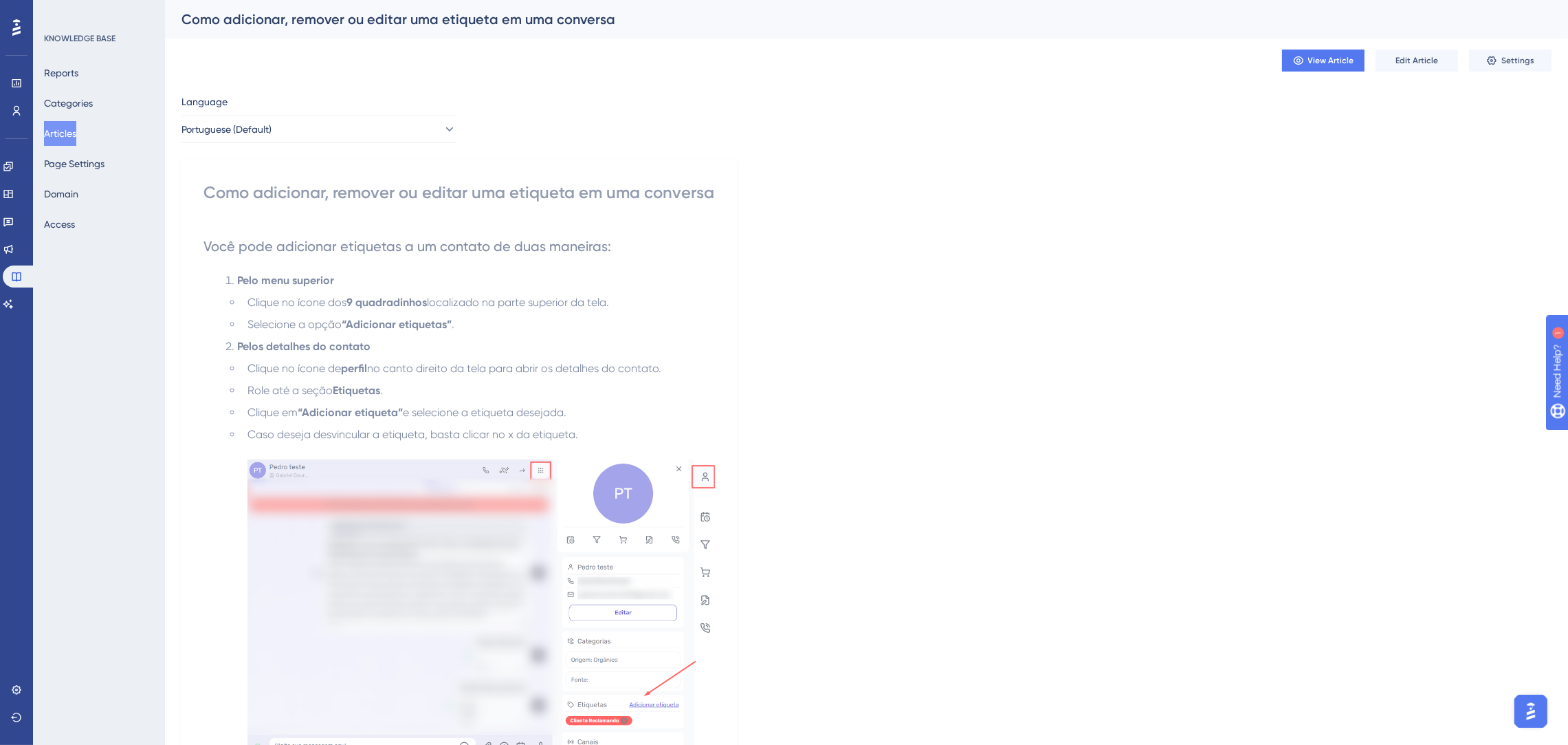
click at [72, 137] on button "Articles" at bounding box center [59, 133] width 33 height 25
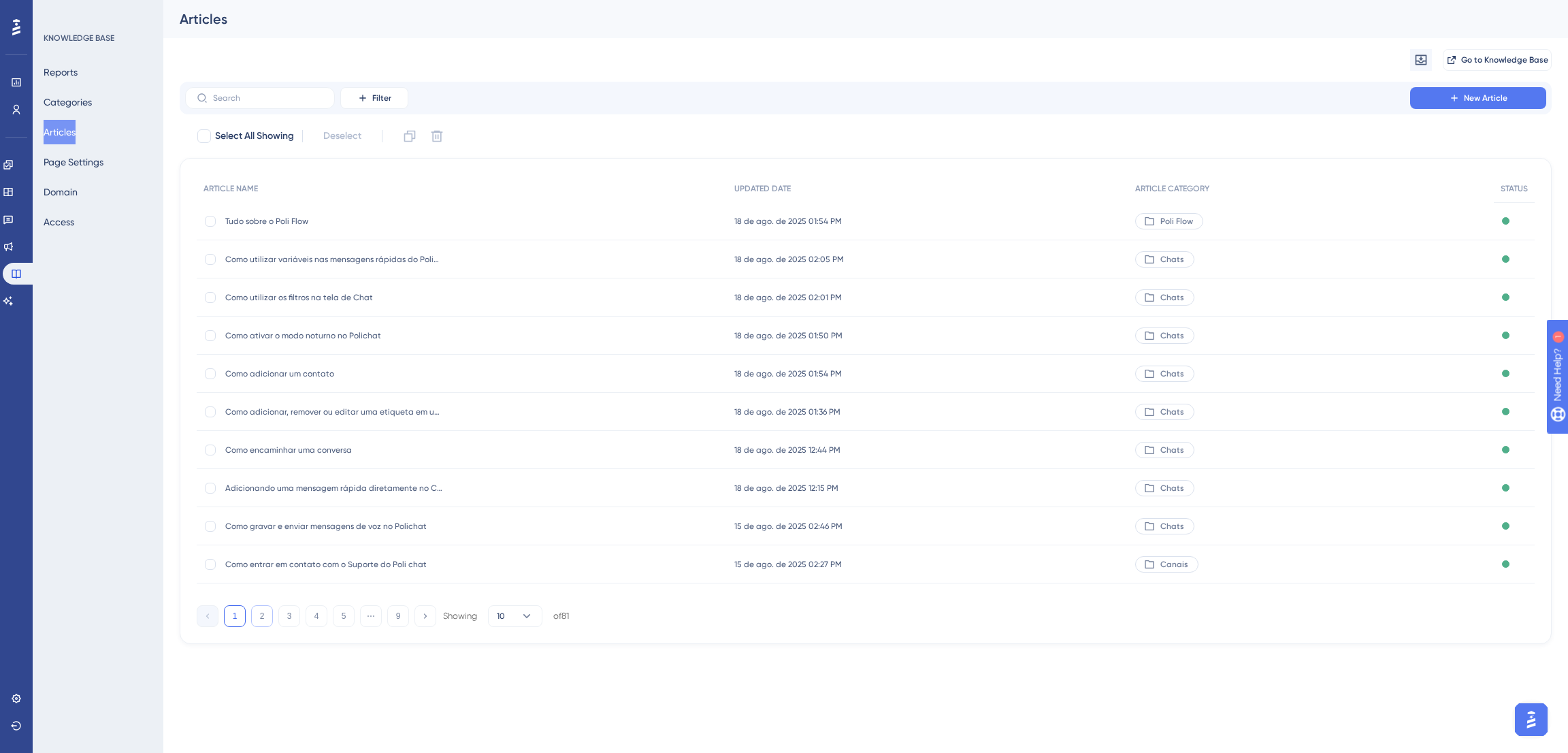
click at [267, 618] on button "2" at bounding box center [262, 616] width 22 height 22
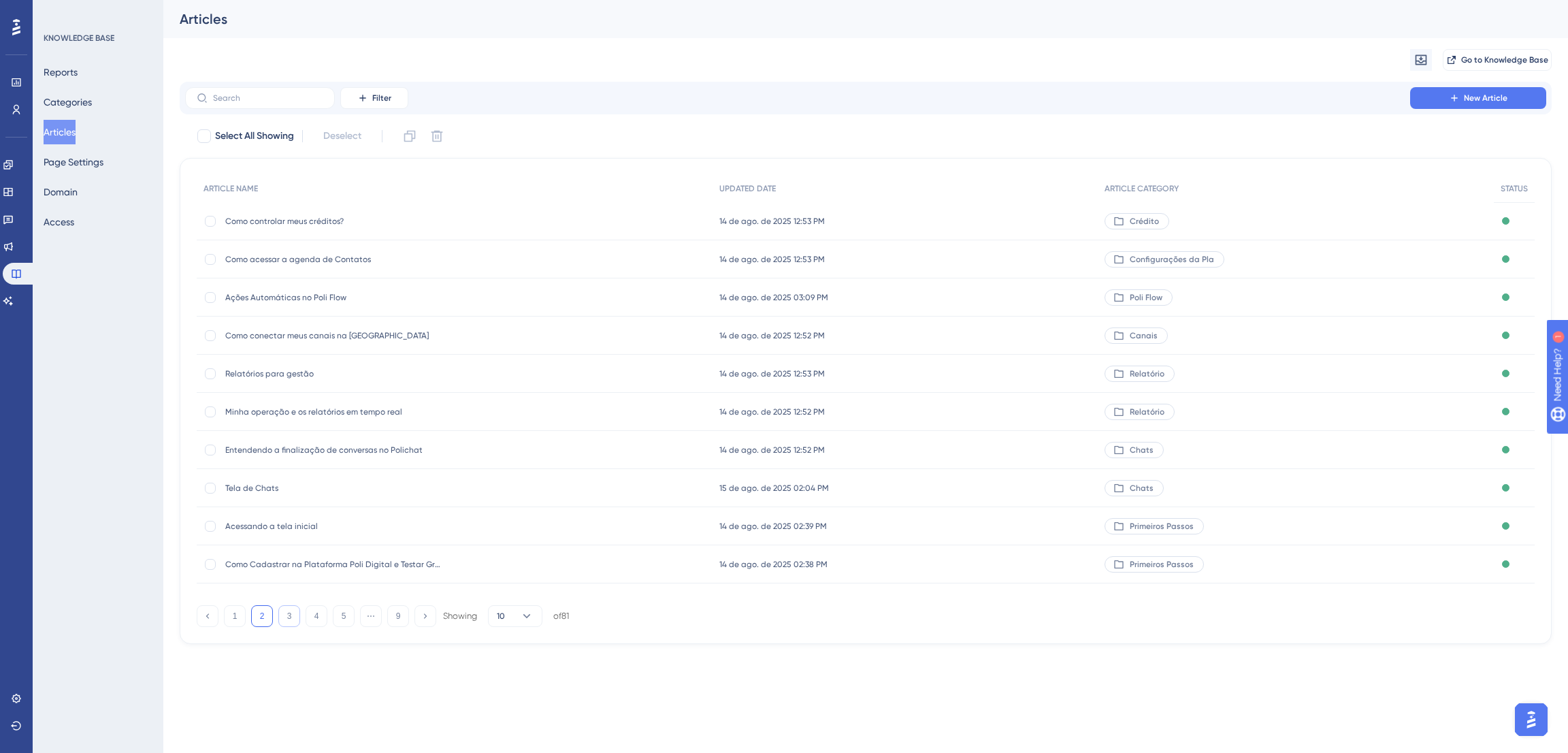
click at [282, 617] on button "3" at bounding box center [289, 616] width 22 height 22
click at [215, 225] on div at bounding box center [211, 222] width 14 height 14
click at [444, 130] on icon at bounding box center [437, 136] width 14 height 14
checkbox input "false"
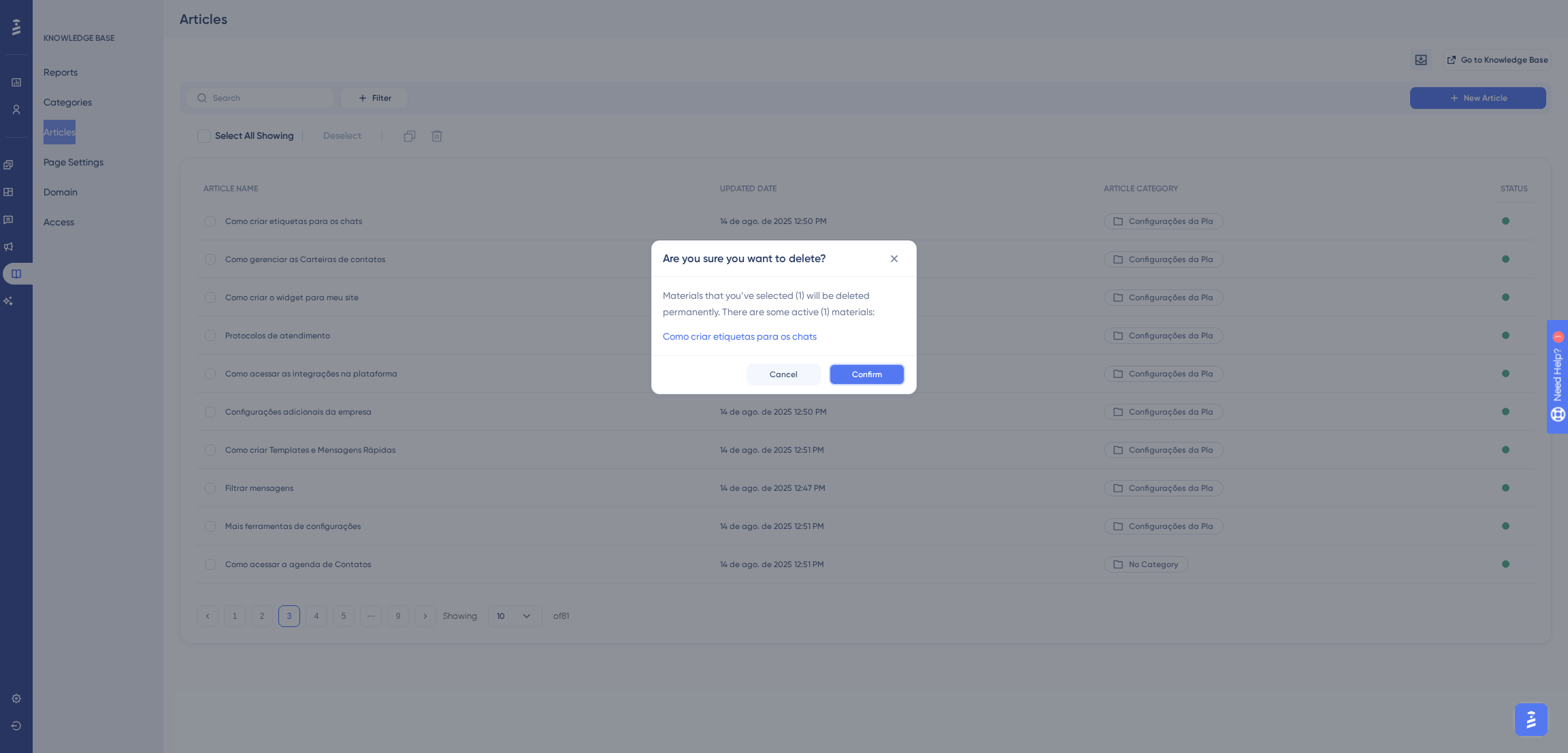
click at [893, 372] on button "Confirm" at bounding box center [867, 375] width 76 height 22
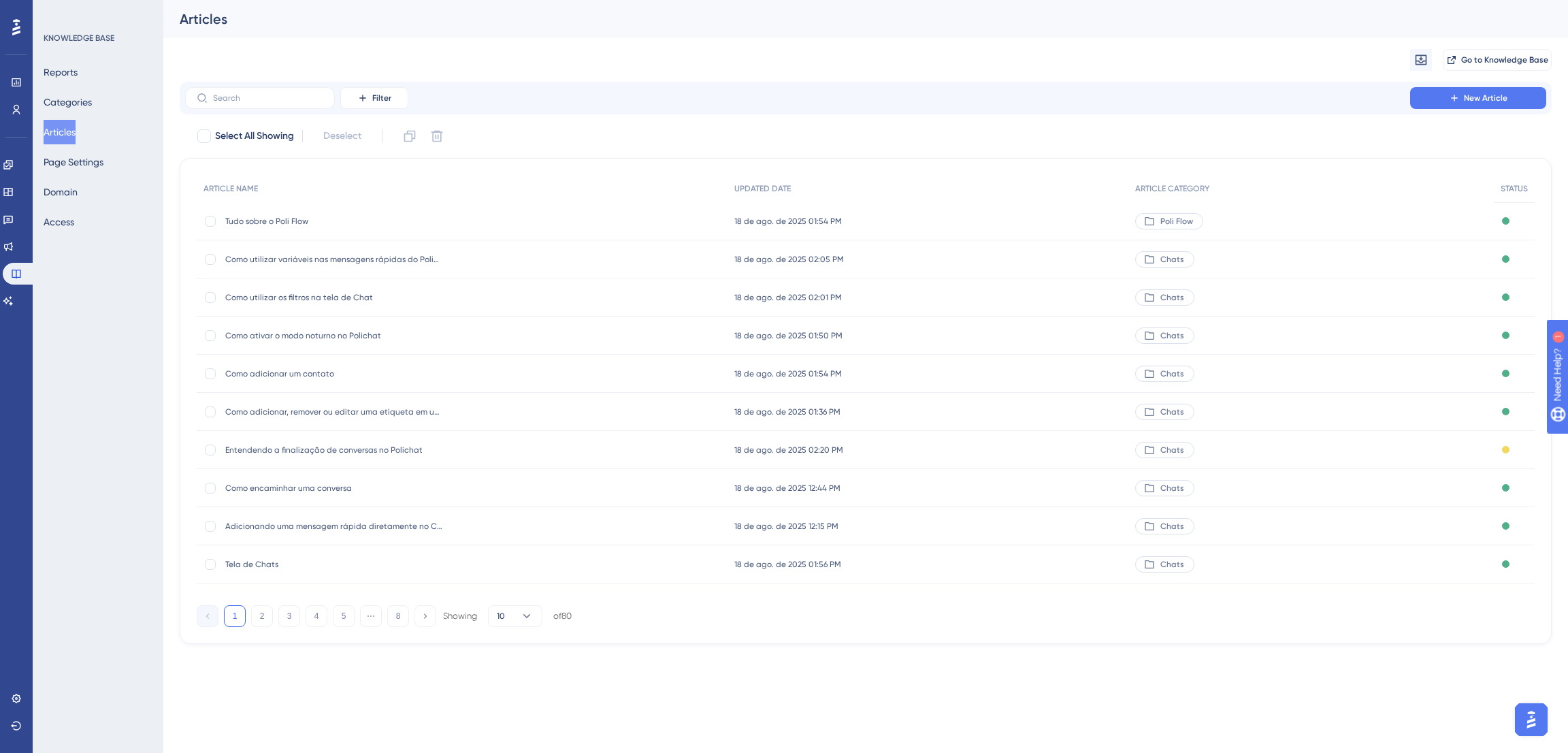
click at [371, 525] on span "Adicionando uma mensagem rápida diretamente no Chat" at bounding box center [334, 526] width 218 height 11
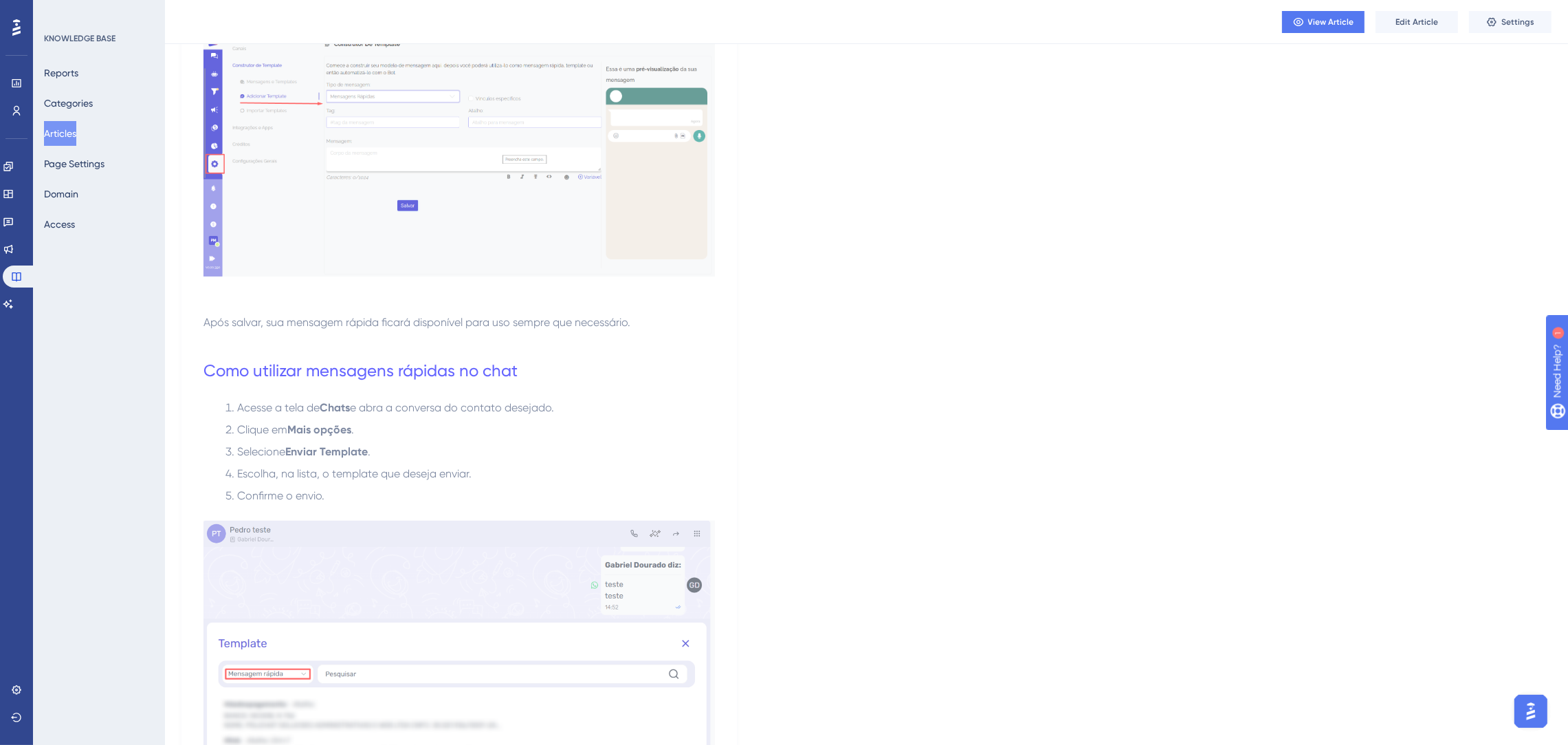
scroll to position [237, 0]
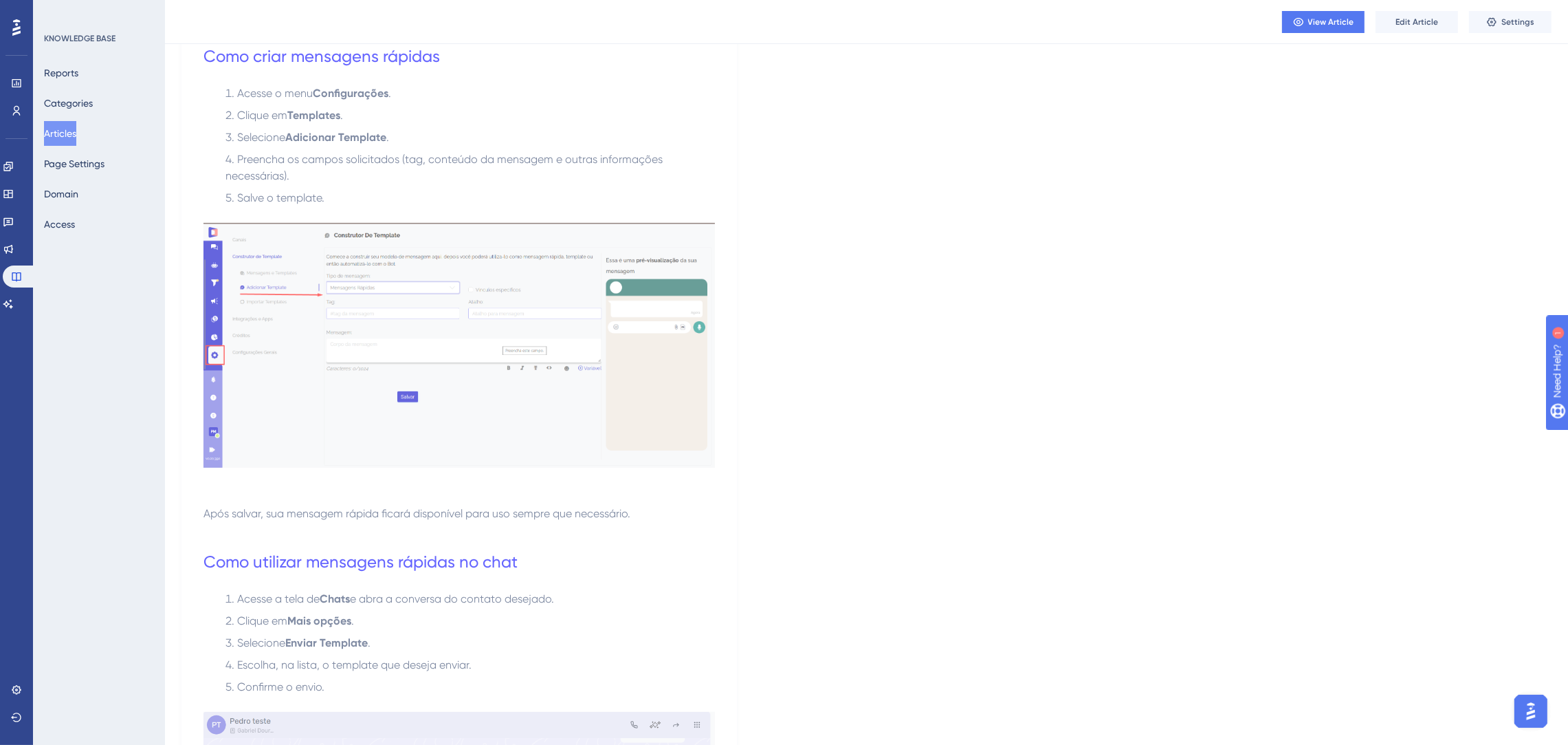
click at [72, 141] on button "Articles" at bounding box center [59, 133] width 33 height 25
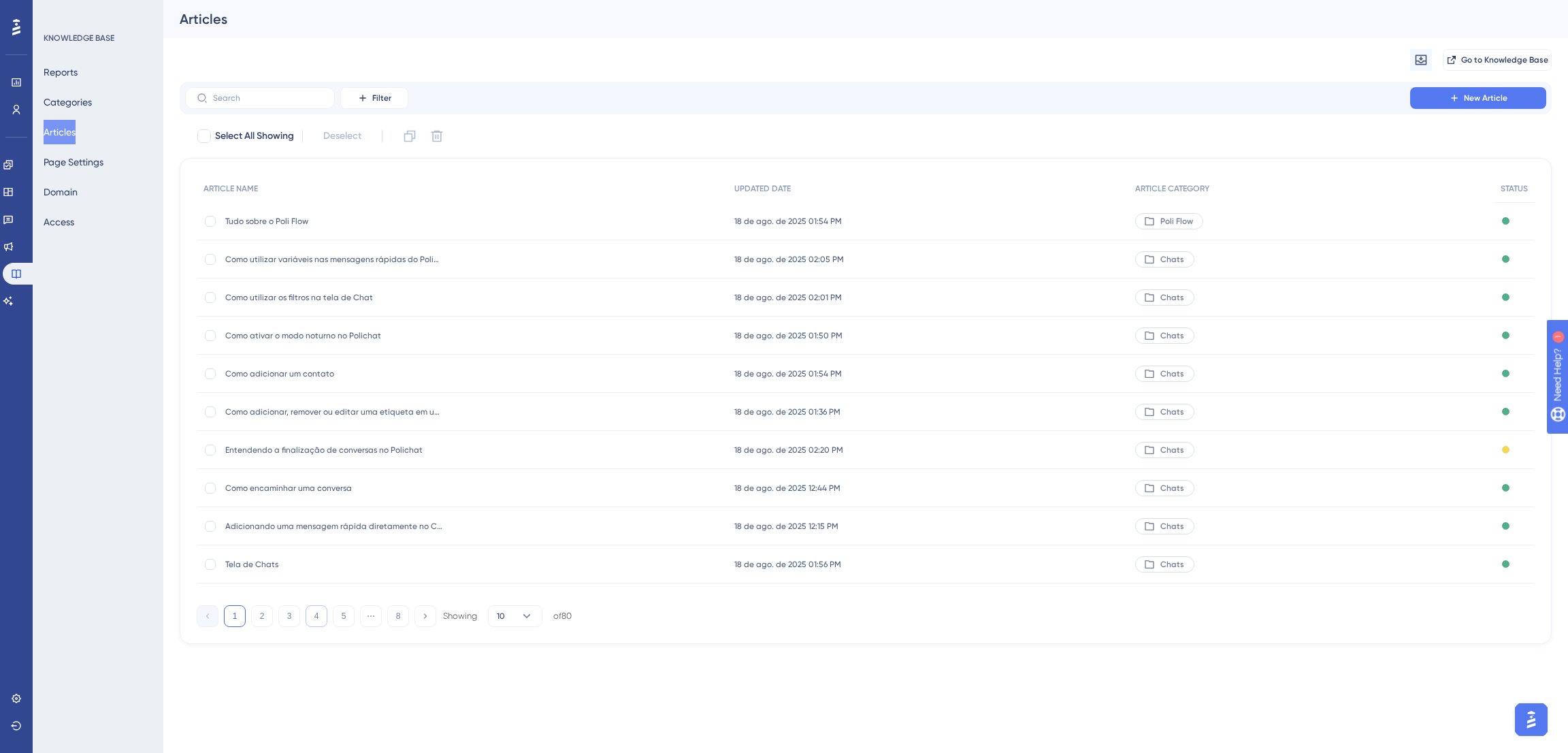
click at [320, 610] on button "4" at bounding box center [317, 616] width 22 height 22
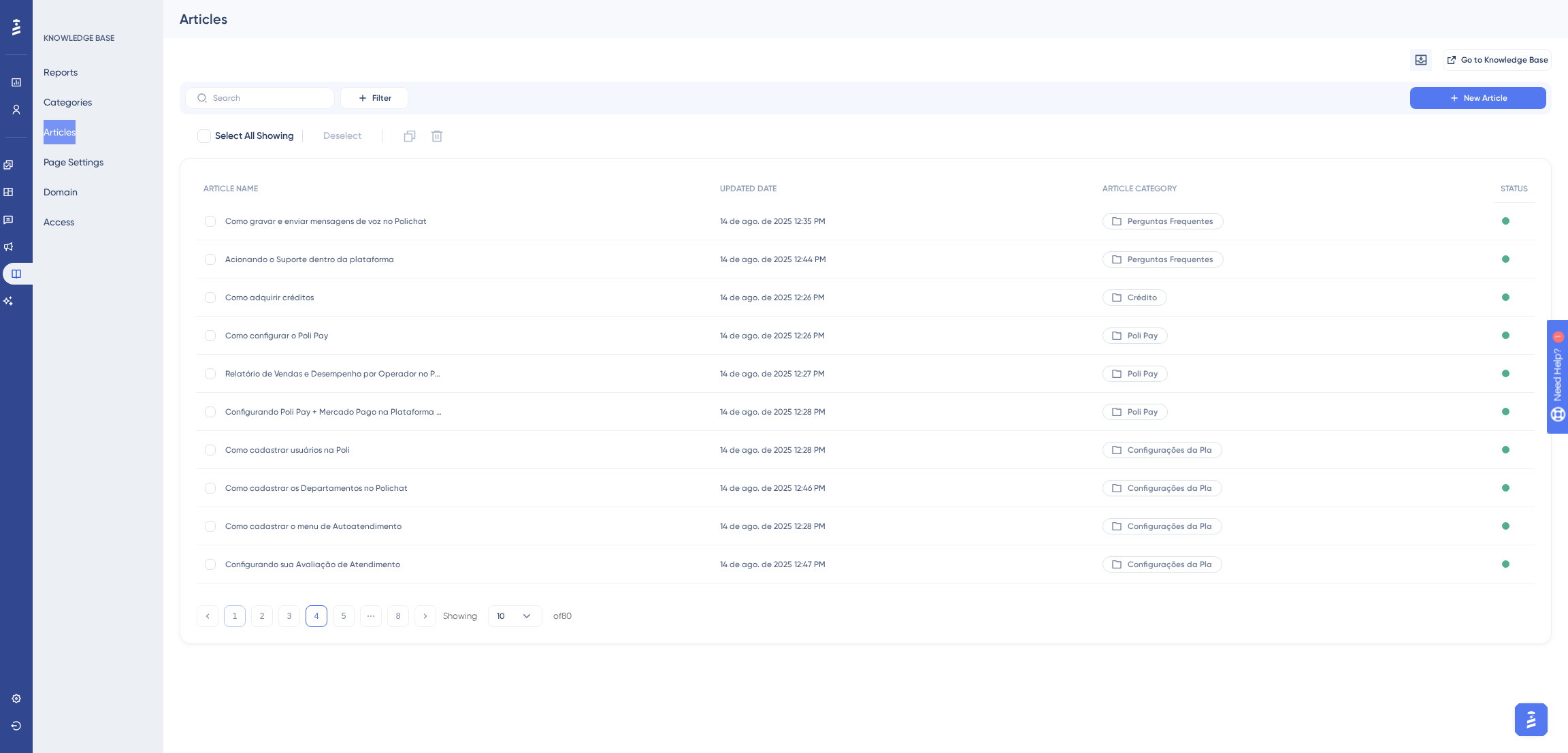
click at [229, 618] on button "1" at bounding box center [234, 616] width 22 height 22
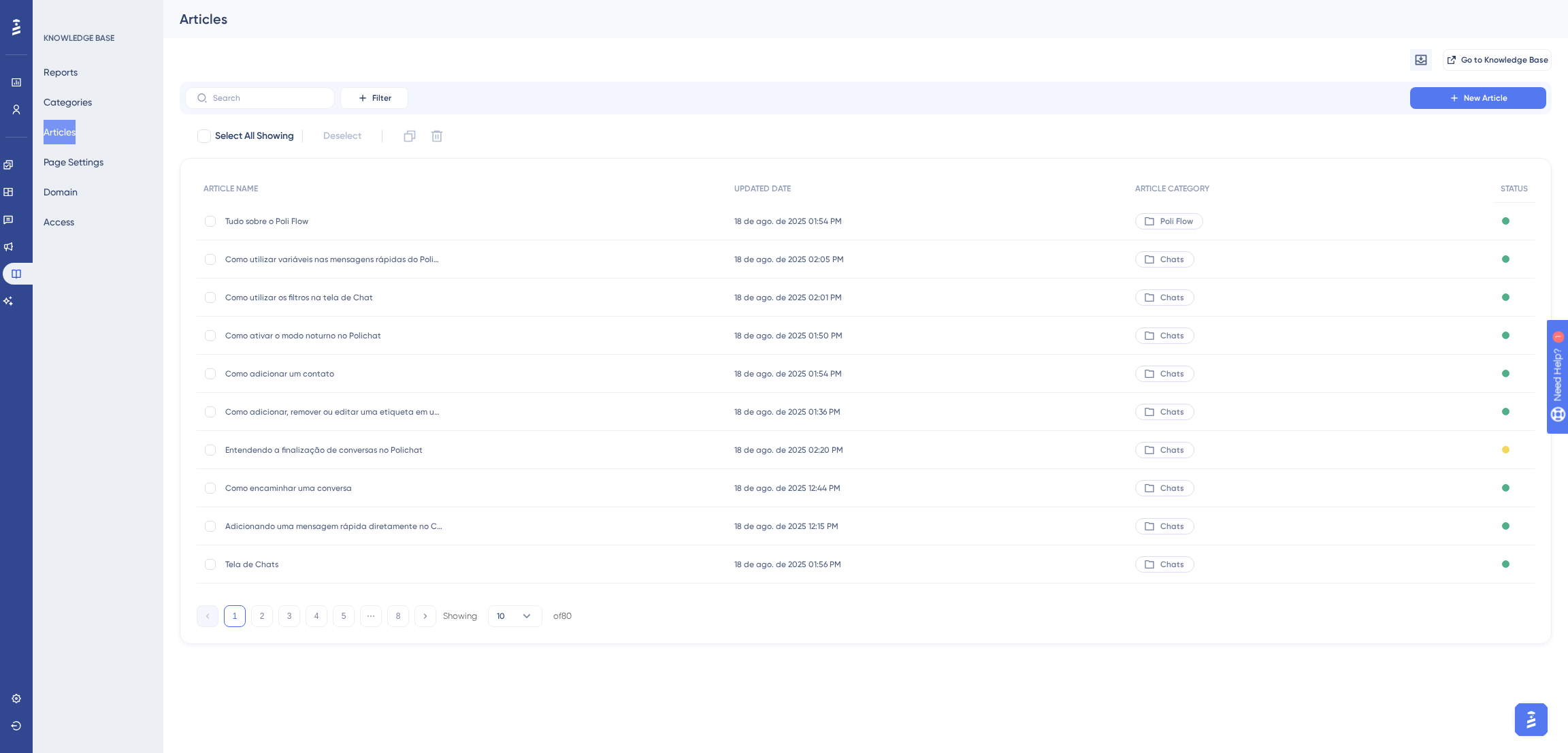
click at [356, 530] on span "Adicionando uma mensagem rápida diretamente no Chat" at bounding box center [334, 526] width 218 height 11
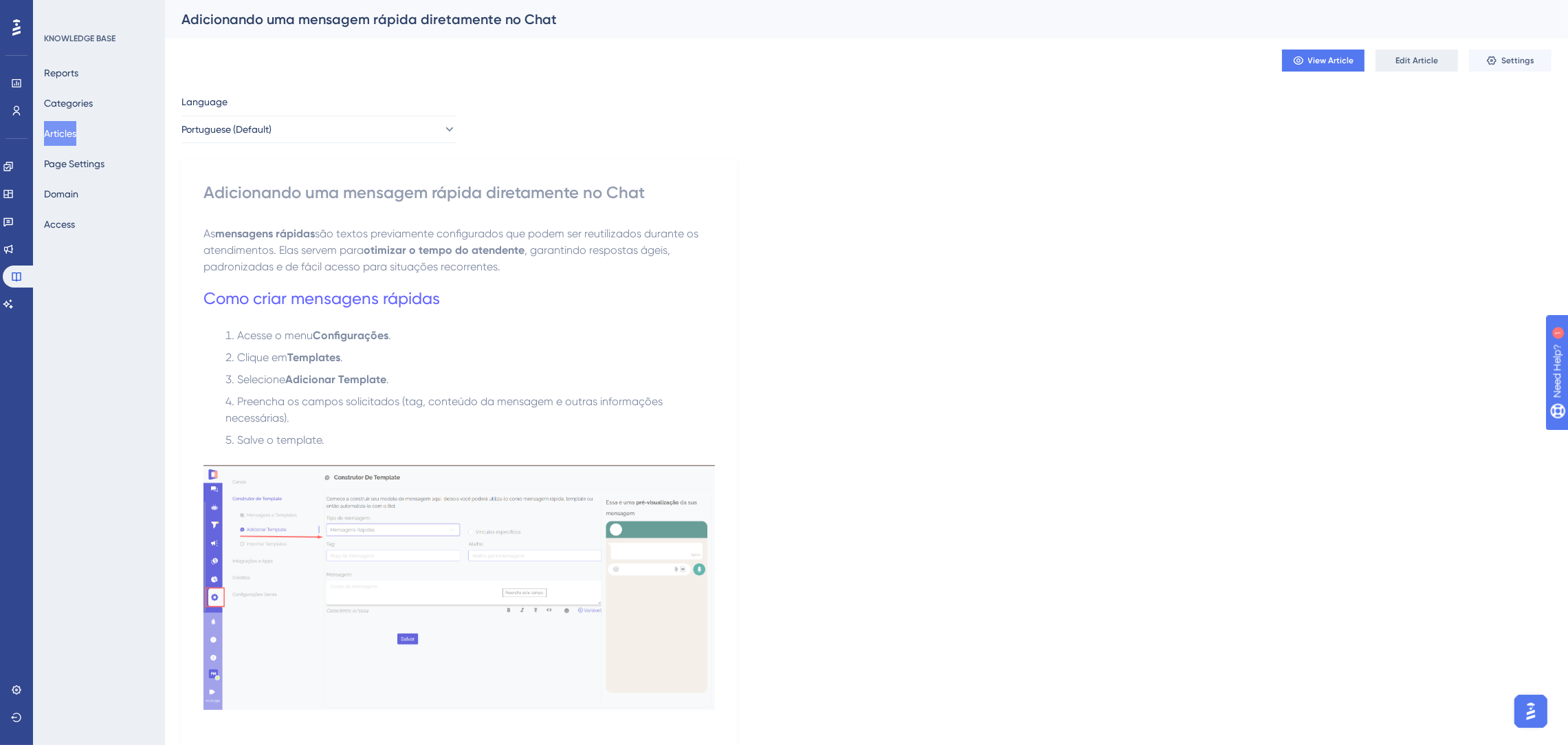
click at [1404, 65] on span "Edit Article" at bounding box center [1416, 60] width 43 height 11
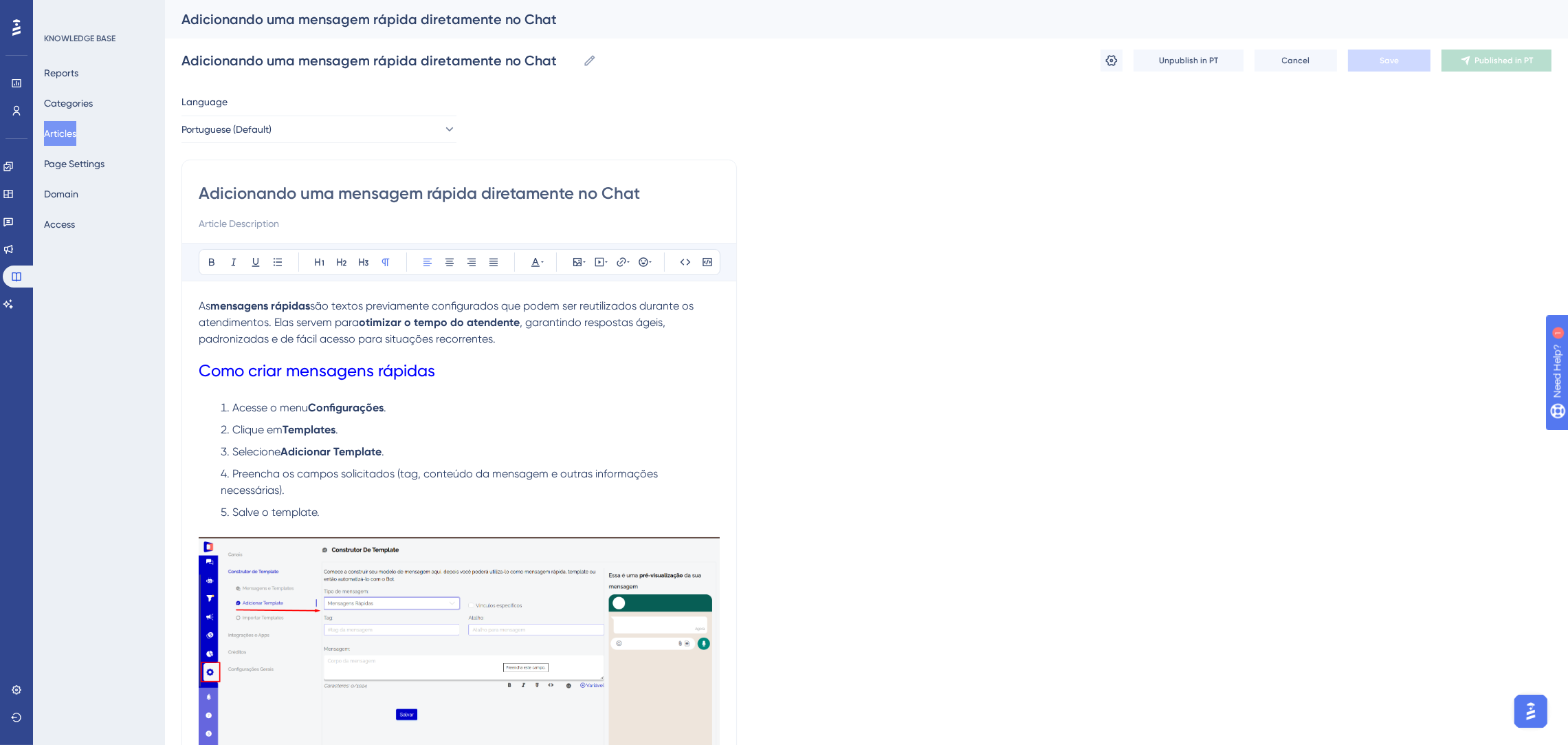
scroll to position [96, 0]
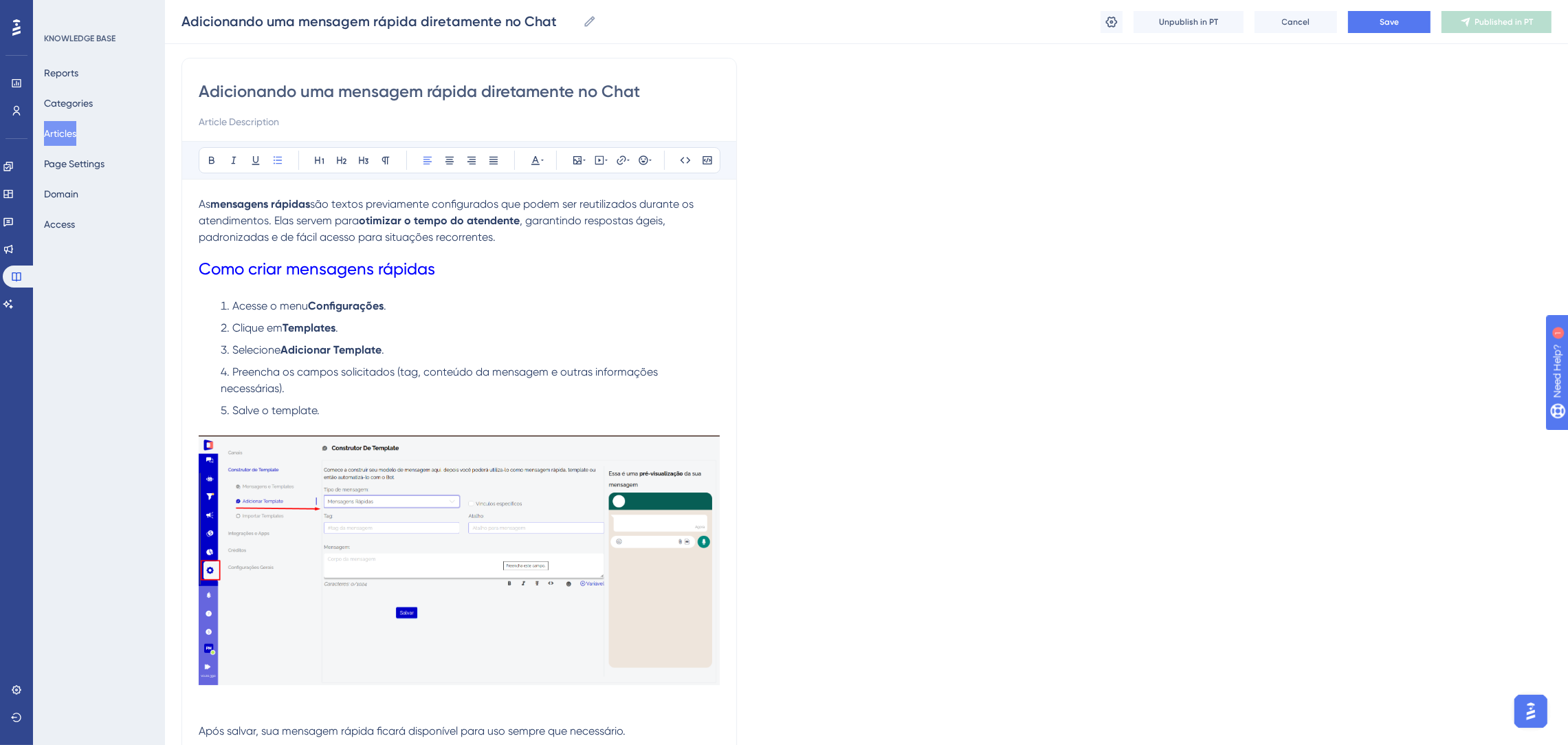
click at [531, 370] on span "Preencha os campos solicitados (tag, conteúdo da mensagem e outras informações …" at bounding box center [441, 380] width 440 height 30
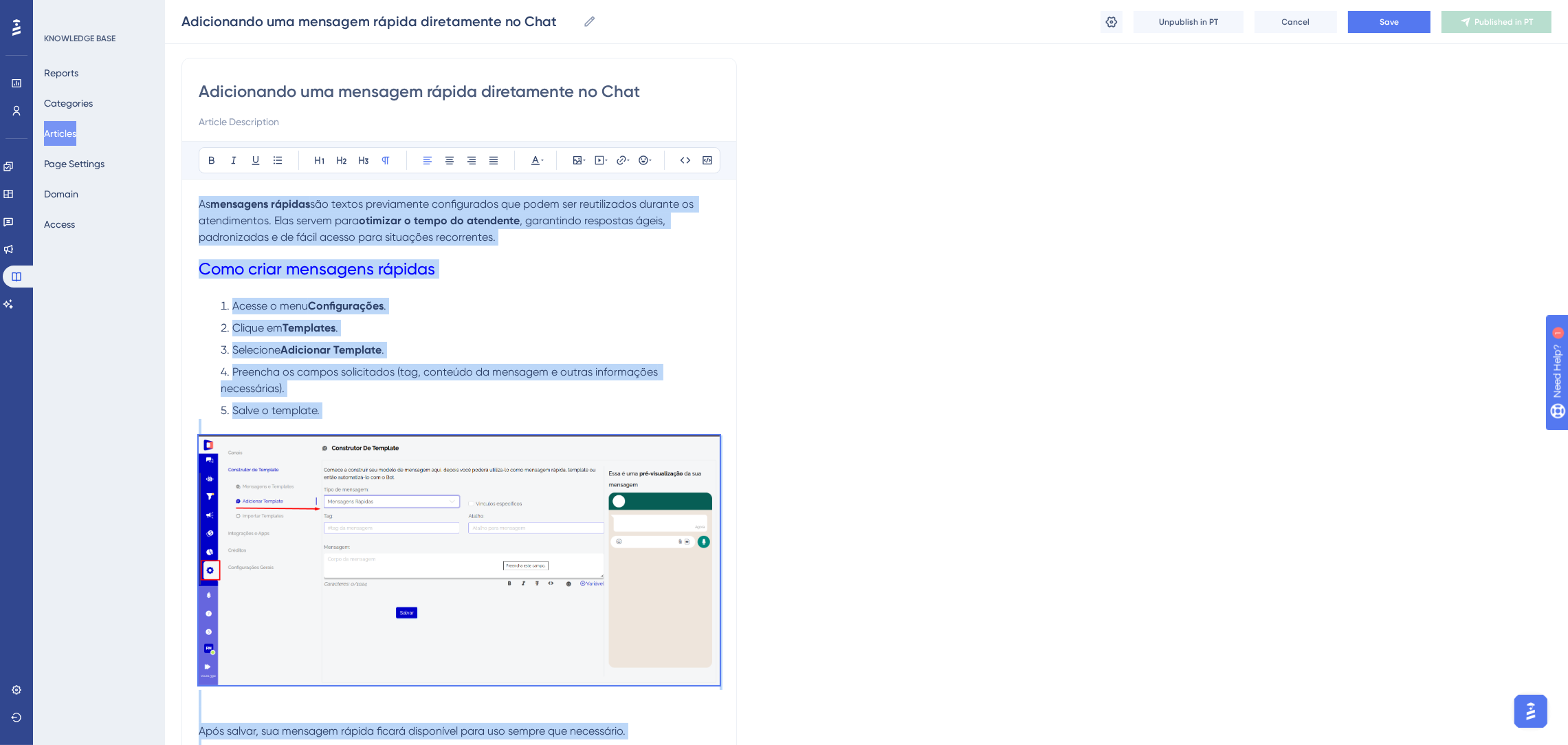
copy div "As mensagens rápidas são textos previamente configurados que podem ser reutiliz…"
click at [1397, 22] on span "Save" at bounding box center [1389, 22] width 19 height 11
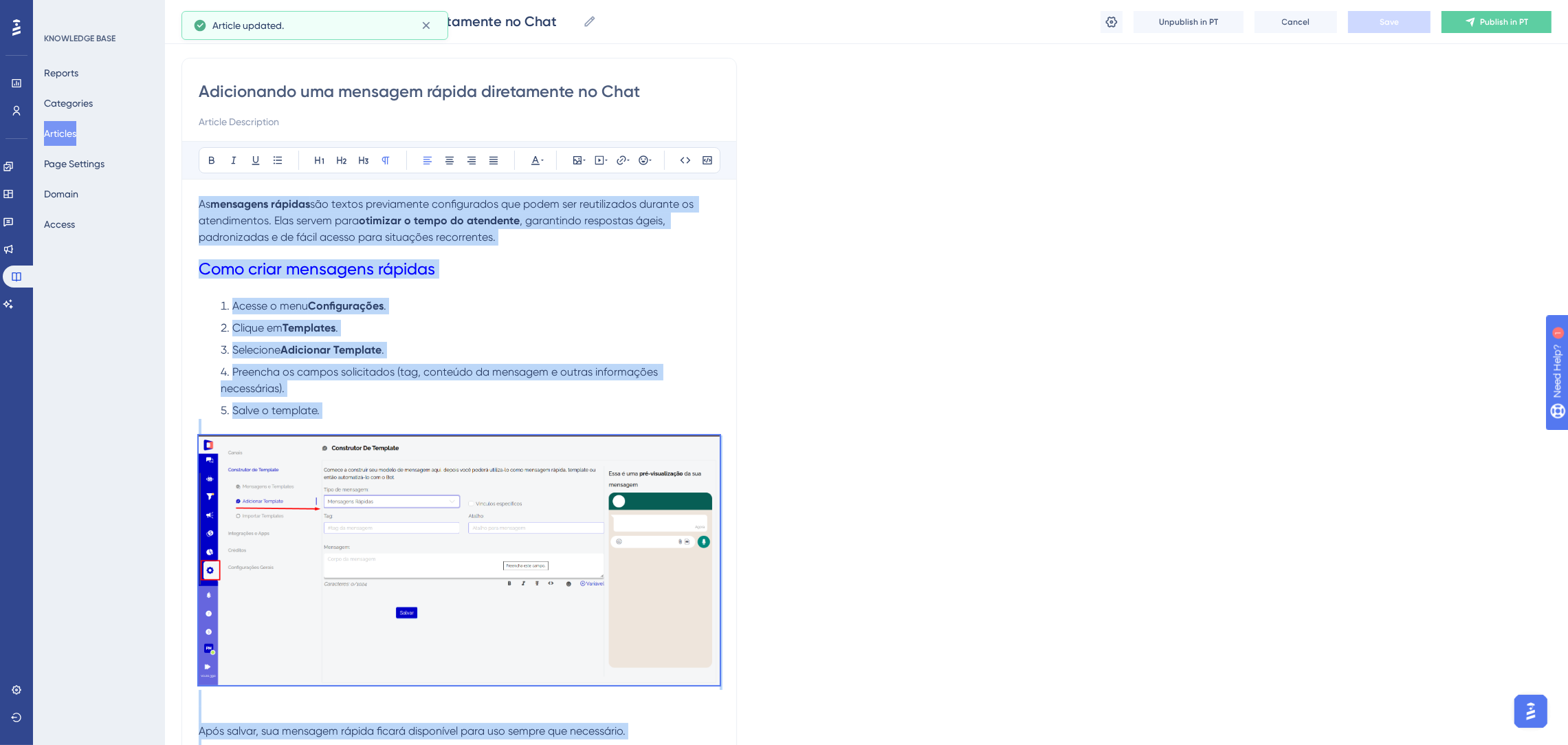
click at [70, 127] on button "Articles" at bounding box center [59, 133] width 33 height 25
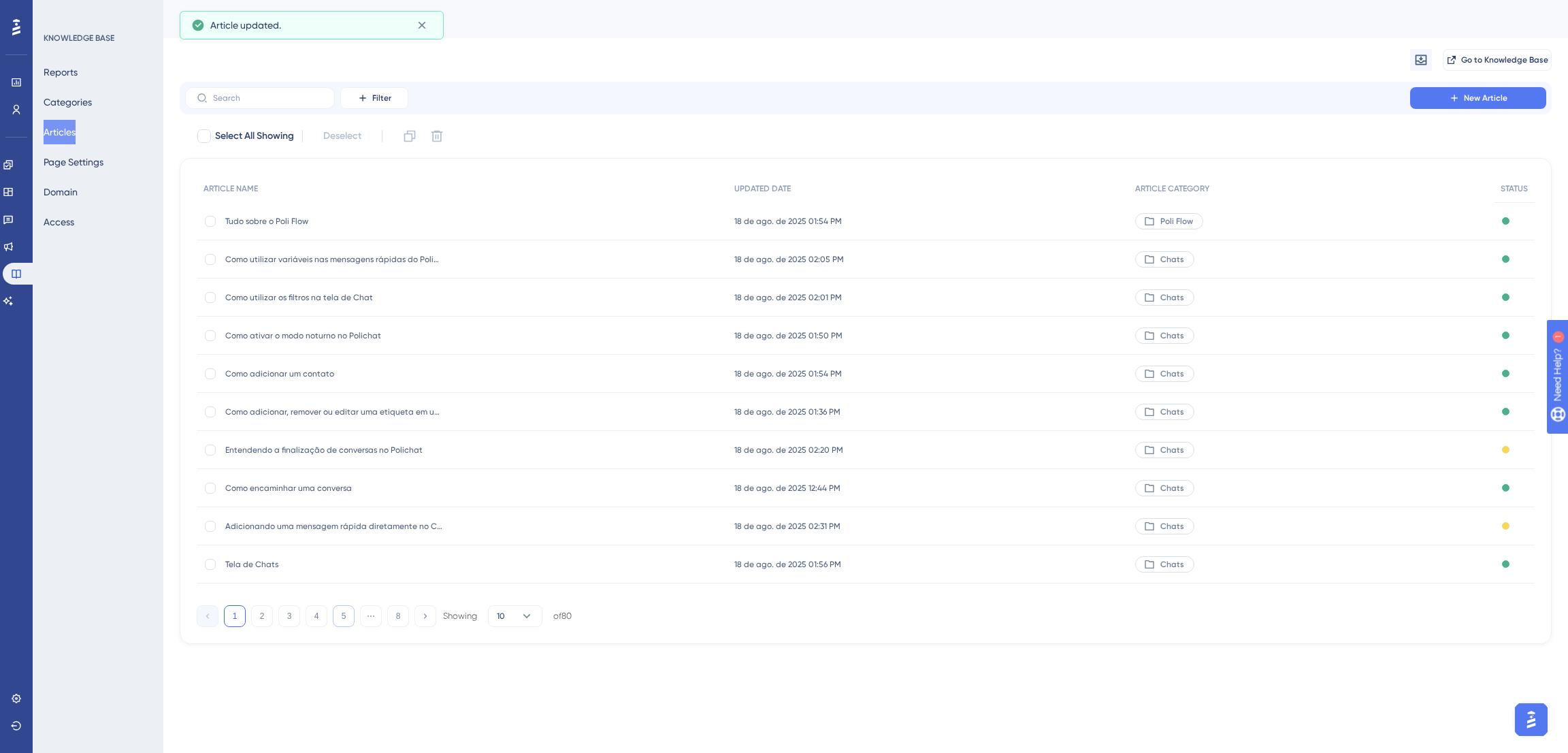
click at [341, 613] on button "5" at bounding box center [343, 616] width 22 height 22
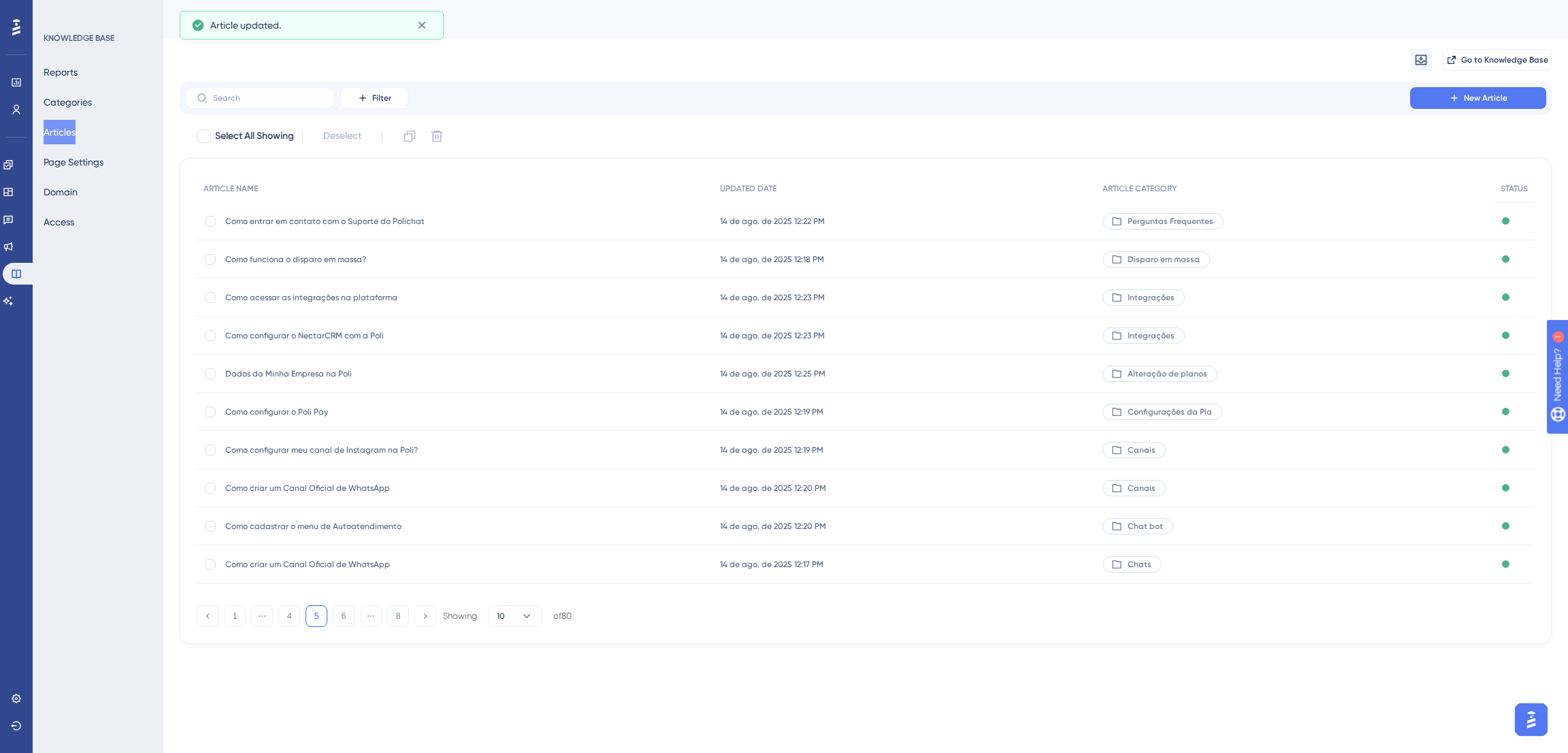
click at [314, 614] on button "5" at bounding box center [317, 616] width 22 height 22
click at [290, 614] on button "4" at bounding box center [289, 616] width 22 height 22
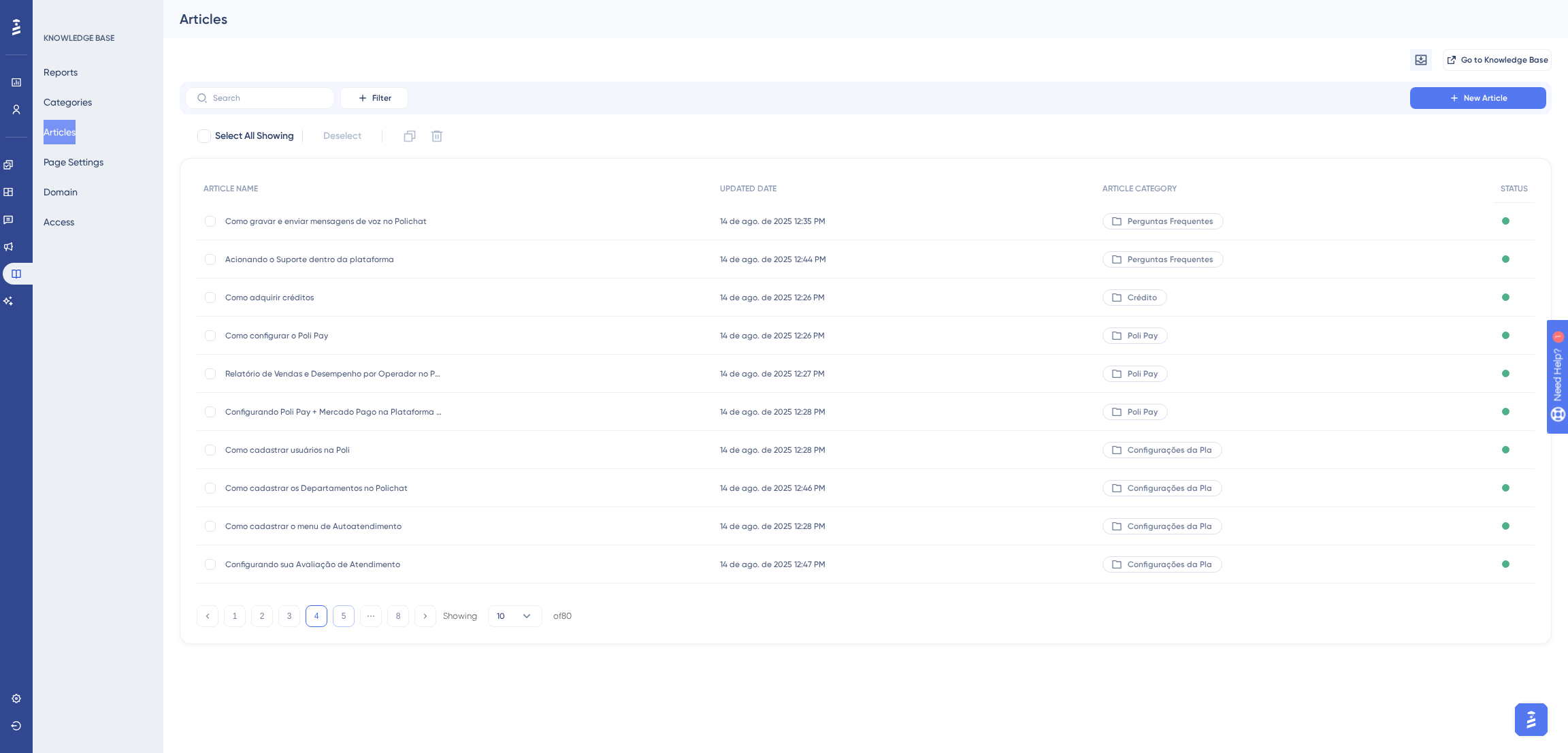
click at [337, 620] on button "5" at bounding box center [343, 616] width 22 height 22
click at [346, 612] on button "6" at bounding box center [343, 616] width 22 height 22
click at [332, 334] on span "Como configurar respostas rápidas" at bounding box center [334, 335] width 218 height 11
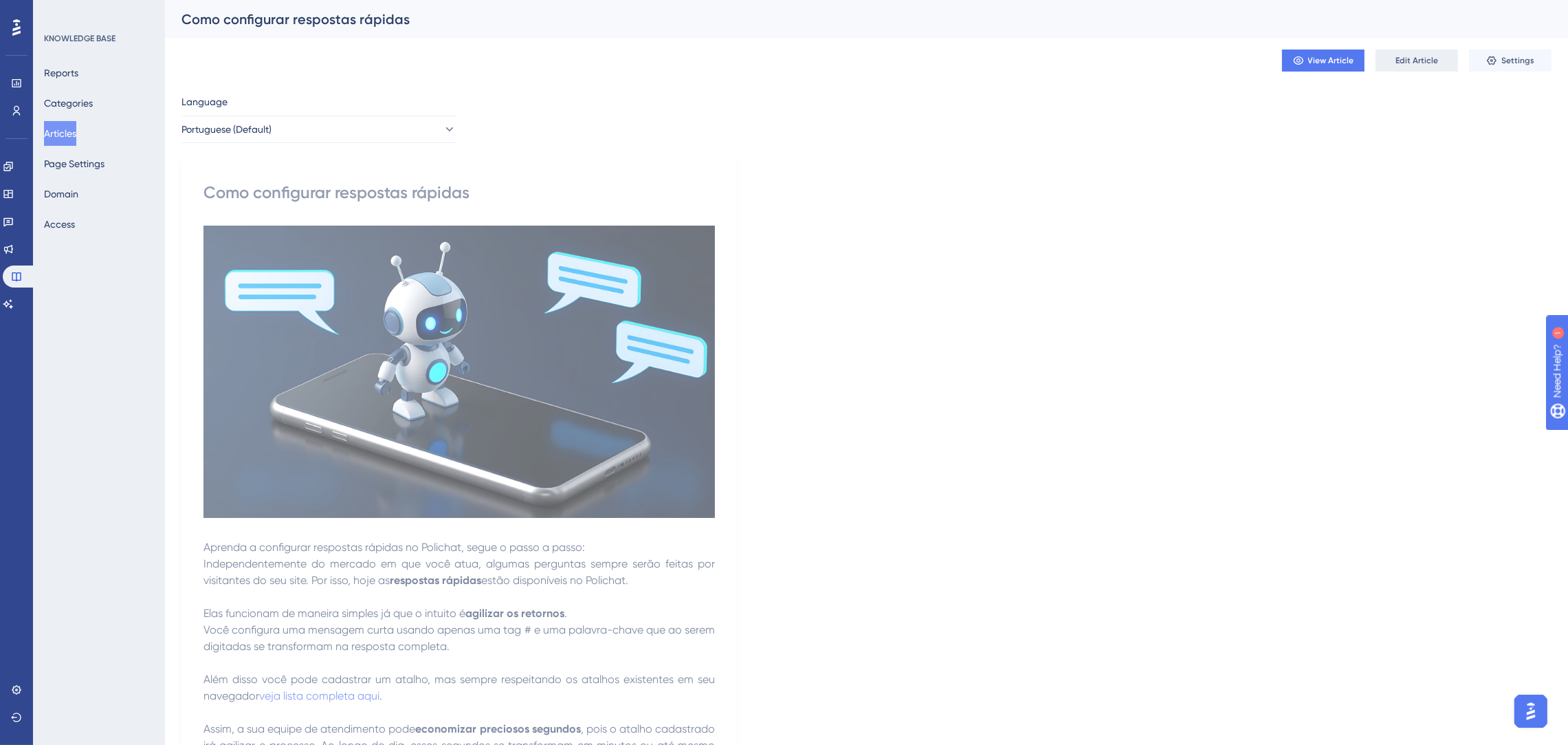
click at [1413, 57] on span "Edit Article" at bounding box center [1416, 60] width 43 height 11
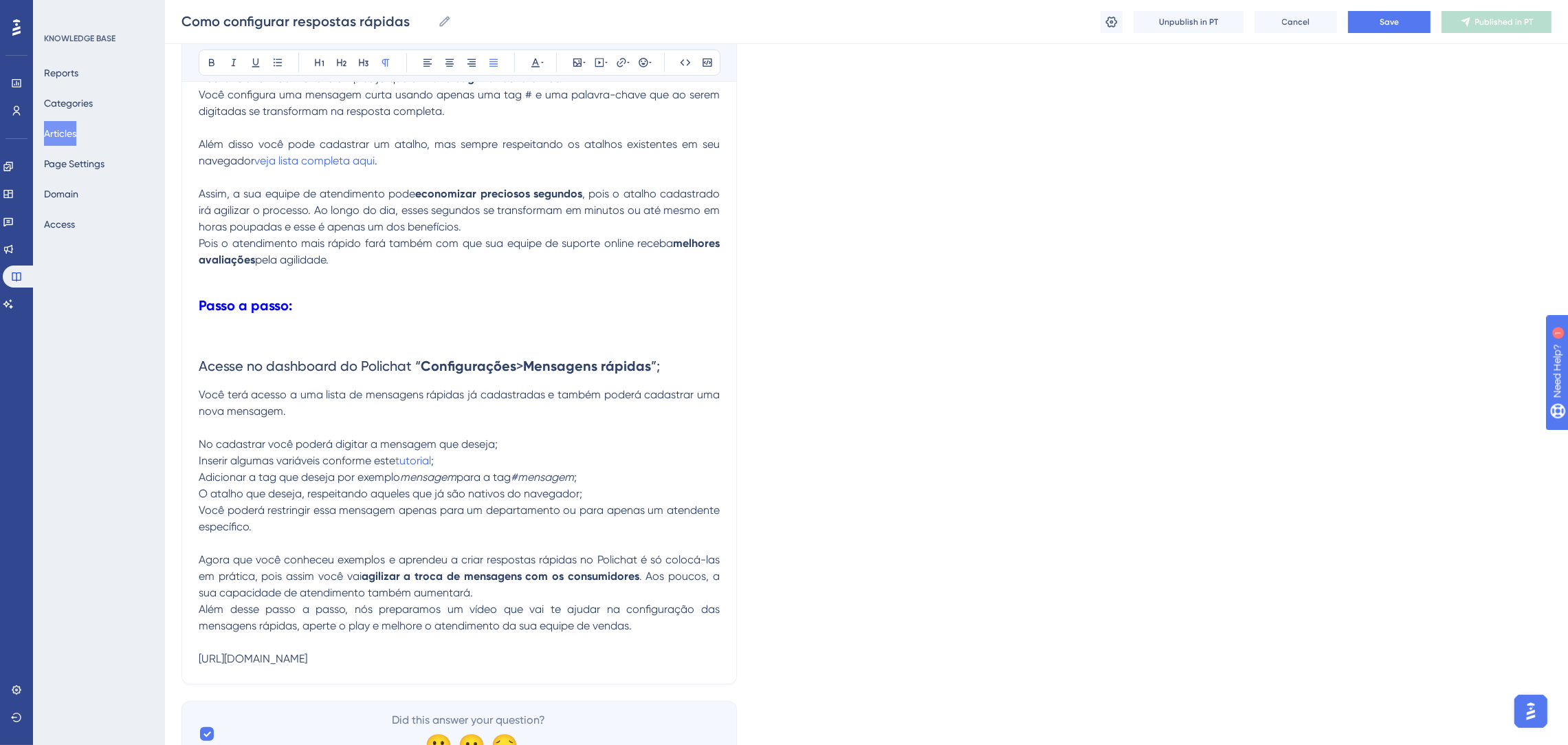
scroll to position [643, 0]
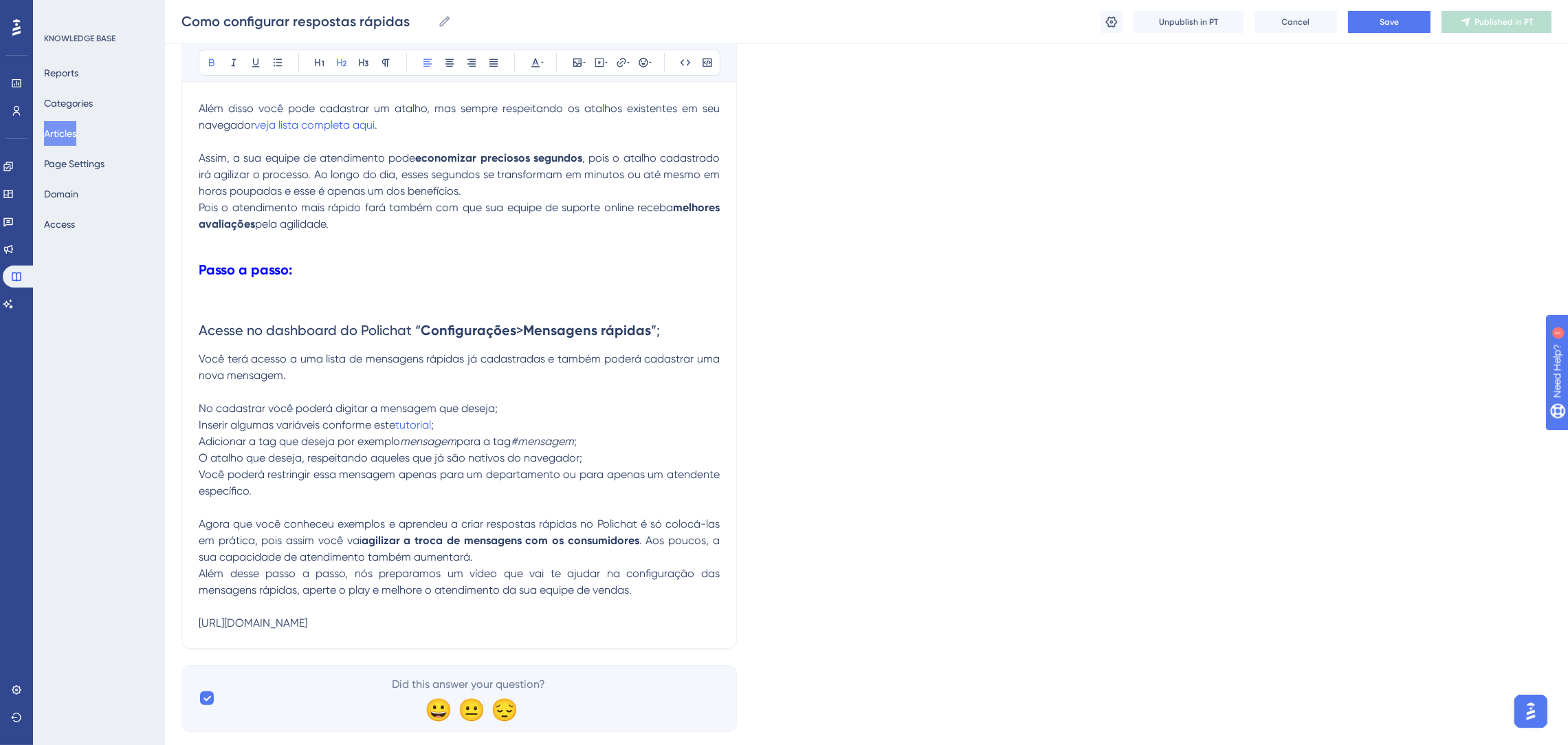
click at [590, 348] on h2 "Acesse no dashboard do Polichat “ Configurações > Mensagens rápidas ”;" at bounding box center [460, 320] width 521 height 60
click at [591, 348] on h2 "Acesse no dashboard do Polichat “ Configurações > Mensagens rápidas ”;" at bounding box center [460, 320] width 521 height 60
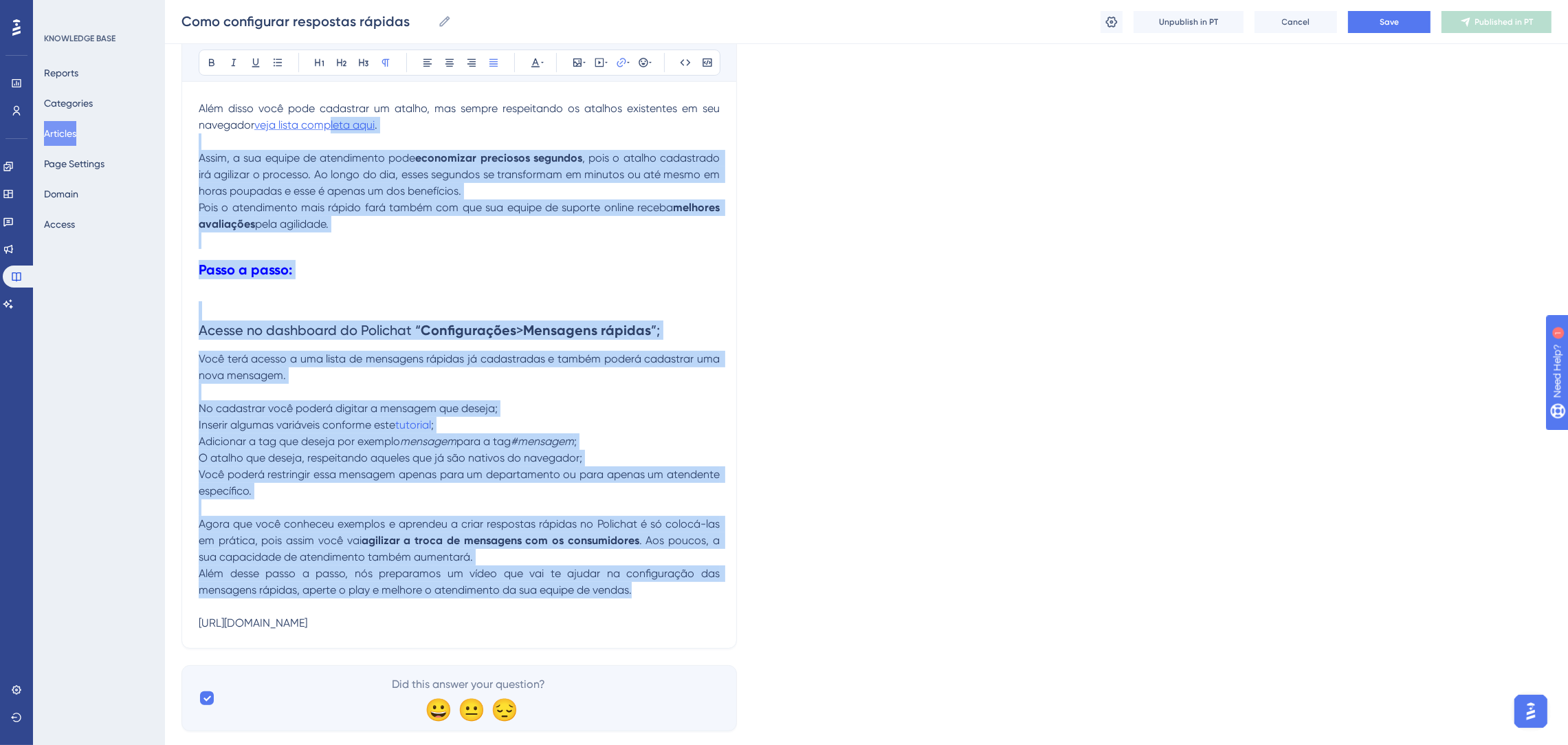
drag, startPoint x: 661, startPoint y: 593, endPoint x: 332, endPoint y: 118, distance: 577.8
click at [332, 118] on div "Aprenda a configurar respostas rápidas no Polichat, segue o passo a passo: Inde…" at bounding box center [460, 140] width 521 height 982
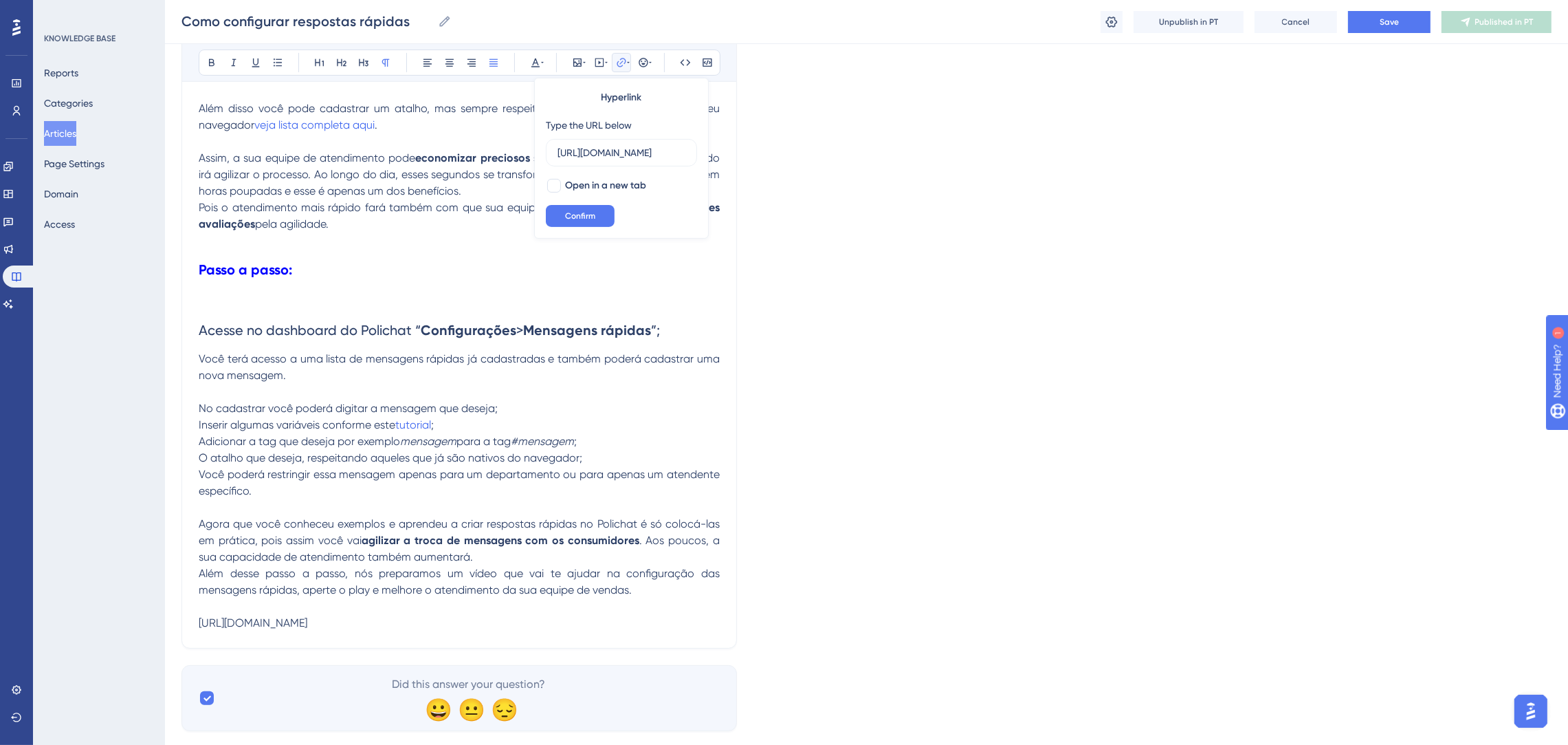
scroll to position [0, 362]
click at [354, 214] on p "Pois o atendimento mais rápido fará também com que sua equipe de suporte online…" at bounding box center [460, 215] width 521 height 33
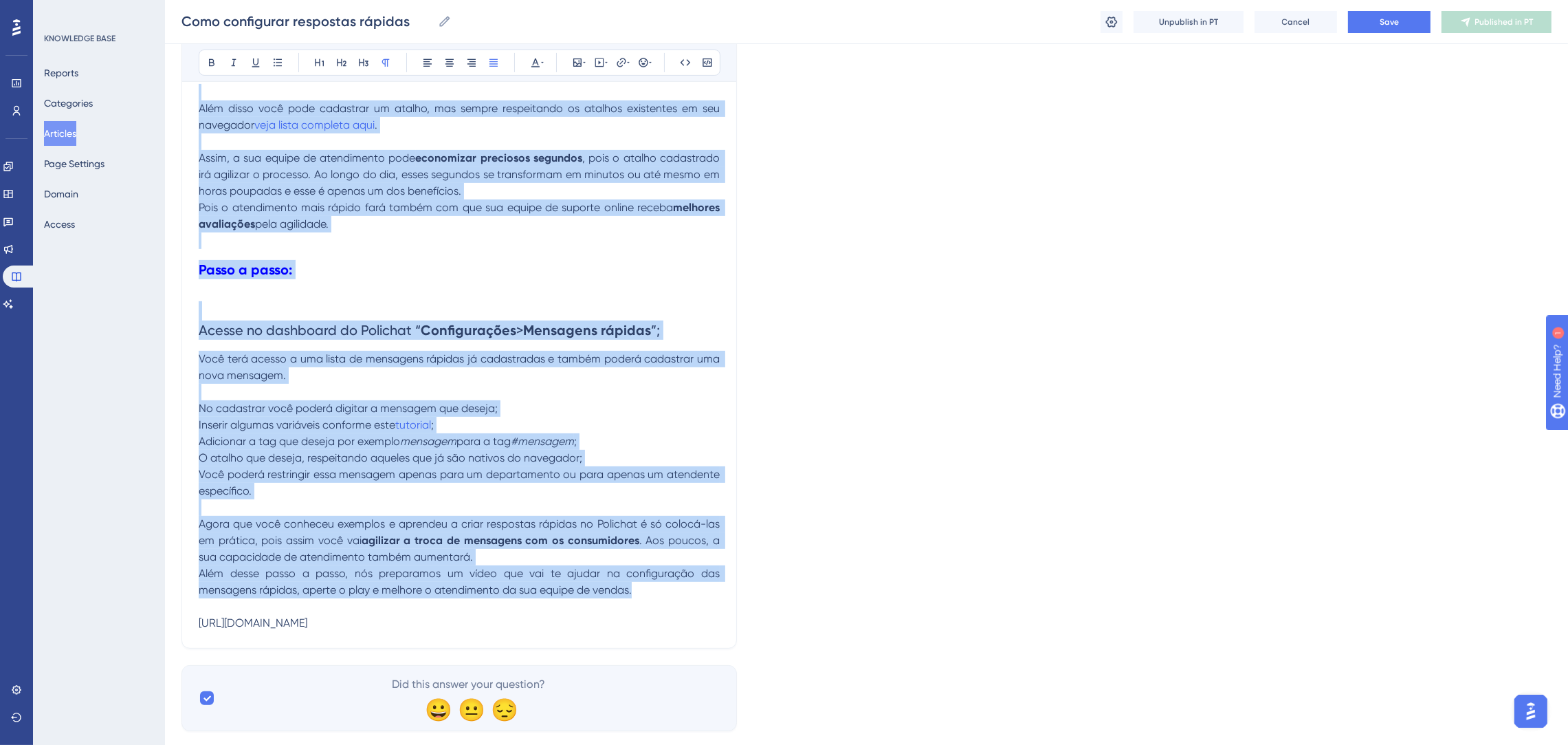
drag, startPoint x: 653, startPoint y: 593, endPoint x: 186, endPoint y: 98, distance: 680.5
click at [186, 98] on div "Como configurar respostas rápidas Bold Italic Underline Bullet Point Heading 1 …" at bounding box center [459, 79] width 556 height 1137
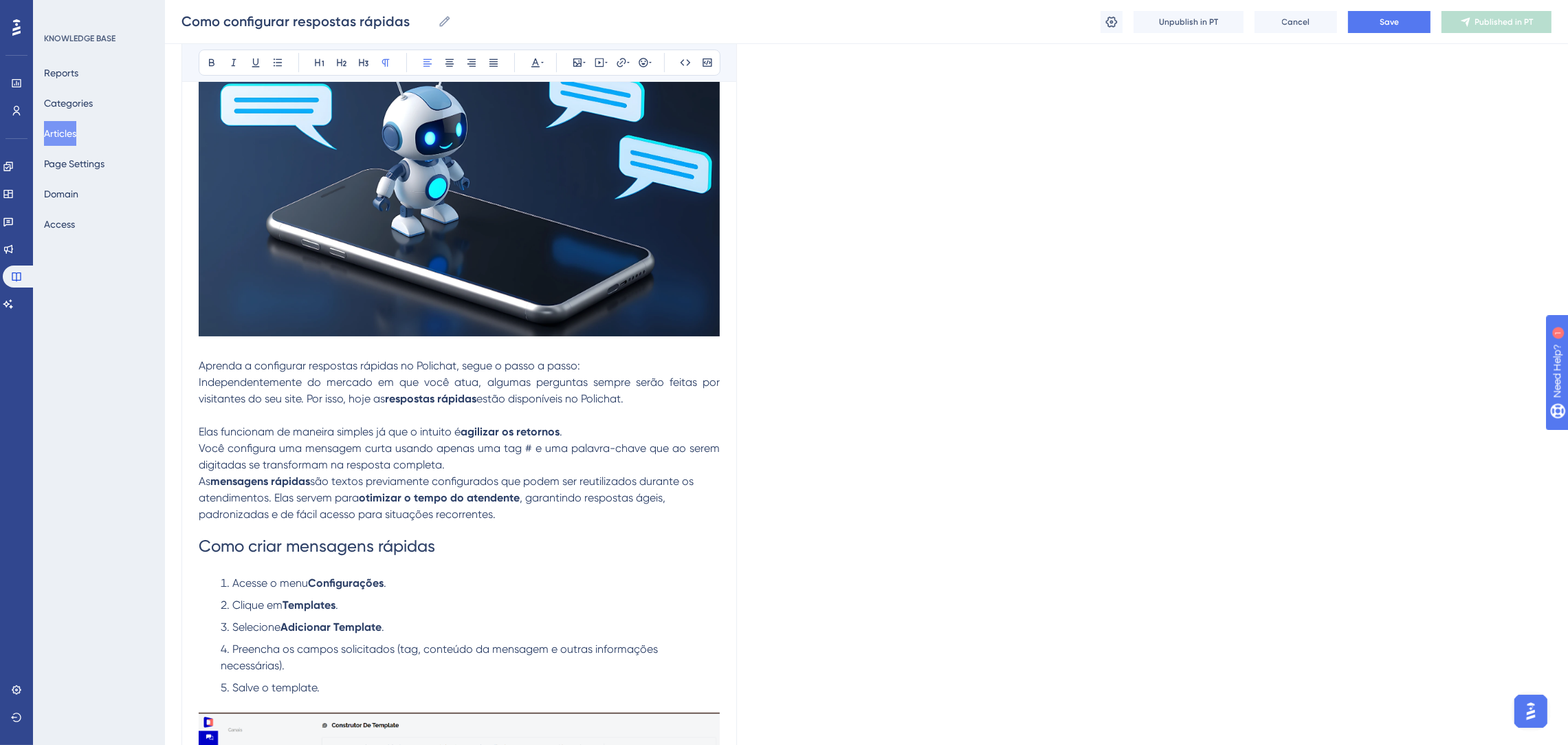
scroll to position [206, 0]
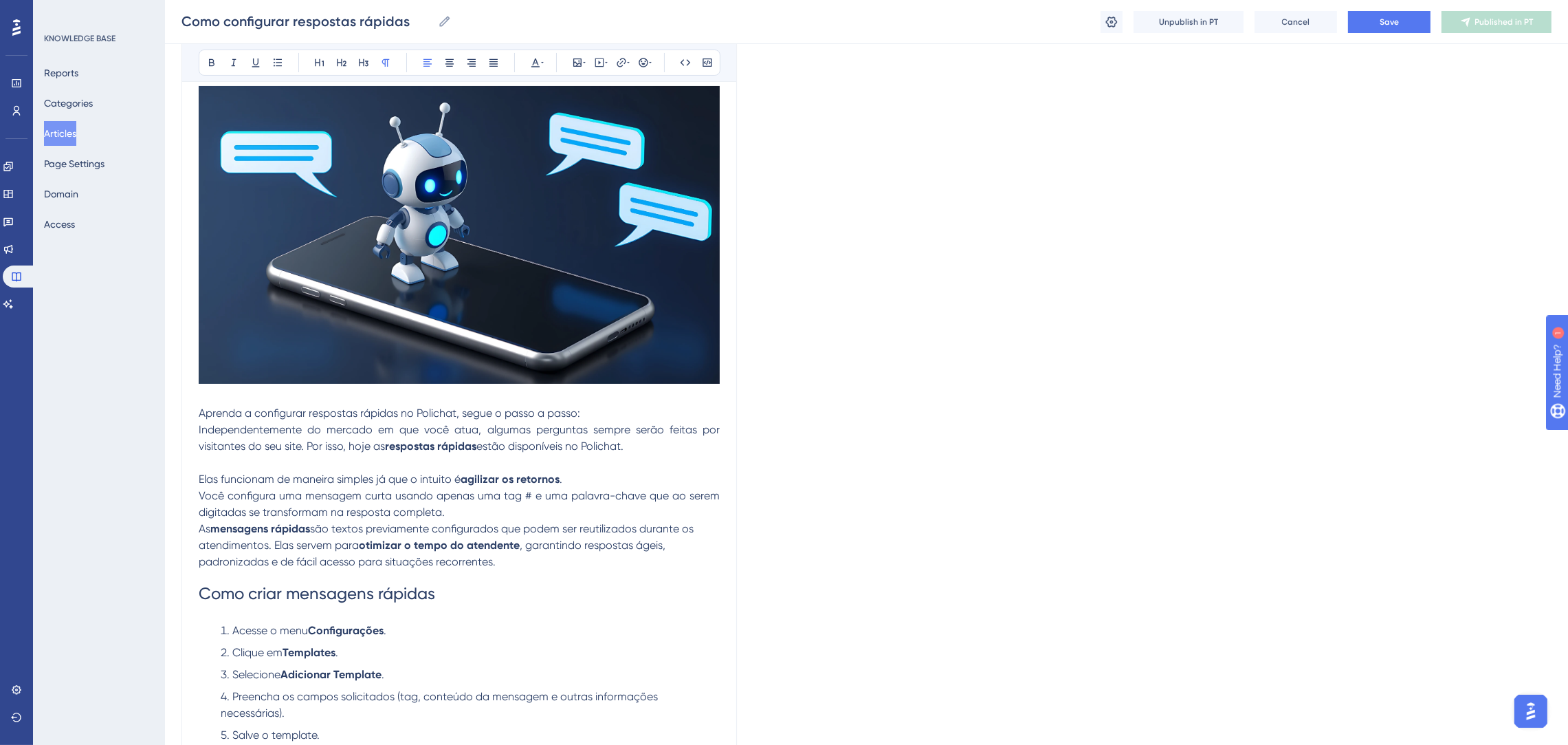
click at [537, 267] on img at bounding box center [460, 235] width 521 height 298
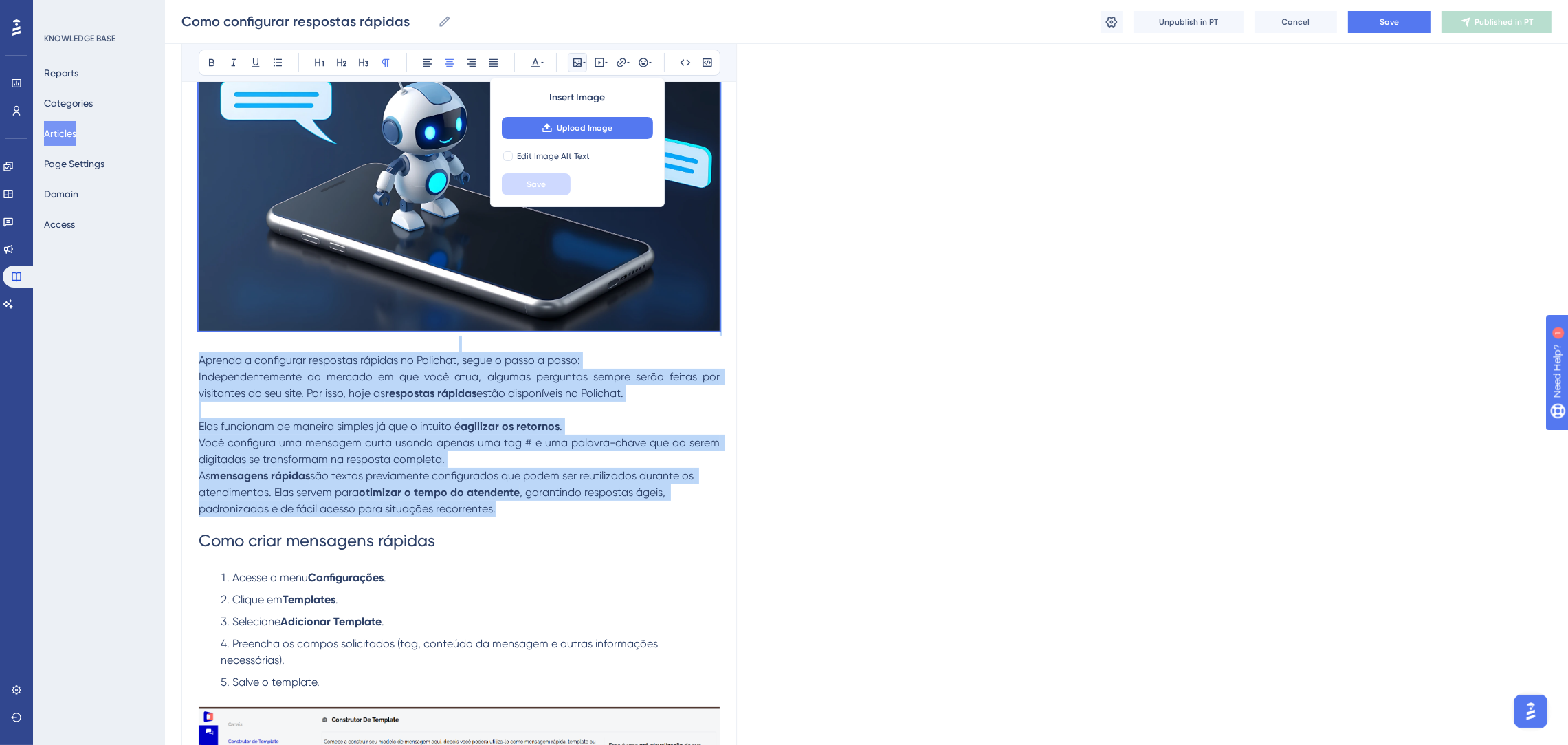
scroll to position [0, 0]
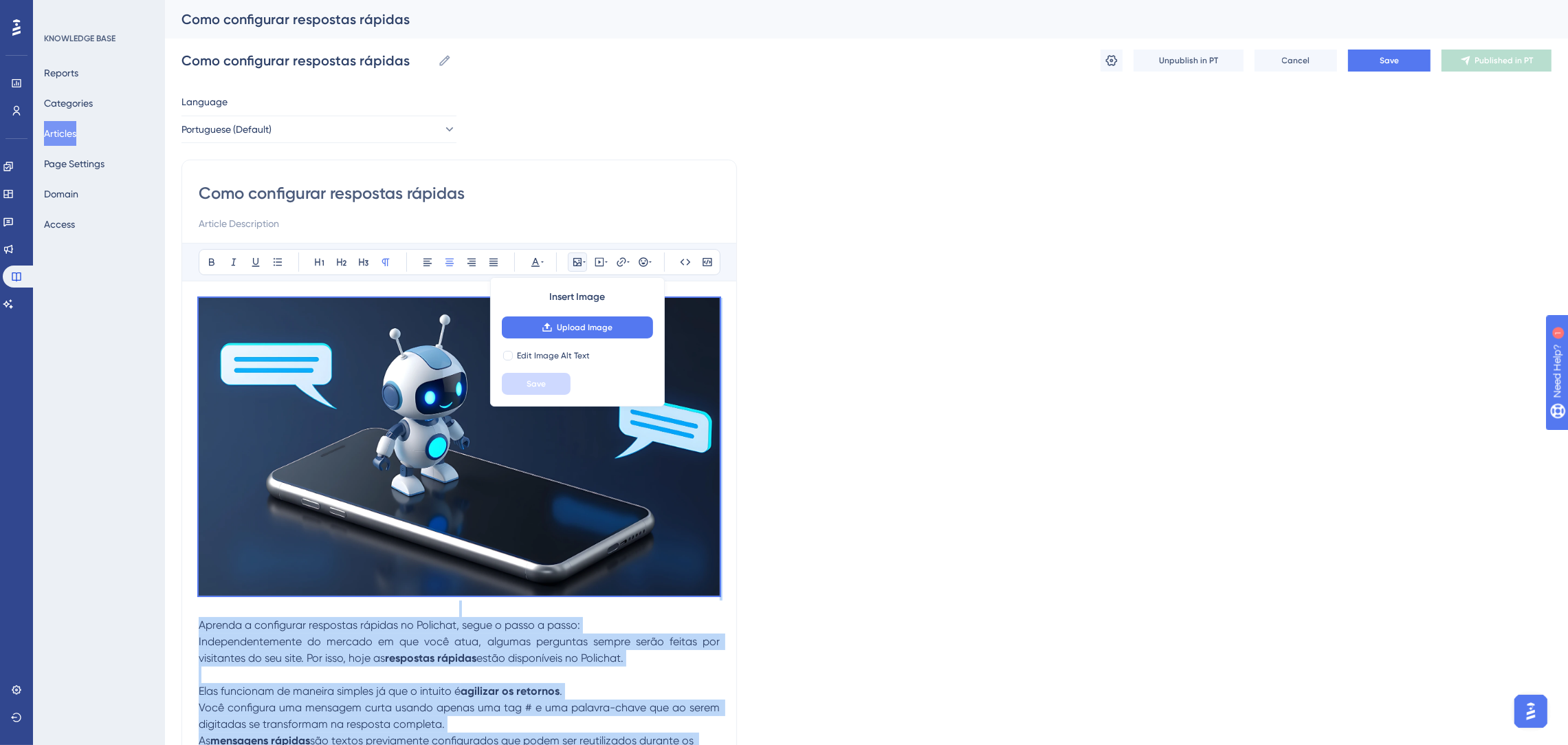
drag, startPoint x: 604, startPoint y: 359, endPoint x: 208, endPoint y: 484, distance: 415.3
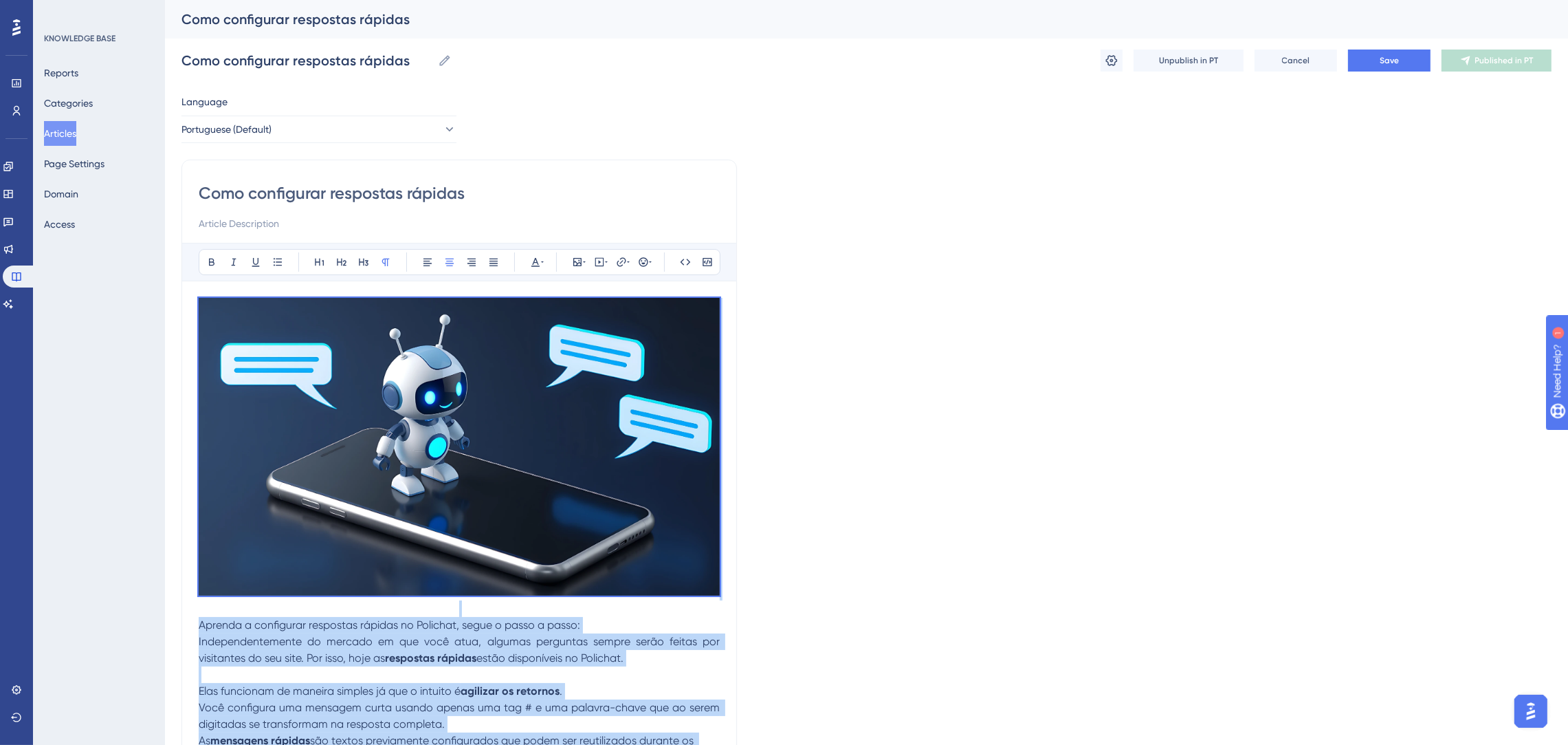
scroll to position [103, 0]
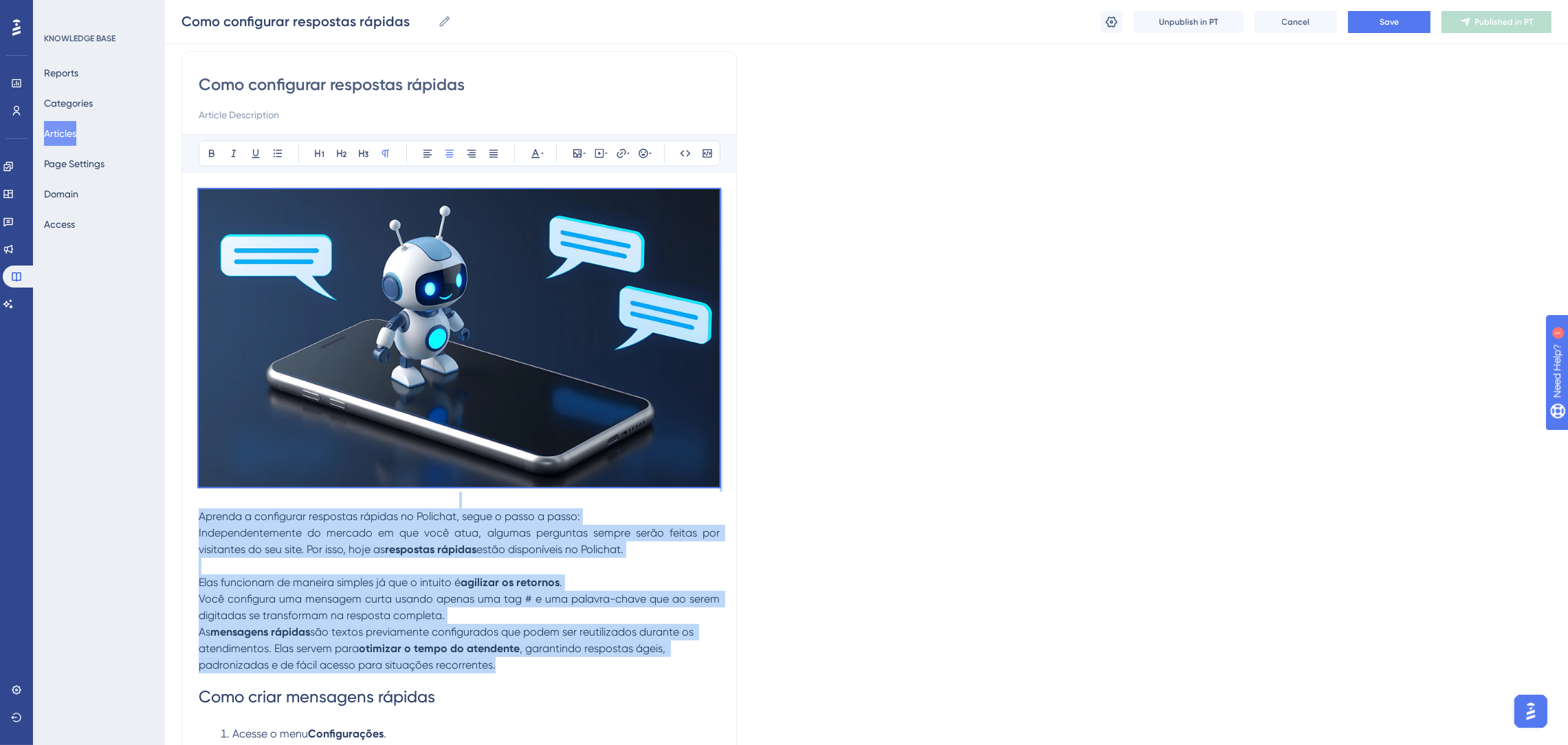
click at [314, 615] on span "Você configura uma mensagem curta usando apenas uma tag # e uma palavra-chave q…" at bounding box center [461, 607] width 524 height 30
click at [324, 662] on span ", garantindo respostas ágeis, padronizadas e de fácil acesso para situações rec…" at bounding box center [434, 657] width 470 height 30
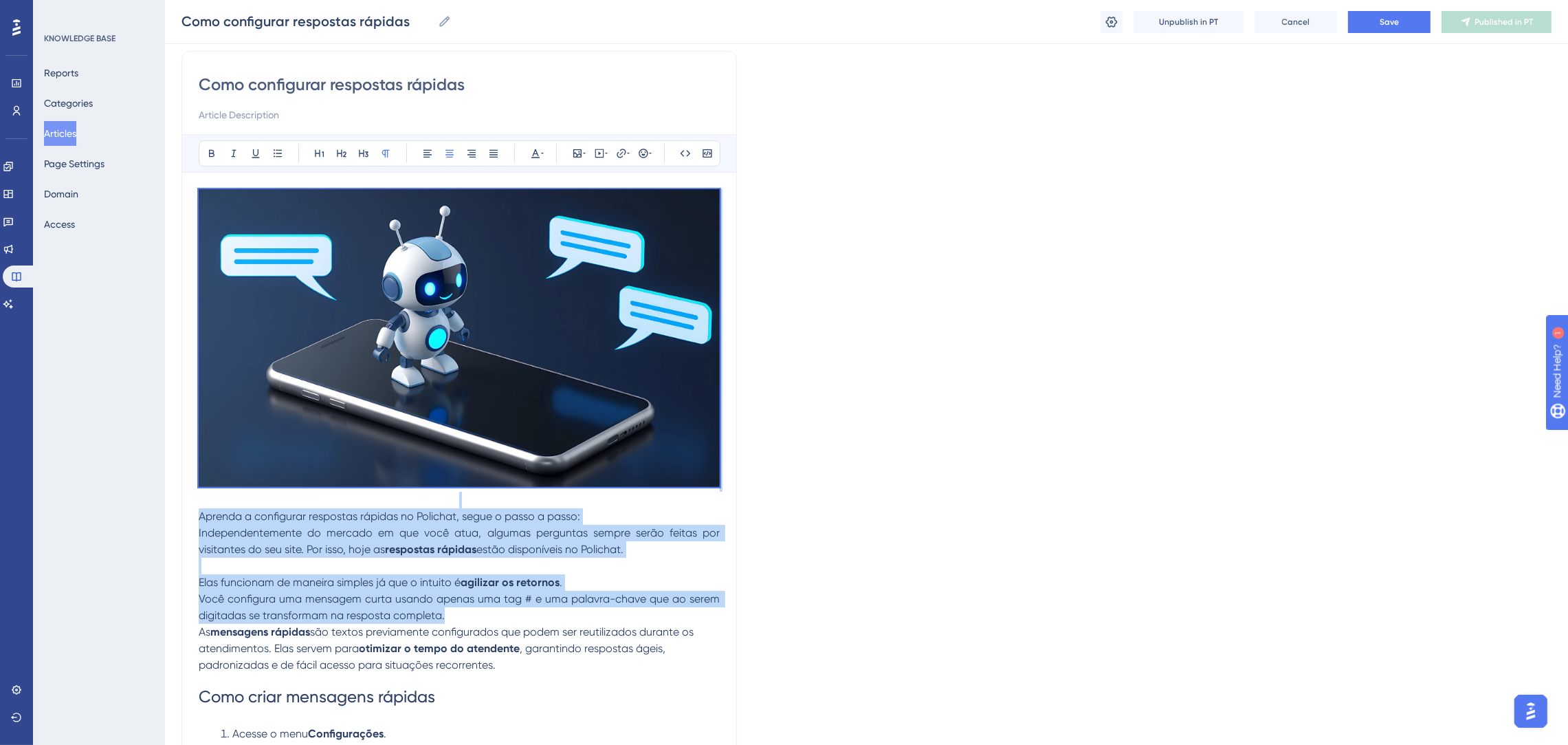
drag, startPoint x: 473, startPoint y: 614, endPoint x: 181, endPoint y: 277, distance: 445.9
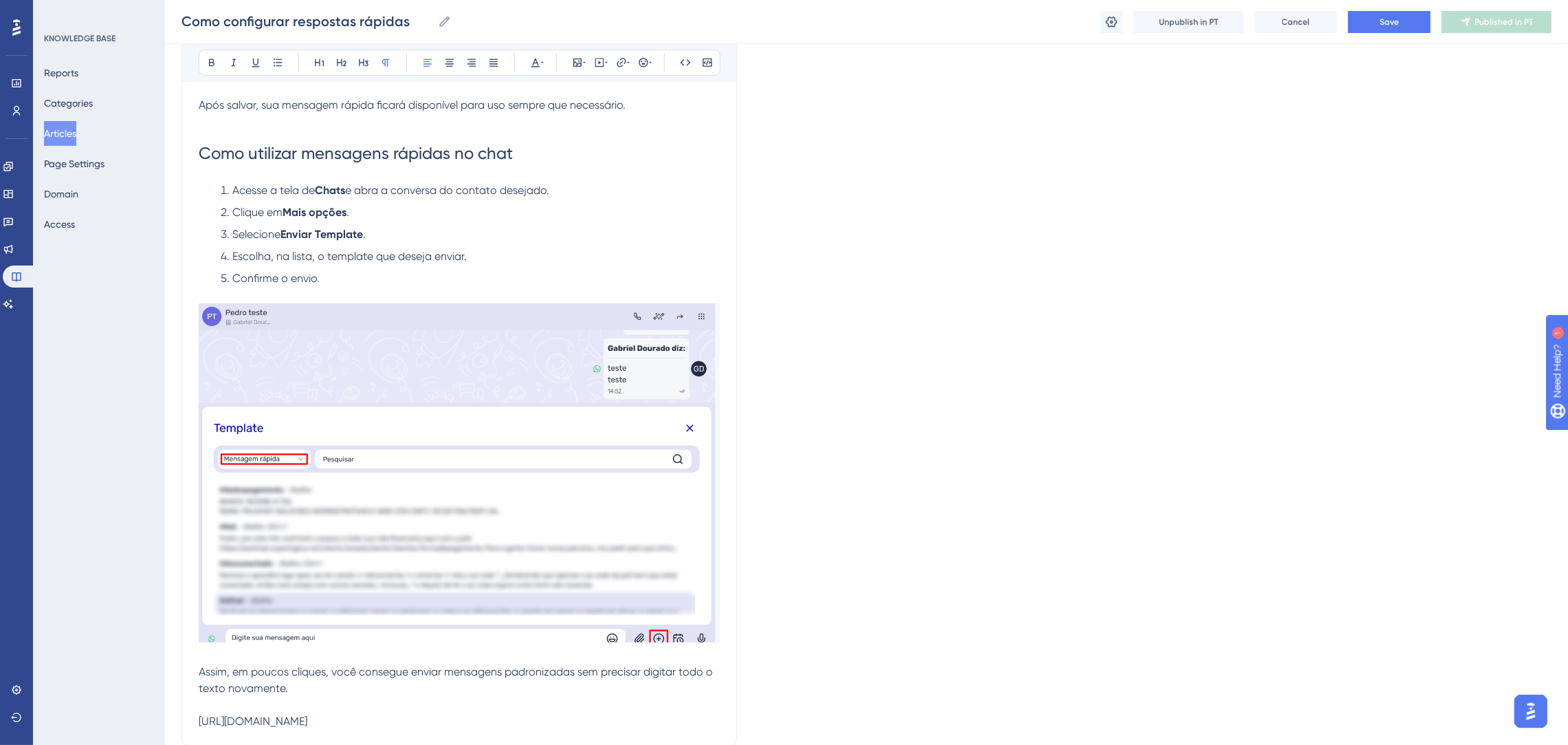
scroll to position [851, 0]
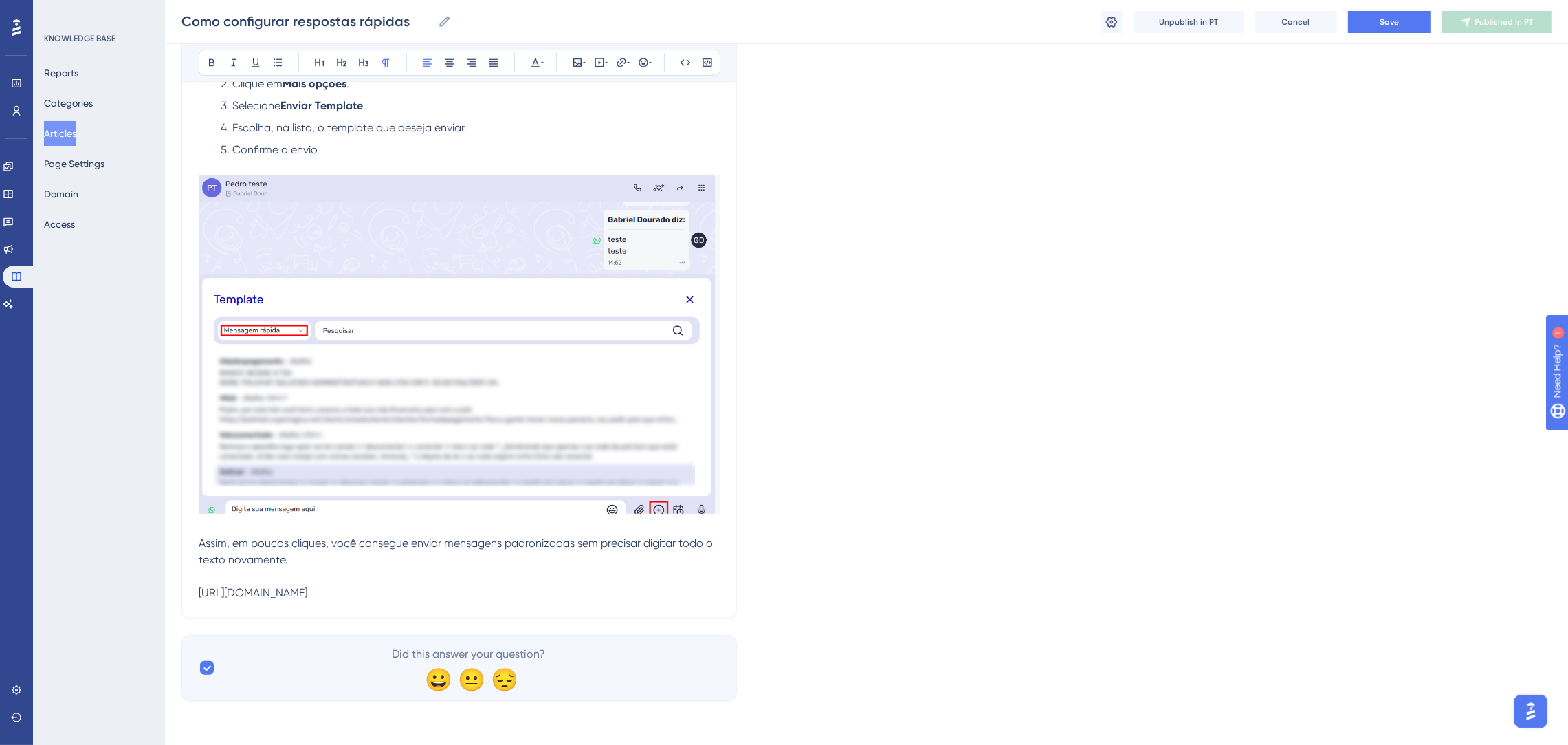
click at [286, 583] on p "texto novamente. https://www.youtube.com/watch?v=1mKLgspD4KI" at bounding box center [460, 577] width 521 height 50
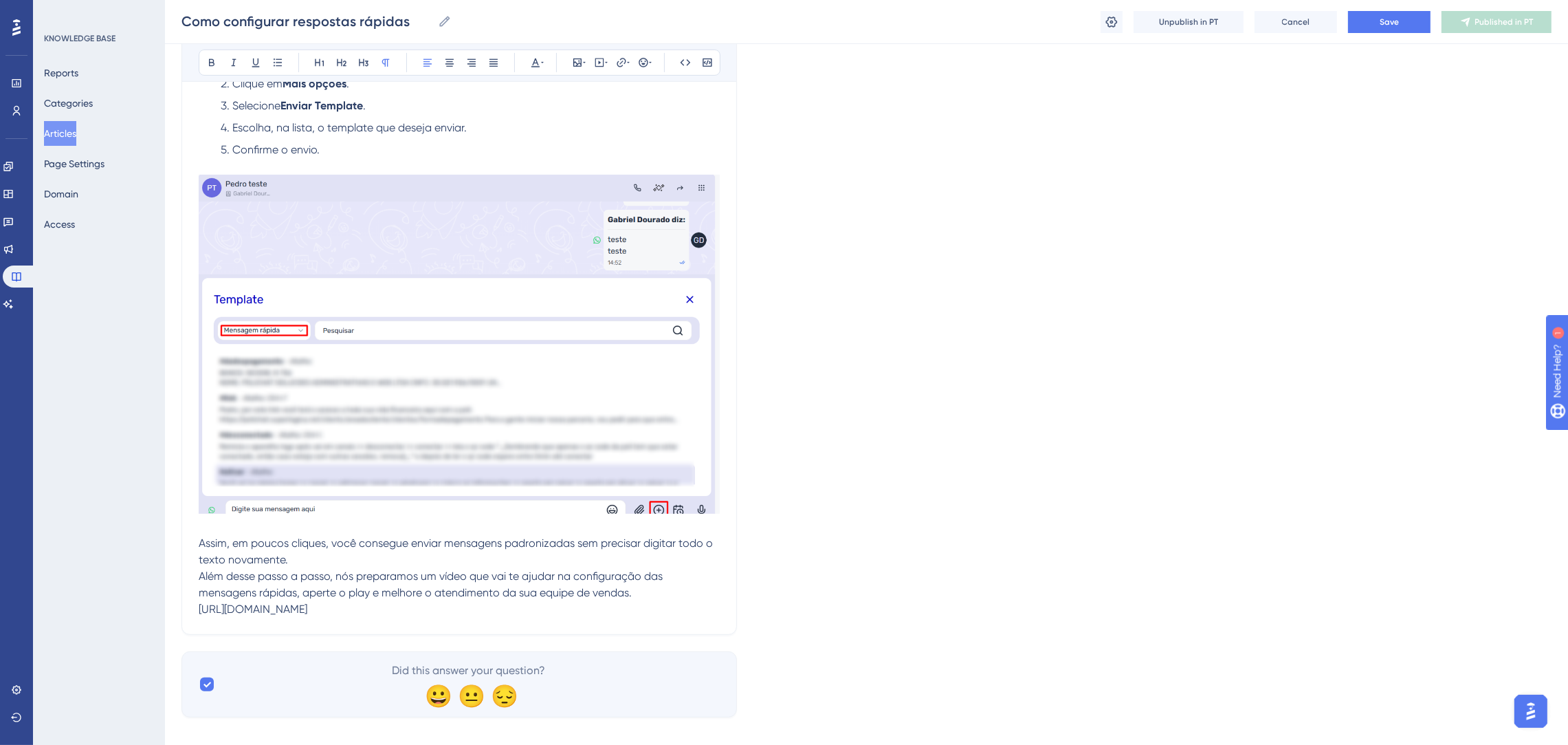
click at [343, 566] on p "texto novamente. Além desse passo a passo, nós preparamos um vídeo que vai te a…" at bounding box center [460, 585] width 521 height 66
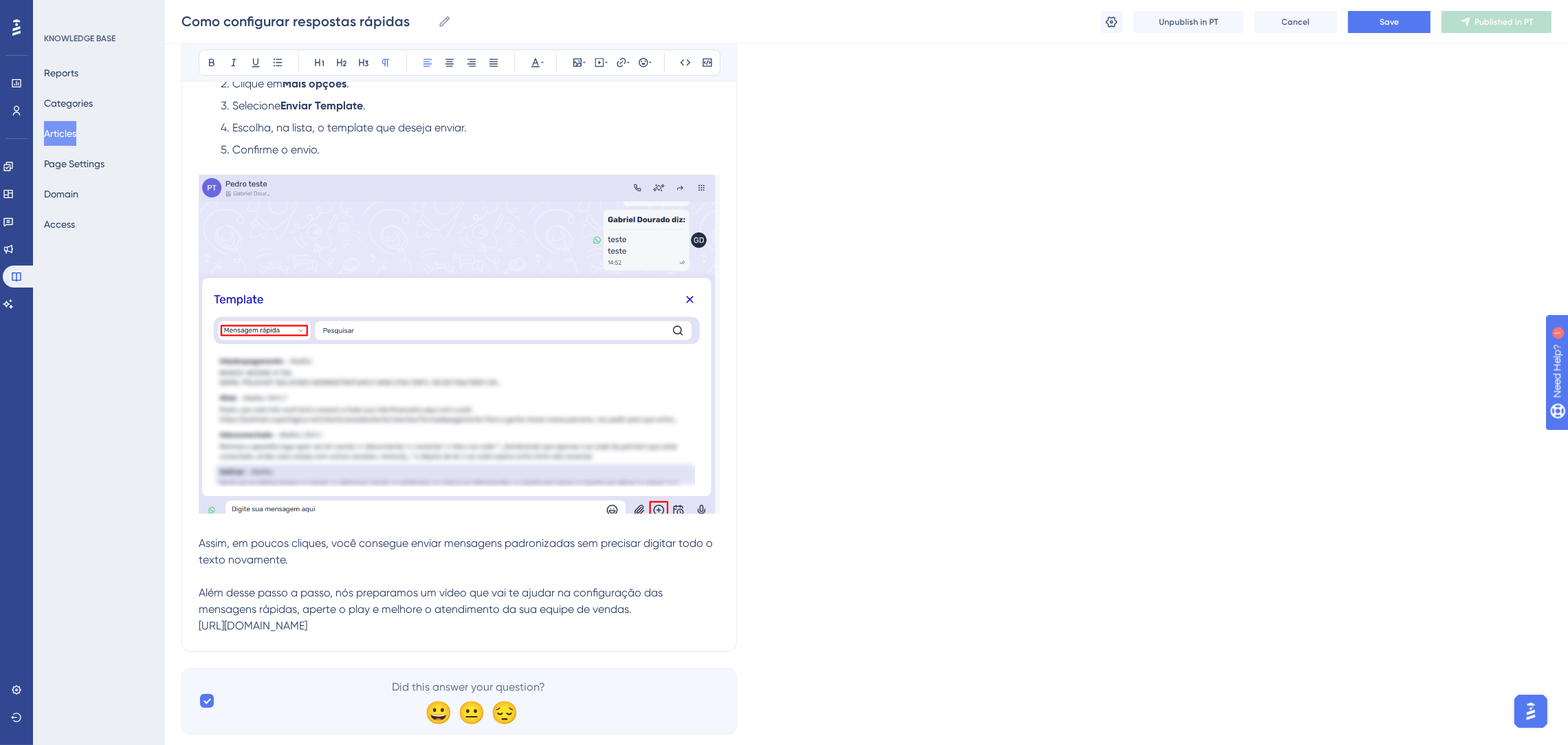
click at [382, 549] on span "Assim, em poucos cliques, você consegue enviar mensagens padronizadas sem preci…" at bounding box center [456, 542] width 514 height 13
click at [1386, 21] on span "Save" at bounding box center [1389, 22] width 19 height 11
drag, startPoint x: 491, startPoint y: 623, endPoint x: 197, endPoint y: 636, distance: 294.3
copy span "https://www.youtube.com/watch?v=1mKLgspD4KI"
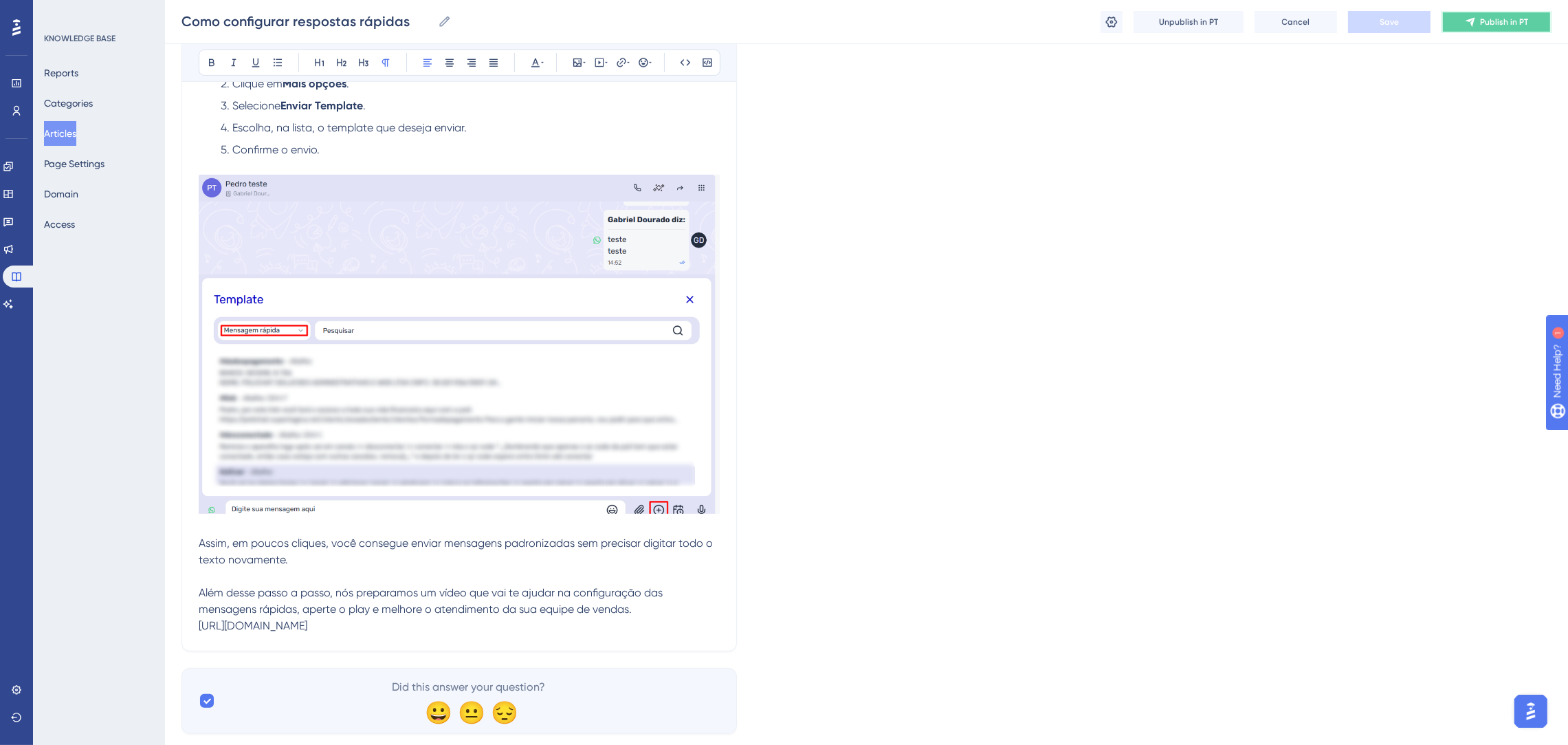
click at [1455, 24] on button "Publish in PT" at bounding box center [1497, 22] width 110 height 22
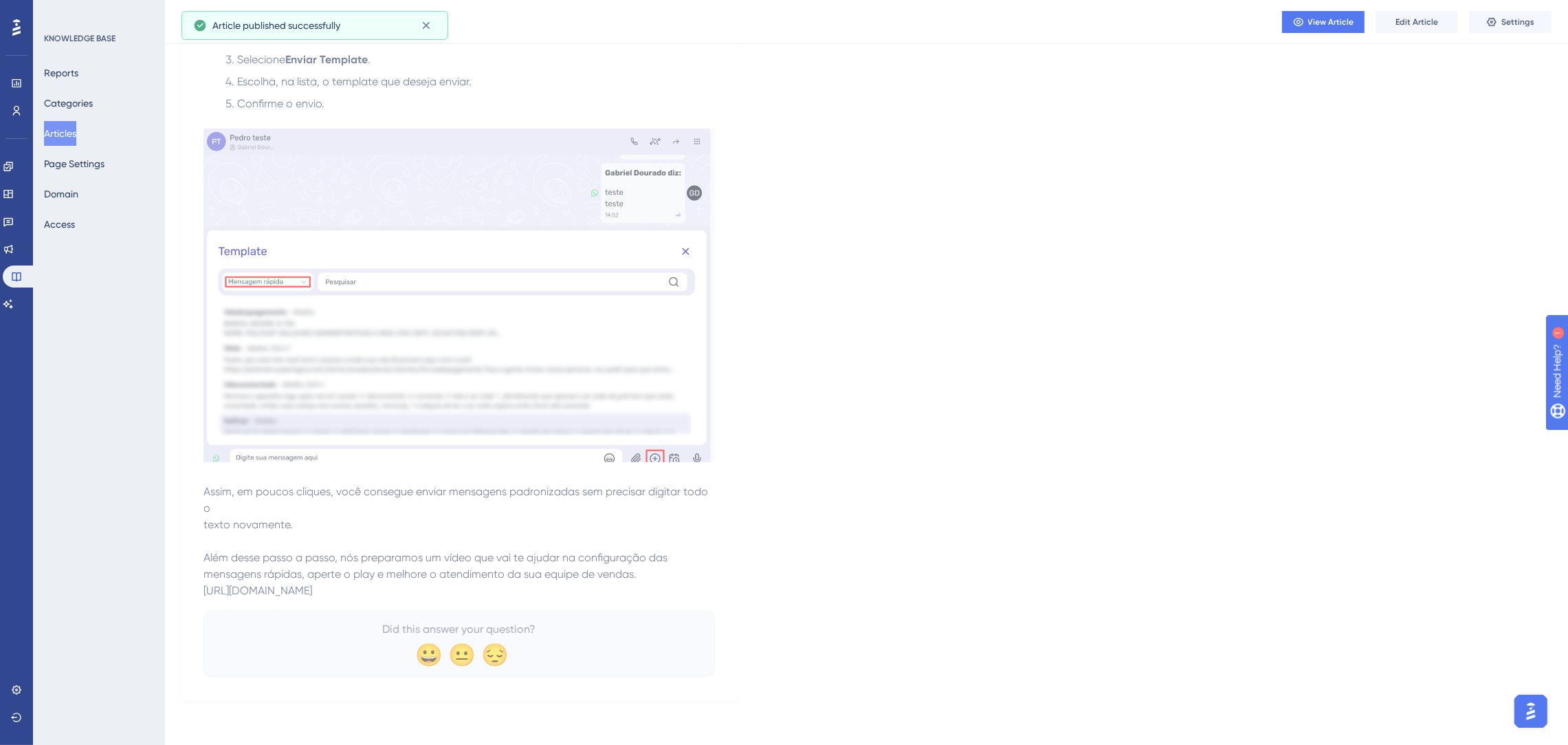
scroll to position [818, 0]
click at [76, 132] on button "Articles" at bounding box center [59, 133] width 33 height 25
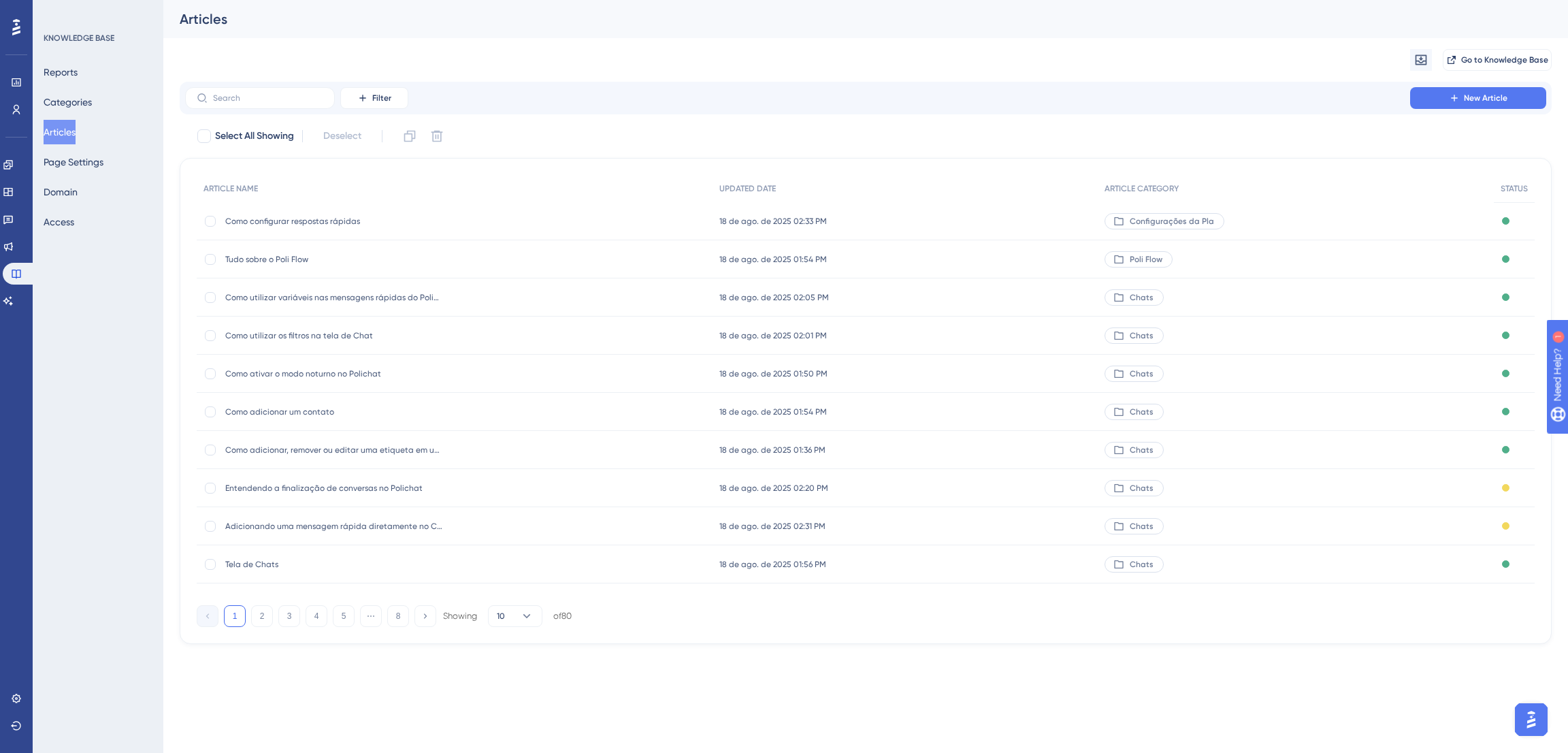
click at [444, 521] on div "Adicionando uma mensagem rápida diretamente no Chat Adicionando uma mensagem rá…" at bounding box center [455, 526] width 516 height 38
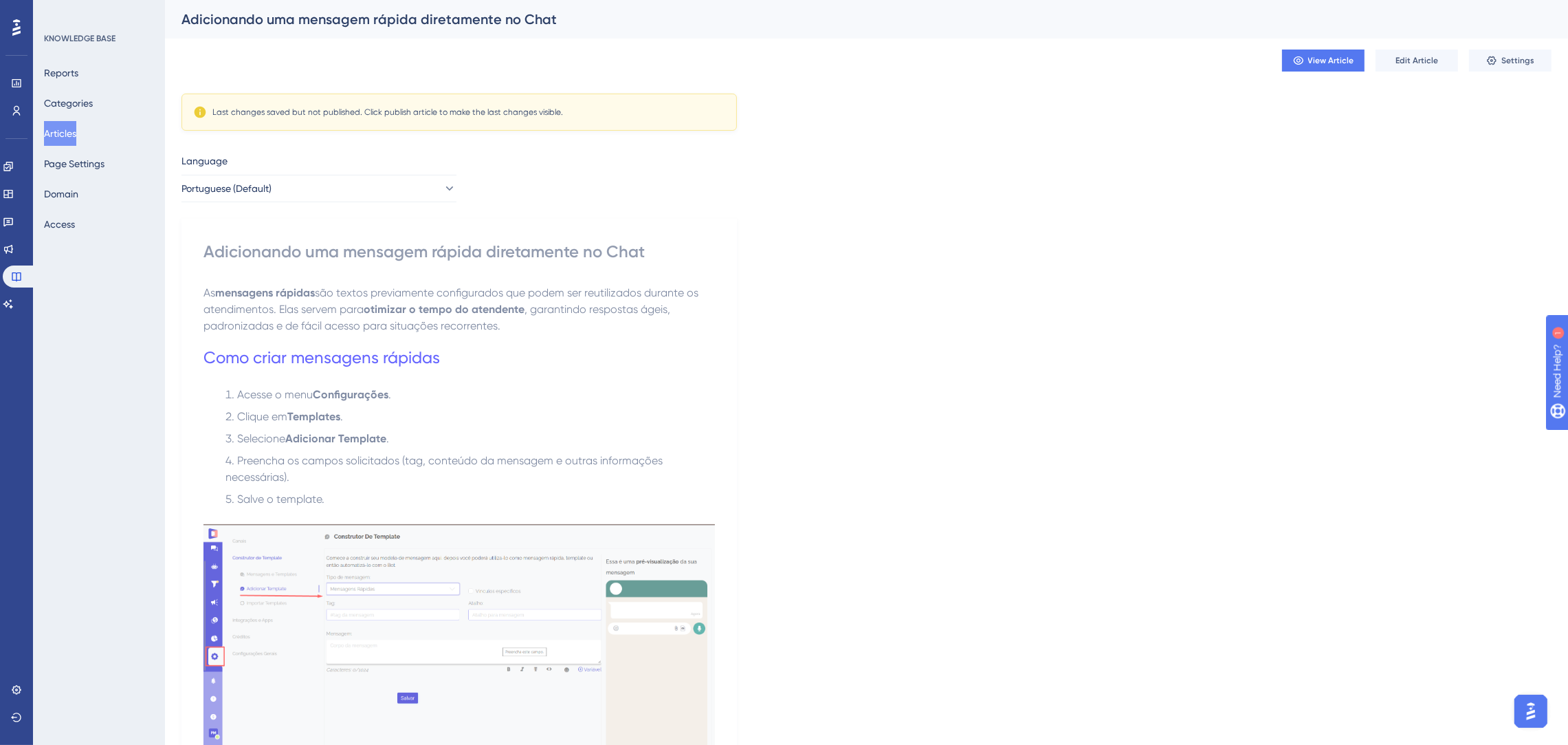
click at [1424, 59] on span "Edit Article" at bounding box center [1416, 60] width 43 height 11
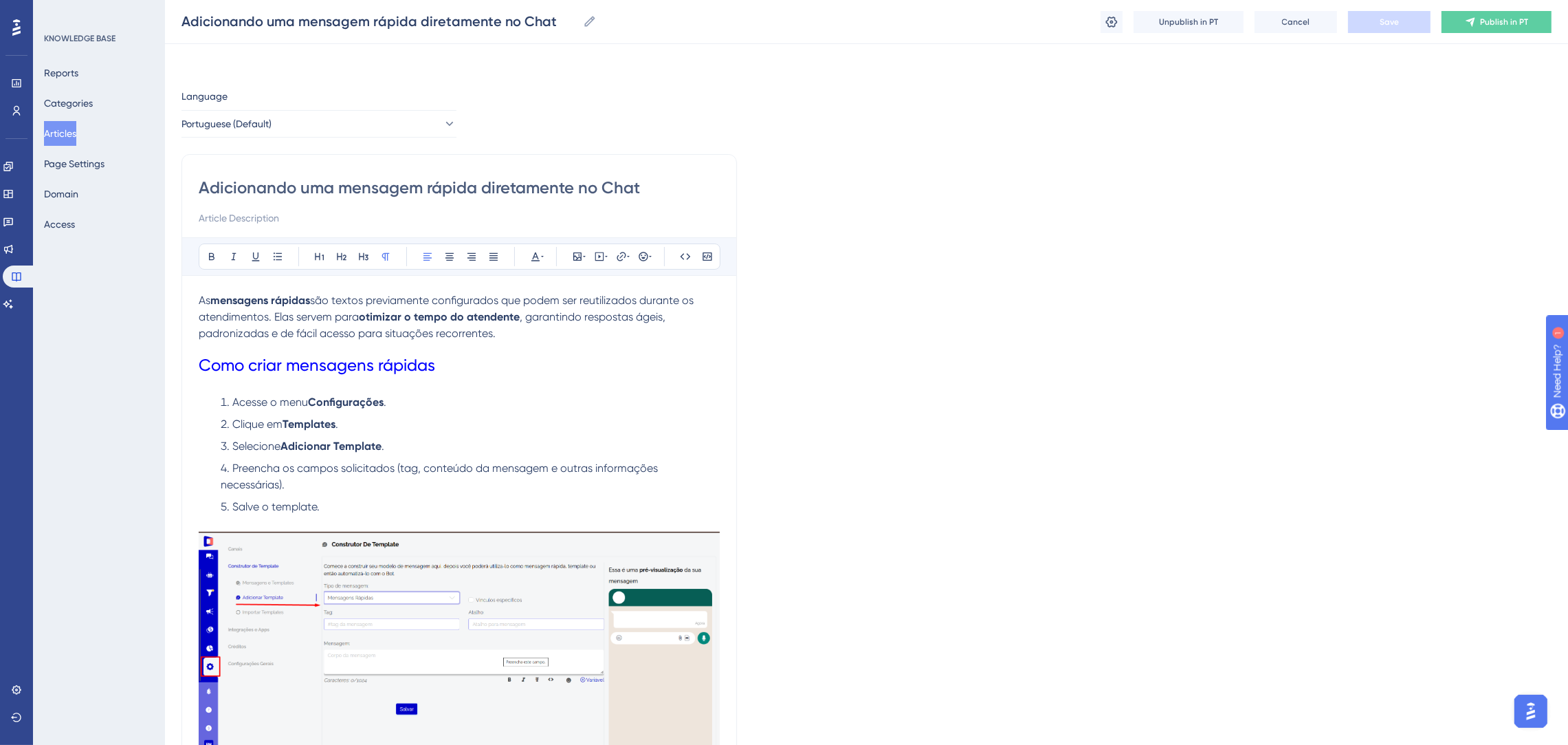
scroll to position [96, 0]
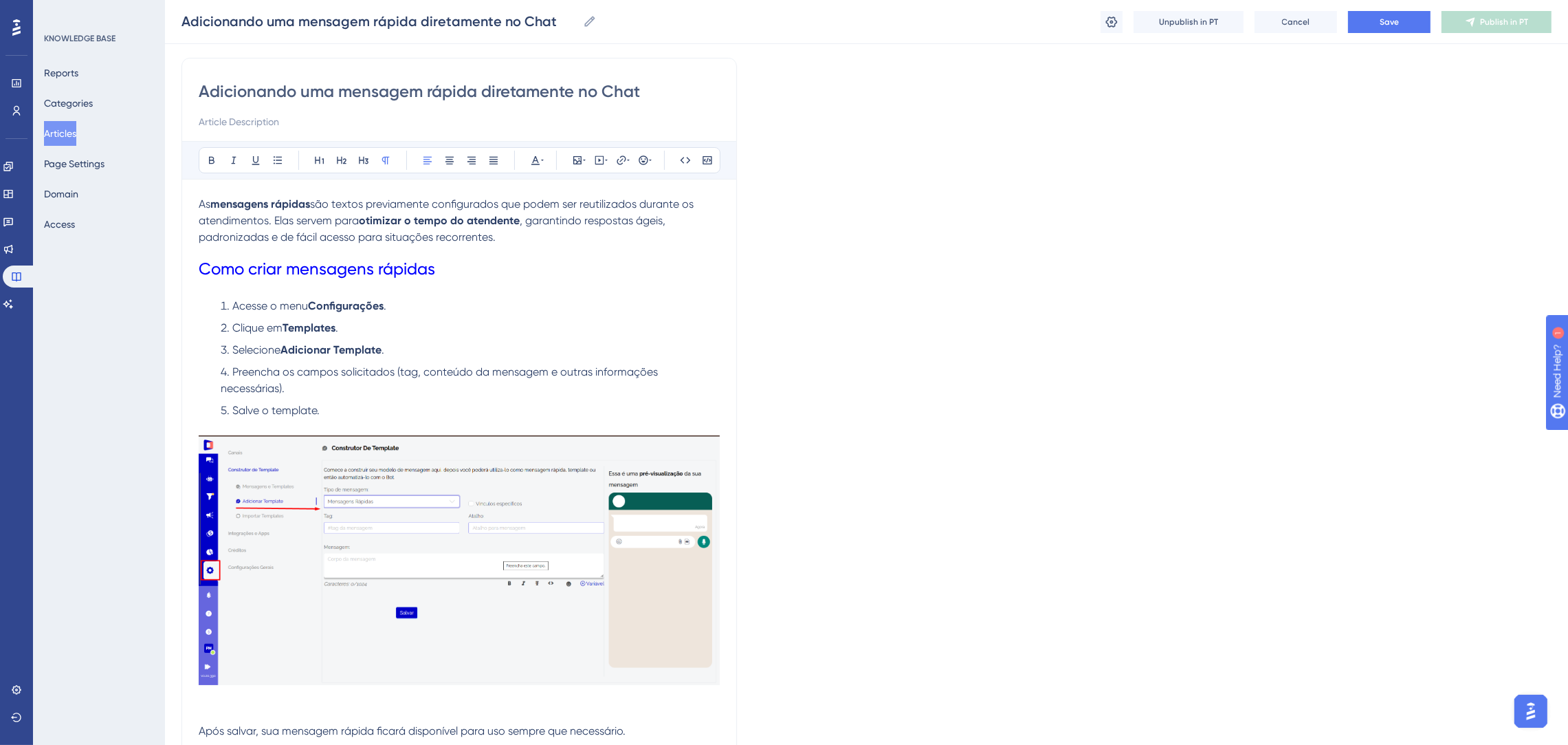
click at [1367, 33] on div "Unpublish in PT Cancel Save Publish in PT" at bounding box center [1325, 22] width 451 height 22
click at [1380, 18] on span "Save" at bounding box center [1389, 22] width 19 height 11
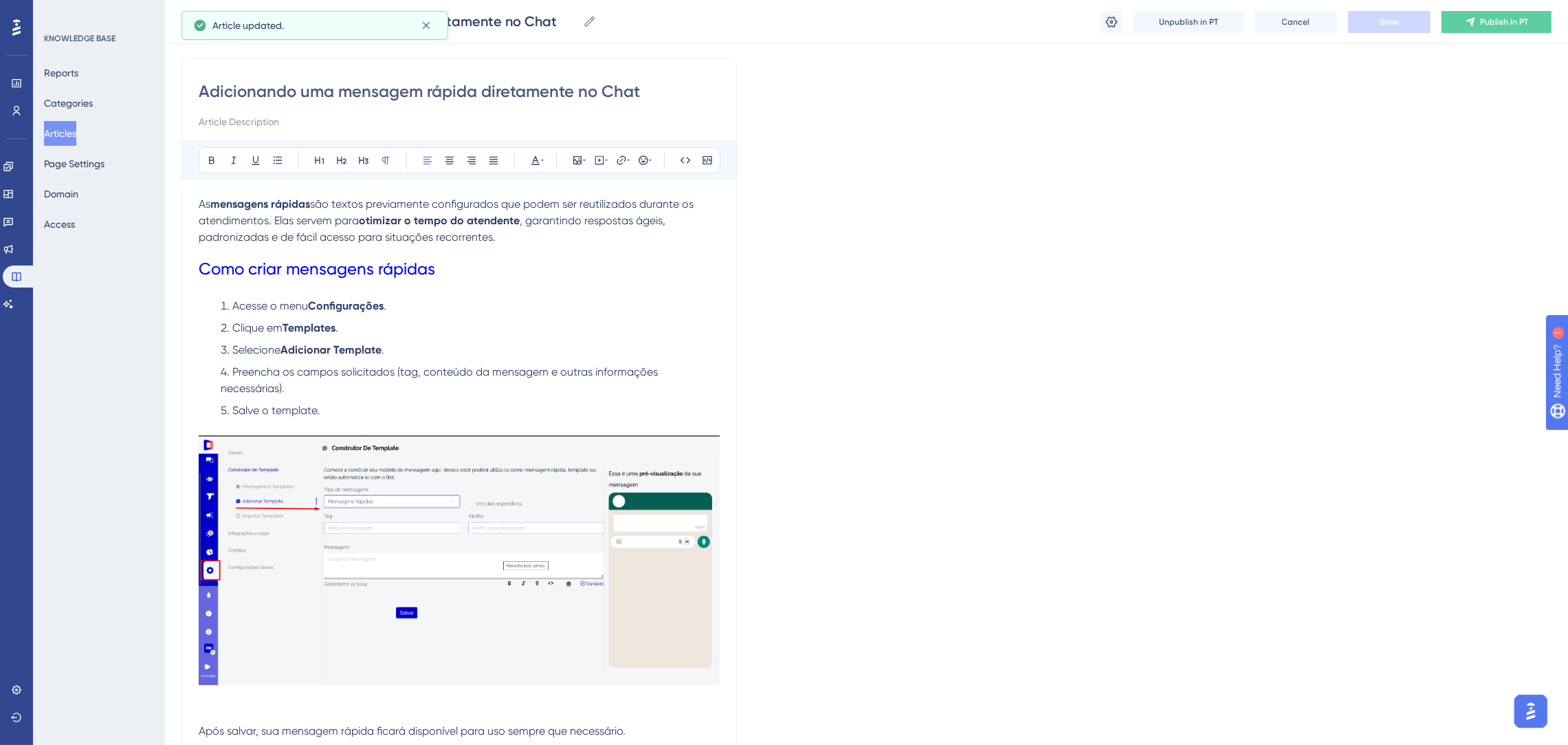
click at [1492, 21] on span "Publish in PT" at bounding box center [1505, 22] width 49 height 11
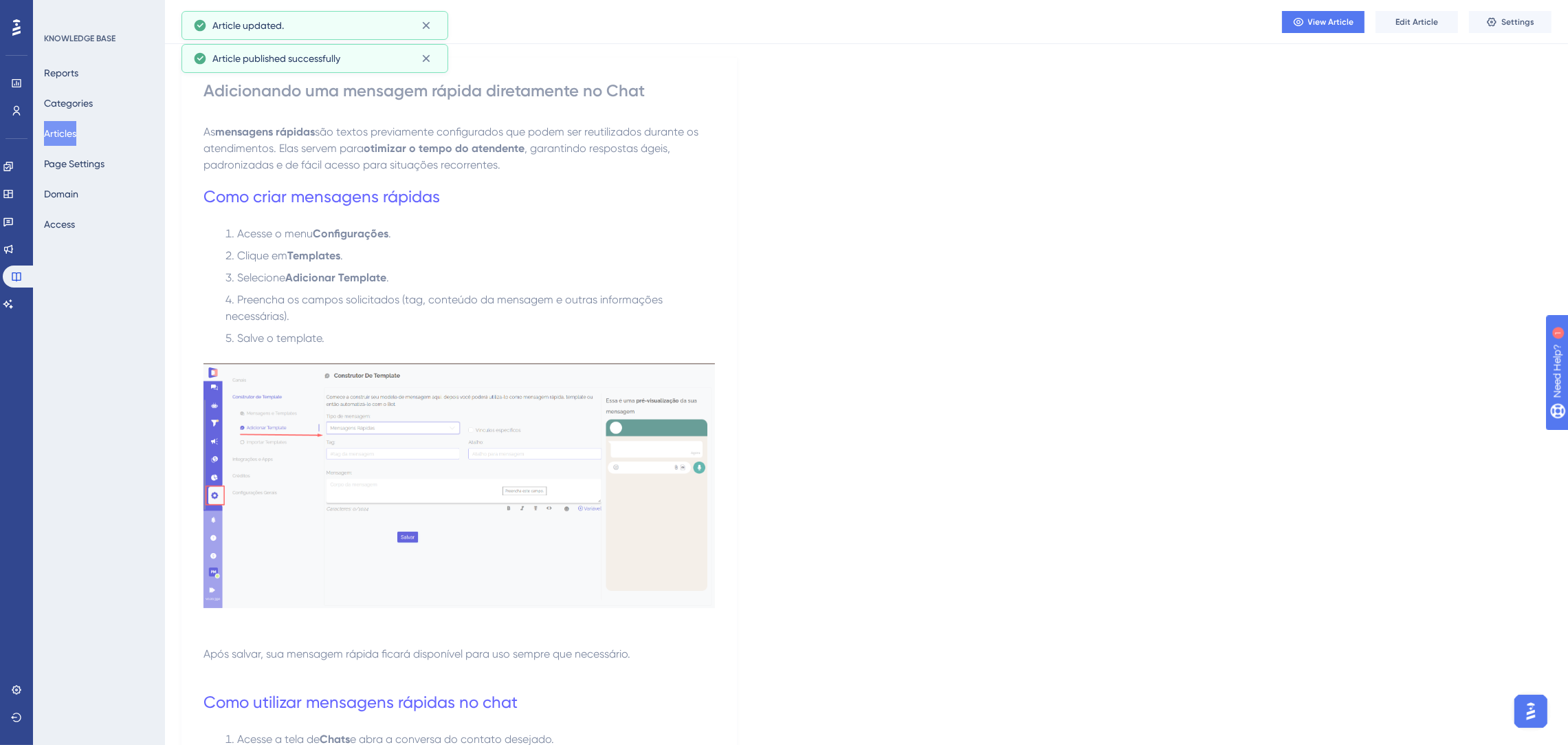
click at [61, 129] on button "Articles" at bounding box center [59, 133] width 33 height 25
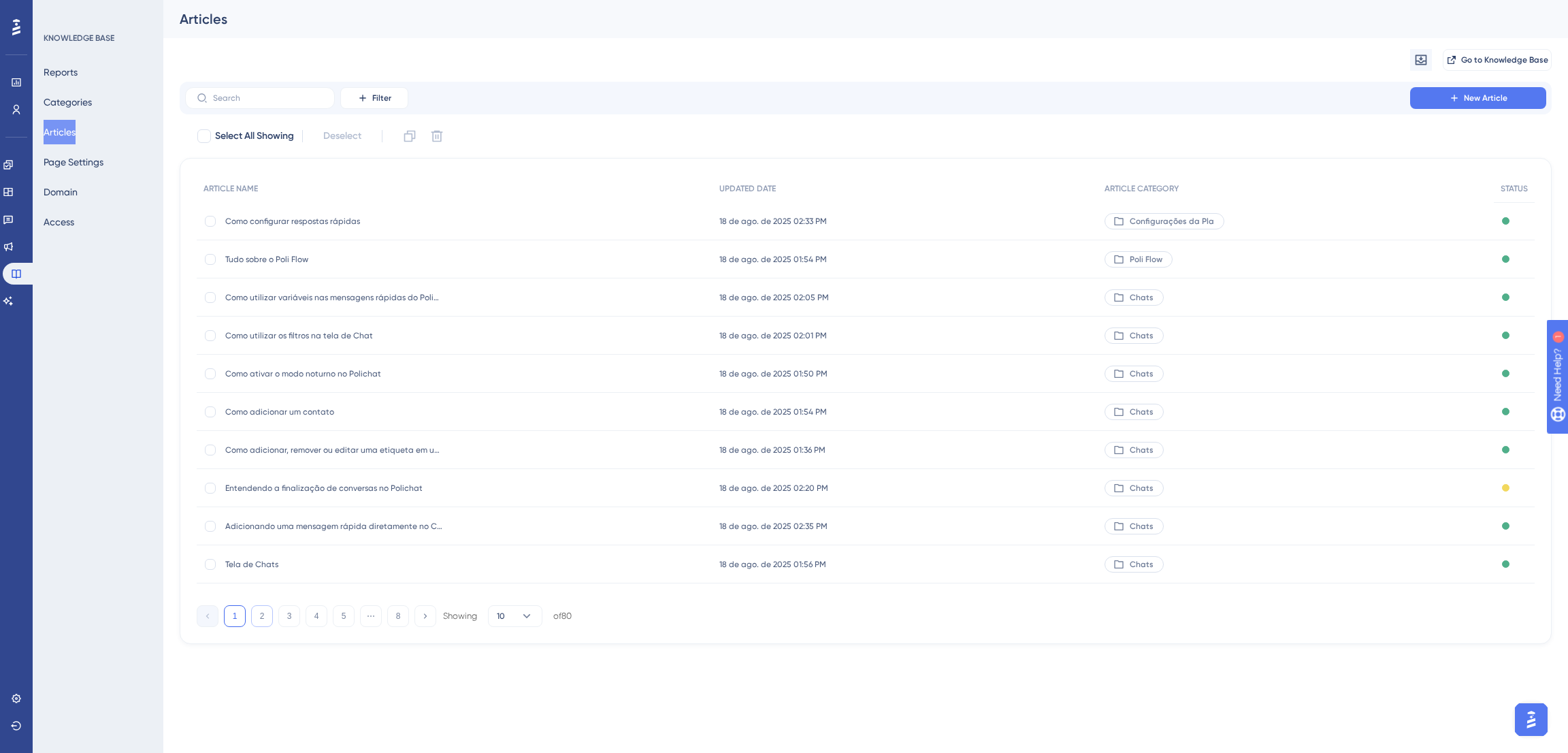
click at [254, 618] on button "2" at bounding box center [262, 616] width 22 height 22
click at [278, 621] on button "3" at bounding box center [289, 616] width 22 height 22
click at [312, 622] on button "4" at bounding box center [317, 616] width 22 height 22
click at [207, 259] on div at bounding box center [210, 259] width 11 height 11
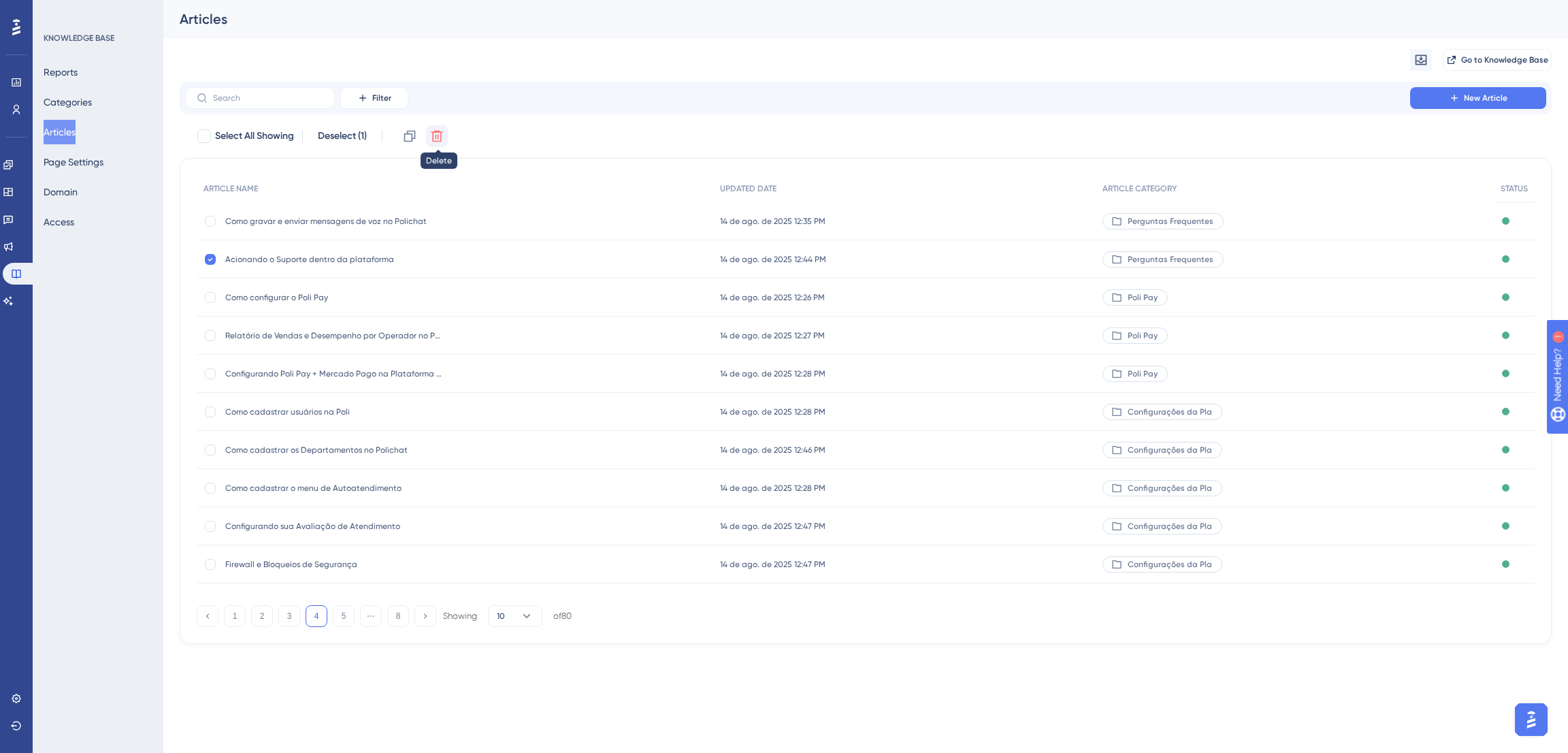
click at [438, 140] on icon at bounding box center [437, 136] width 12 height 12
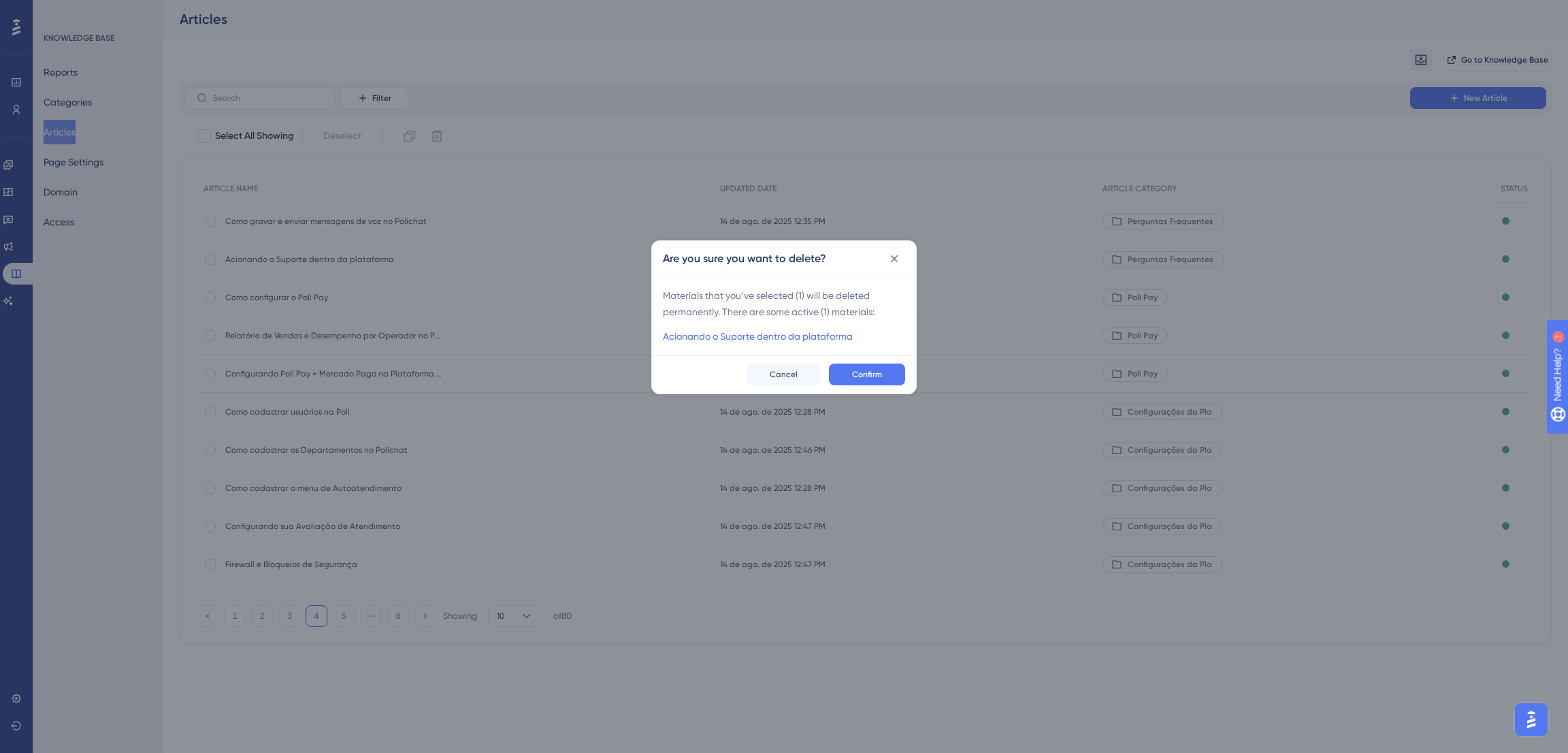
checkbox input "false"
click at [849, 381] on button "Confirm" at bounding box center [867, 375] width 76 height 22
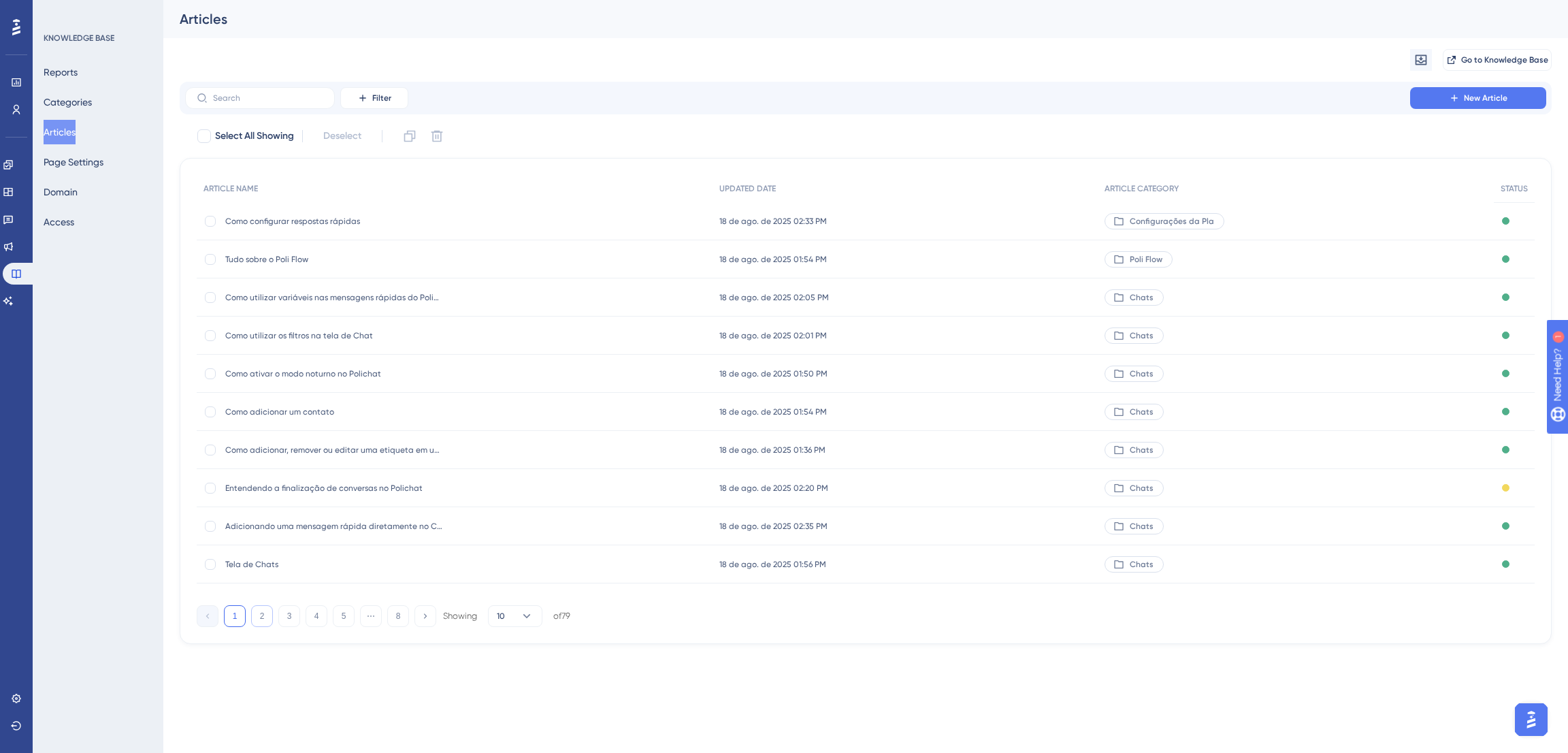
click at [255, 613] on button "2" at bounding box center [262, 616] width 22 height 22
click at [371, 449] on span "Como gravar e enviar mensagens de voz no Polichat" at bounding box center [334, 449] width 218 height 11
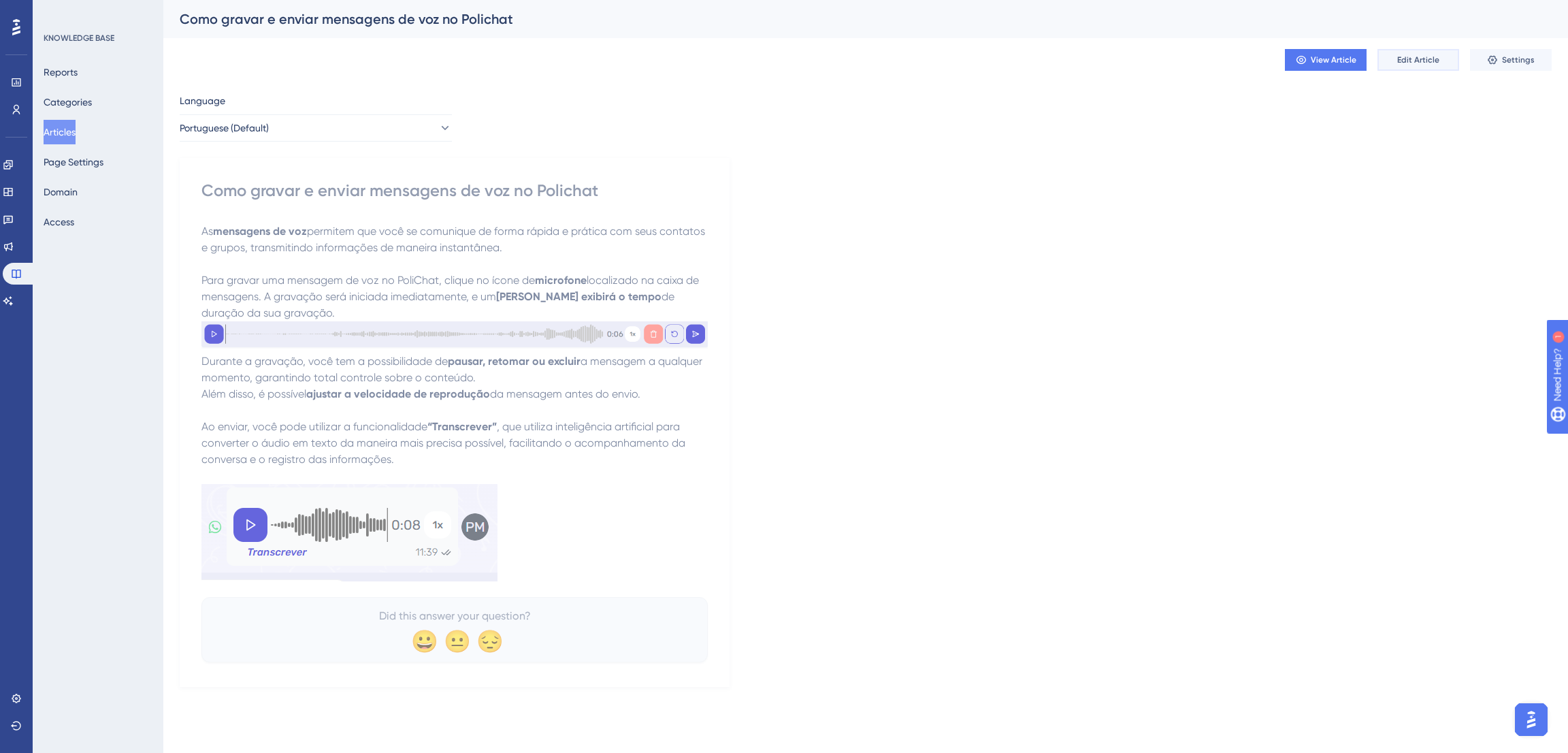
click at [1410, 66] on button "Edit Article" at bounding box center [1418, 60] width 81 height 22
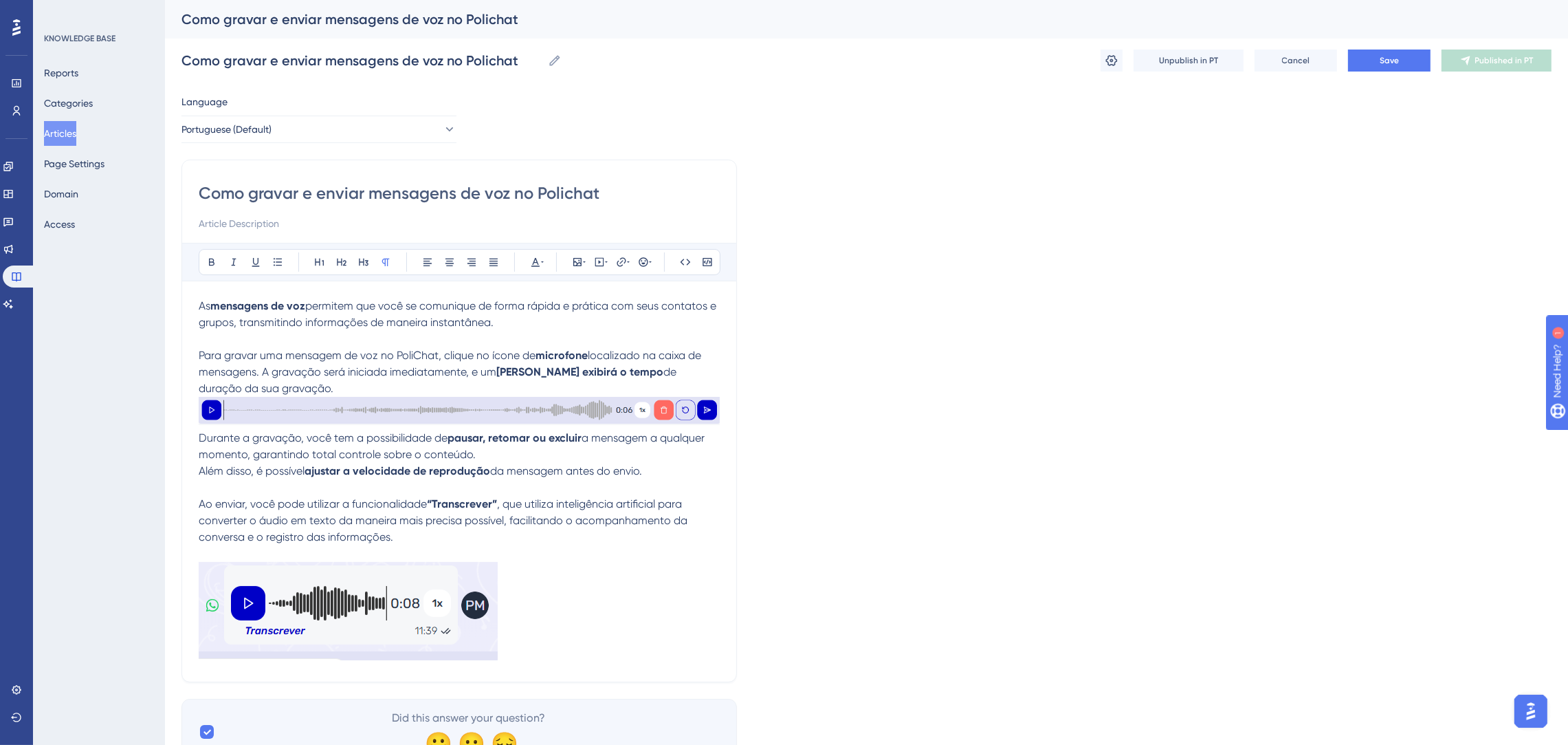
click at [593, 426] on div at bounding box center [460, 413] width 521 height 33
click at [571, 508] on span ", que utiliza inteligência artificial para converter o áudio em texto da maneir…" at bounding box center [445, 520] width 491 height 47
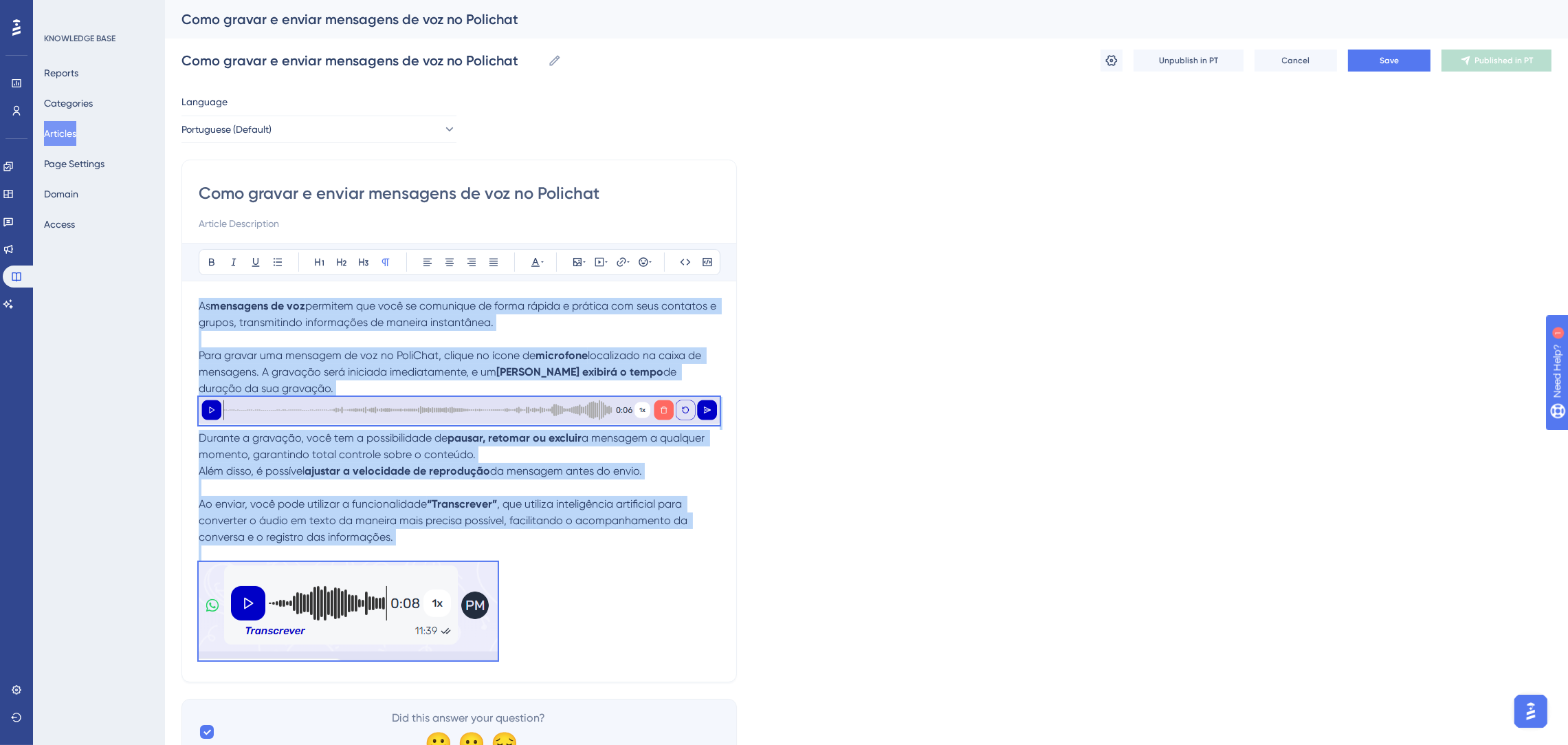
copy div "As mensagens de voz permitem que você se comunique de forma rápida e prática co…"
click at [1383, 53] on button "Save" at bounding box center [1389, 60] width 82 height 22
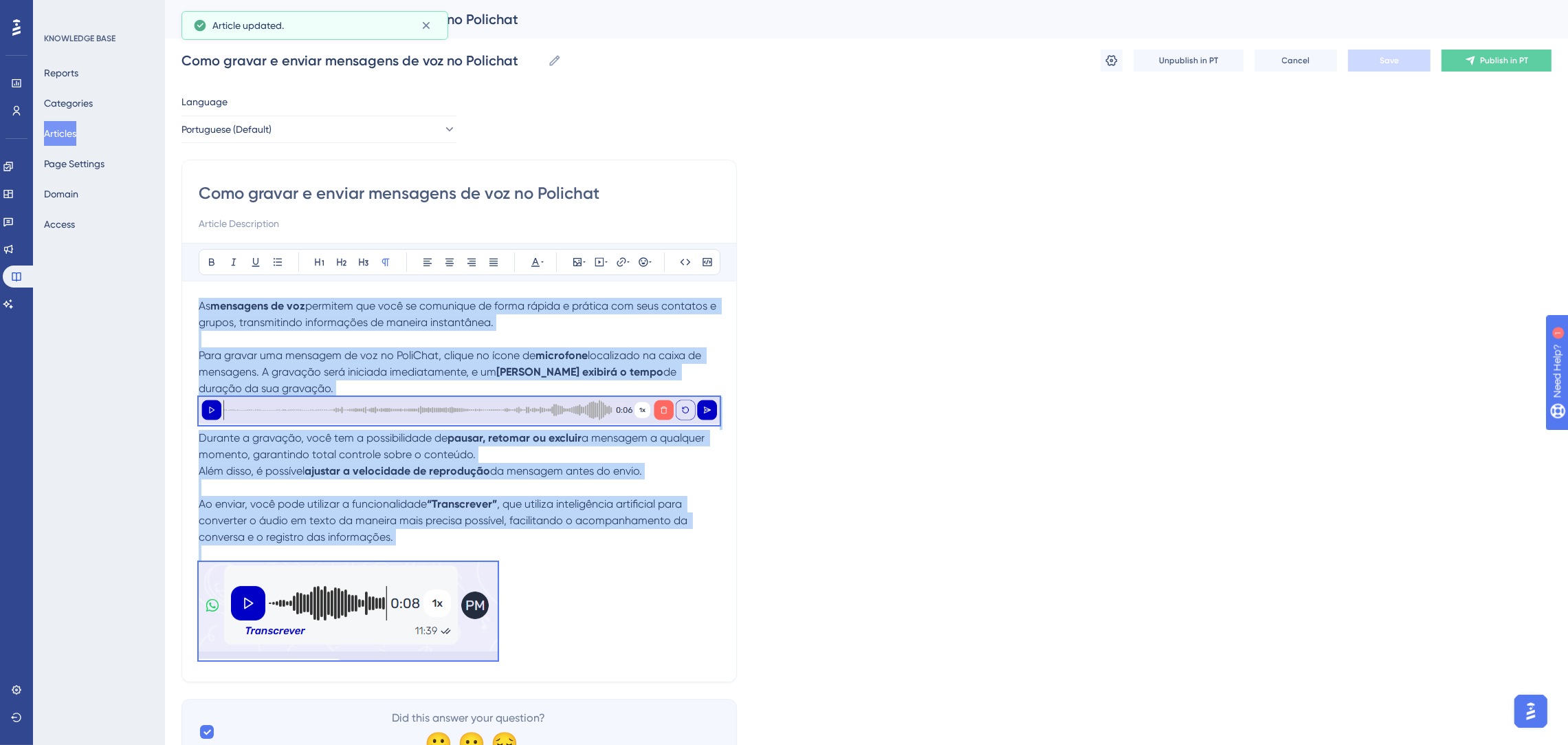
click at [1475, 59] on icon at bounding box center [1470, 60] width 11 height 11
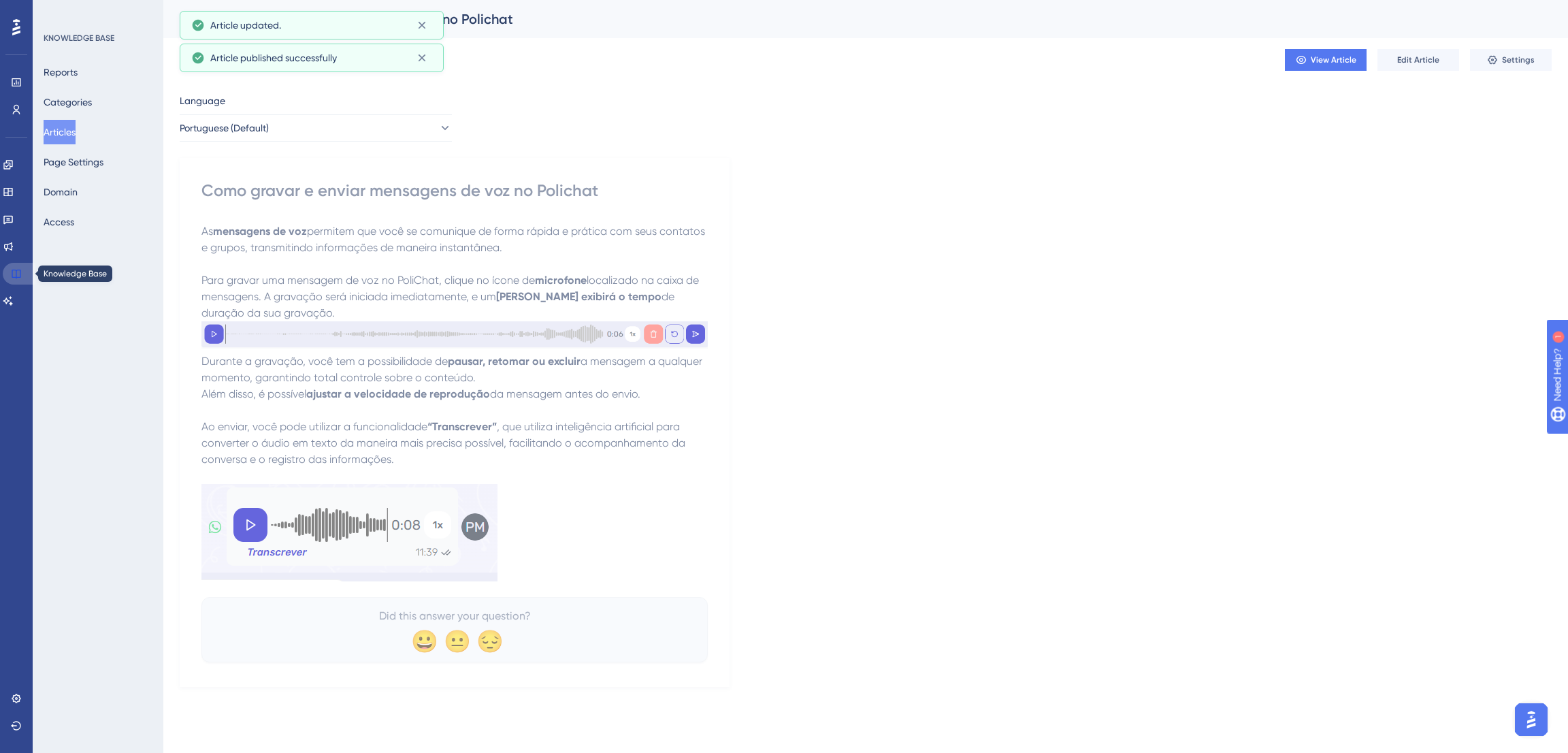
click at [15, 271] on icon at bounding box center [16, 274] width 11 height 11
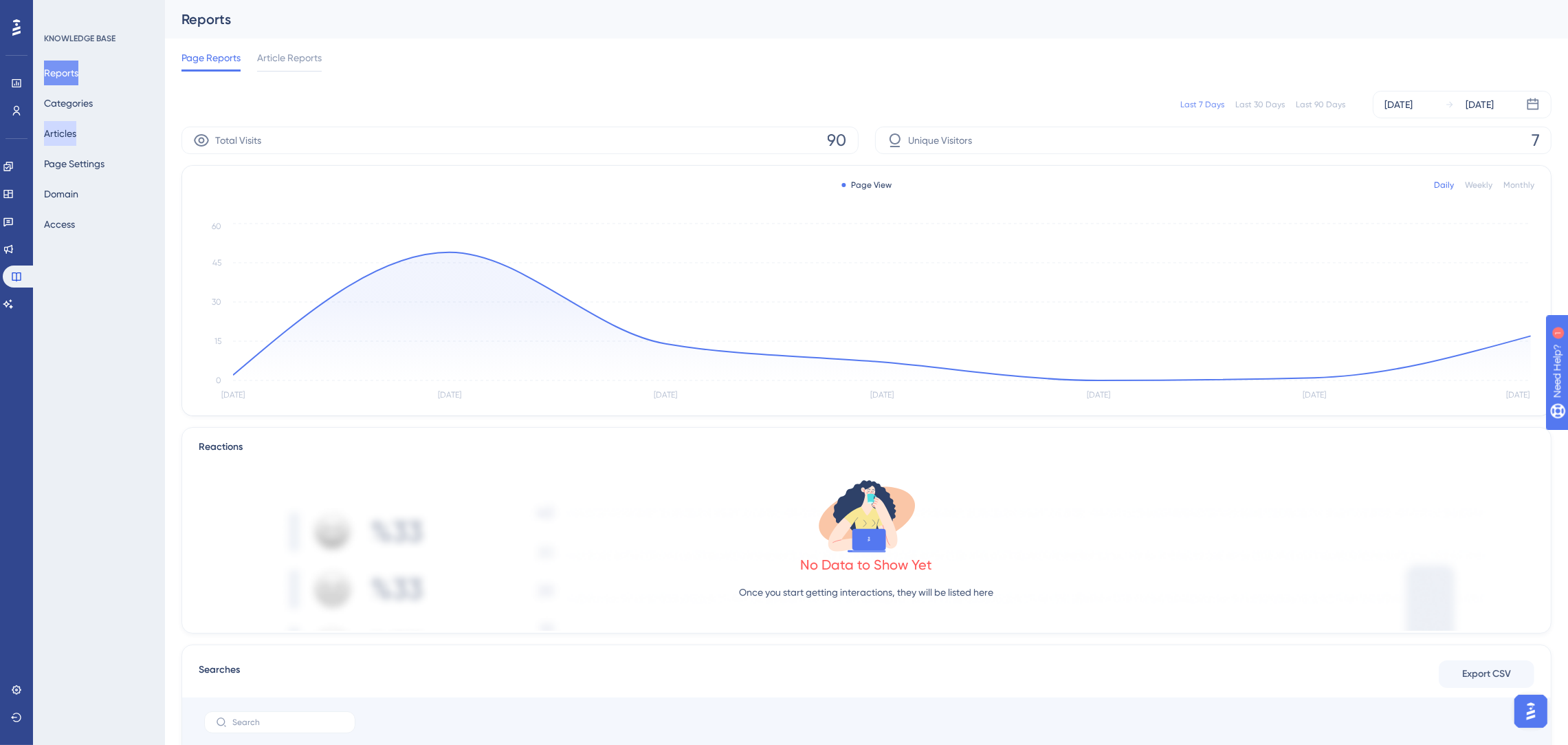
click at [75, 130] on button "Articles" at bounding box center [59, 133] width 33 height 25
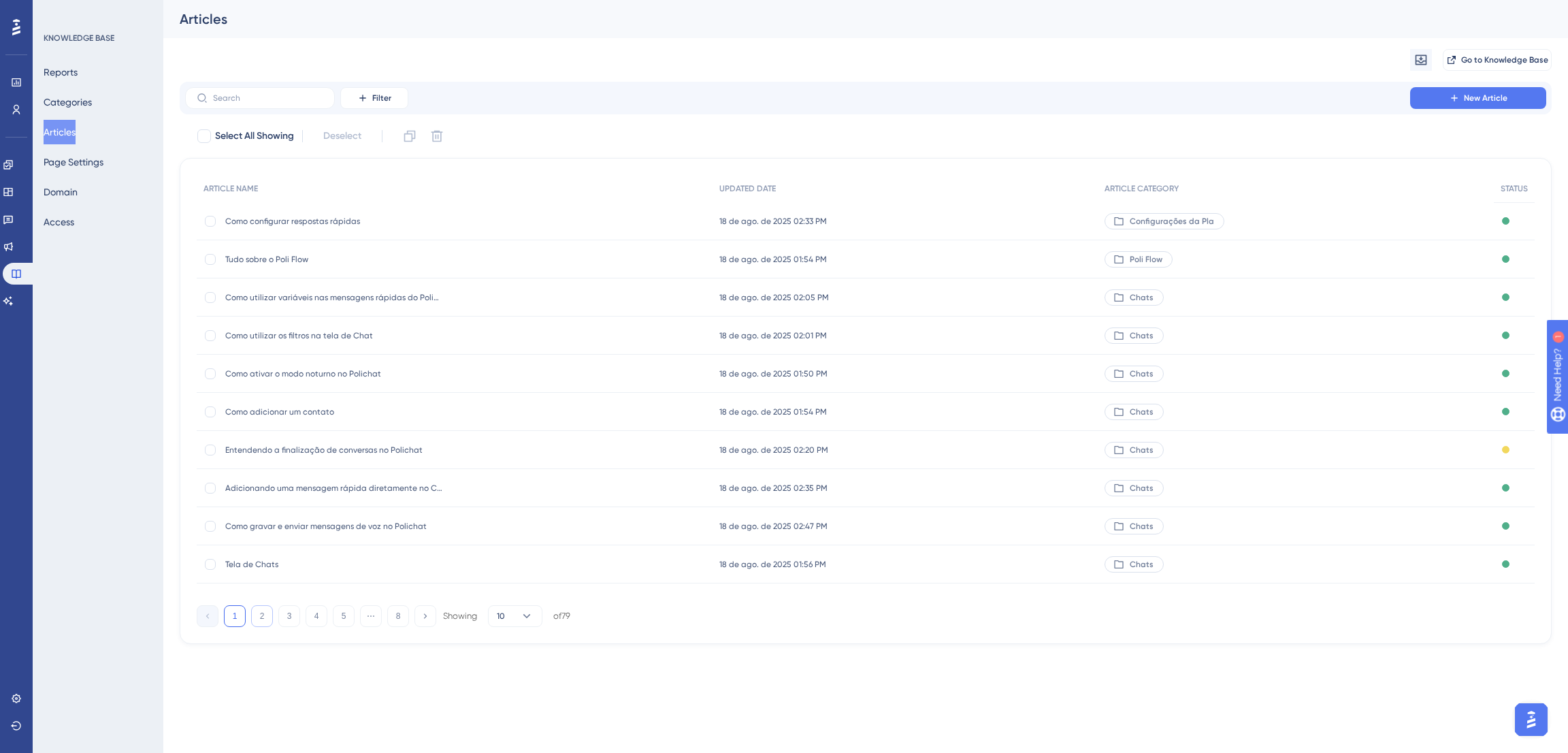
click at [261, 613] on button "2" at bounding box center [262, 616] width 22 height 22
click at [320, 482] on span "Como entrar em contato com o Suporte do Poli chat" at bounding box center [334, 487] width 218 height 11
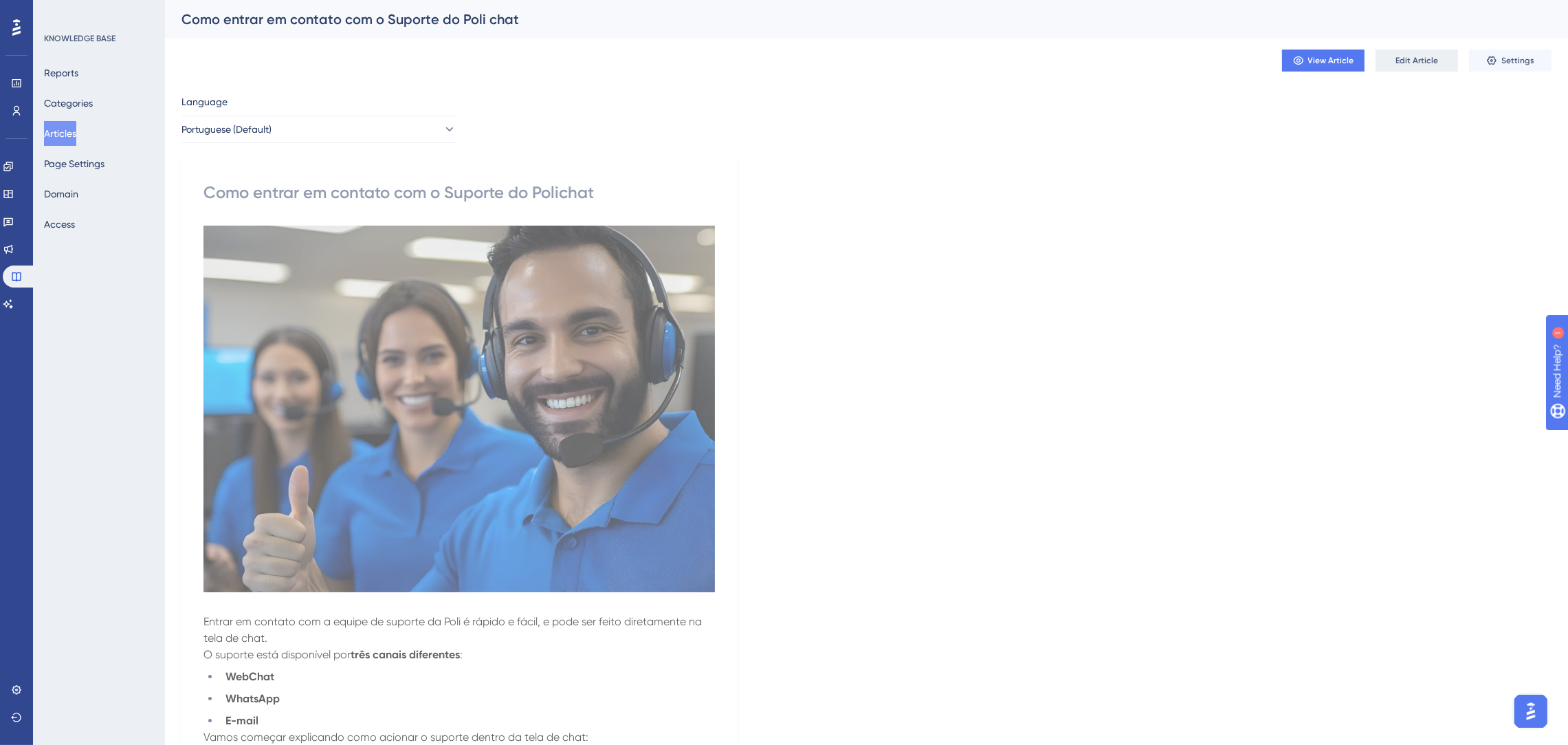
click at [1419, 62] on span "Edit Article" at bounding box center [1416, 60] width 43 height 11
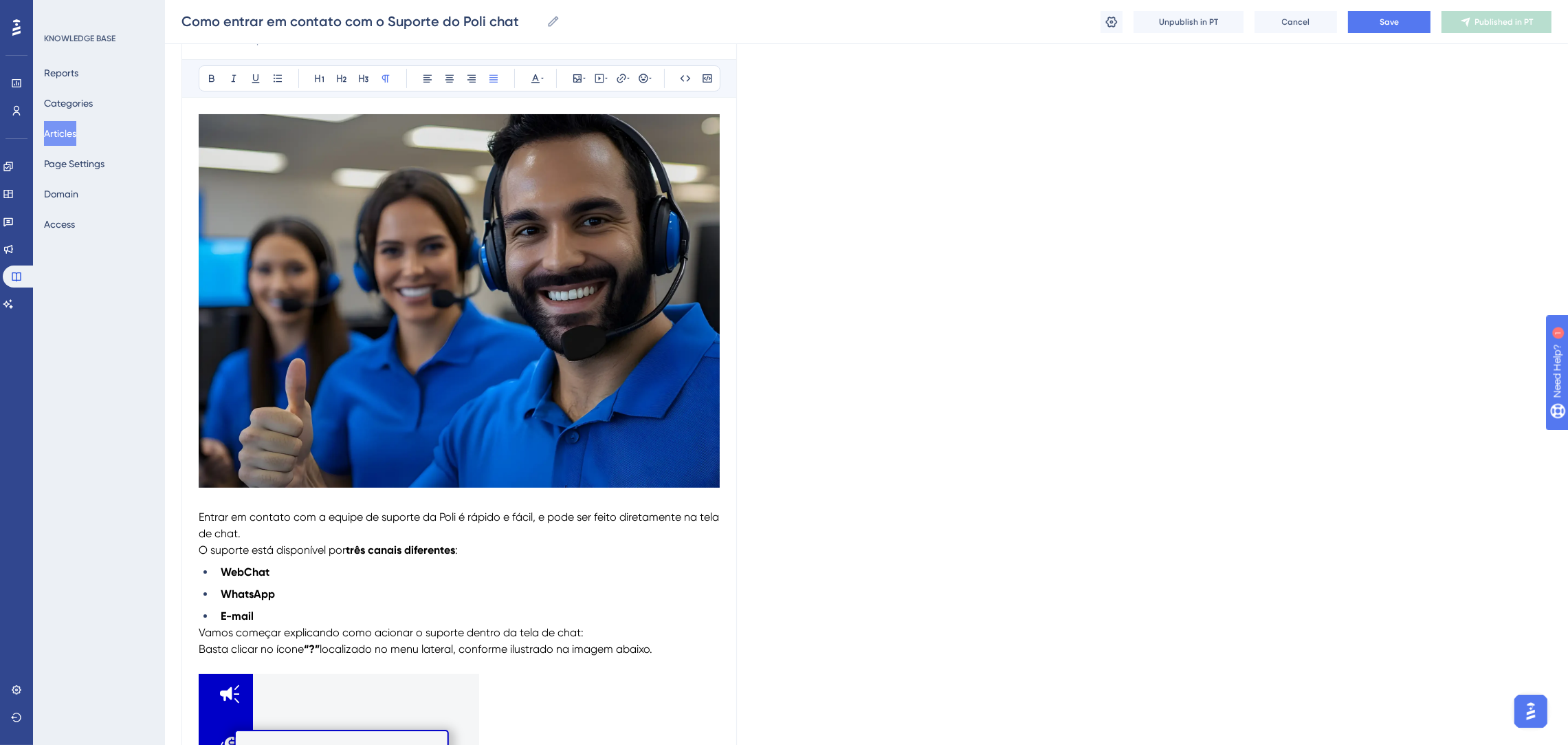
scroll to position [693, 0]
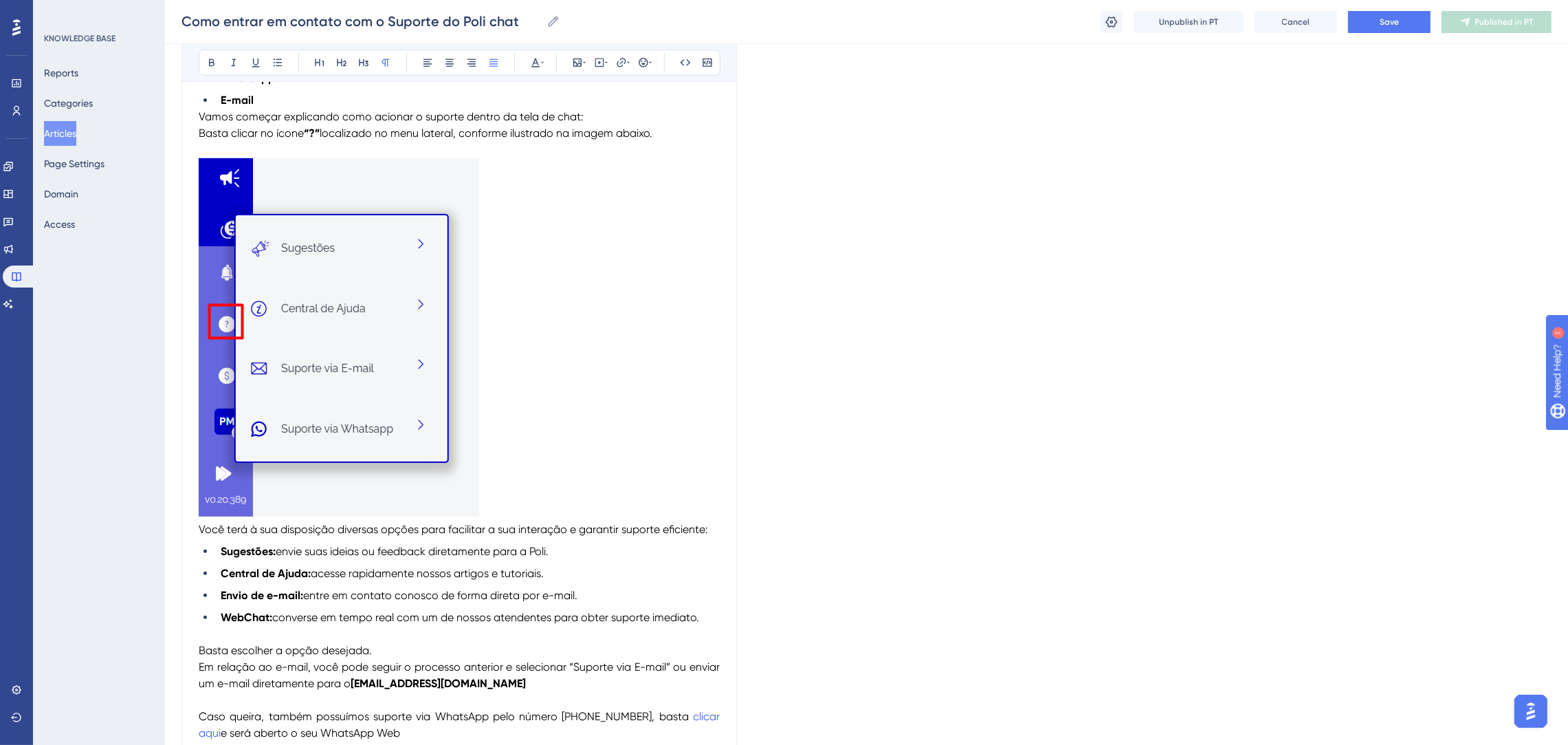
click at [496, 515] on p at bounding box center [460, 340] width 521 height 364
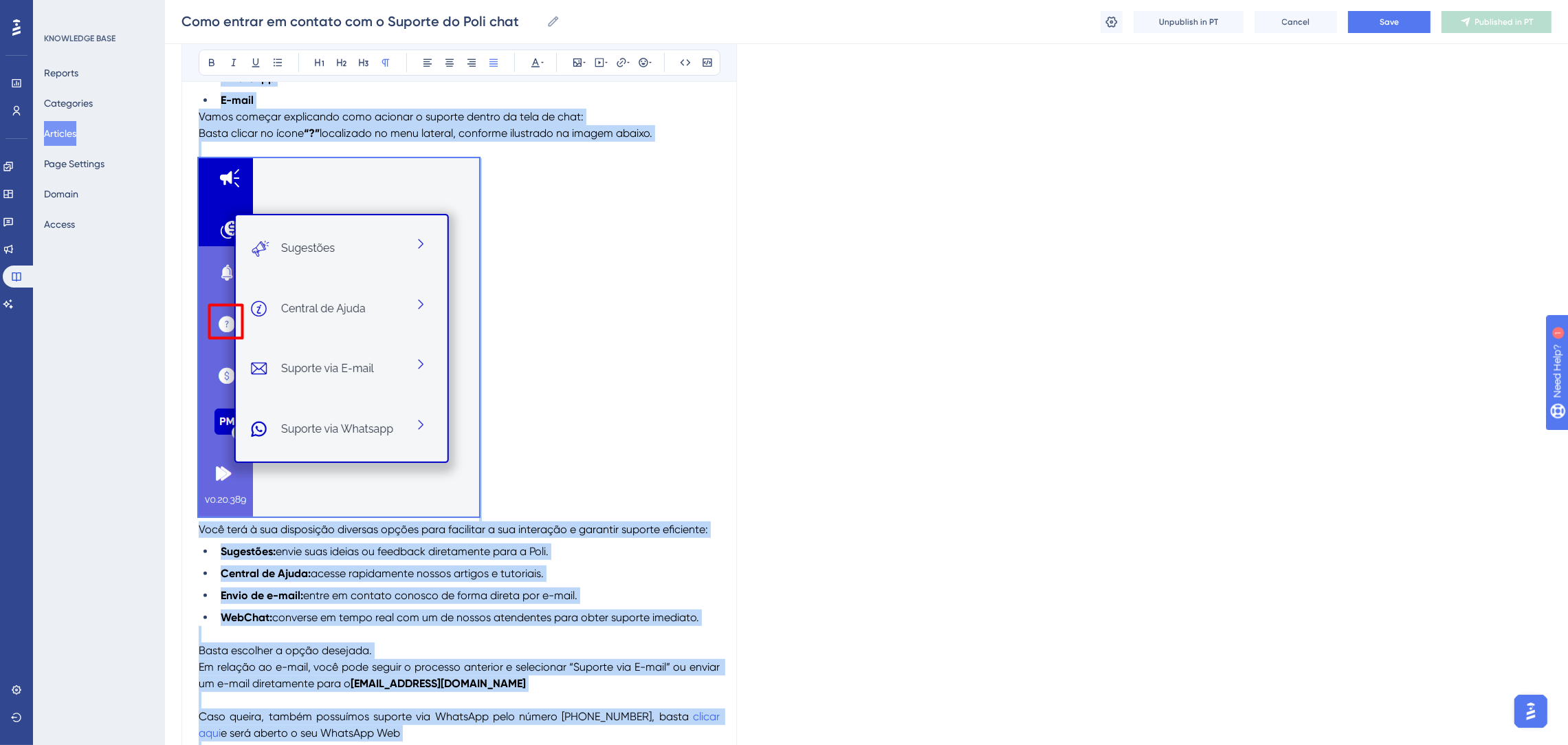
copy div "Entrar em contato com a equipe de suporte da Poli é rápido e fácil, e pode ser …"
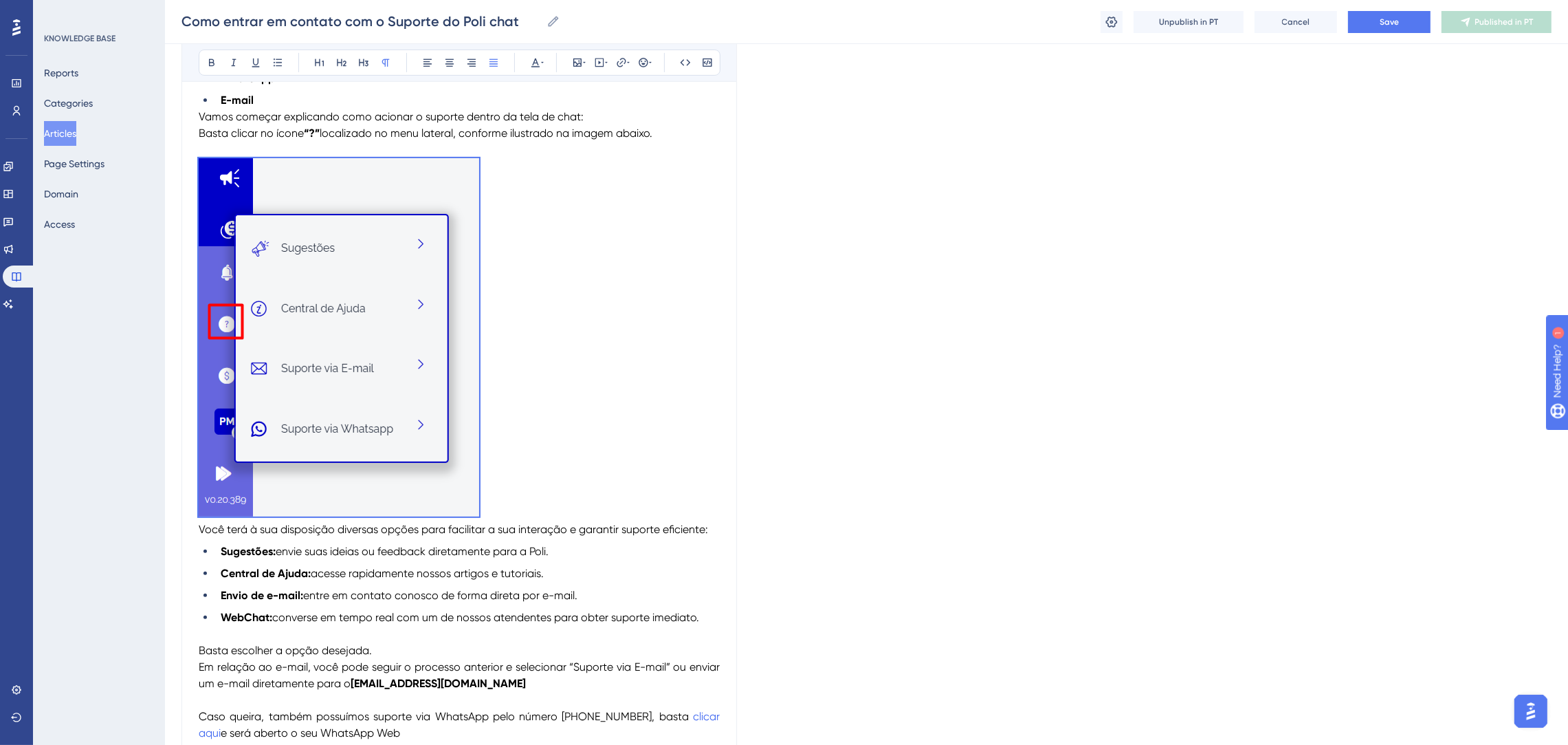
click at [732, 152] on div "Como entrar em contato com o Suporte do Polichat Bold Italic Underline Bullet P…" at bounding box center [459, 142] width 556 height 1364
click at [1401, 27] on button "Save" at bounding box center [1389, 22] width 82 height 22
click at [1466, 19] on icon at bounding box center [1470, 22] width 11 height 11
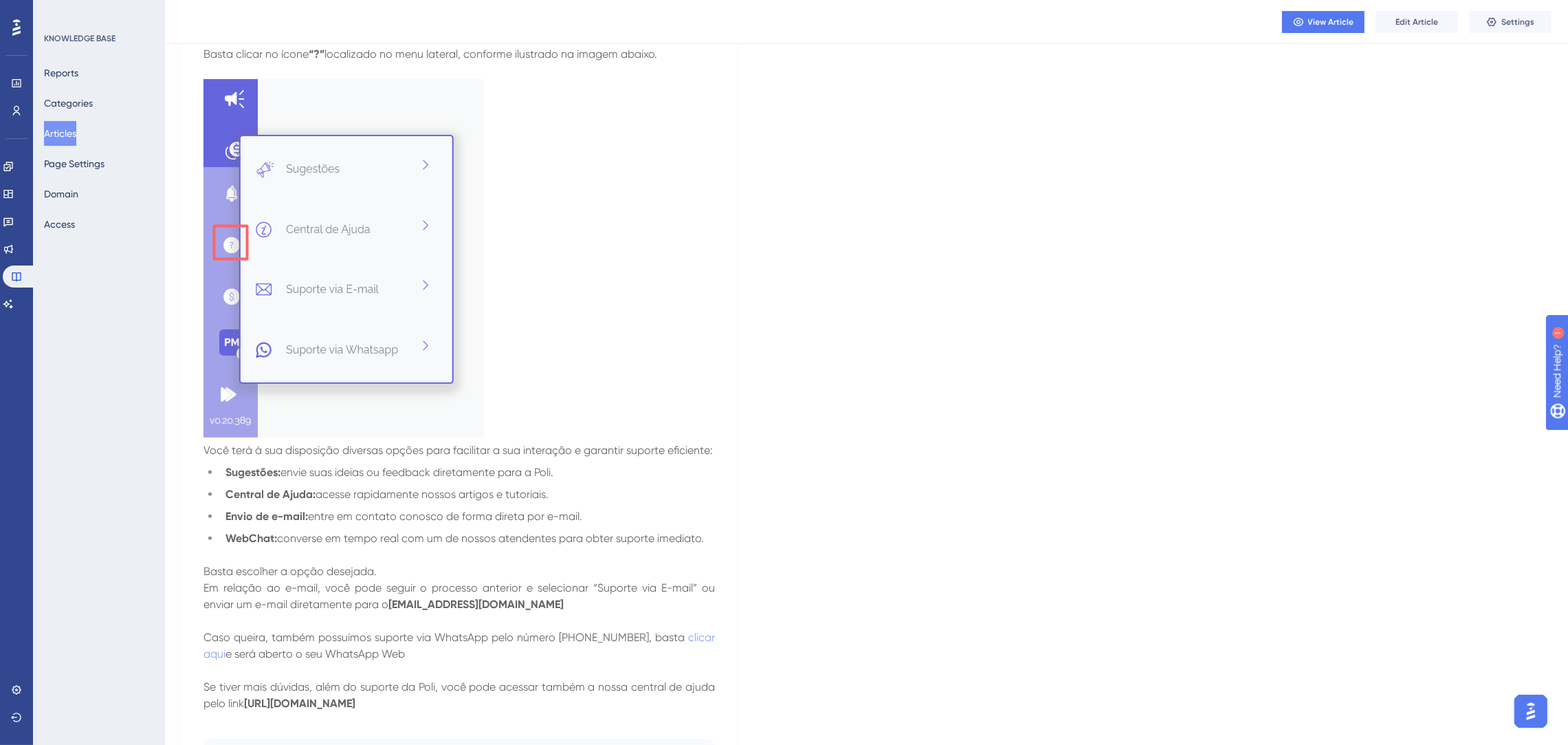
click at [56, 137] on button "Articles" at bounding box center [59, 133] width 33 height 25
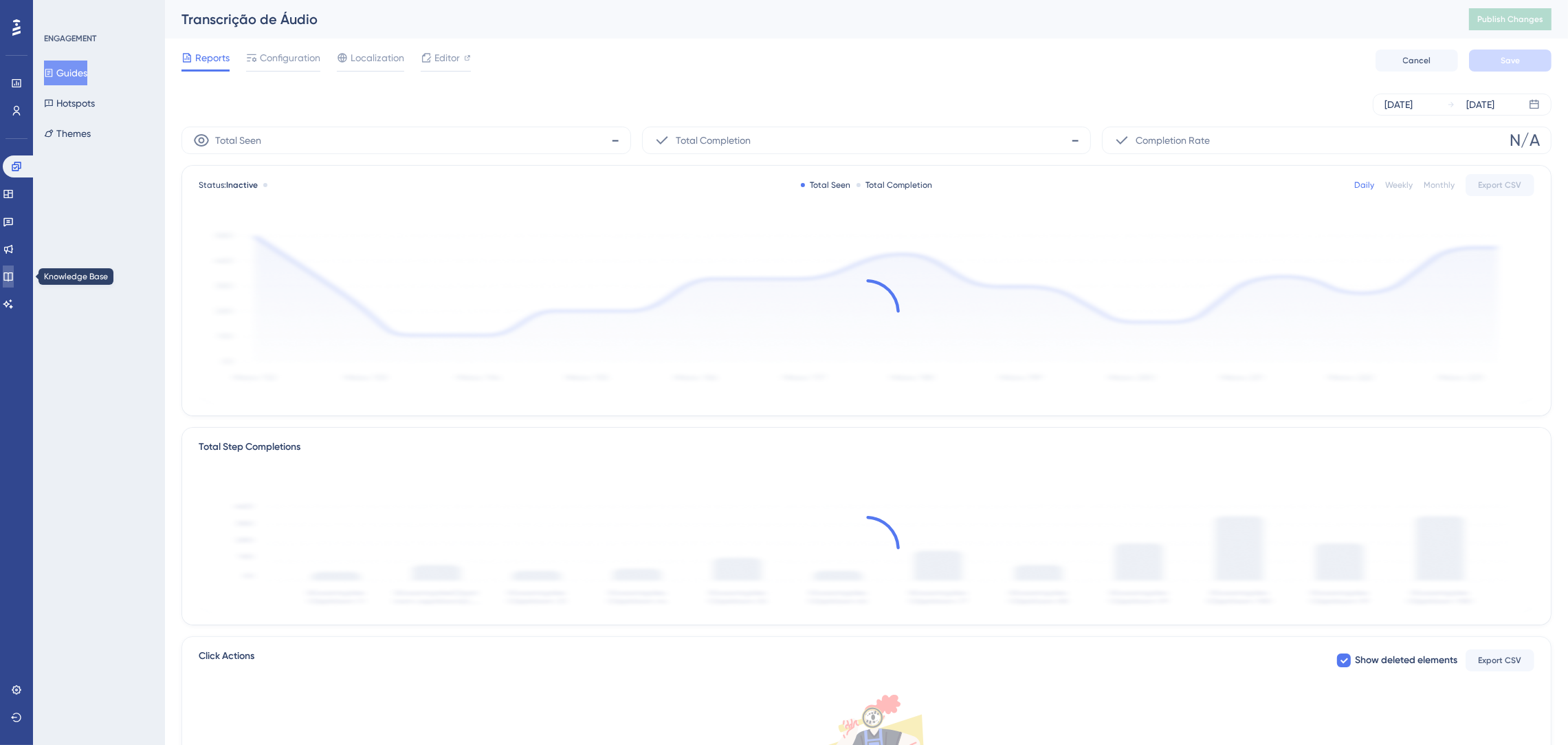
click at [14, 266] on link at bounding box center [8, 276] width 11 height 22
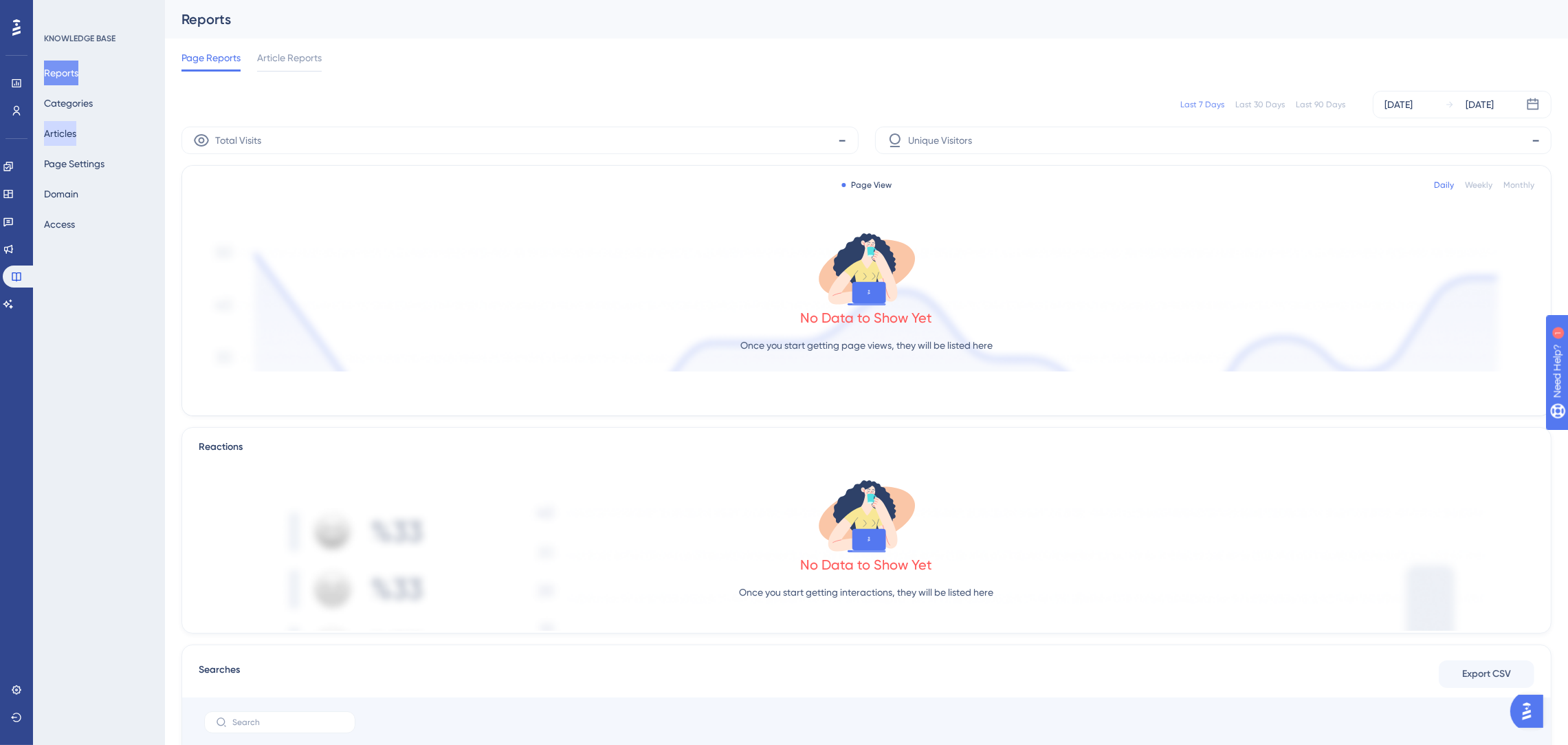
click at [59, 128] on button "Articles" at bounding box center [59, 133] width 33 height 25
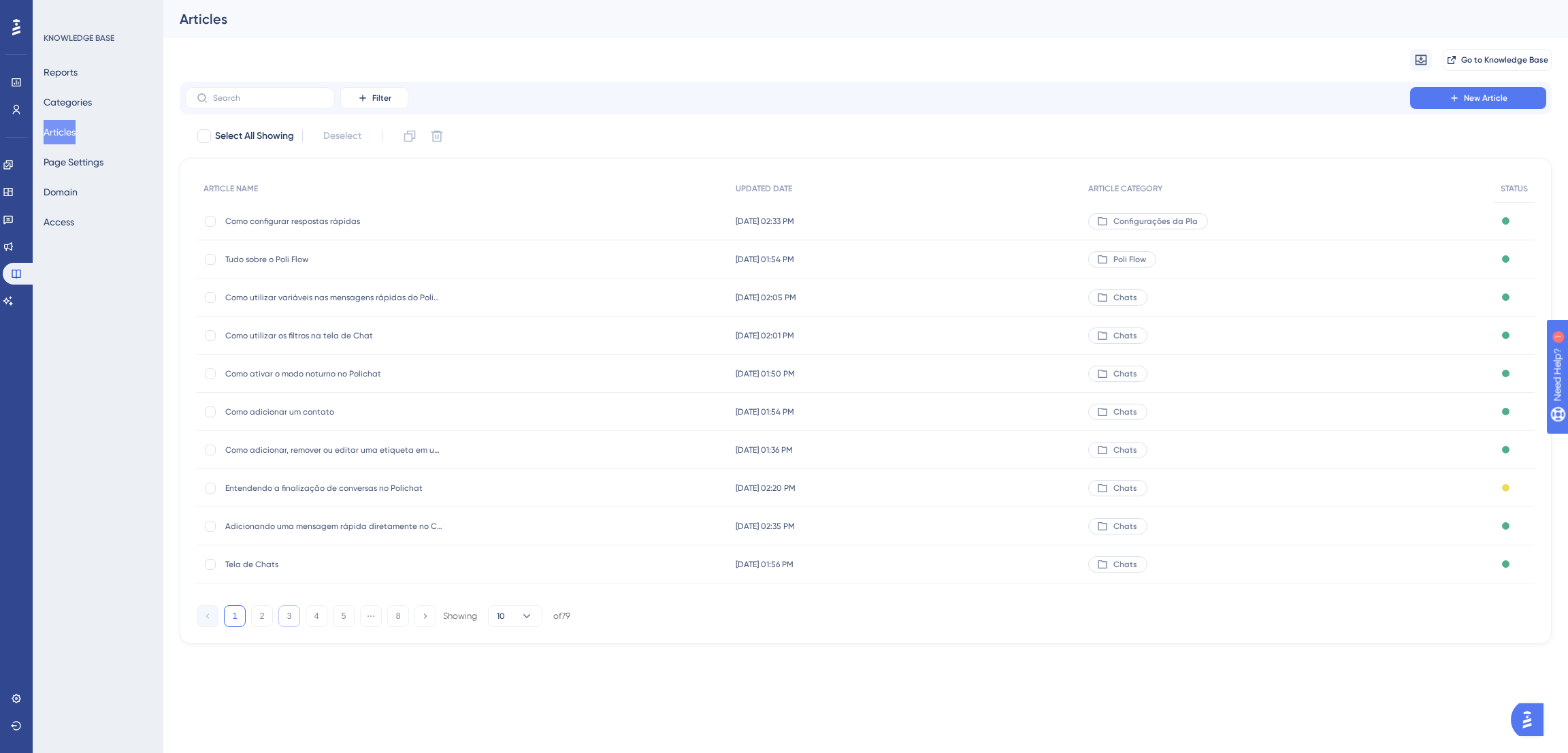
click at [295, 613] on button "3" at bounding box center [289, 616] width 22 height 22
click at [329, 618] on div "1 2 3 4 5 ⋯ 8 Showing 10 of 79" at bounding box center [383, 616] width 374 height 22
click at [317, 615] on button "4" at bounding box center [317, 616] width 22 height 22
click at [357, 217] on span "Como gravar e enviar mensagens de voz no Polichat" at bounding box center [334, 221] width 218 height 11
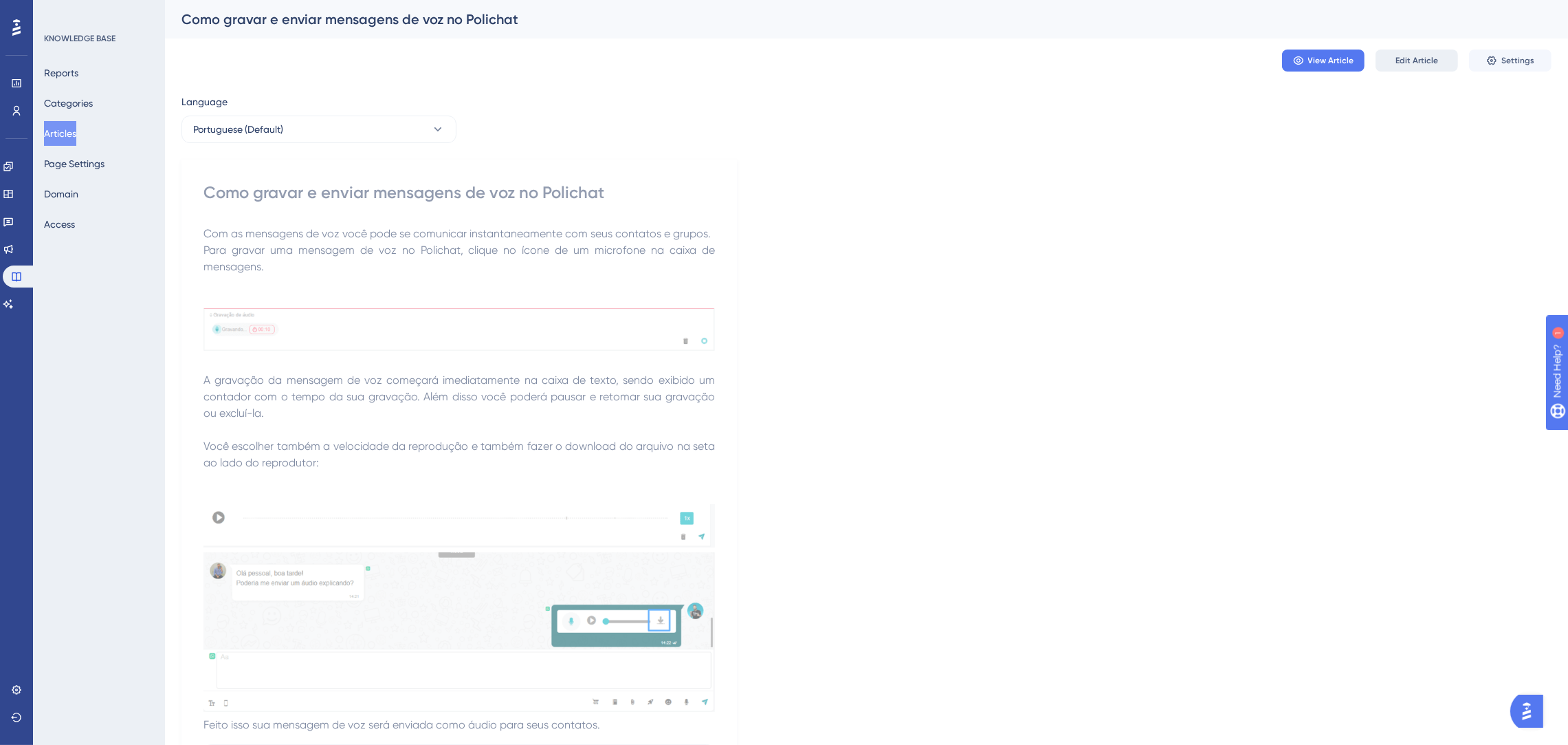
click at [1428, 61] on span "Edit Article" at bounding box center [1416, 60] width 43 height 11
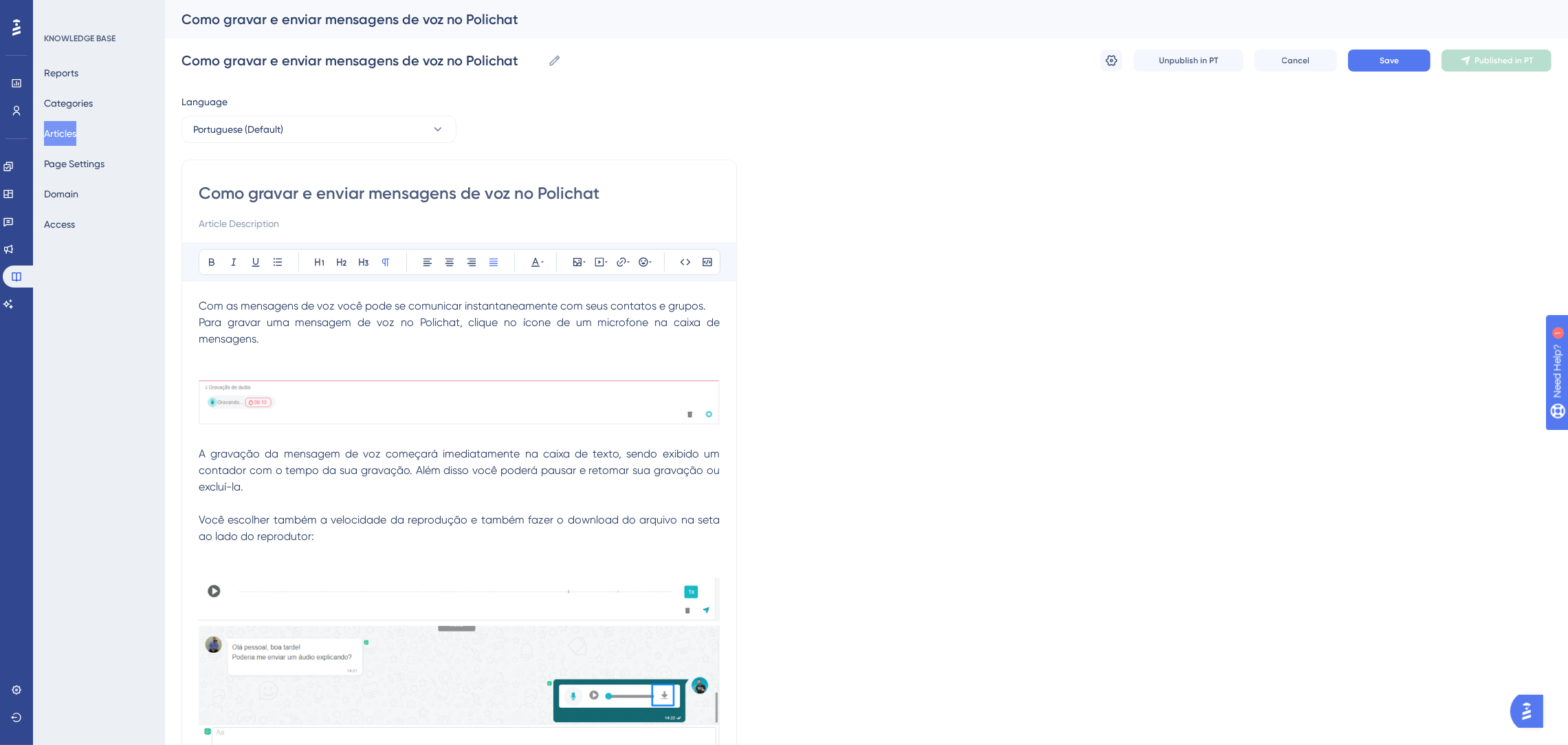
click at [592, 519] on span "Você escolher também a velocidade da reprodução e também fazer o download do ar…" at bounding box center [461, 528] width 524 height 30
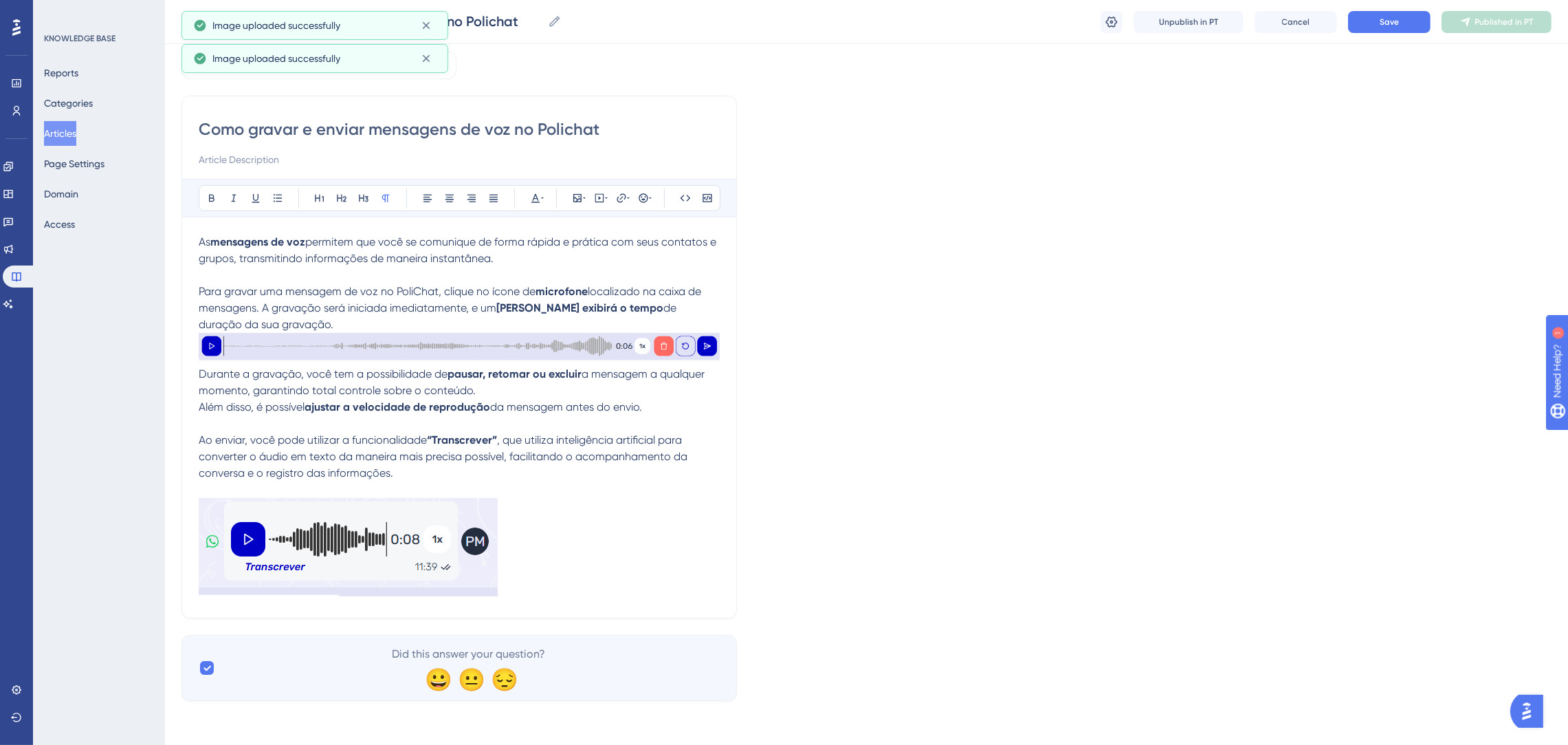
scroll to position [58, 0]
click at [1365, 19] on button "Save" at bounding box center [1389, 22] width 82 height 22
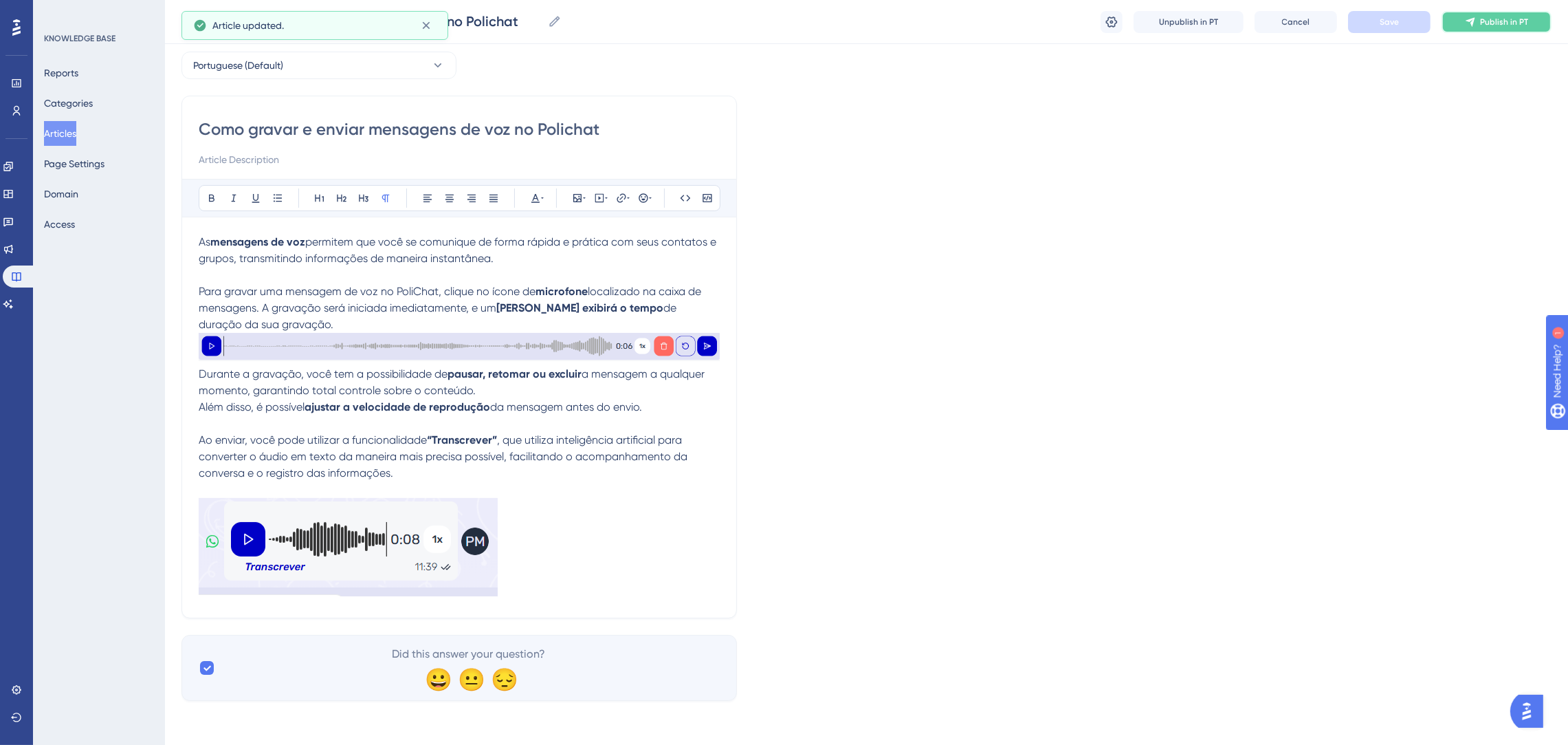
click at [1490, 22] on span "Publish in PT" at bounding box center [1505, 22] width 49 height 11
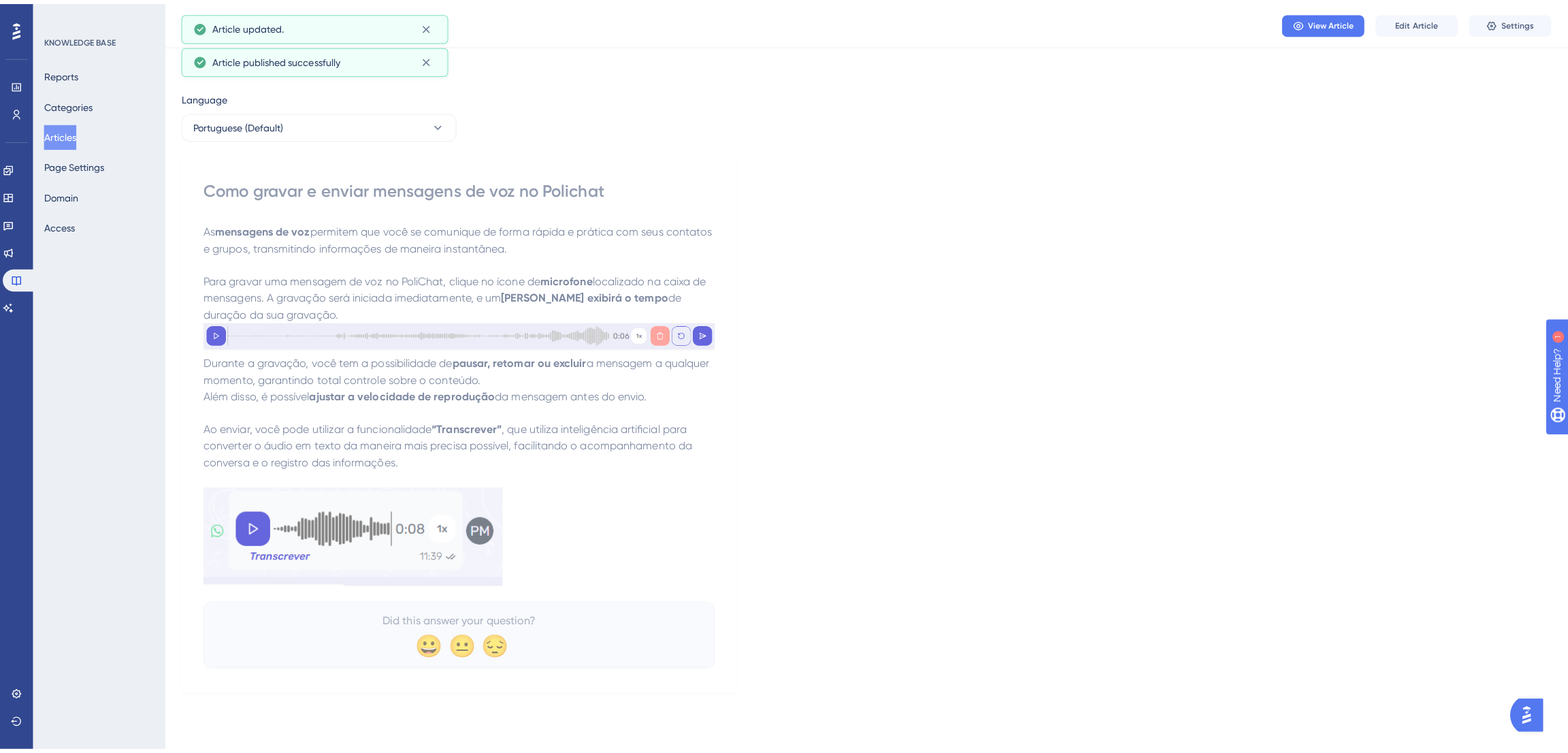
scroll to position [0, 0]
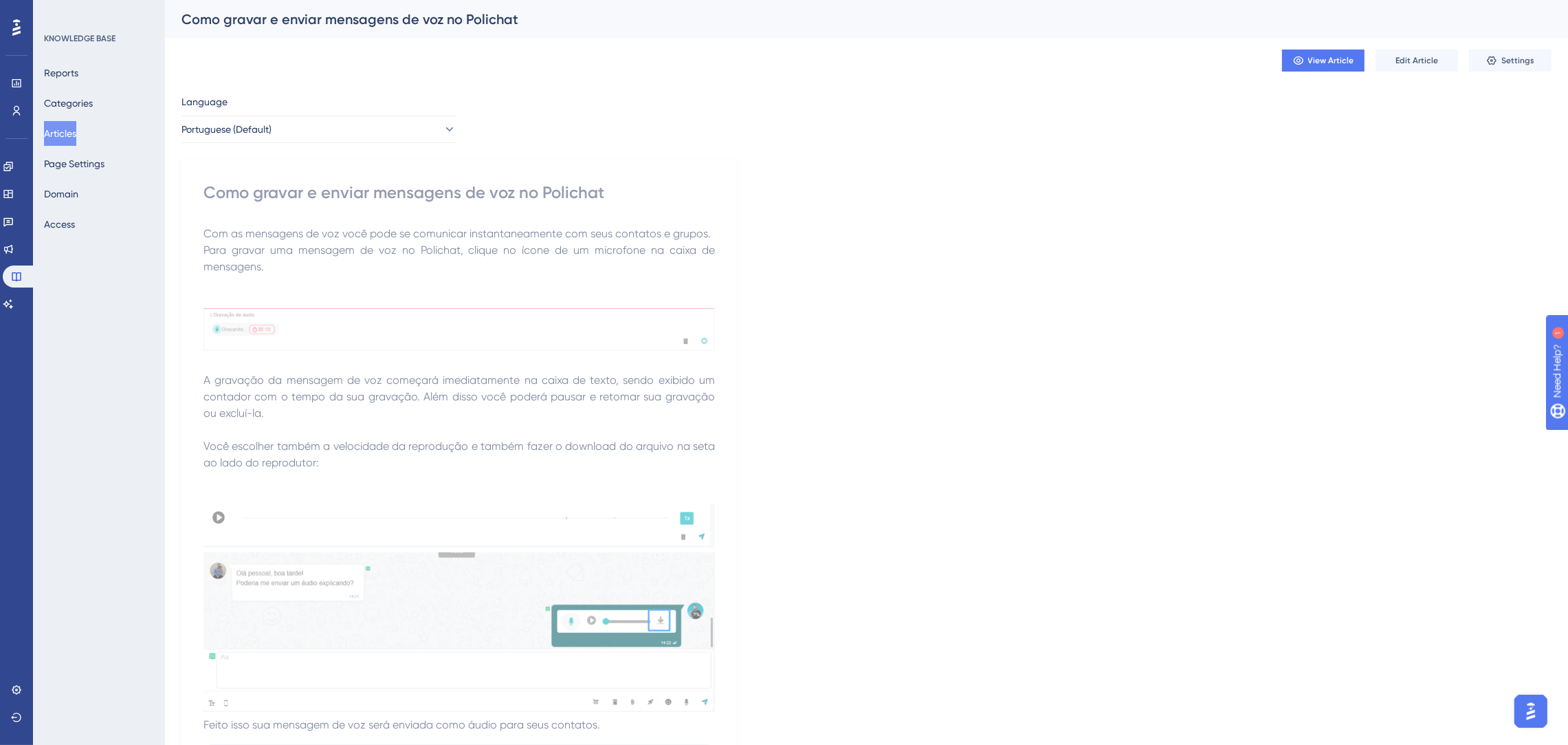
click at [73, 133] on button "Articles" at bounding box center [59, 133] width 33 height 25
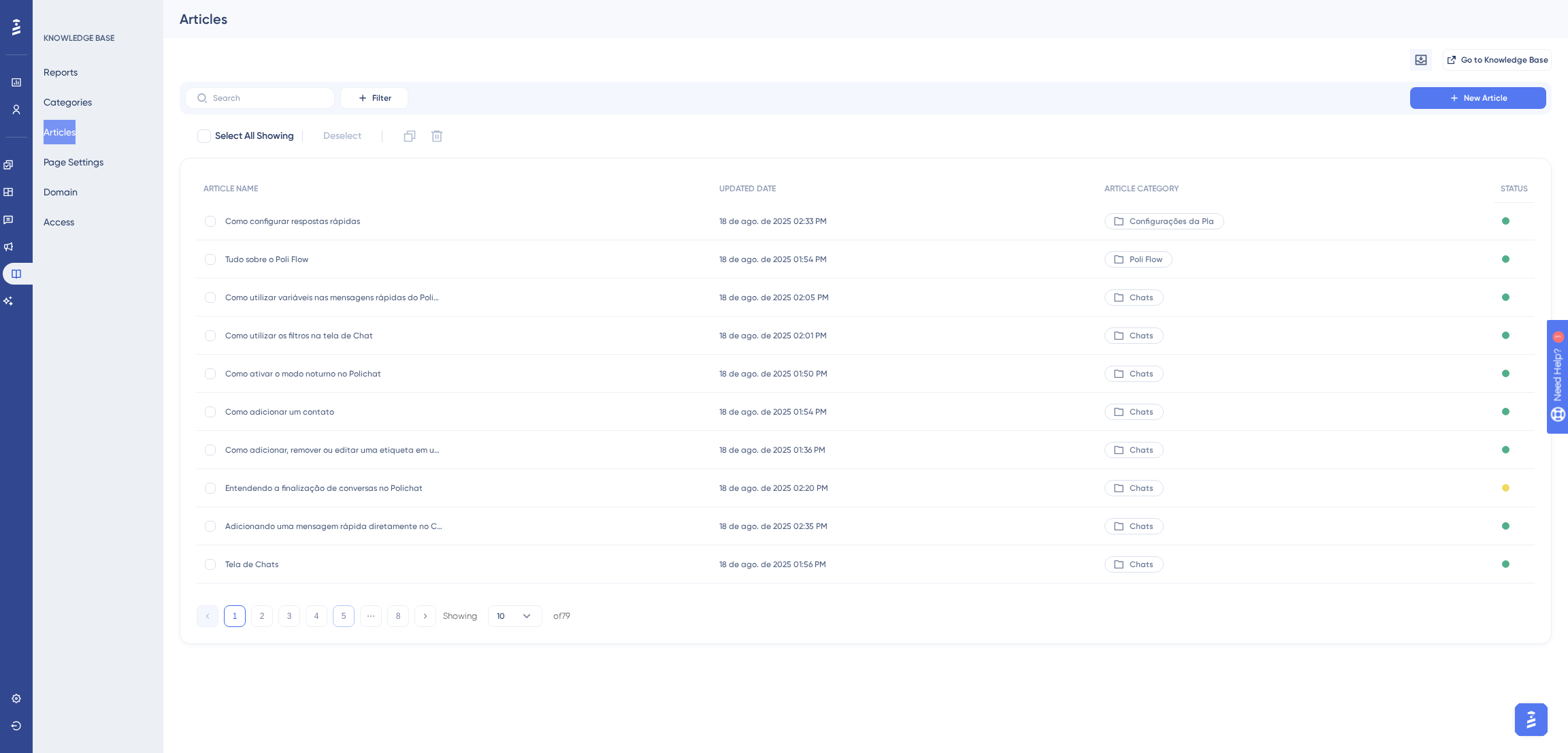
click at [349, 614] on button "5" at bounding box center [343, 616] width 22 height 22
click at [406, 223] on span "Como entrar em contato com o Suporte do Polichat" at bounding box center [334, 221] width 218 height 11
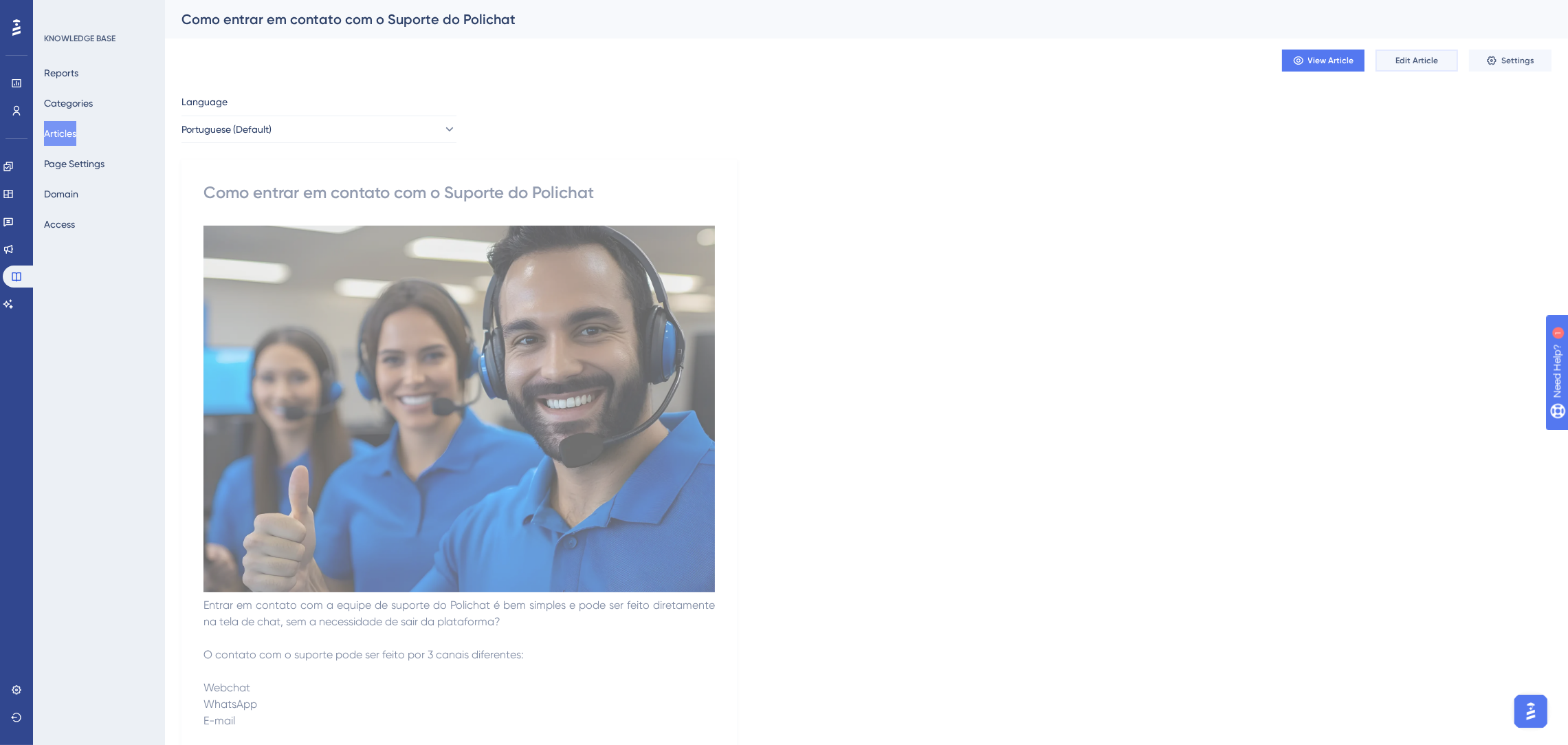
click at [1429, 52] on button "Edit Article" at bounding box center [1416, 60] width 82 height 22
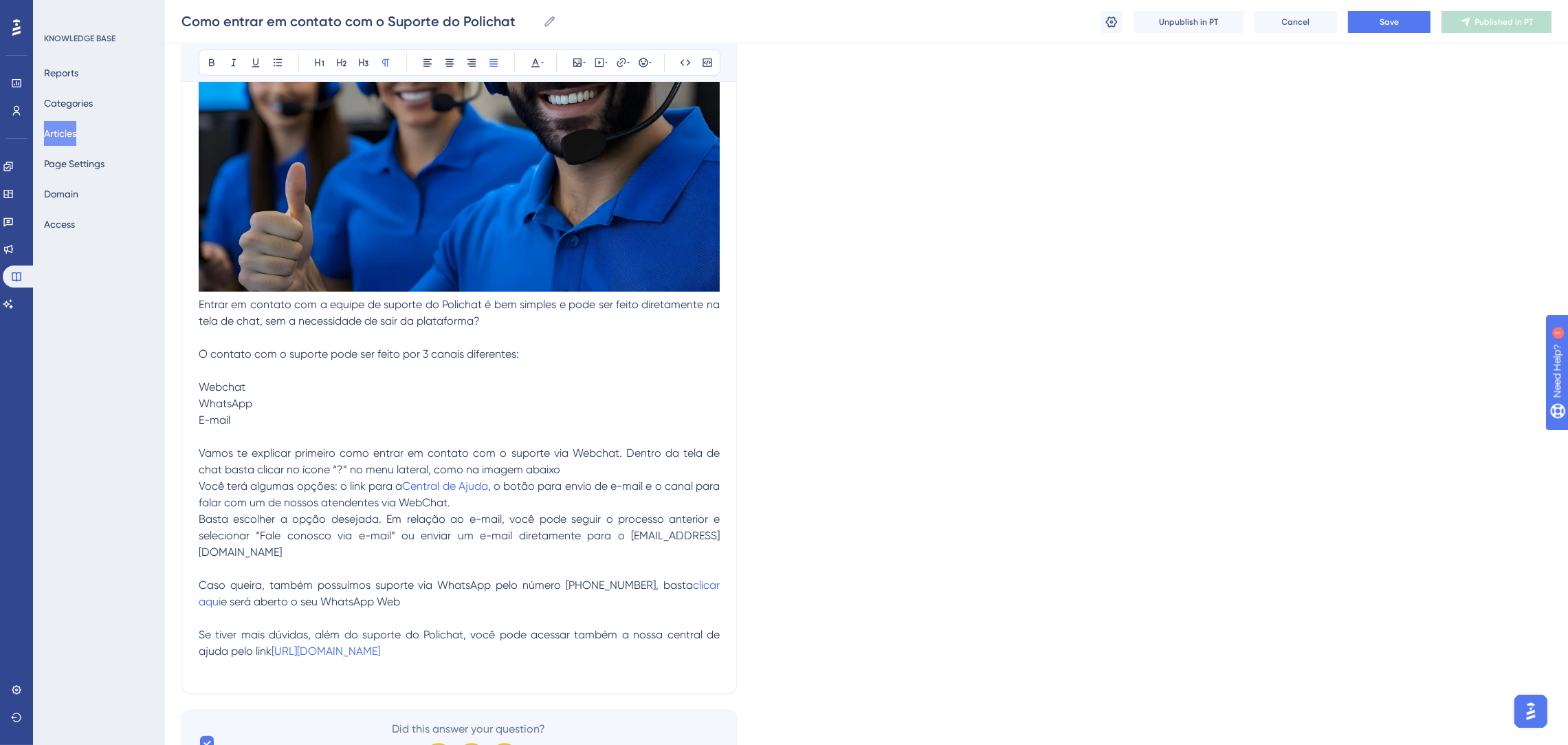
scroll to position [433, 0]
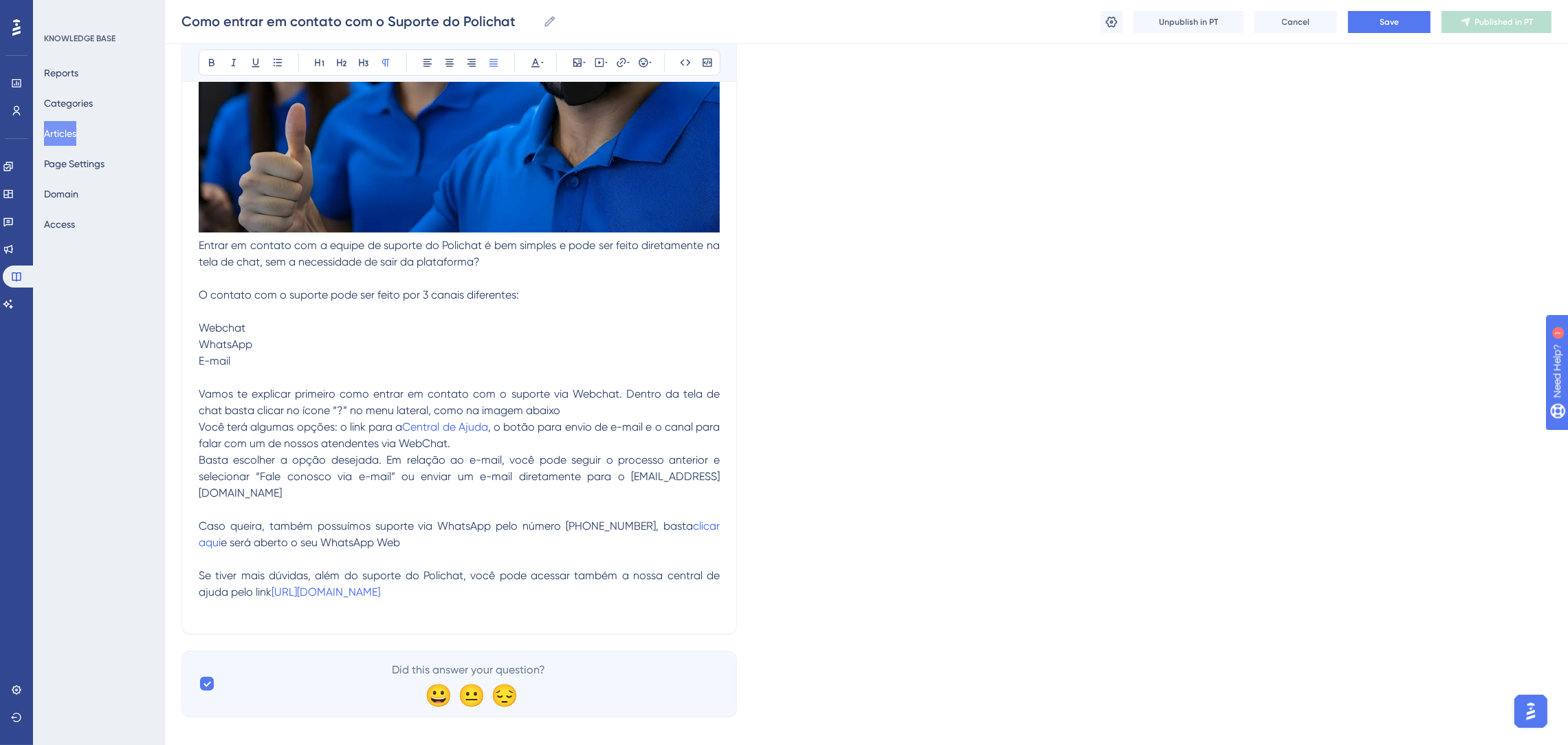
click at [569, 367] on p "Webchat WhatsApp E-mail" at bounding box center [460, 345] width 521 height 50
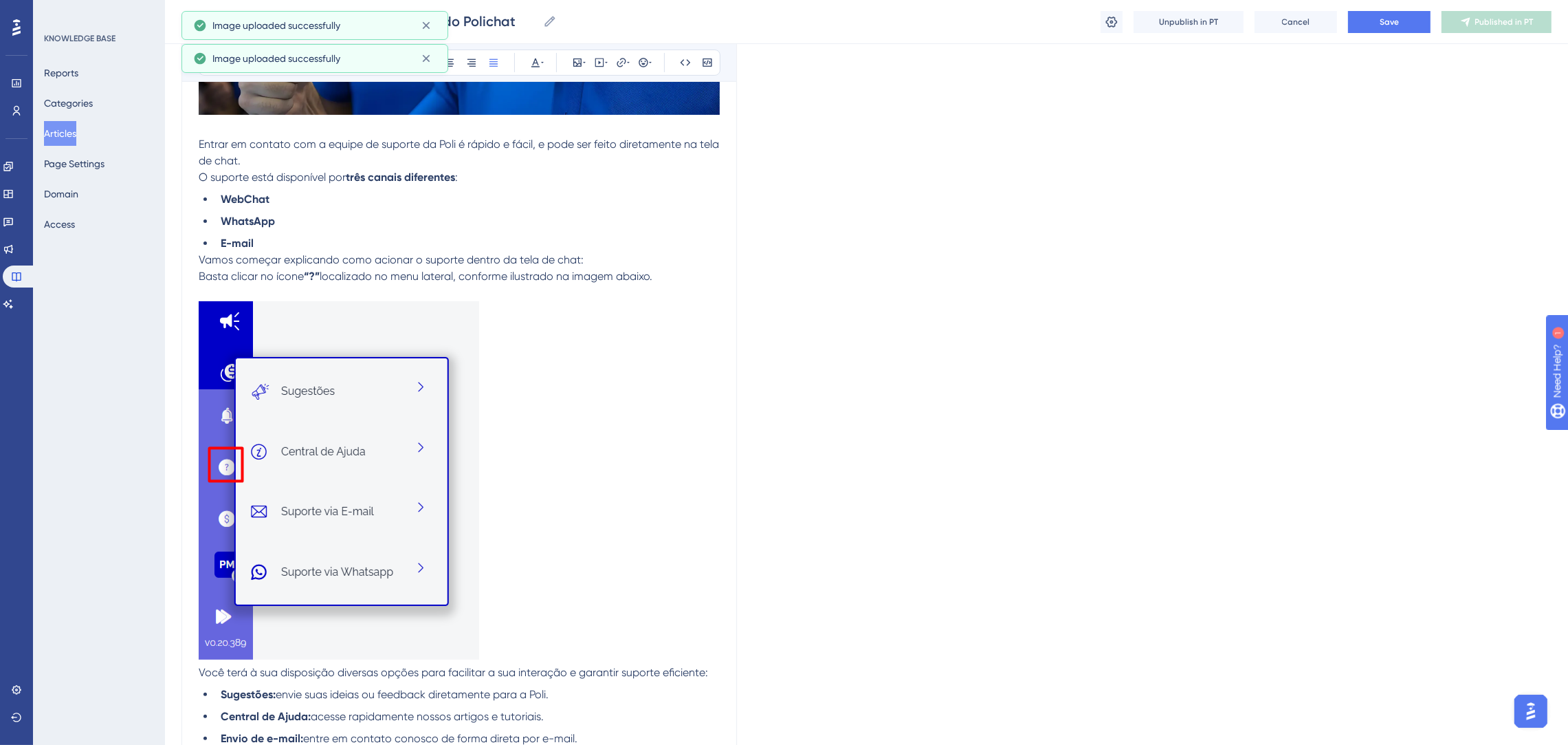
scroll to position [901, 0]
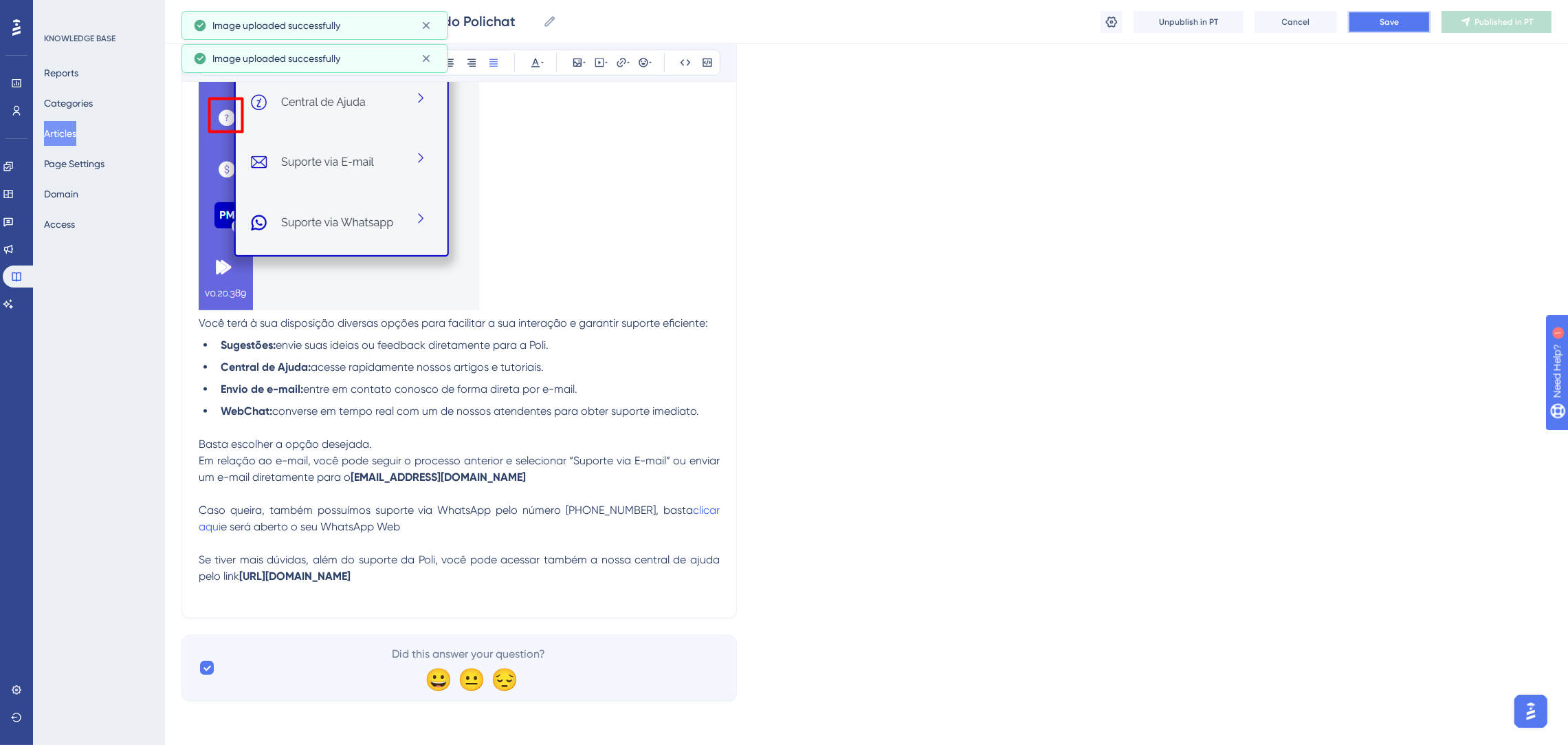
click at [1397, 13] on button "Save" at bounding box center [1389, 22] width 82 height 22
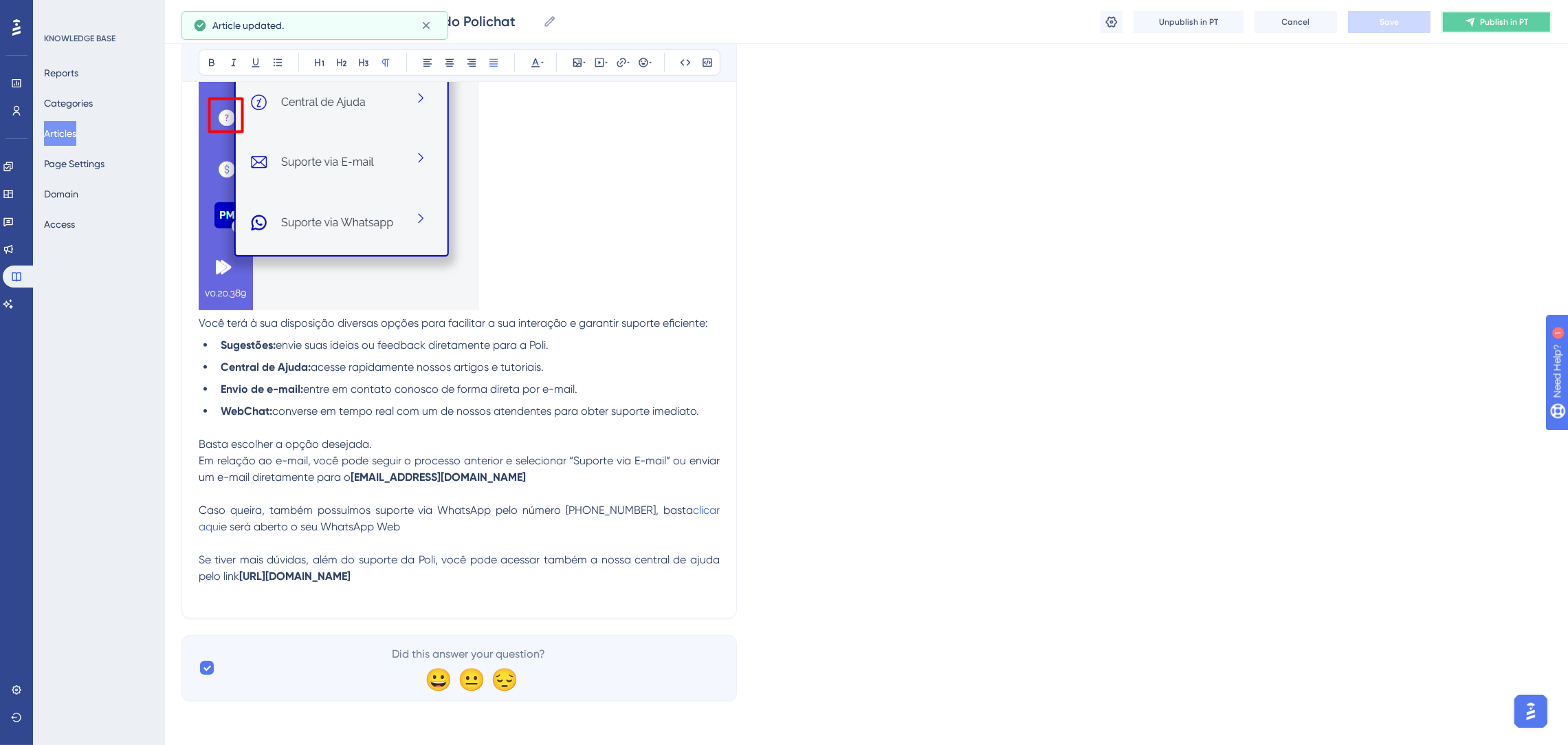
click at [1488, 15] on button "Publish in PT" at bounding box center [1497, 22] width 110 height 22
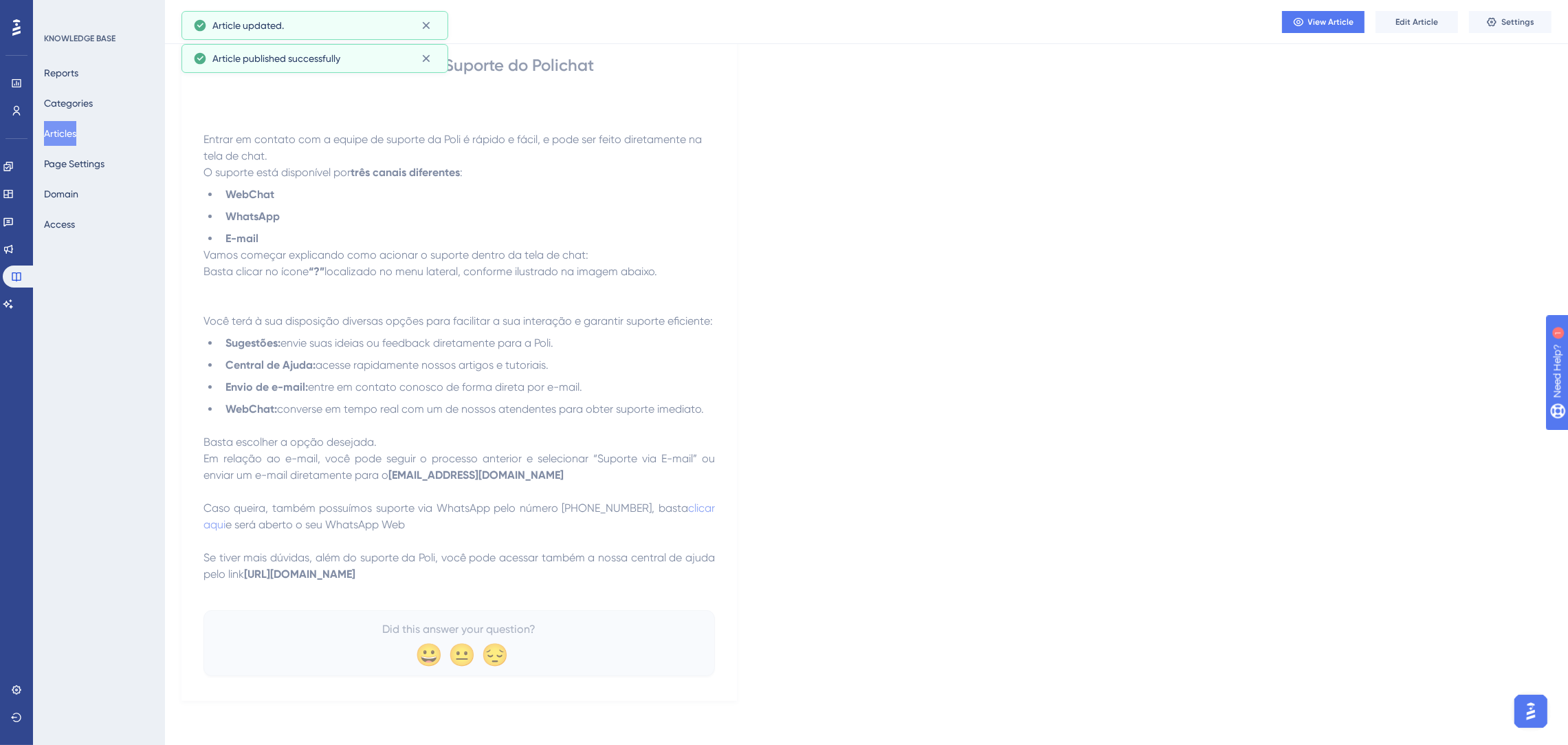
scroll to position [822, 0]
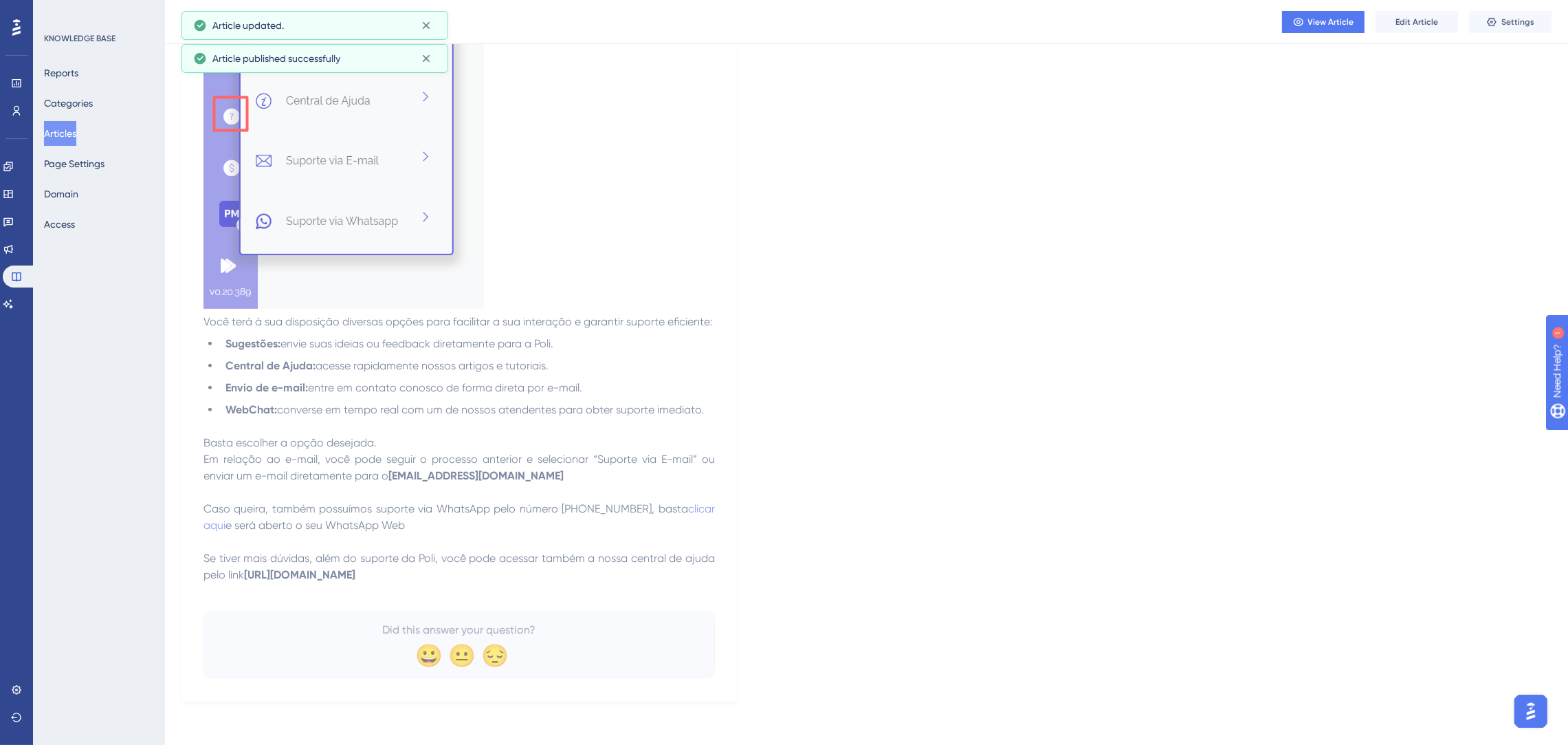
click at [66, 136] on button "Articles" at bounding box center [59, 133] width 33 height 25
